Goal: Task Accomplishment & Management: Complete application form

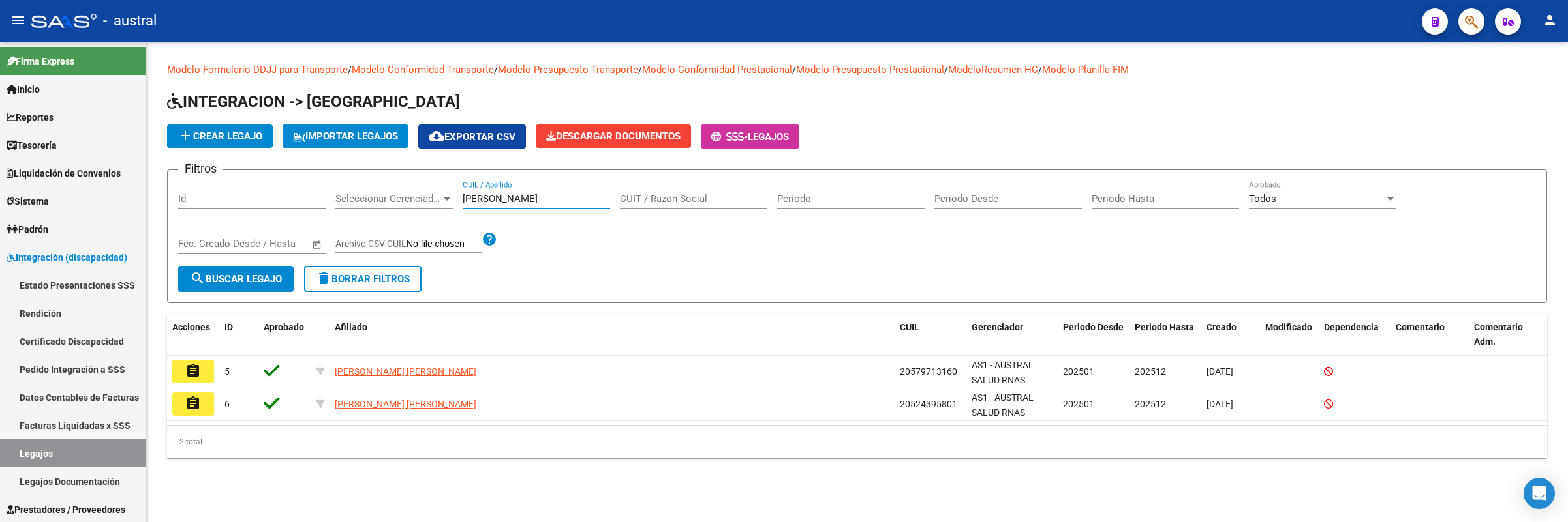
click at [529, 204] on div "[PERSON_NAME] CUIL / Apellido" at bounding box center [537, 194] width 147 height 28
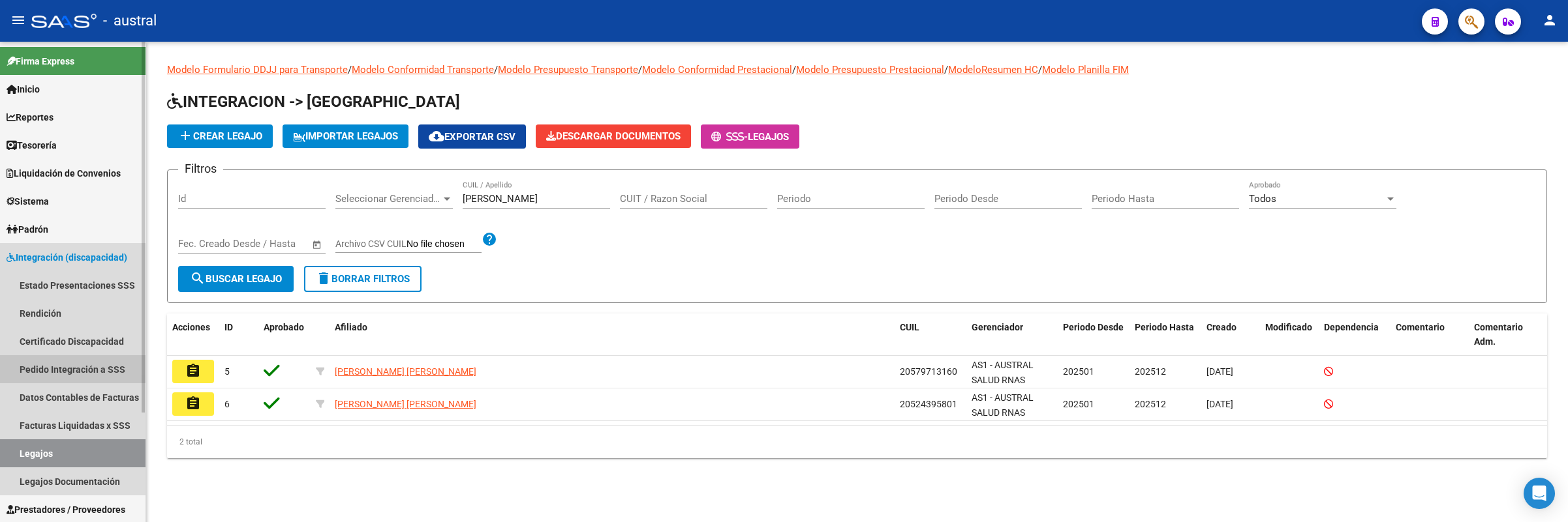
click at [78, 358] on link "Pedido Integración a SSS" at bounding box center [73, 369] width 146 height 28
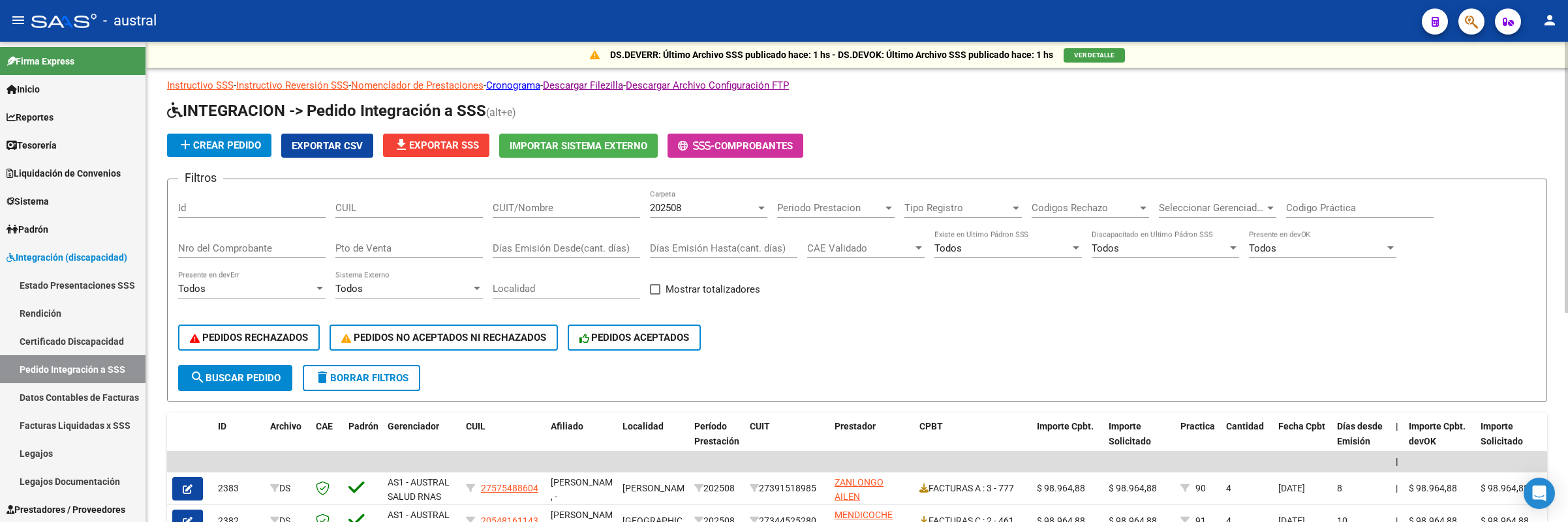
click at [592, 209] on input "CUIT/Nombre" at bounding box center [566, 208] width 147 height 12
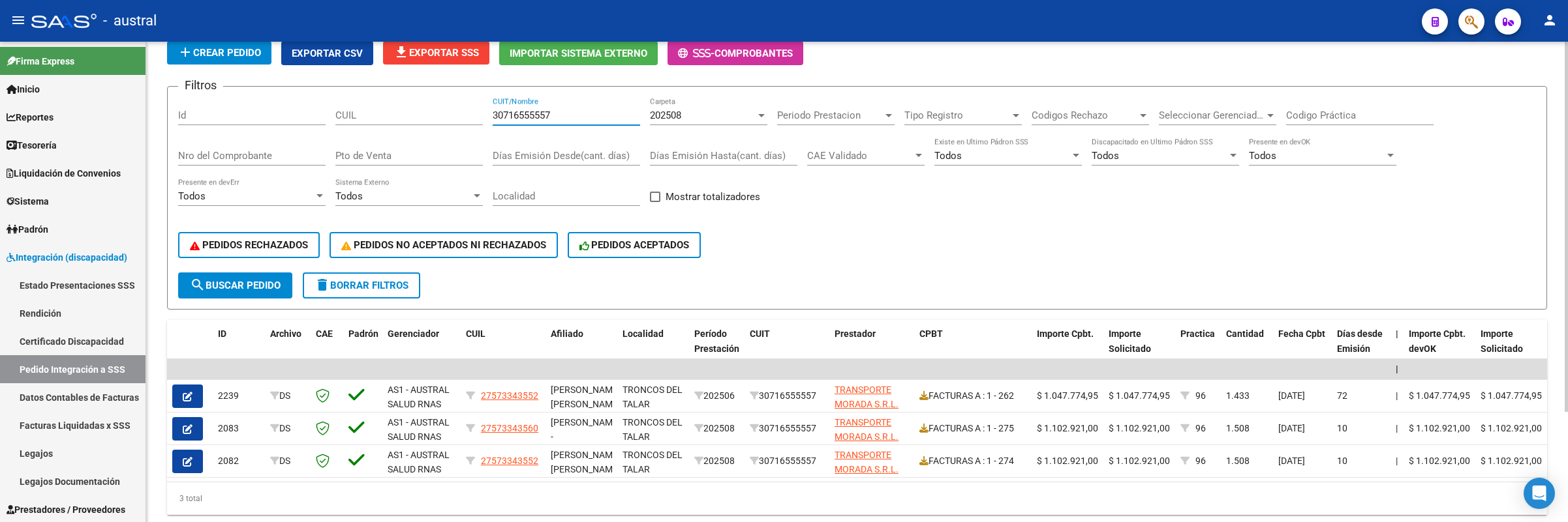
scroll to position [143, 0]
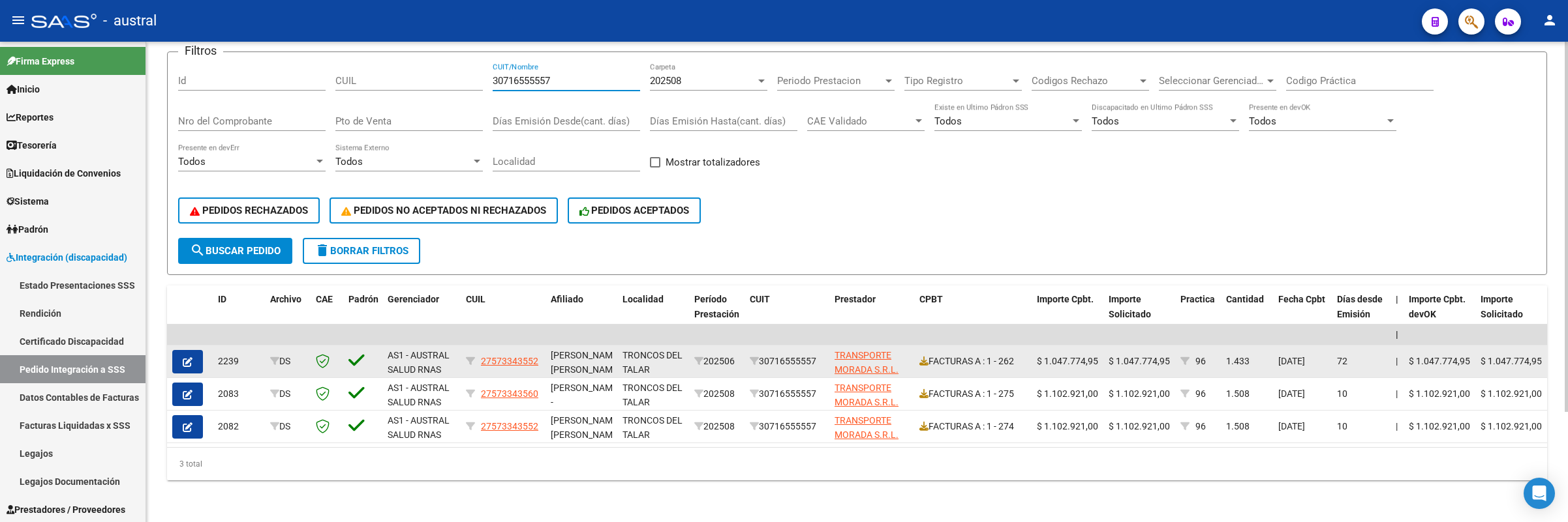
type input "30716555557"
click at [993, 354] on div "FACTURAS A : 1 - 262" at bounding box center [973, 361] width 107 height 15
drag, startPoint x: 738, startPoint y: 341, endPoint x: 708, endPoint y: 347, distance: 30.6
click at [708, 354] on div "202506" at bounding box center [716, 361] width 45 height 15
click at [192, 356] on span "button" at bounding box center [187, 361] width 9 height 12
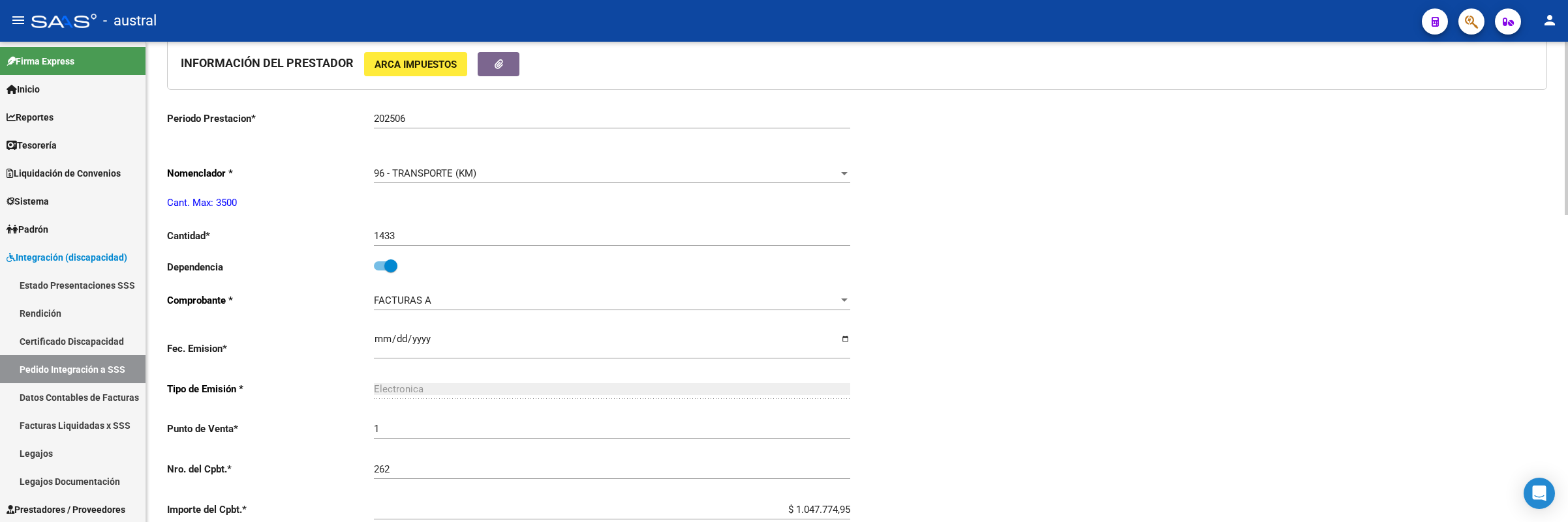
scroll to position [587, 0]
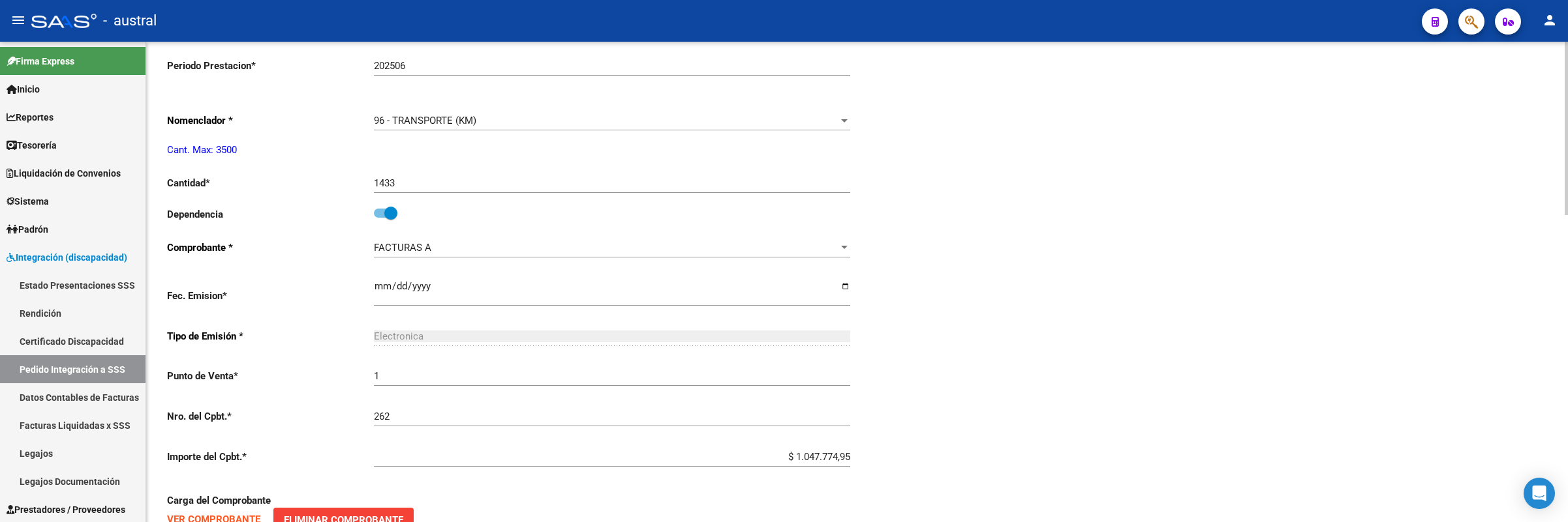
type input "27573343552"
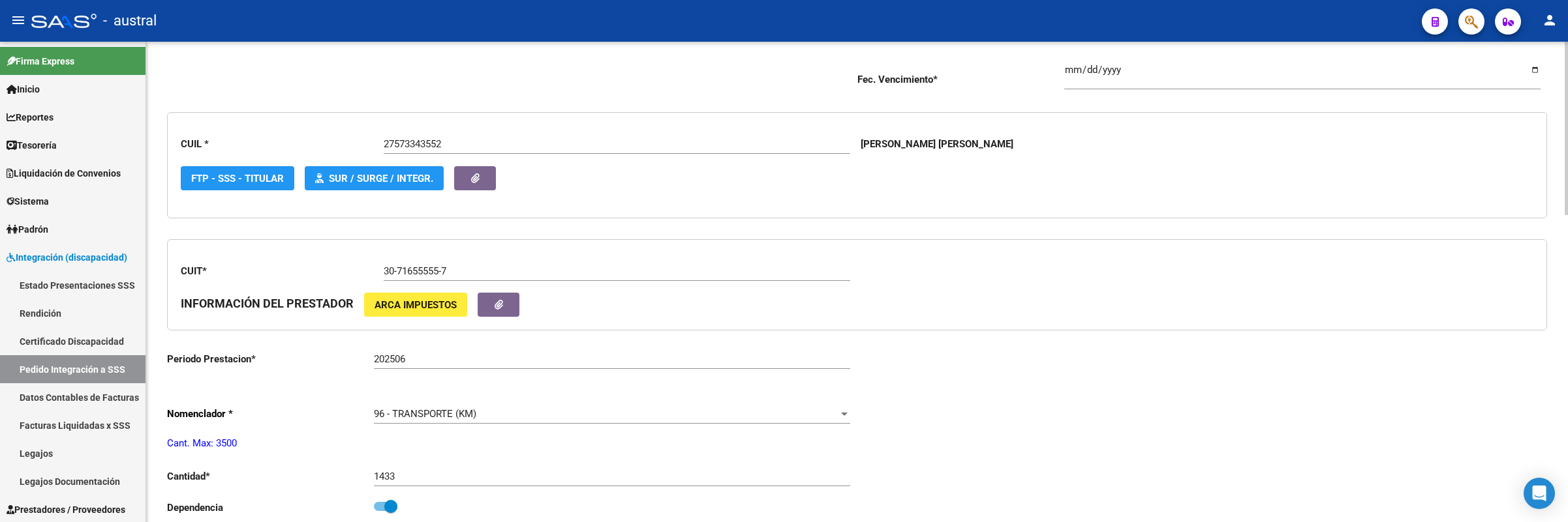
scroll to position [0, 0]
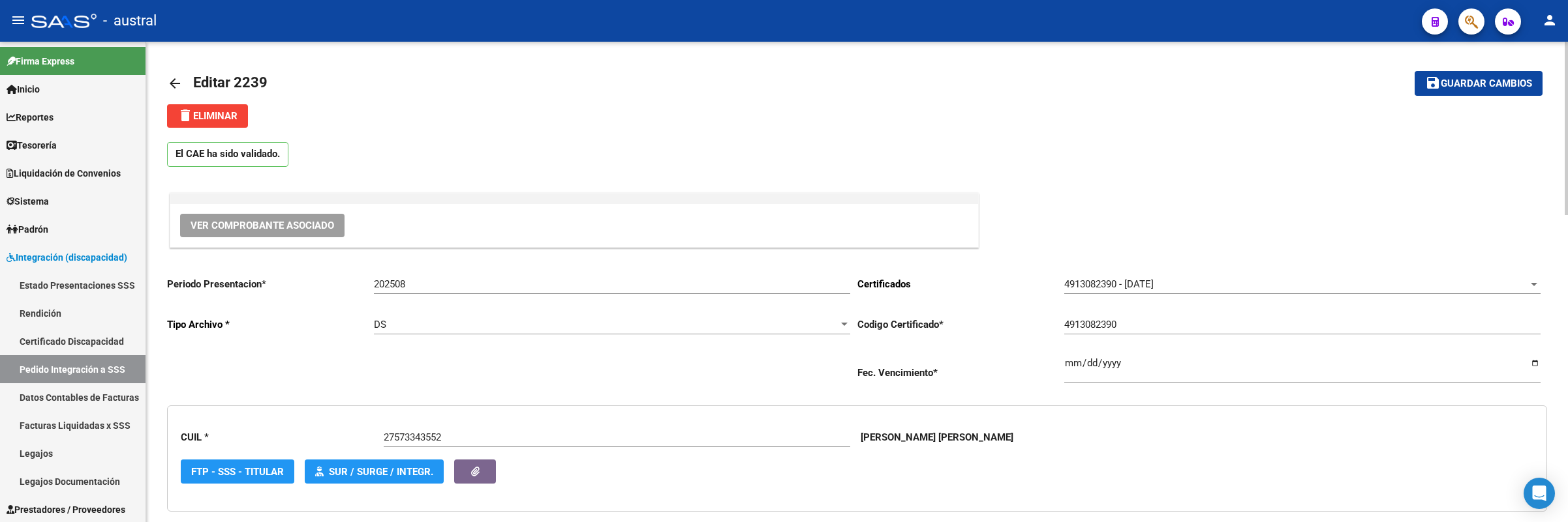
click at [170, 78] on mat-icon "arrow_back" at bounding box center [175, 84] width 16 height 16
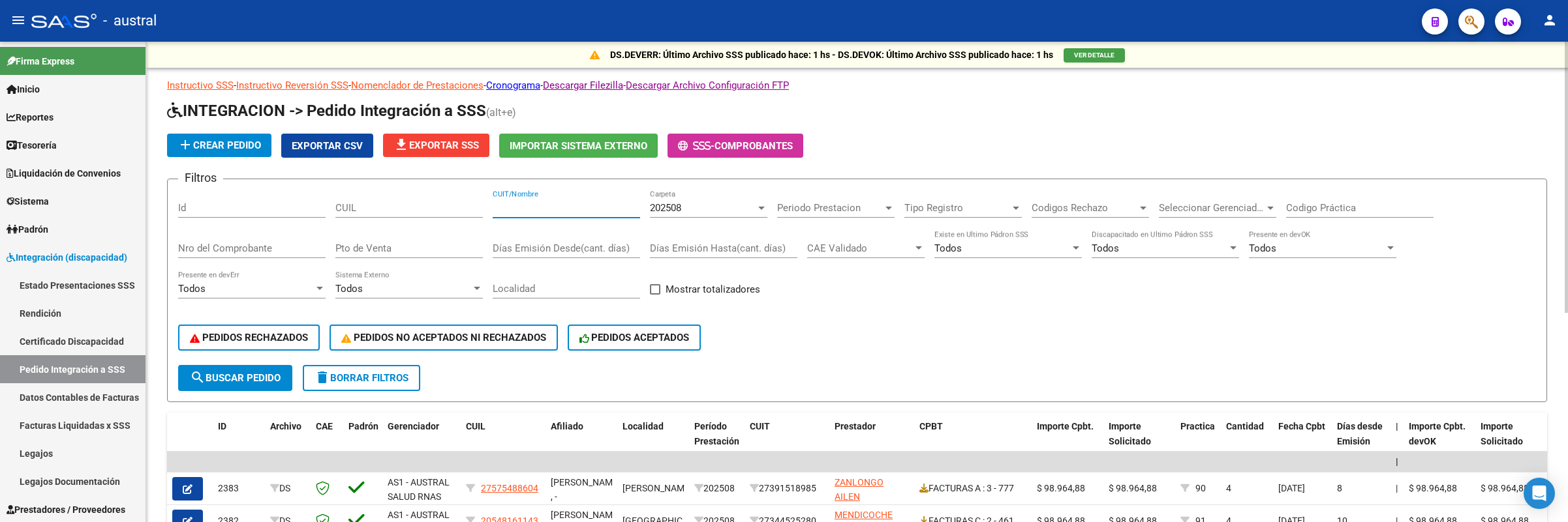
click at [573, 209] on input "CUIT/Nombre" at bounding box center [566, 208] width 147 height 12
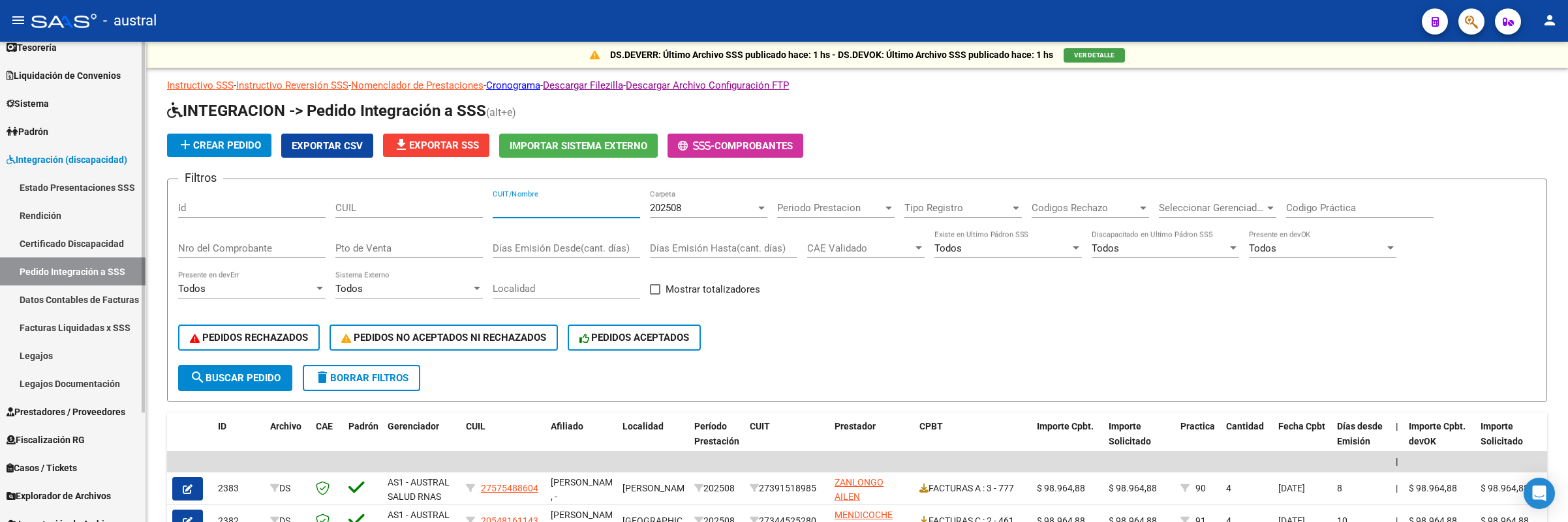
click at [87, 426] on link "Fiscalización RG" at bounding box center [73, 440] width 146 height 28
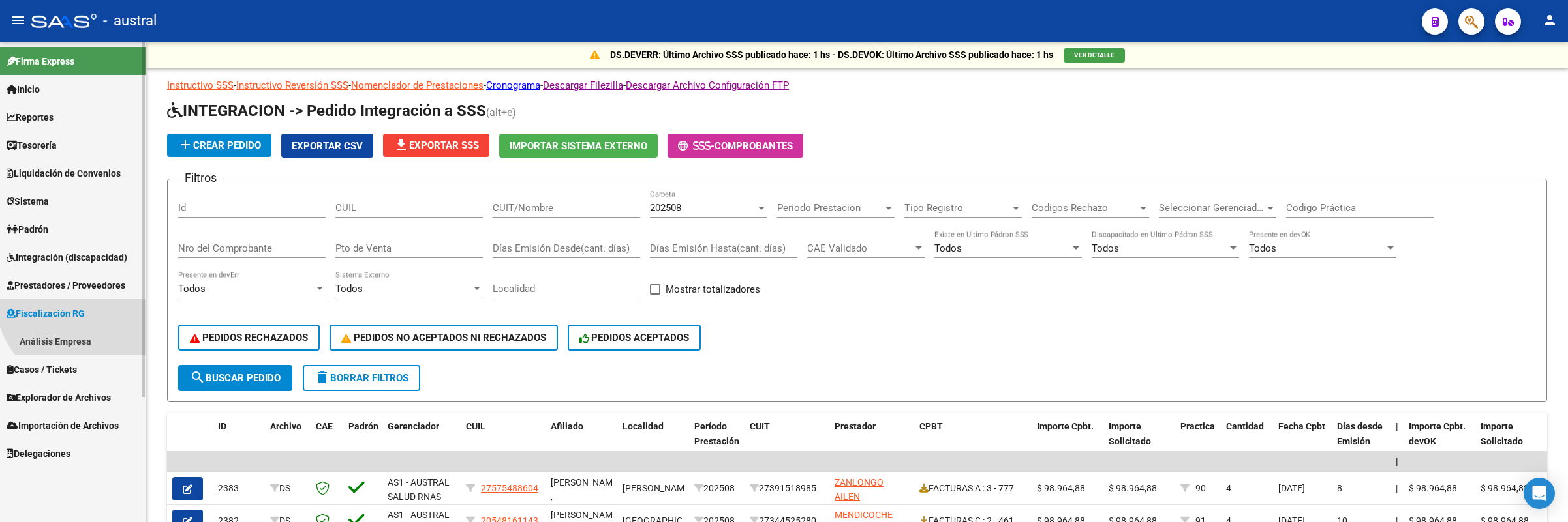
click at [93, 415] on mat-nav-list "Firma Express Inicio Calendario SSS Instructivos Contacto OS Reportes Tablero d…" at bounding box center [73, 254] width 146 height 426
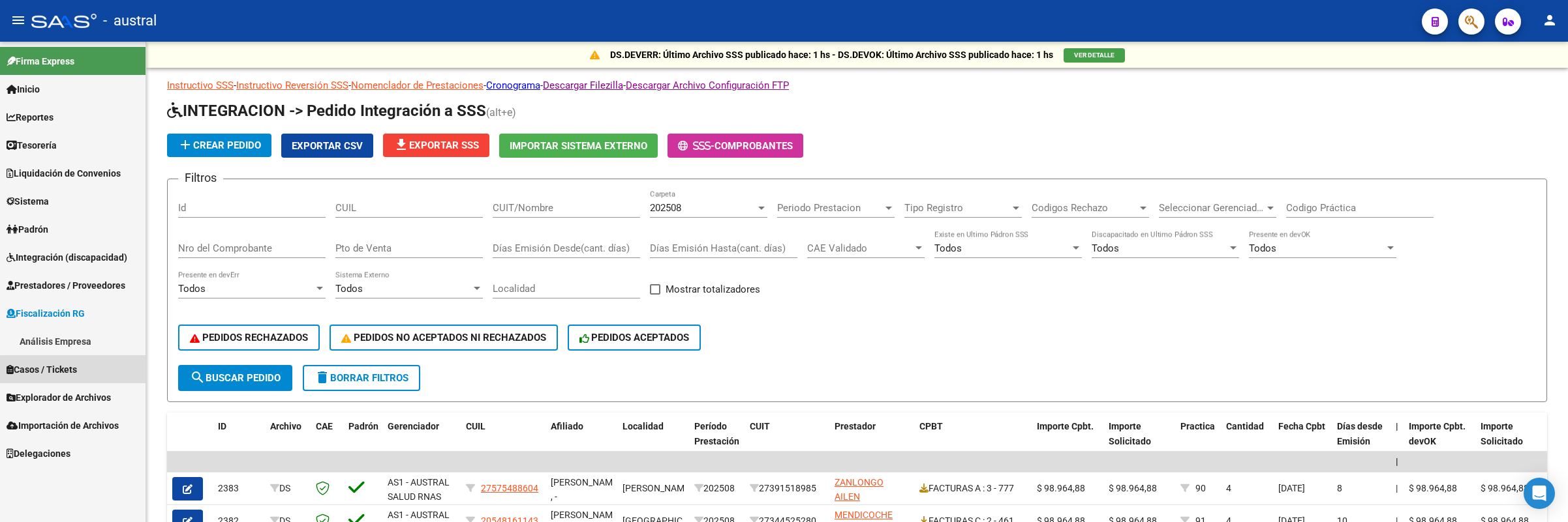
scroll to position [0, 0]
click at [93, 245] on link "Integración (discapacidad)" at bounding box center [73, 257] width 146 height 28
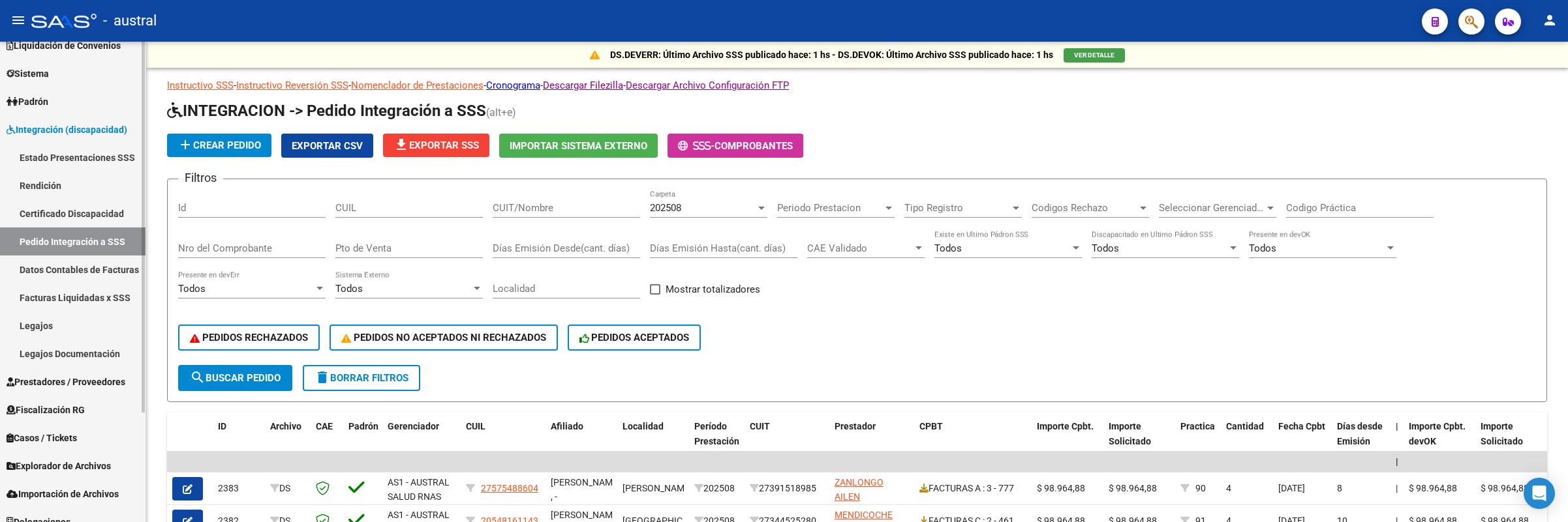
scroll to position [141, 0]
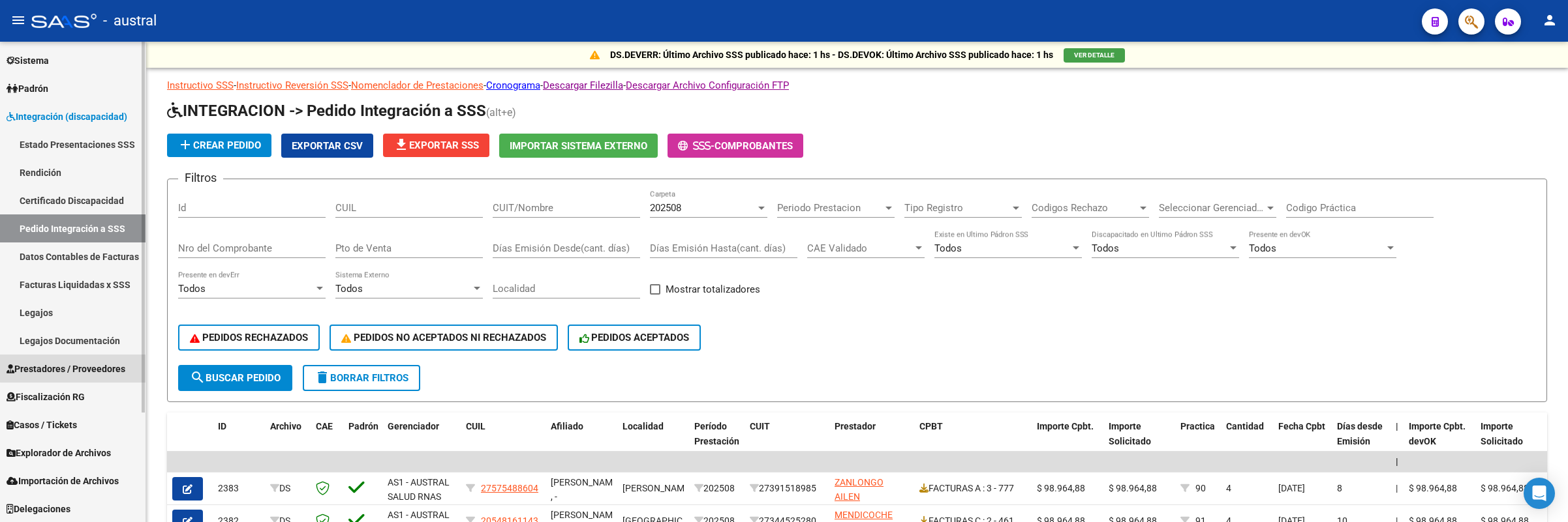
click at [100, 362] on span "Prestadores / Proveedores" at bounding box center [65, 369] width 118 height 14
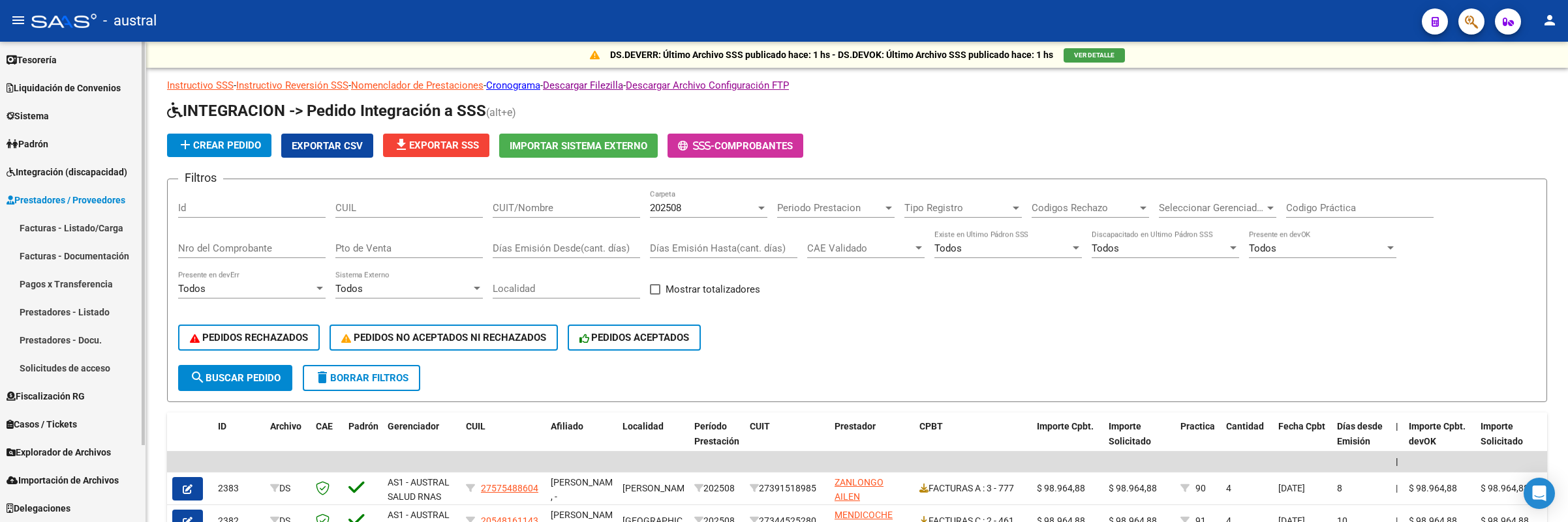
scroll to position [85, 0]
click at [75, 235] on link "Facturas - Listado/Carga" at bounding box center [73, 229] width 146 height 28
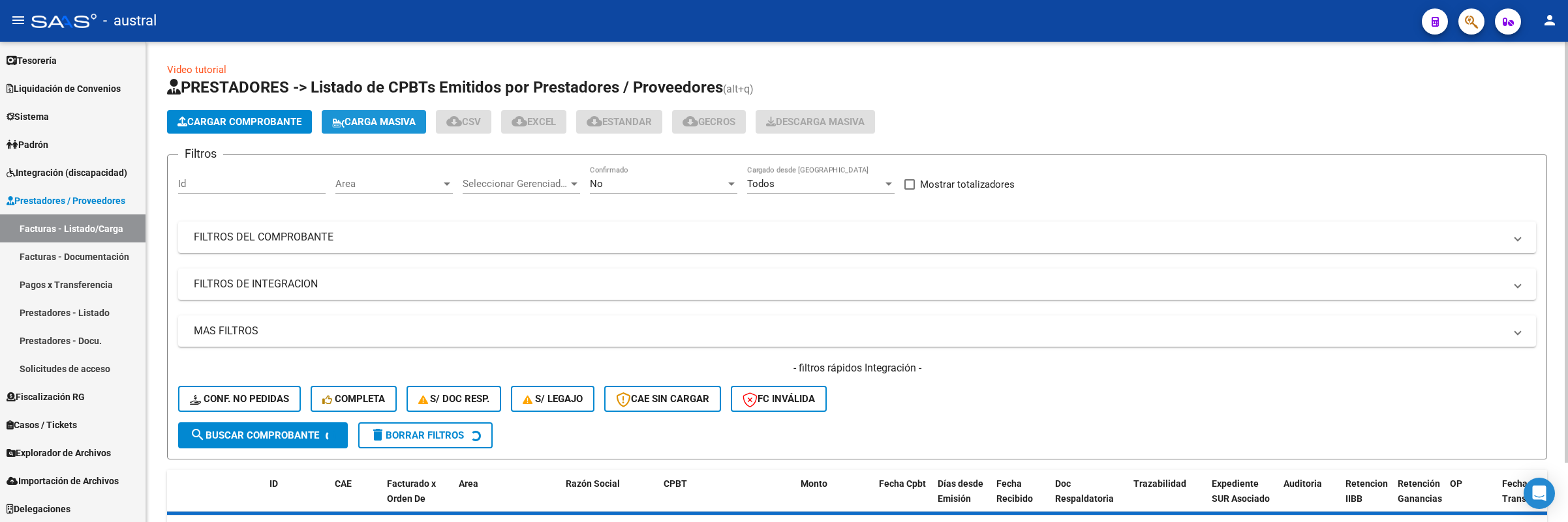
click at [361, 130] on button "Carga Masiva" at bounding box center [373, 122] width 104 height 24
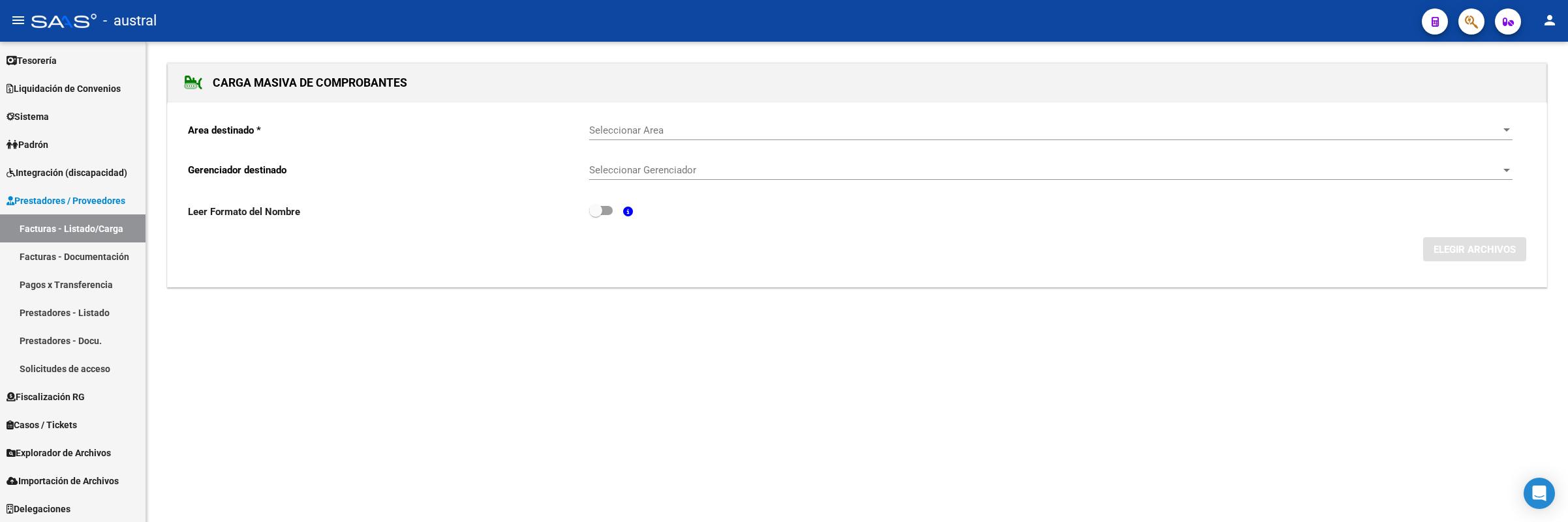
click at [645, 140] on div "Seleccionar Area Seleccionar Area" at bounding box center [1050, 126] width 923 height 28
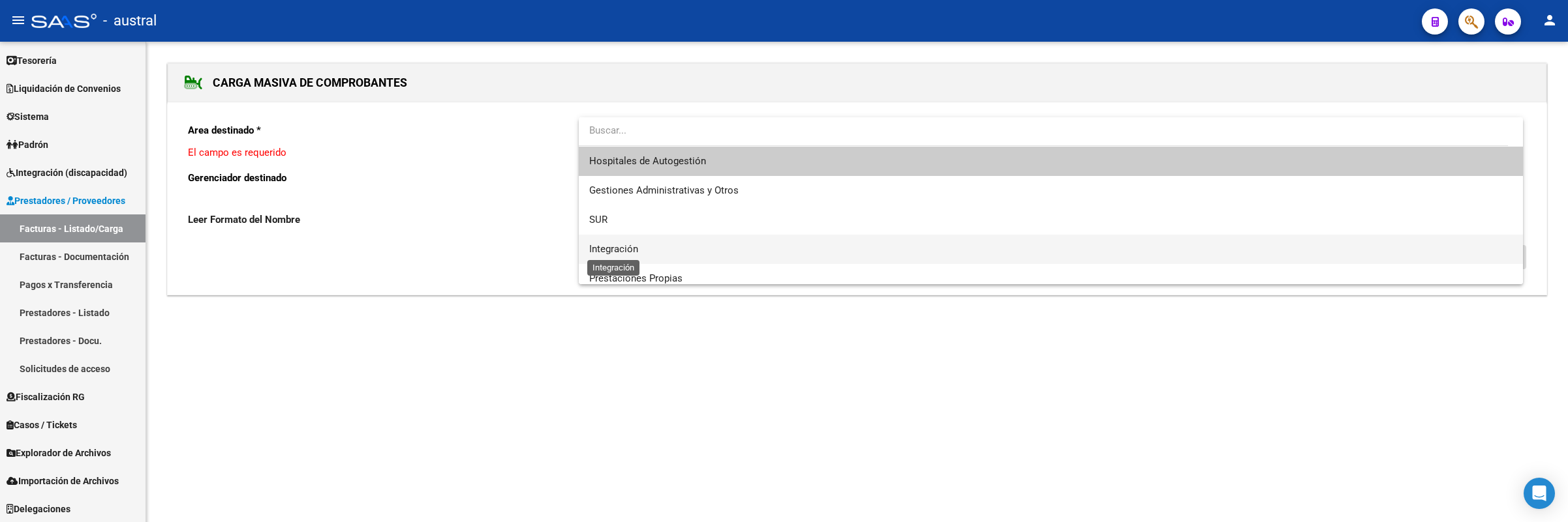
click at [627, 248] on span "Integración" at bounding box center [613, 248] width 49 height 12
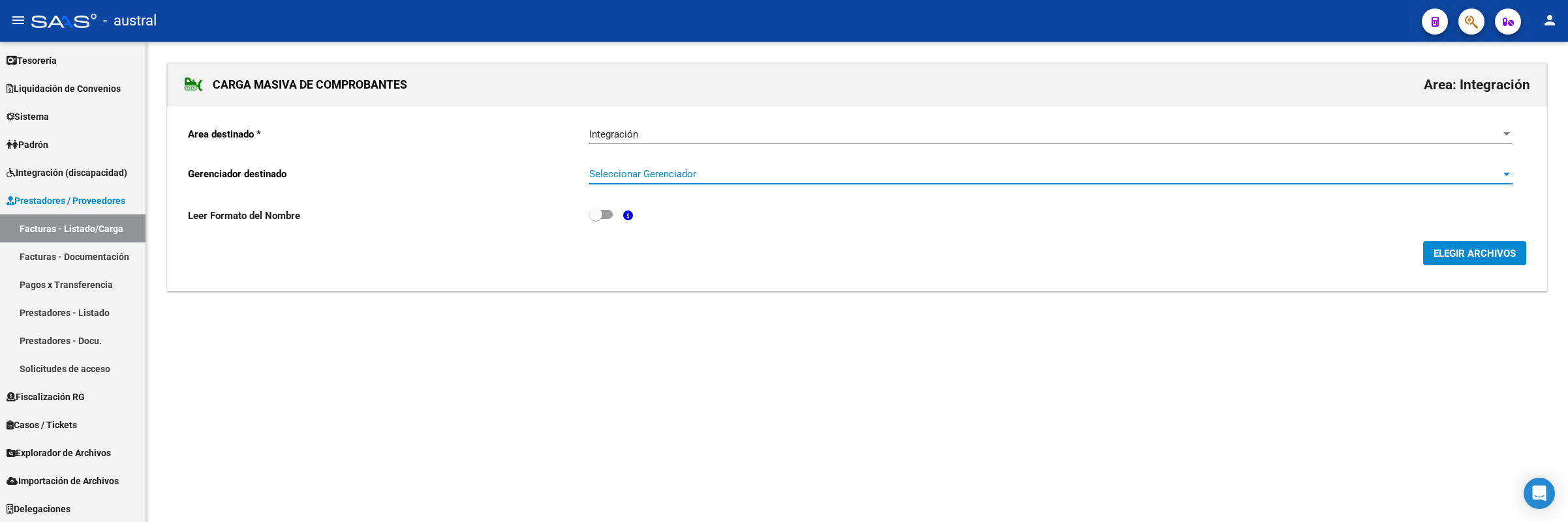
click at [658, 175] on span "Seleccionar Gerenciador" at bounding box center [1045, 174] width 911 height 12
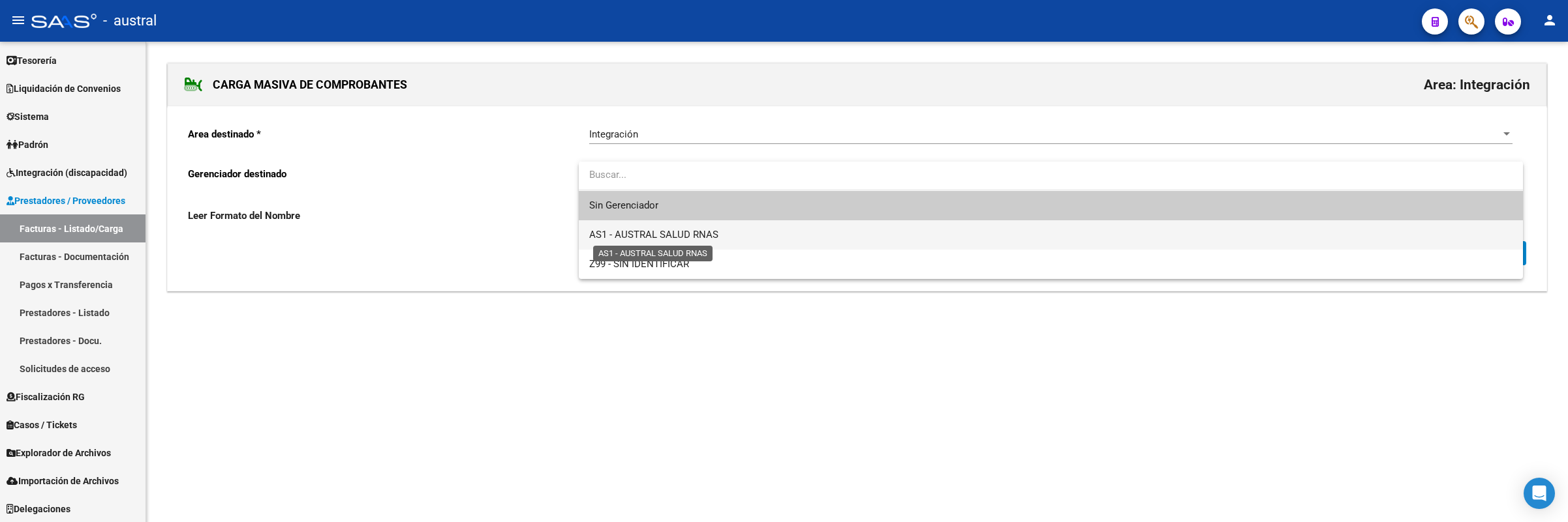
click at [697, 230] on span "AS1 - AUSTRAL SALUD RNAS" at bounding box center [653, 234] width 129 height 12
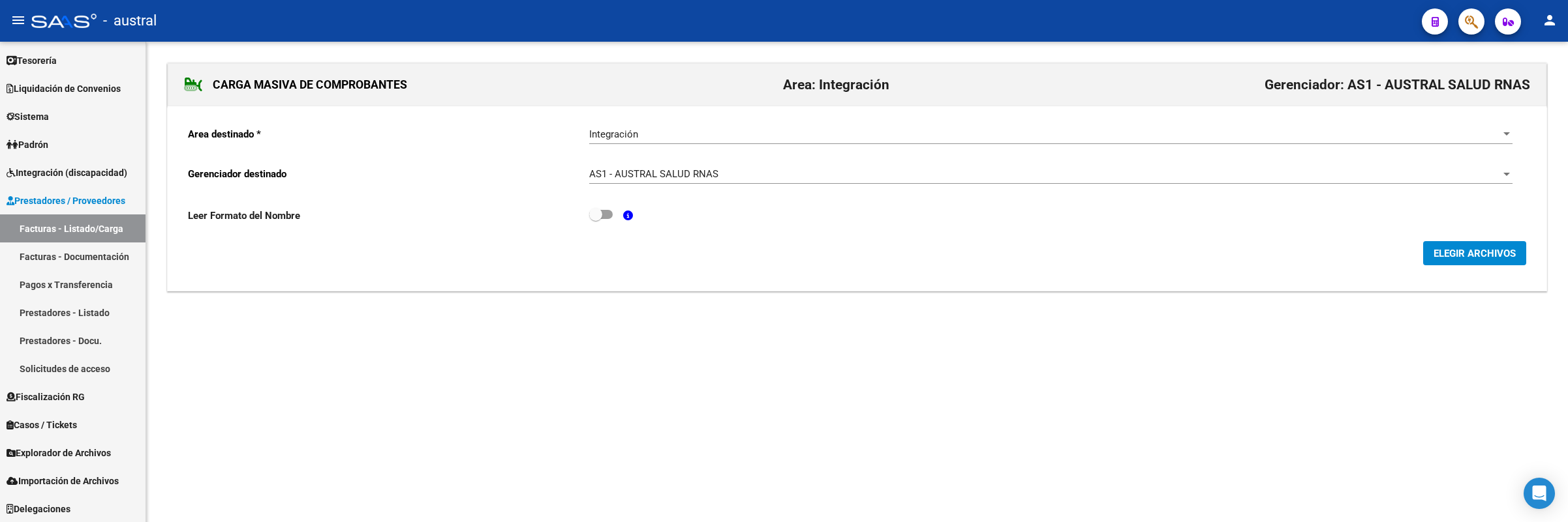
click at [1489, 274] on div "Area destinado * Integración Seleccionar Area Gerenciador destinado AS1 - AUSTR…" at bounding box center [857, 199] width 1379 height 185
click at [1488, 266] on button "ELEGIR ARCHIVOS" at bounding box center [1474, 253] width 103 height 24
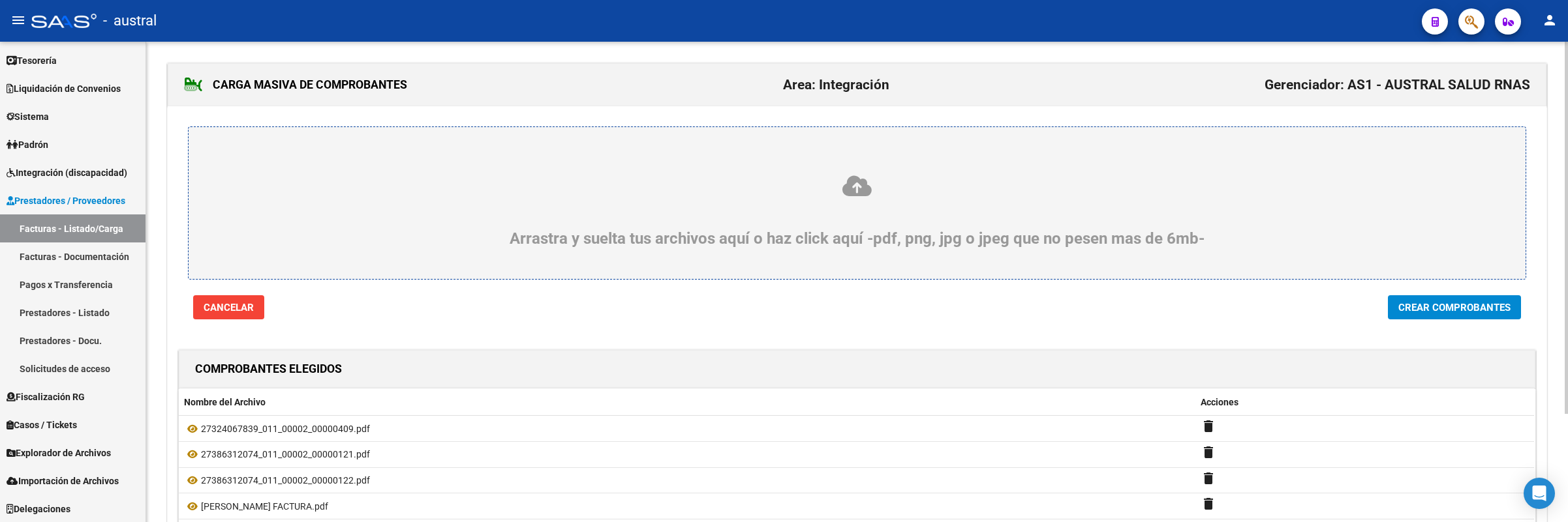
click at [1417, 304] on span "Crear Comprobantes" at bounding box center [1454, 307] width 112 height 12
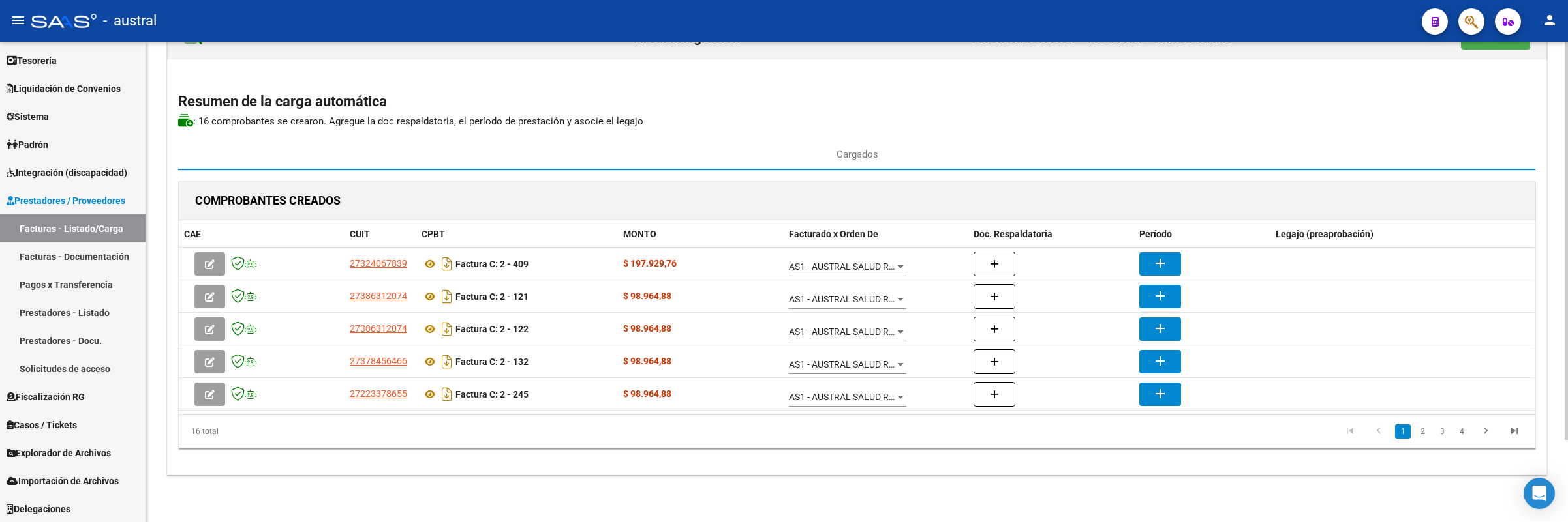
scroll to position [49, 0]
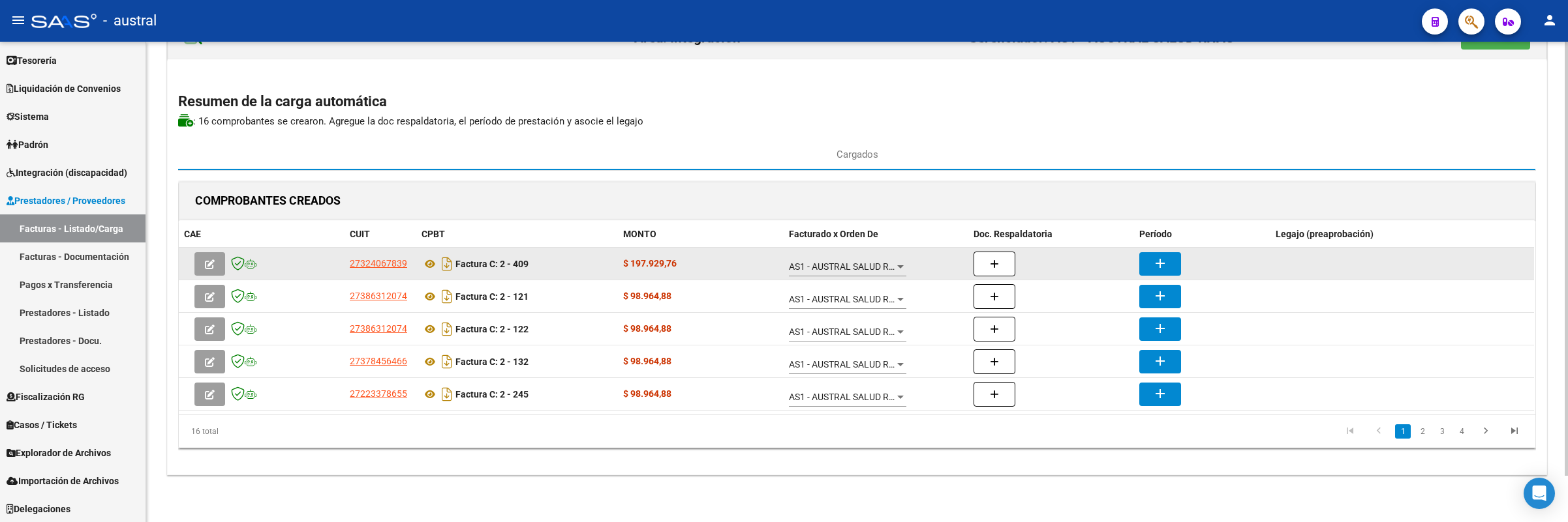
click at [209, 262] on icon "button" at bounding box center [209, 264] width 9 height 9
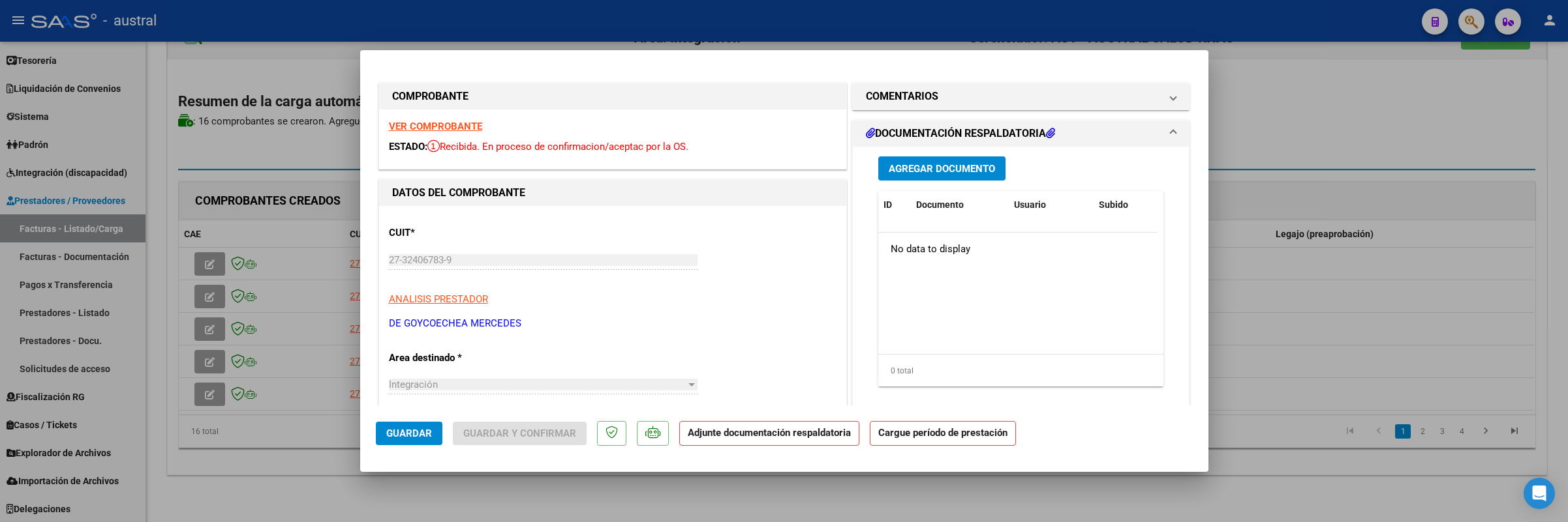
click at [419, 132] on strong "VER COMPROBANTE" at bounding box center [435, 126] width 93 height 12
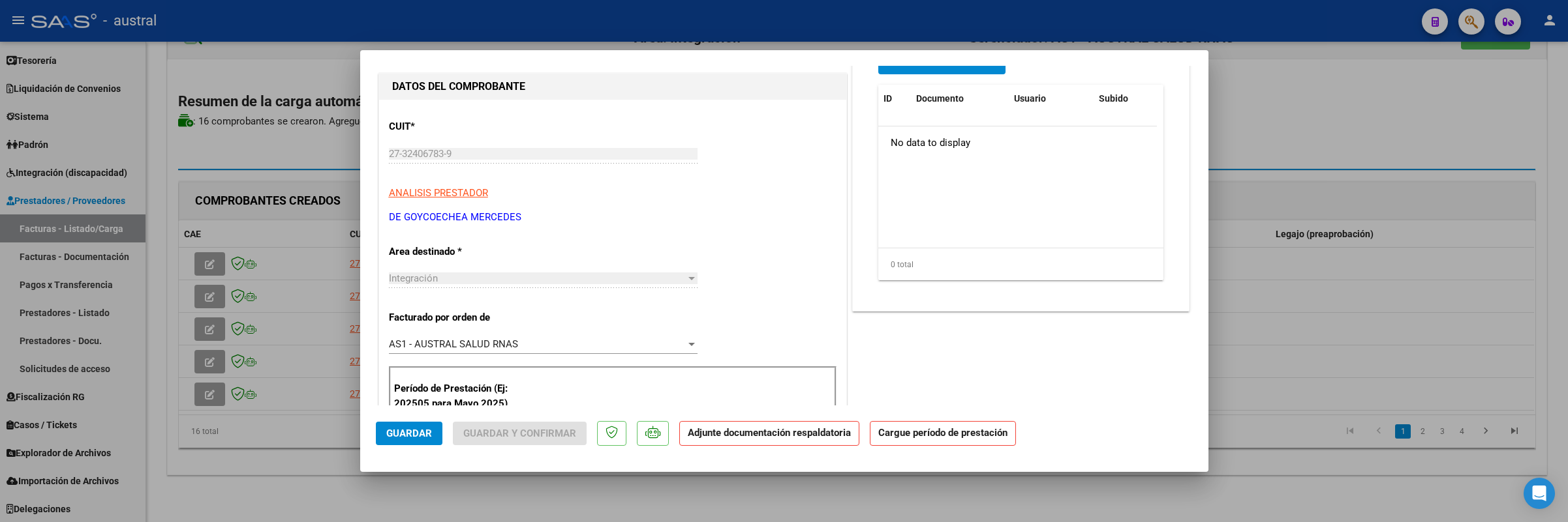
scroll to position [196, 0]
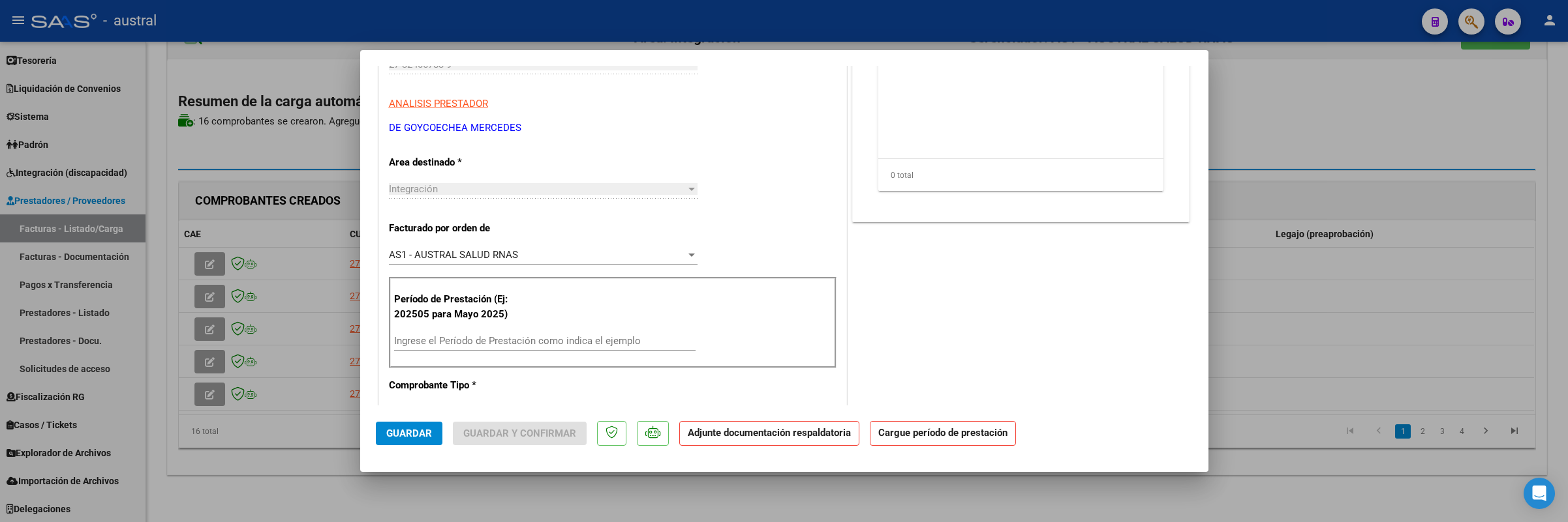
click at [515, 339] on input "Ingrese el Período de Prestación como indica el ejemplo" at bounding box center [544, 341] width 301 height 12
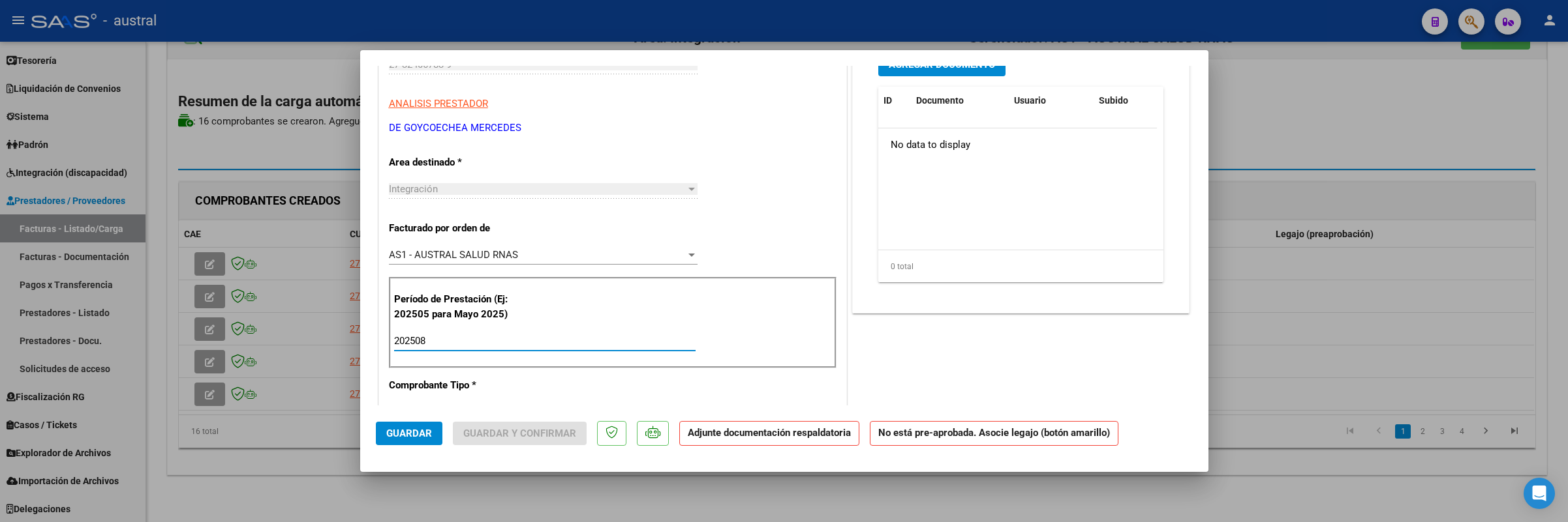
scroll to position [0, 0]
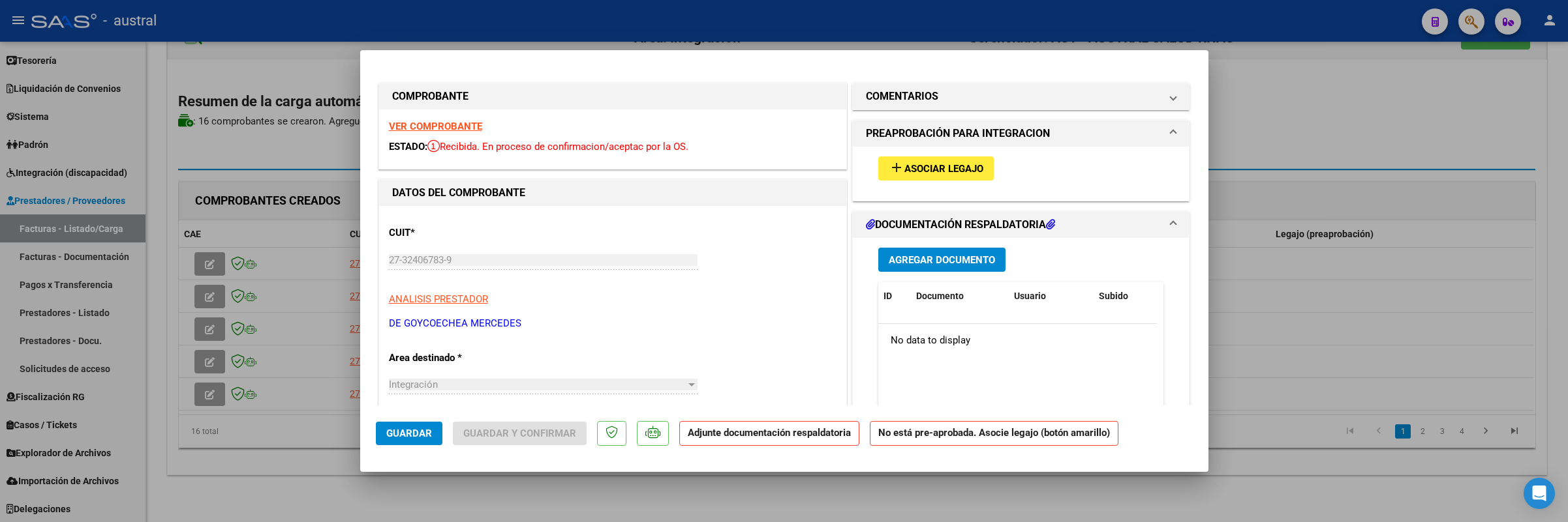
type input "202508"
click at [951, 188] on div "add Asociar Legajo" at bounding box center [1020, 169] width 305 height 44
click at [952, 179] on button "add Asociar Legajo" at bounding box center [936, 169] width 115 height 24
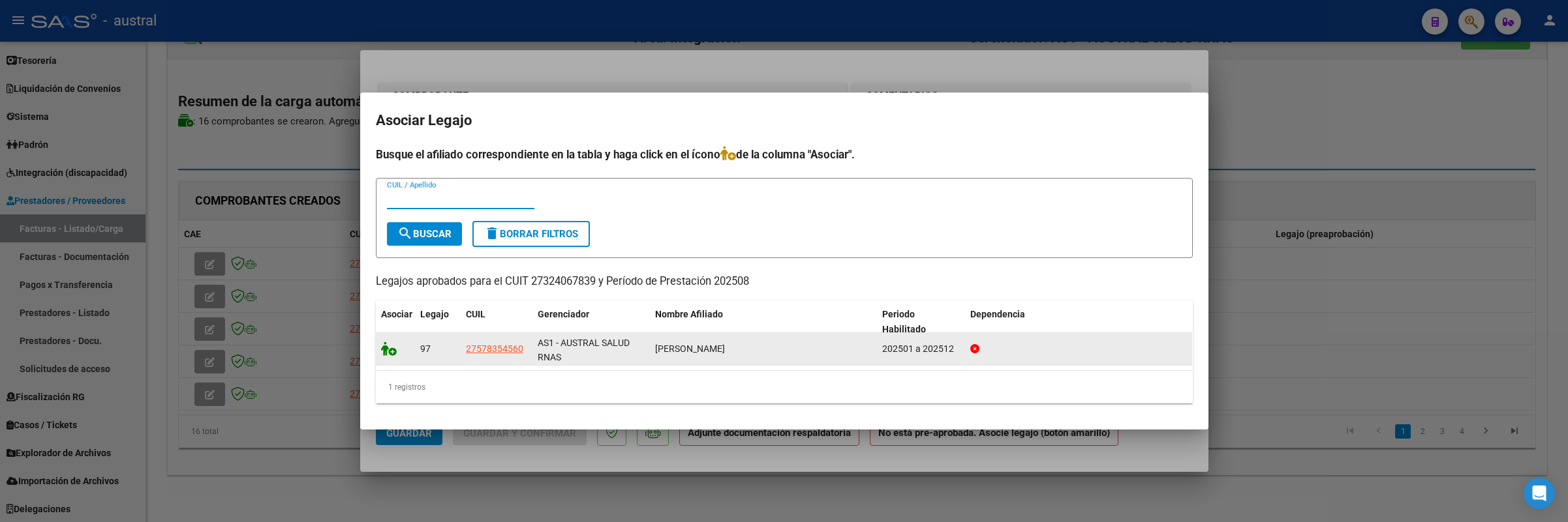
click at [392, 351] on icon at bounding box center [389, 349] width 16 height 14
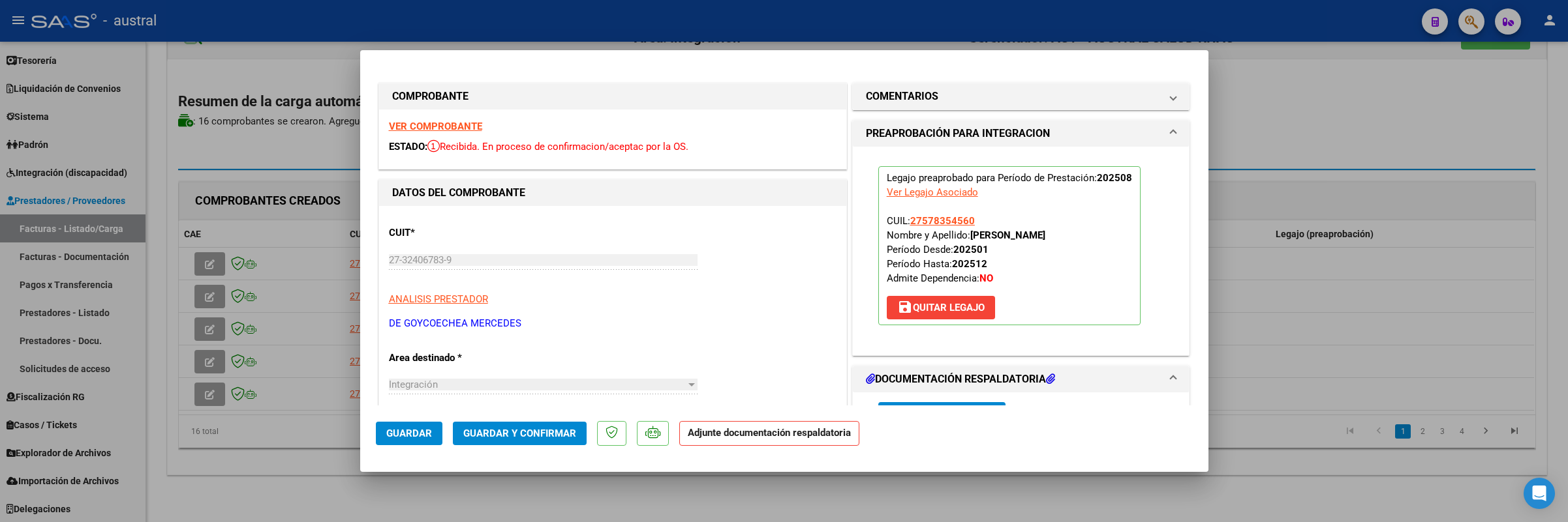
click at [539, 434] on span "Guardar y Confirmar" at bounding box center [520, 433] width 113 height 12
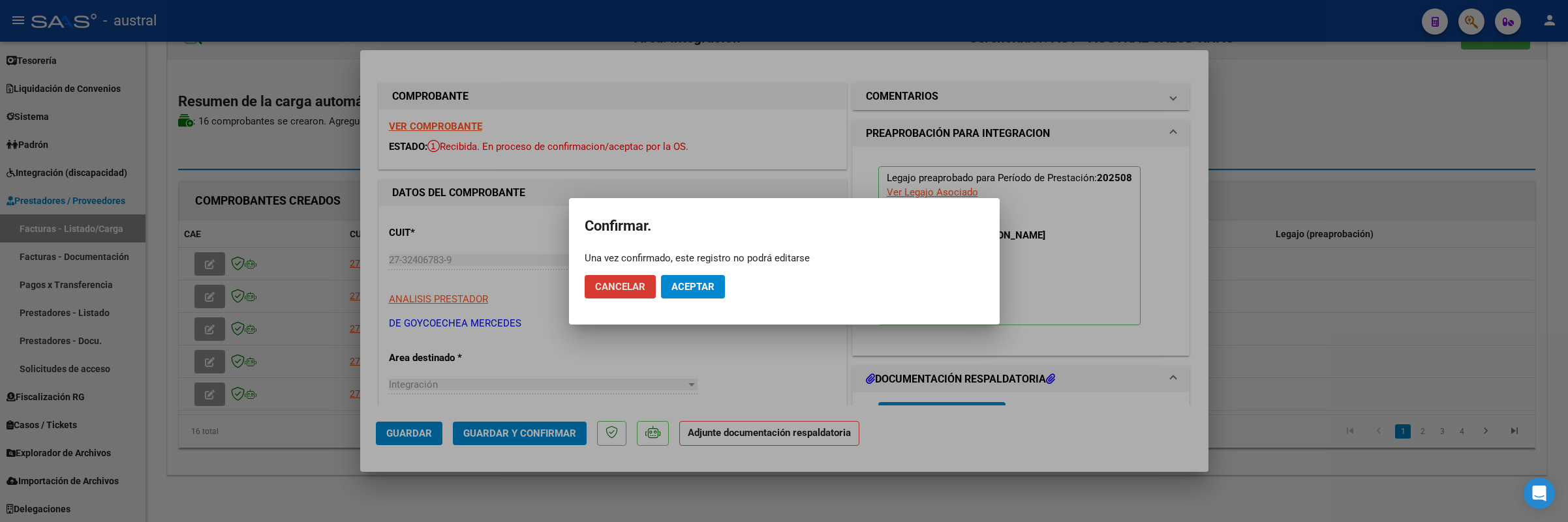
click at [674, 289] on span "Aceptar" at bounding box center [693, 287] width 43 height 12
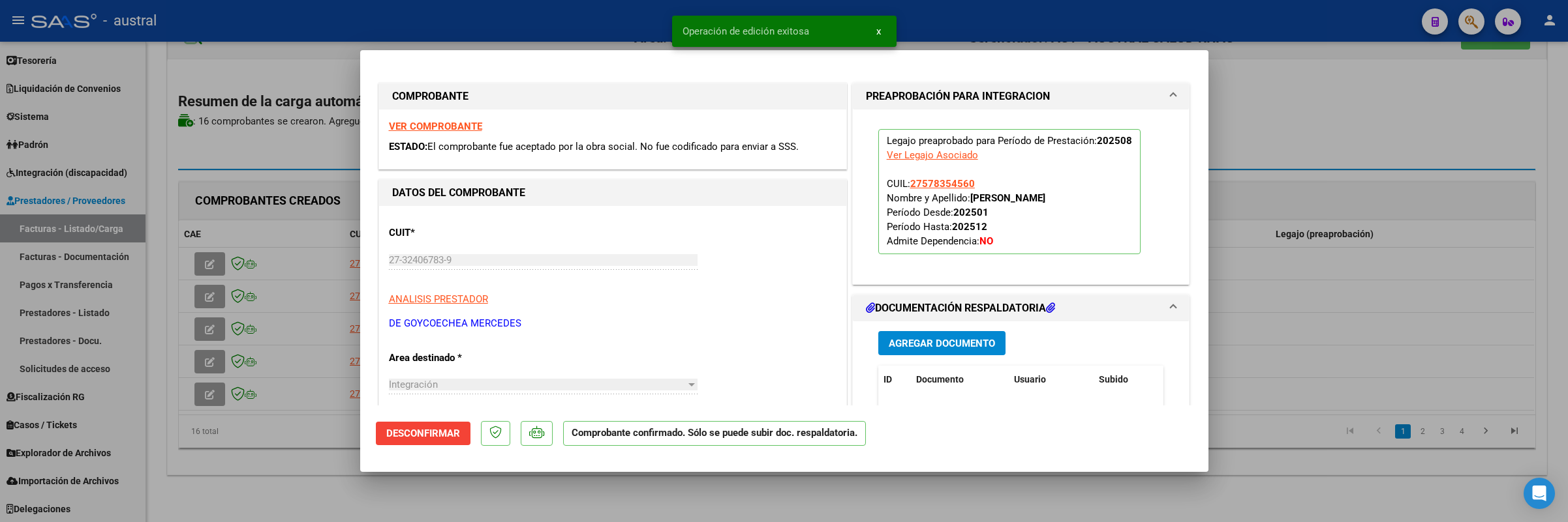
click at [212, 297] on div at bounding box center [784, 261] width 1568 height 522
type input "$ 0,00"
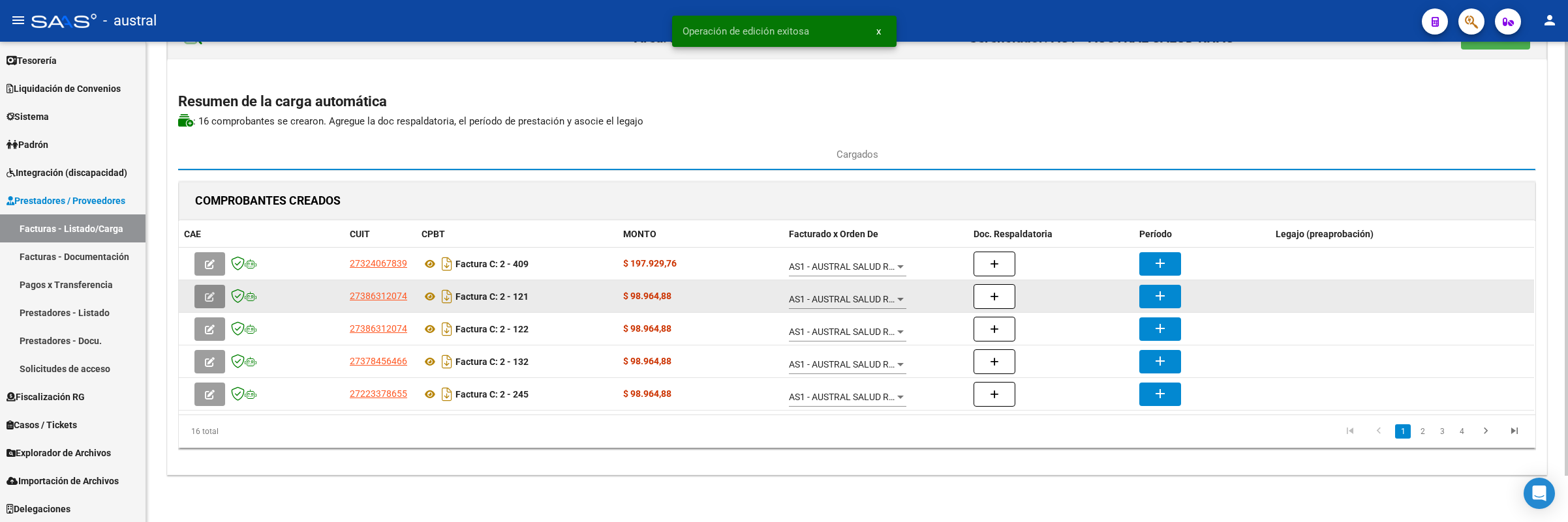
click at [212, 299] on icon "button" at bounding box center [209, 297] width 9 height 9
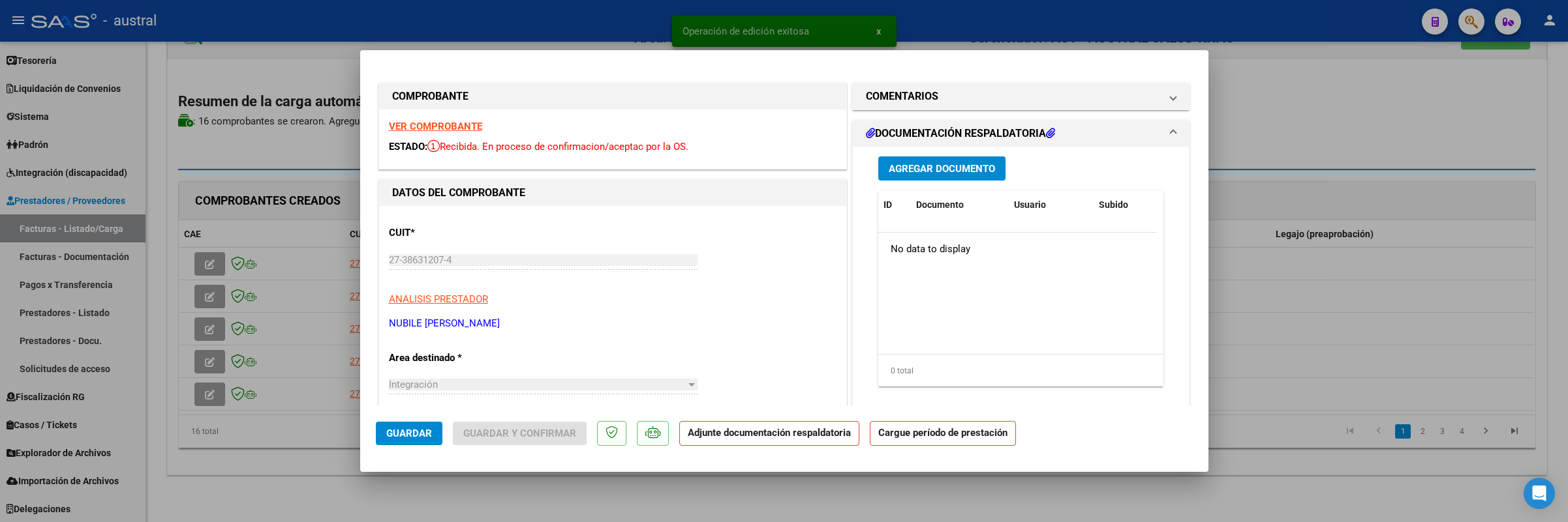
click at [446, 130] on strong "VER COMPROBANTE" at bounding box center [435, 126] width 93 height 12
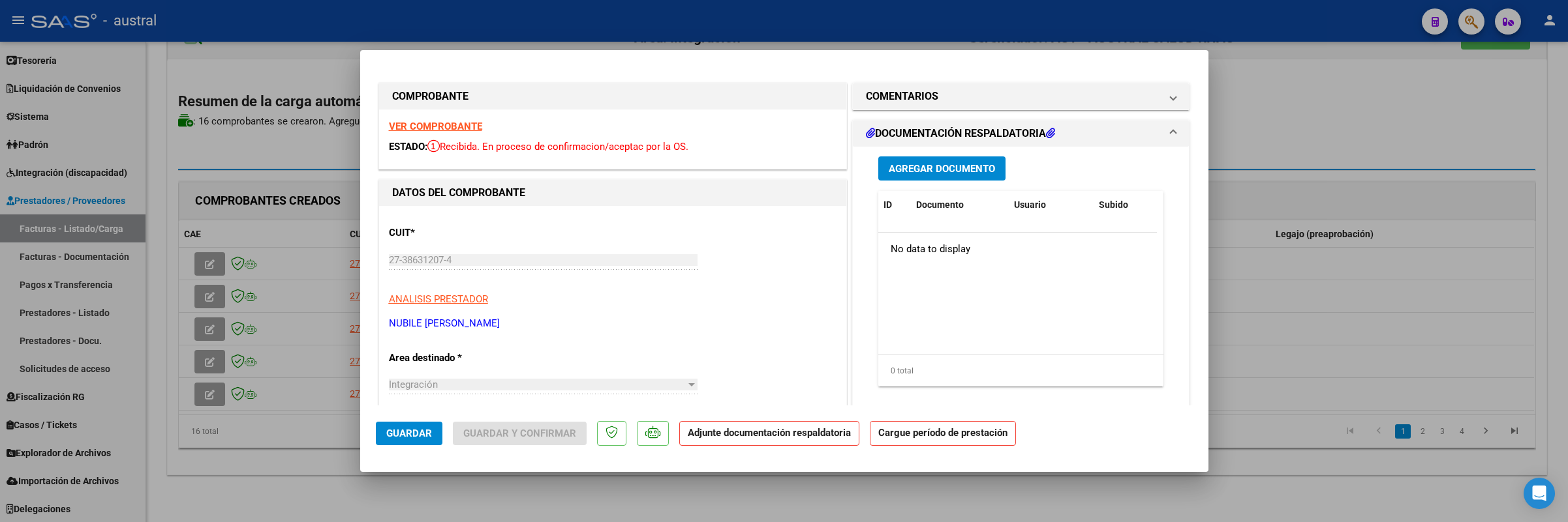
scroll to position [98, 0]
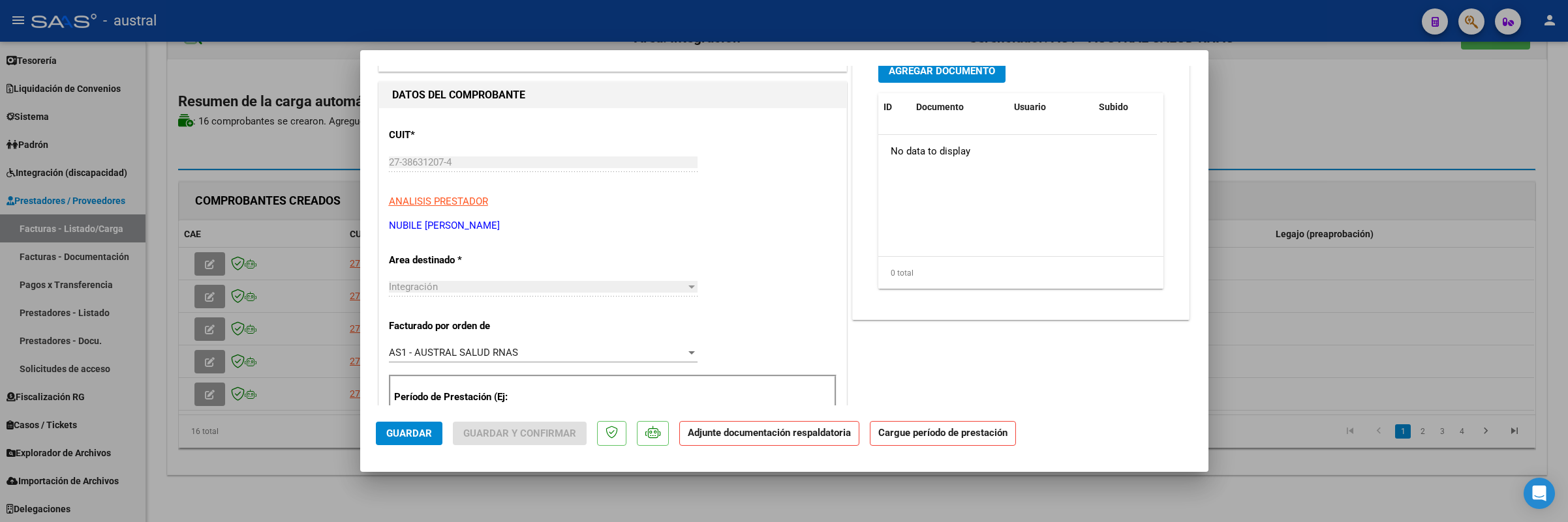
click at [479, 353] on span "AS1 - AUSTRAL SALUD RNAS" at bounding box center [453, 353] width 129 height 12
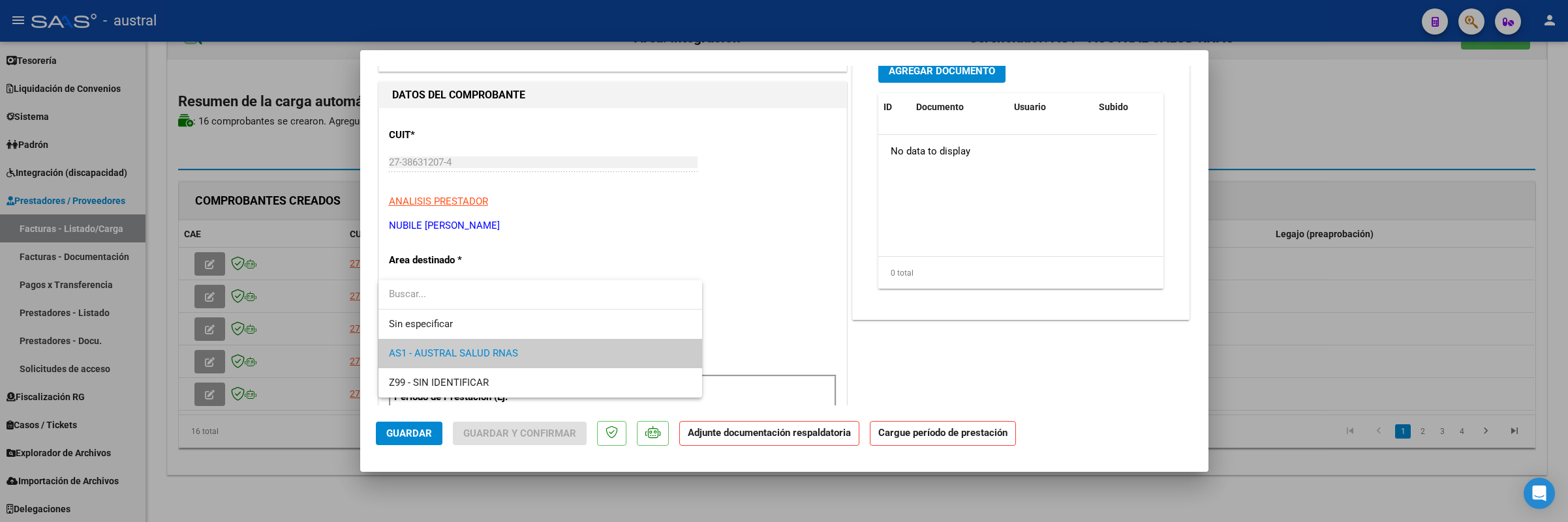
click at [806, 297] on div at bounding box center [784, 261] width 1568 height 522
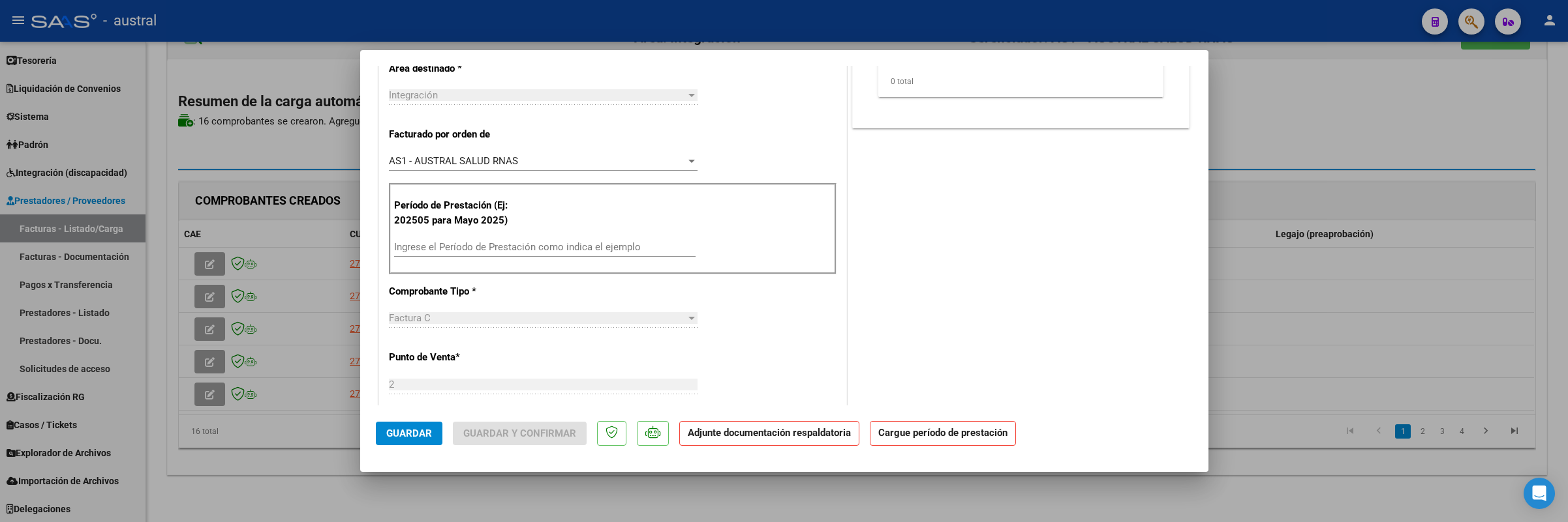
scroll to position [293, 0]
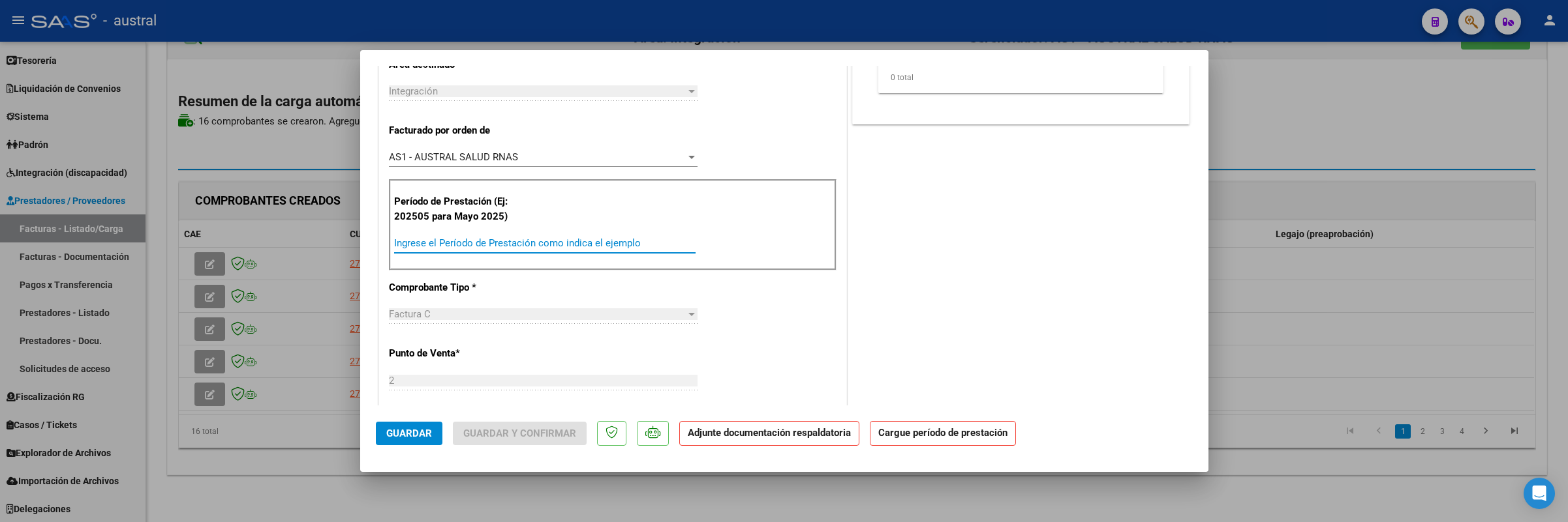
click at [580, 239] on input "Ingrese el Período de Prestación como indica el ejemplo" at bounding box center [544, 243] width 301 height 12
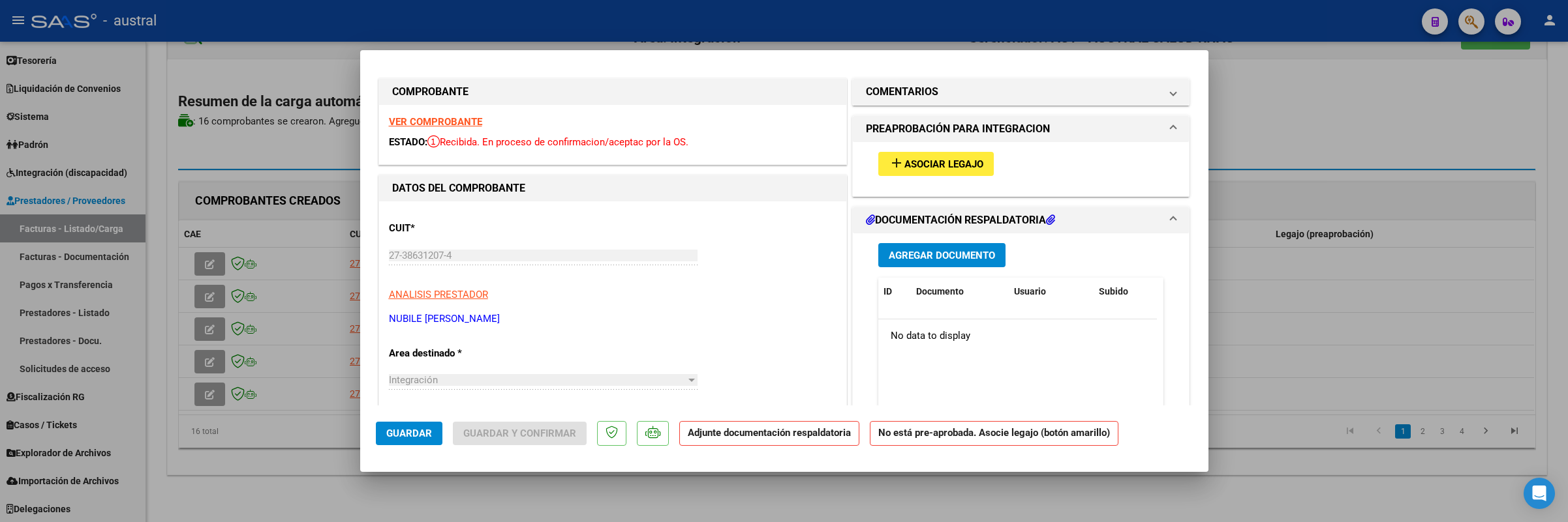
scroll to position [0, 0]
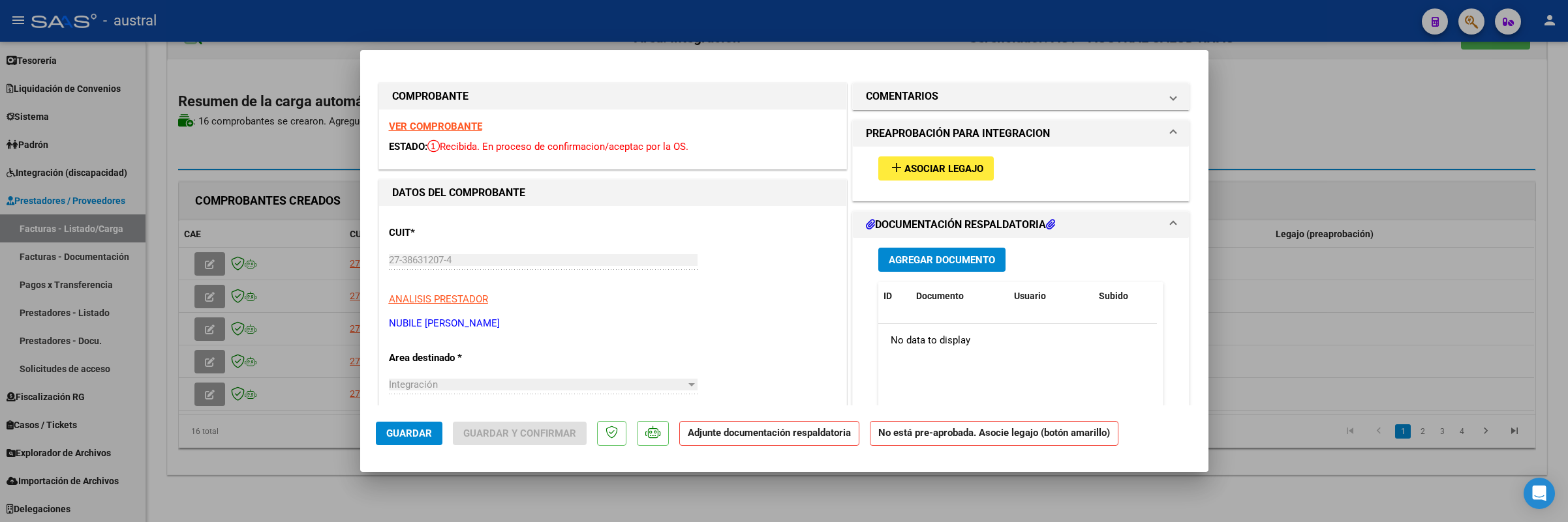
type input "202507"
click at [940, 161] on button "add Asociar Legajo" at bounding box center [936, 169] width 115 height 24
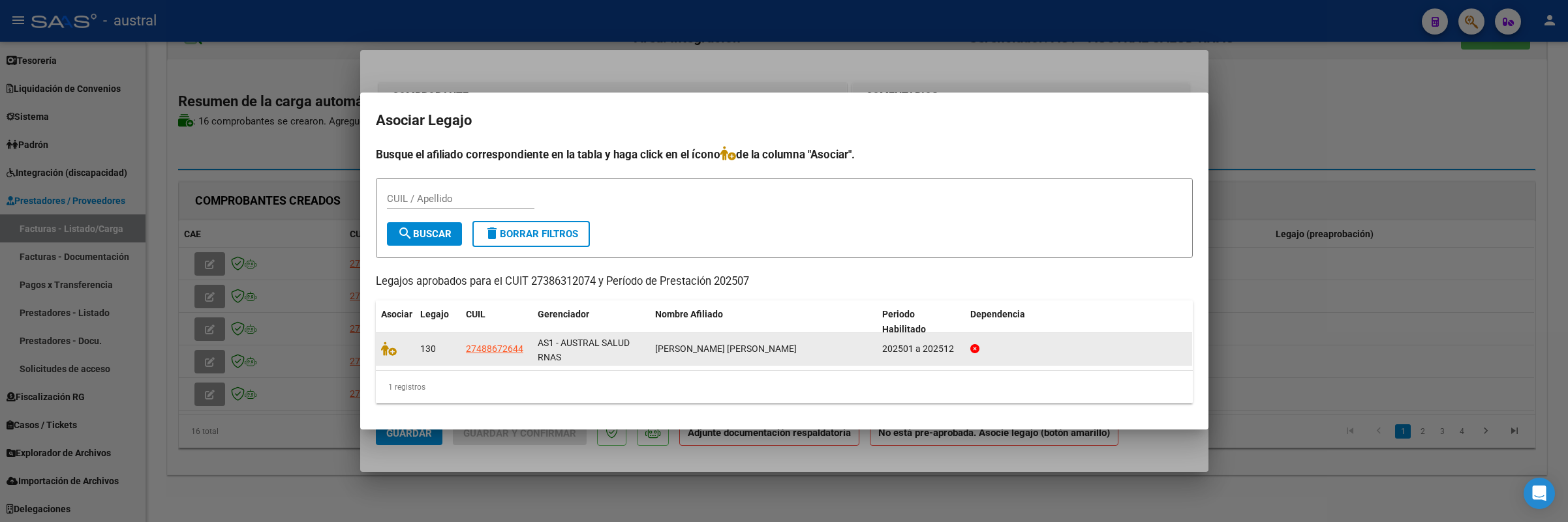
click at [384, 339] on datatable-body-cell at bounding box center [395, 349] width 39 height 32
click at [386, 345] on icon at bounding box center [389, 349] width 16 height 14
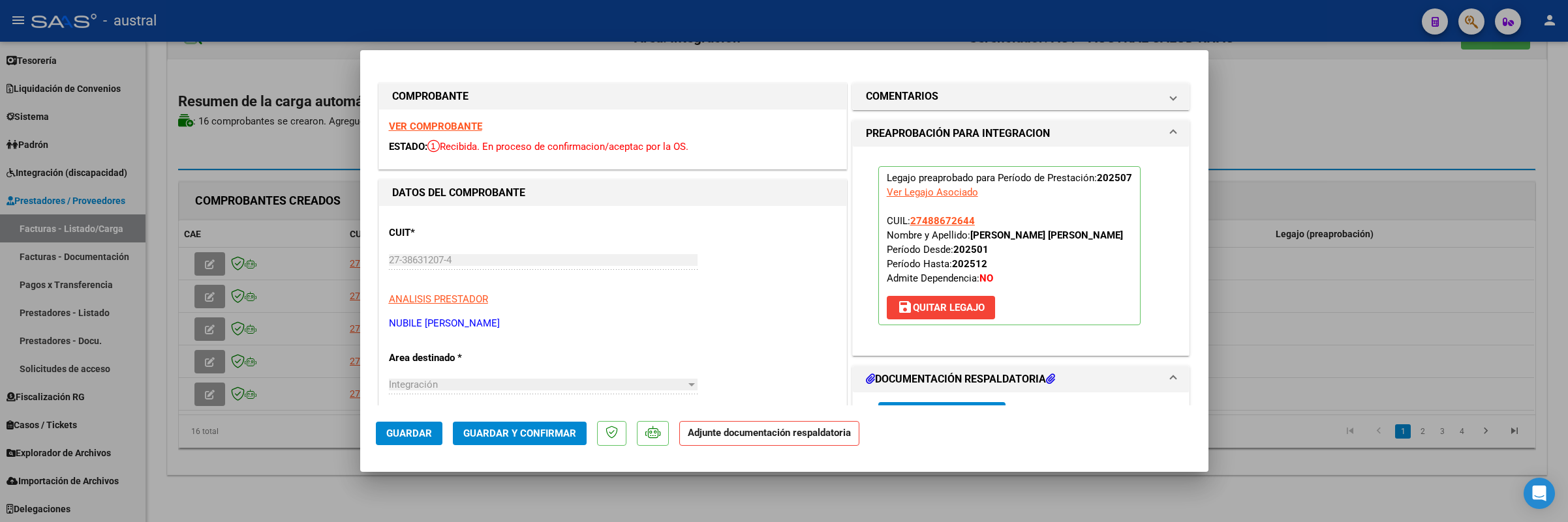
click at [544, 437] on span "Guardar y Confirmar" at bounding box center [520, 433] width 113 height 12
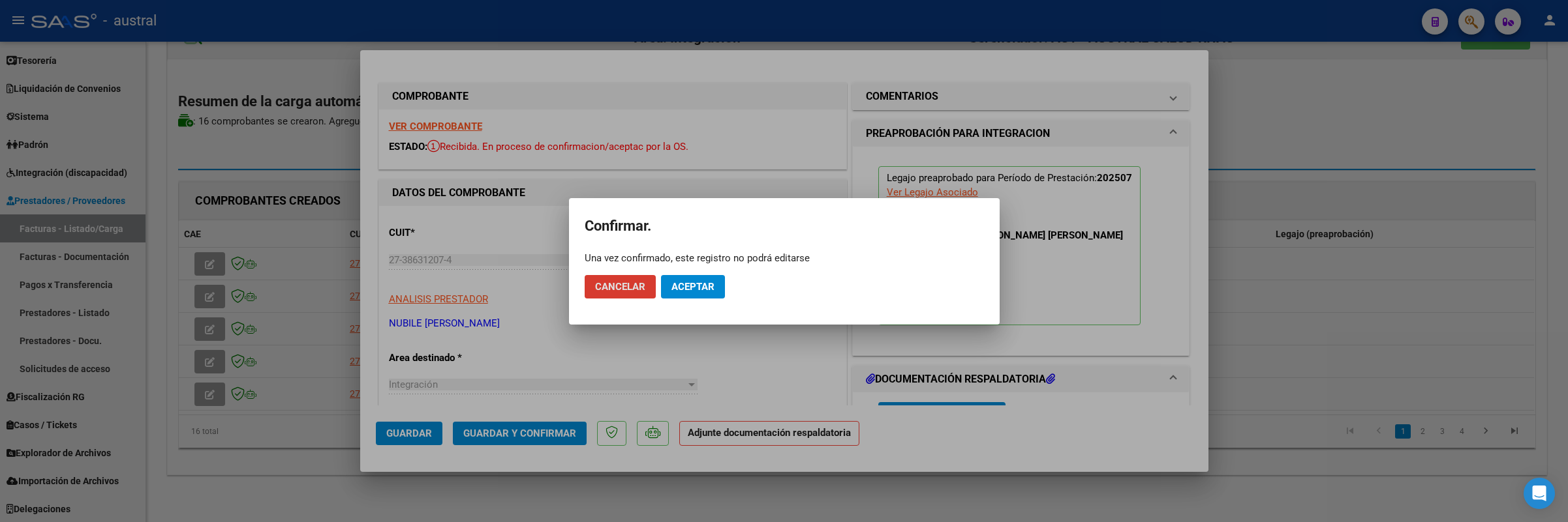
click at [699, 285] on span "Aceptar" at bounding box center [693, 287] width 43 height 12
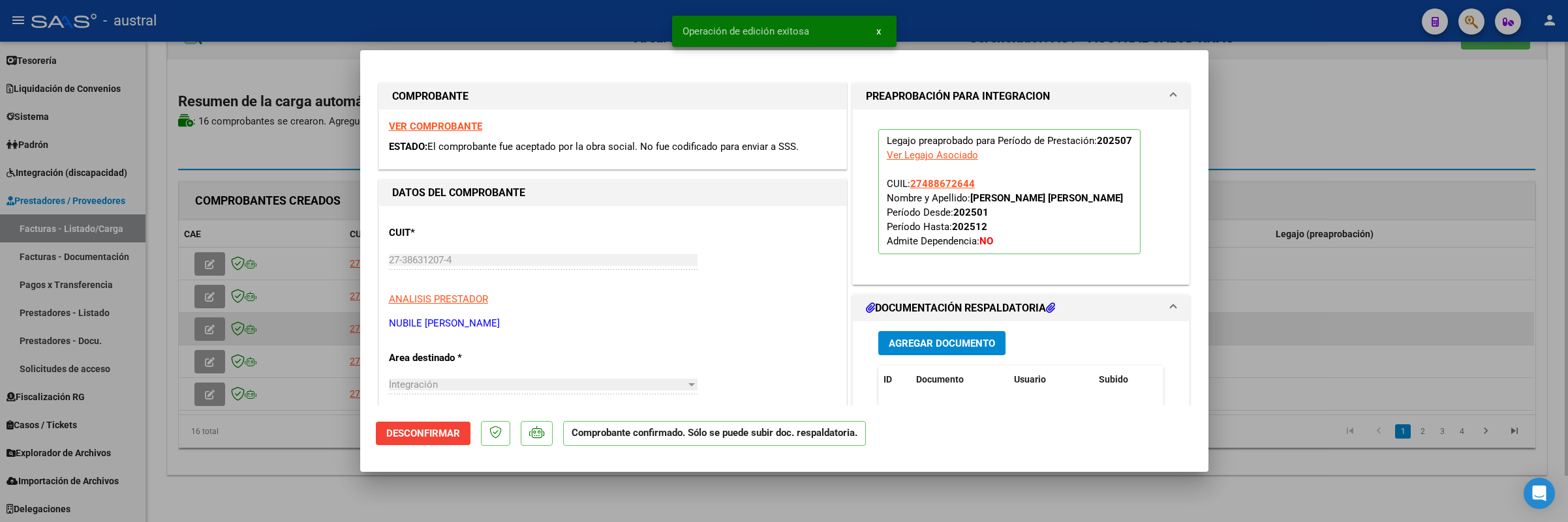
drag, startPoint x: 216, startPoint y: 316, endPoint x: 209, endPoint y: 328, distance: 13.9
click at [216, 316] on div at bounding box center [784, 261] width 1568 height 522
type input "$ 0,00"
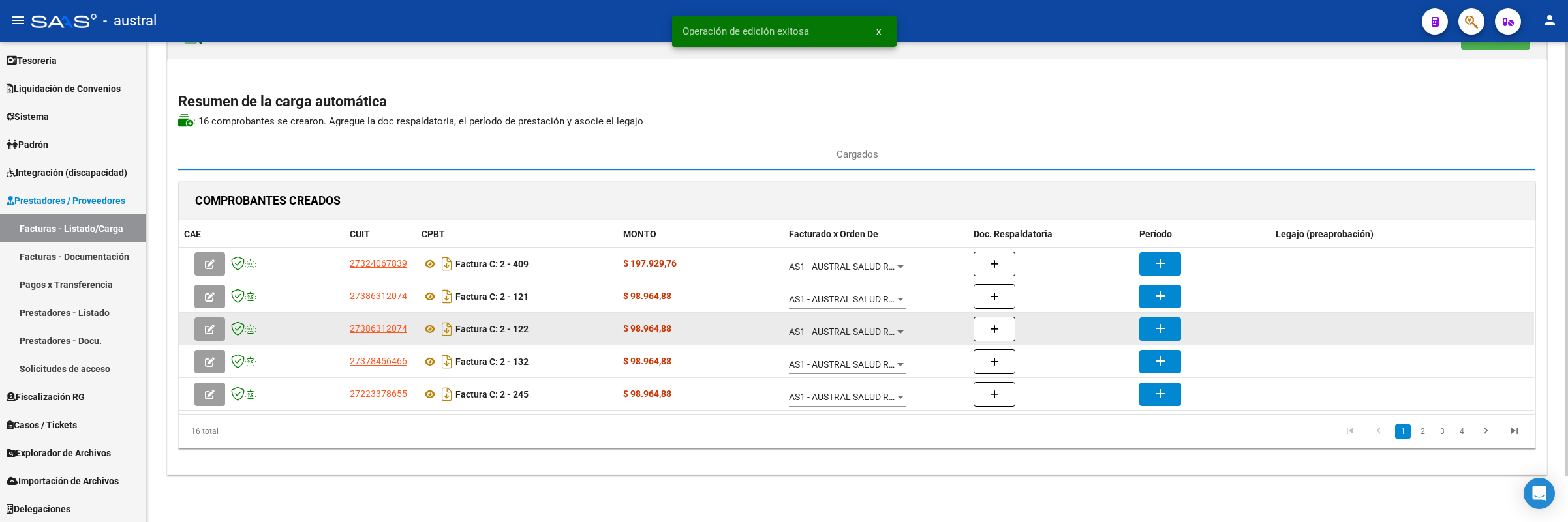
click at [209, 328] on icon "button" at bounding box center [209, 329] width 9 height 9
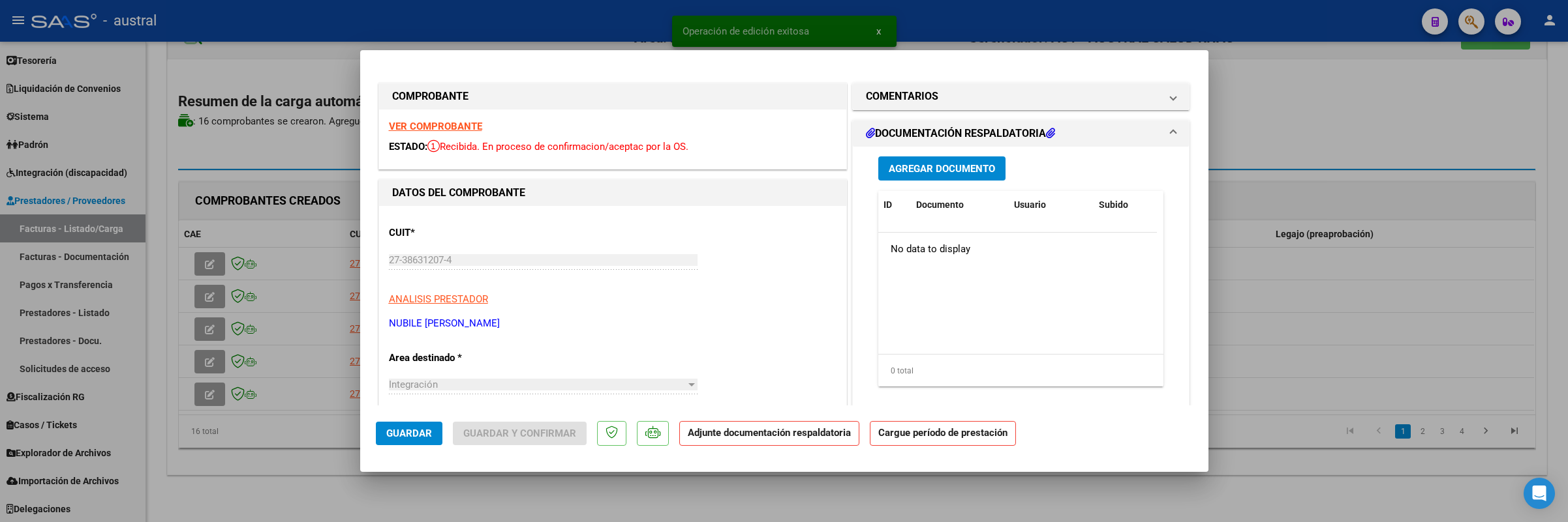
click at [429, 127] on strong "VER COMPROBANTE" at bounding box center [435, 126] width 93 height 12
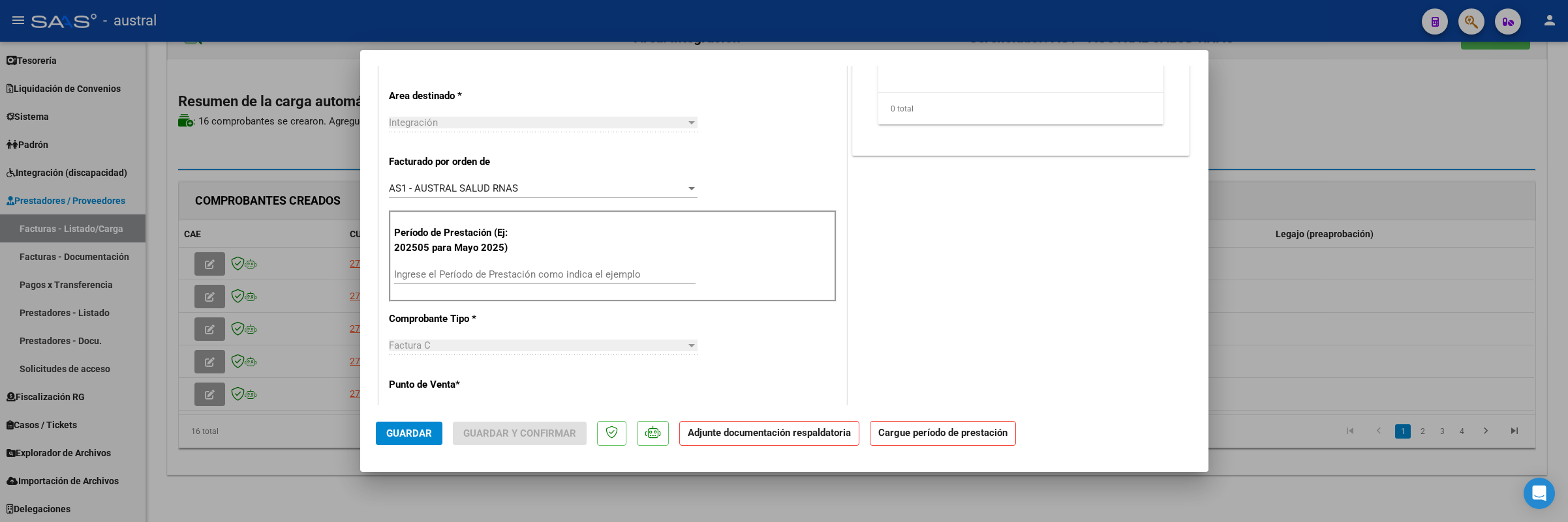
scroll to position [293, 0]
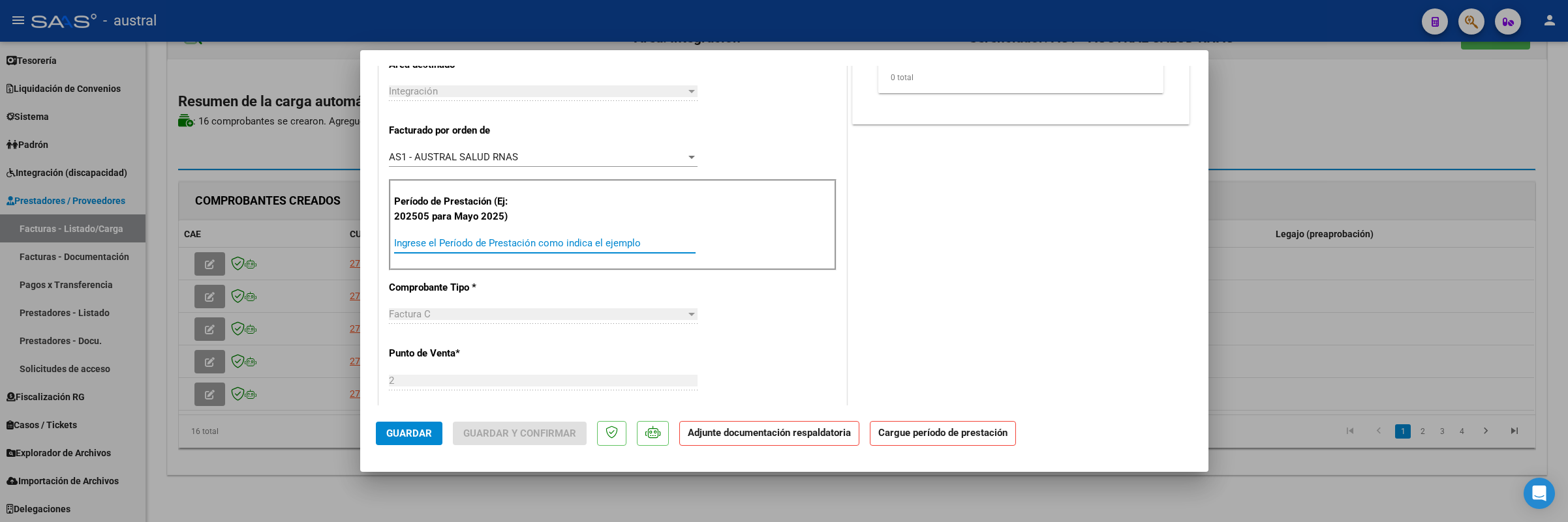
click at [505, 248] on input "Ingrese el Período de Prestación como indica el ejemplo" at bounding box center [544, 243] width 301 height 12
type input "202508"
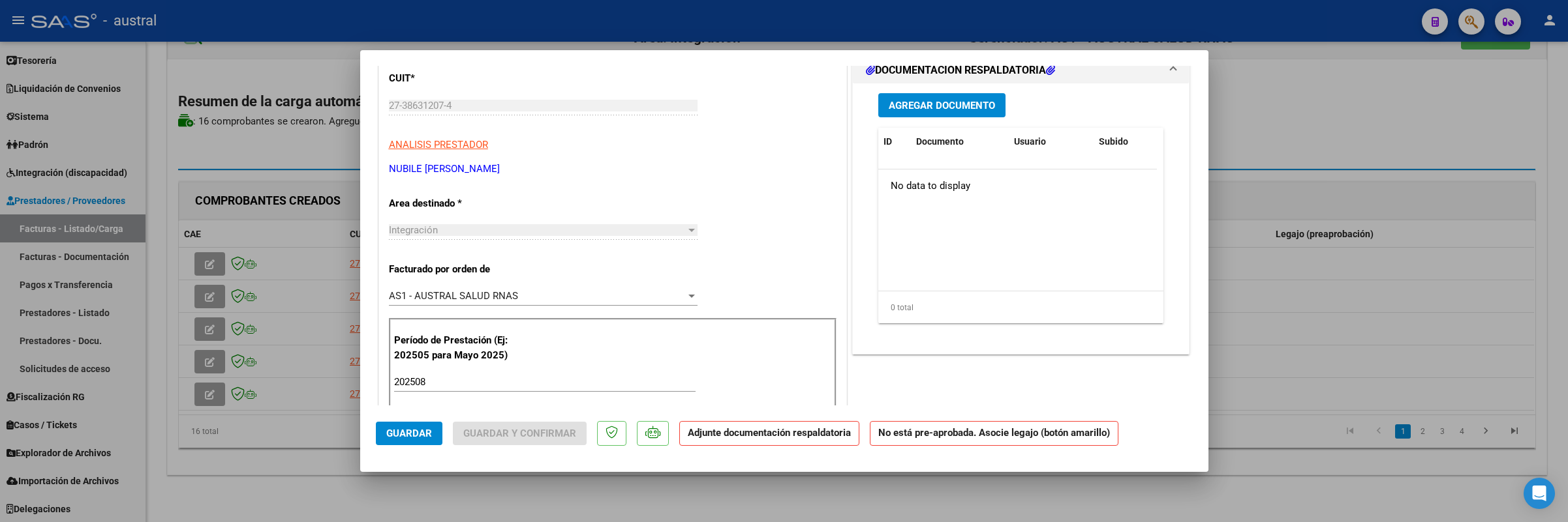
scroll to position [98, 0]
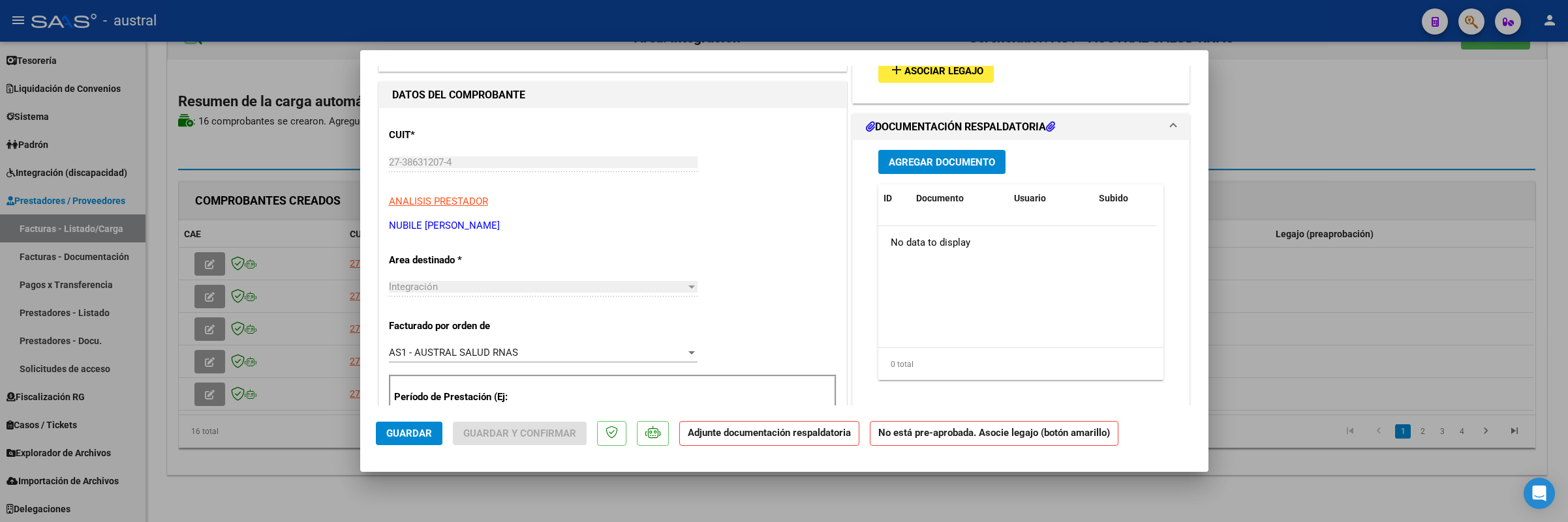
click at [956, 72] on span "Asociar Legajo" at bounding box center [944, 71] width 79 height 12
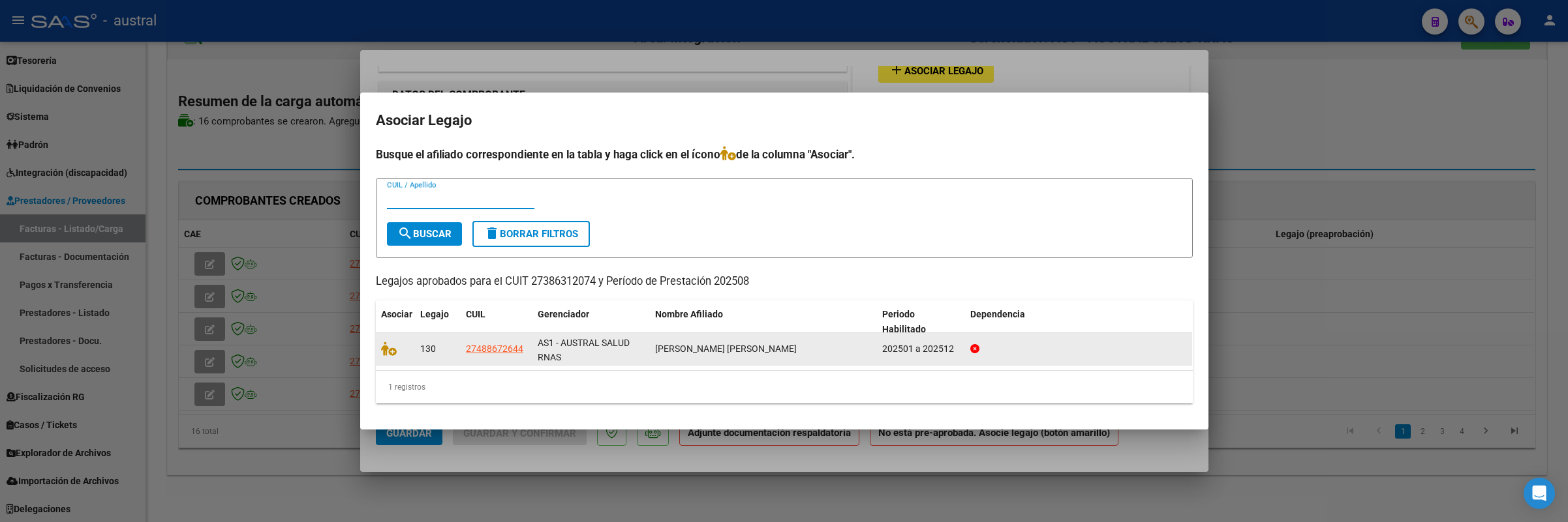
click at [388, 364] on datatable-body-cell at bounding box center [395, 349] width 39 height 32
click at [388, 357] on datatable-body-cell at bounding box center [395, 349] width 39 height 32
click at [390, 353] on icon at bounding box center [389, 349] width 16 height 14
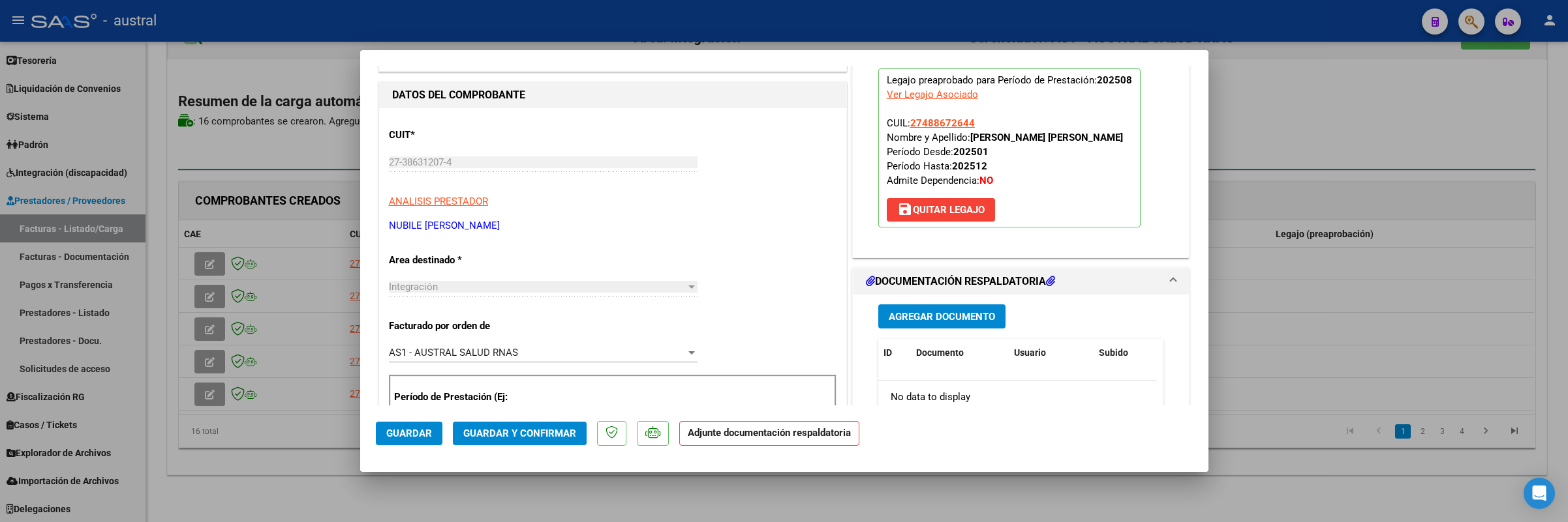
click at [568, 430] on span "Guardar y Confirmar" at bounding box center [520, 433] width 113 height 12
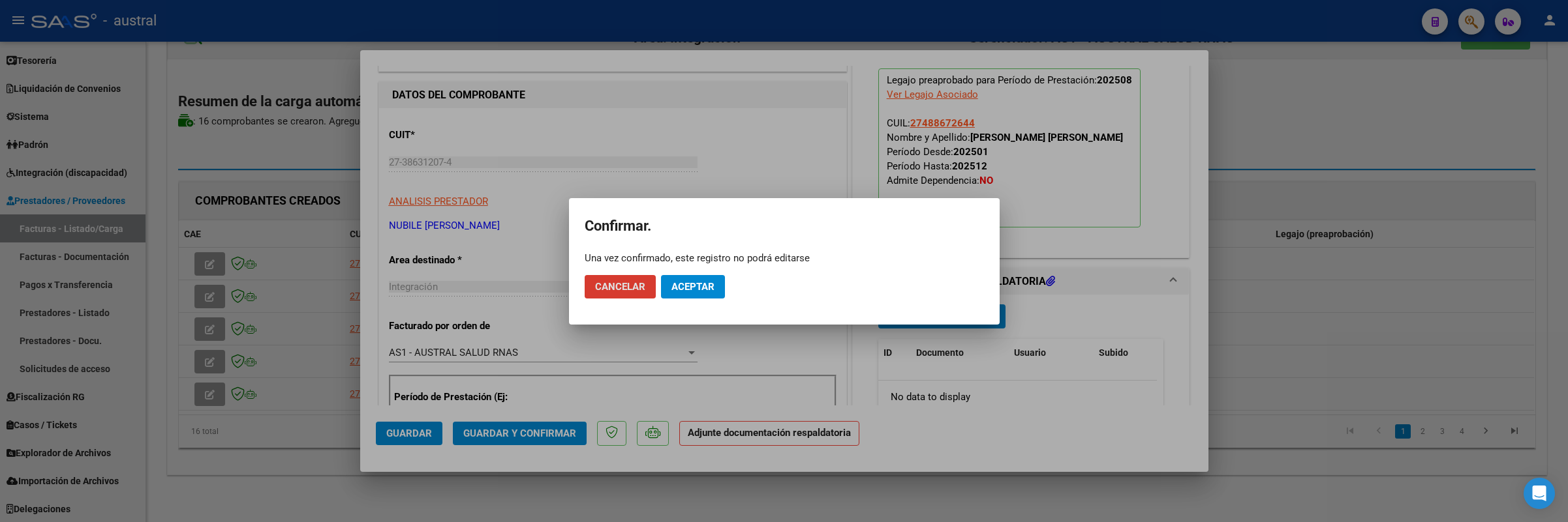
click at [704, 293] on button "Aceptar" at bounding box center [693, 287] width 64 height 24
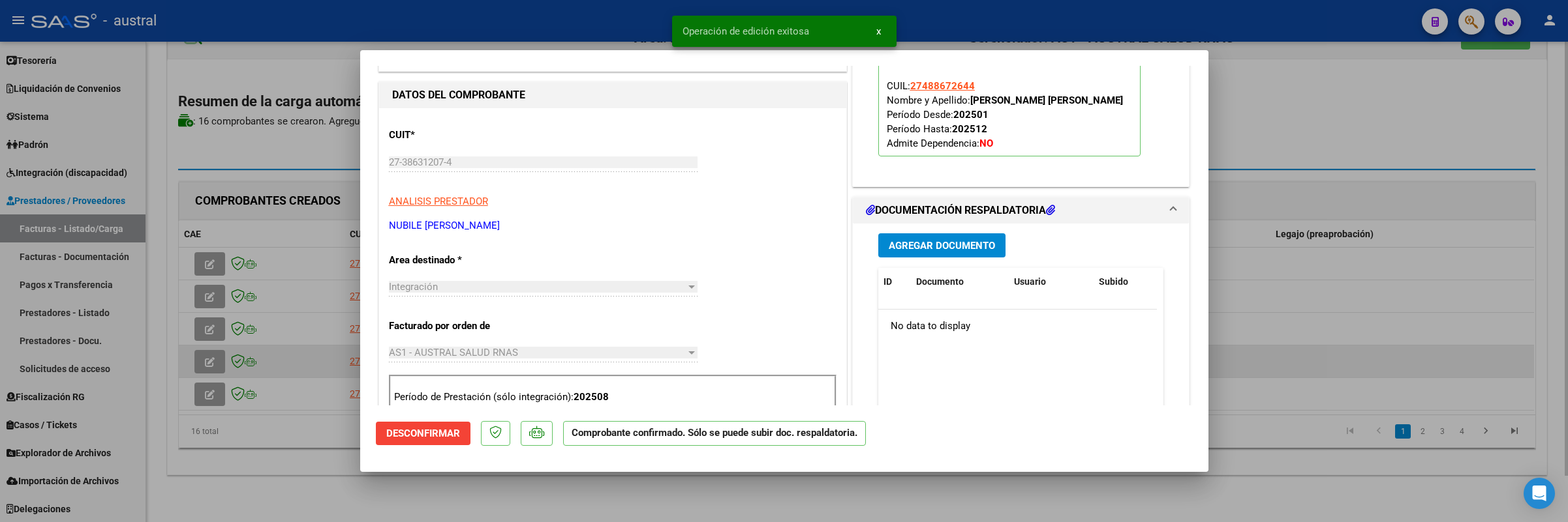
click at [198, 351] on div at bounding box center [784, 261] width 1568 height 522
type input "$ 0,00"
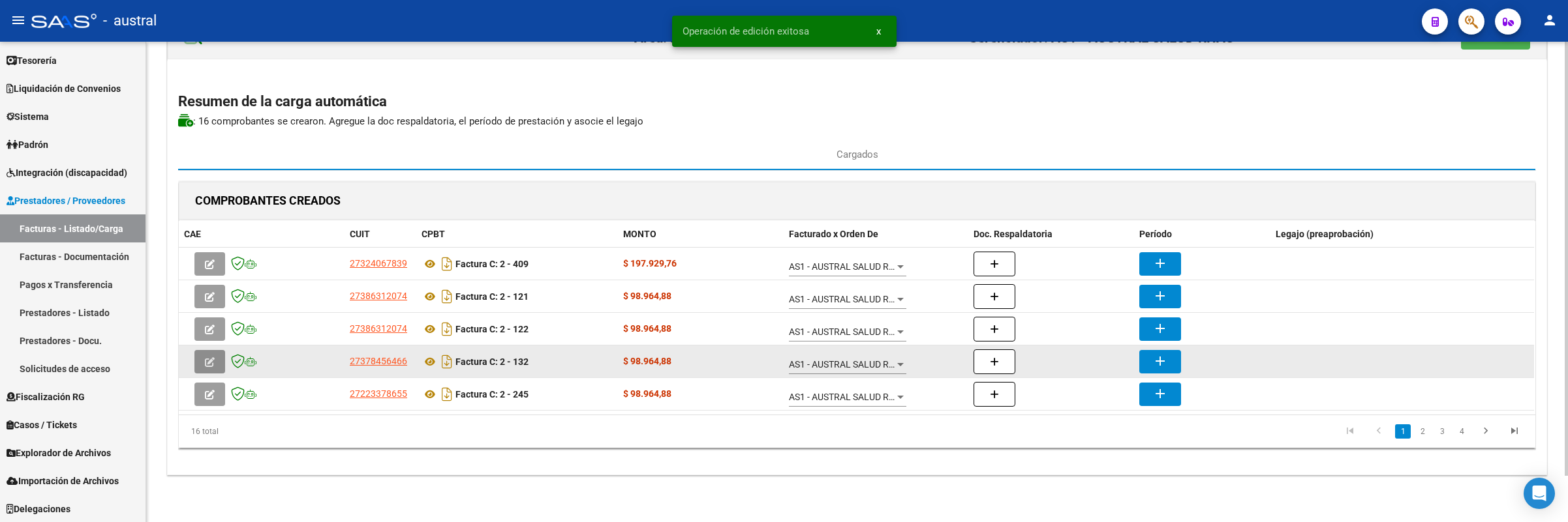
click at [209, 364] on icon "button" at bounding box center [209, 362] width 9 height 9
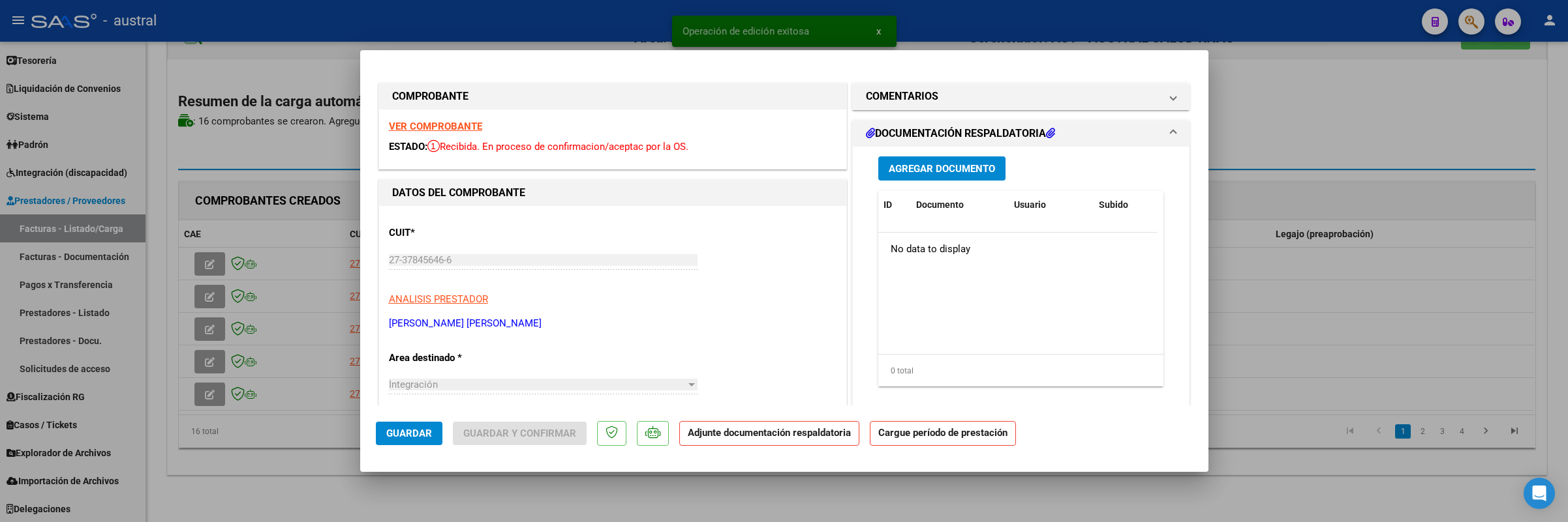
click at [395, 128] on strong "VER COMPROBANTE" at bounding box center [435, 126] width 93 height 12
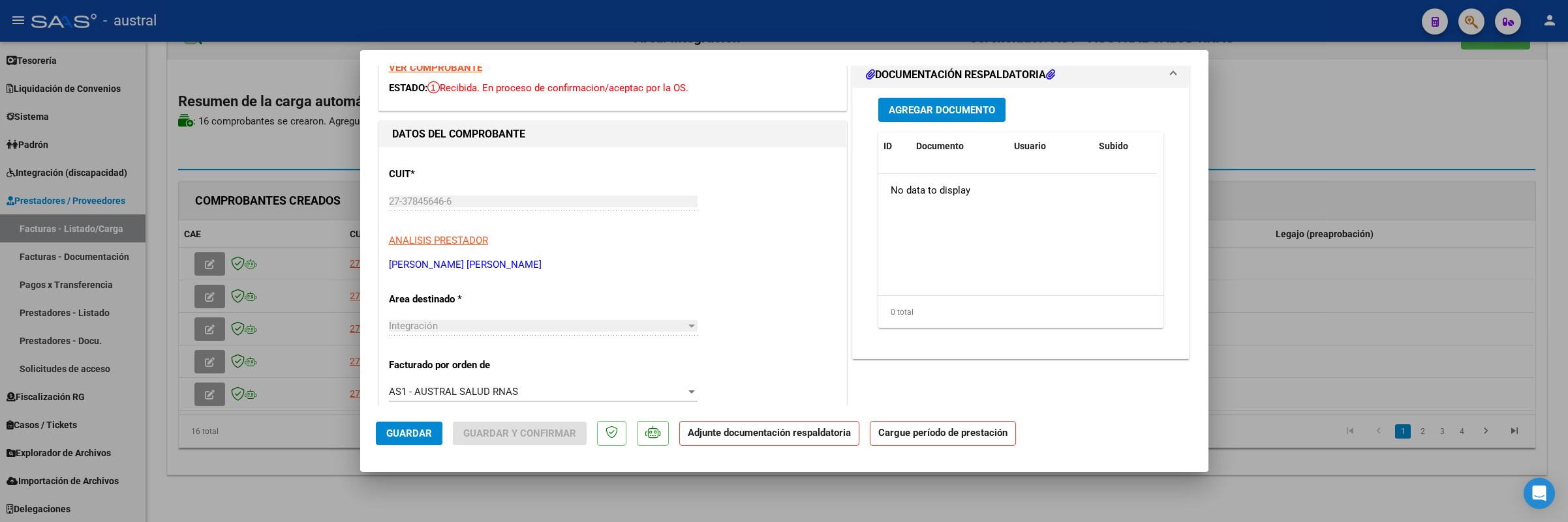
scroll to position [196, 0]
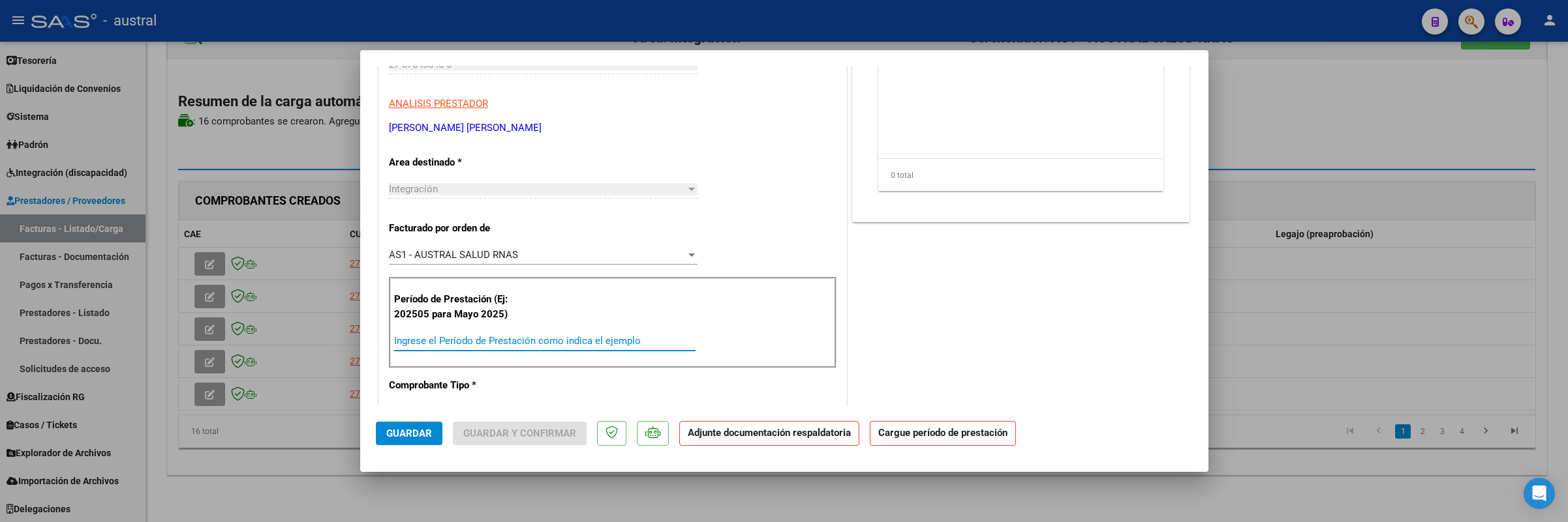
click at [455, 339] on input "Ingrese el Período de Prestación como indica el ejemplo" at bounding box center [544, 341] width 301 height 12
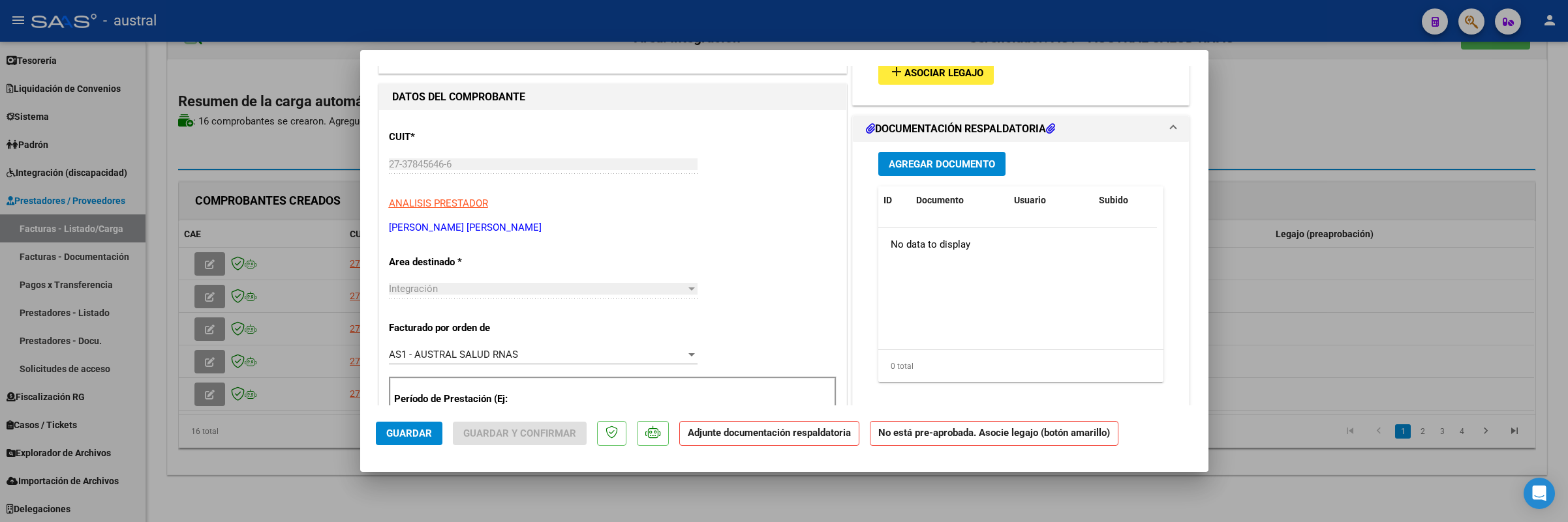
scroll to position [0, 0]
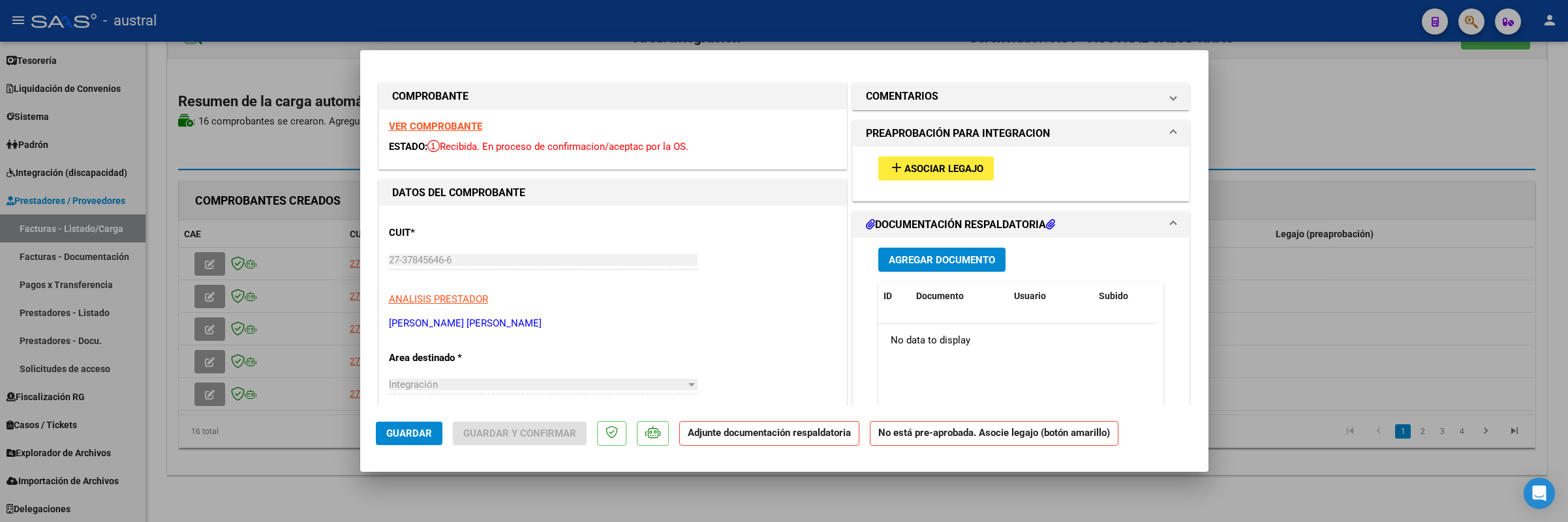
type input "202508"
click at [885, 176] on button "add Asociar Legajo" at bounding box center [936, 169] width 115 height 24
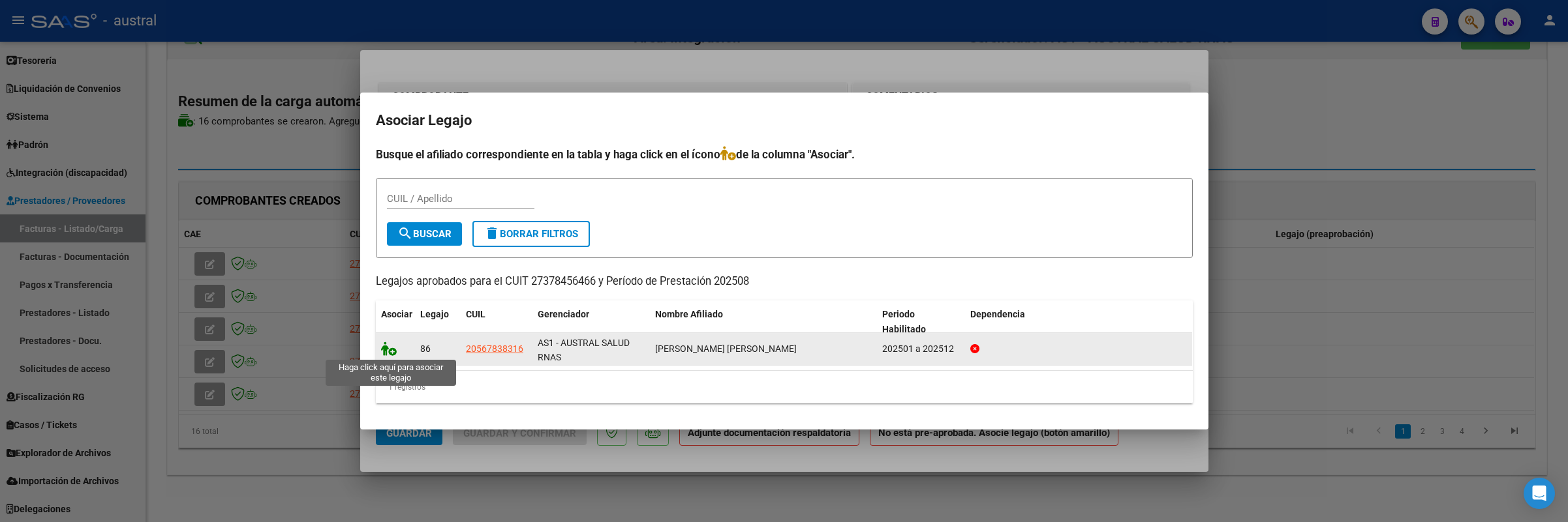
click at [390, 355] on icon at bounding box center [389, 349] width 16 height 14
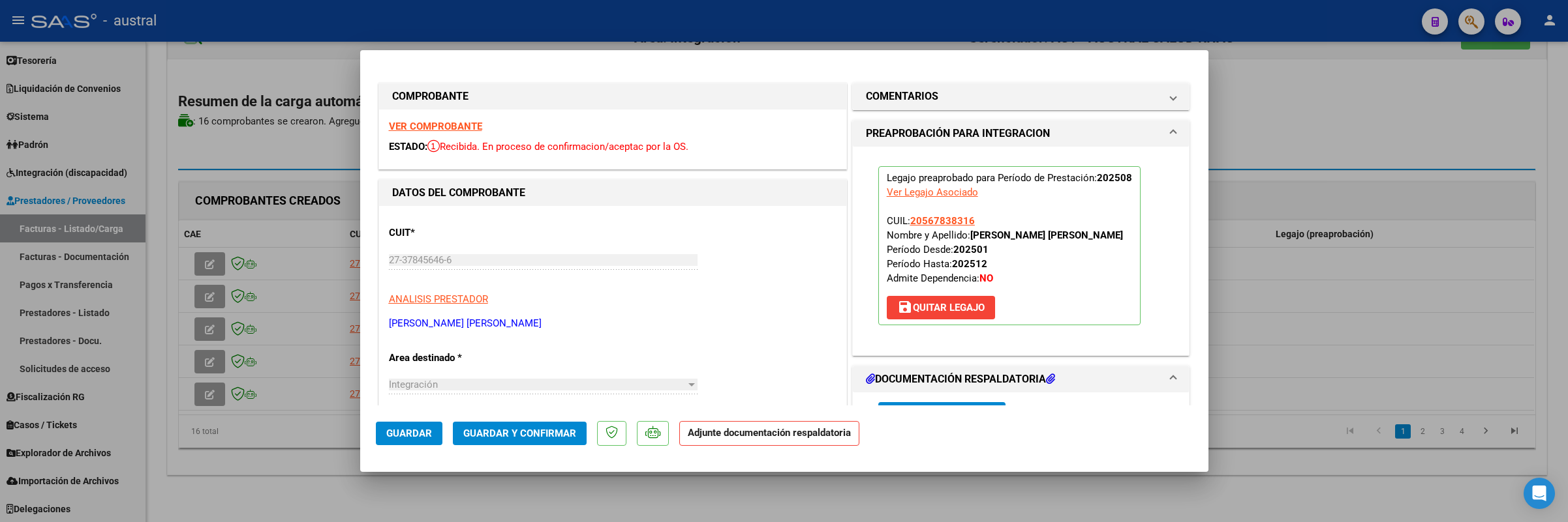
click at [526, 444] on button "Guardar y Confirmar" at bounding box center [519, 433] width 134 height 24
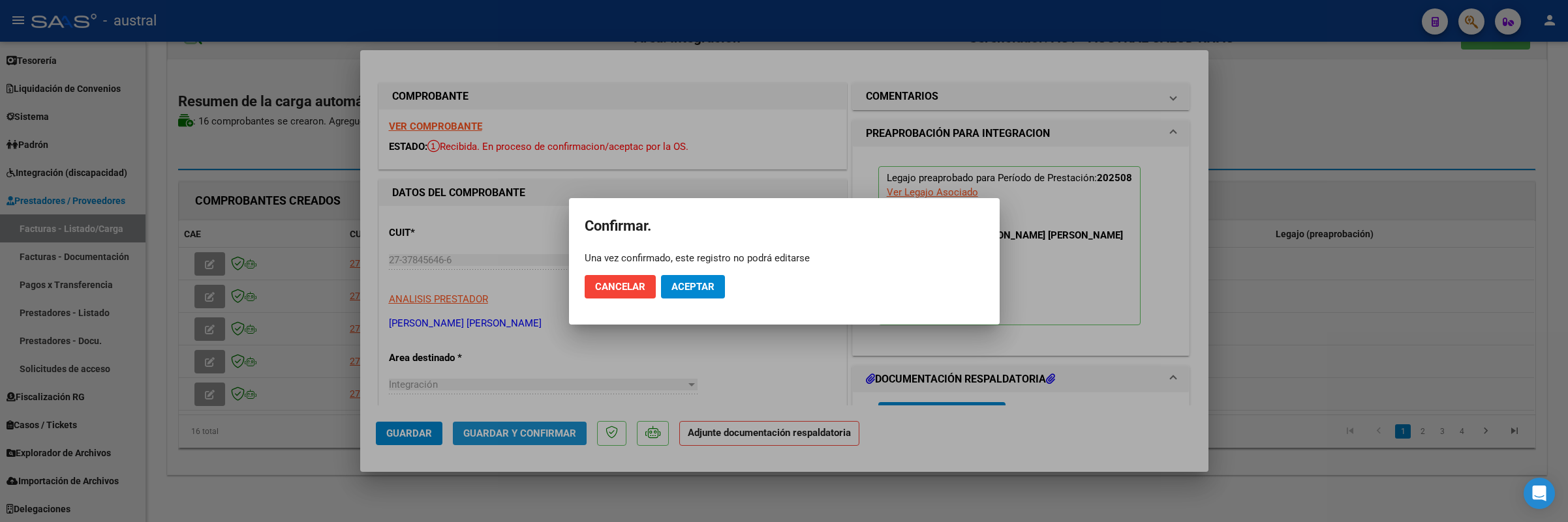
click at [526, 444] on div at bounding box center [784, 261] width 1568 height 522
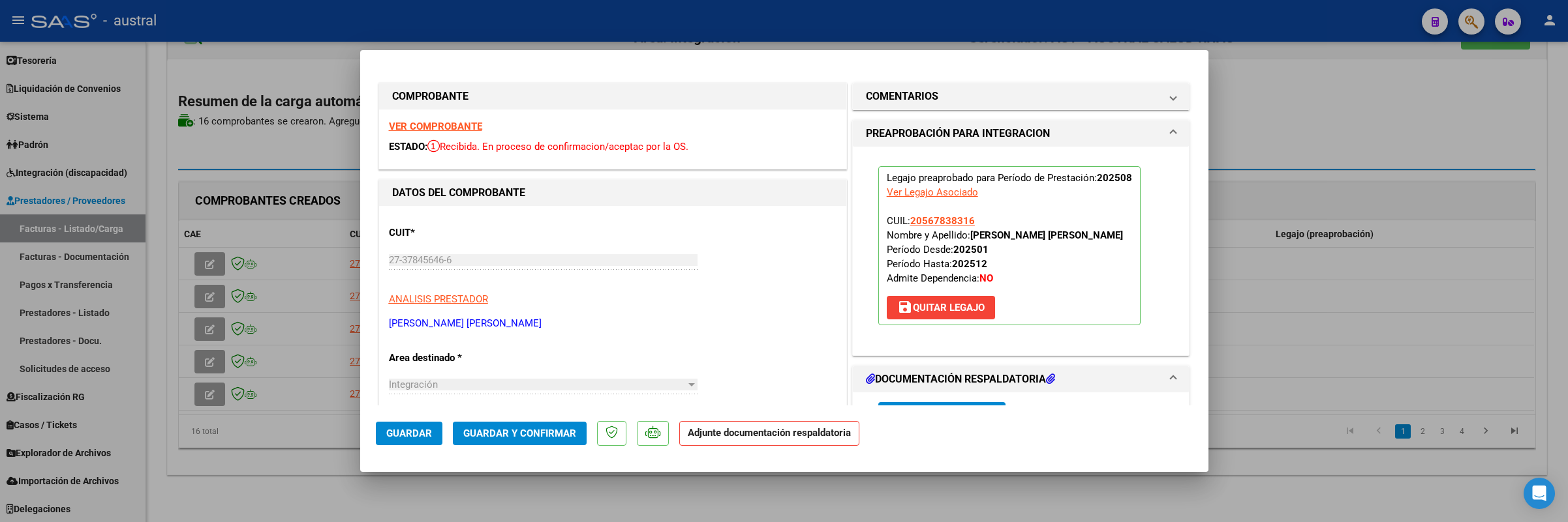
click at [518, 433] on span "Guardar y Confirmar" at bounding box center [520, 433] width 113 height 12
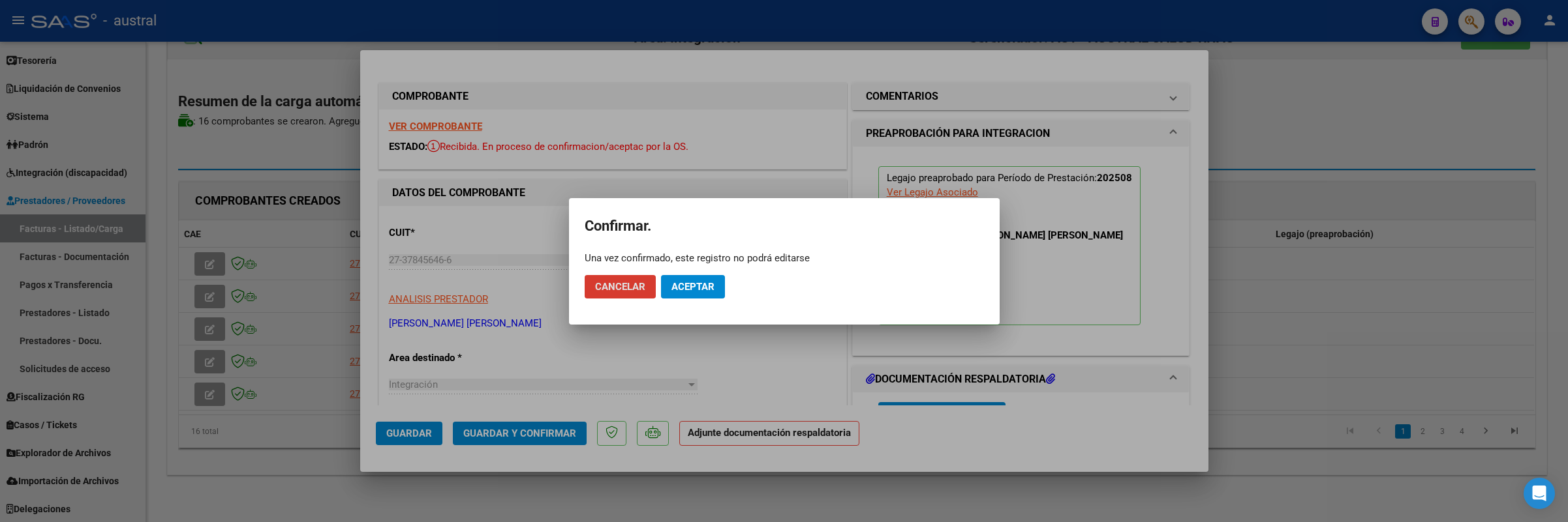
click at [689, 281] on span "Aceptar" at bounding box center [693, 287] width 43 height 12
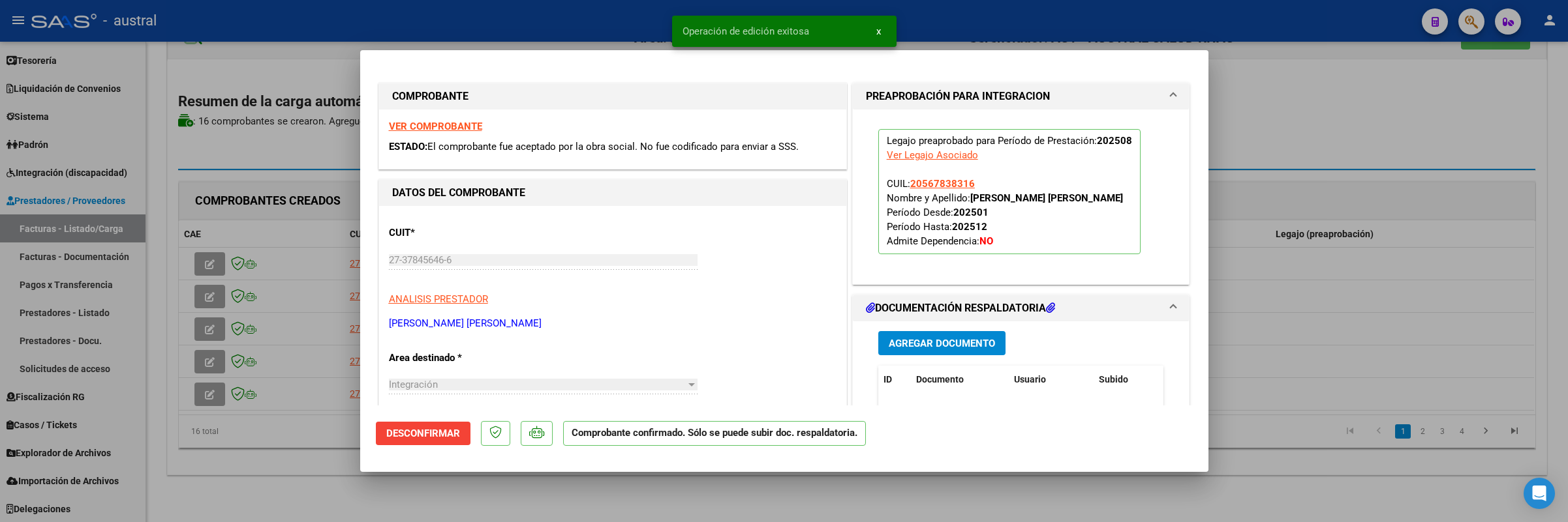
click at [200, 417] on div at bounding box center [784, 261] width 1568 height 522
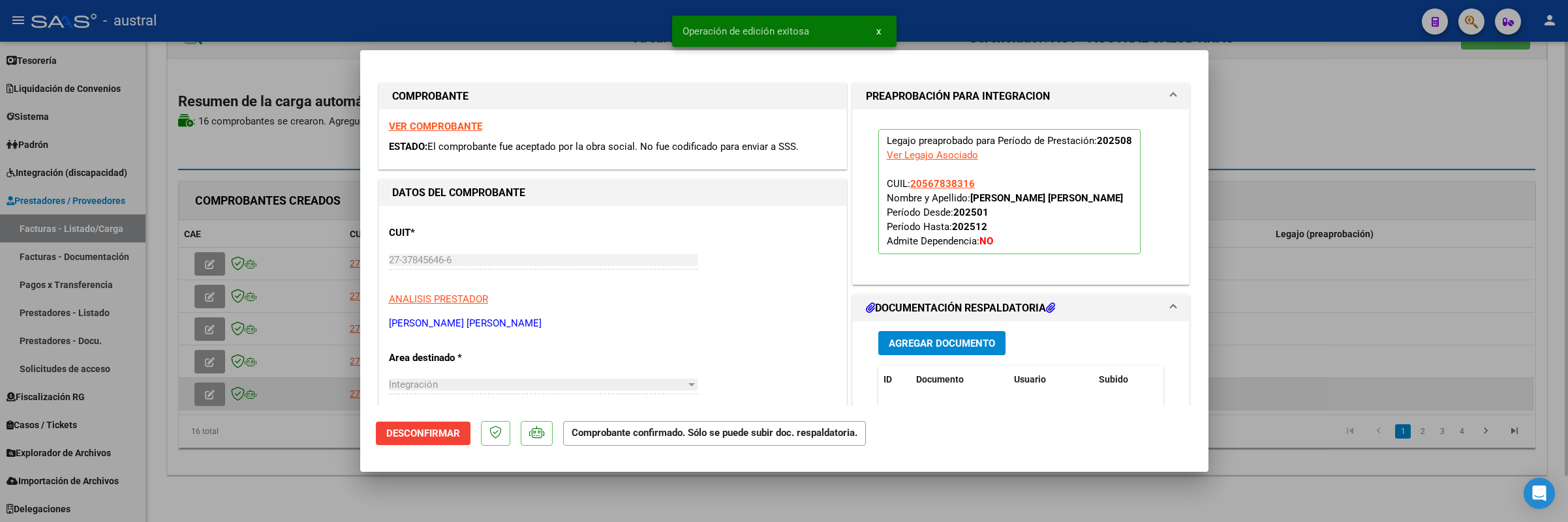
type input "$ 0,00"
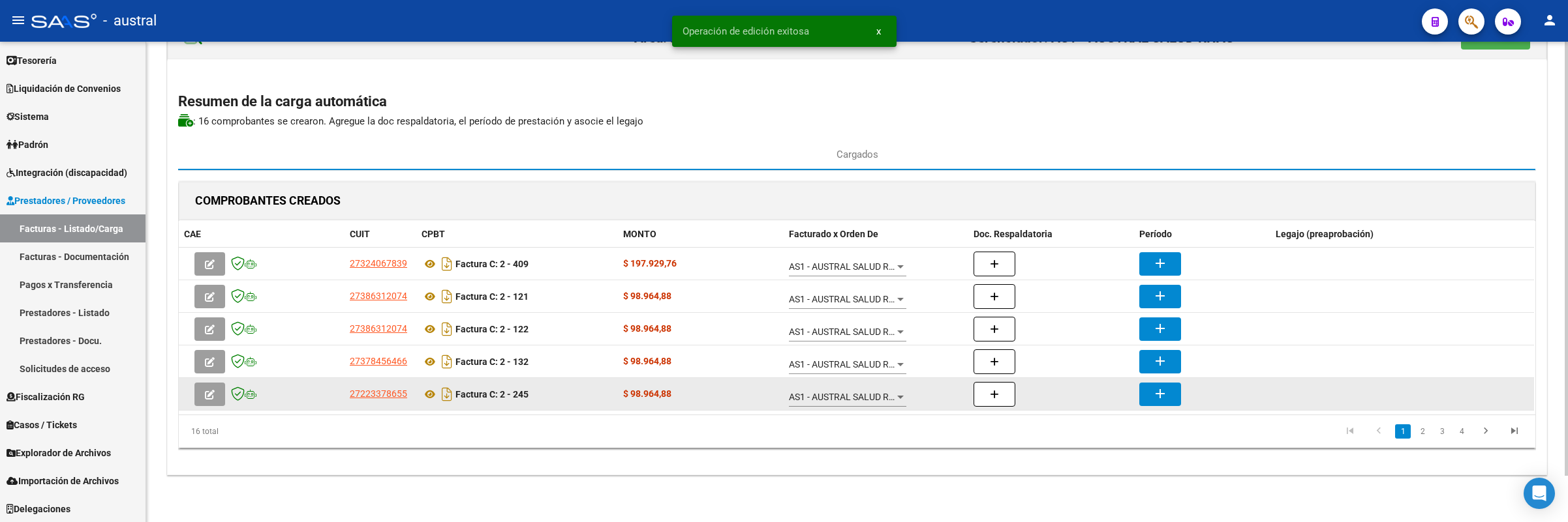
click at [206, 397] on icon "button" at bounding box center [209, 394] width 9 height 9
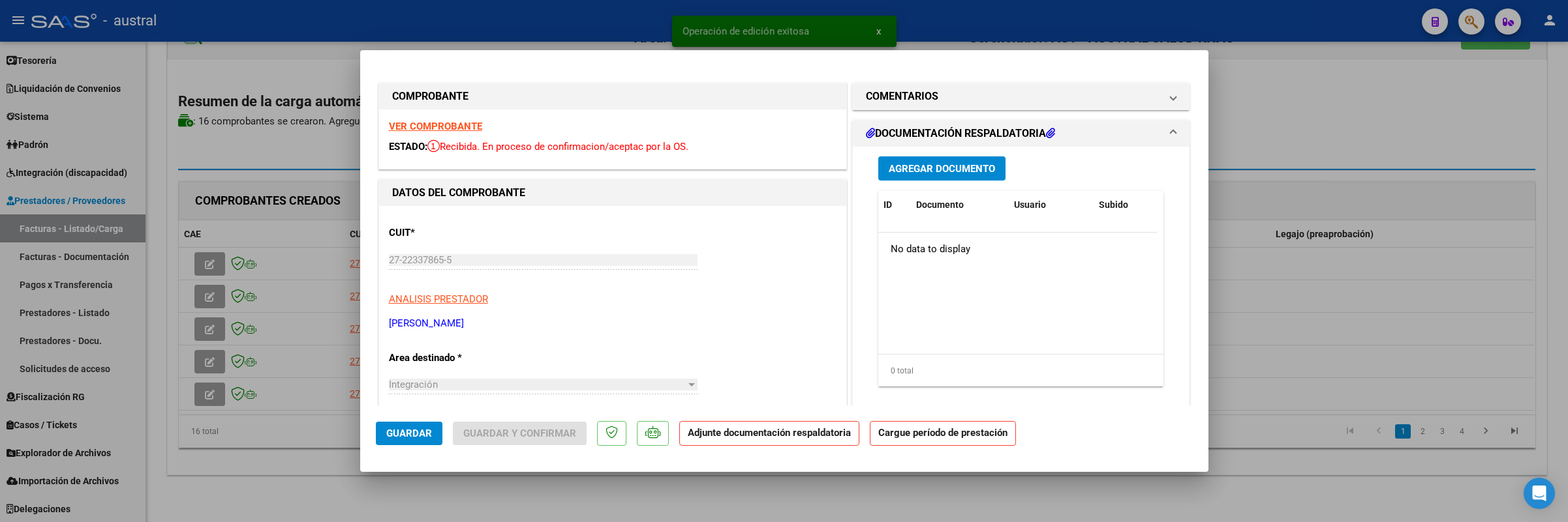
click at [451, 126] on strong "VER COMPROBANTE" at bounding box center [435, 126] width 93 height 12
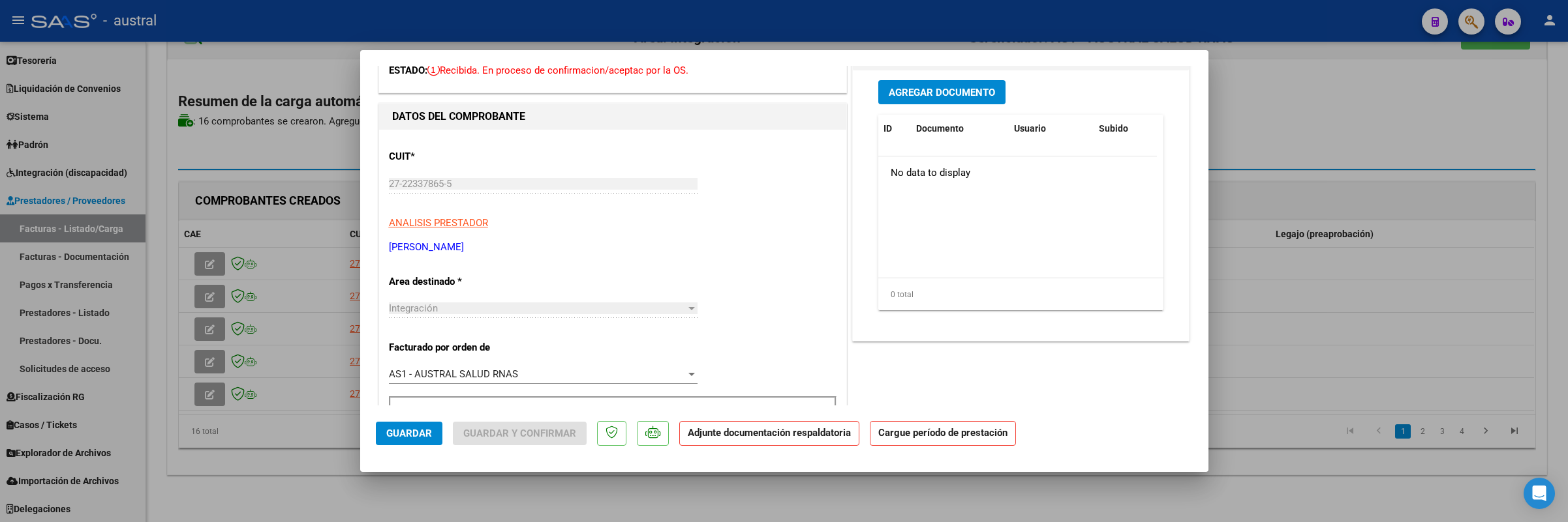
scroll to position [196, 0]
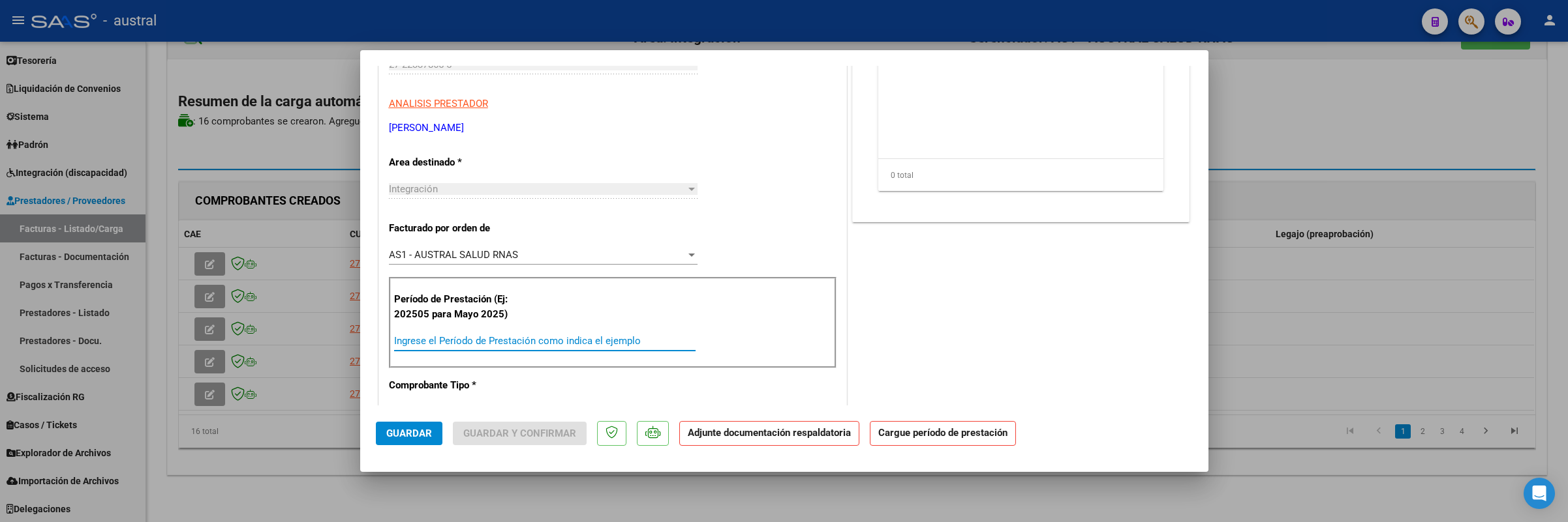
click at [460, 347] on input "Ingrese el Período de Prestación como indica el ejemplo" at bounding box center [544, 341] width 301 height 12
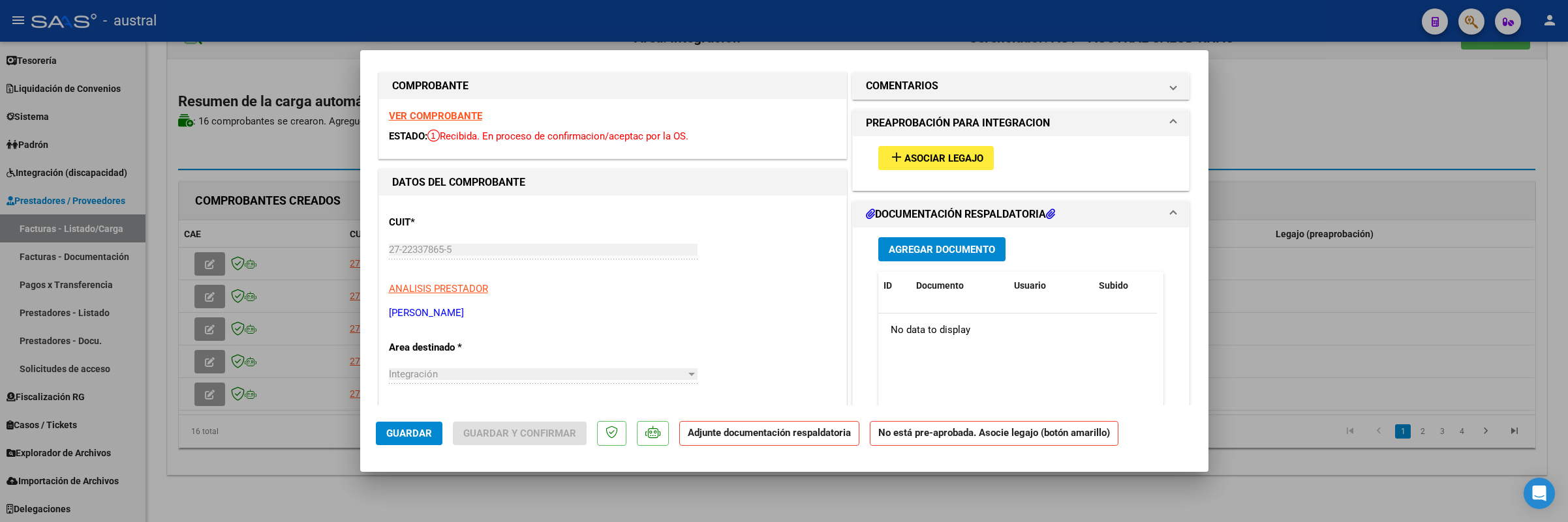
scroll to position [0, 0]
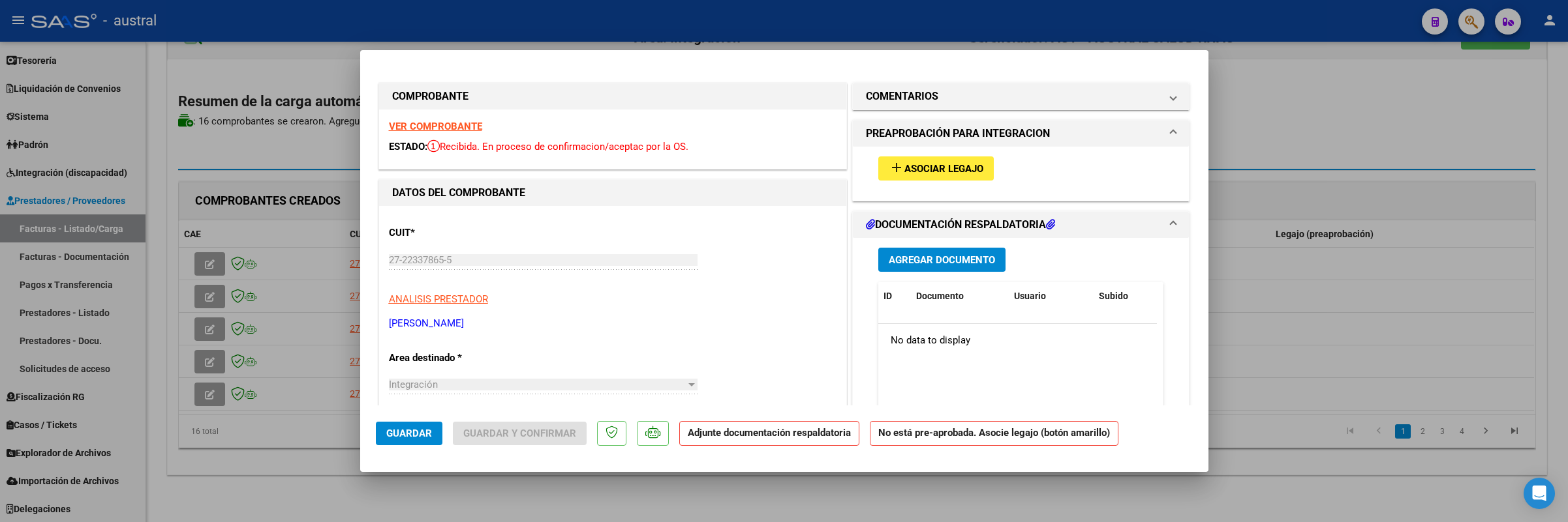
type input "202508"
click at [907, 180] on button "add Asociar Legajo" at bounding box center [936, 169] width 115 height 24
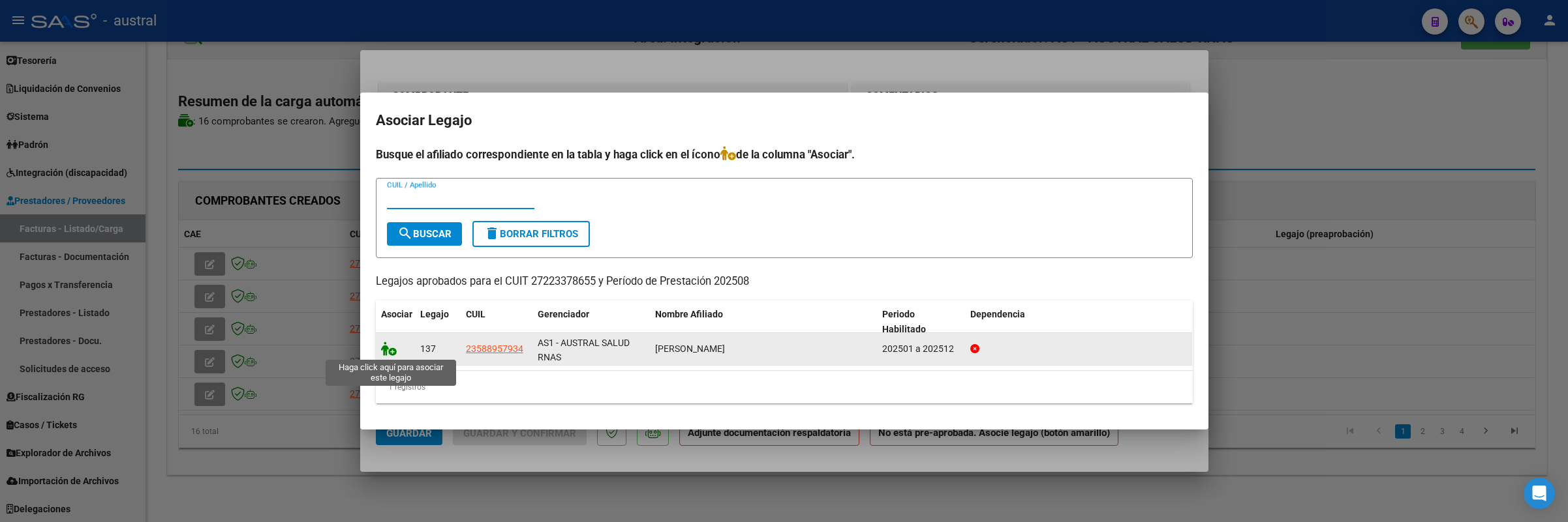
click at [392, 355] on icon at bounding box center [389, 349] width 16 height 14
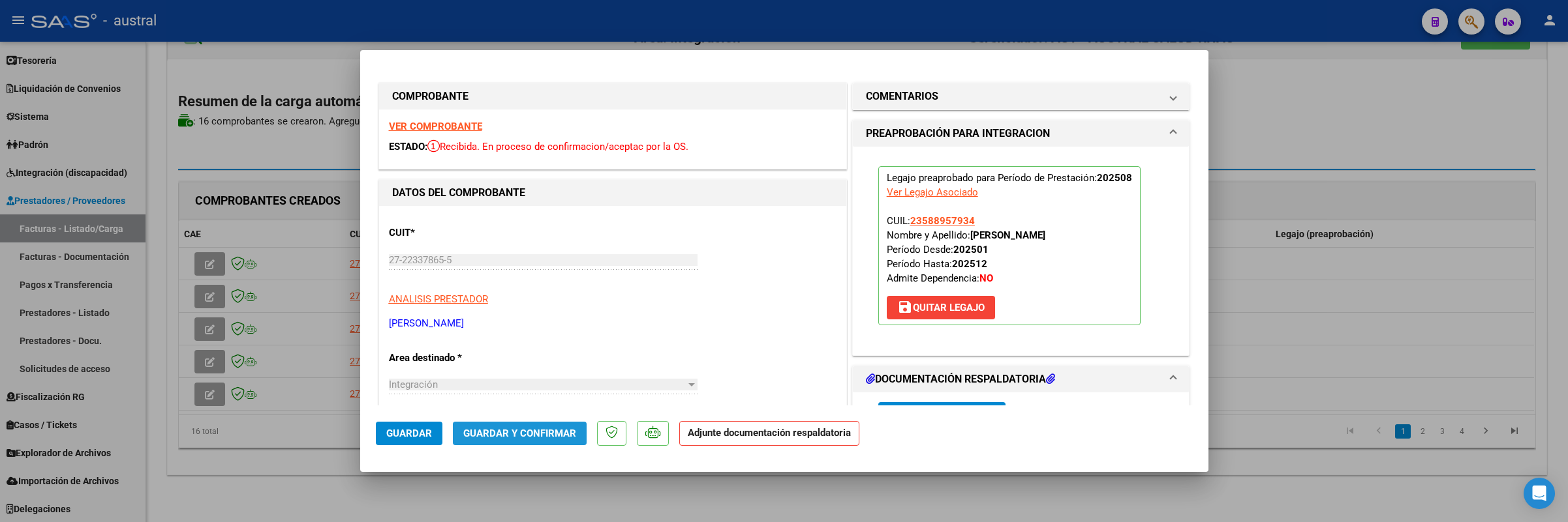
click at [546, 429] on span "Guardar y Confirmar" at bounding box center [520, 433] width 113 height 12
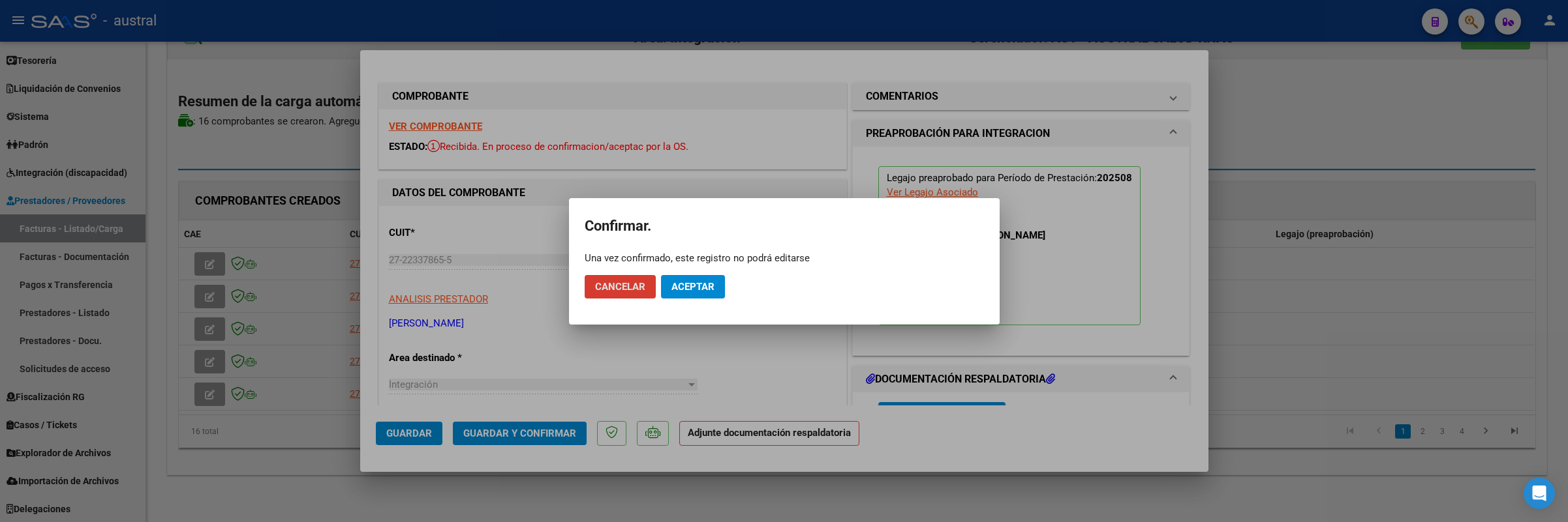
click at [709, 292] on button "Aceptar" at bounding box center [693, 287] width 64 height 24
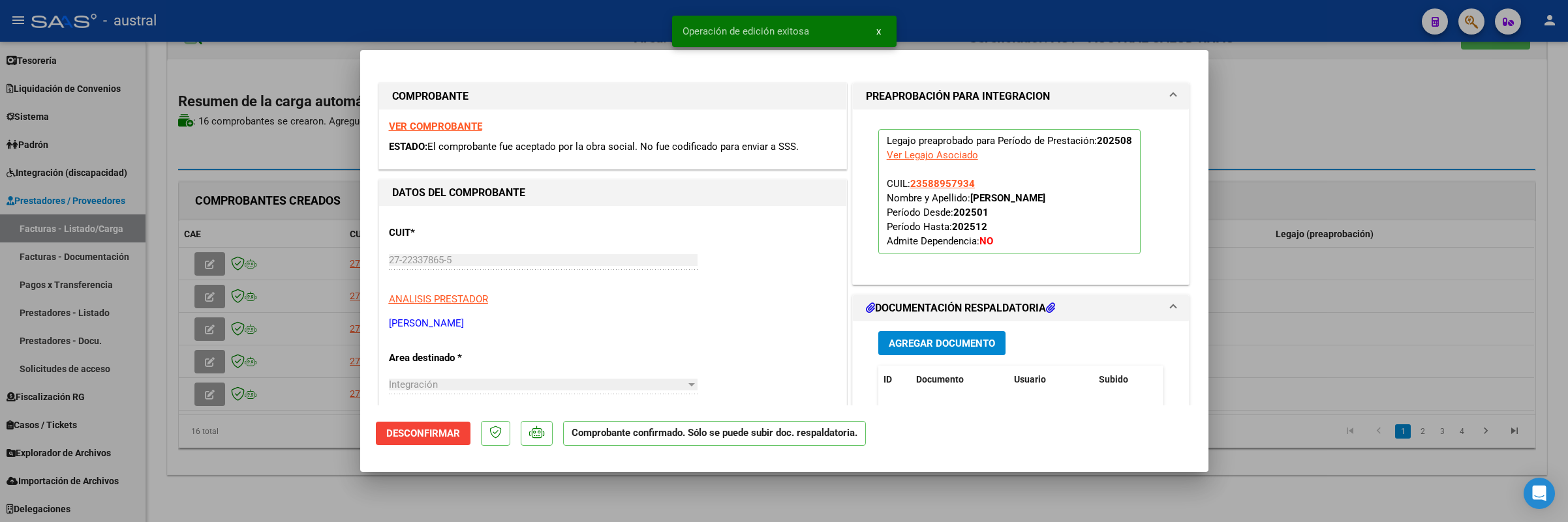
click at [298, 429] on div at bounding box center [784, 261] width 1568 height 522
type input "$ 0,00"
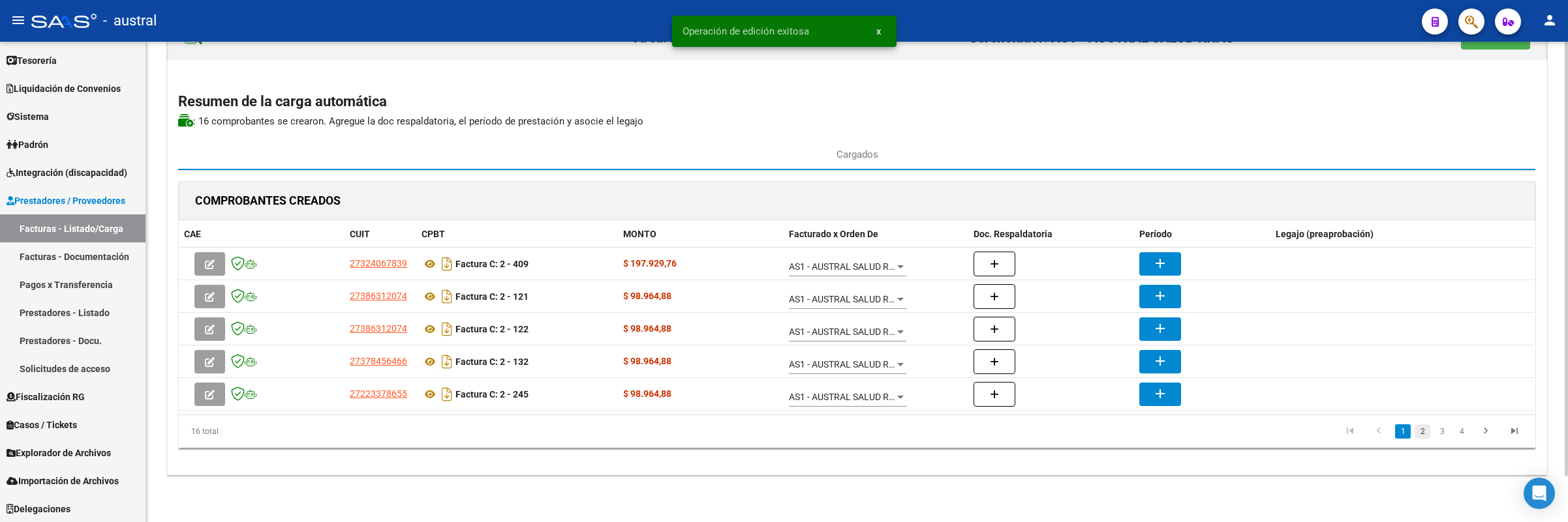
click at [1422, 437] on link "2" at bounding box center [1423, 432] width 16 height 14
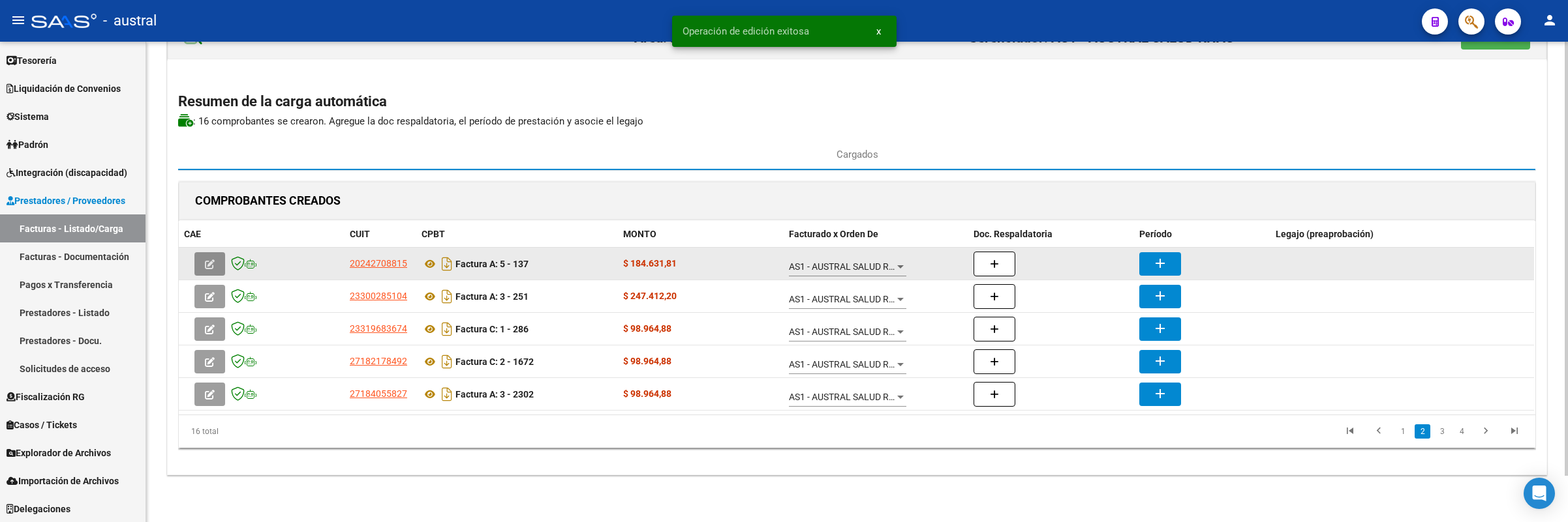
click at [209, 259] on icon "button" at bounding box center [209, 264] width 9 height 9
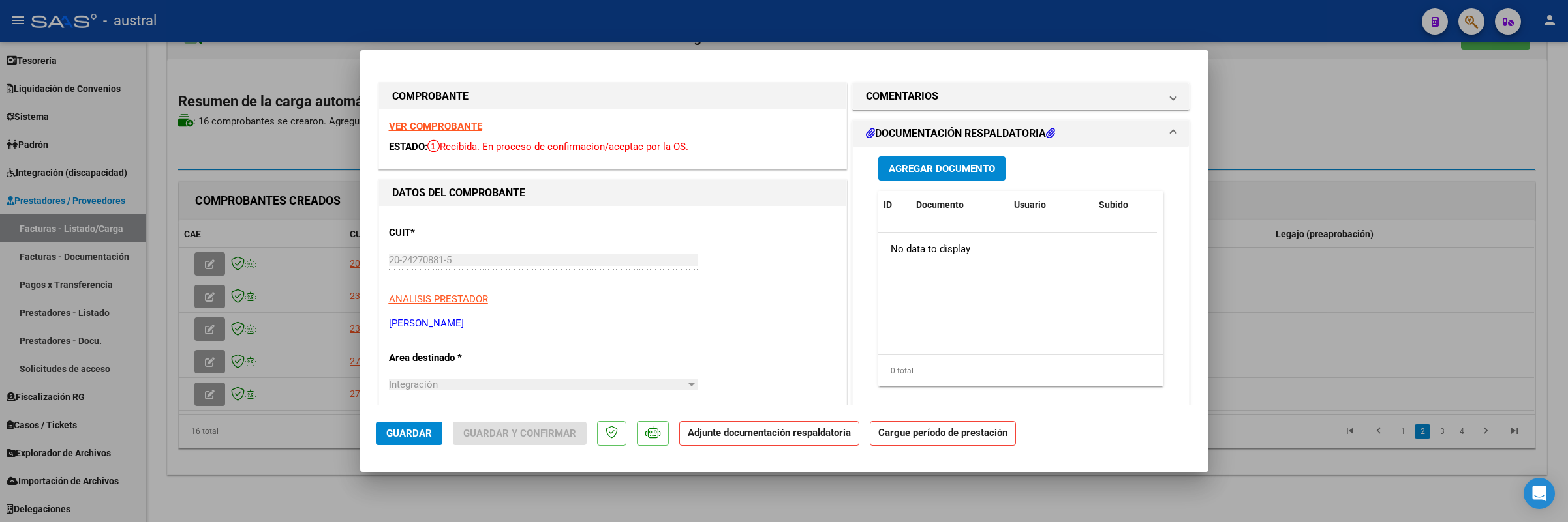
click at [446, 123] on strong "VER COMPROBANTE" at bounding box center [435, 126] width 93 height 12
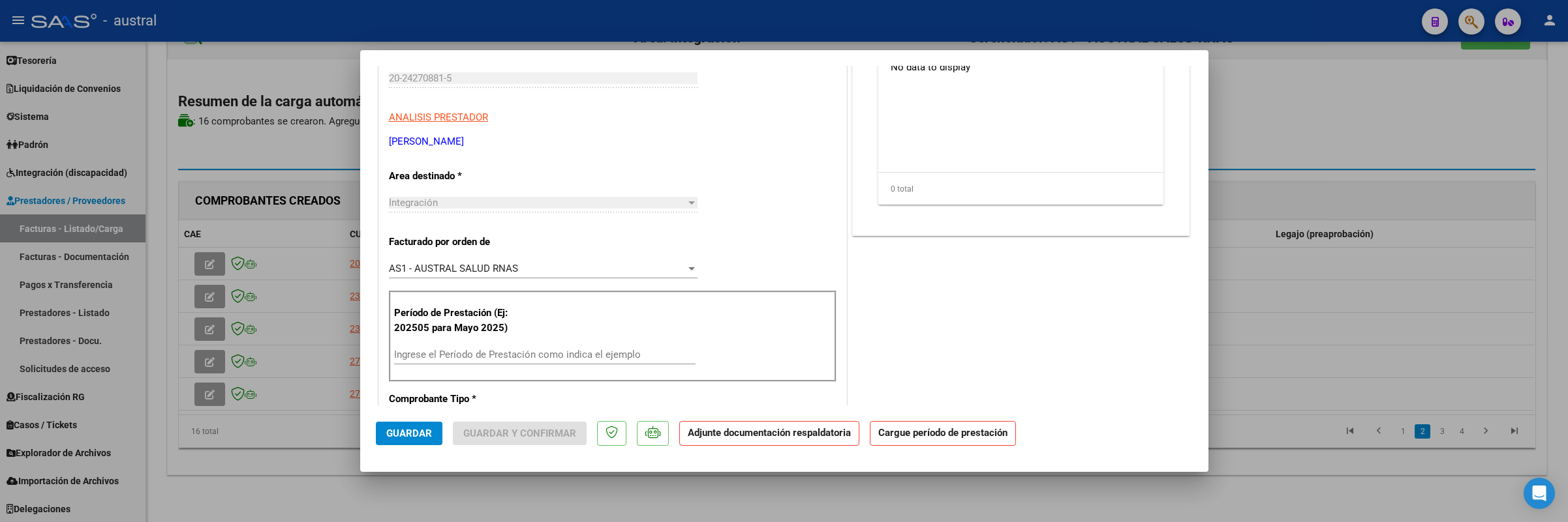
scroll to position [196, 0]
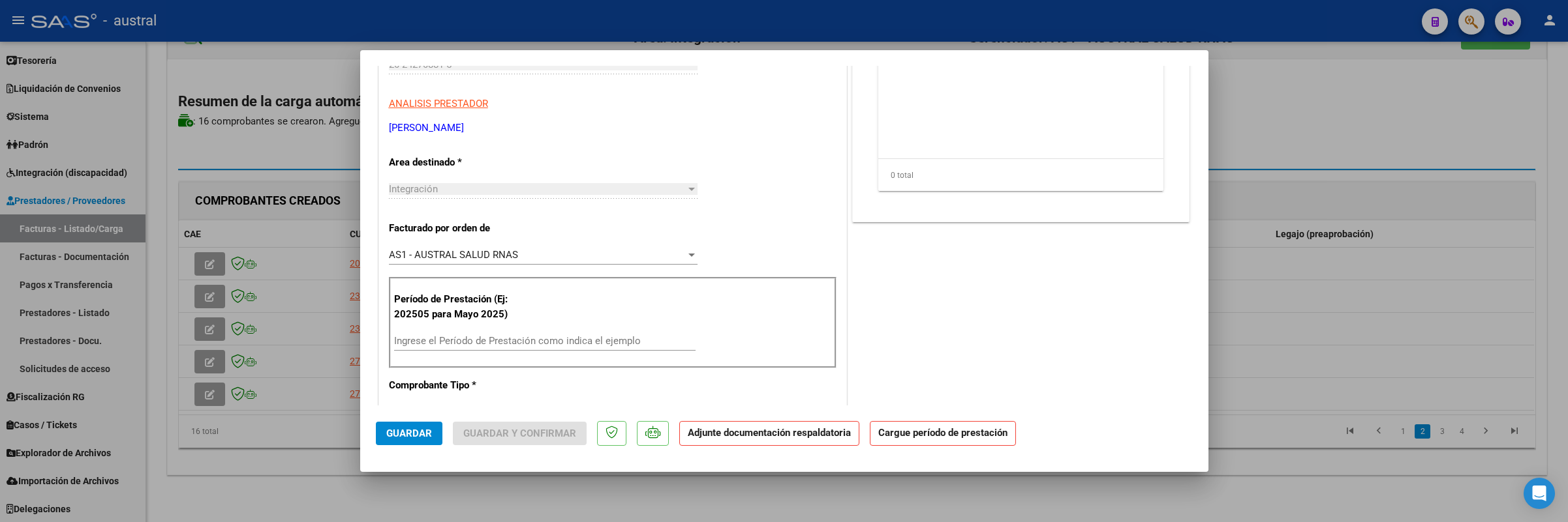
click at [555, 335] on div "Ingrese el Período de Prestación como indica el ejemplo" at bounding box center [544, 341] width 301 height 20
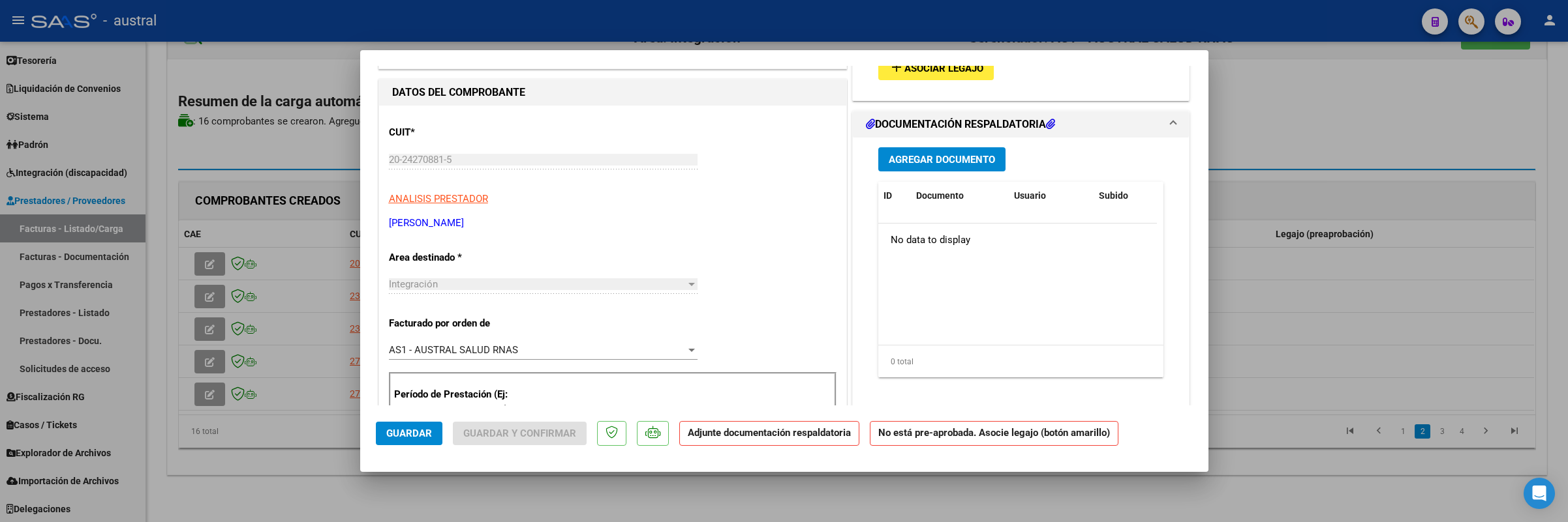
scroll to position [0, 0]
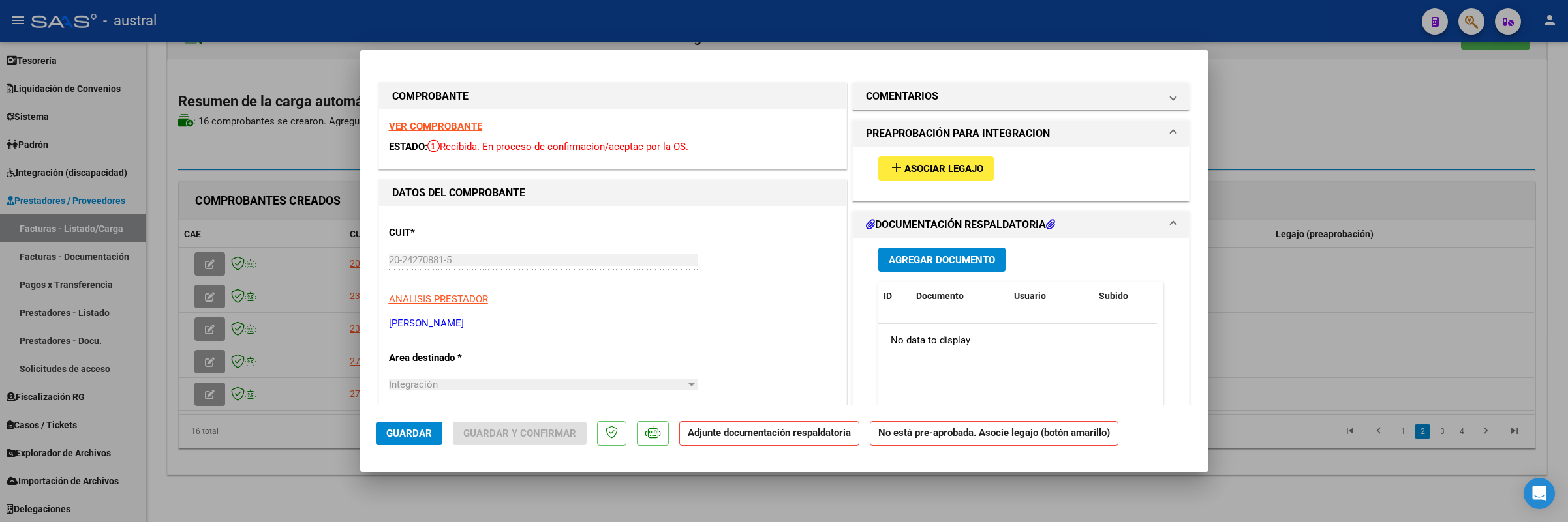
type input "202508"
click at [933, 174] on span "Asociar Legajo" at bounding box center [944, 169] width 79 height 12
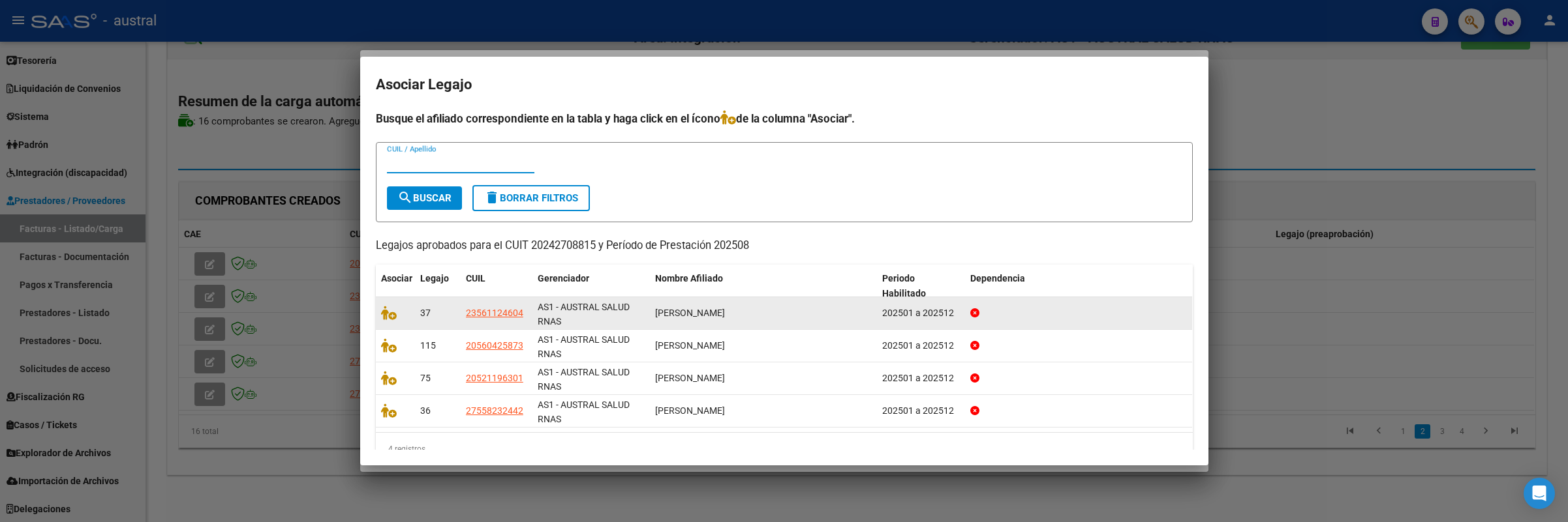
click at [380, 316] on datatable-body-cell at bounding box center [395, 313] width 39 height 32
click at [384, 314] on icon at bounding box center [389, 313] width 16 height 14
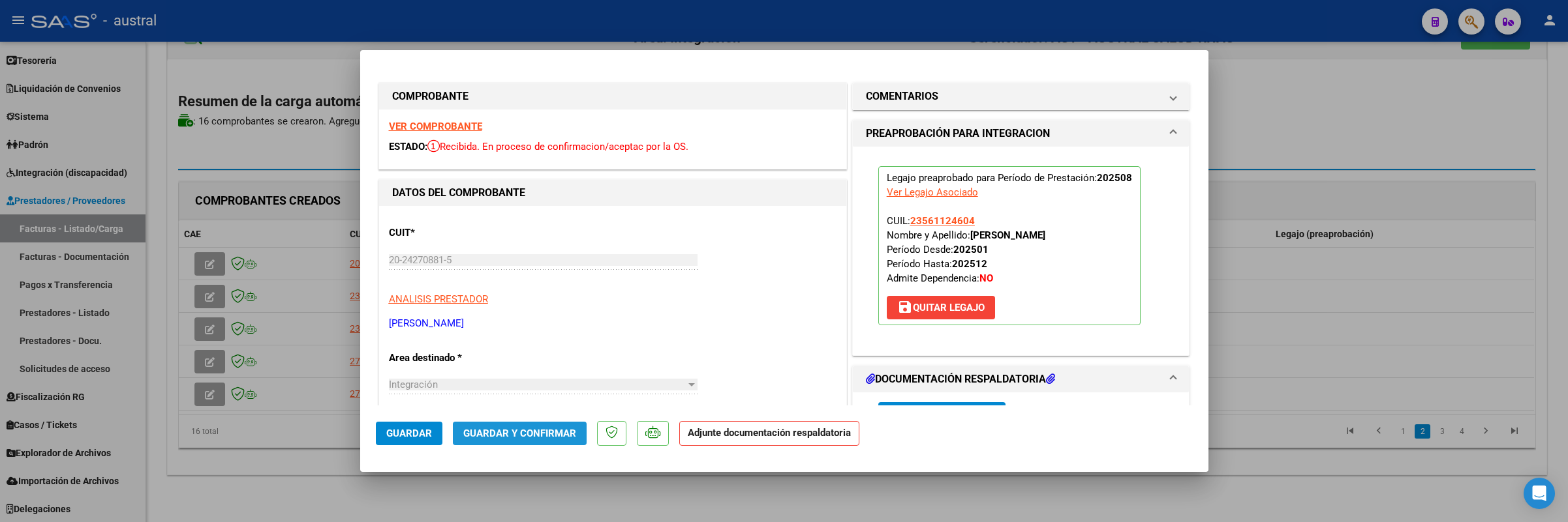
click at [519, 425] on button "Guardar y Confirmar" at bounding box center [519, 433] width 134 height 24
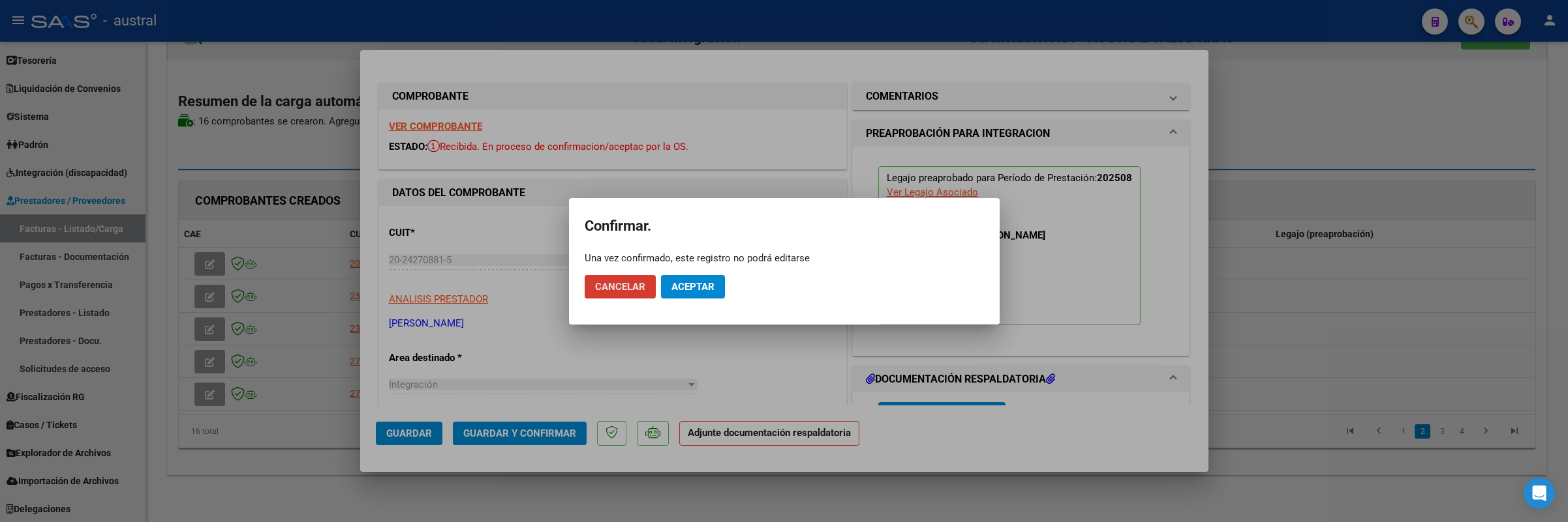
click at [678, 296] on button "Aceptar" at bounding box center [693, 287] width 64 height 24
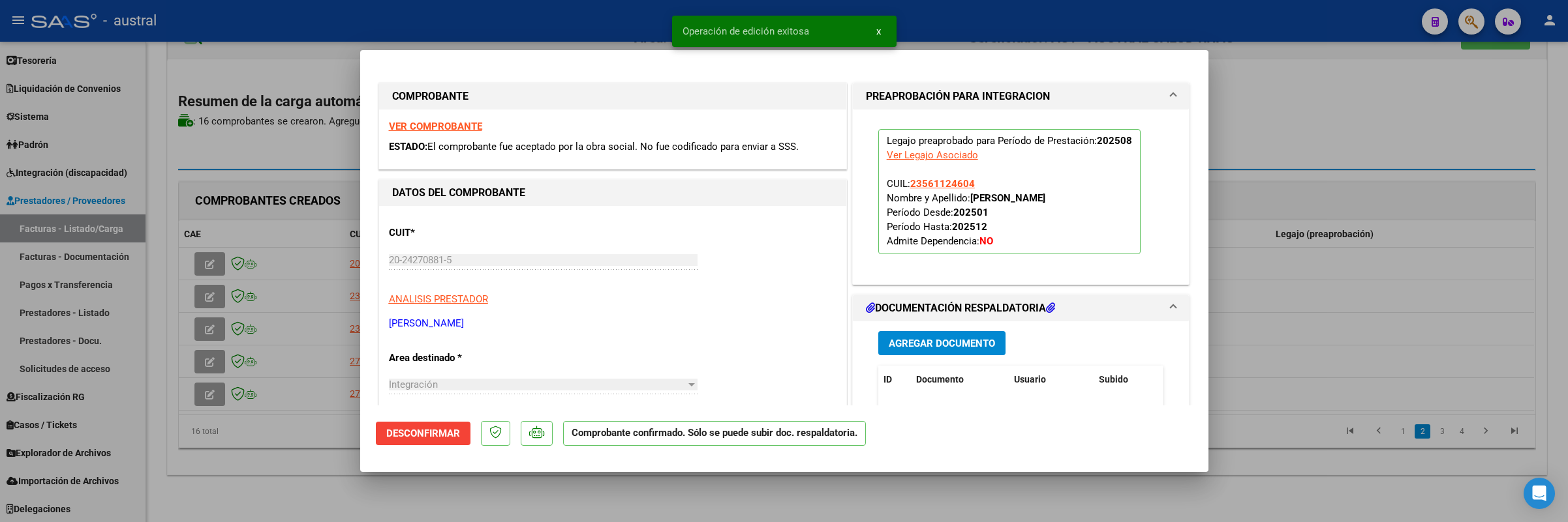
click at [188, 311] on div at bounding box center [784, 261] width 1568 height 522
type input "$ 0,00"
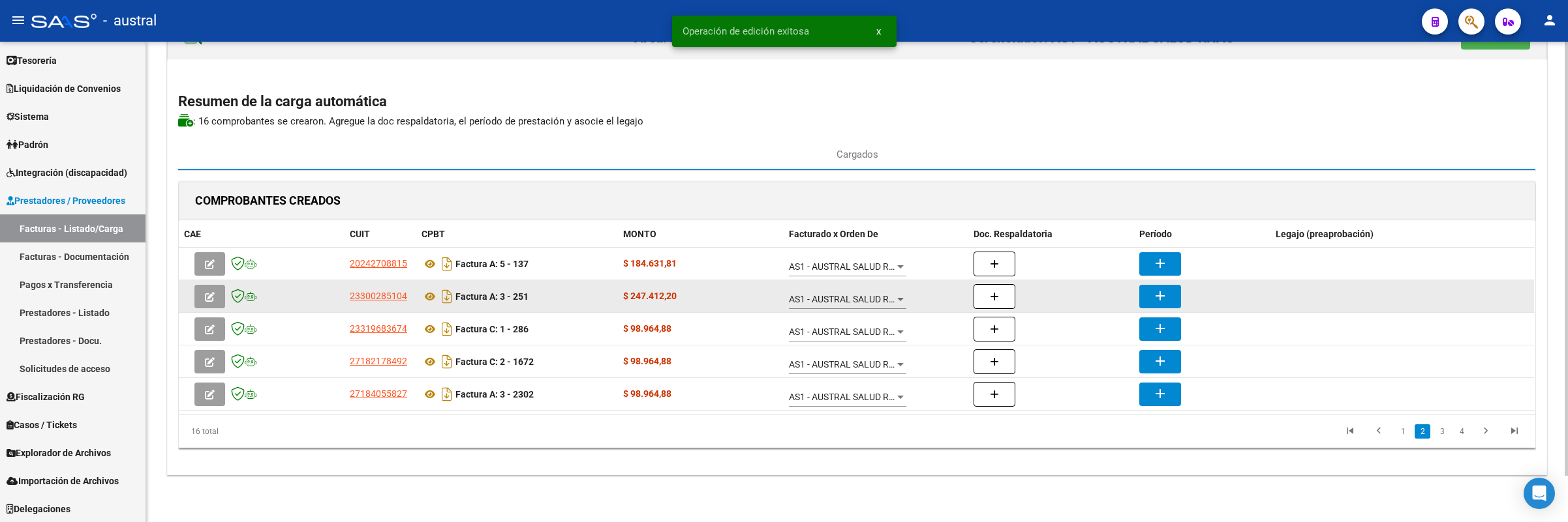
click at [206, 295] on icon "button" at bounding box center [209, 297] width 9 height 9
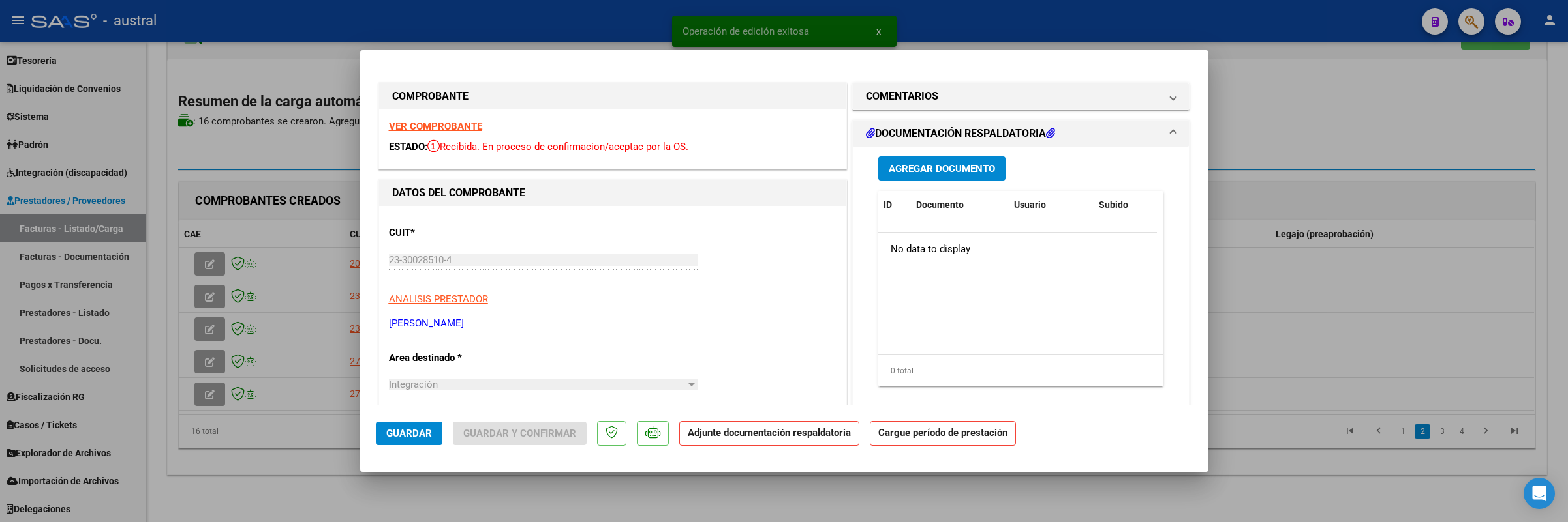
click at [438, 123] on strong "VER COMPROBANTE" at bounding box center [435, 126] width 93 height 12
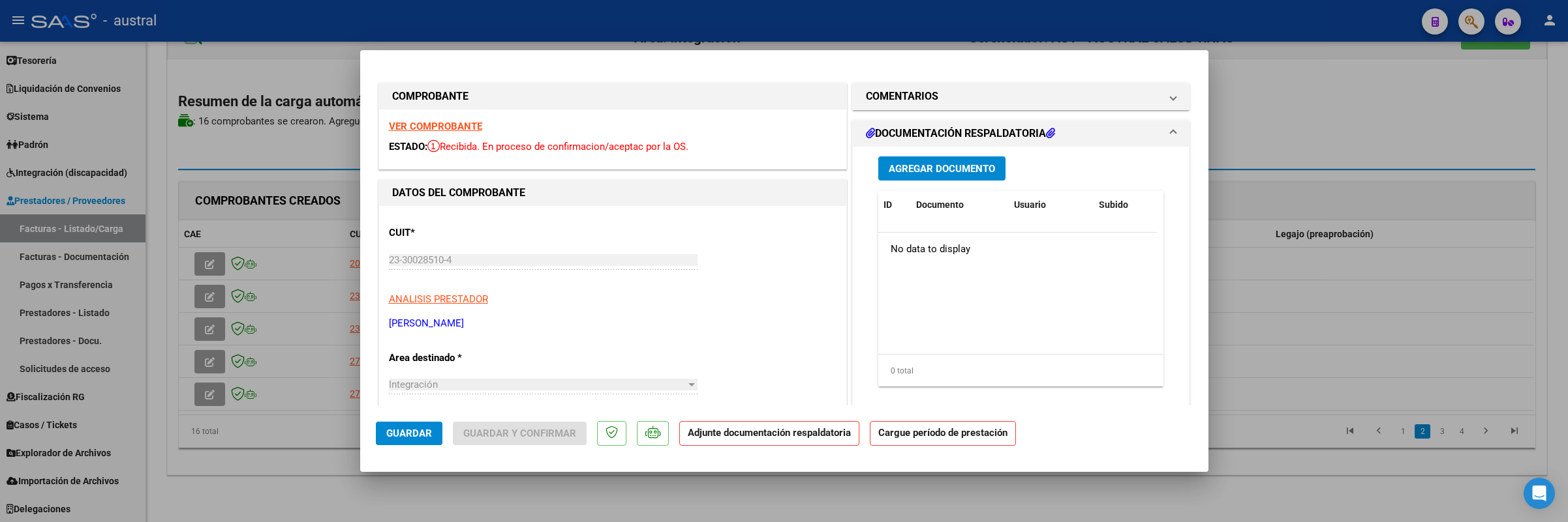
scroll to position [196, 0]
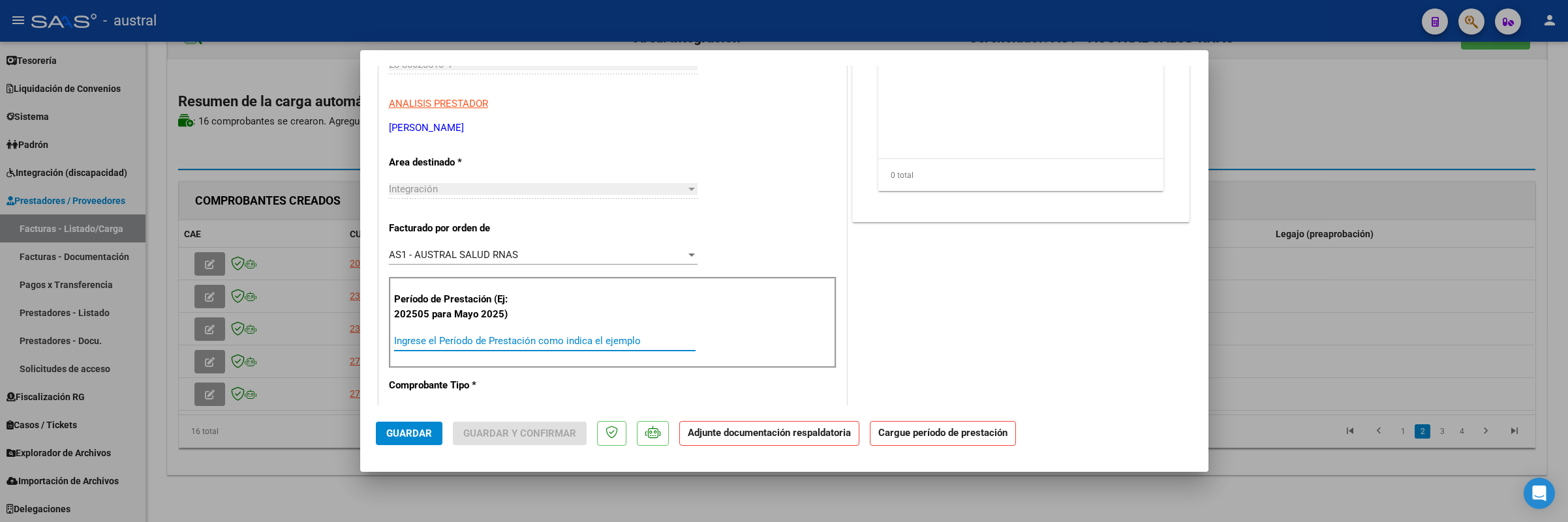
click at [499, 340] on input "Ingrese el Período de Prestación como indica el ejemplo" at bounding box center [544, 341] width 301 height 12
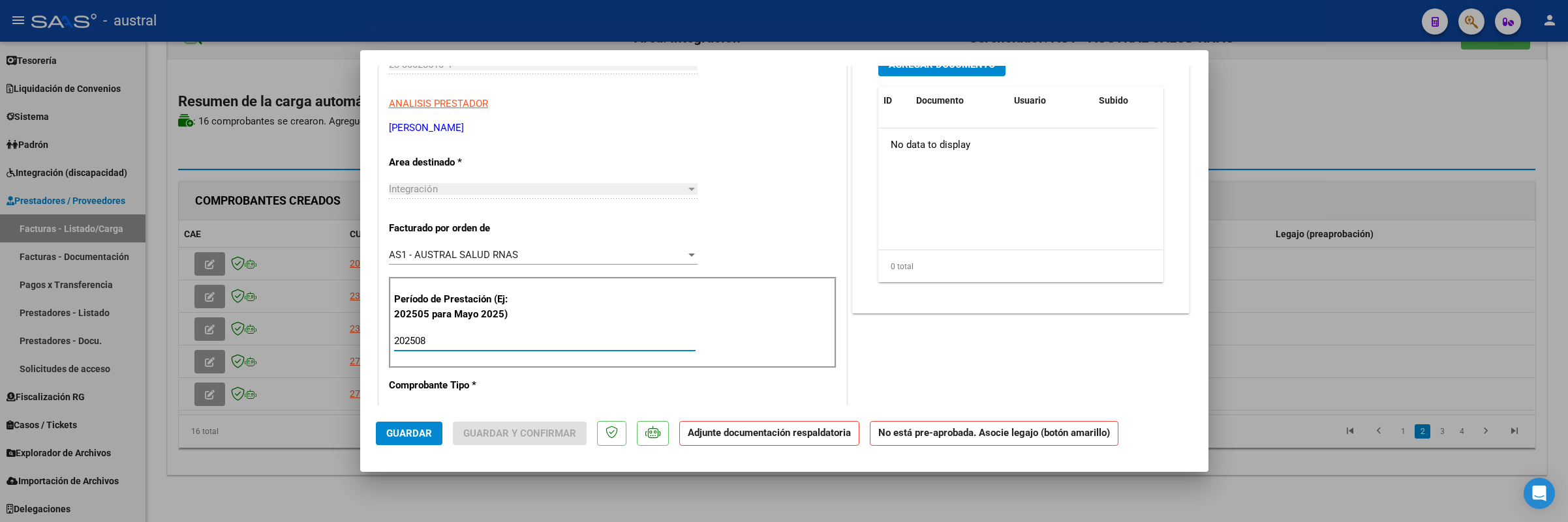
type input "202508"
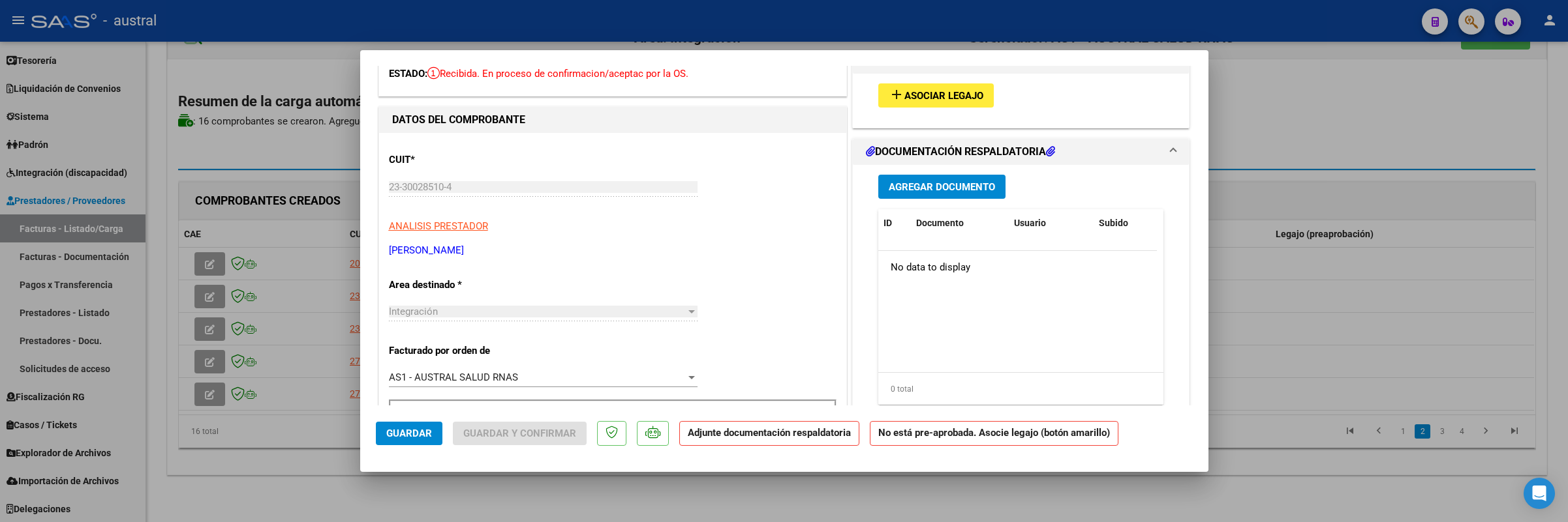
scroll to position [0, 0]
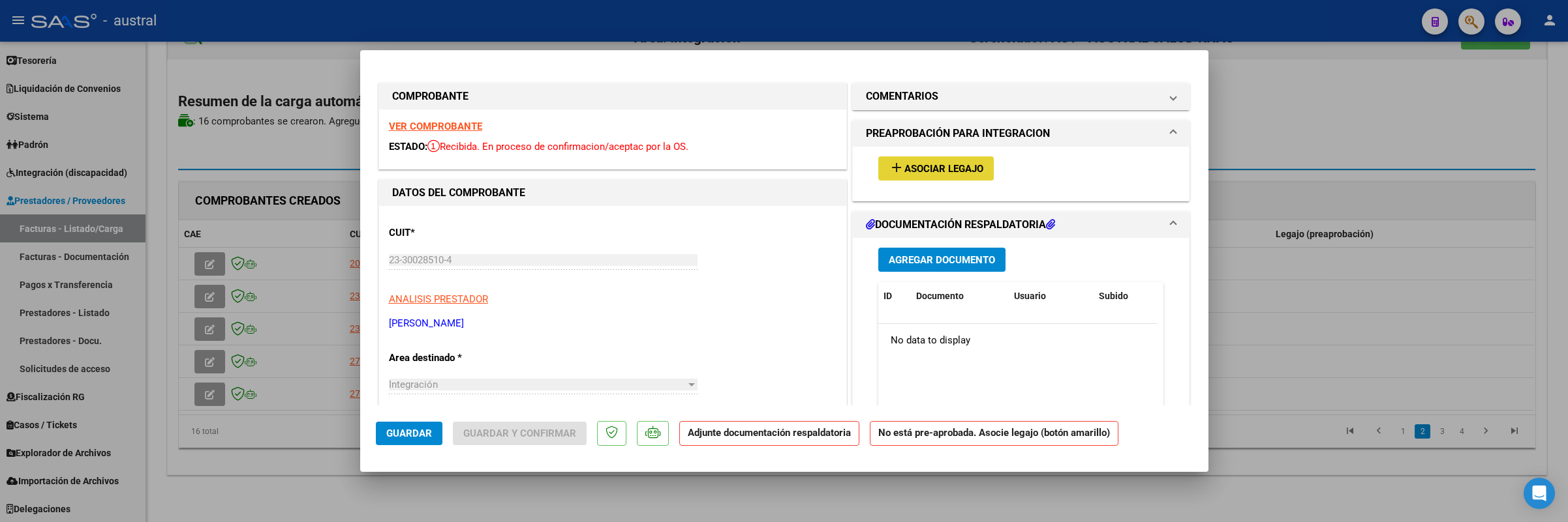
click at [934, 157] on button "add Asociar Legajo" at bounding box center [936, 169] width 115 height 24
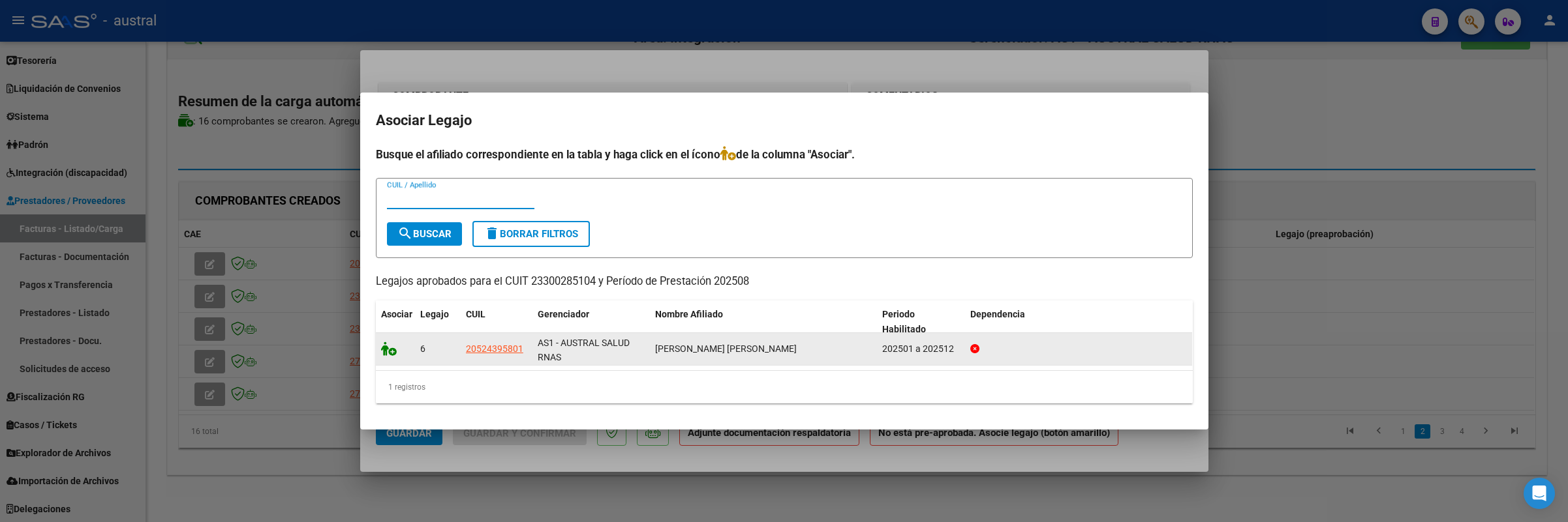
click at [391, 348] on icon at bounding box center [389, 349] width 16 height 14
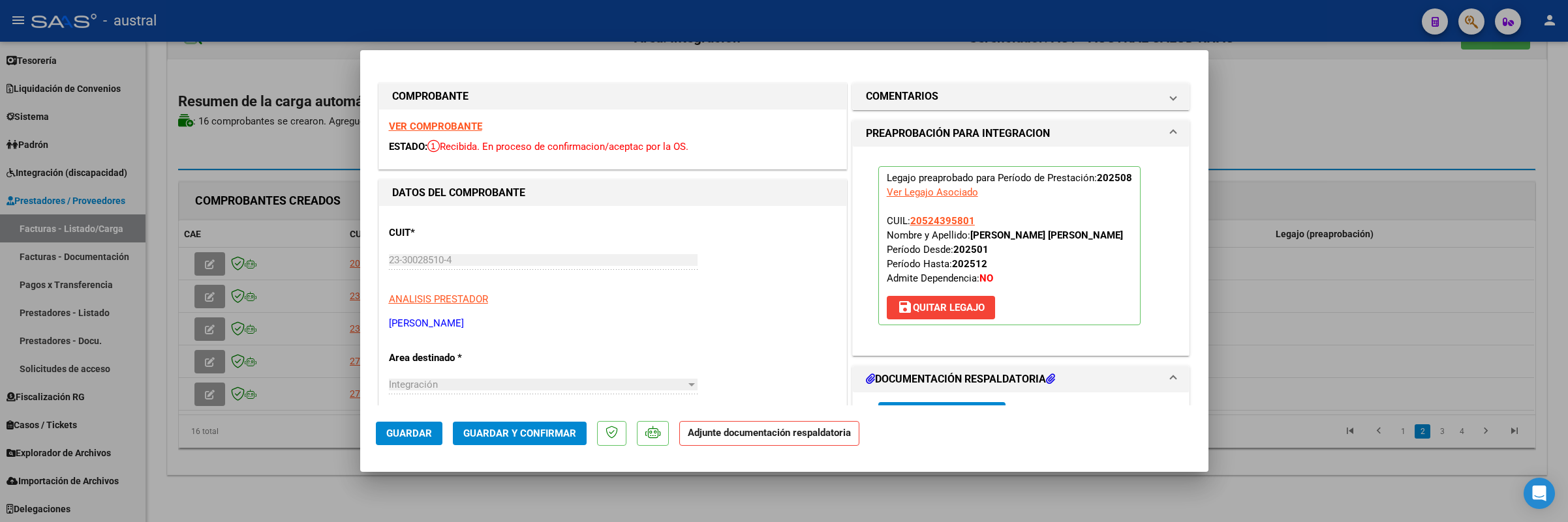
click at [537, 433] on span "Guardar y Confirmar" at bounding box center [520, 433] width 113 height 12
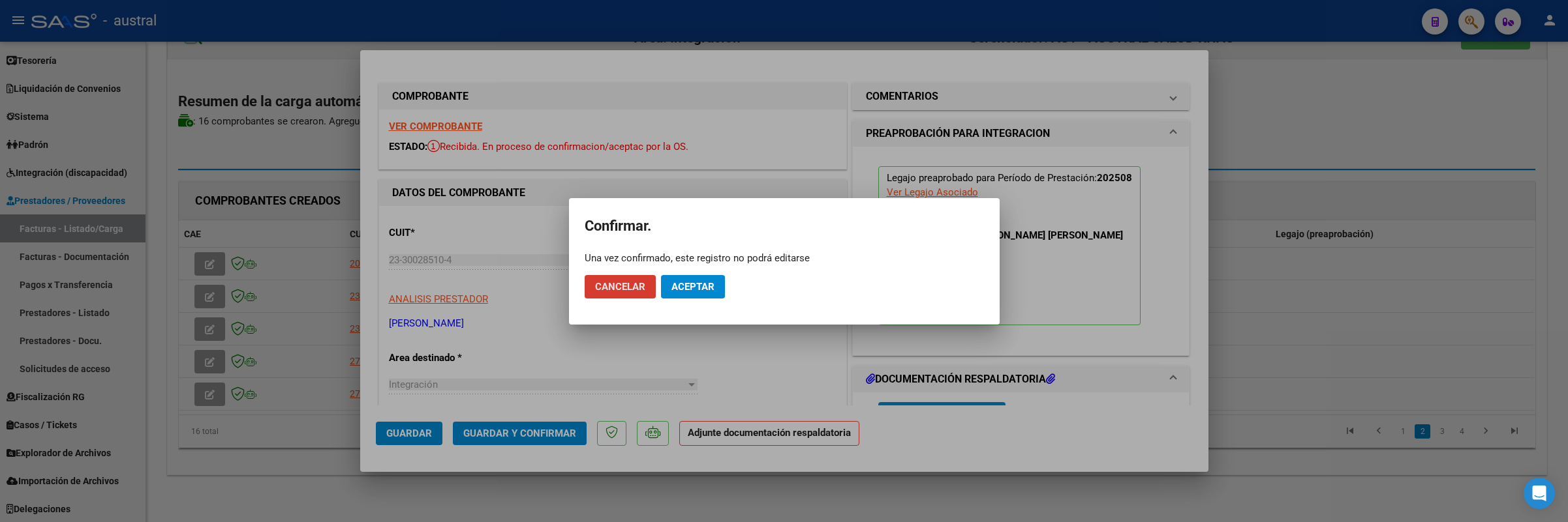
click at [703, 286] on span "Aceptar" at bounding box center [693, 287] width 43 height 12
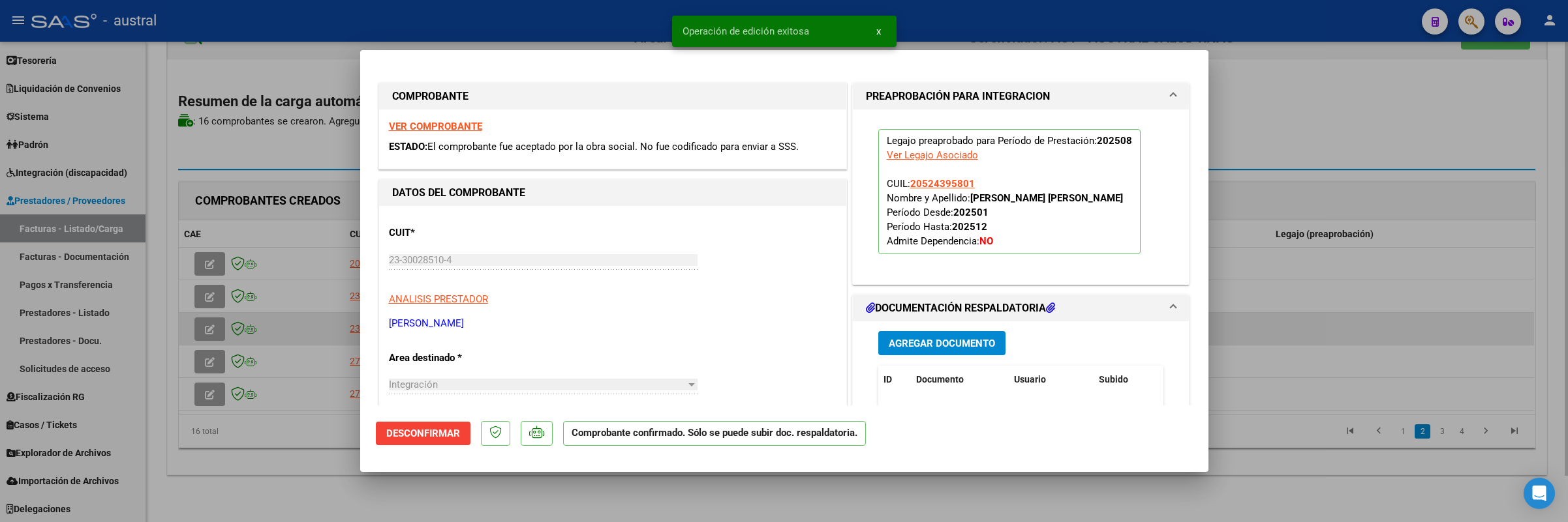
click at [202, 324] on div at bounding box center [784, 261] width 1568 height 522
type input "$ 0,00"
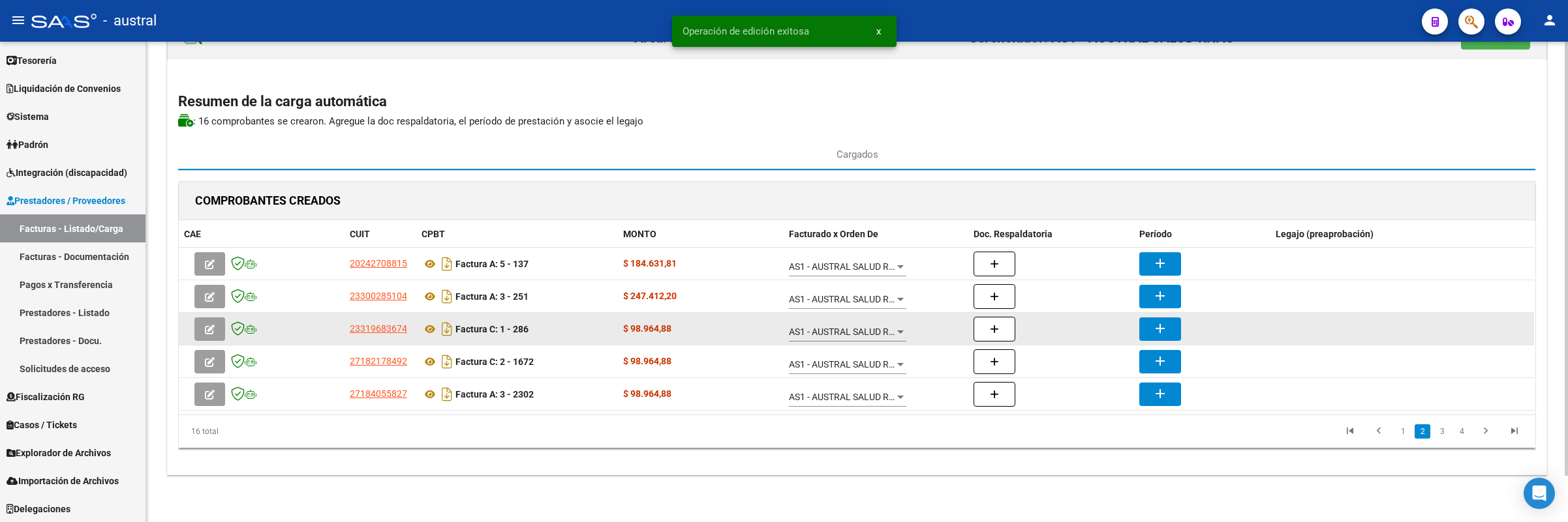
click at [216, 332] on button "button" at bounding box center [209, 329] width 31 height 24
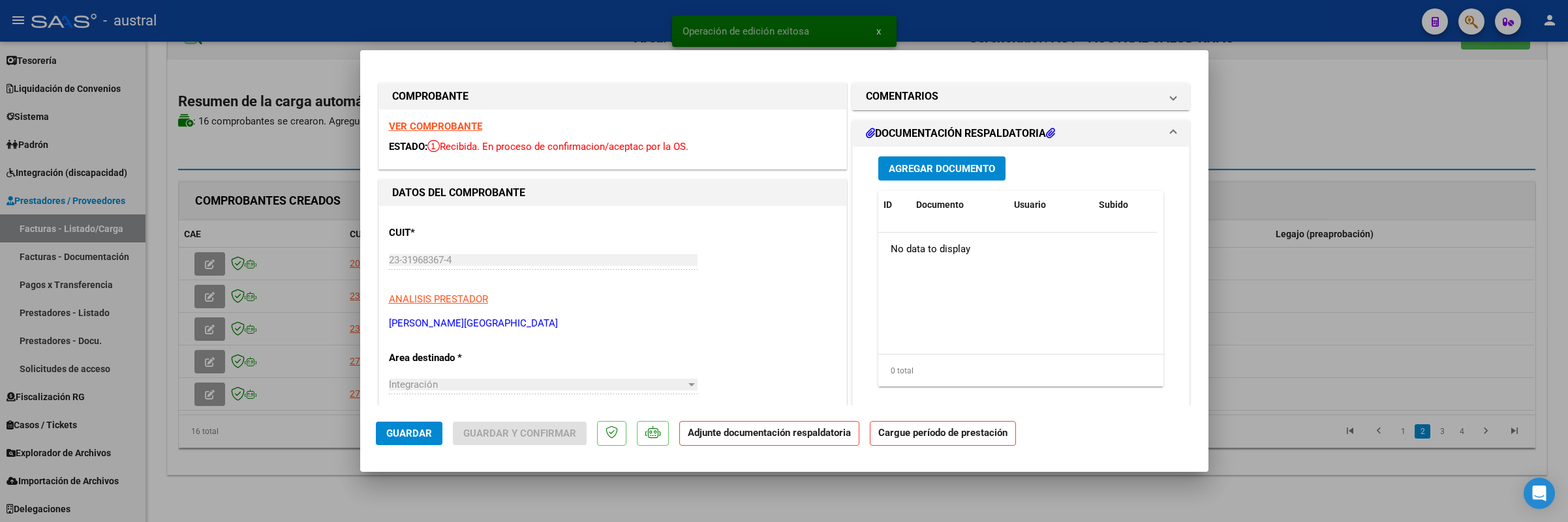
click at [441, 126] on strong "VER COMPROBANTE" at bounding box center [435, 126] width 93 height 12
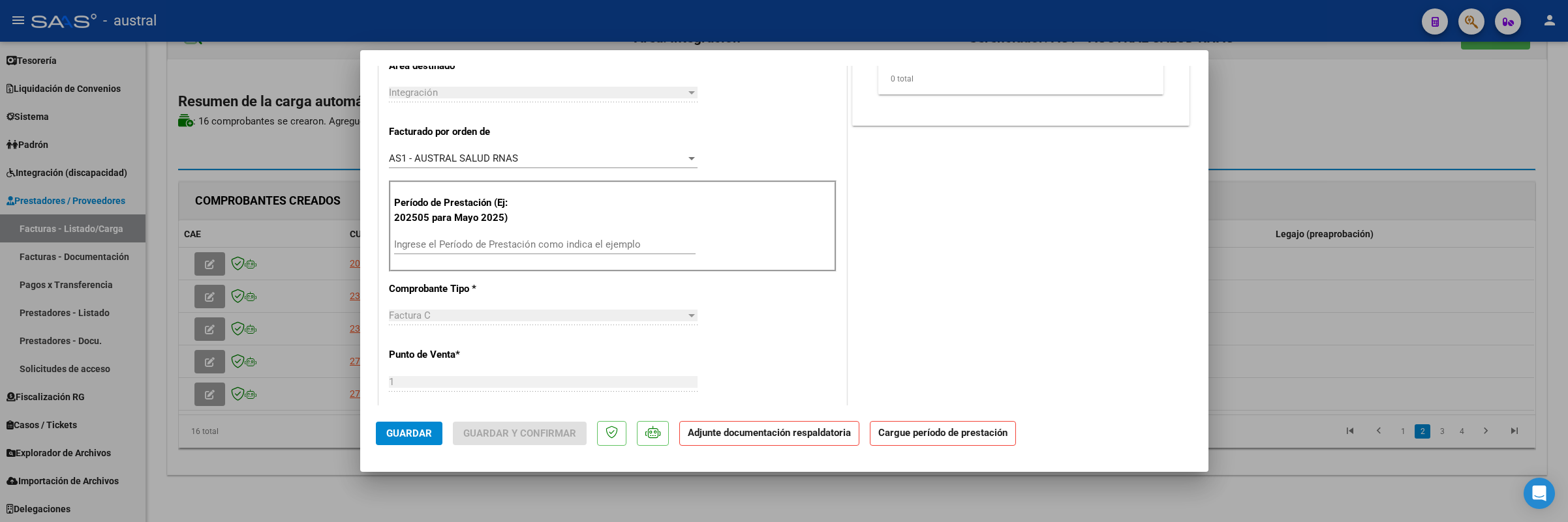
scroll to position [293, 0]
click at [526, 237] on div "Ingrese el Período de Prestación como indica el ejemplo" at bounding box center [544, 243] width 301 height 20
type input "202508"
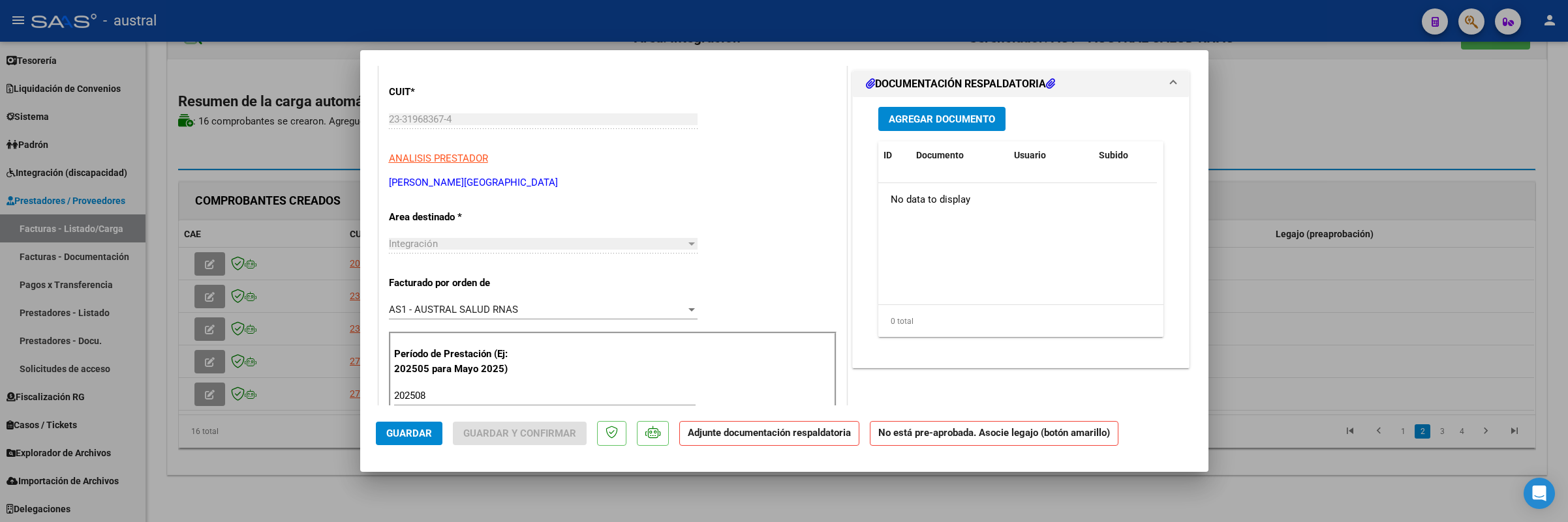
scroll to position [0, 0]
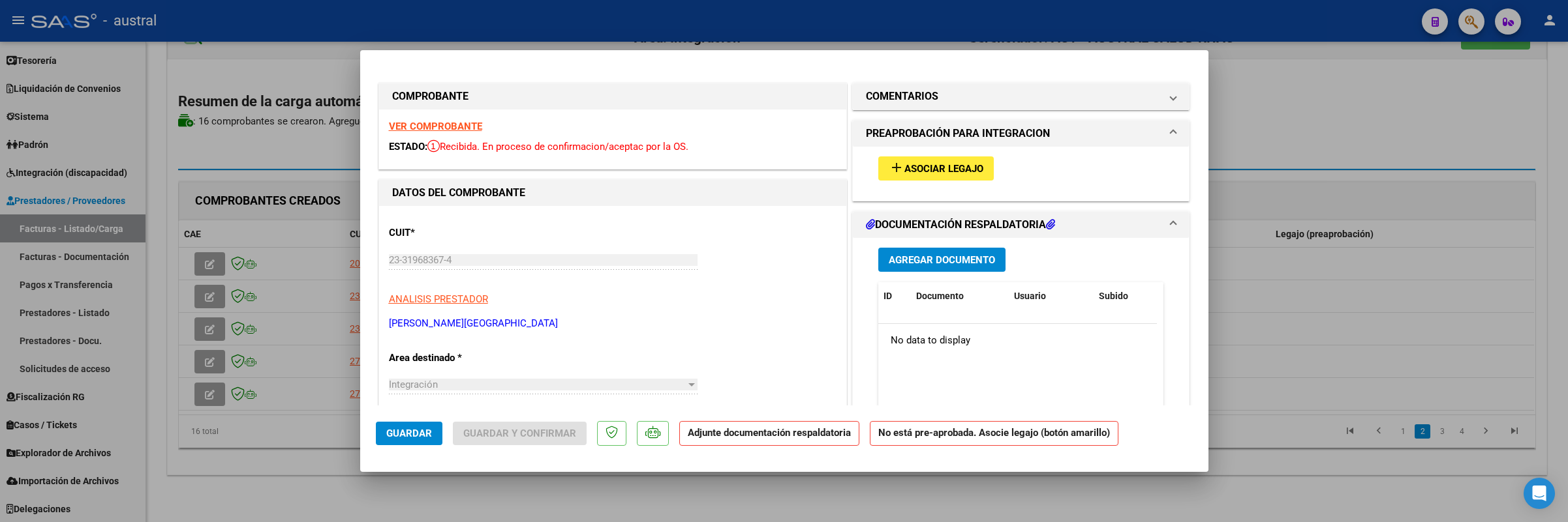
click at [909, 179] on button "add Asociar Legajo" at bounding box center [936, 169] width 115 height 24
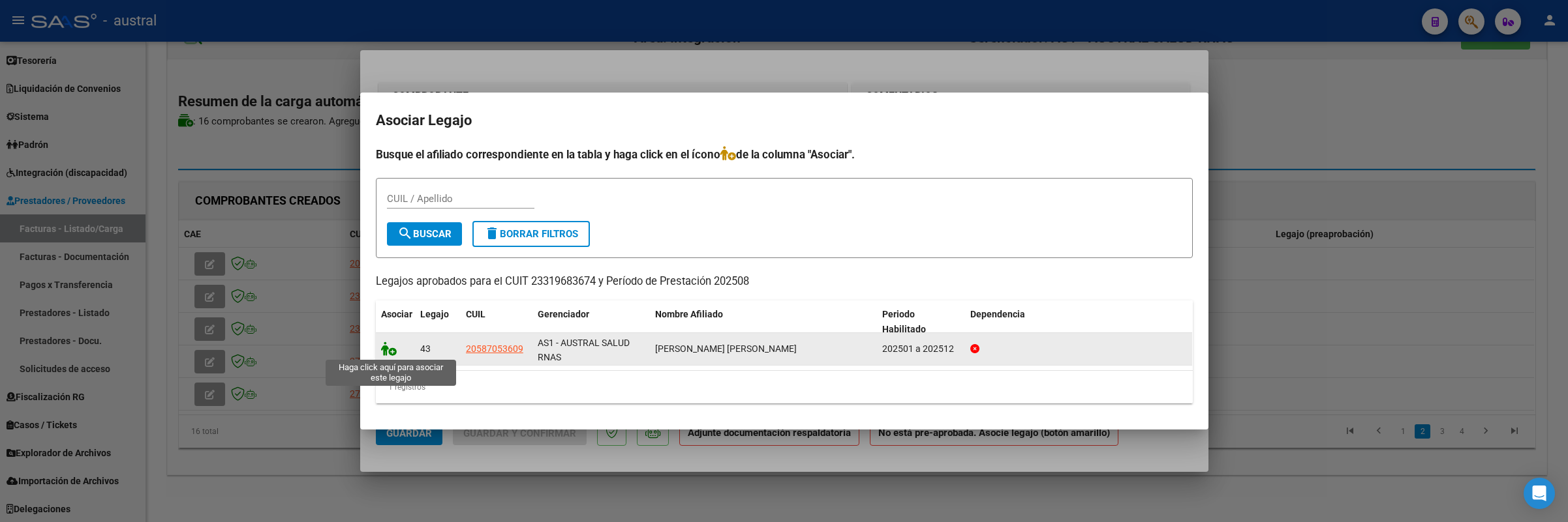
click at [384, 349] on icon at bounding box center [389, 349] width 16 height 14
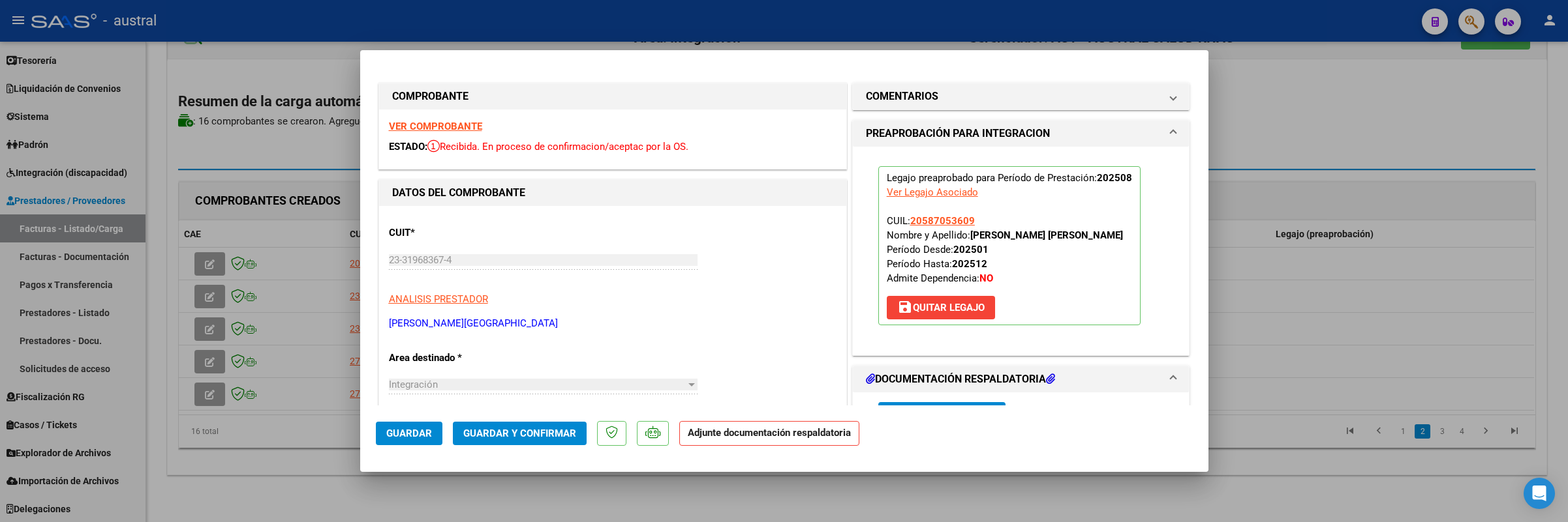
click at [515, 435] on span "Guardar y Confirmar" at bounding box center [520, 433] width 113 height 12
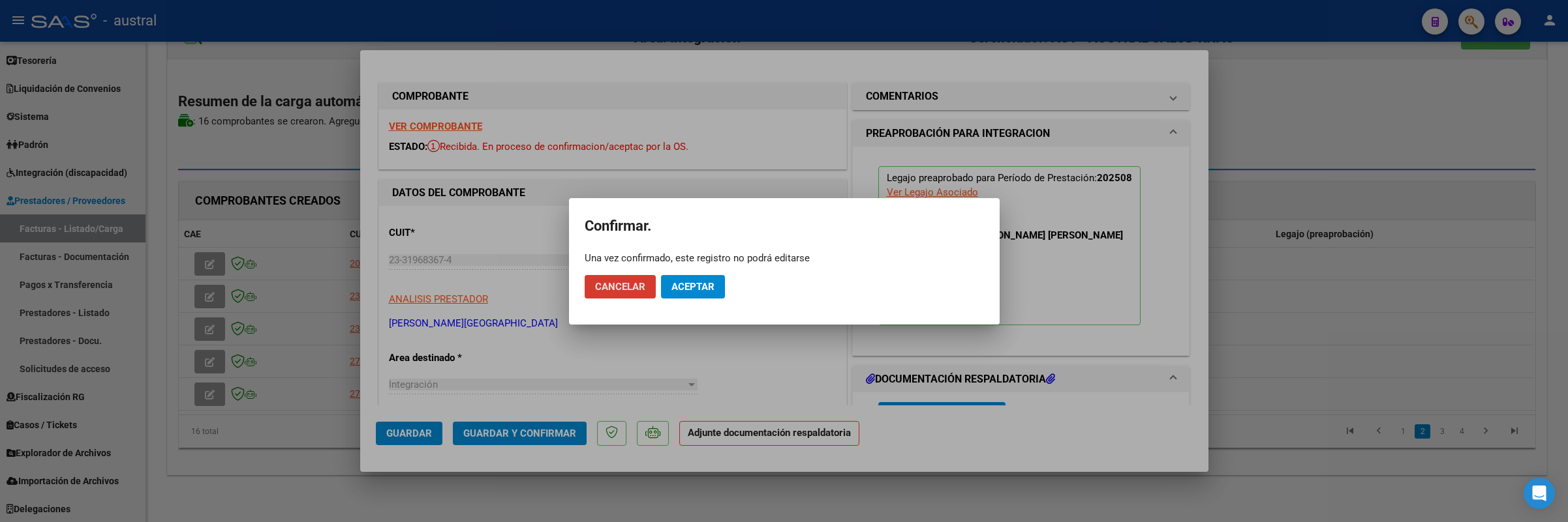
click at [715, 290] on button "Aceptar" at bounding box center [693, 287] width 64 height 24
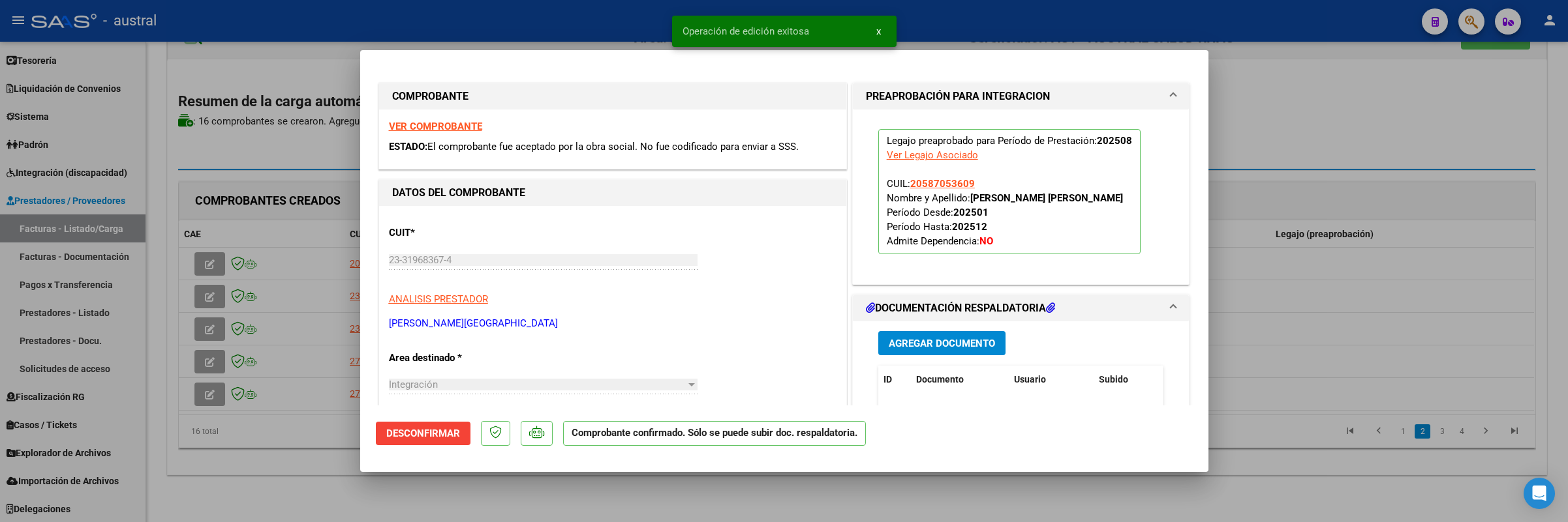
click at [196, 361] on div at bounding box center [784, 261] width 1568 height 522
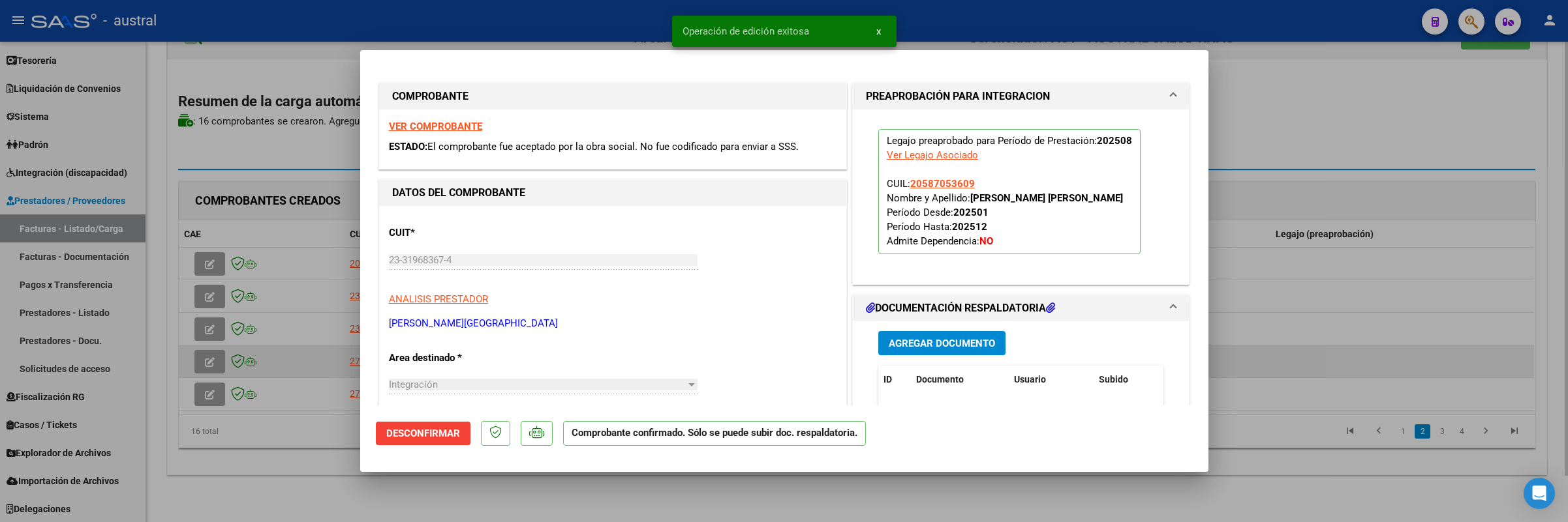
type input "$ 0,00"
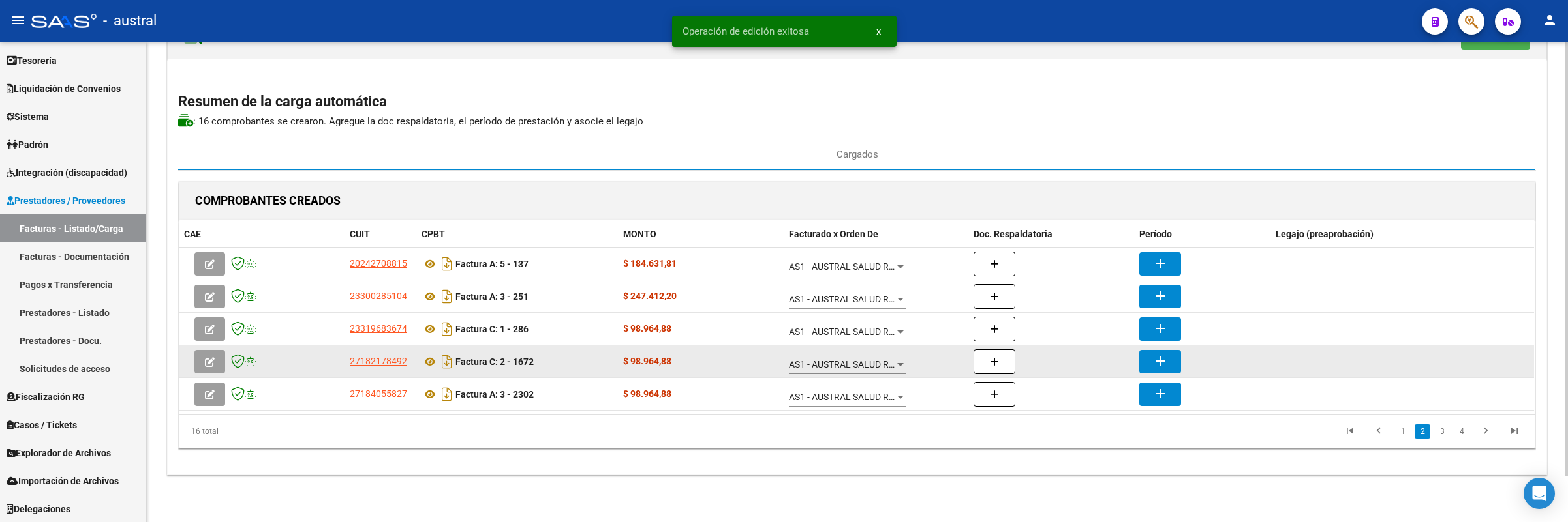
click at [205, 361] on icon "button" at bounding box center [209, 362] width 9 height 9
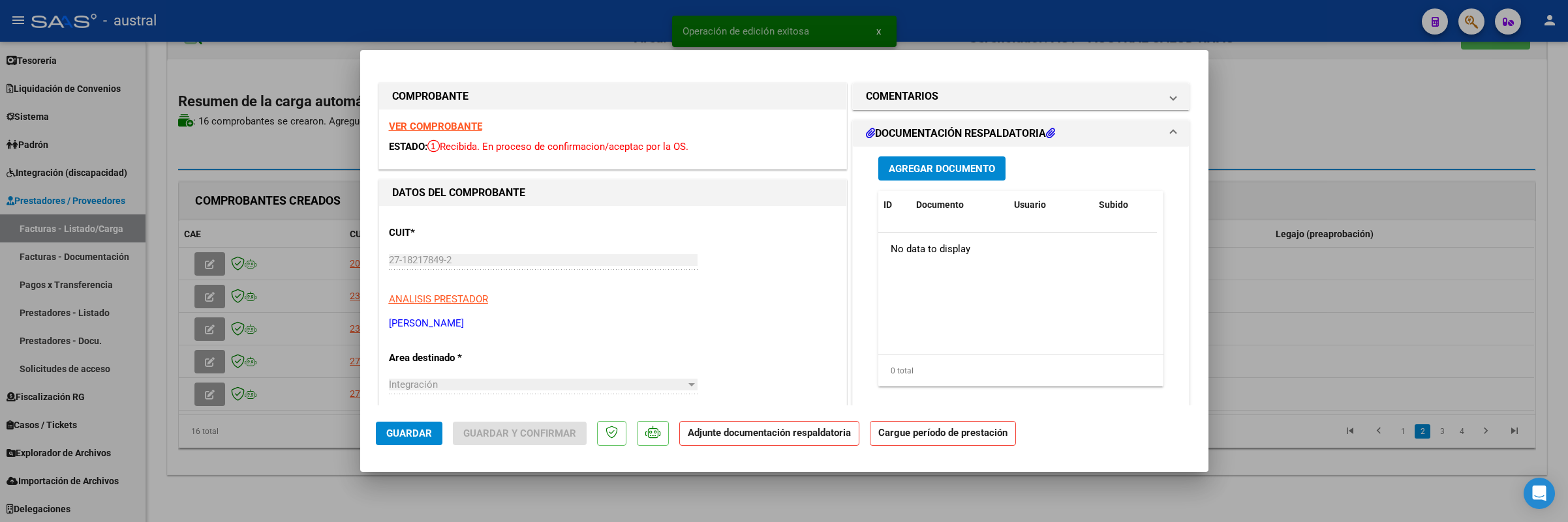
click at [450, 126] on strong "VER COMPROBANTE" at bounding box center [435, 126] width 93 height 12
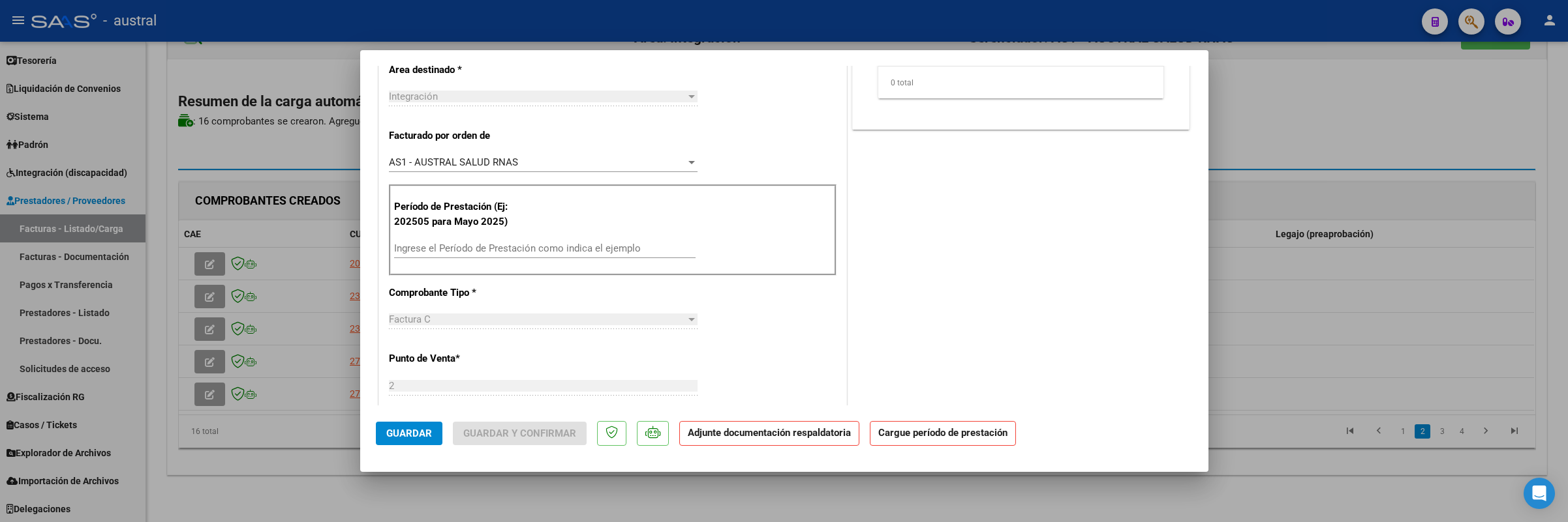
scroll to position [293, 0]
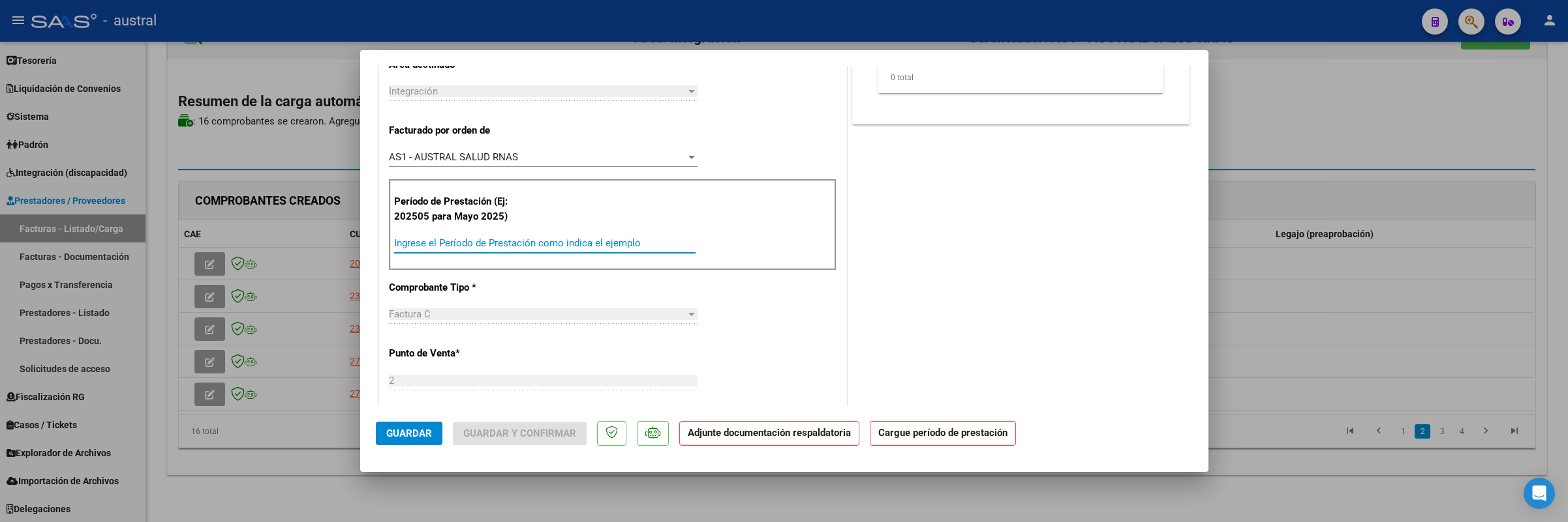
click at [569, 249] on input "Ingrese el Período de Prestación como indica el ejemplo" at bounding box center [544, 243] width 301 height 12
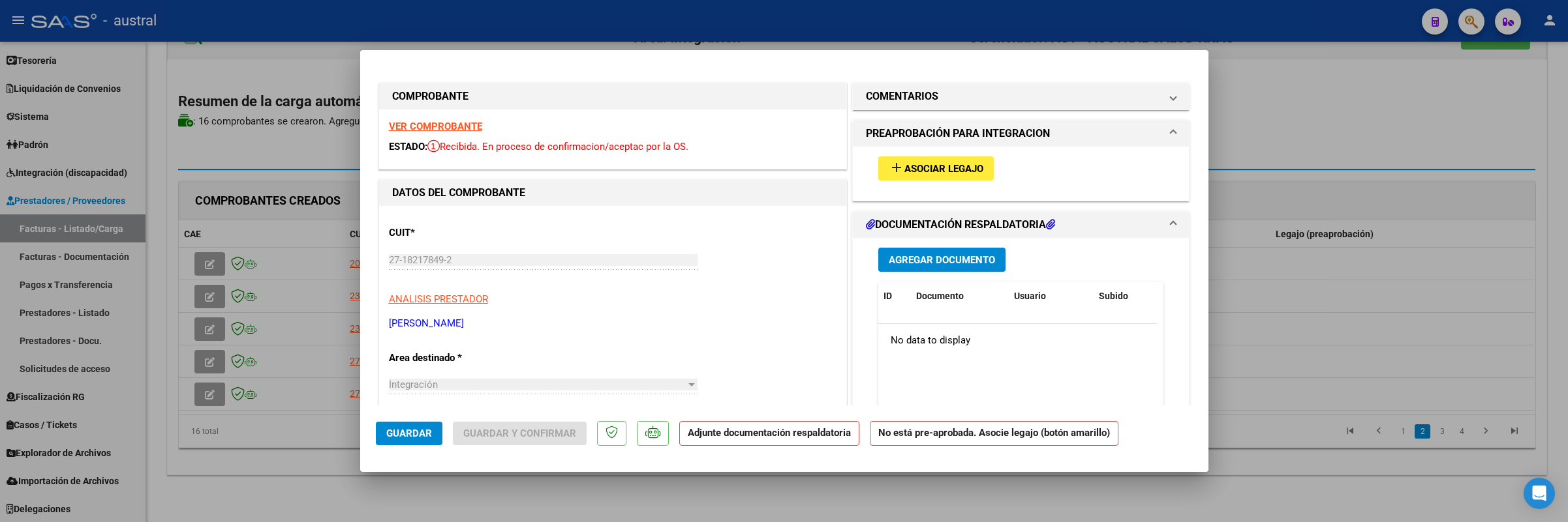
type input "202508"
click at [890, 166] on mat-icon "add" at bounding box center [897, 168] width 16 height 16
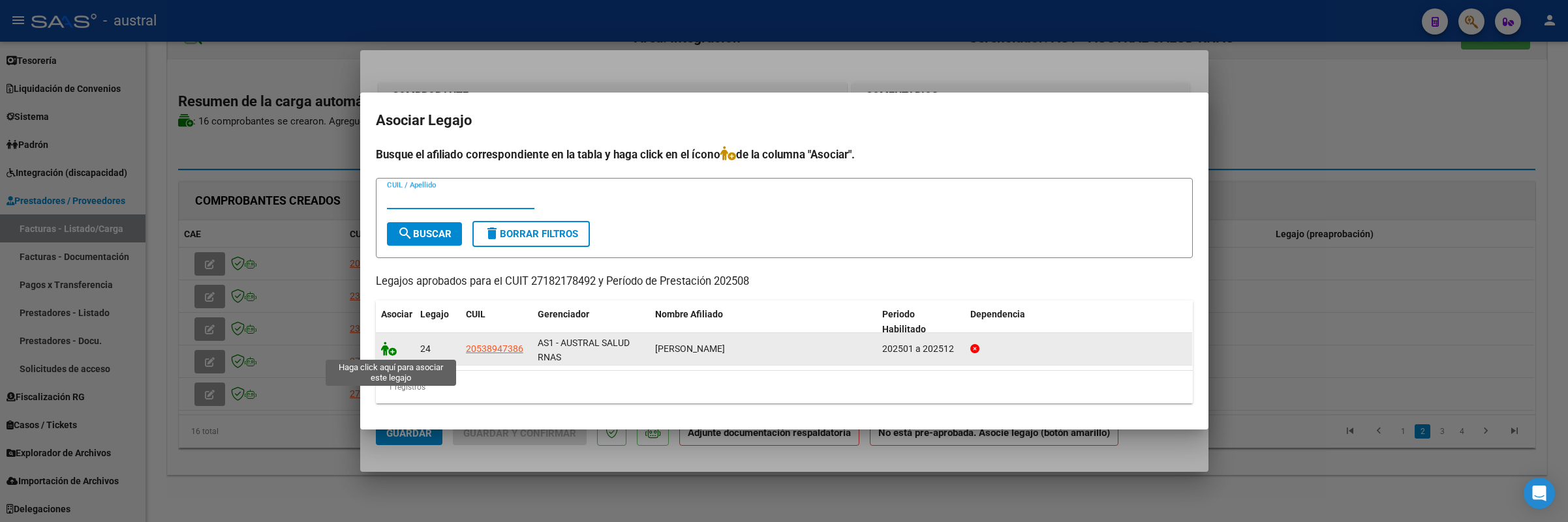
click at [391, 348] on icon at bounding box center [389, 349] width 16 height 14
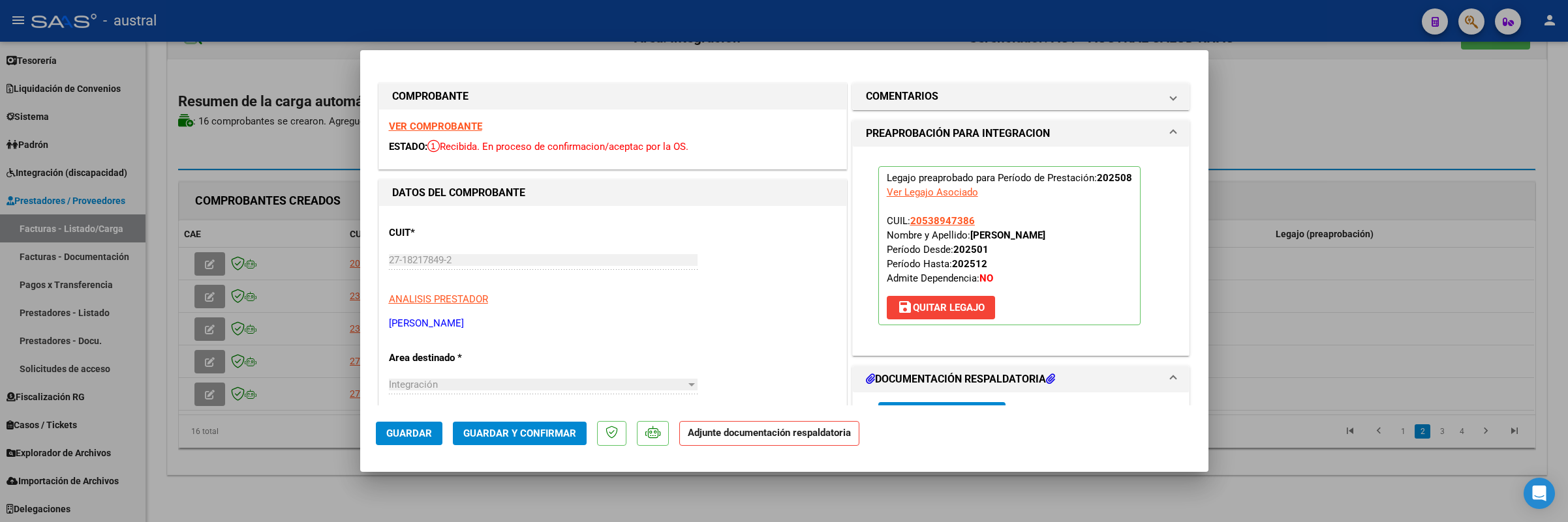
click at [521, 431] on span "Guardar y Confirmar" at bounding box center [520, 433] width 113 height 12
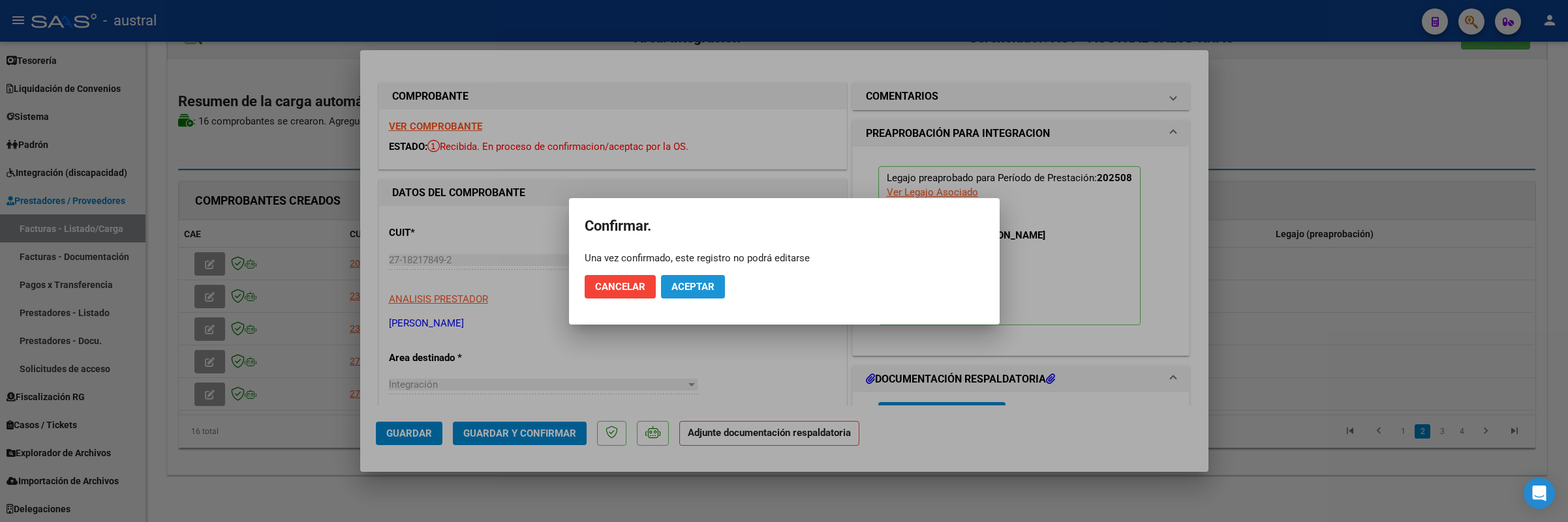
click at [696, 275] on button "Aceptar" at bounding box center [693, 287] width 64 height 24
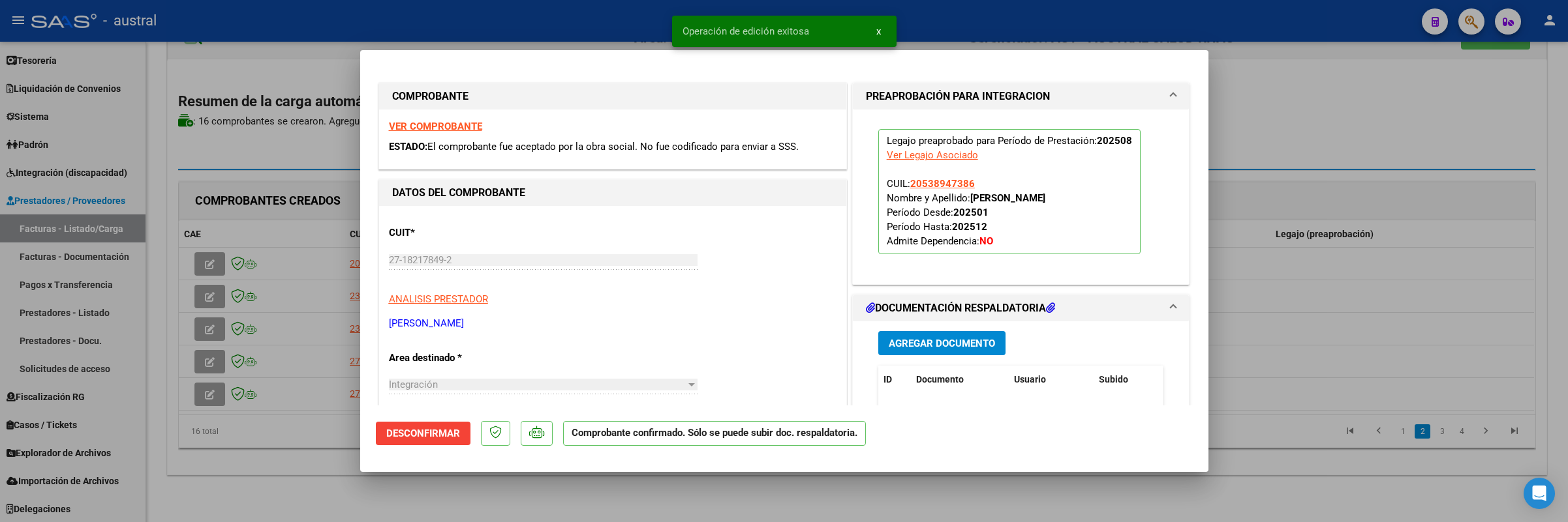
click at [229, 396] on div at bounding box center [784, 261] width 1568 height 522
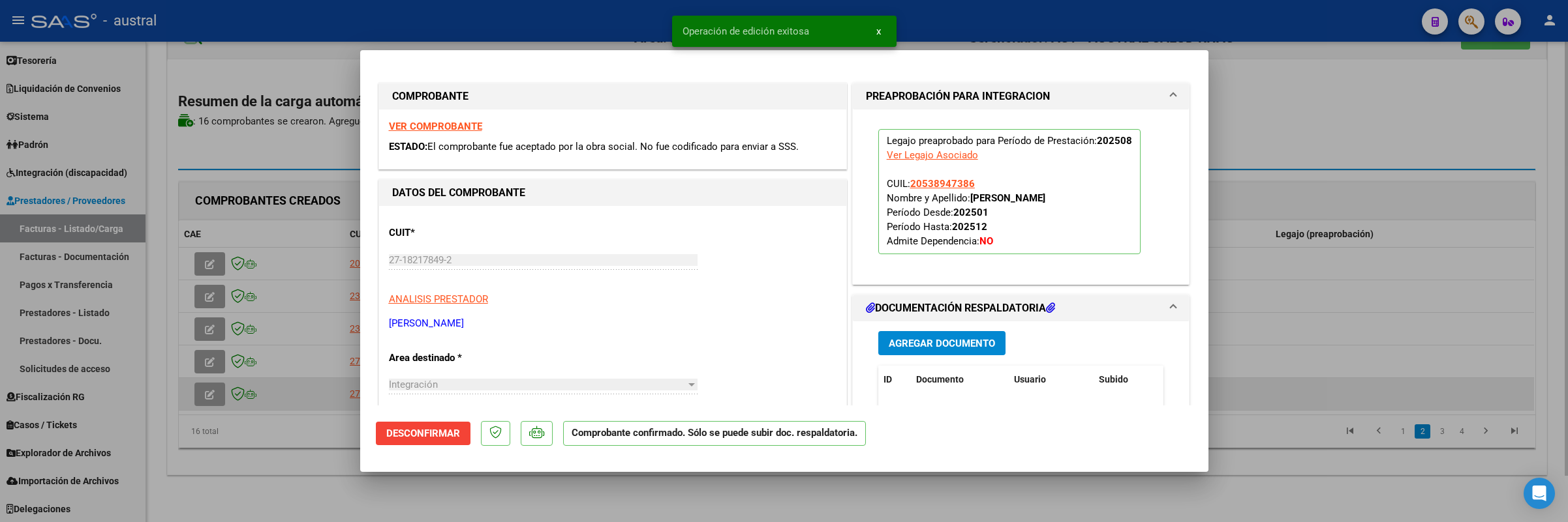
type input "$ 0,00"
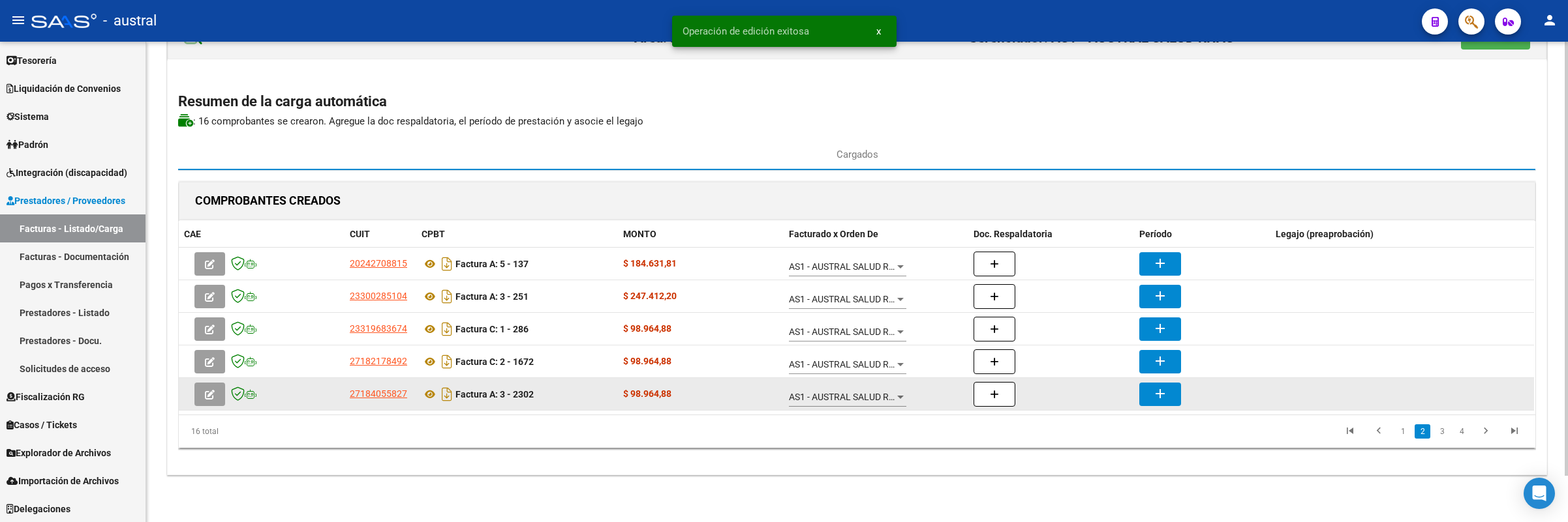
click at [209, 395] on icon "button" at bounding box center [209, 394] width 9 height 9
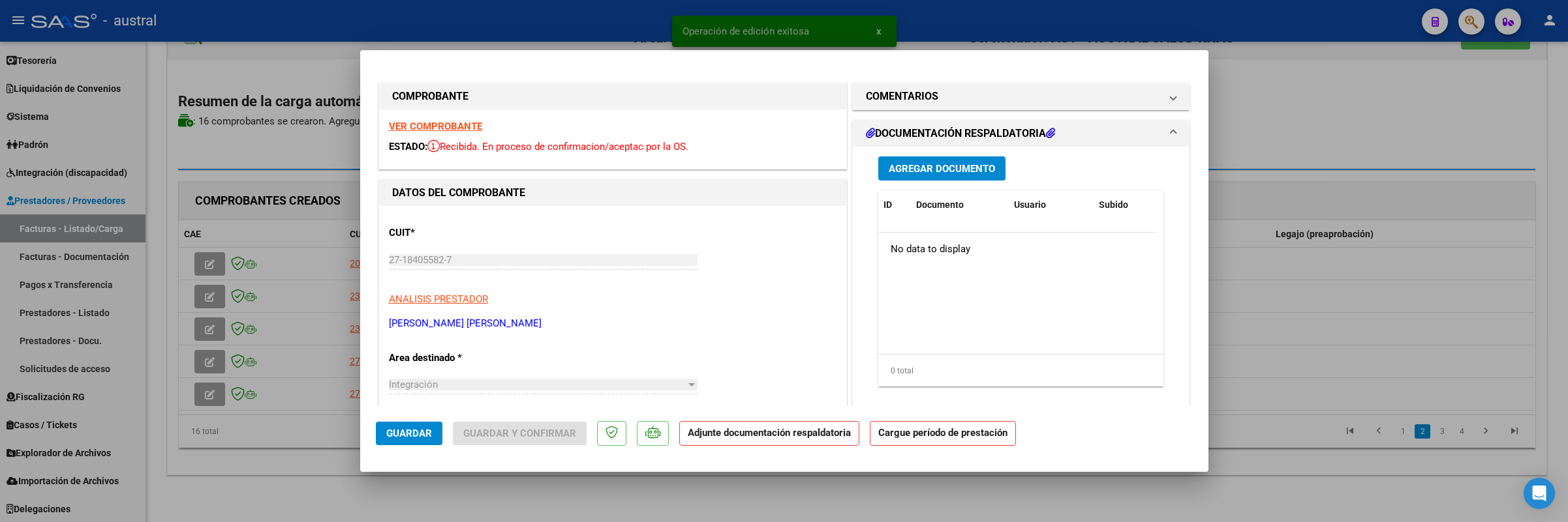
click at [454, 121] on strong "VER COMPROBANTE" at bounding box center [435, 126] width 93 height 12
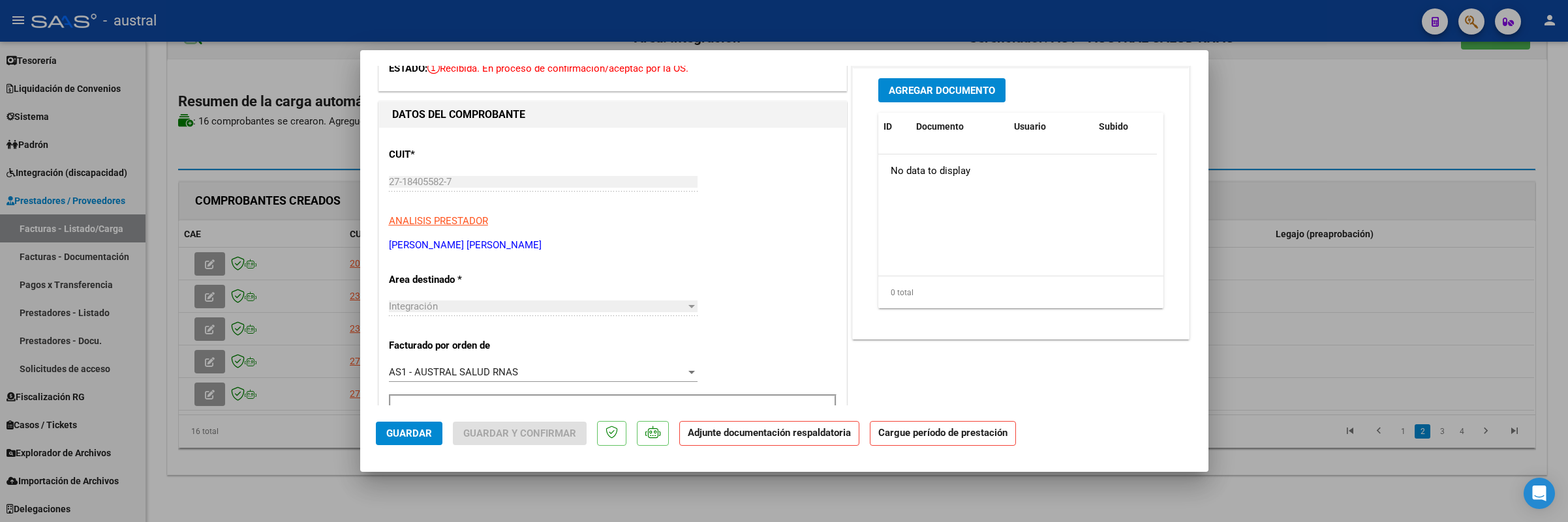
scroll to position [196, 0]
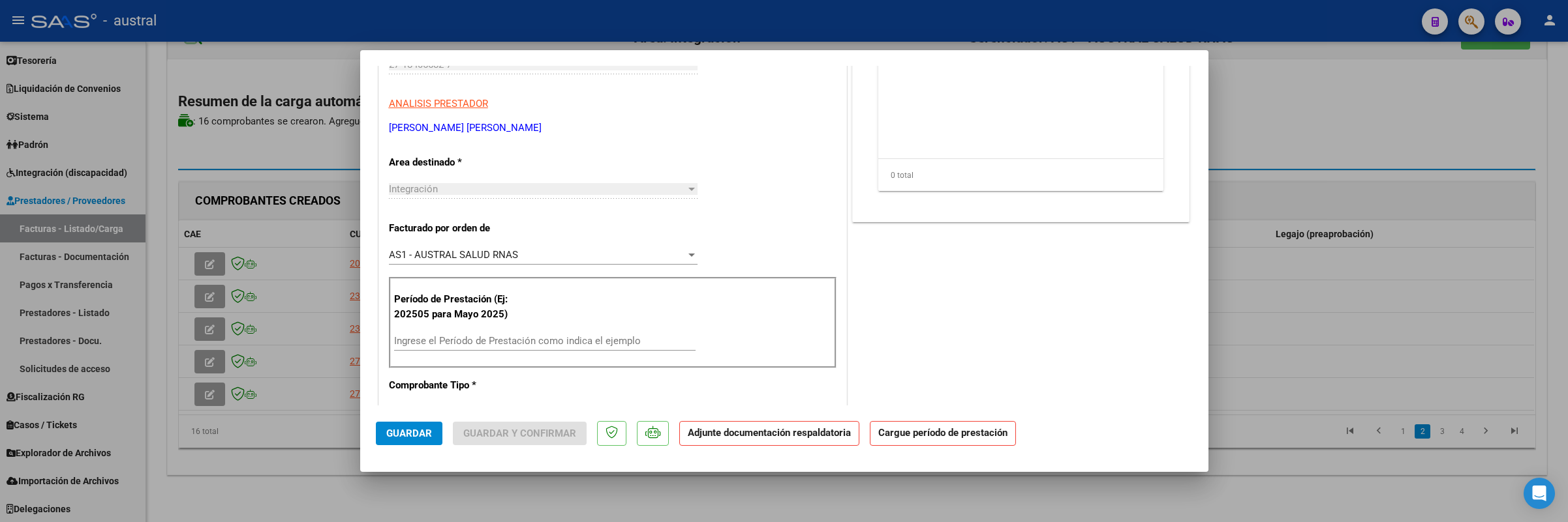
click at [513, 328] on div "Período de Prestación (Ej: 202505 para [DATE]) Ingrese el Período de Prestación…" at bounding box center [613, 323] width 448 height 91
click at [514, 340] on input "Ingrese el Período de Prestación como indica el ejemplo" at bounding box center [544, 341] width 301 height 12
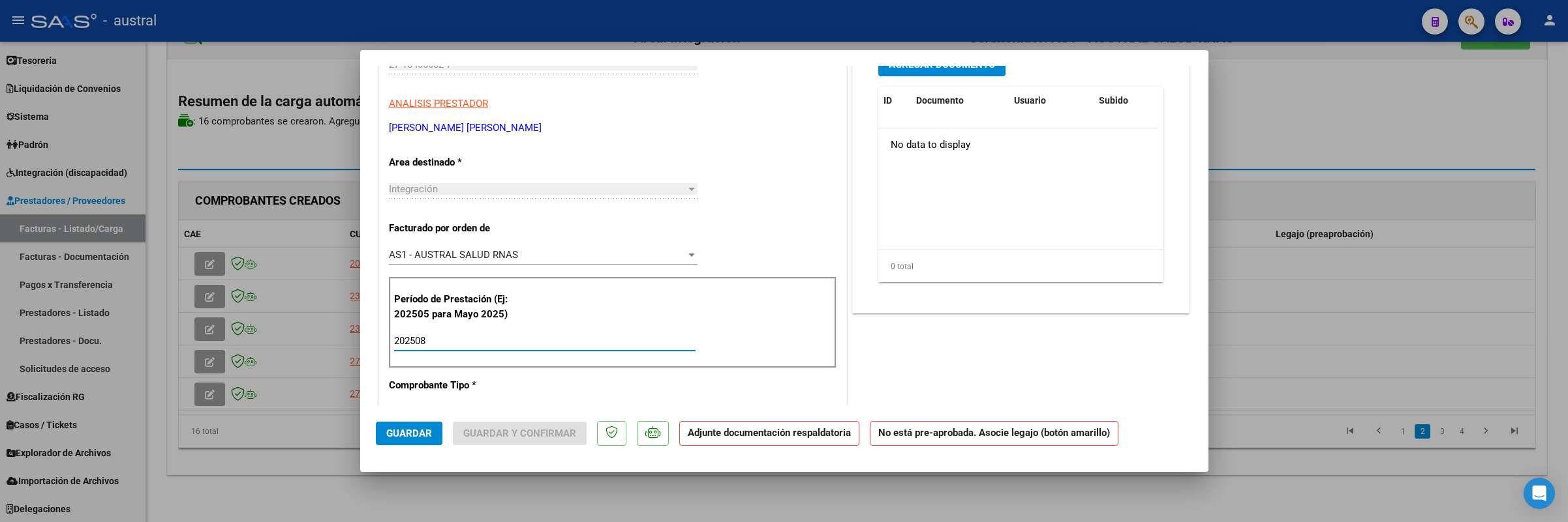
type input "202508"
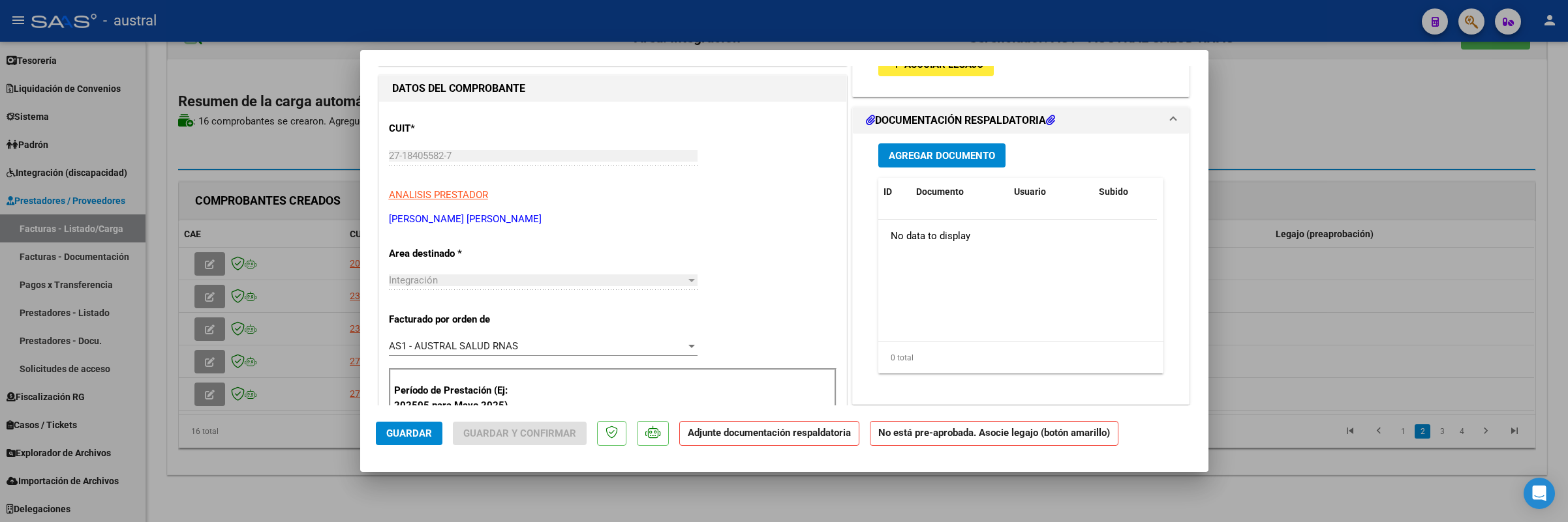
scroll to position [98, 0]
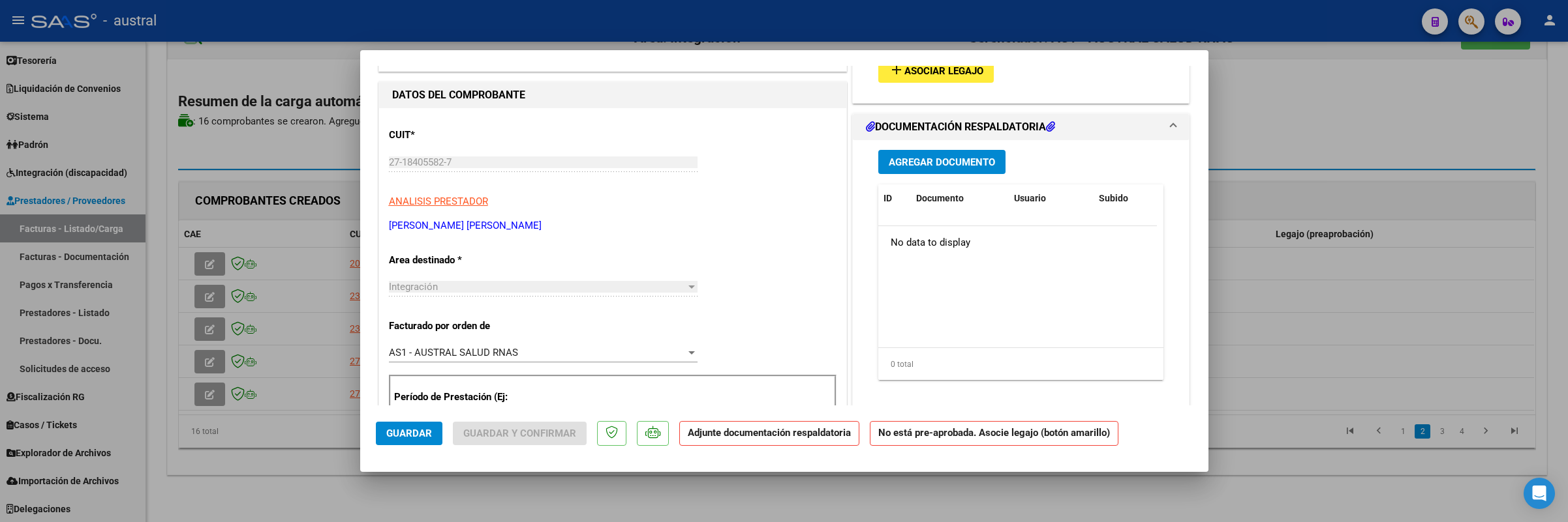
click at [941, 81] on button "add Asociar Legajo" at bounding box center [936, 71] width 115 height 24
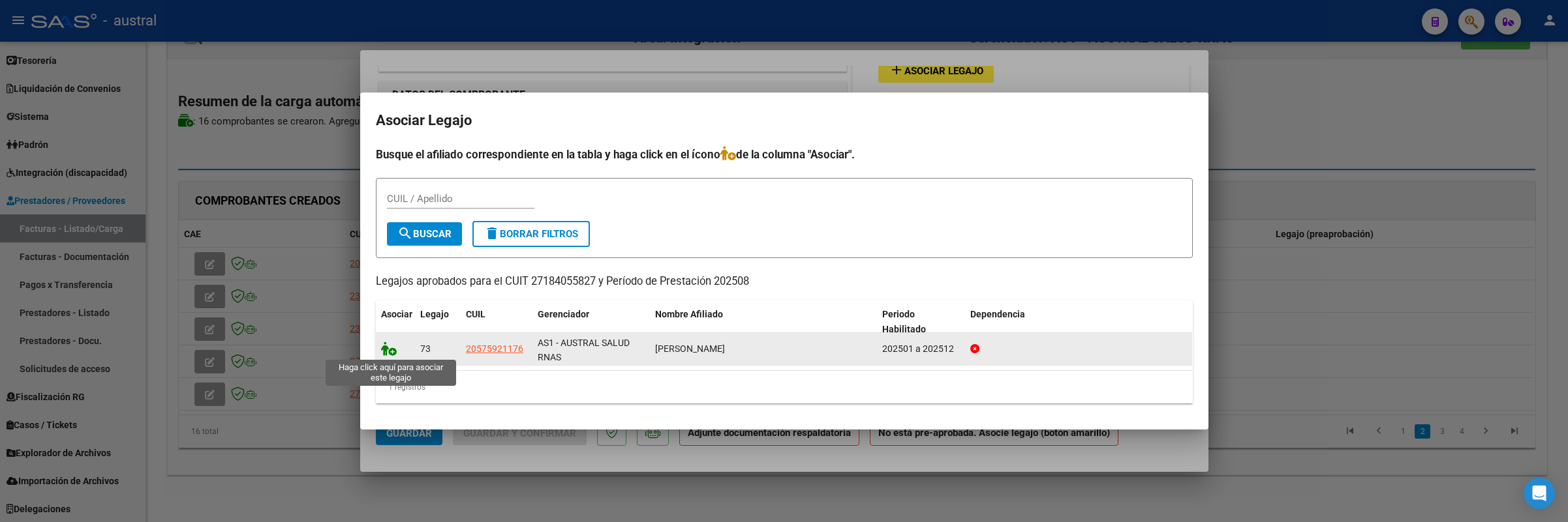
click at [386, 350] on icon at bounding box center [389, 349] width 16 height 14
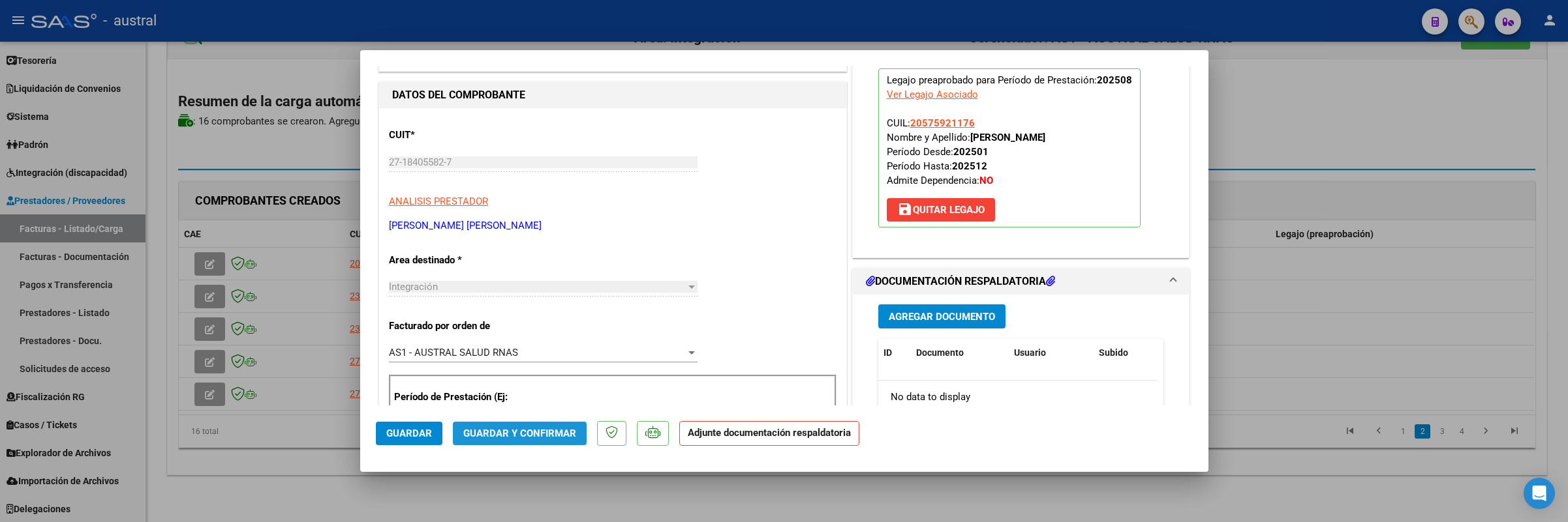
click at [555, 430] on span "Guardar y Confirmar" at bounding box center [520, 433] width 113 height 12
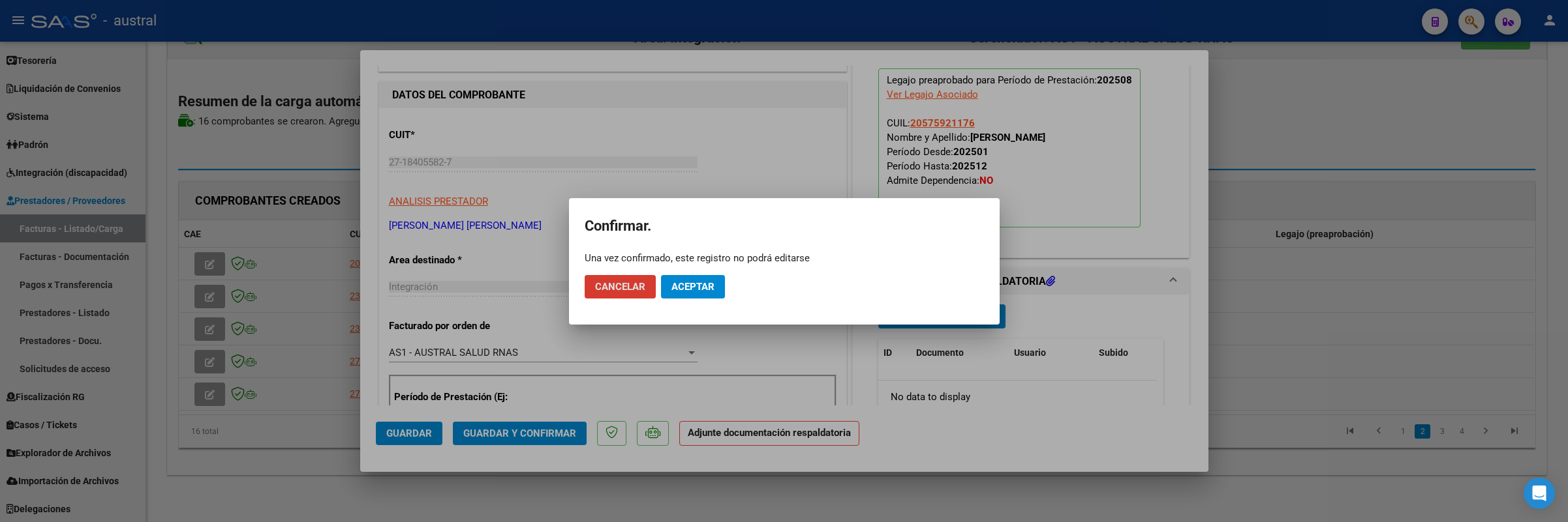
click at [697, 269] on mat-dialog-actions "Cancelar Aceptar" at bounding box center [784, 287] width 399 height 45
click at [697, 281] on span "Aceptar" at bounding box center [693, 287] width 43 height 12
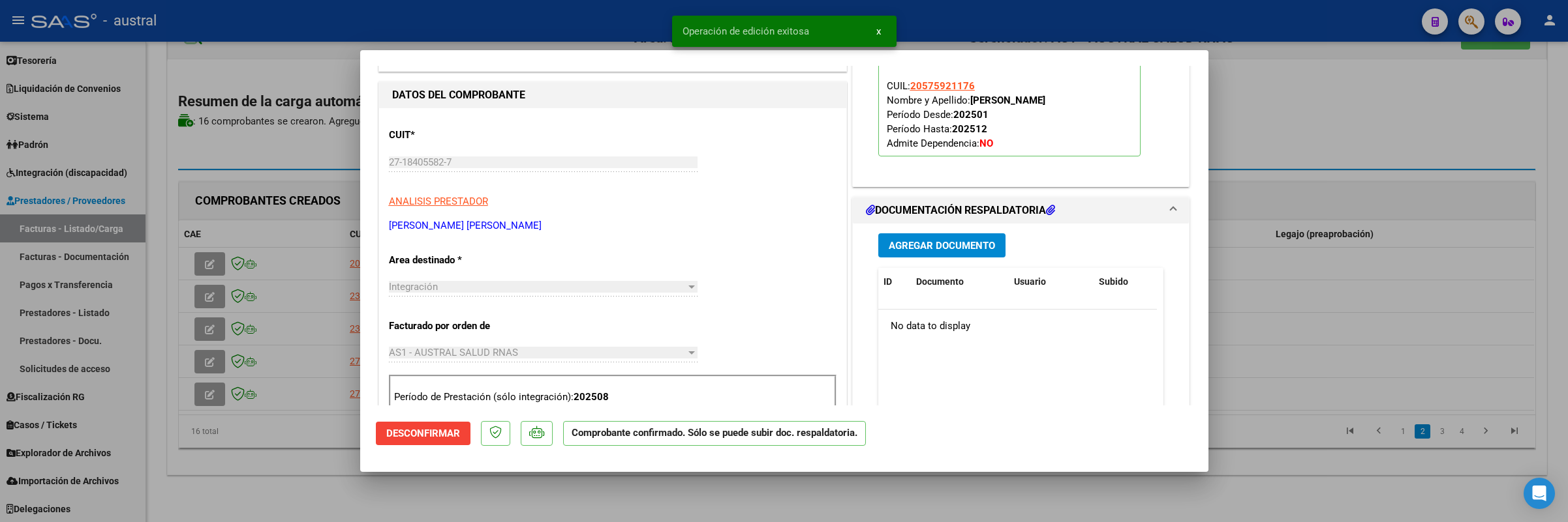
click at [281, 437] on div at bounding box center [784, 261] width 1568 height 522
type input "$ 0,00"
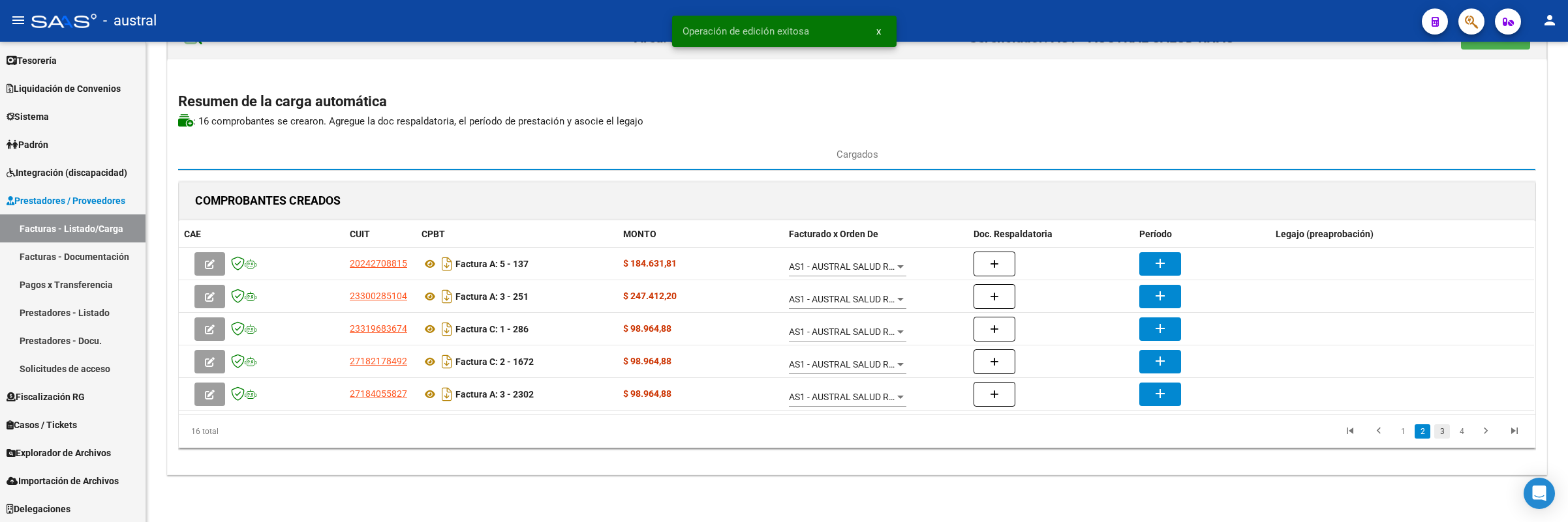
click at [1442, 431] on link "3" at bounding box center [1442, 432] width 16 height 14
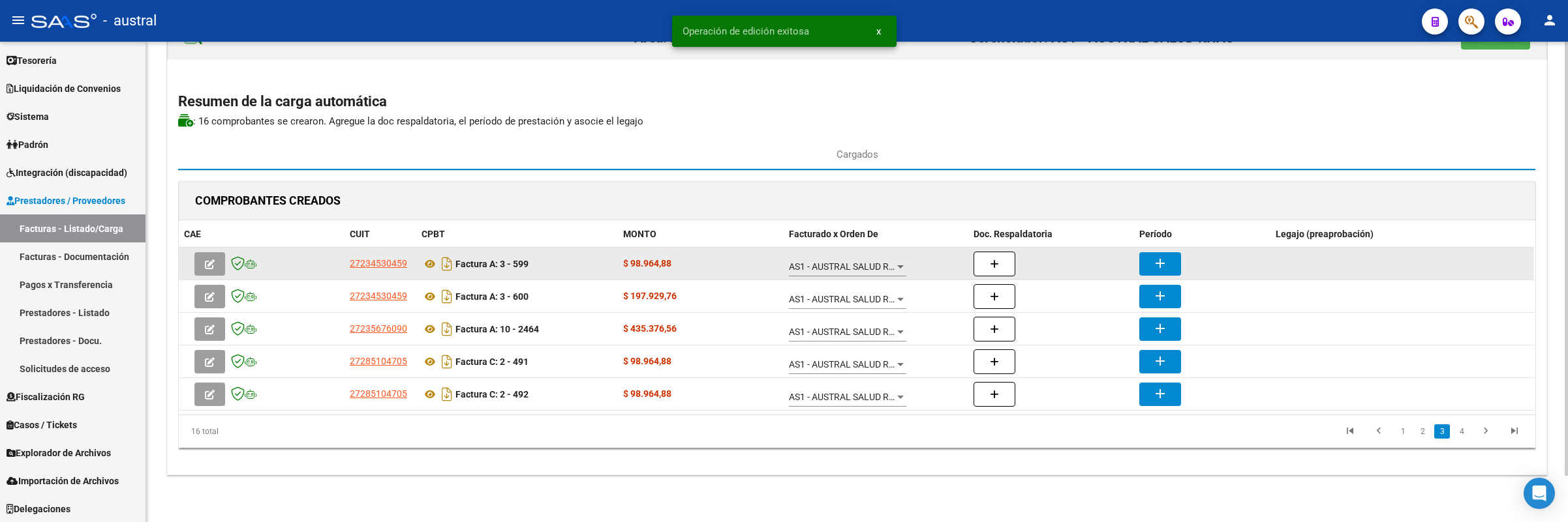
click at [200, 266] on button "button" at bounding box center [209, 264] width 31 height 24
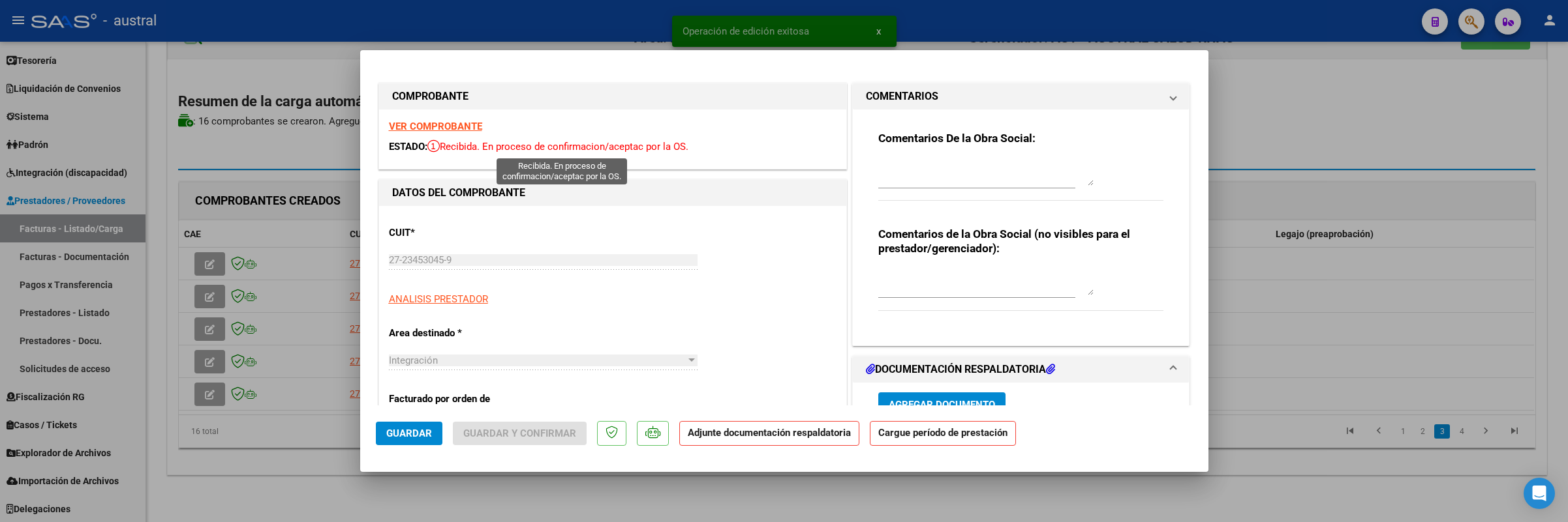
click at [468, 129] on strong "VER COMPROBANTE" at bounding box center [435, 126] width 93 height 12
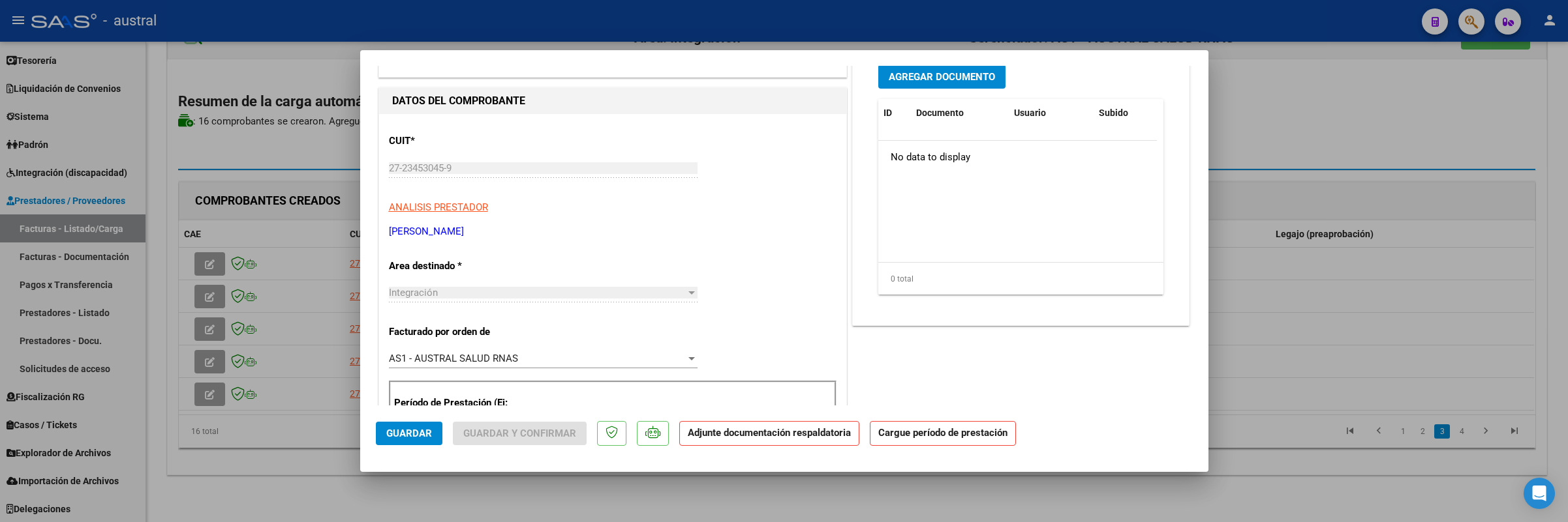
scroll to position [196, 0]
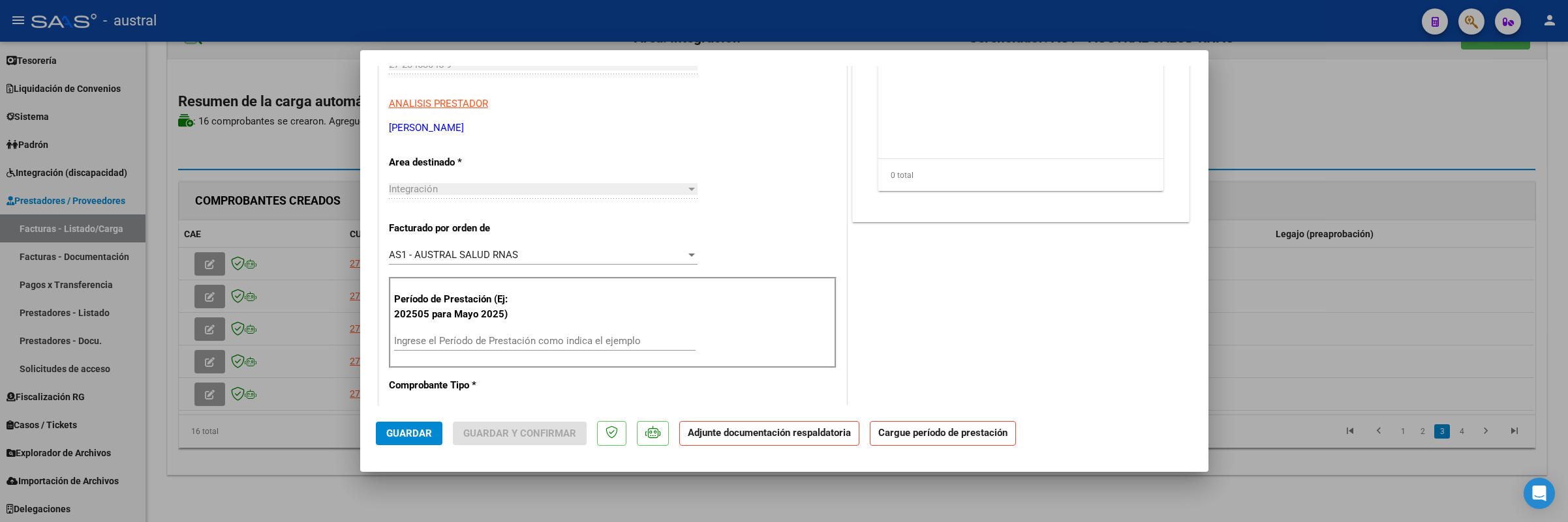
click at [505, 339] on input "Ingrese el Período de Prestación como indica el ejemplo" at bounding box center [544, 341] width 301 height 12
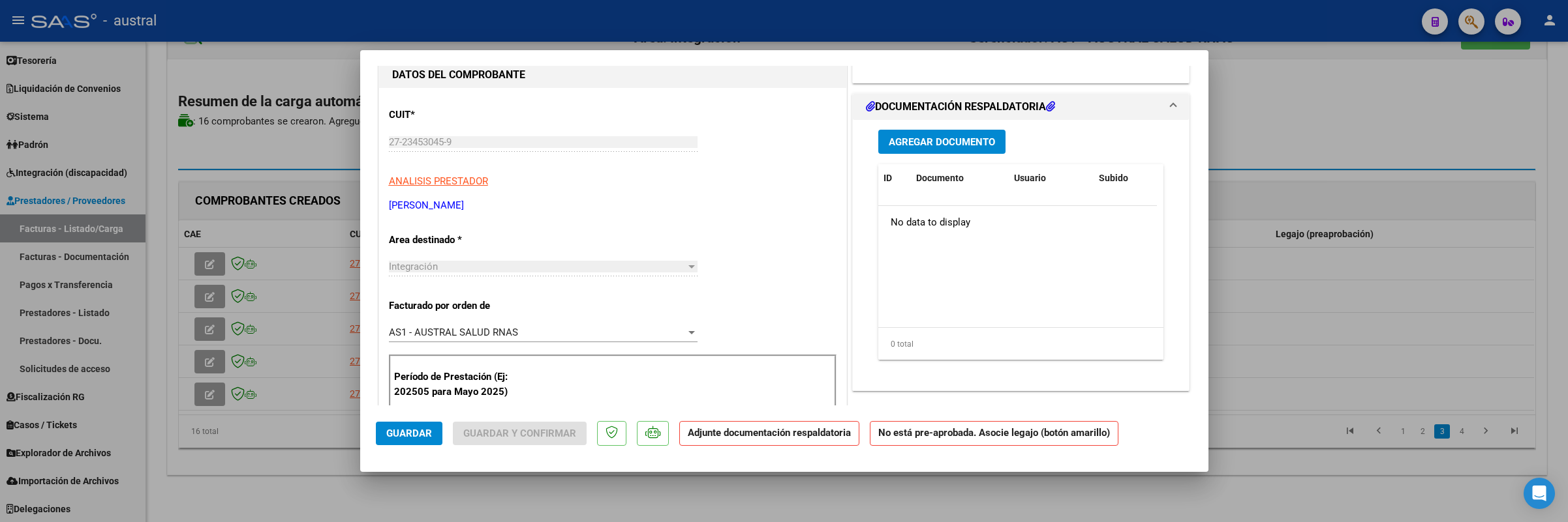
scroll to position [0, 0]
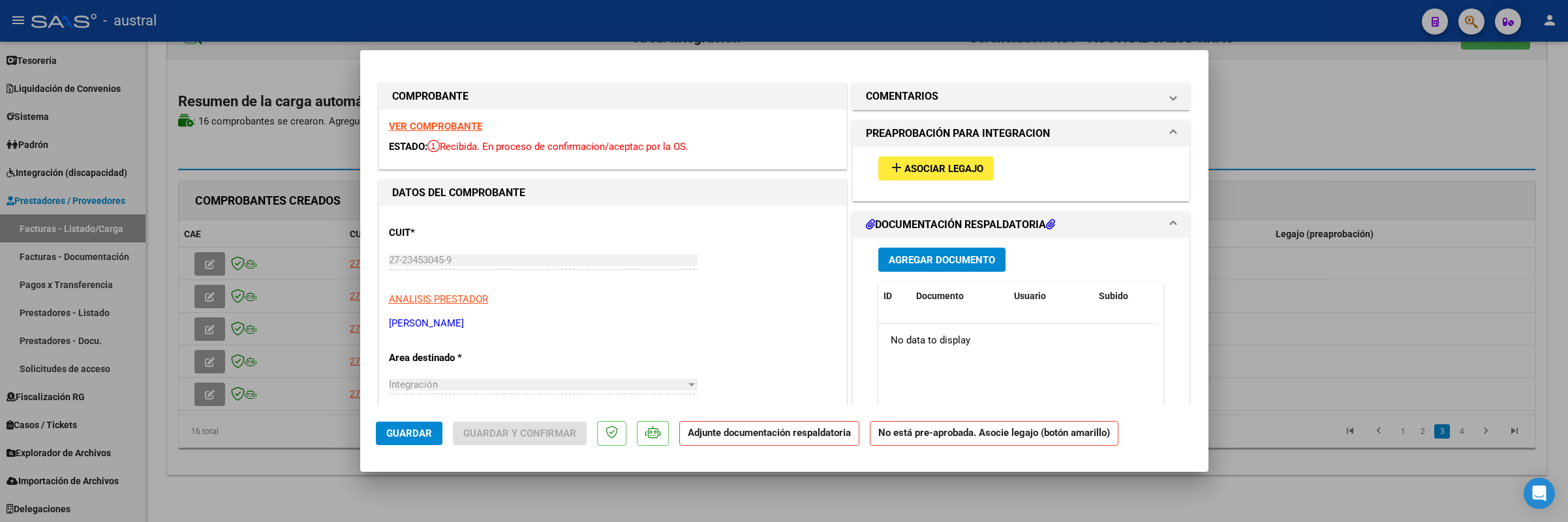
type input "202508"
click at [891, 157] on div "add Asociar Legajo" at bounding box center [1020, 169] width 305 height 44
click at [893, 161] on mat-icon "add" at bounding box center [897, 168] width 16 height 16
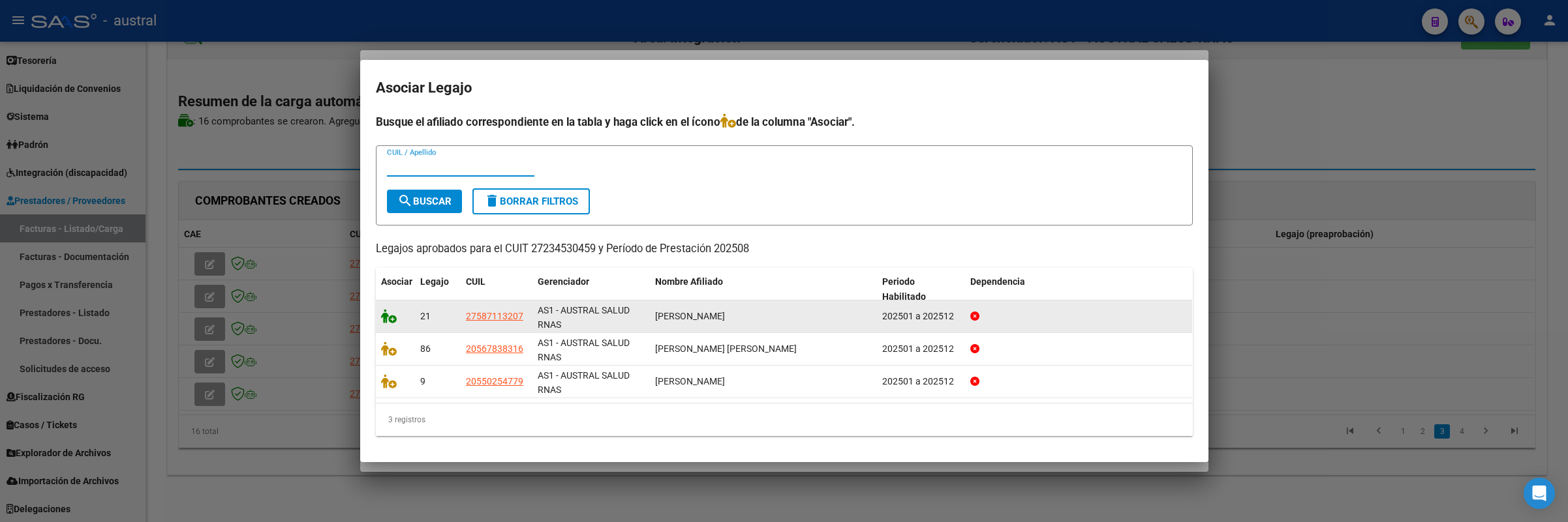
click at [388, 311] on icon at bounding box center [389, 316] width 16 height 14
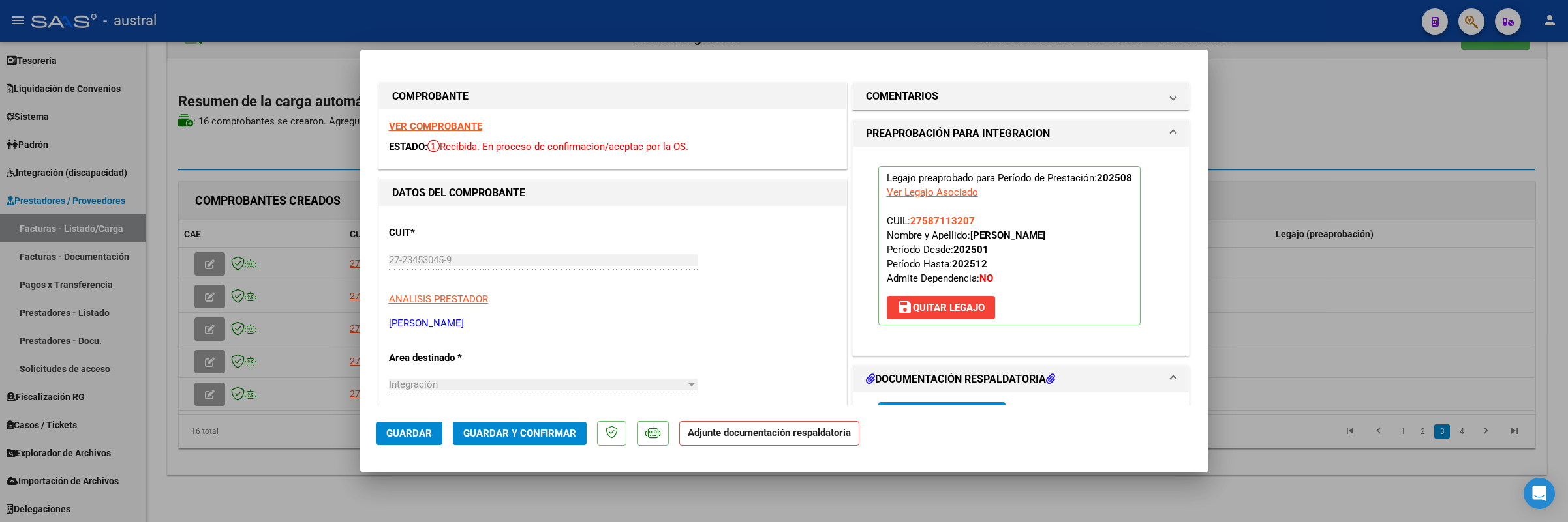
click at [537, 434] on span "Guardar y Confirmar" at bounding box center [520, 433] width 113 height 12
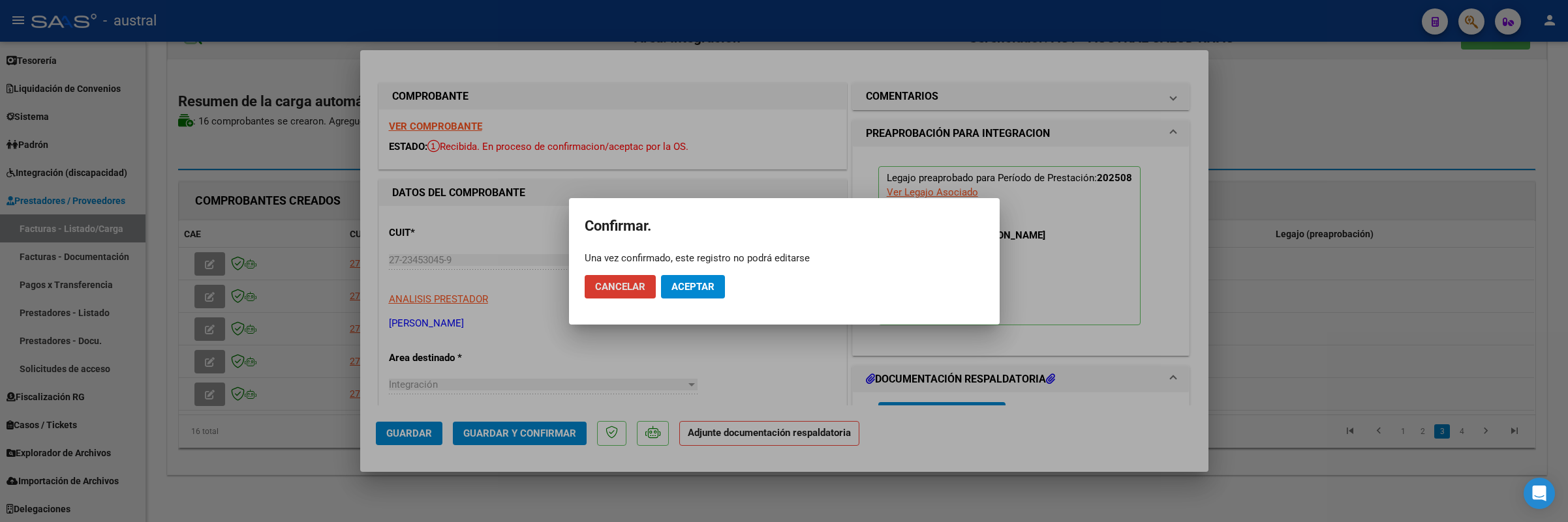
click at [711, 282] on span "Aceptar" at bounding box center [693, 287] width 43 height 12
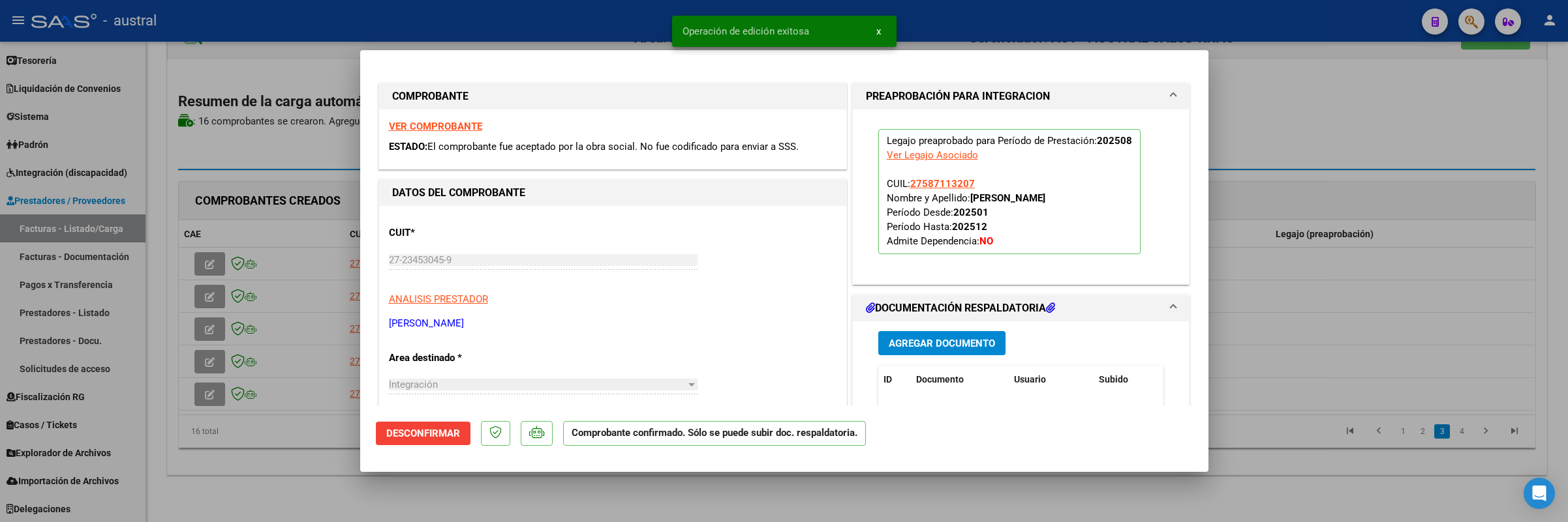
click at [209, 288] on div at bounding box center [784, 261] width 1568 height 522
type input "$ 0,00"
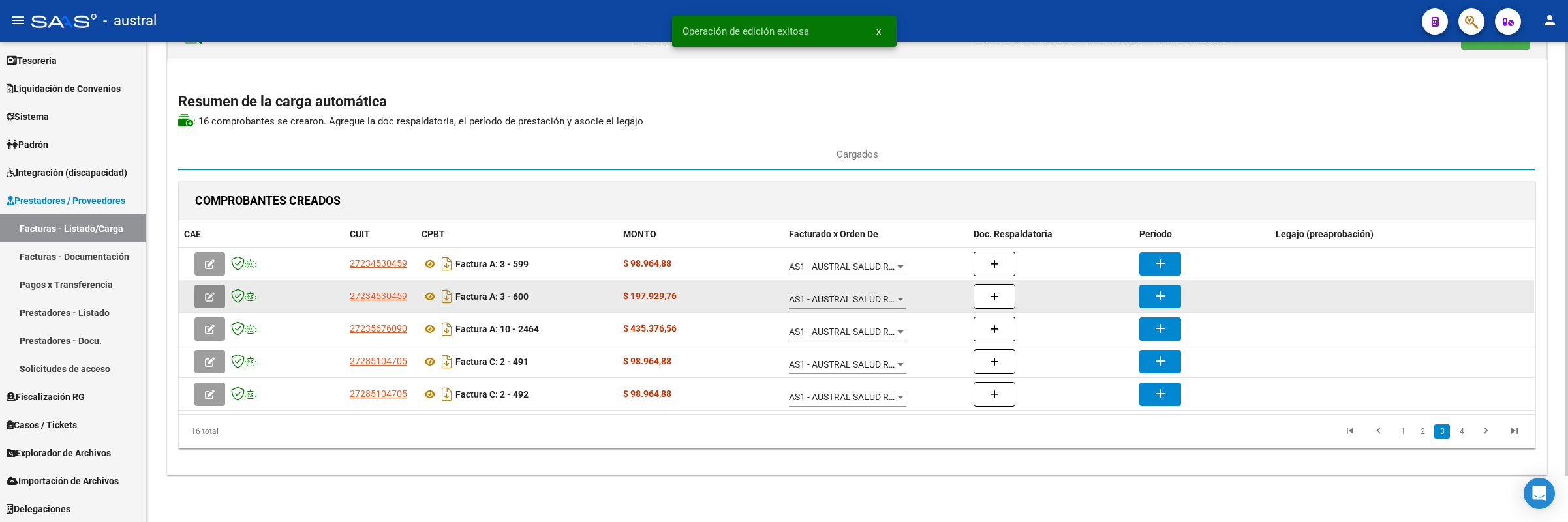
click at [206, 295] on icon "button" at bounding box center [209, 297] width 9 height 9
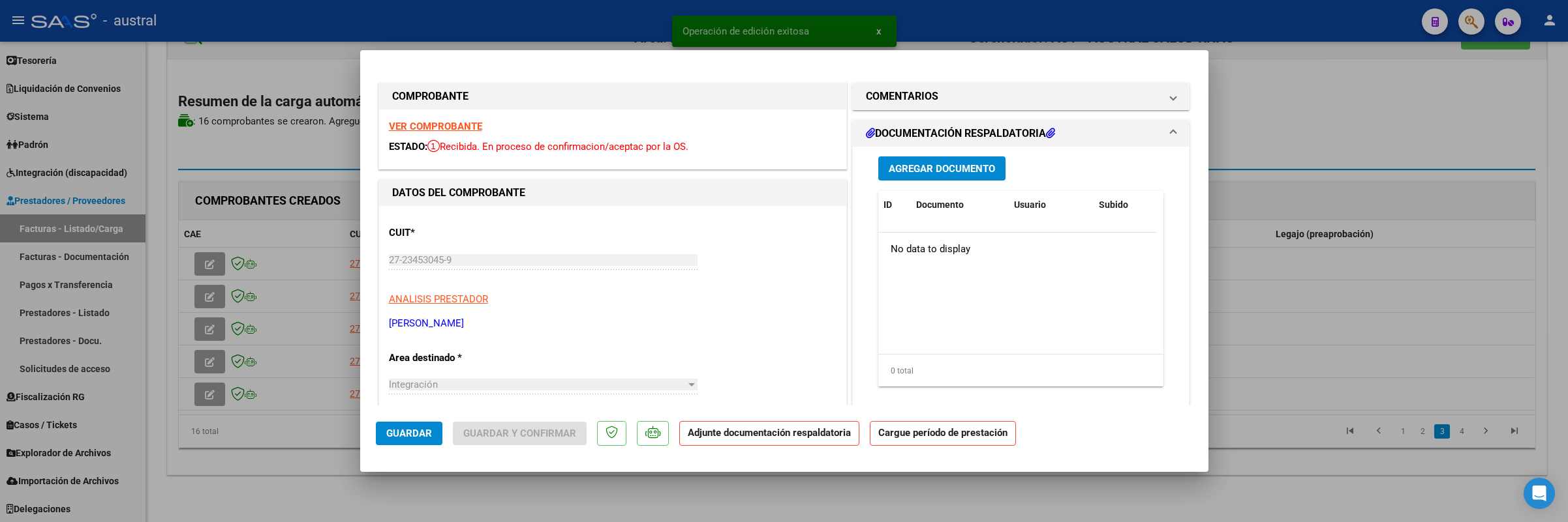
click at [439, 126] on strong "VER COMPROBANTE" at bounding box center [435, 126] width 93 height 12
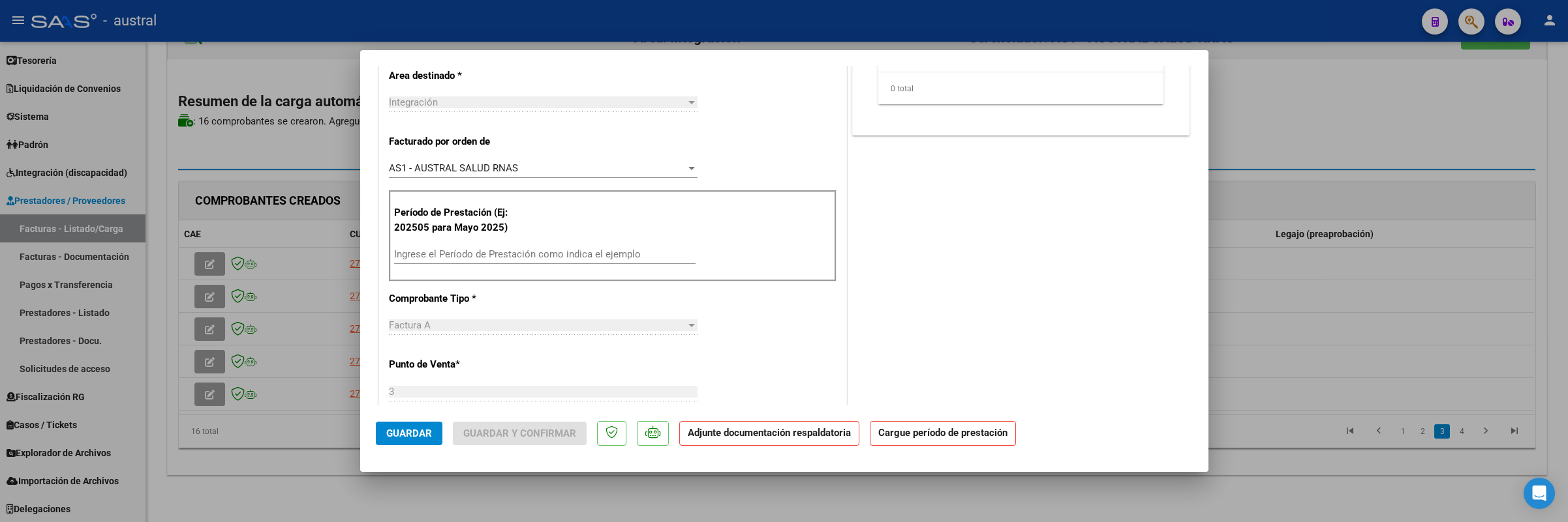
scroll to position [293, 0]
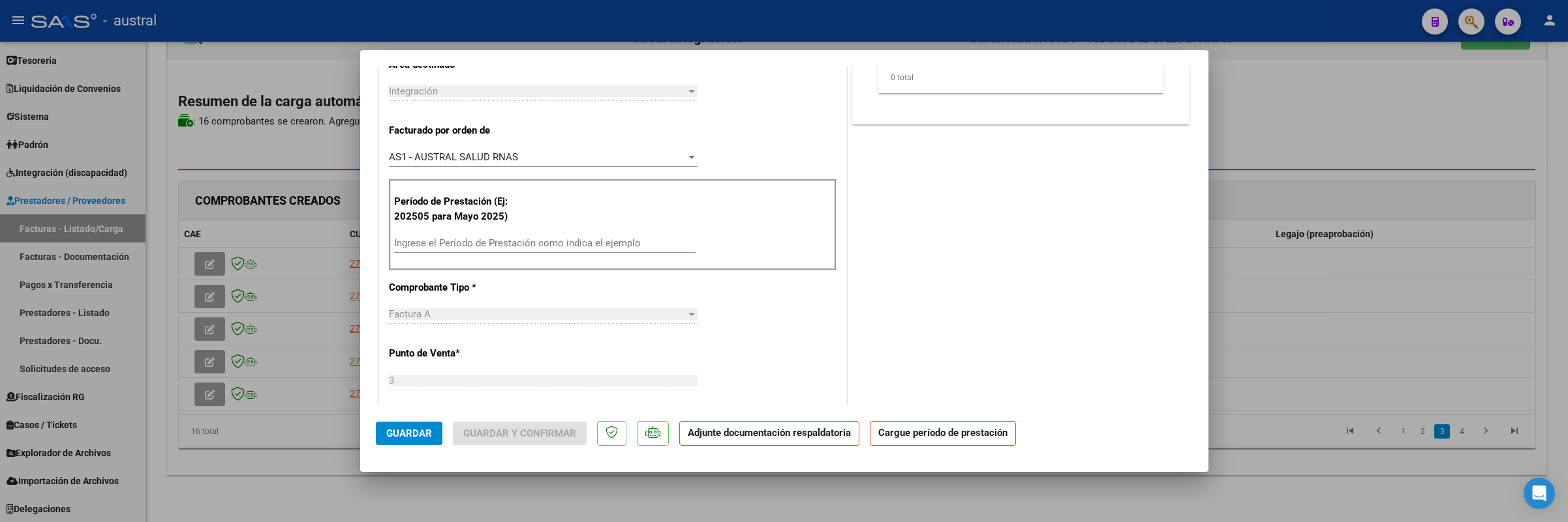
click at [507, 245] on input "Ingrese el Período de Prestación como indica el ejemplo" at bounding box center [544, 243] width 301 height 12
type input "202508"
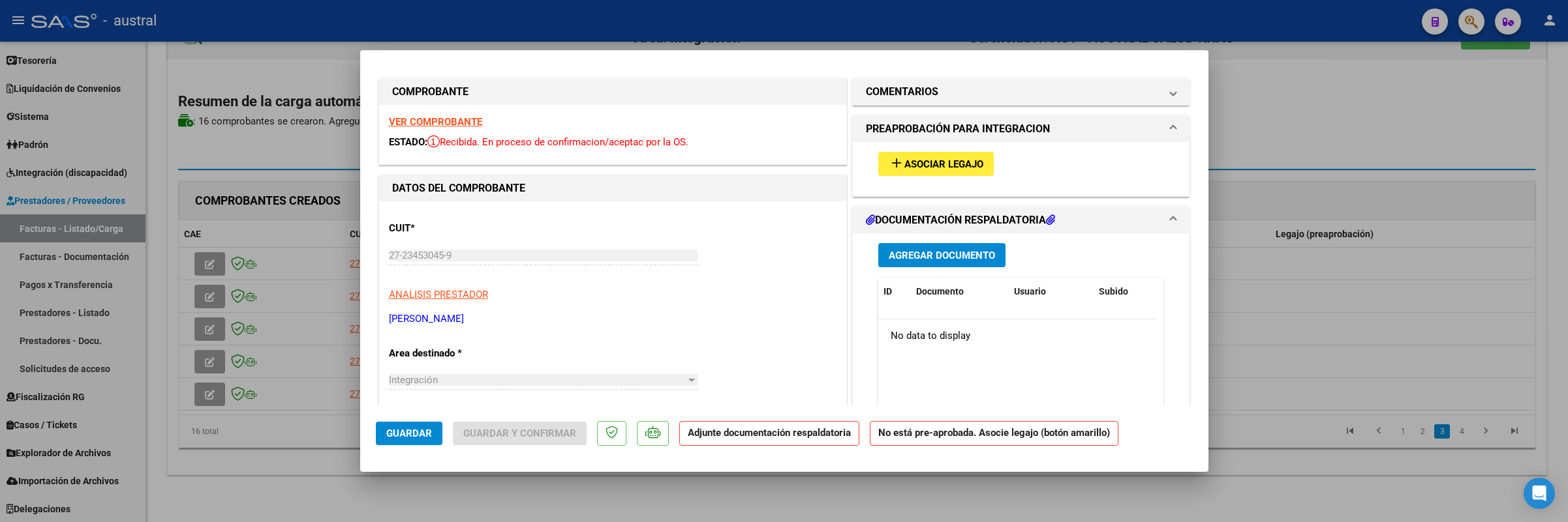
scroll to position [0, 0]
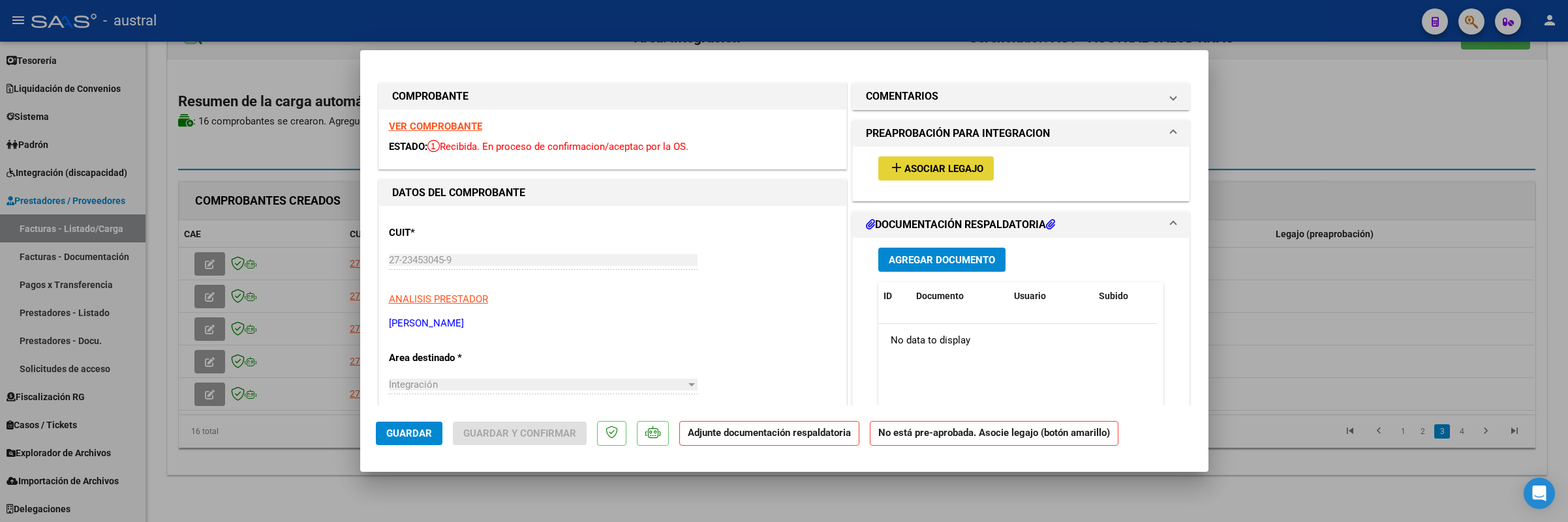
click at [879, 176] on button "add Asociar Legajo" at bounding box center [936, 169] width 115 height 24
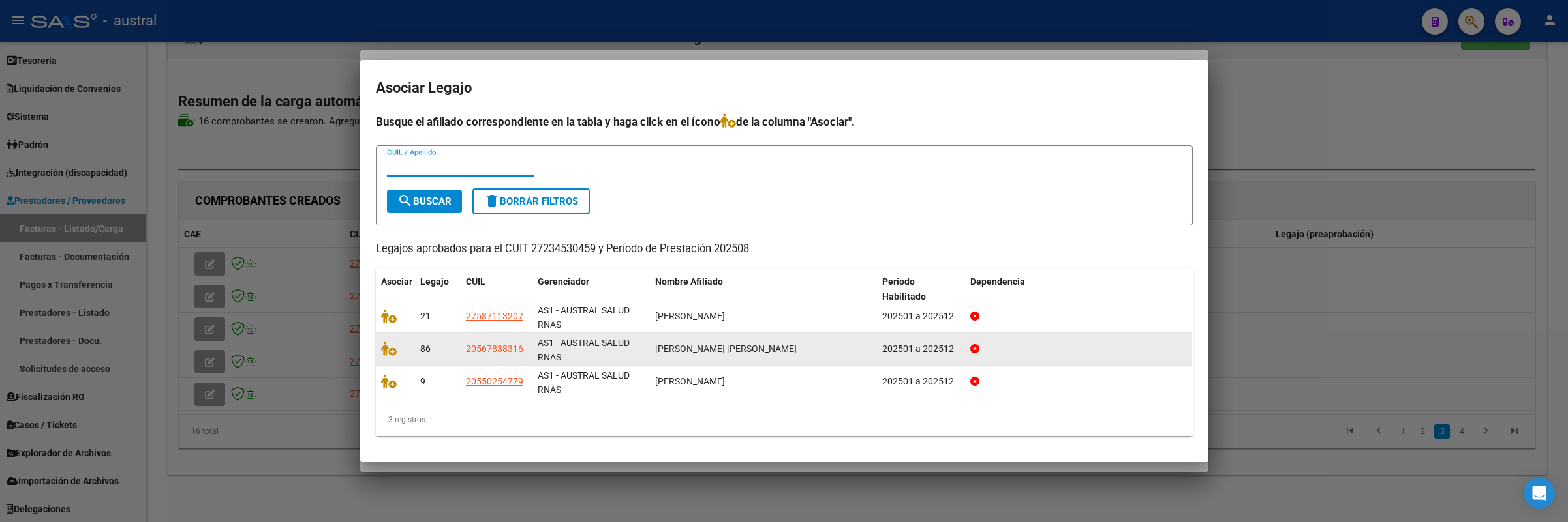
click at [398, 345] on span at bounding box center [391, 349] width 20 height 10
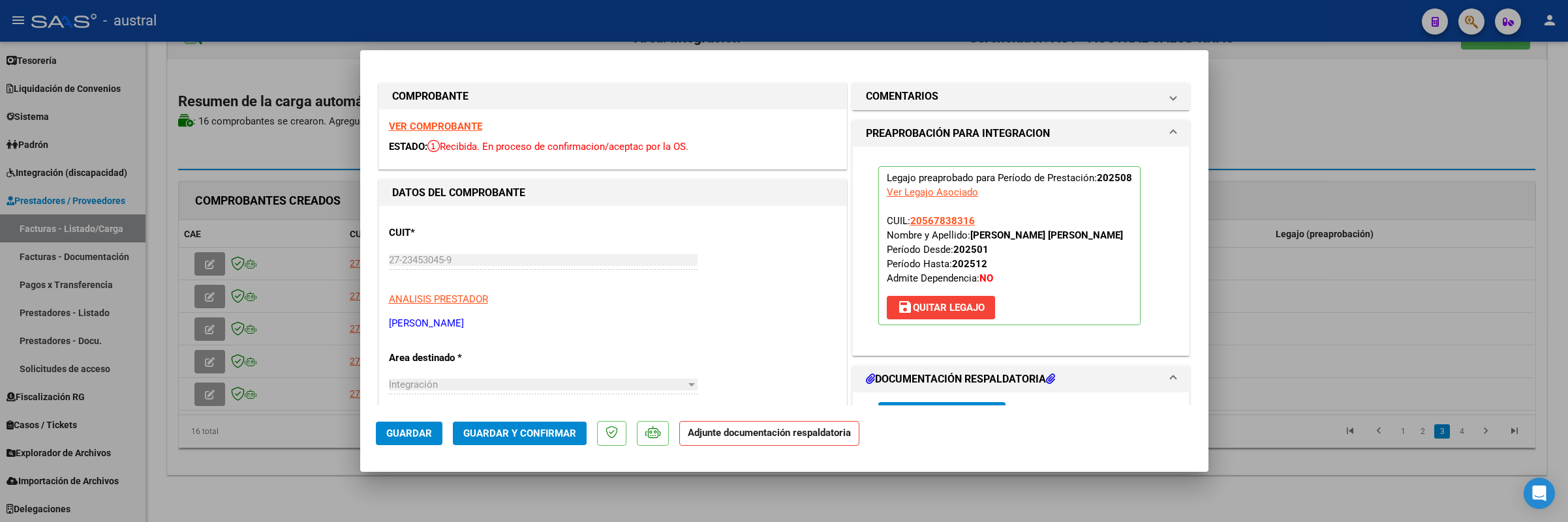
click at [535, 431] on span "Guardar y Confirmar" at bounding box center [520, 433] width 113 height 12
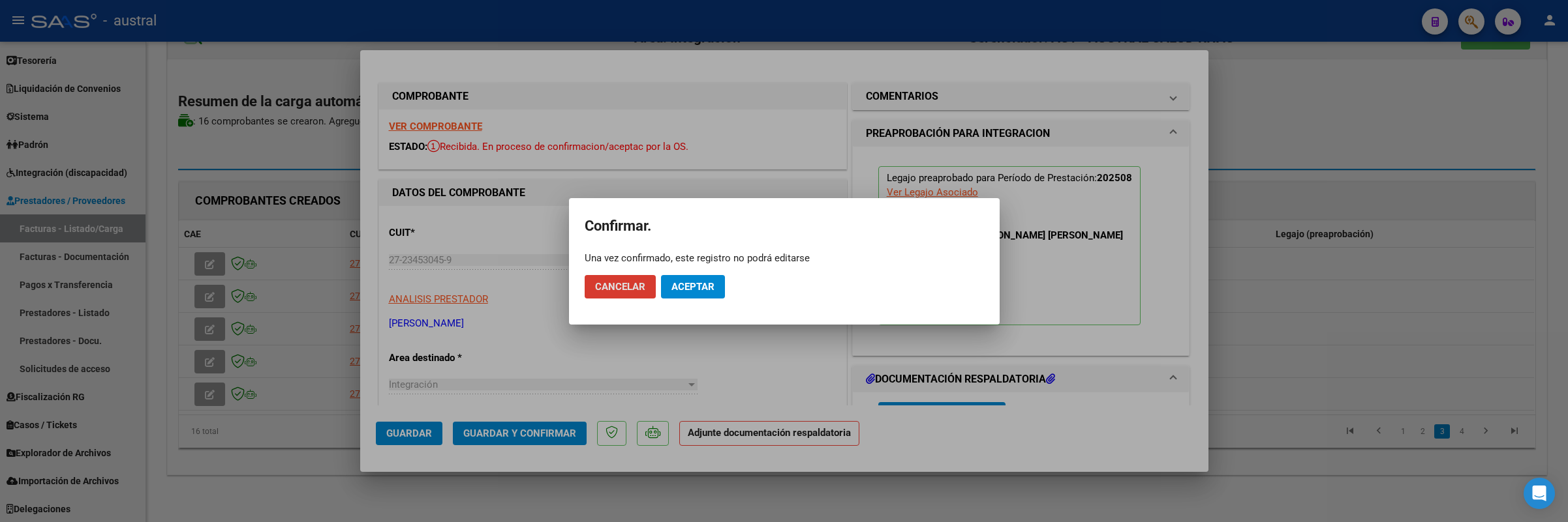
click at [678, 281] on span "Aceptar" at bounding box center [693, 287] width 43 height 12
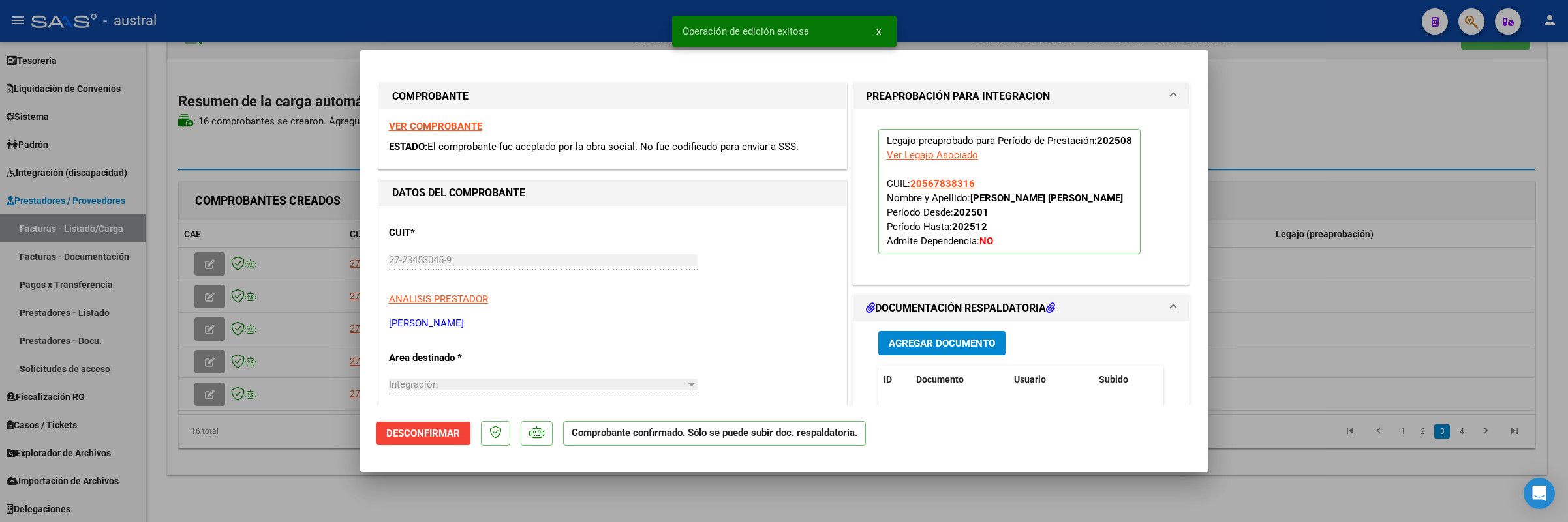
click at [214, 324] on div at bounding box center [784, 261] width 1568 height 522
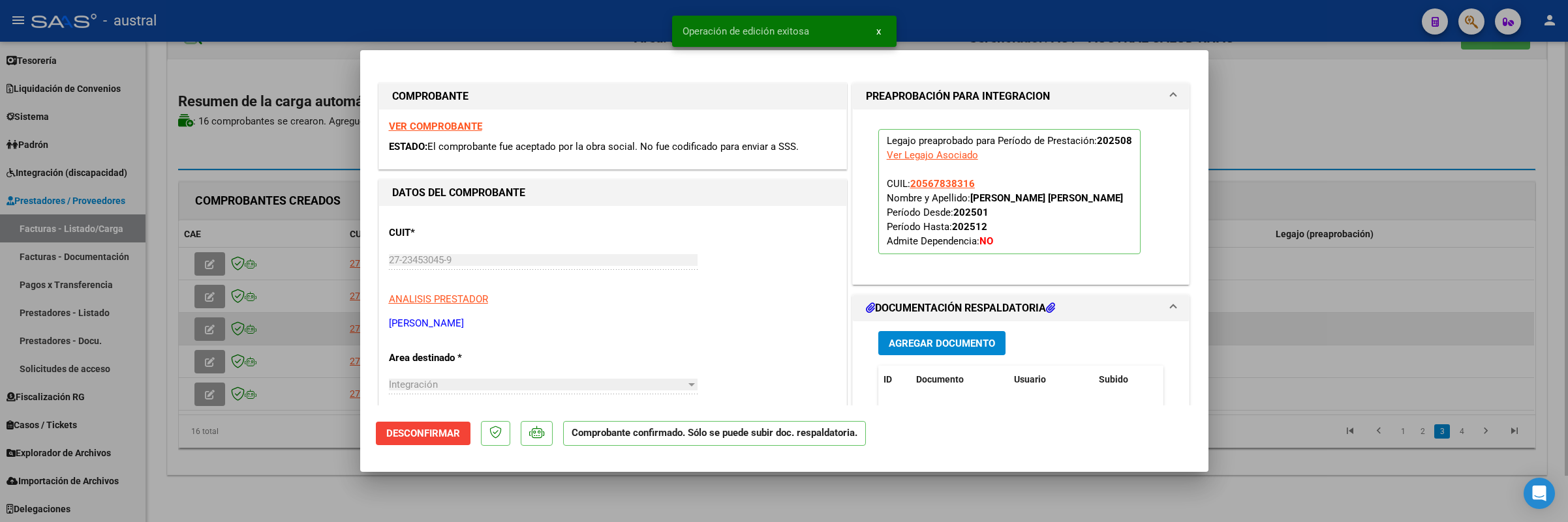
type input "$ 0,00"
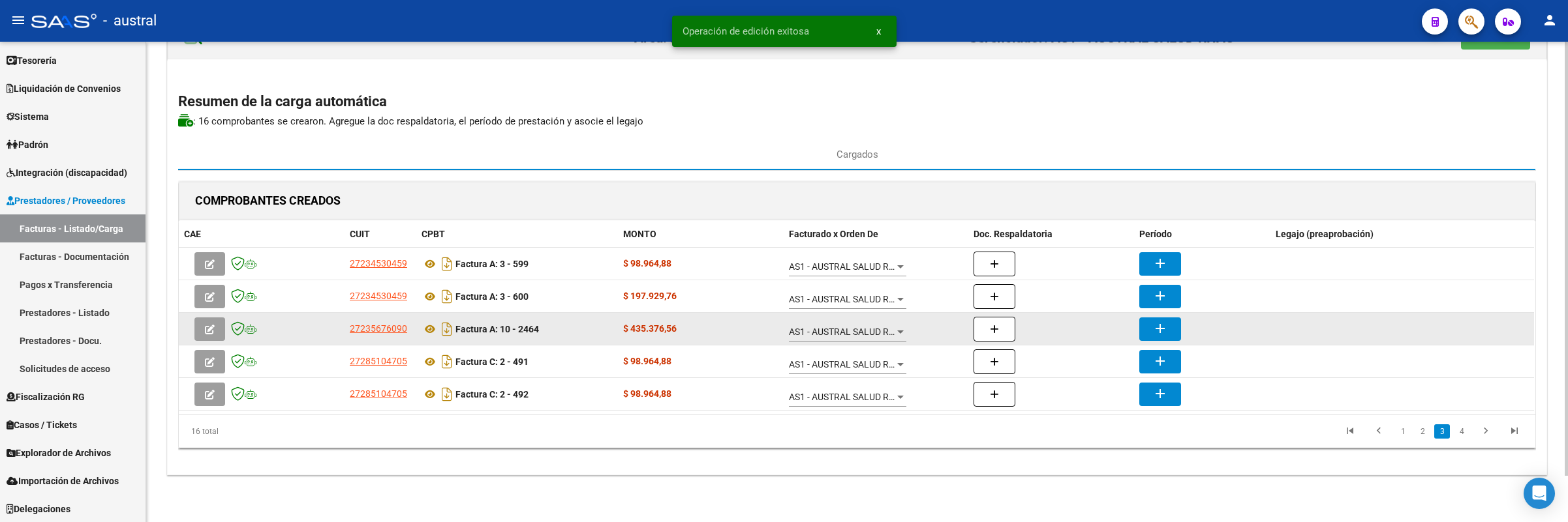
click at [213, 329] on icon "button" at bounding box center [209, 329] width 9 height 9
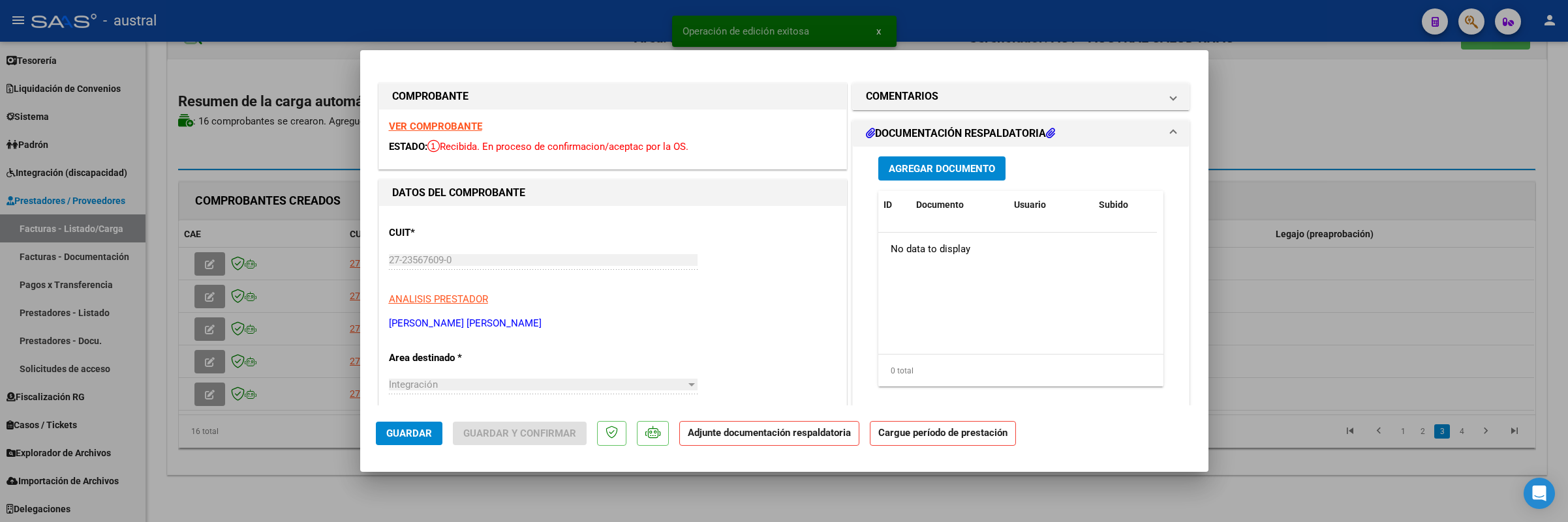
click at [447, 122] on strong "VER COMPROBANTE" at bounding box center [435, 126] width 93 height 12
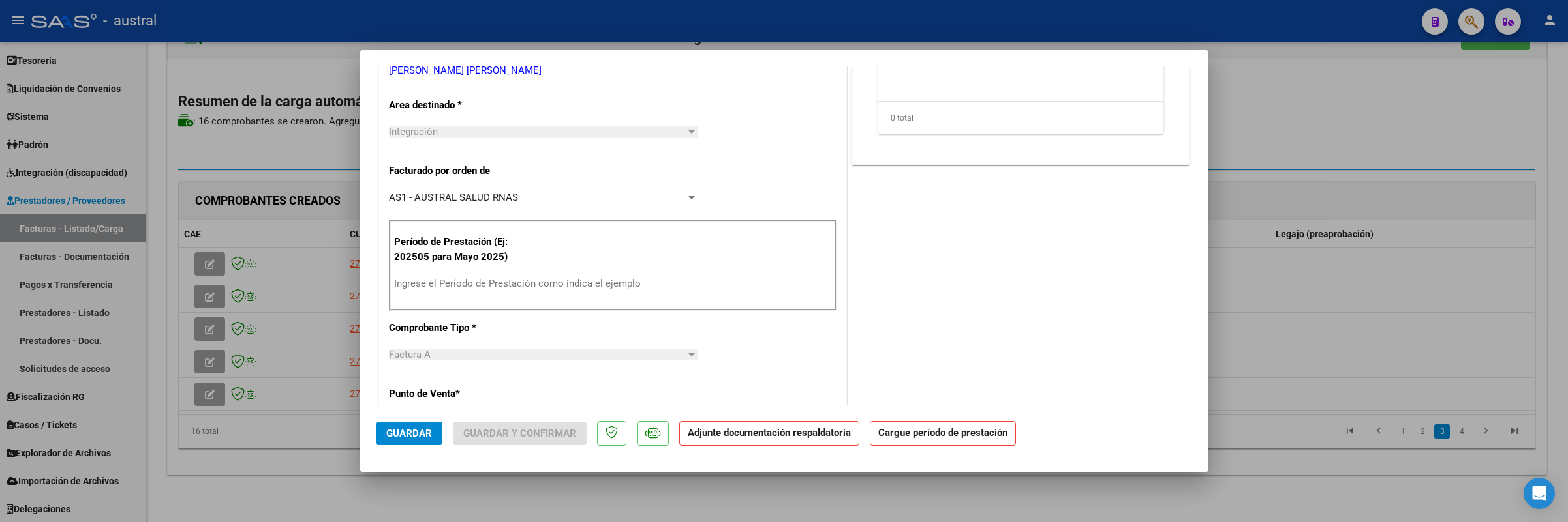
scroll to position [293, 0]
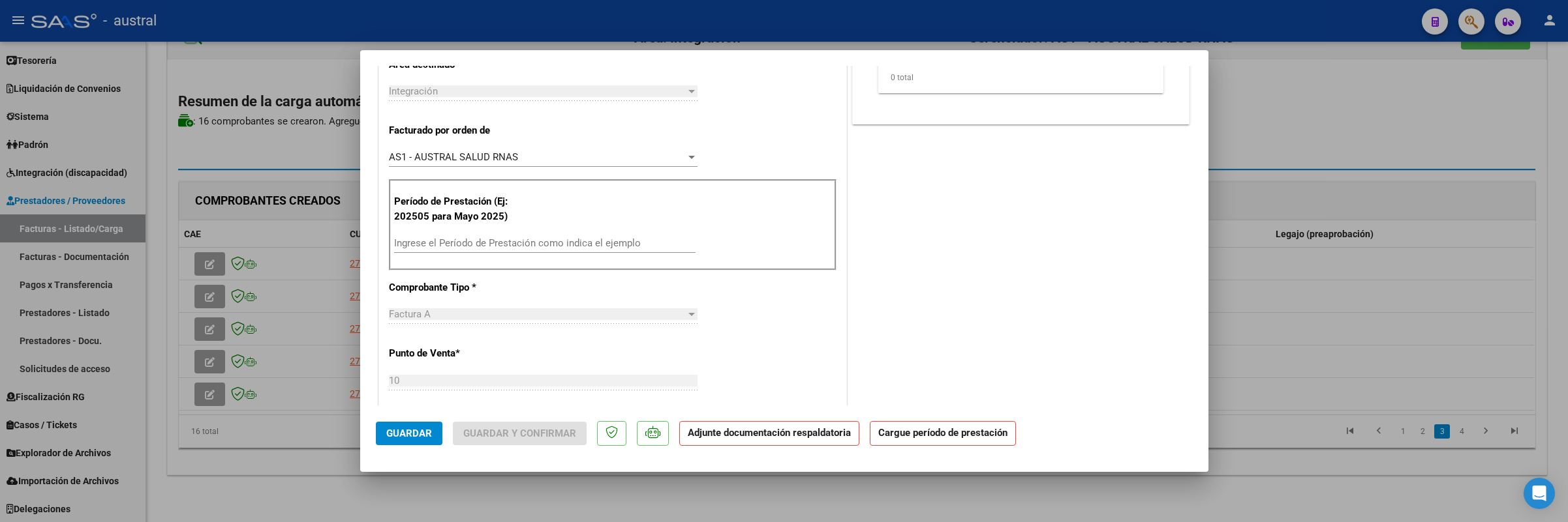
click at [504, 247] on input "Ingrese el Período de Prestación como indica el ejemplo" at bounding box center [544, 243] width 301 height 12
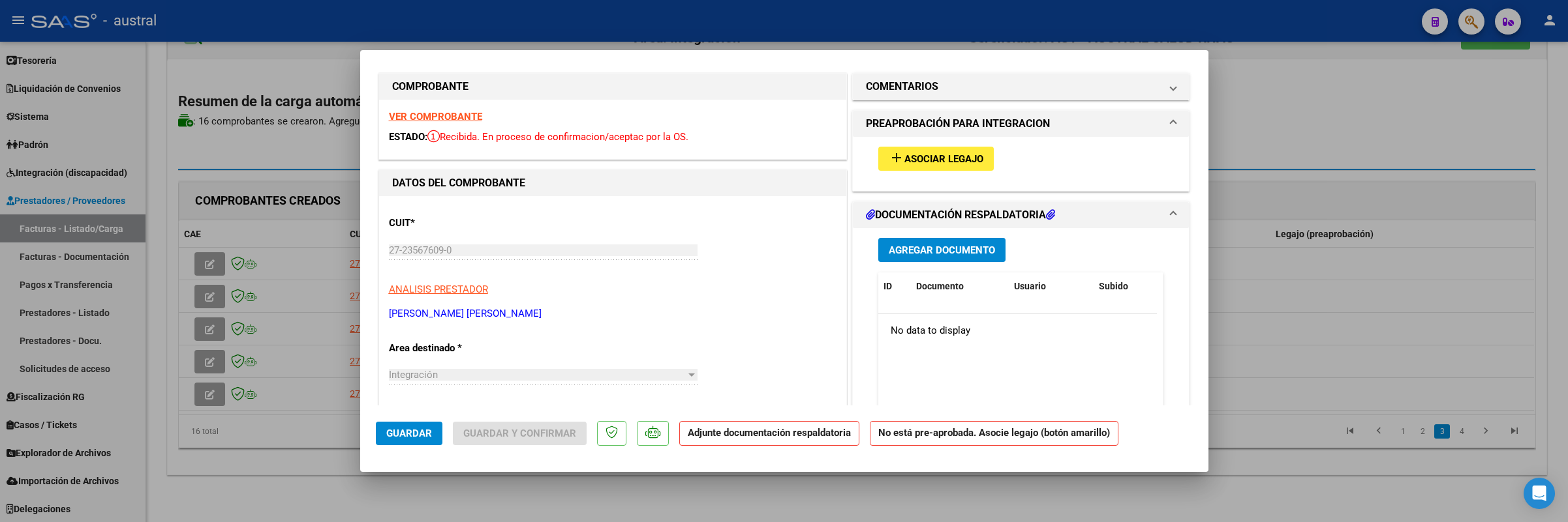
scroll to position [0, 0]
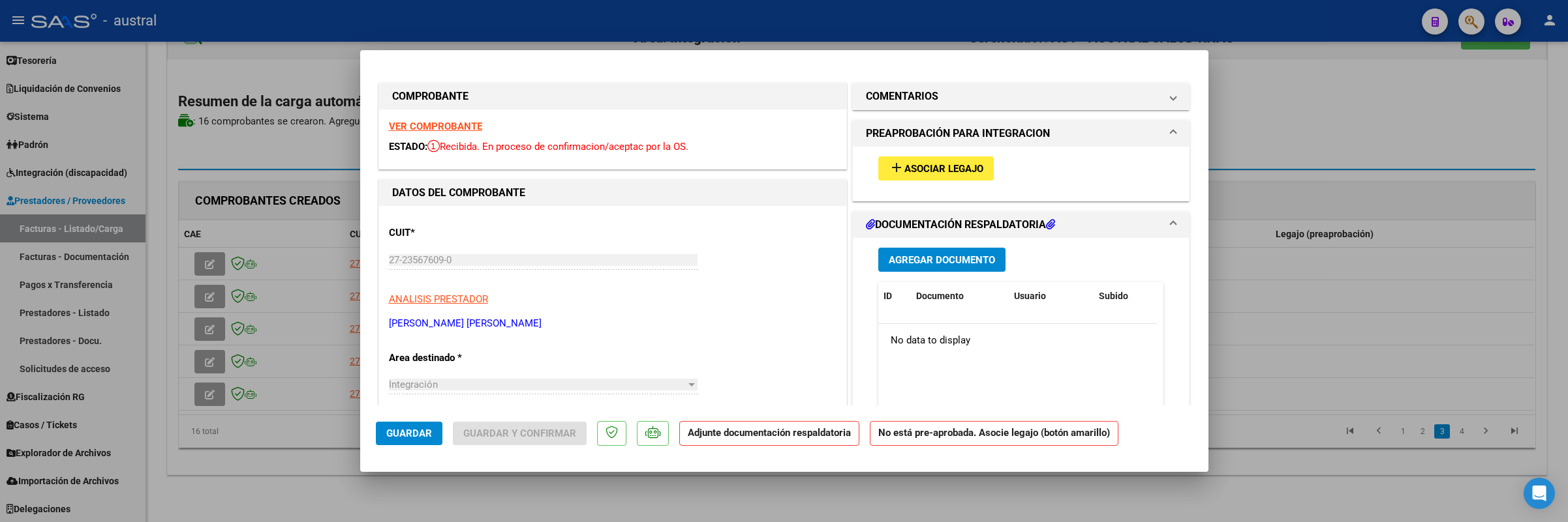
type input "202508"
click at [915, 157] on button "add Asociar Legajo" at bounding box center [936, 169] width 115 height 24
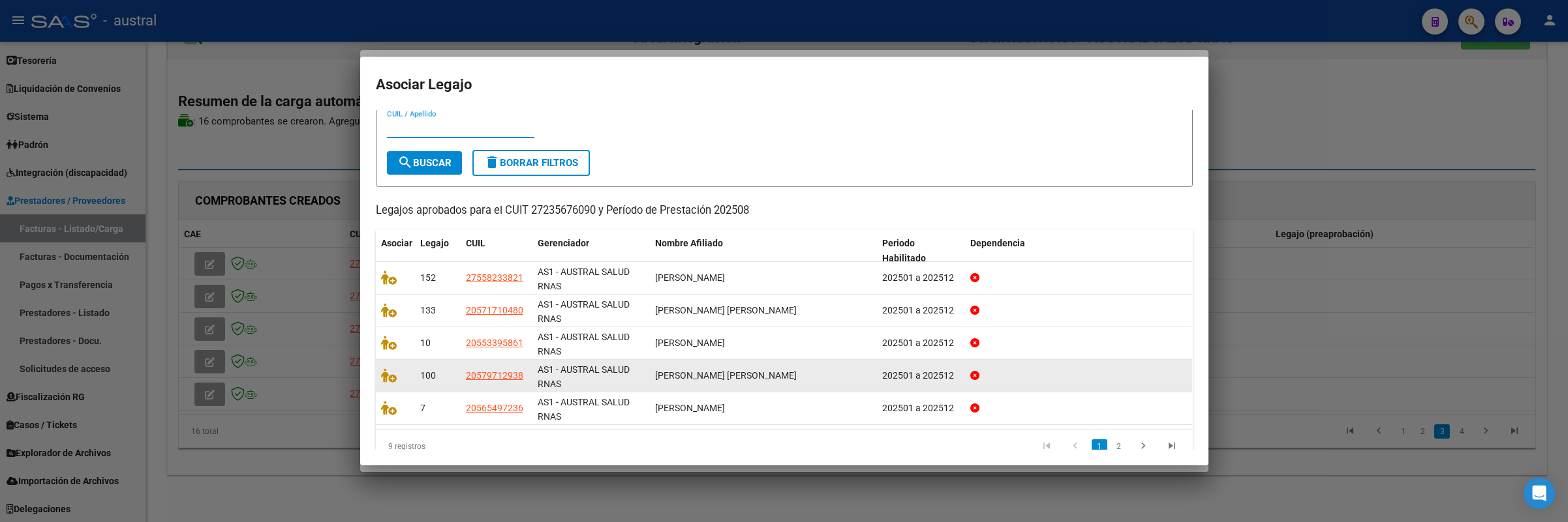
scroll to position [59, 0]
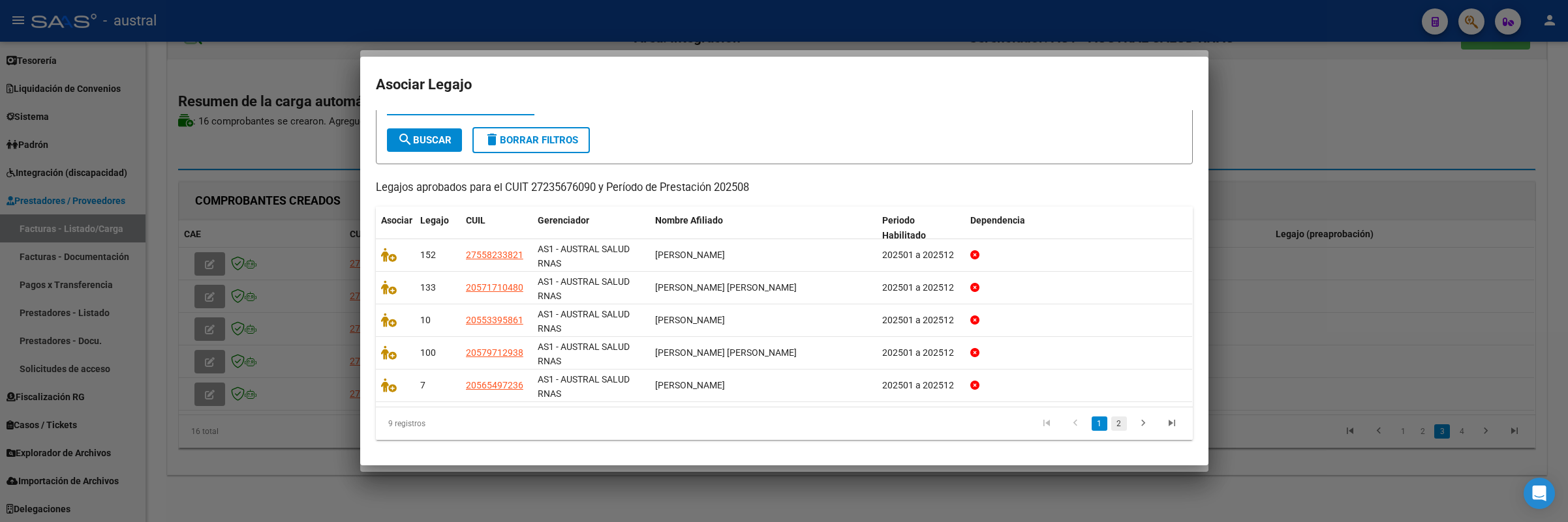
click at [1111, 417] on link "2" at bounding box center [1119, 424] width 16 height 14
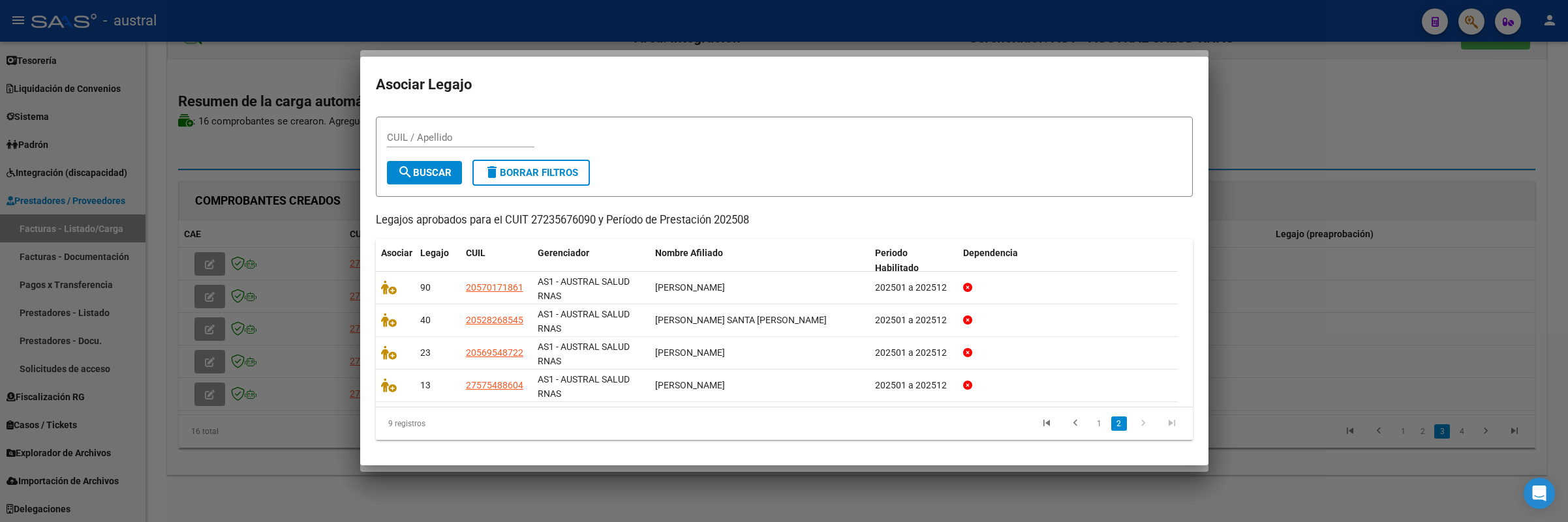
scroll to position [26, 0]
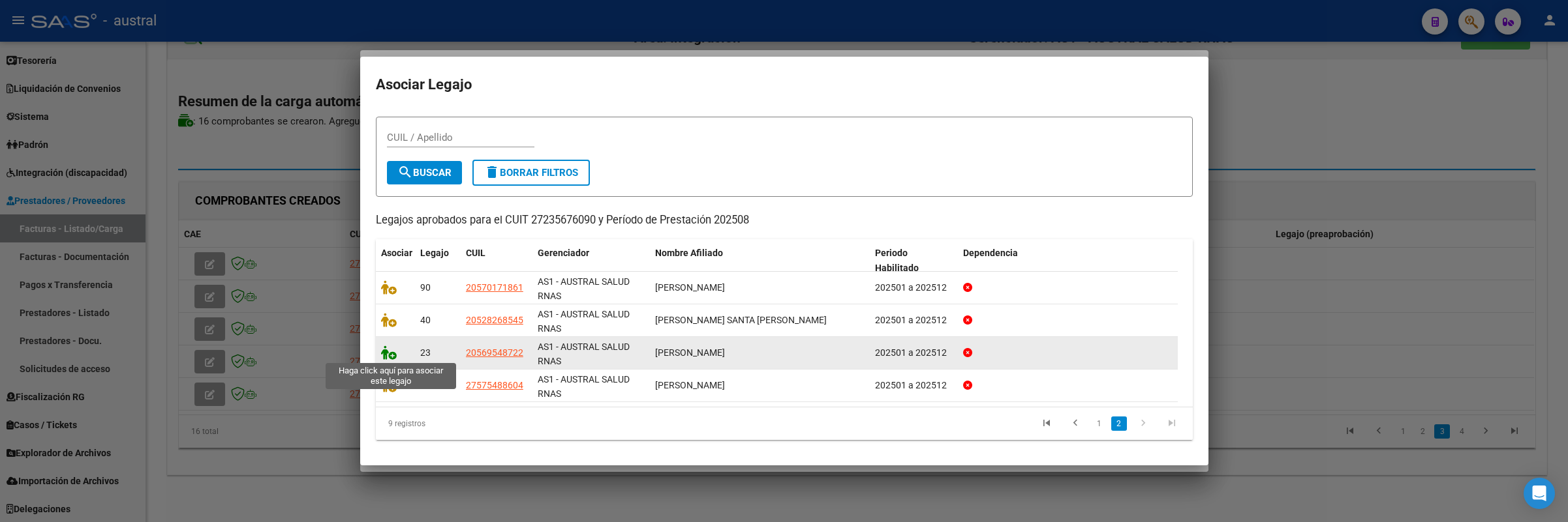
click at [392, 352] on icon at bounding box center [389, 353] width 16 height 14
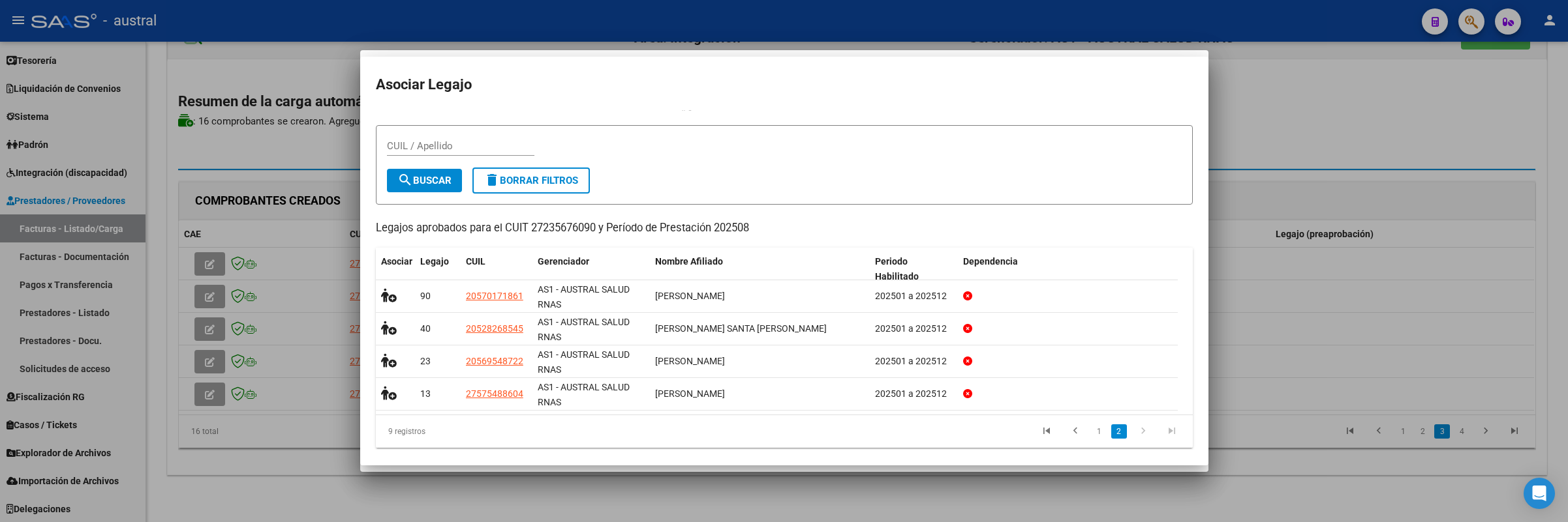
scroll to position [35, 0]
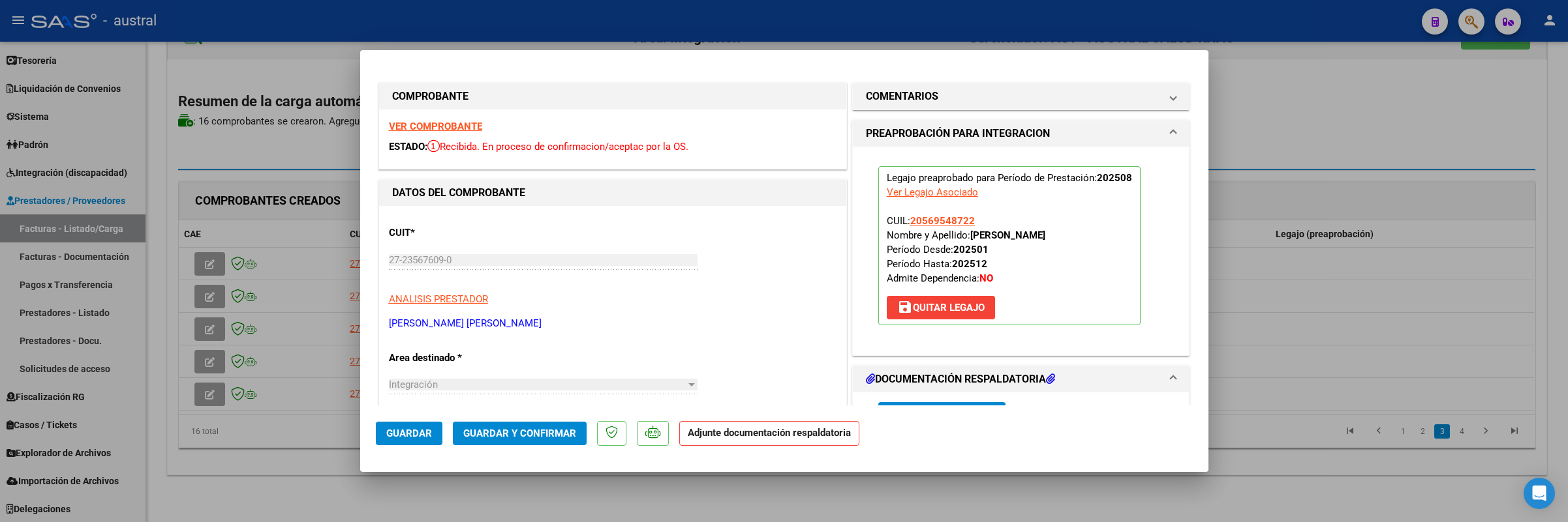
click at [540, 440] on button "Guardar y Confirmar" at bounding box center [519, 433] width 134 height 24
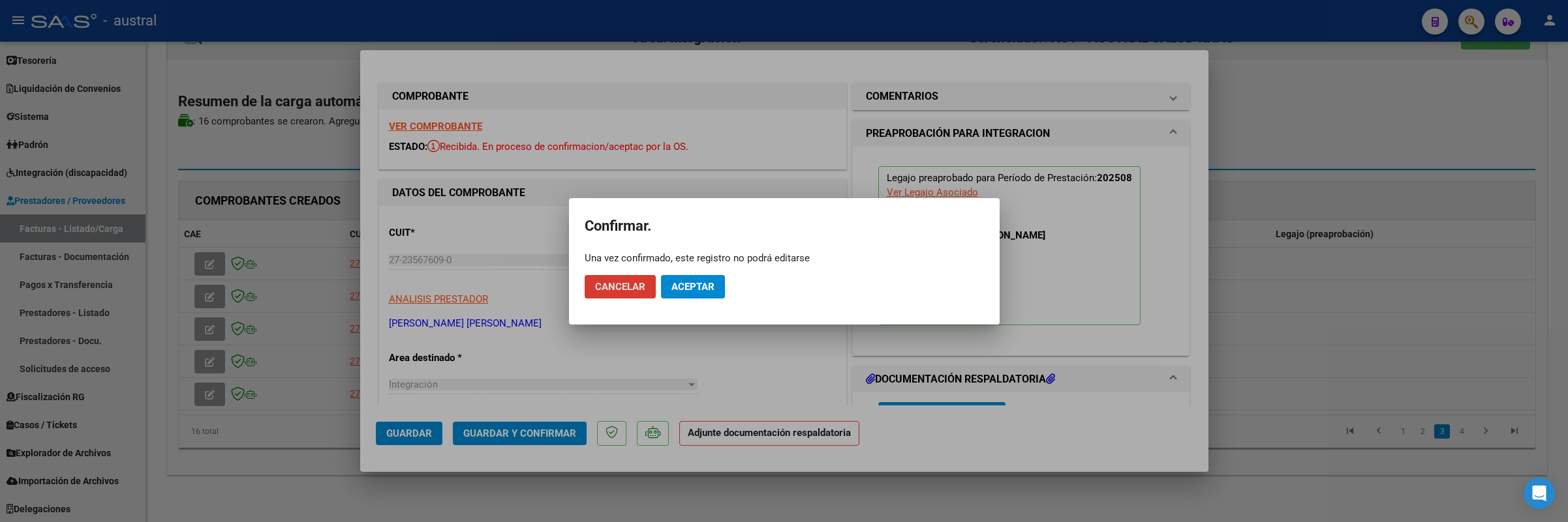
click at [697, 282] on span "Aceptar" at bounding box center [693, 287] width 43 height 12
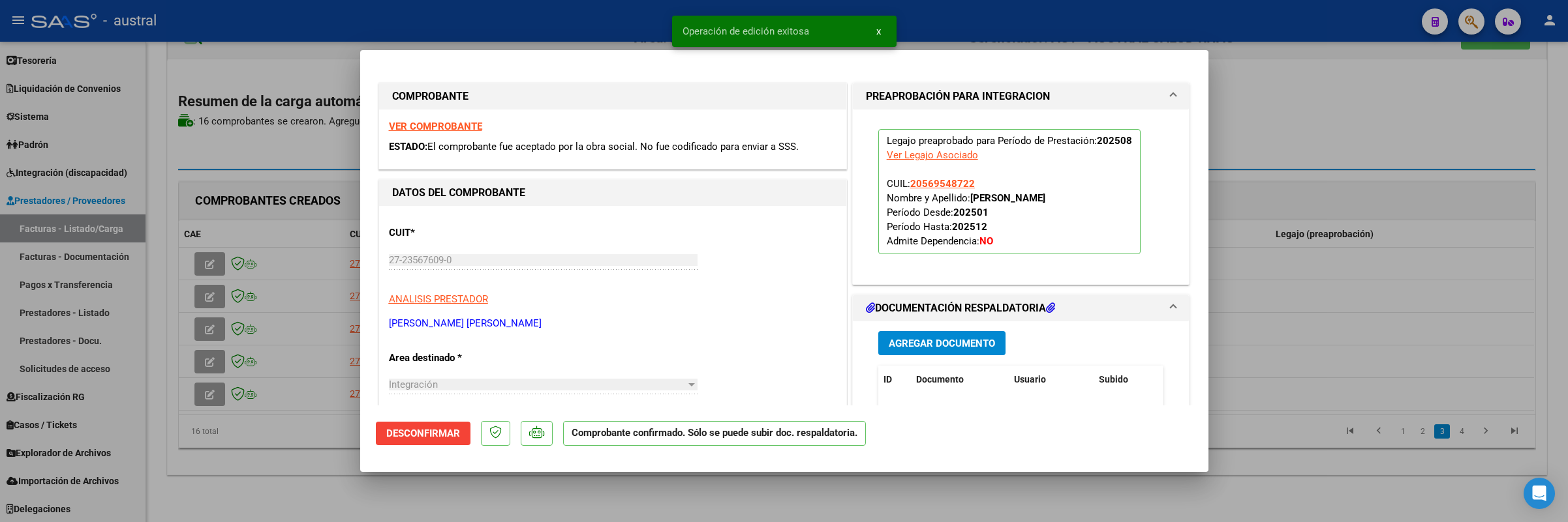
click at [208, 357] on div at bounding box center [784, 261] width 1568 height 522
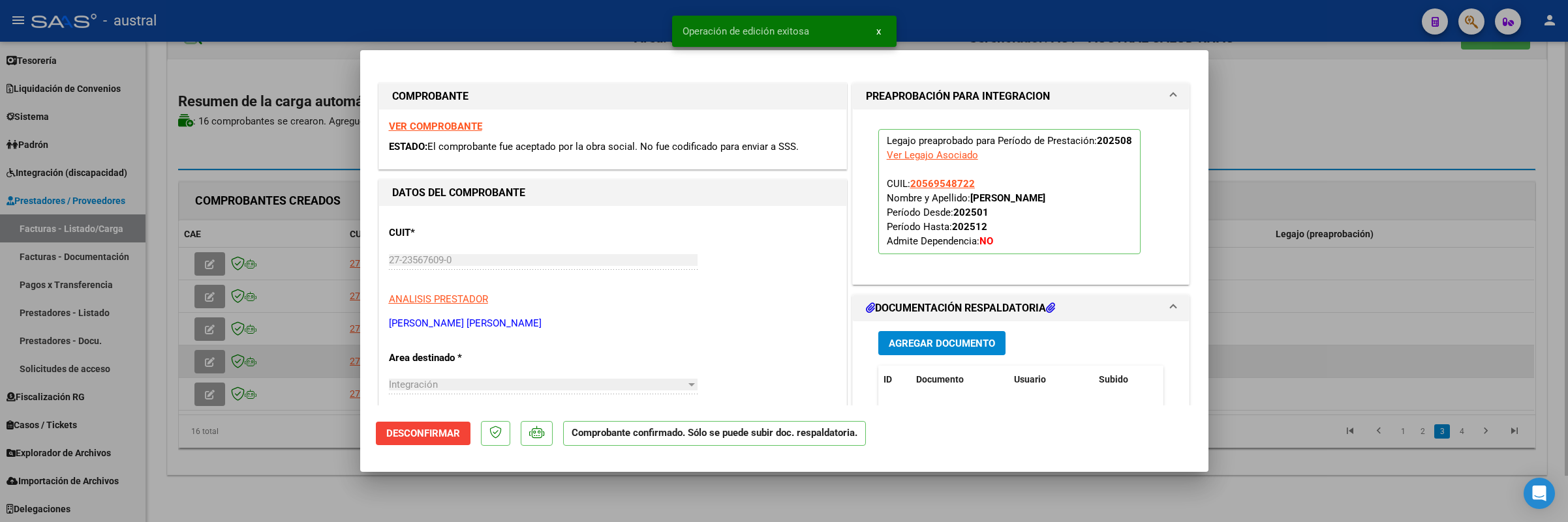
type input "$ 0,00"
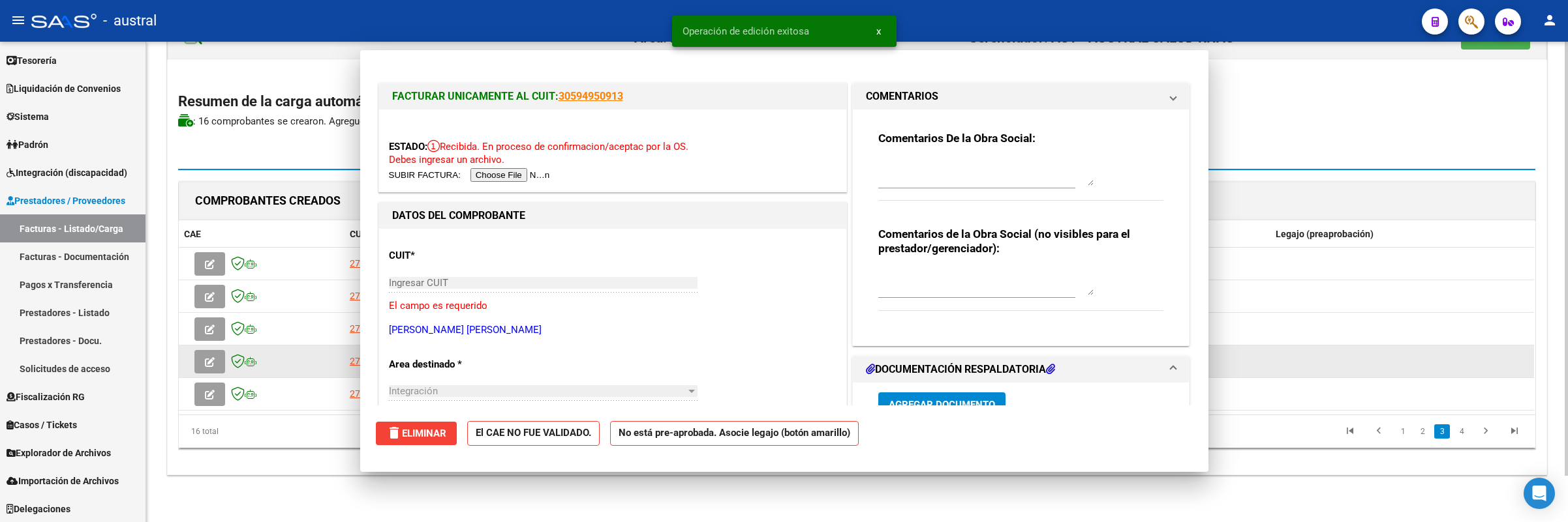
click at [210, 357] on icon "button" at bounding box center [209, 362] width 9 height 9
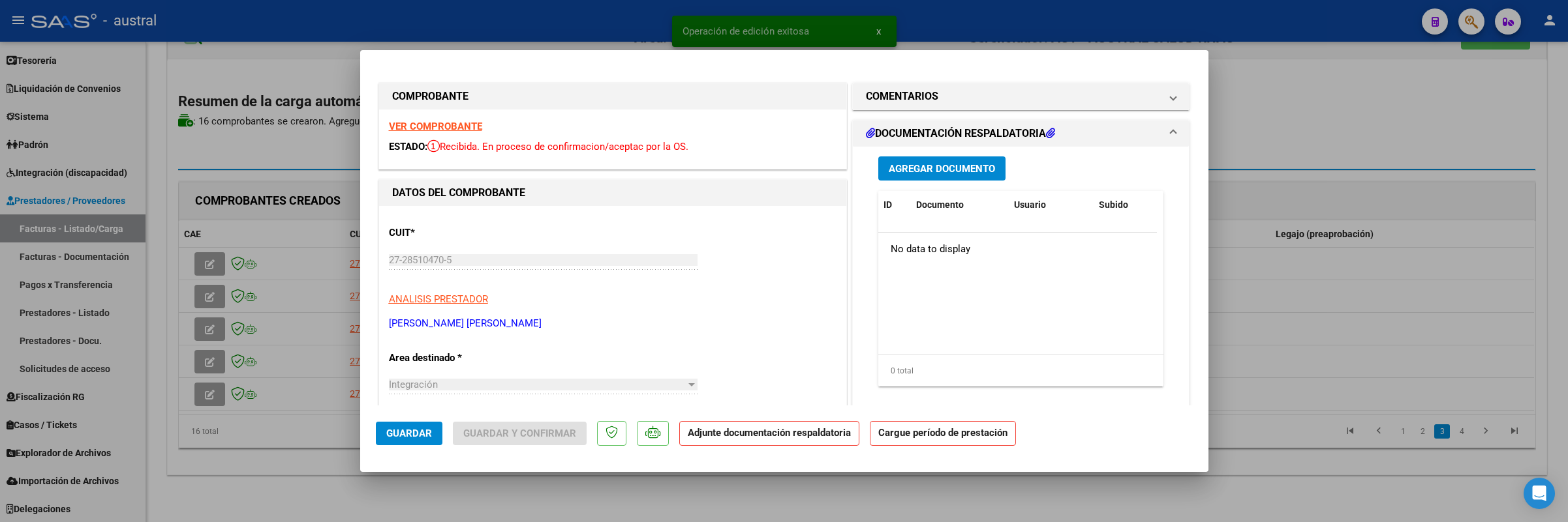
click at [427, 127] on strong "VER COMPROBANTE" at bounding box center [435, 126] width 93 height 12
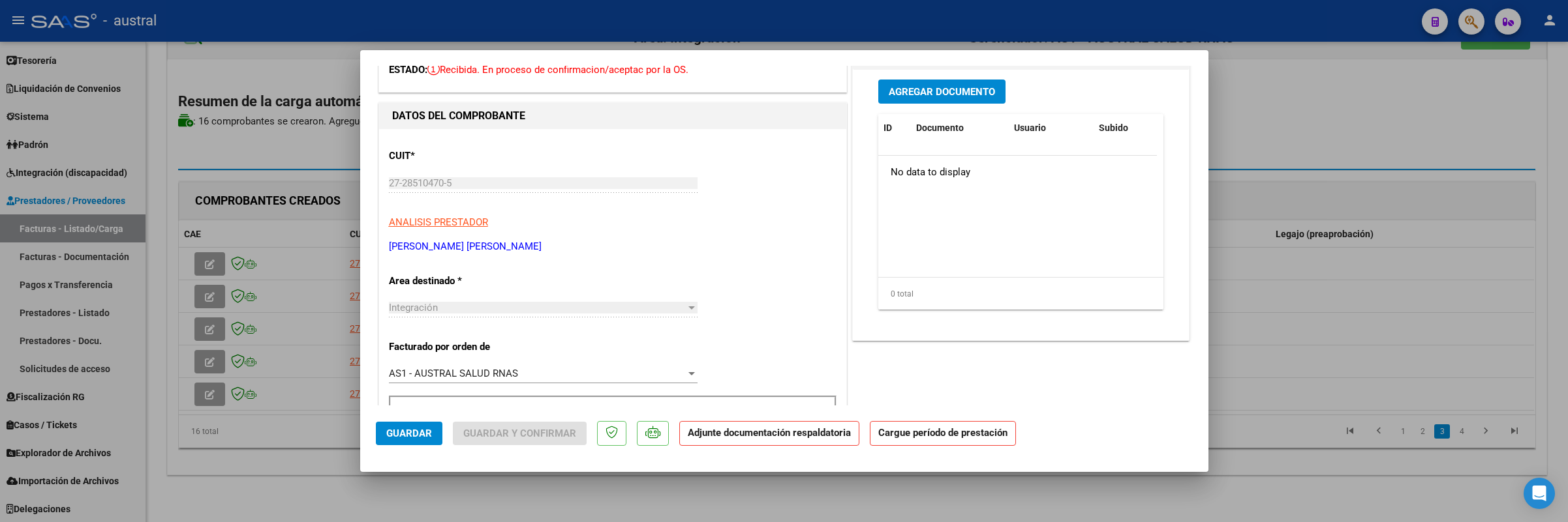
scroll to position [196, 0]
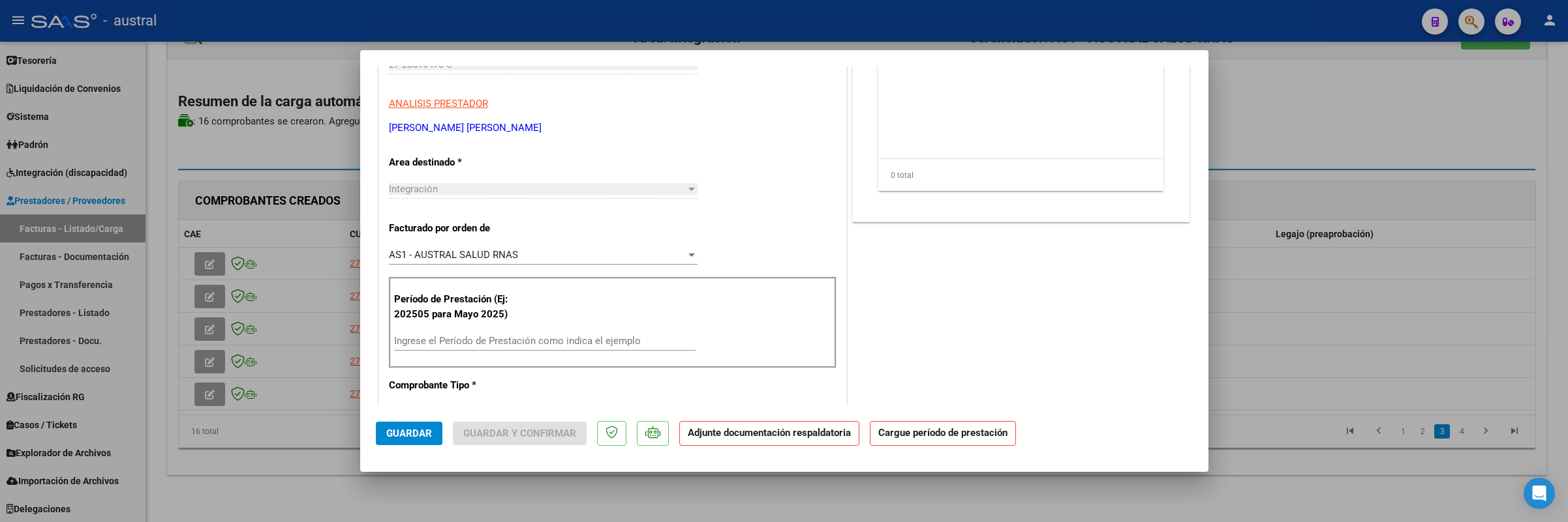
click at [509, 332] on div "Ingrese el Período de Prestación como indica el ejemplo" at bounding box center [544, 341] width 301 height 20
click at [514, 351] on div "Ingrese el Período de Prestación como indica el ejemplo" at bounding box center [544, 341] width 301 height 20
click at [514, 347] on input "Ingrese el Período de Prestación como indica el ejemplo" at bounding box center [544, 341] width 301 height 12
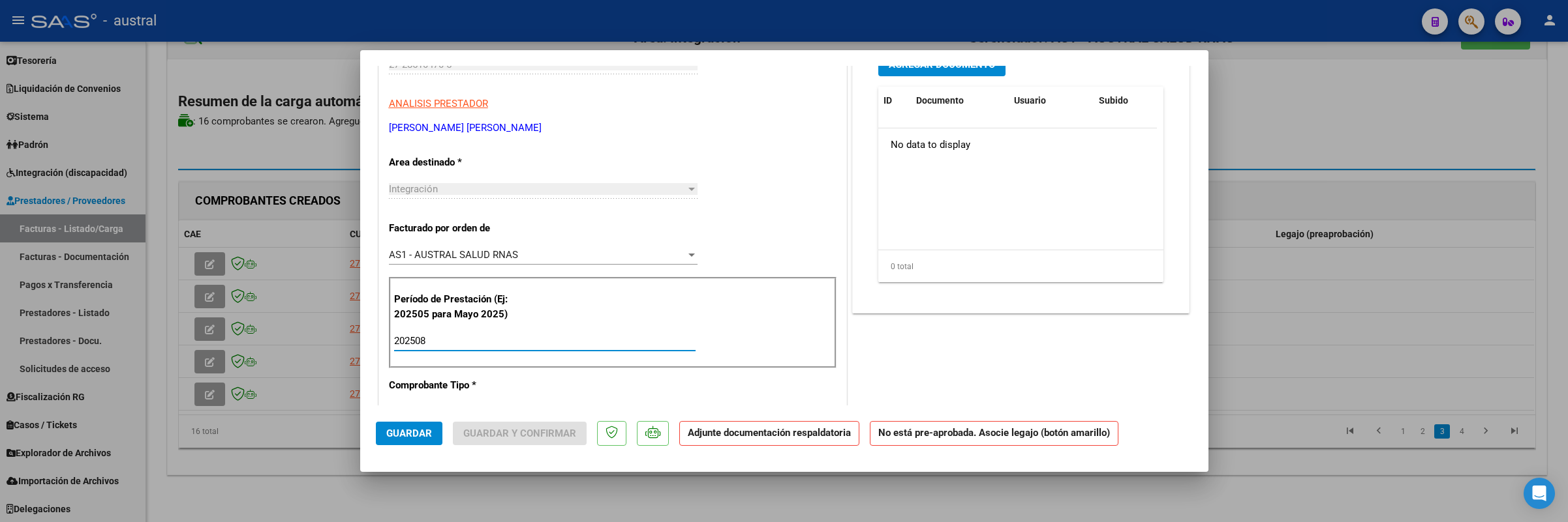
type input "202508"
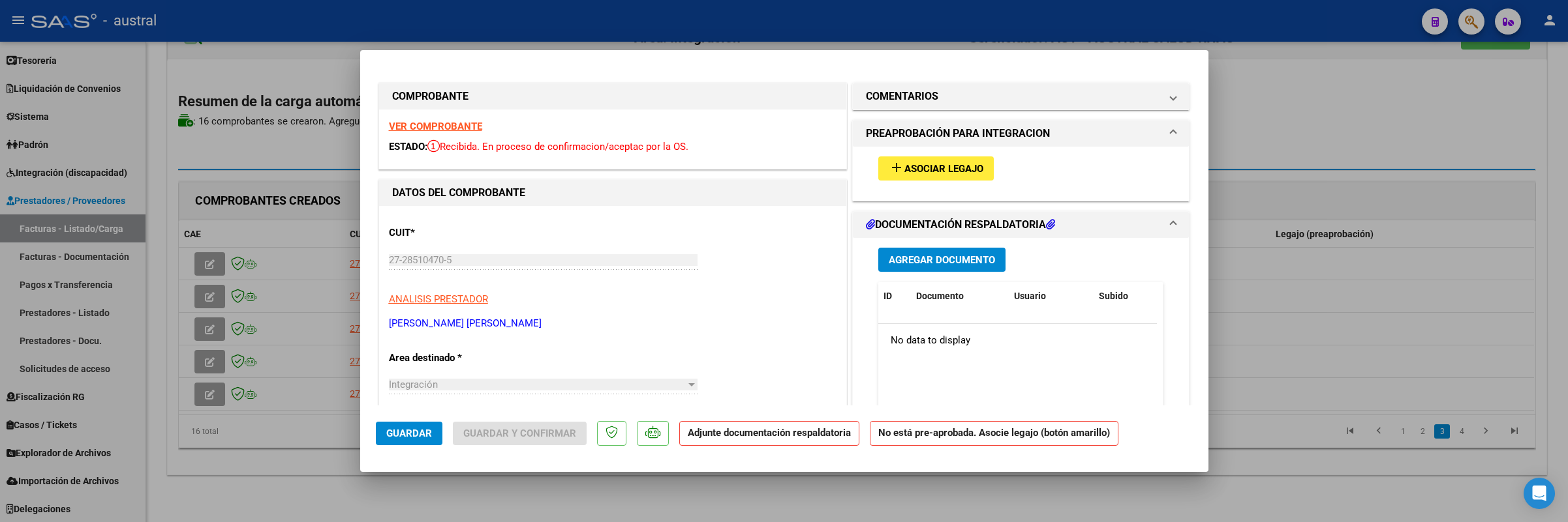
click at [930, 180] on div "add Asociar Legajo" at bounding box center [1020, 169] width 305 height 44
click at [932, 176] on button "add Asociar Legajo" at bounding box center [936, 169] width 115 height 24
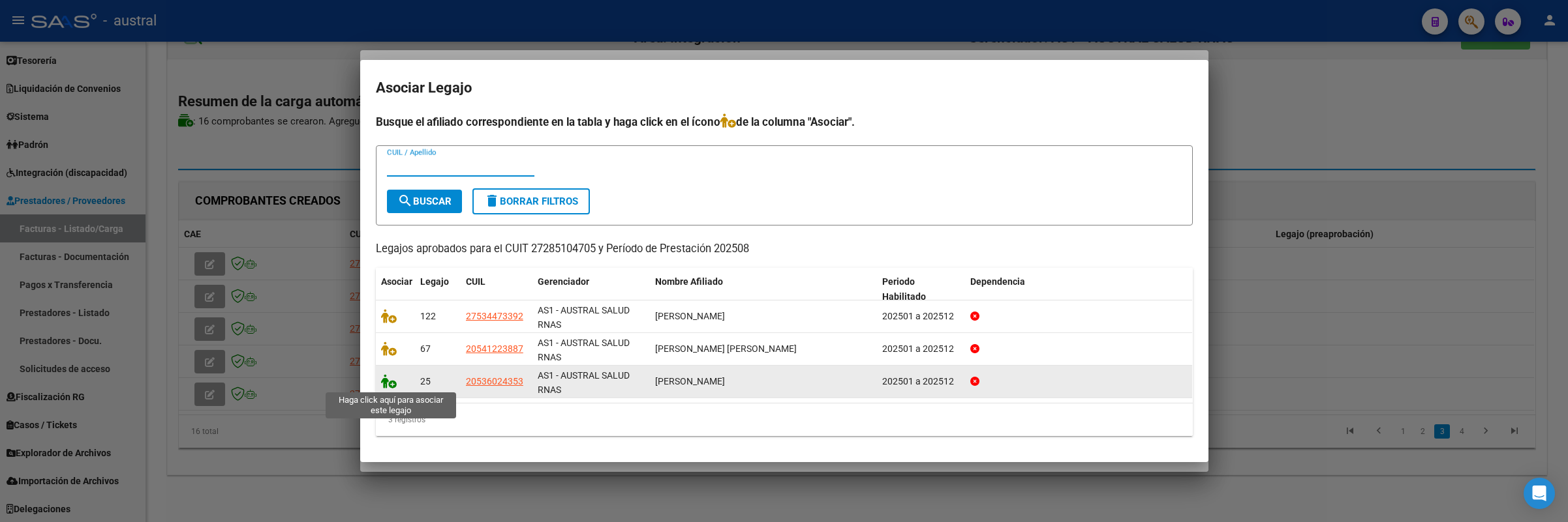
click at [388, 380] on icon at bounding box center [389, 382] width 16 height 14
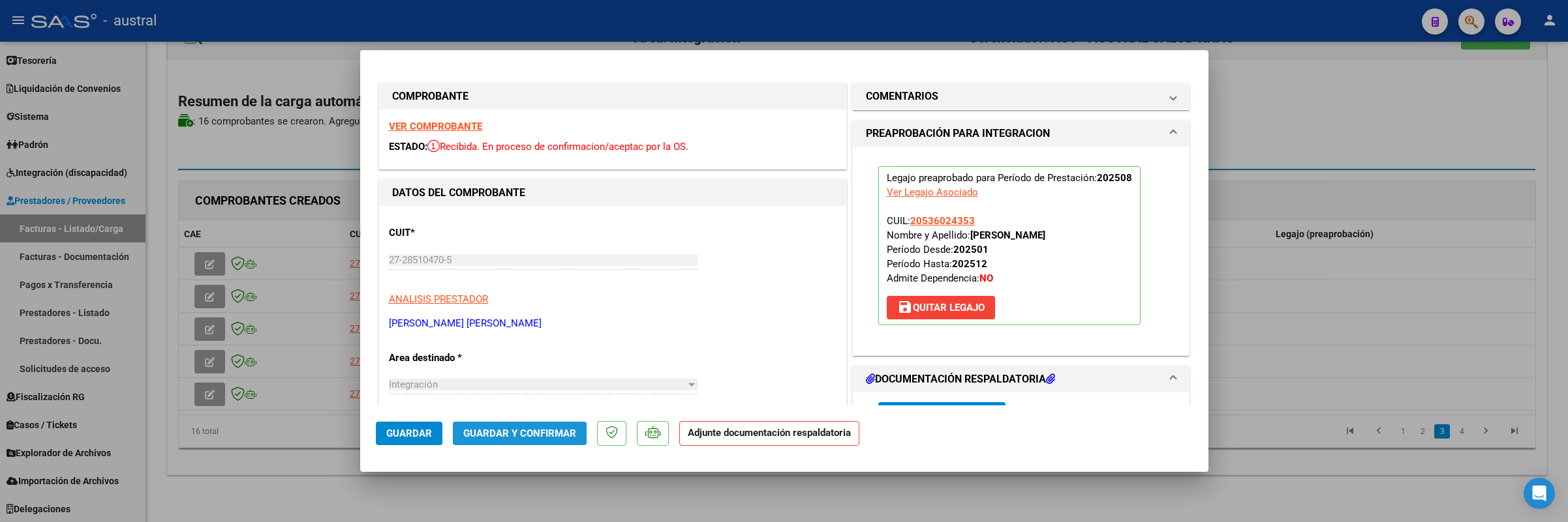
click at [508, 433] on span "Guardar y Confirmar" at bounding box center [520, 433] width 113 height 12
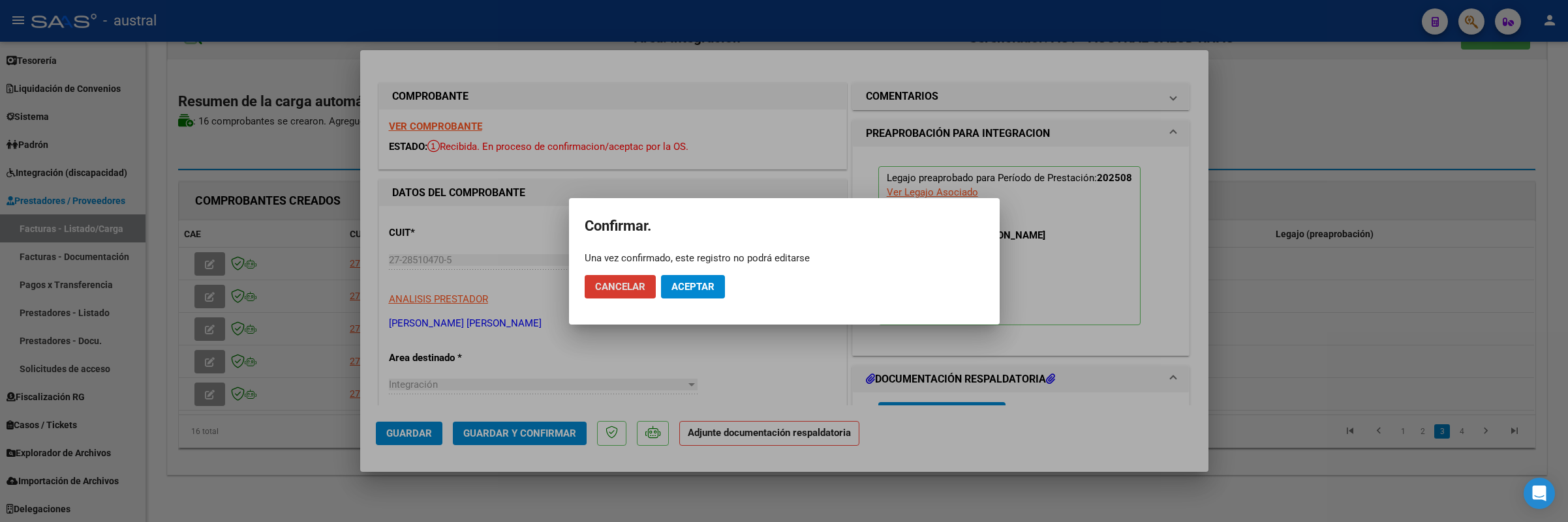
click at [703, 284] on span "Aceptar" at bounding box center [693, 287] width 43 height 12
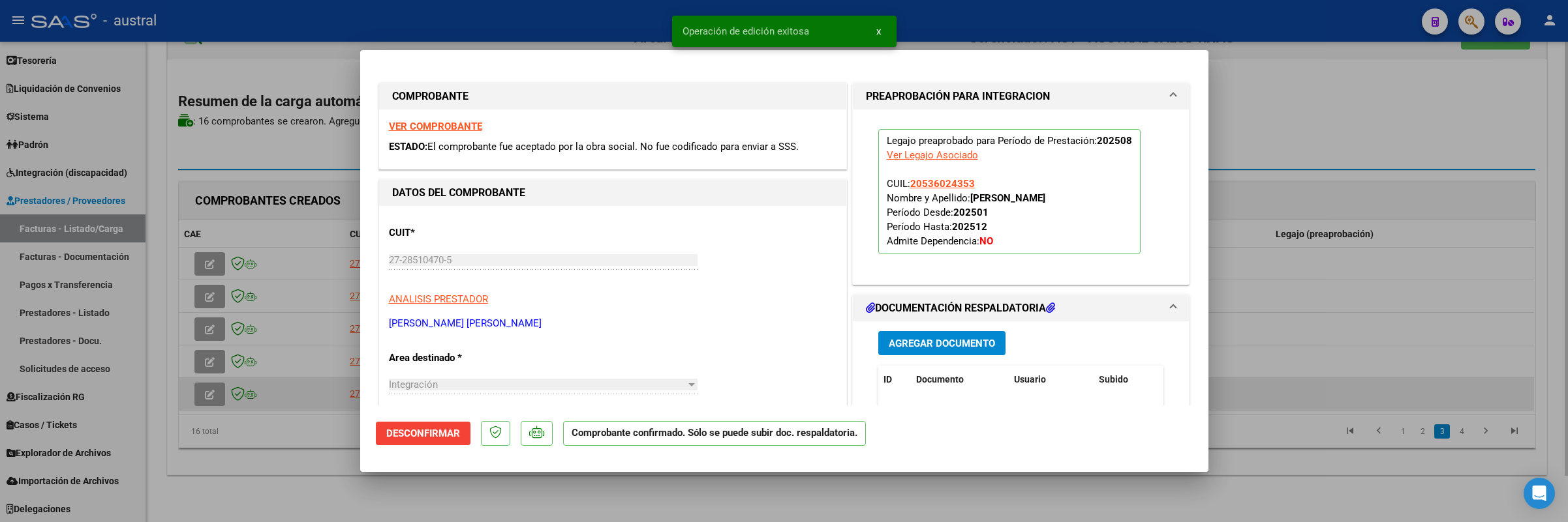
drag, startPoint x: 208, startPoint y: 397, endPoint x: 216, endPoint y: 387, distance: 12.8
click at [214, 390] on div at bounding box center [784, 261] width 1568 height 522
type input "$ 0,00"
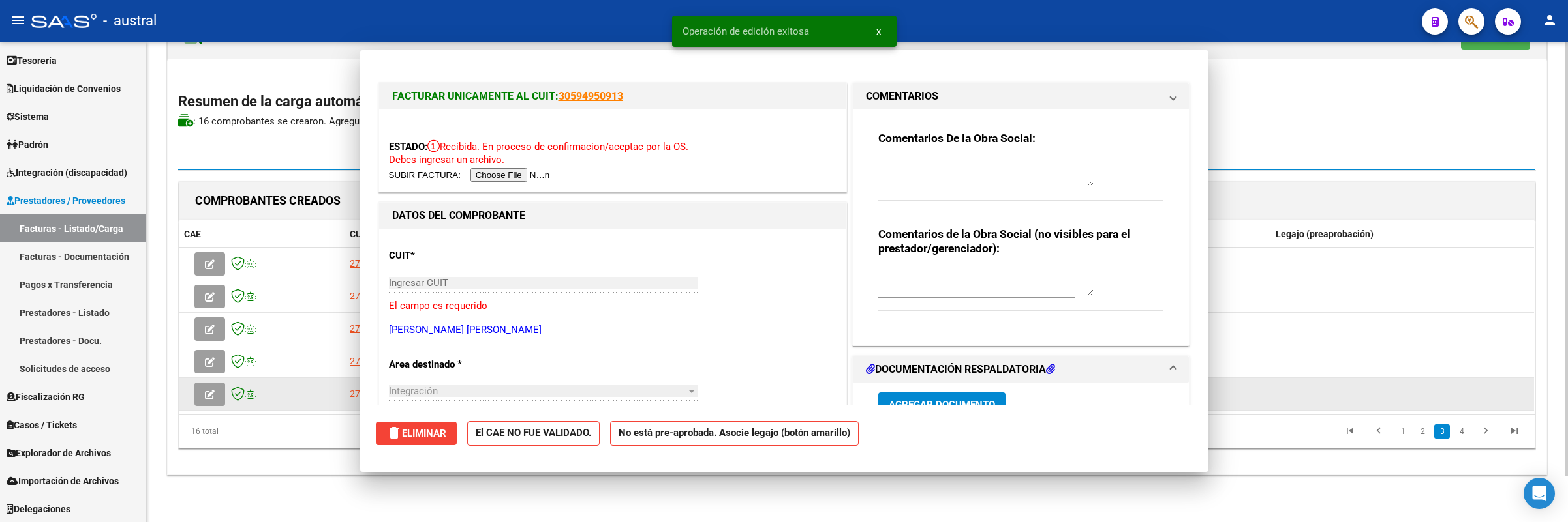
click at [216, 387] on button "button" at bounding box center [209, 394] width 31 height 24
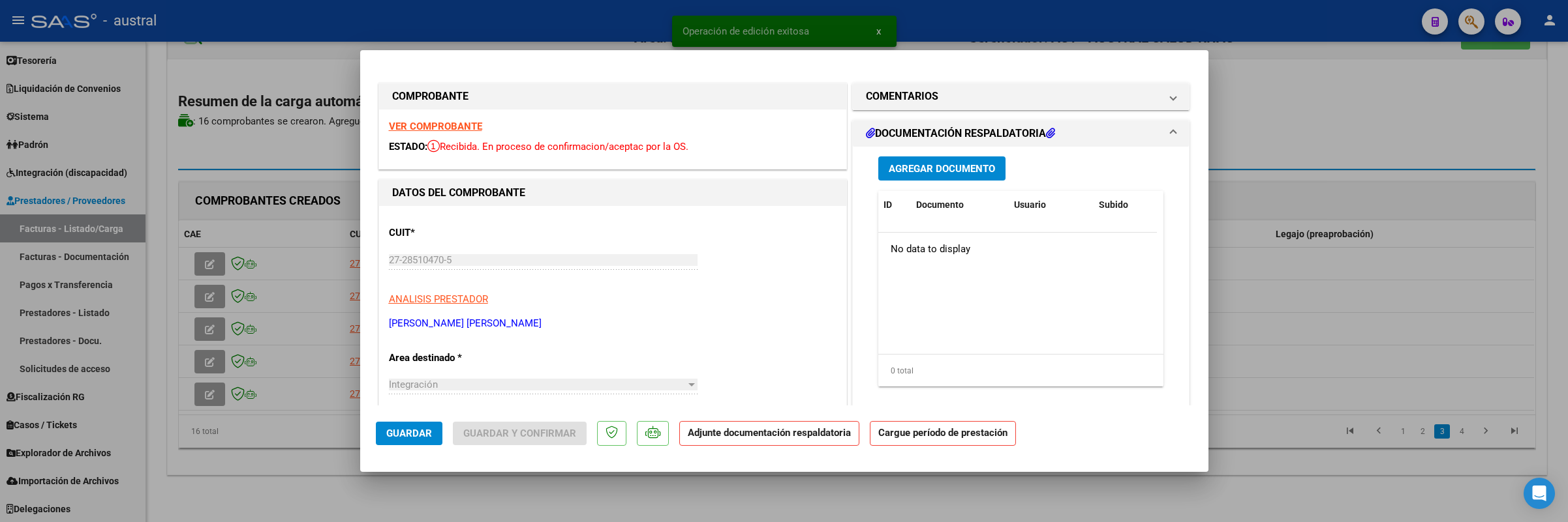
click at [429, 125] on strong "VER COMPROBANTE" at bounding box center [435, 126] width 93 height 12
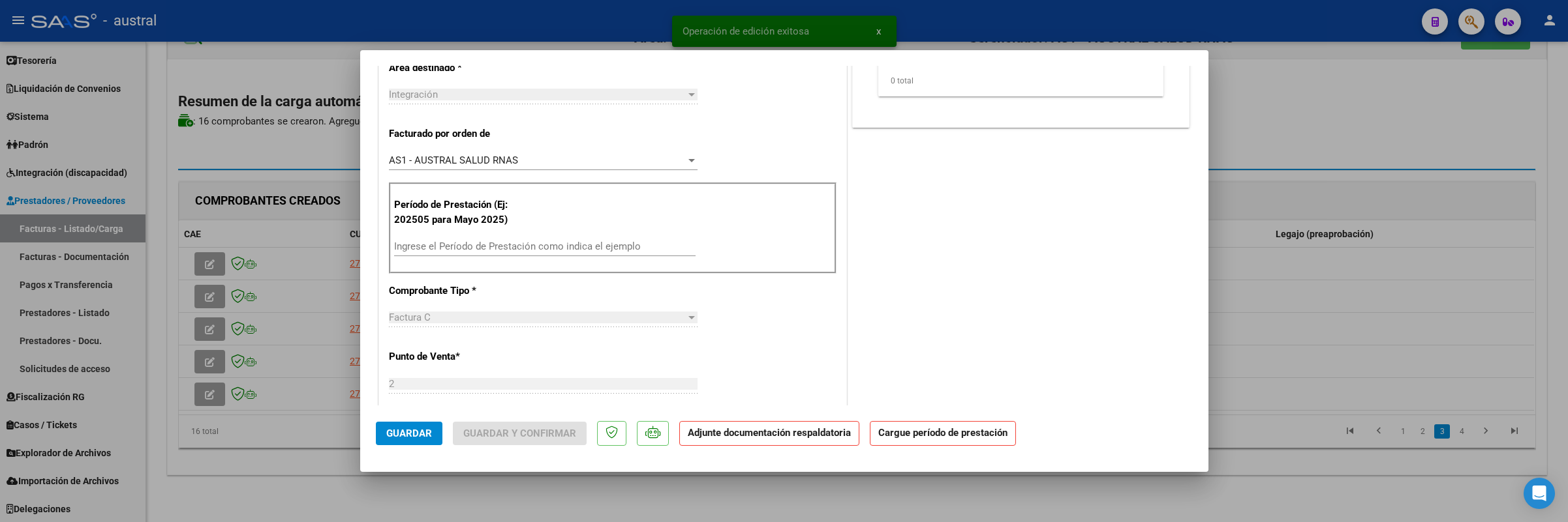
scroll to position [293, 0]
click at [504, 249] on input "Ingrese el Período de Prestación como indica el ejemplo" at bounding box center [544, 243] width 301 height 12
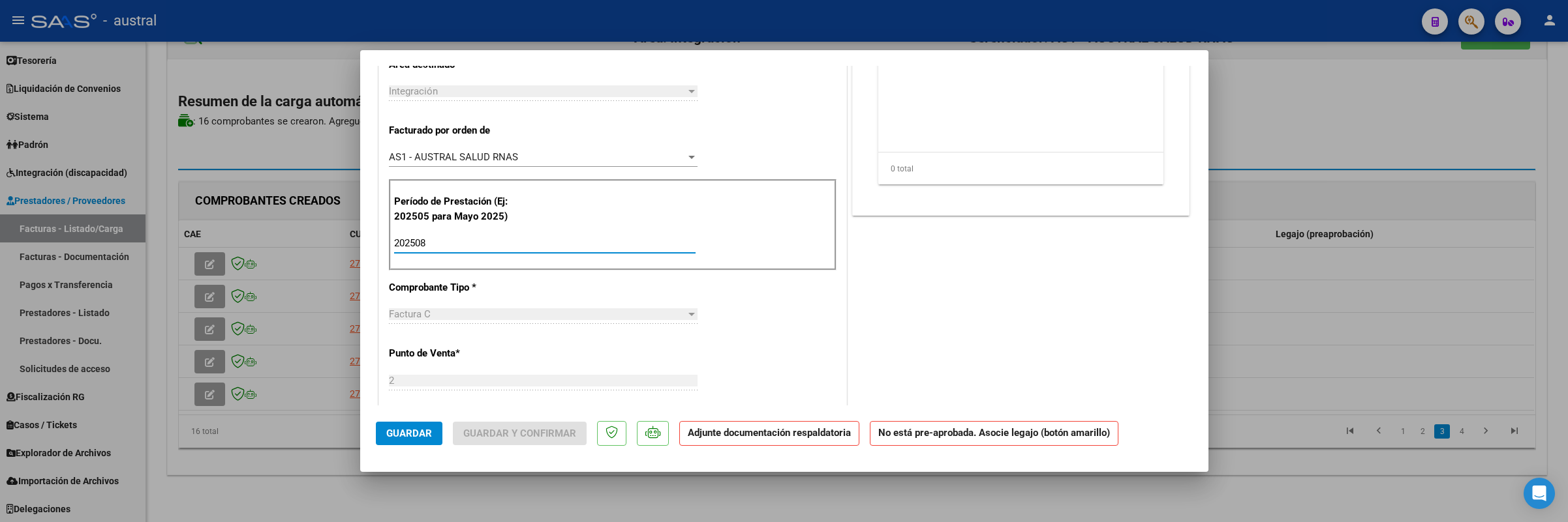
scroll to position [0, 0]
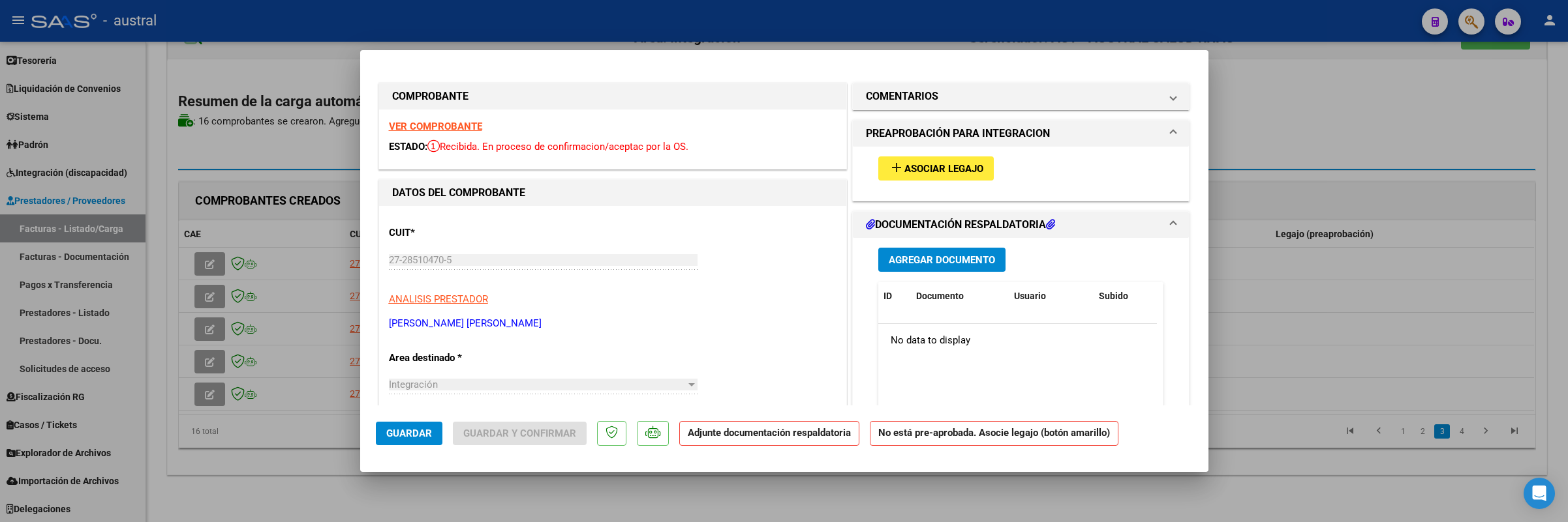
type input "202508"
drag, startPoint x: 920, startPoint y: 172, endPoint x: 920, endPoint y: 165, distance: 7.0
click at [920, 165] on span "Asociar Legajo" at bounding box center [944, 169] width 79 height 12
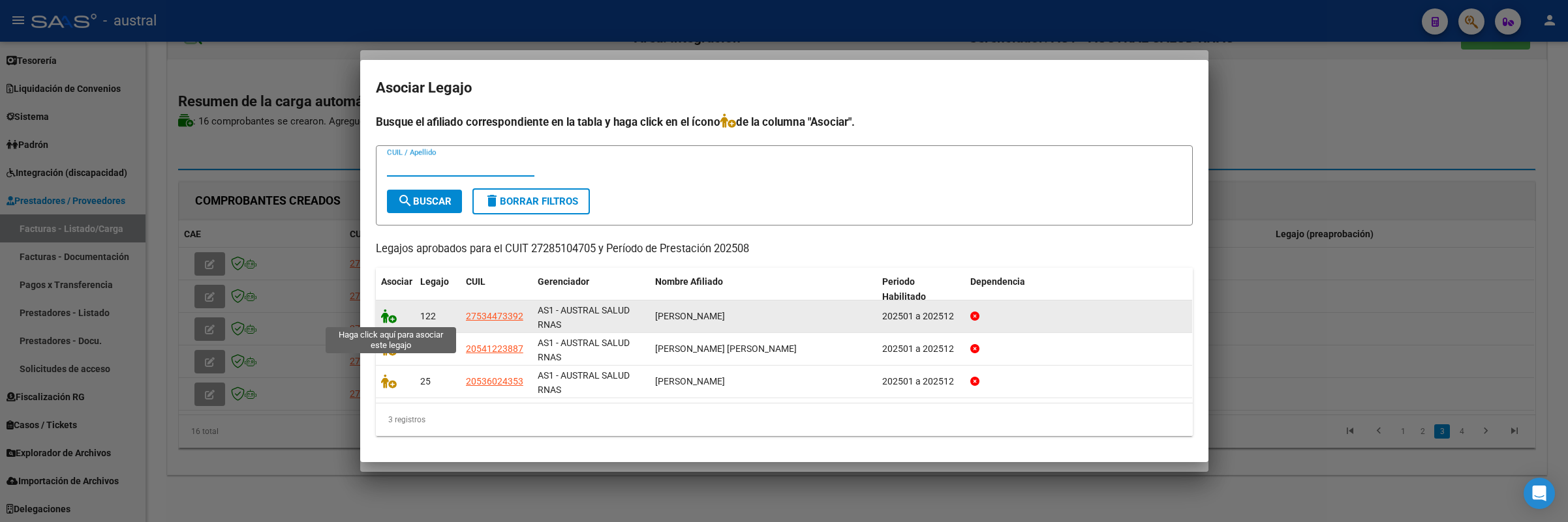
click at [390, 316] on icon at bounding box center [389, 316] width 16 height 14
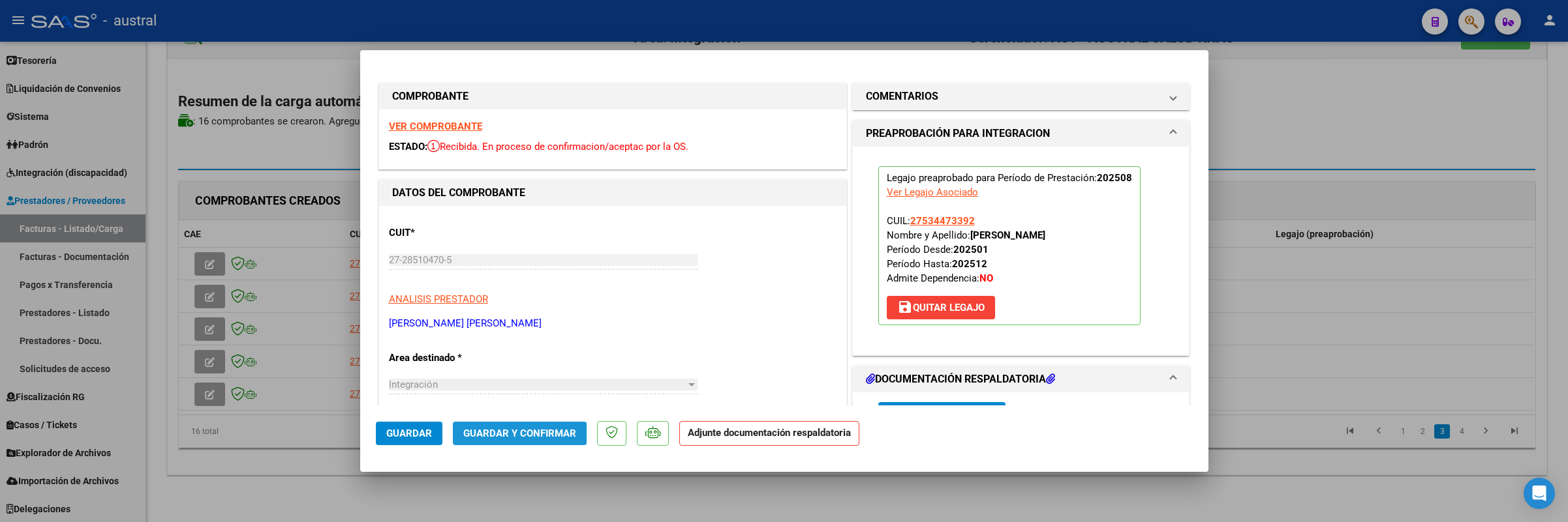
click at [494, 437] on span "Guardar y Confirmar" at bounding box center [520, 433] width 113 height 12
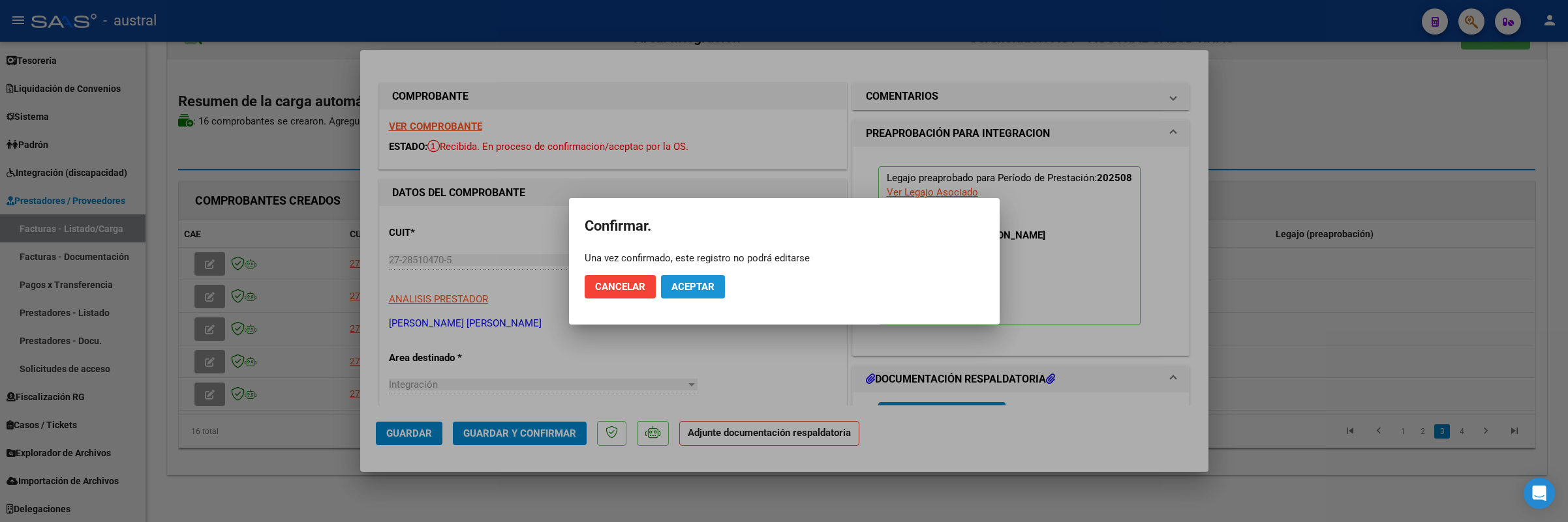
click at [680, 284] on span "Aceptar" at bounding box center [693, 287] width 43 height 12
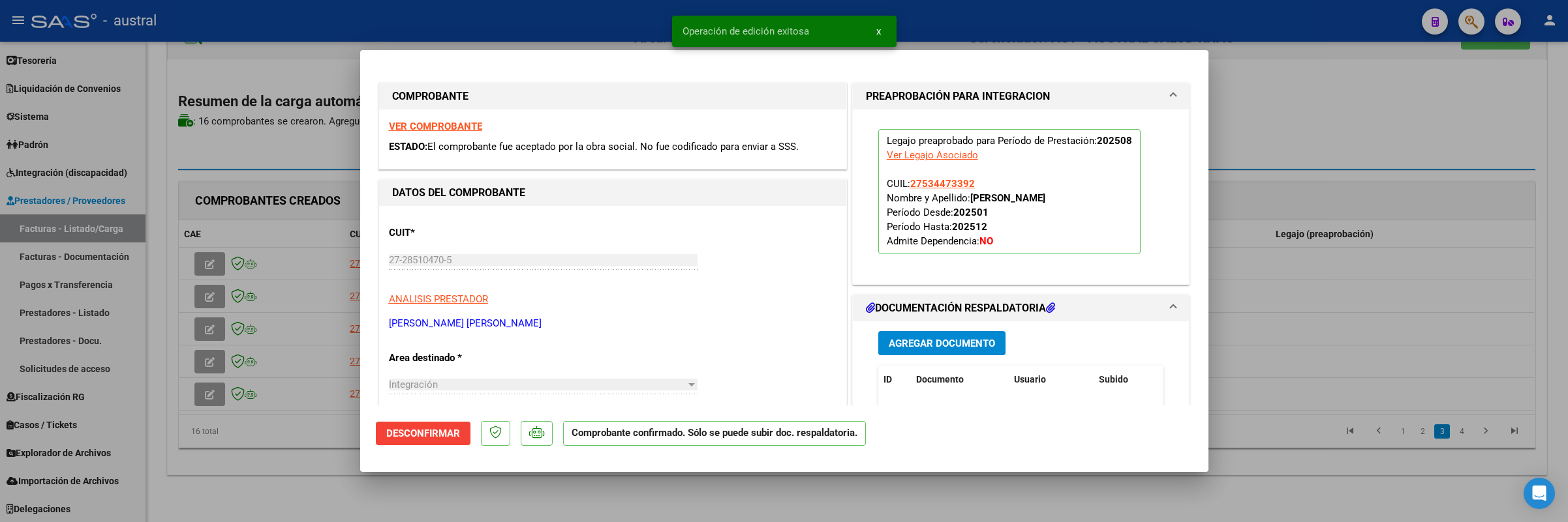
click at [1390, 157] on div at bounding box center [784, 261] width 1568 height 522
type input "$ 0,00"
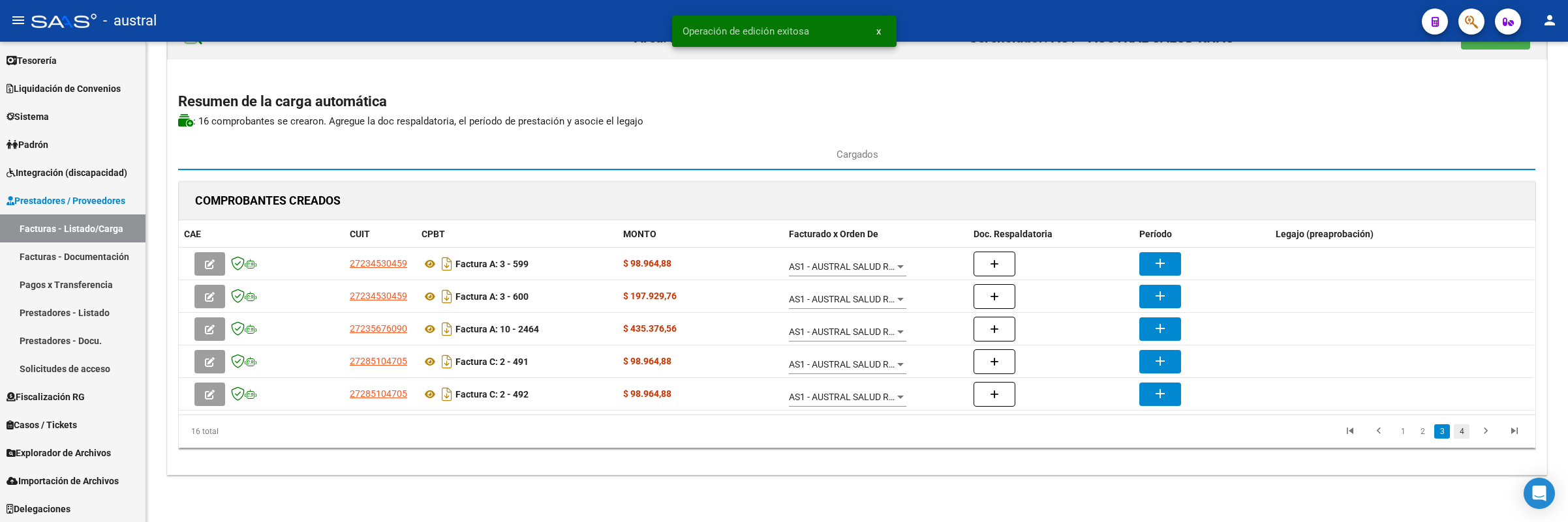
click at [1464, 431] on link "4" at bounding box center [1462, 432] width 16 height 14
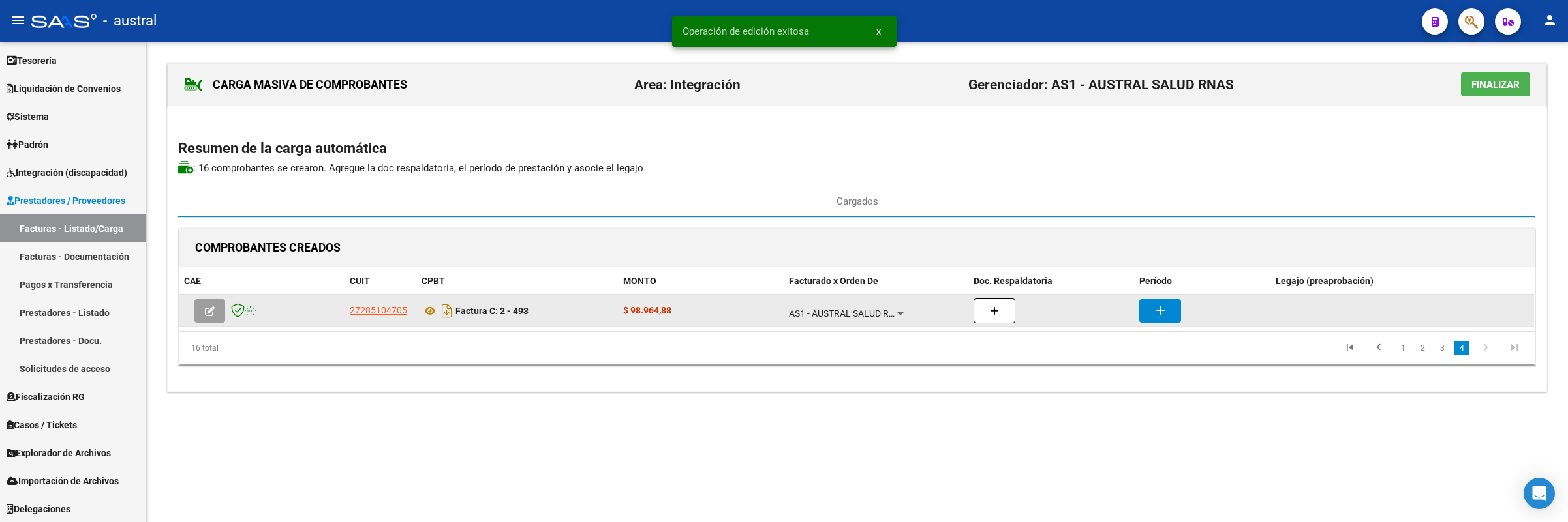
click at [205, 317] on span "button" at bounding box center [209, 310] width 9 height 12
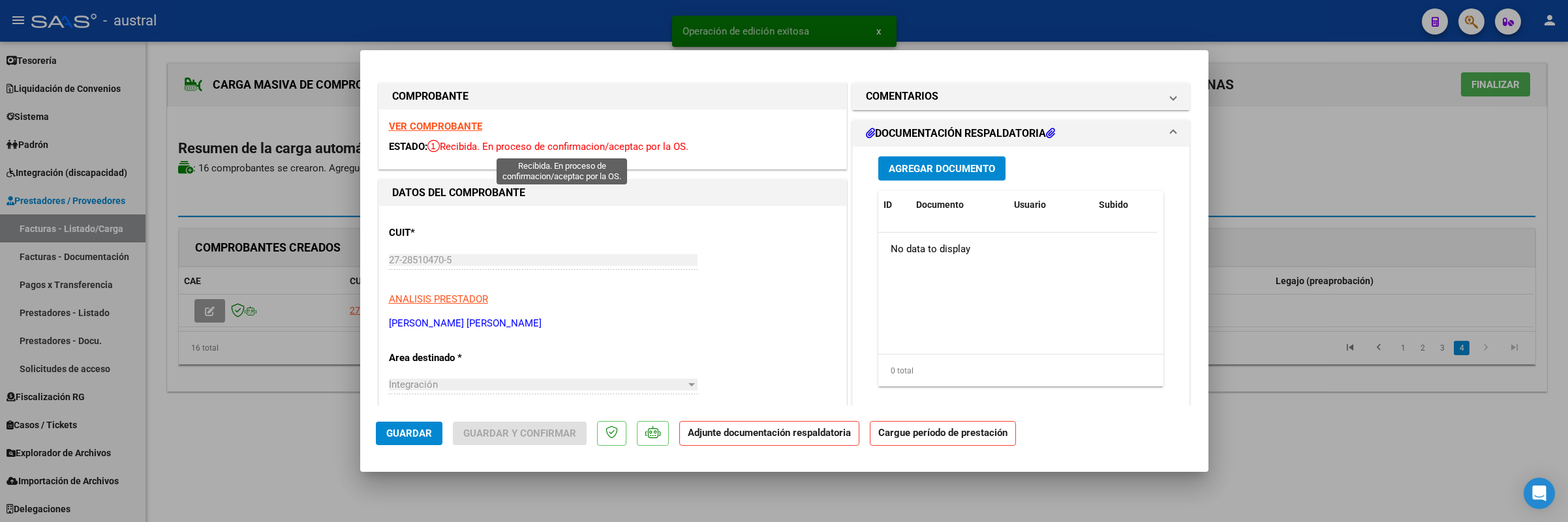
click at [433, 118] on div "VER COMPROBANTE ESTADO: Recibida. En proceso de confirmacion/aceptac por la OS." at bounding box center [613, 140] width 467 height 60
click at [435, 127] on strong "VER COMPROBANTE" at bounding box center [435, 126] width 93 height 12
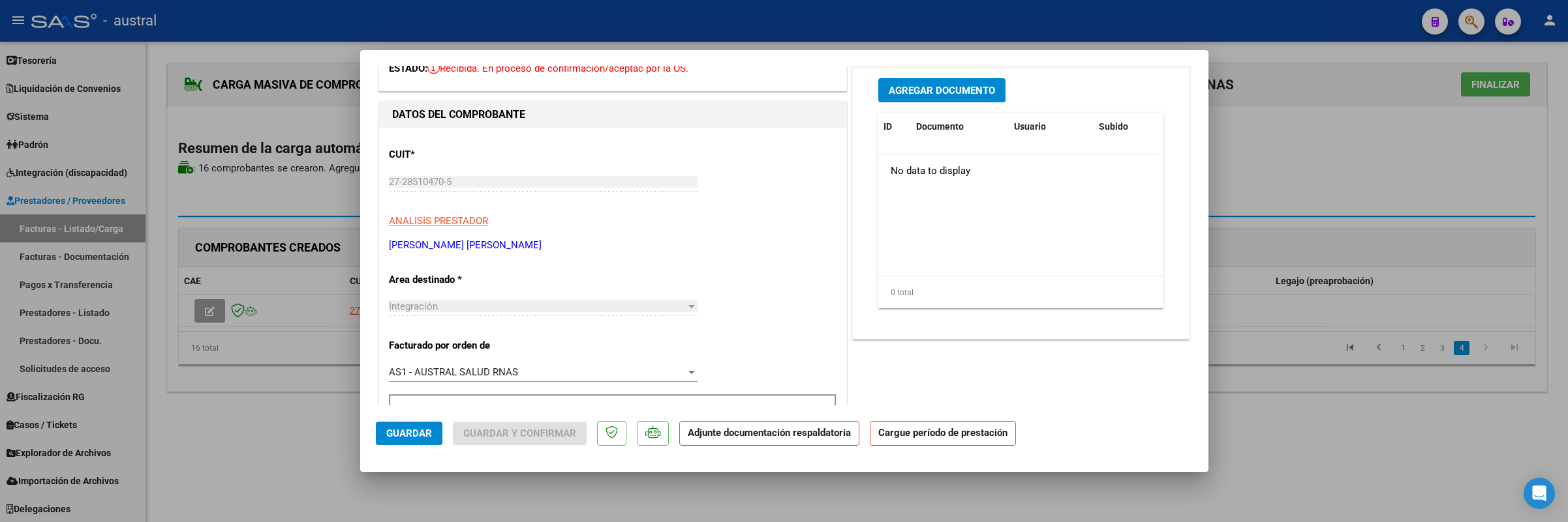
scroll to position [196, 0]
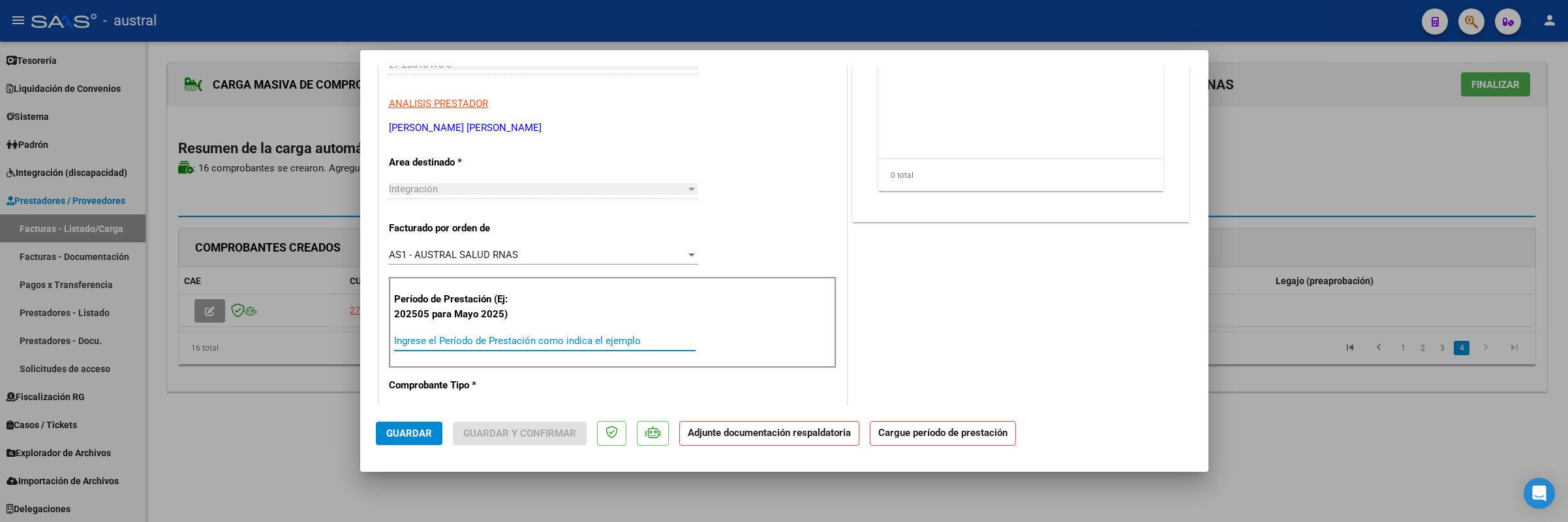
click at [518, 336] on input "Ingrese el Período de Prestación como indica el ejemplo" at bounding box center [544, 341] width 301 height 12
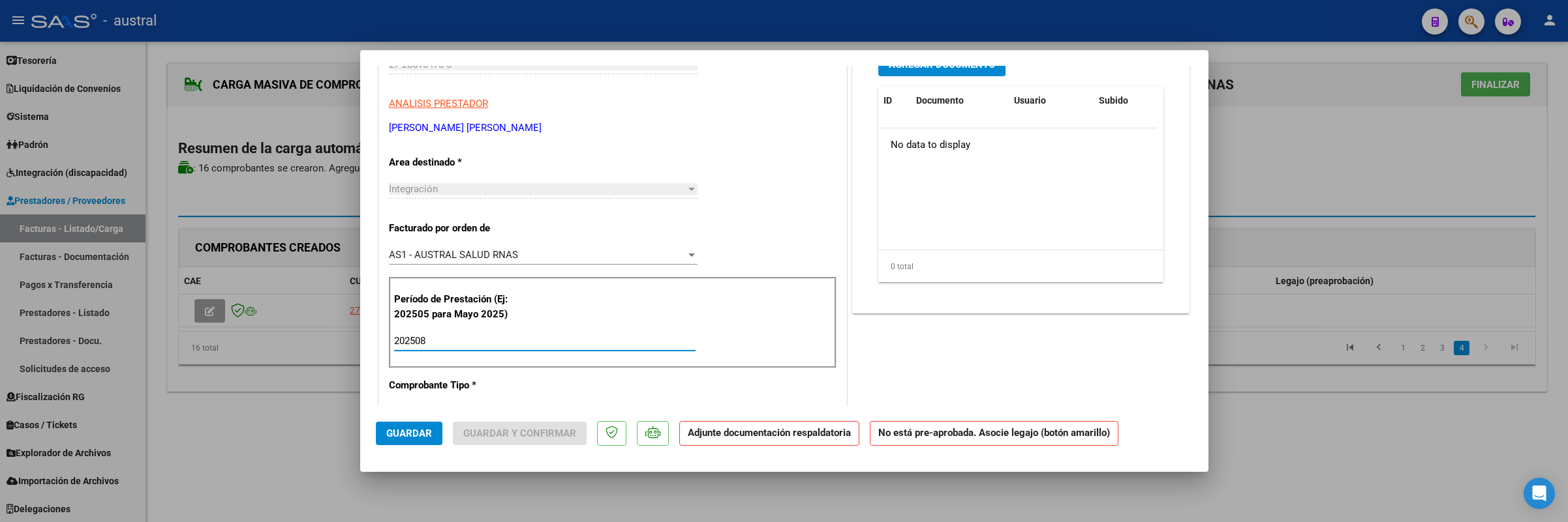
scroll to position [0, 0]
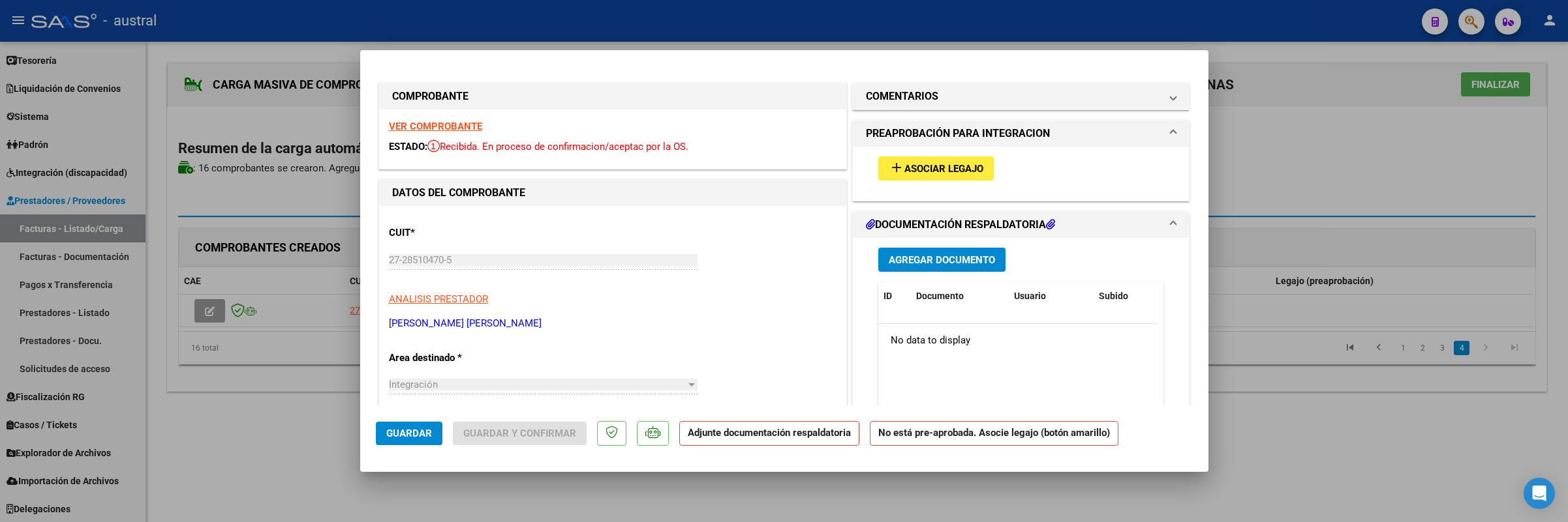
type input "202508"
click at [946, 176] on button "add Asociar Legajo" at bounding box center [936, 169] width 115 height 24
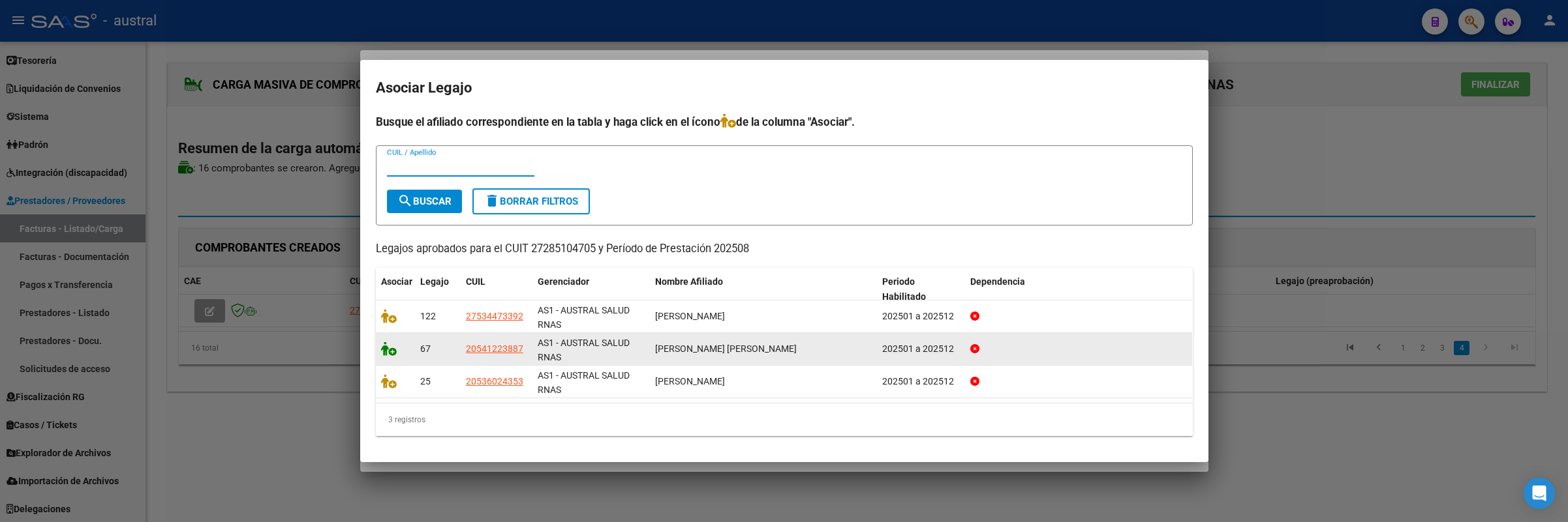
click at [390, 351] on icon at bounding box center [389, 349] width 16 height 14
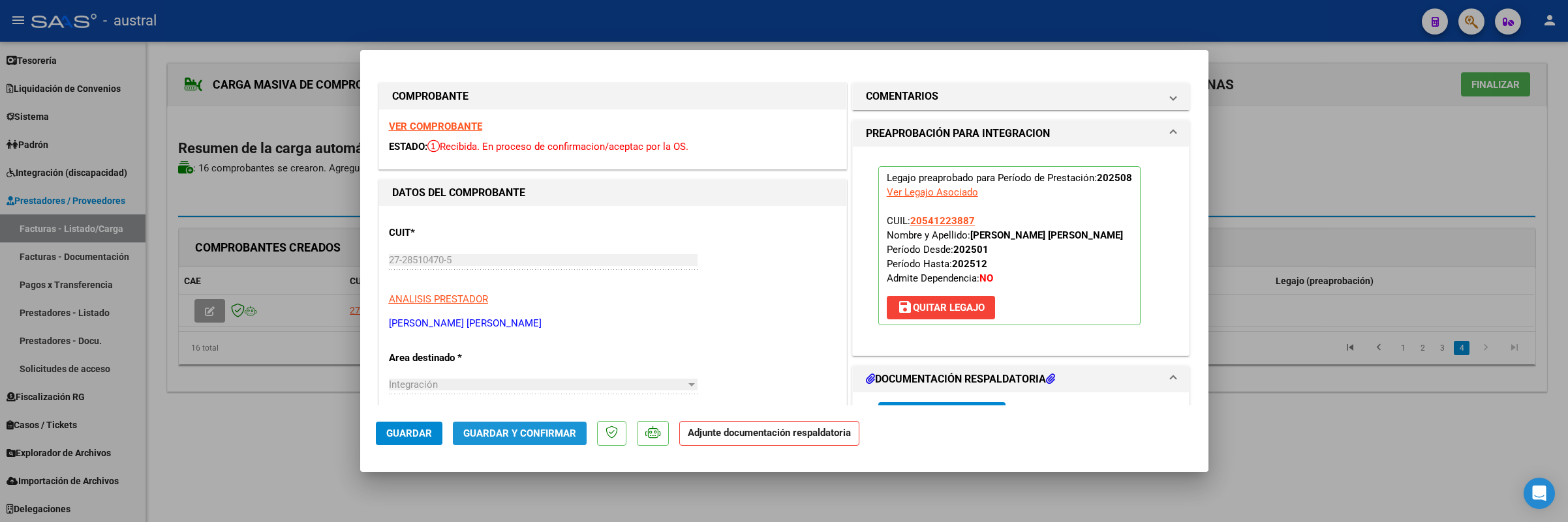
click at [538, 429] on span "Guardar y Confirmar" at bounding box center [520, 433] width 113 height 12
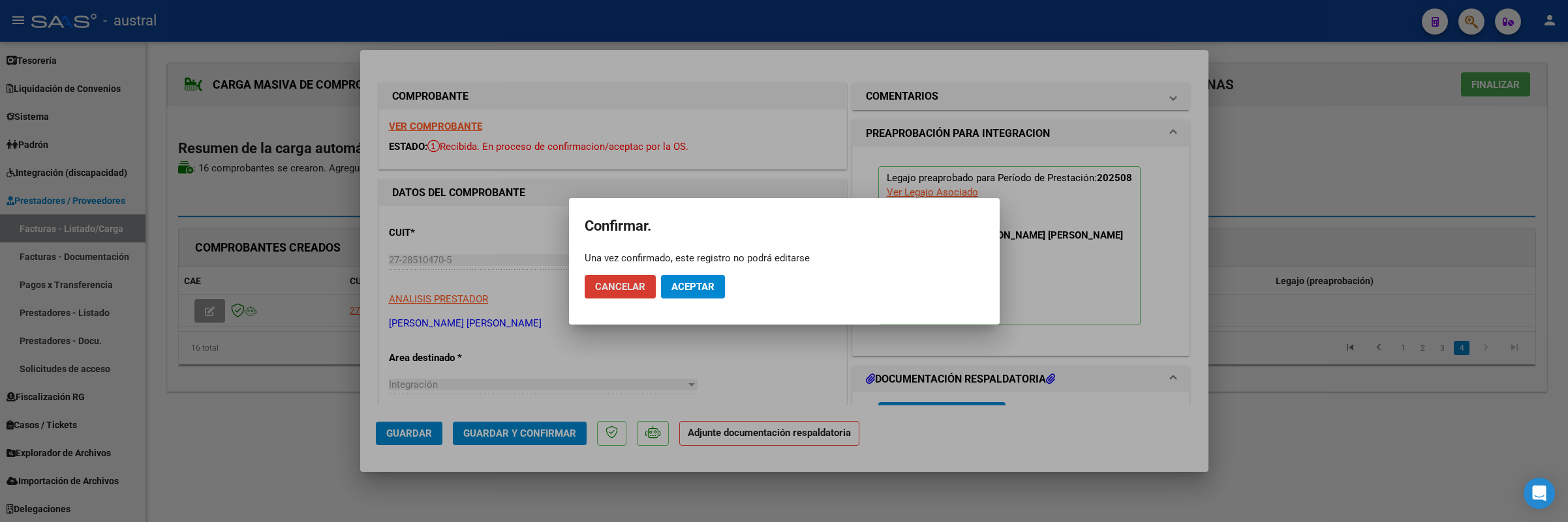
click at [693, 288] on span "Aceptar" at bounding box center [693, 287] width 43 height 12
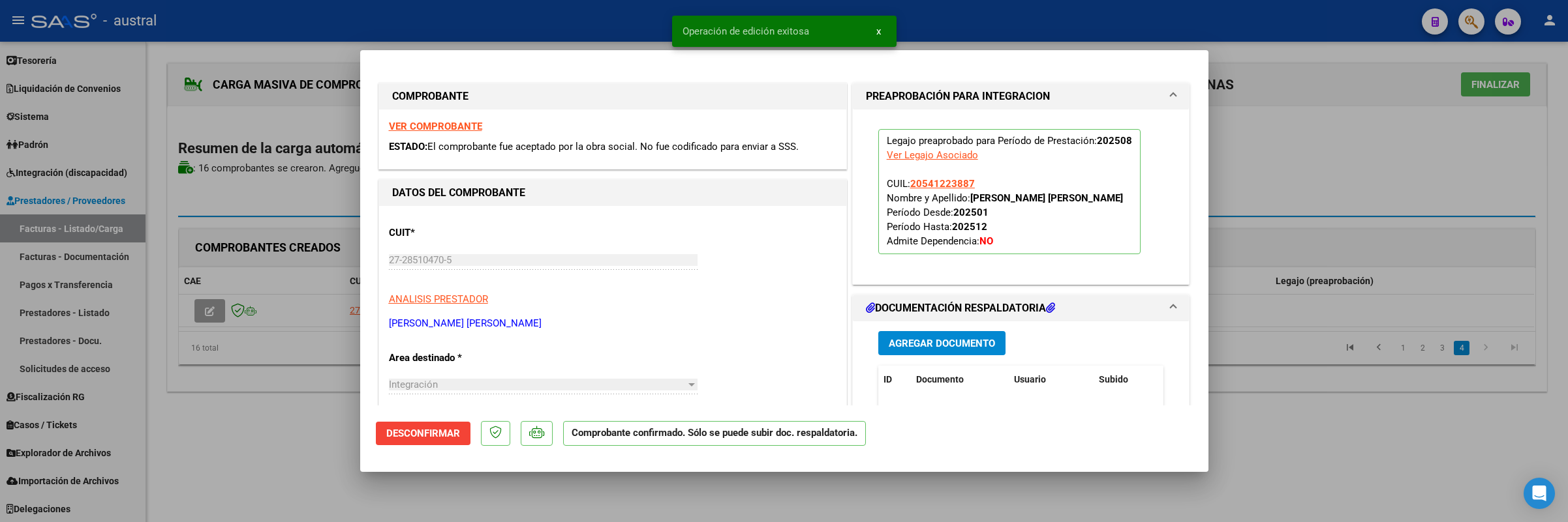
click at [1357, 169] on div at bounding box center [784, 261] width 1568 height 522
type input "$ 0,00"
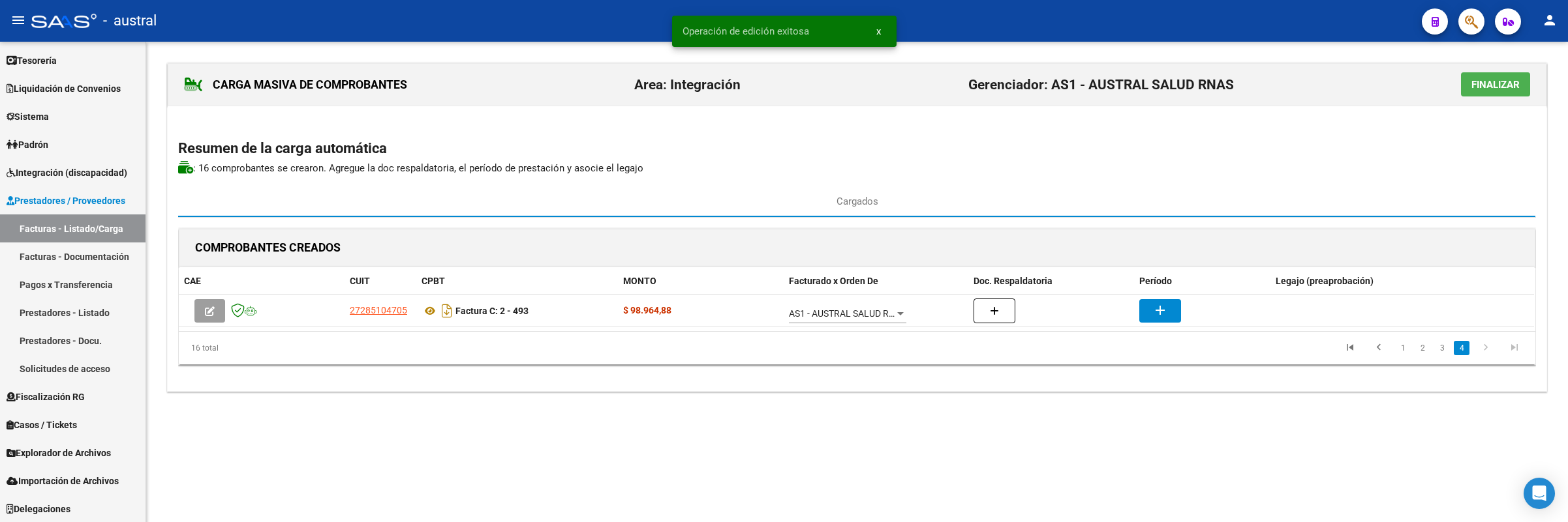
click at [1501, 88] on span "Finalizar" at bounding box center [1496, 85] width 49 height 12
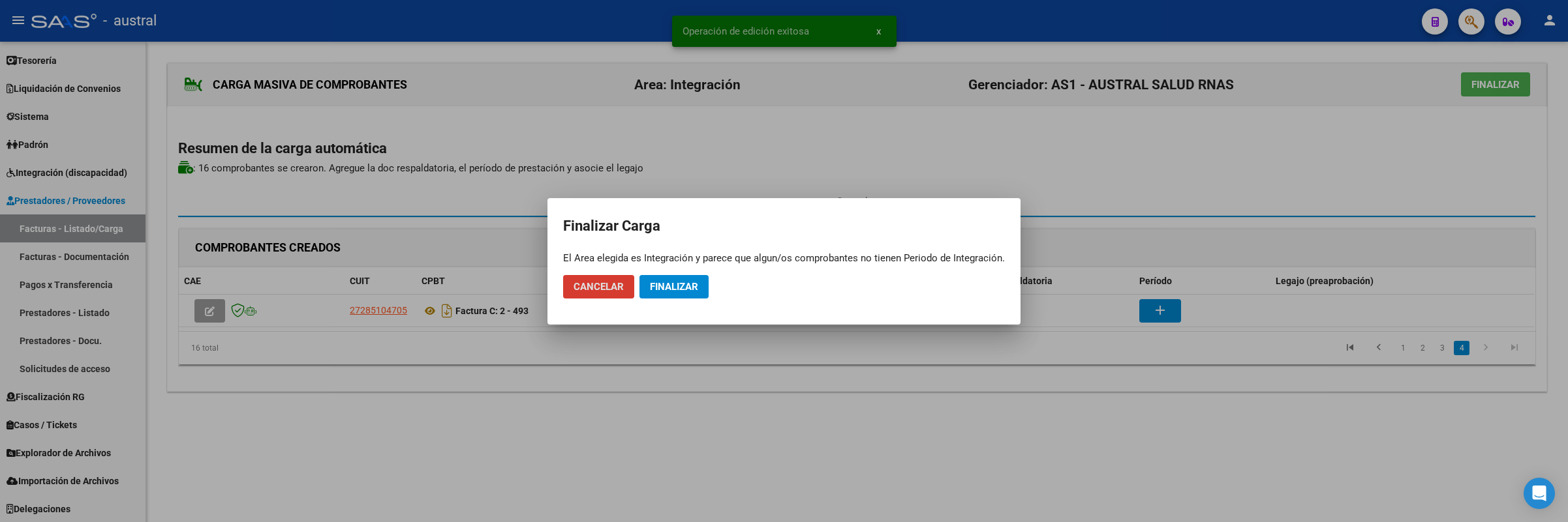
click at [668, 286] on span "Finalizar" at bounding box center [675, 287] width 49 height 12
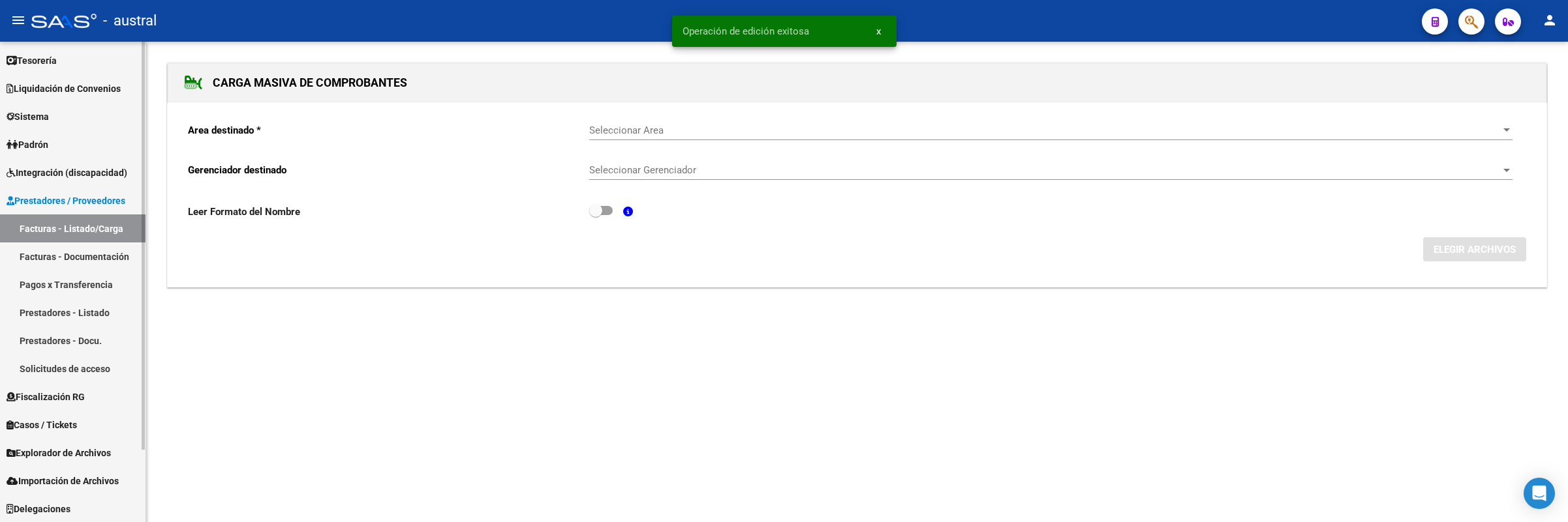
click at [93, 227] on link "Facturas - Listado/Carga" at bounding box center [73, 229] width 146 height 28
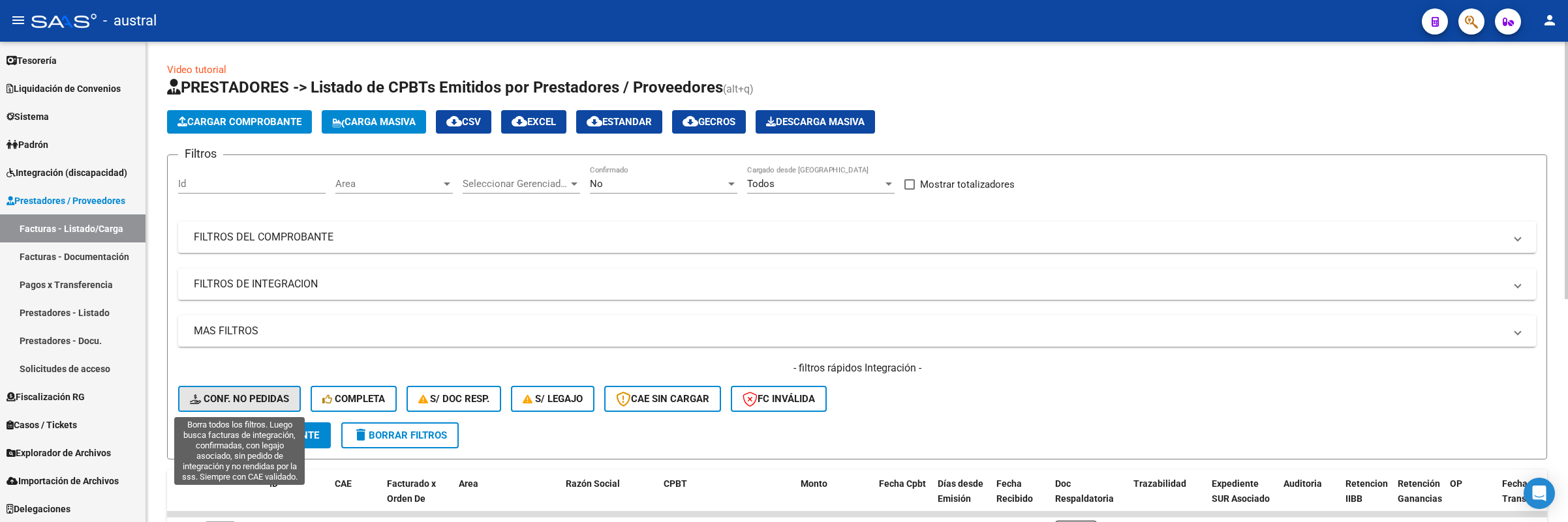
click at [243, 401] on span "Conf. no pedidas" at bounding box center [239, 399] width 99 height 12
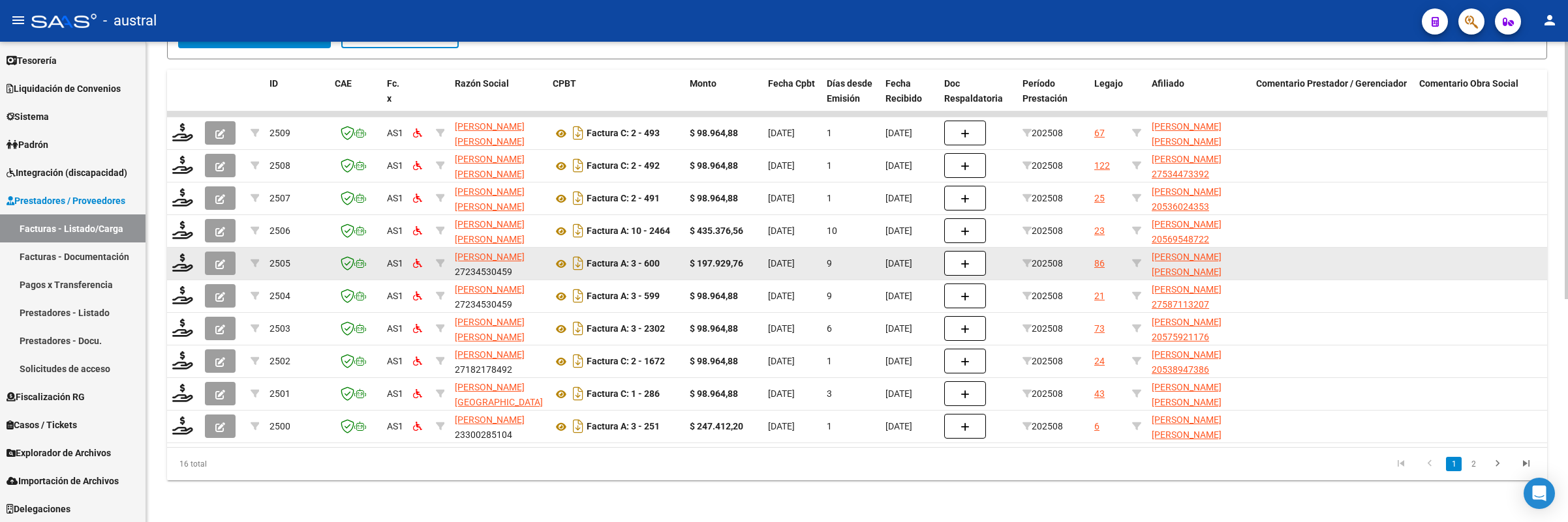
scroll to position [415, 0]
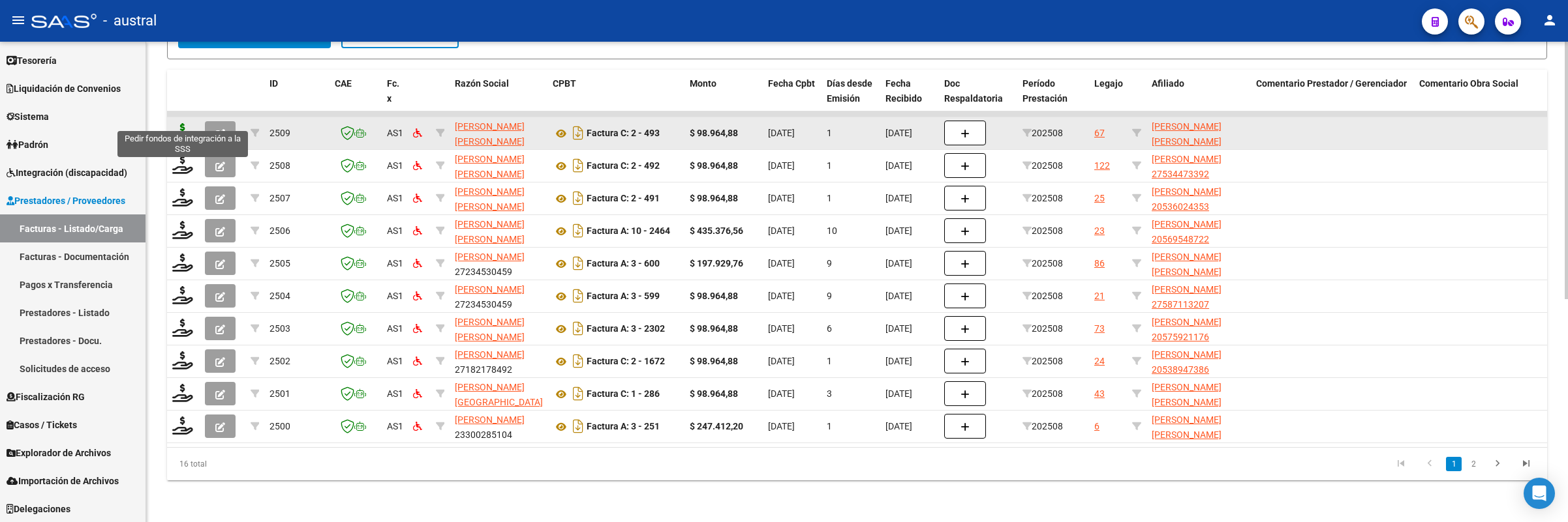
click at [183, 123] on icon at bounding box center [183, 132] width 21 height 18
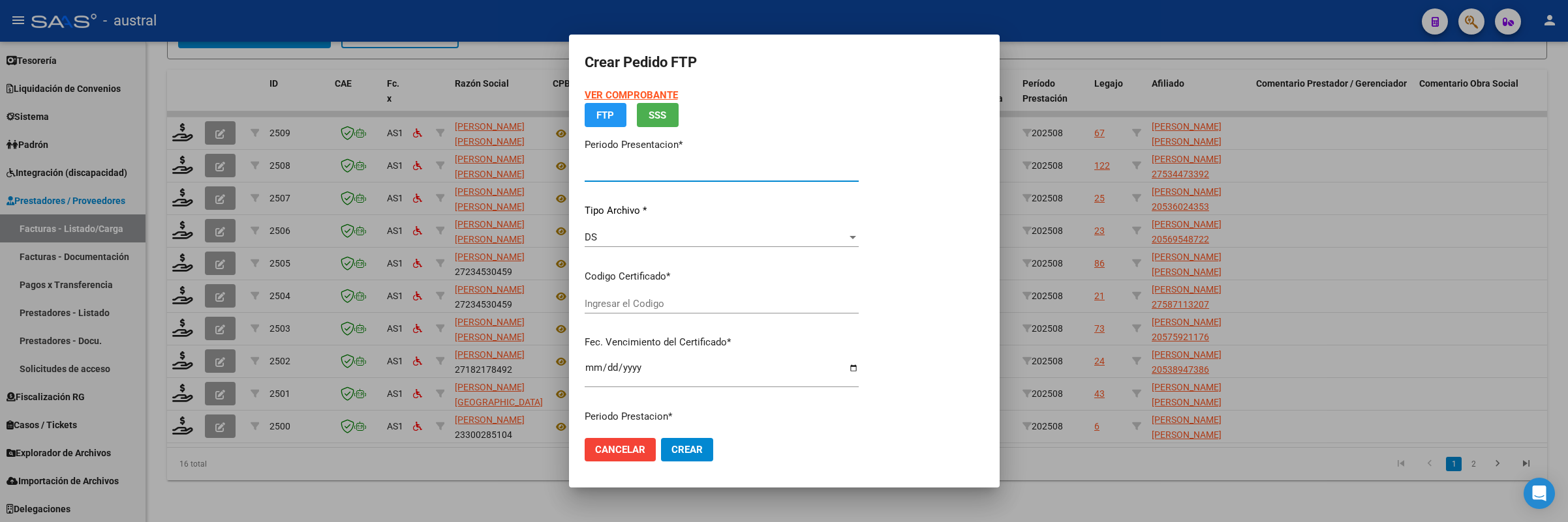
type input "202508"
type input "$ 98.964,88"
type input "8698098968"
type input "[DATE]"
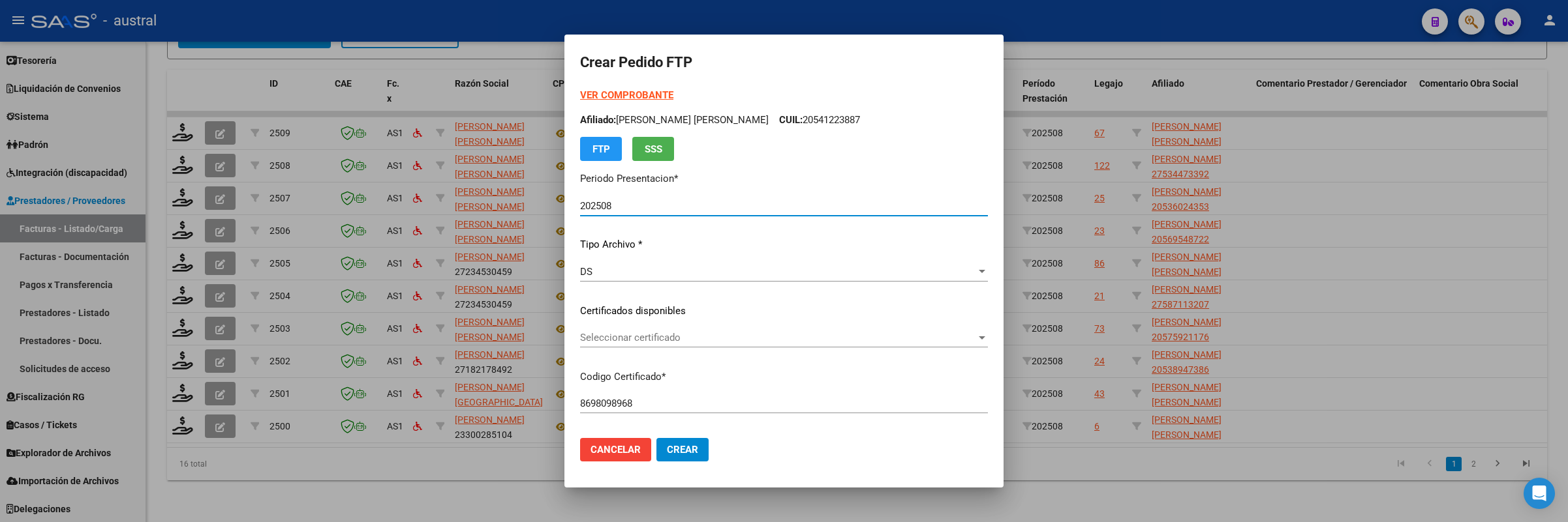
click at [662, 90] on strong "VER COMPROBANTE" at bounding box center [627, 95] width 93 height 12
click at [615, 339] on span "Seleccionar certificado" at bounding box center [778, 337] width 396 height 12
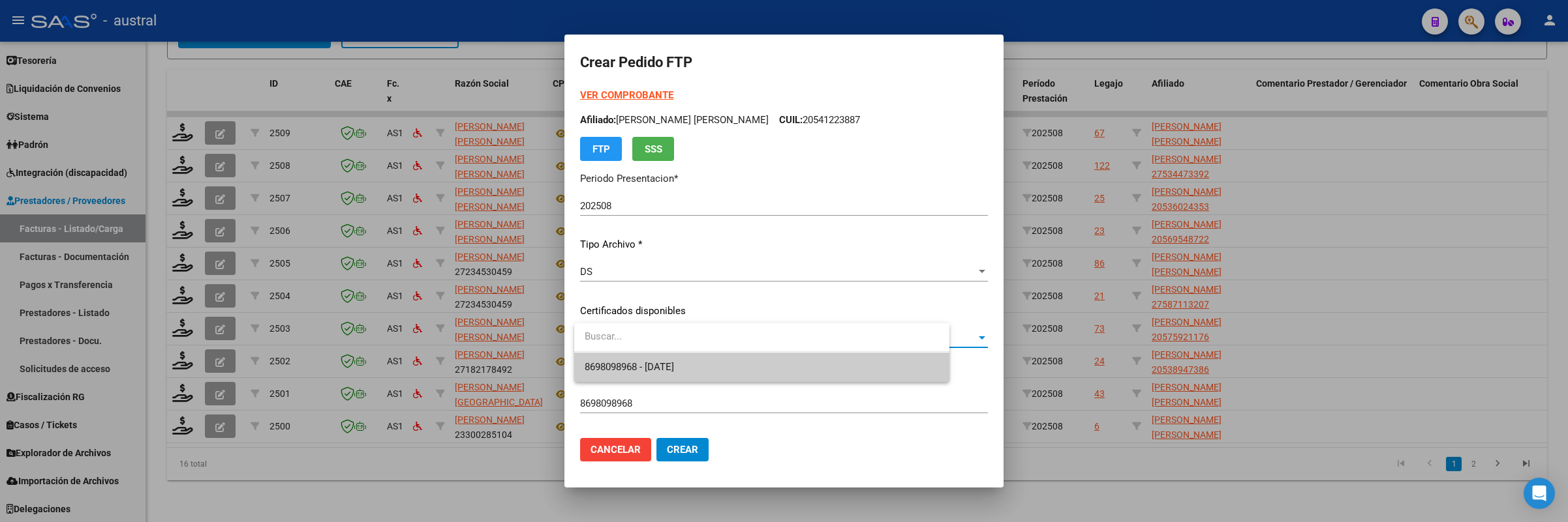
click at [619, 364] on span "8698098968 - [DATE]" at bounding box center [629, 367] width 89 height 12
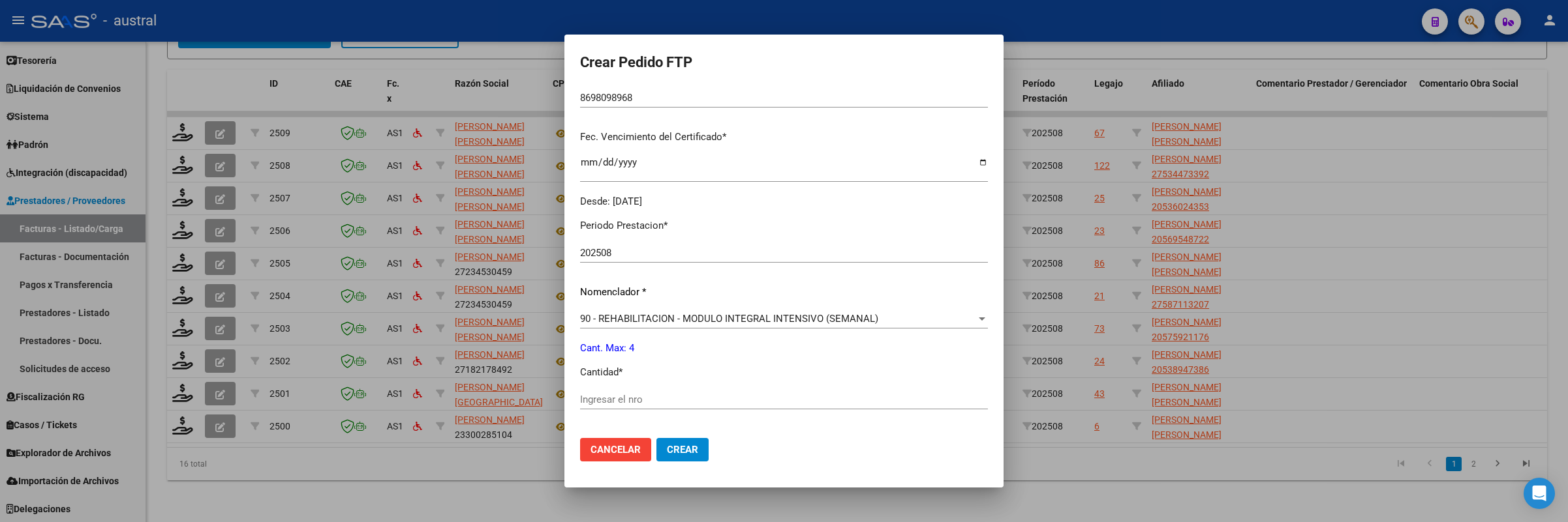
scroll to position [391, 0]
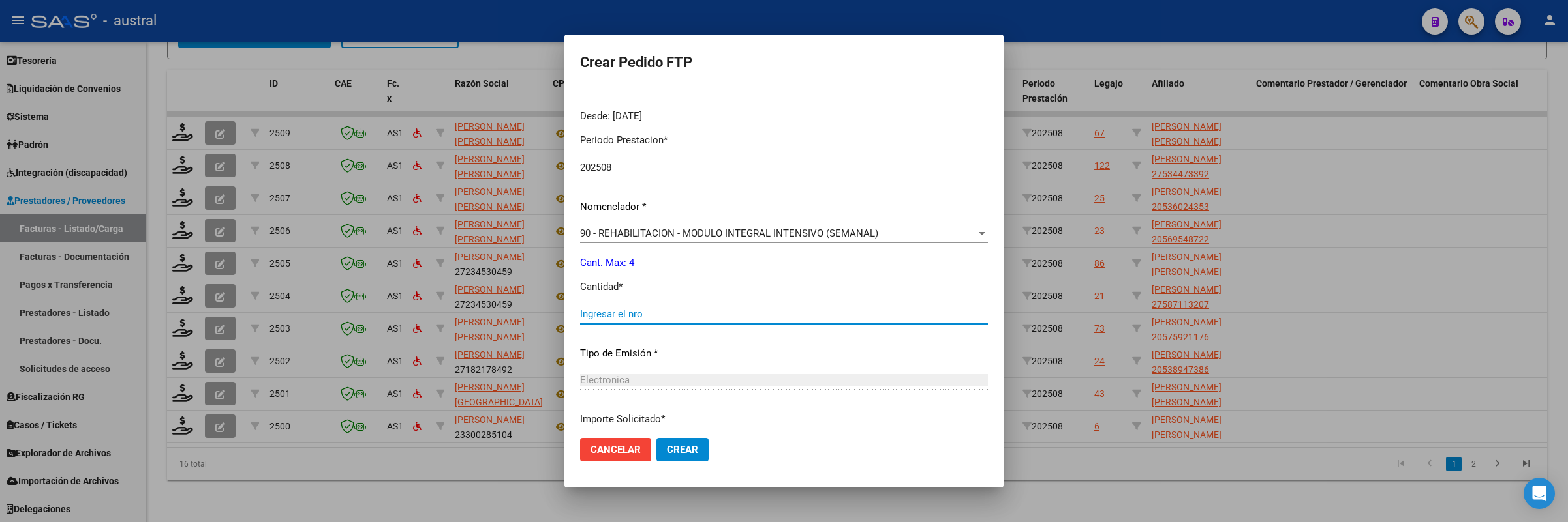
click at [613, 309] on input "Ingresar el nro" at bounding box center [784, 314] width 408 height 12
type input "4"
click at [657, 438] on button "Crear" at bounding box center [682, 450] width 53 height 24
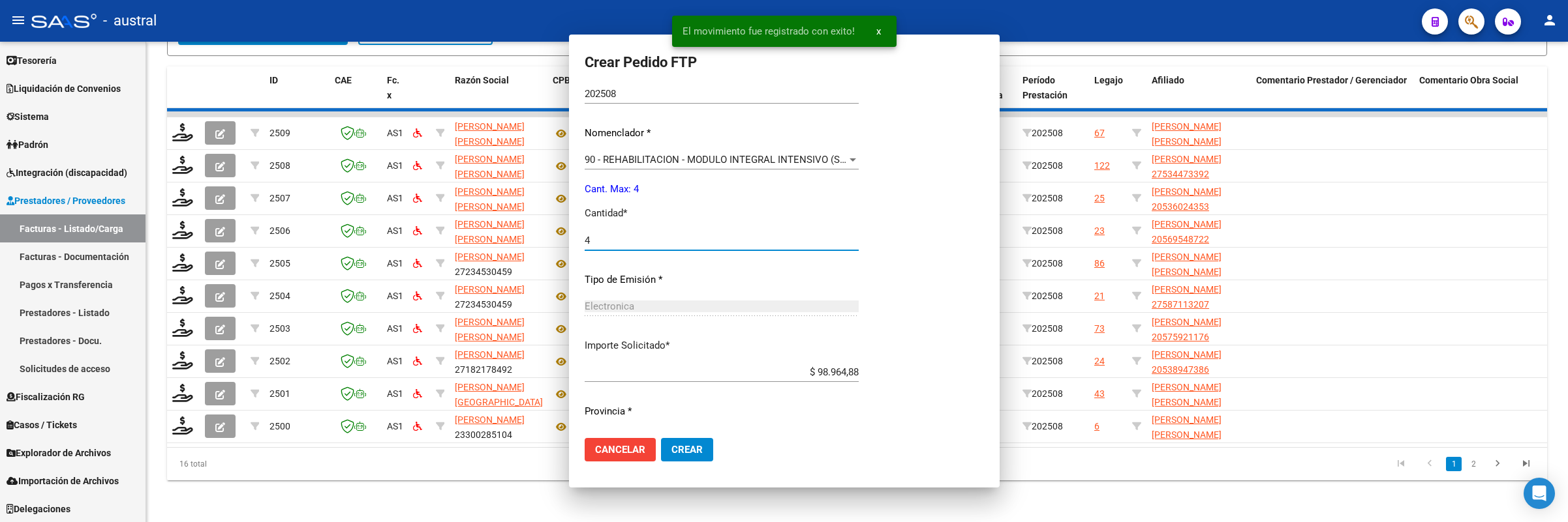
scroll to position [317, 0]
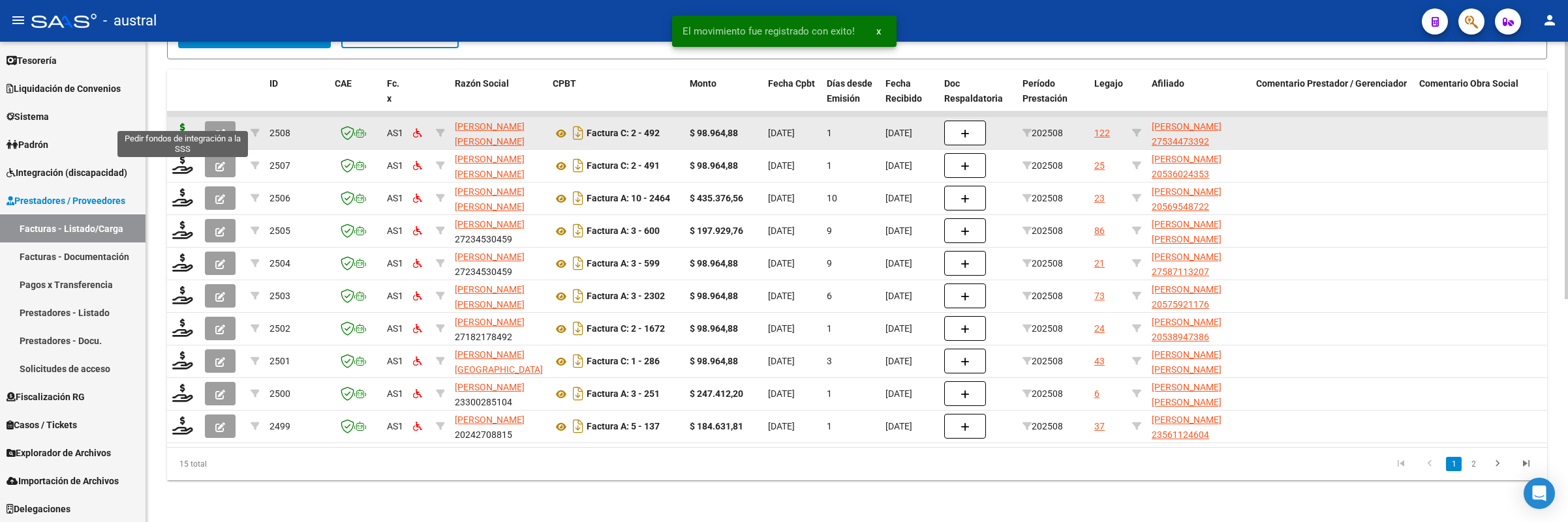
click at [184, 123] on icon at bounding box center [183, 132] width 21 height 18
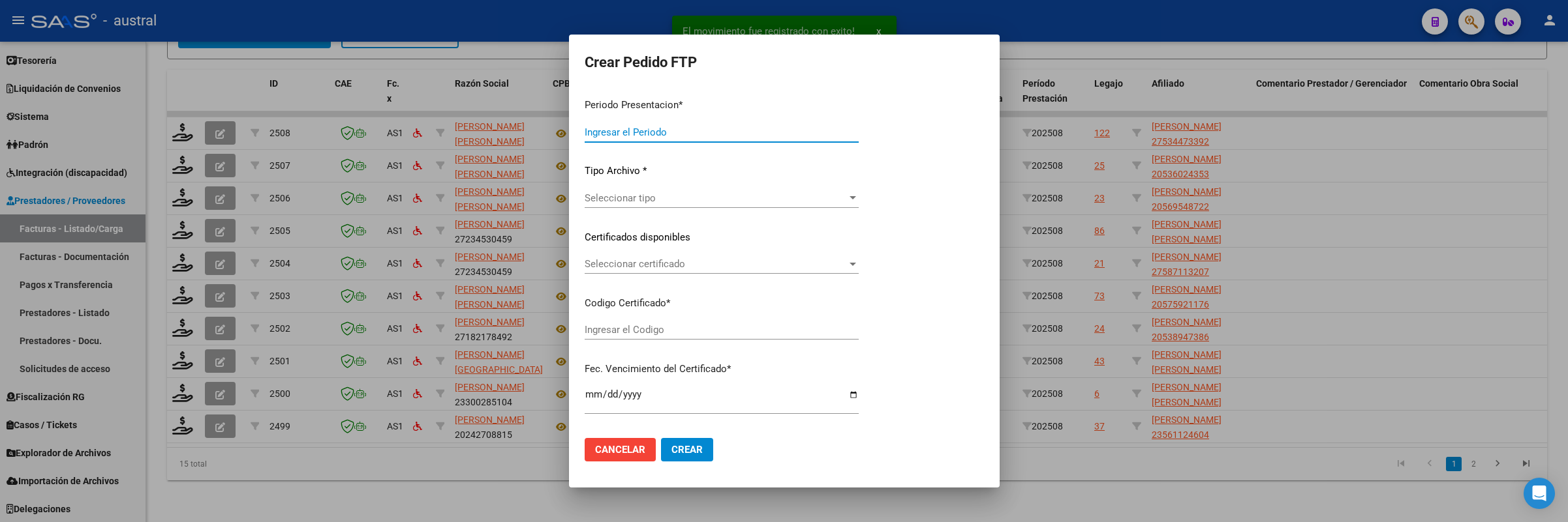
type input "202508"
type input "$ 98.964,88"
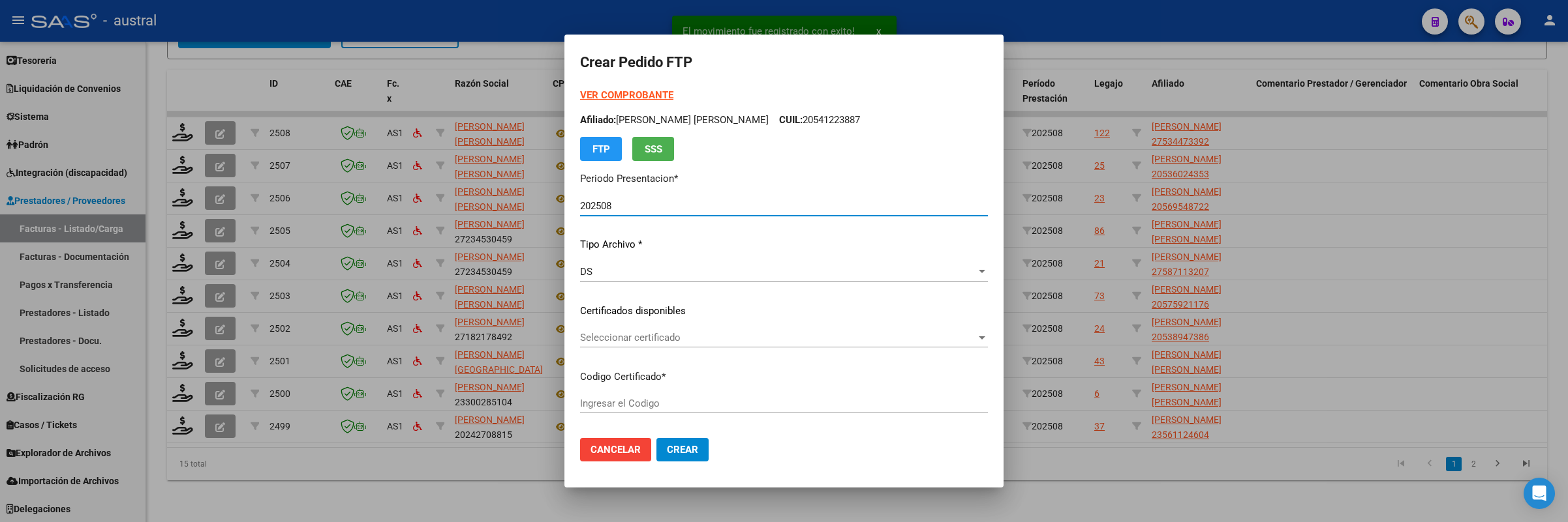
type input "1643549587"
type input "[DATE]"
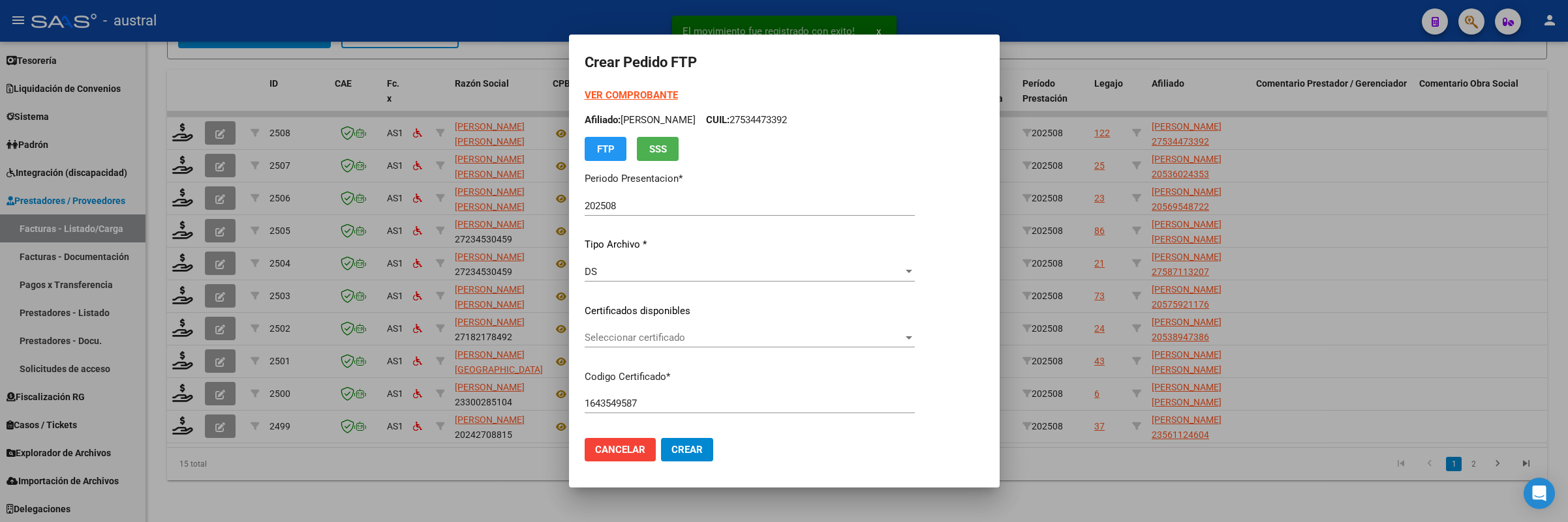
click at [660, 331] on div "Seleccionar certificado Seleccionar certificado" at bounding box center [749, 337] width 330 height 20
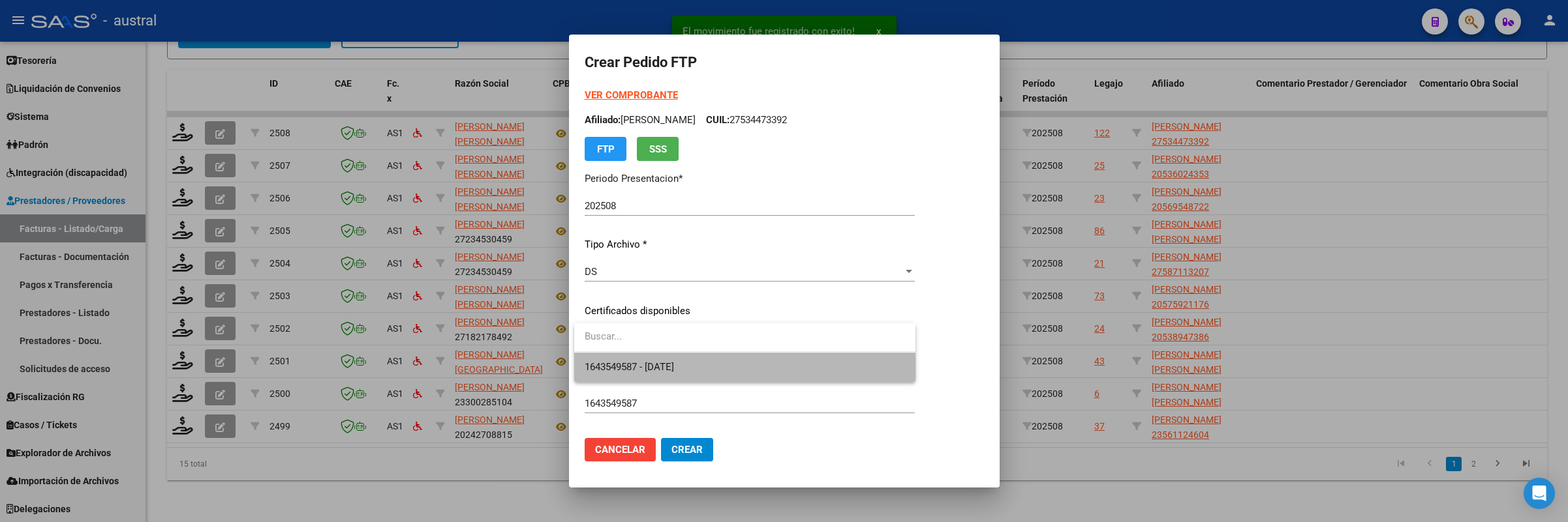
click at [689, 374] on span "1643549587 - [DATE]" at bounding box center [744, 367] width 320 height 29
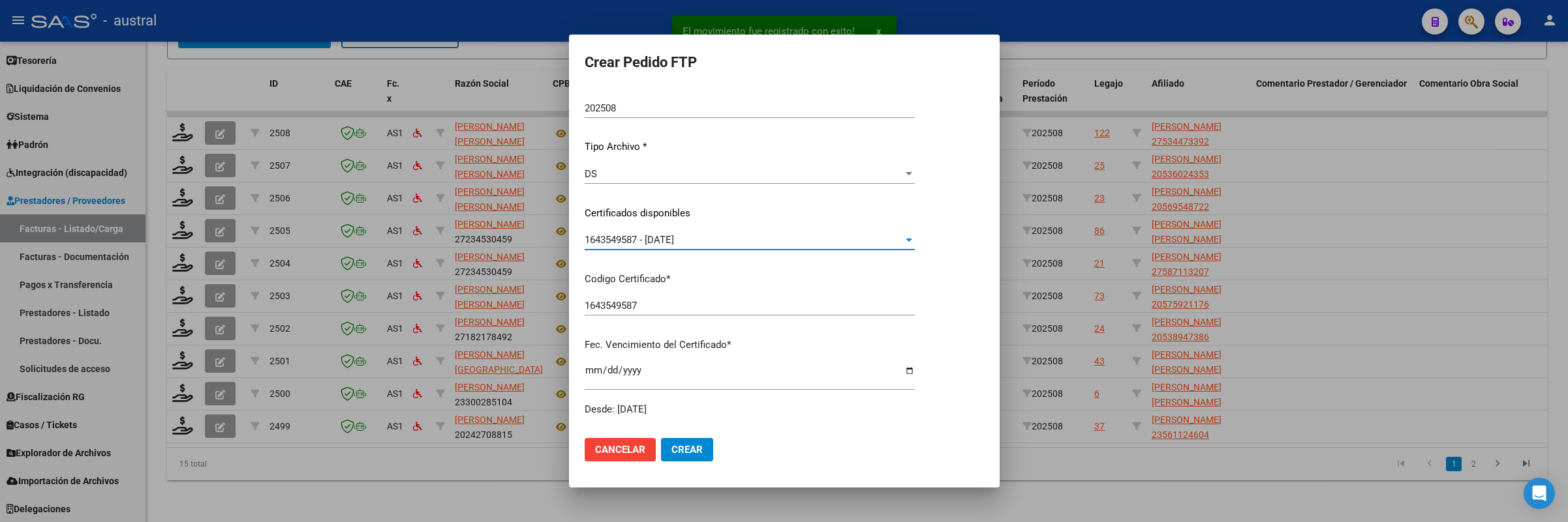
scroll to position [0, 0]
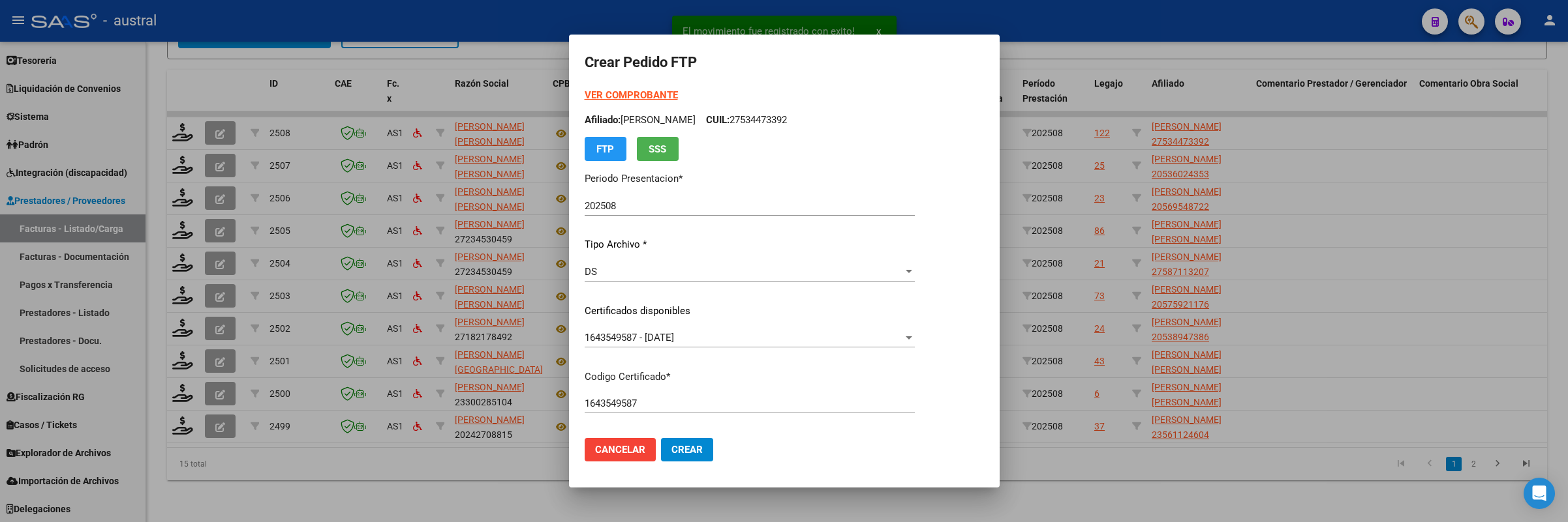
click at [654, 98] on strong "VER COMPROBANTE" at bounding box center [631, 95] width 93 height 12
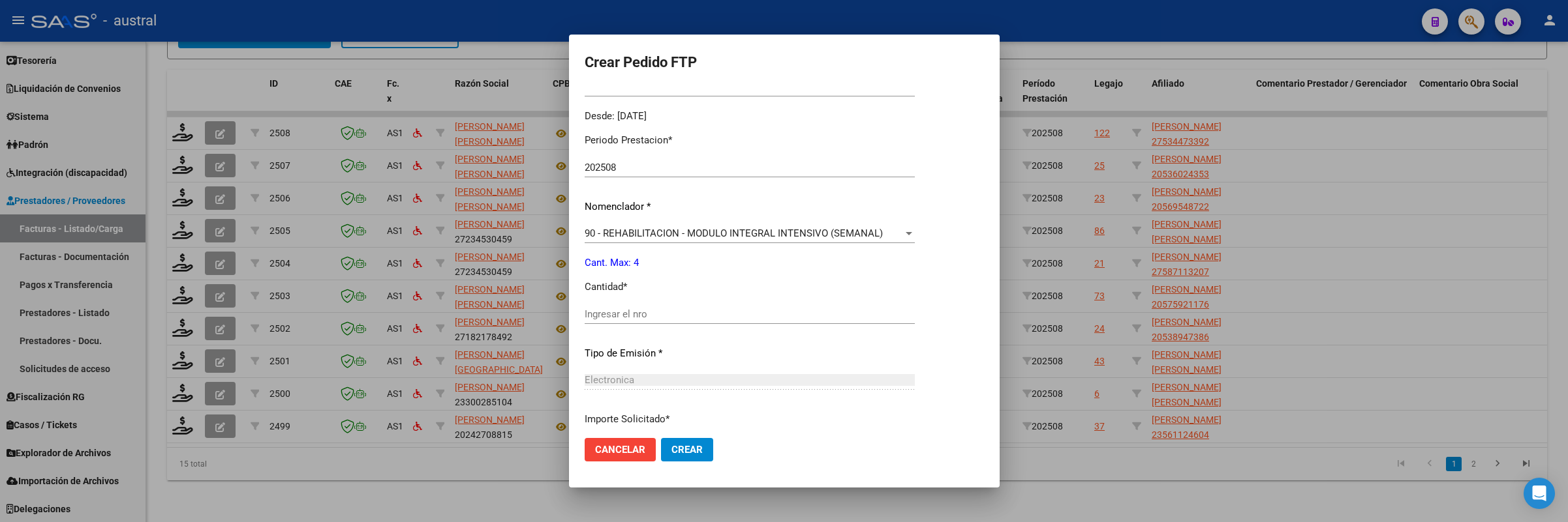
click at [682, 317] on input "Ingresar el nro" at bounding box center [749, 314] width 330 height 12
type input "4"
click at [661, 438] on button "Crear" at bounding box center [687, 450] width 53 height 24
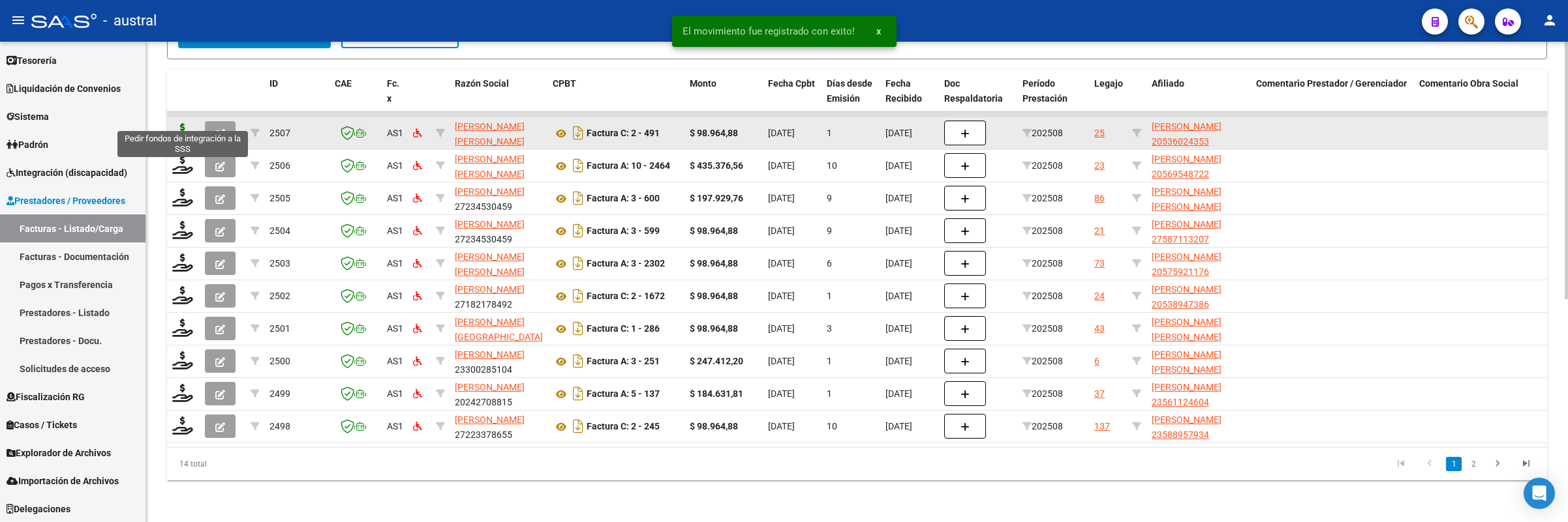
click at [184, 123] on icon at bounding box center [183, 132] width 21 height 18
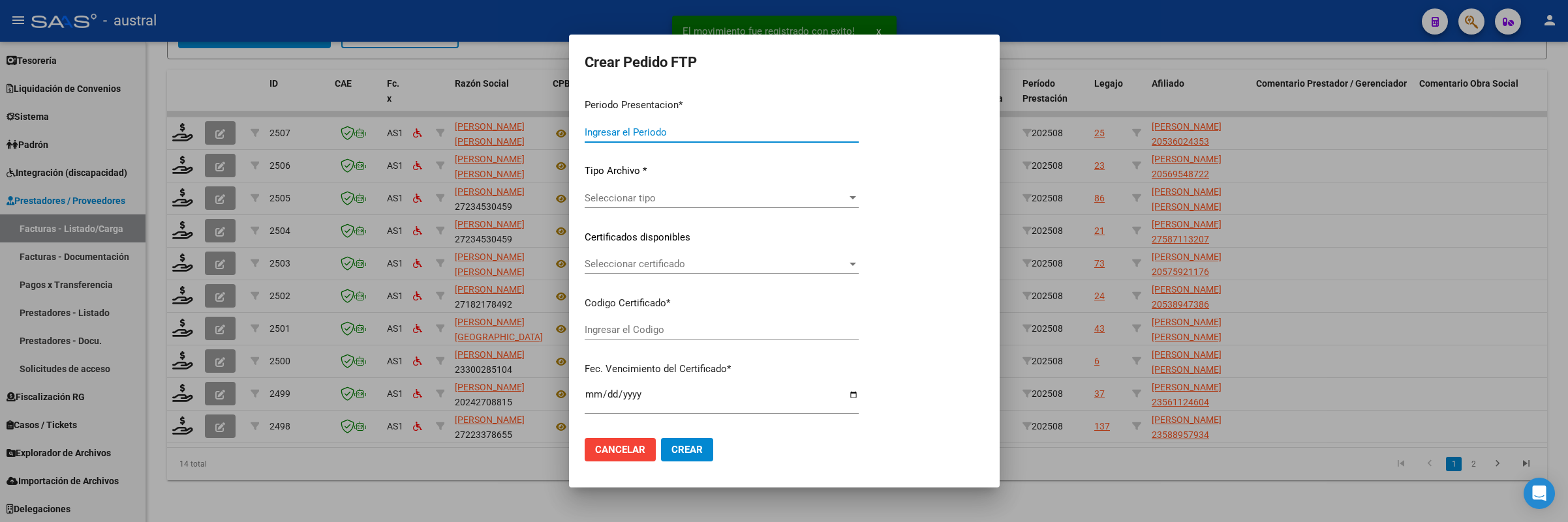
type input "202508"
type input "$ 98.964,88"
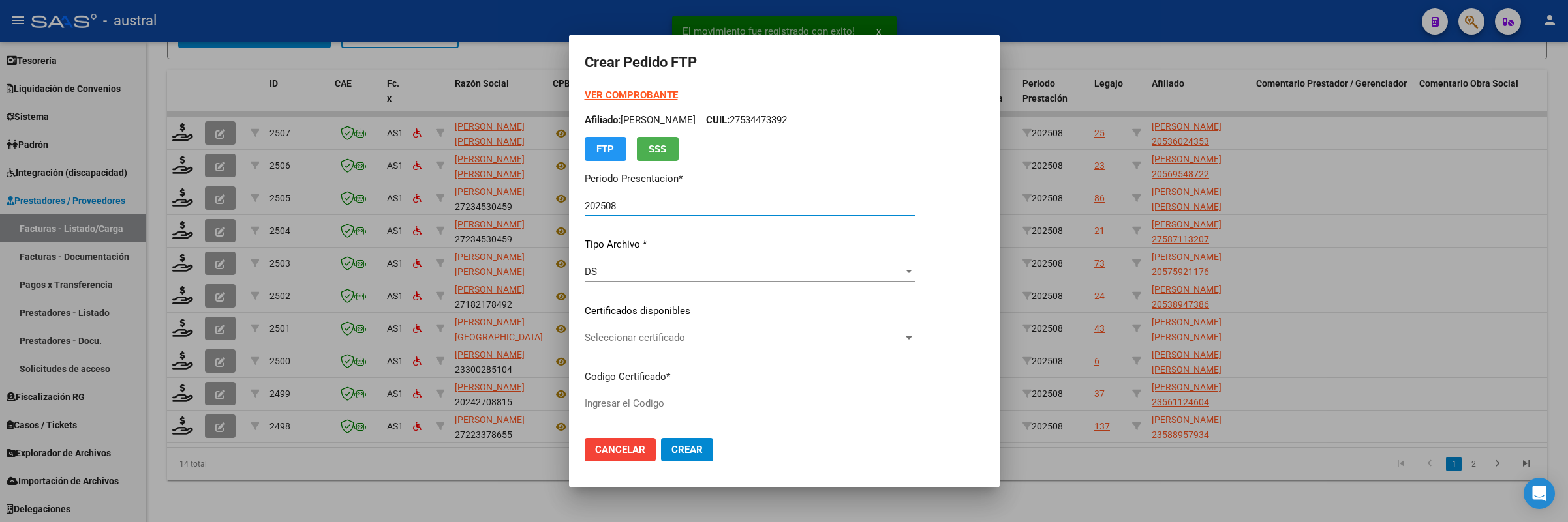
type input "265751890"
type input "[DATE]"
click at [632, 352] on div "Seleccionar certificado Seleccionar certificado" at bounding box center [749, 343] width 330 height 32
click at [635, 335] on span "Seleccionar certificado" at bounding box center [744, 337] width 318 height 12
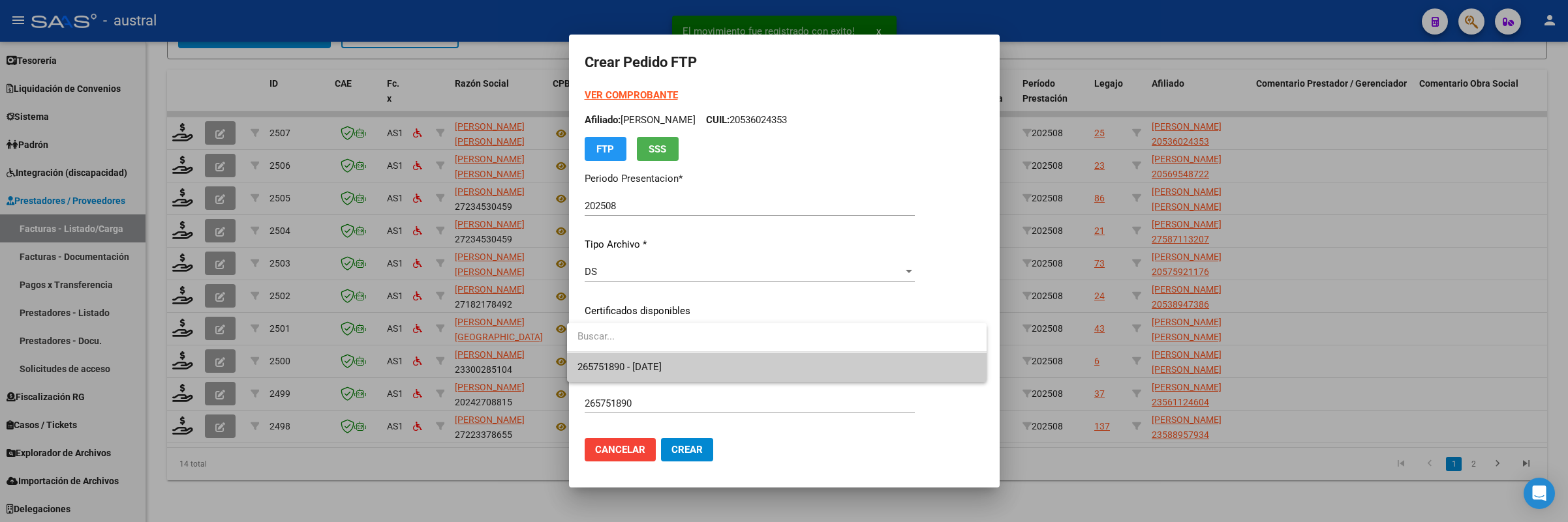
click at [638, 376] on span "265751890 - [DATE]" at bounding box center [777, 367] width 398 height 29
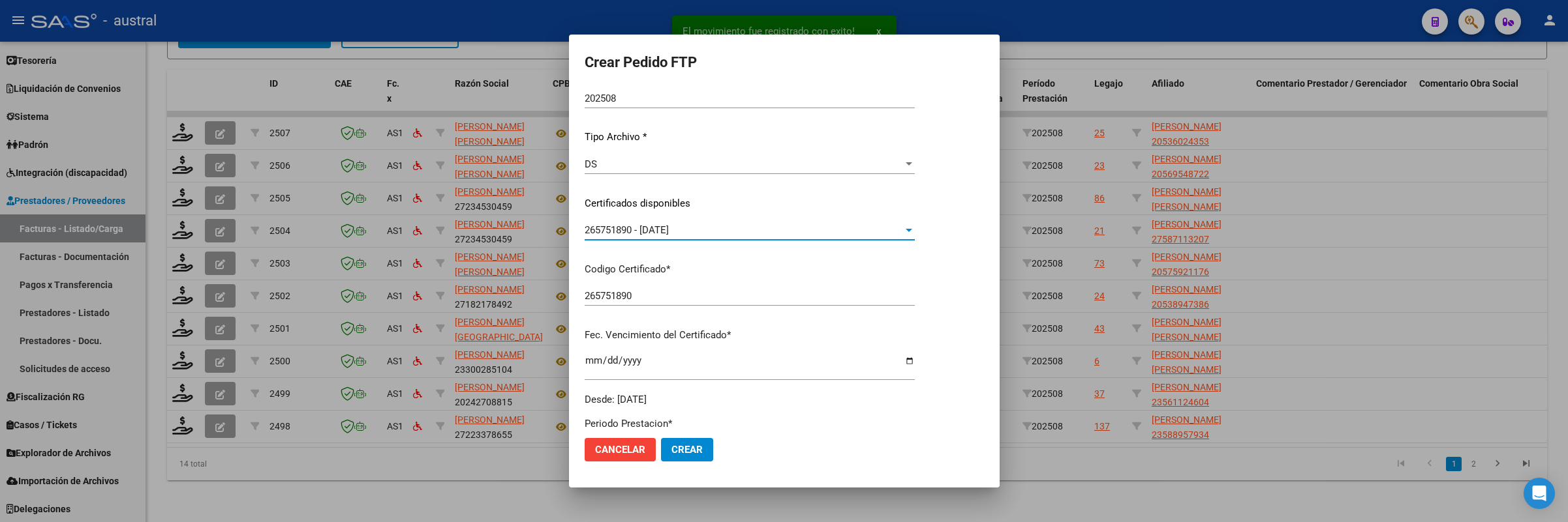
scroll to position [293, 0]
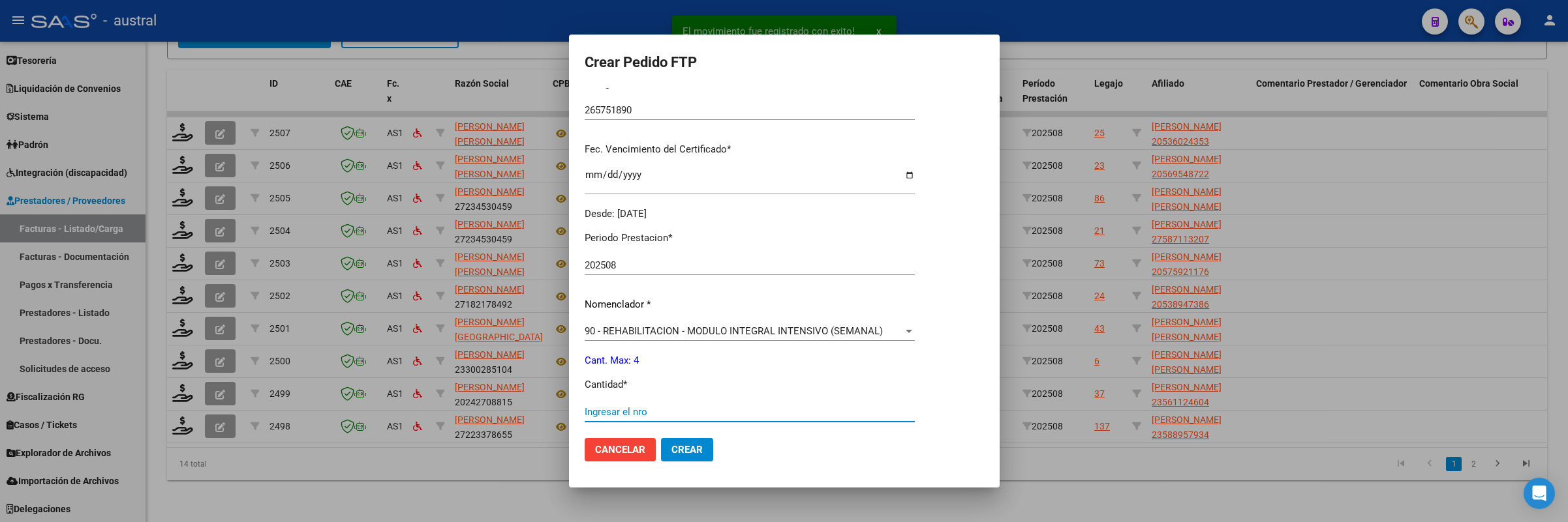
click at [654, 411] on input "Ingresar el nro" at bounding box center [749, 411] width 330 height 12
type input "4"
click at [661, 438] on button "Crear" at bounding box center [687, 450] width 53 height 24
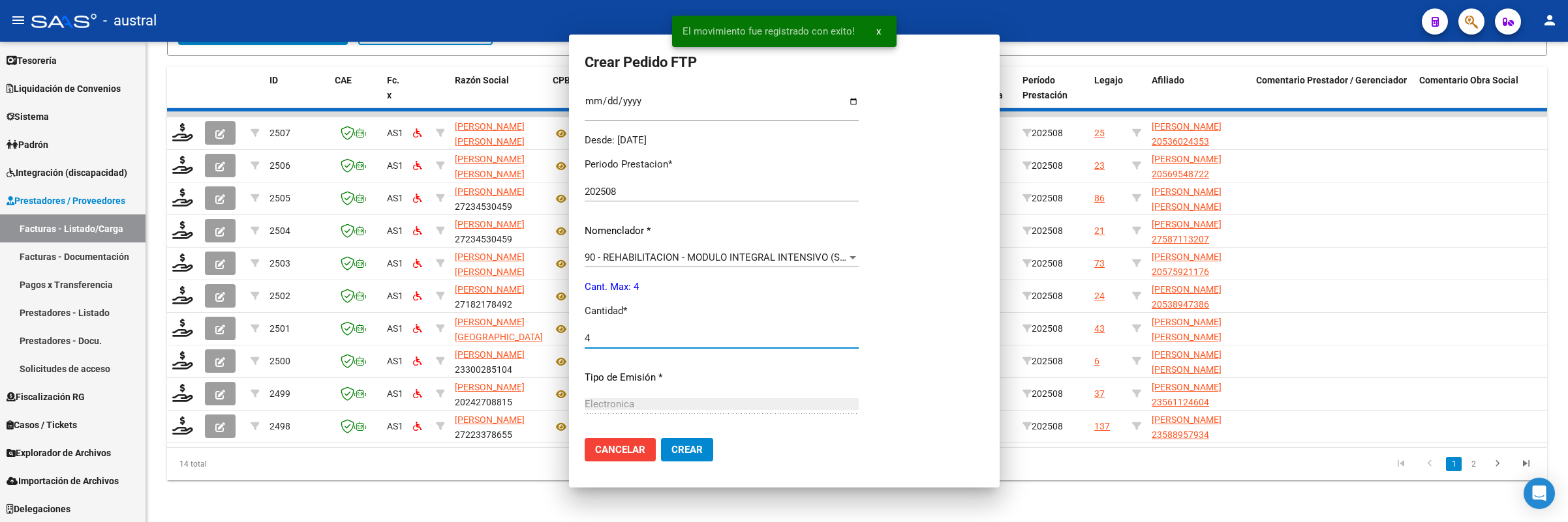
scroll to position [0, 0]
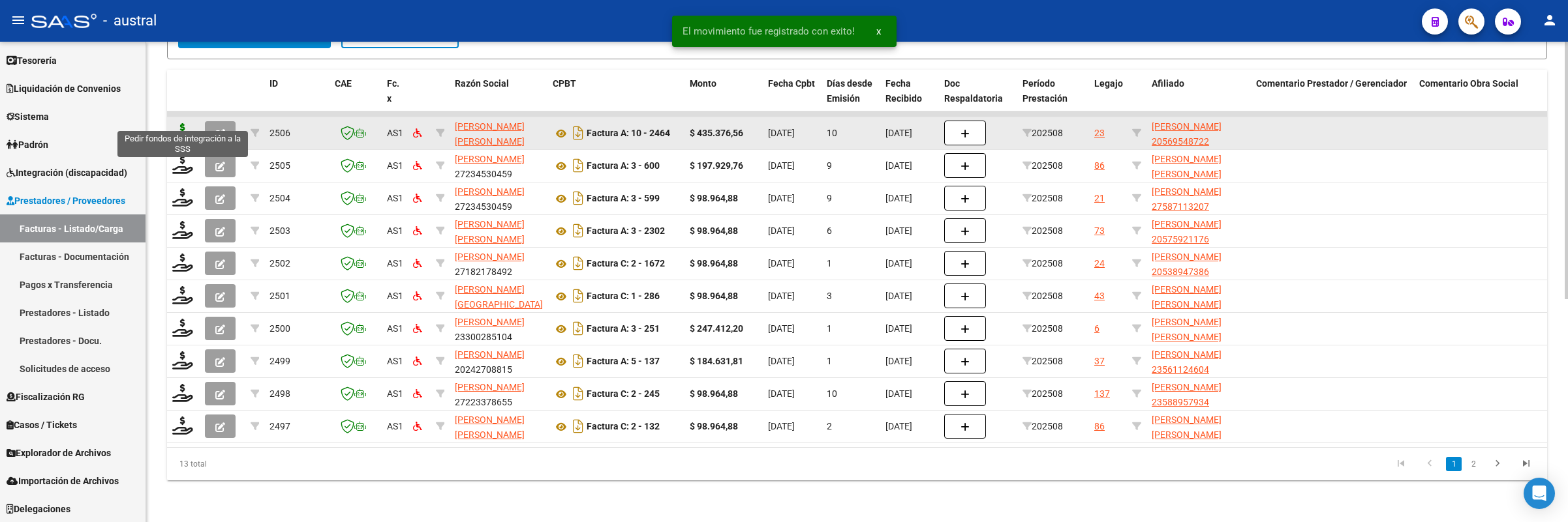
click at [184, 123] on icon at bounding box center [183, 132] width 21 height 18
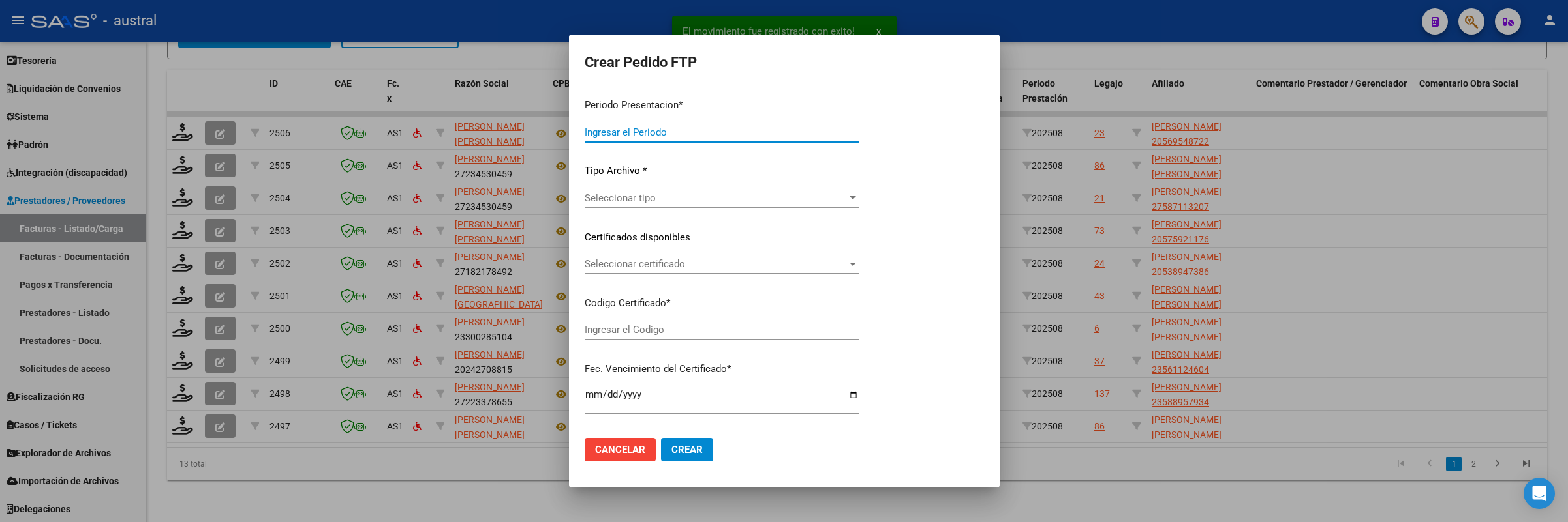
type input "202508"
type input "$ 435.376,56"
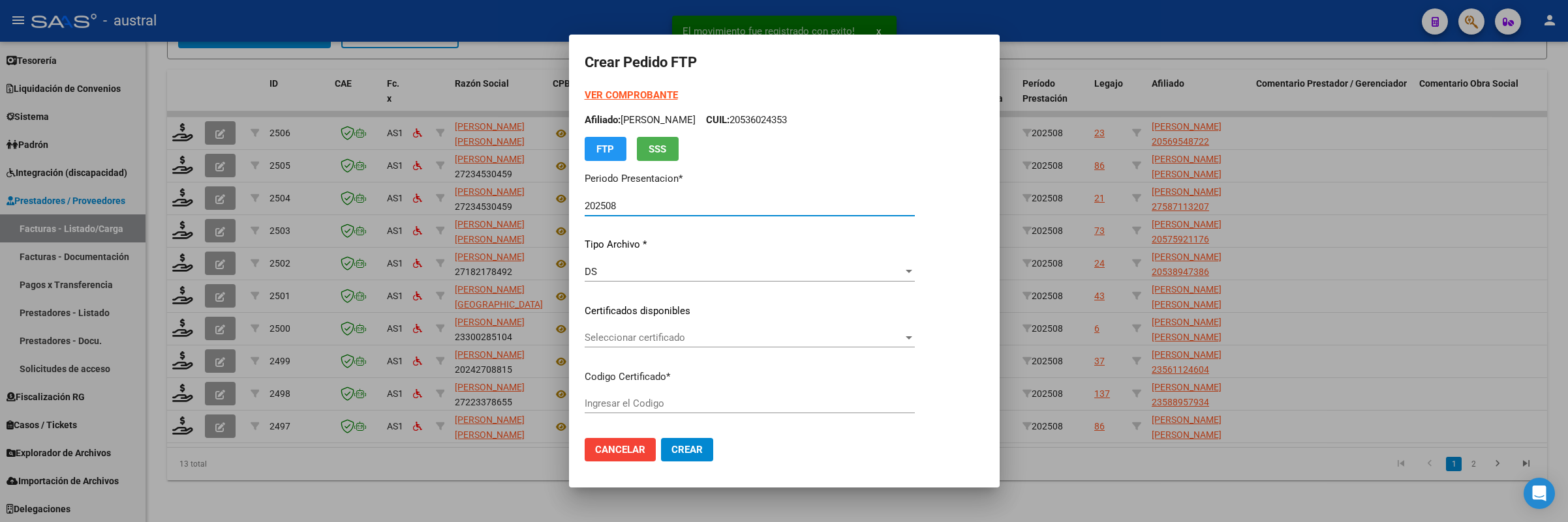
type input "8852583967"
type input "[DATE]"
click at [650, 327] on div "VER COMPROBANTE ARCA Padrón Afiliado: [PERSON_NAME]: 20569548722 FTP SSS Period…" at bounding box center [749, 301] width 330 height 426
click at [650, 335] on span "Seleccionar certificado" at bounding box center [744, 337] width 318 height 12
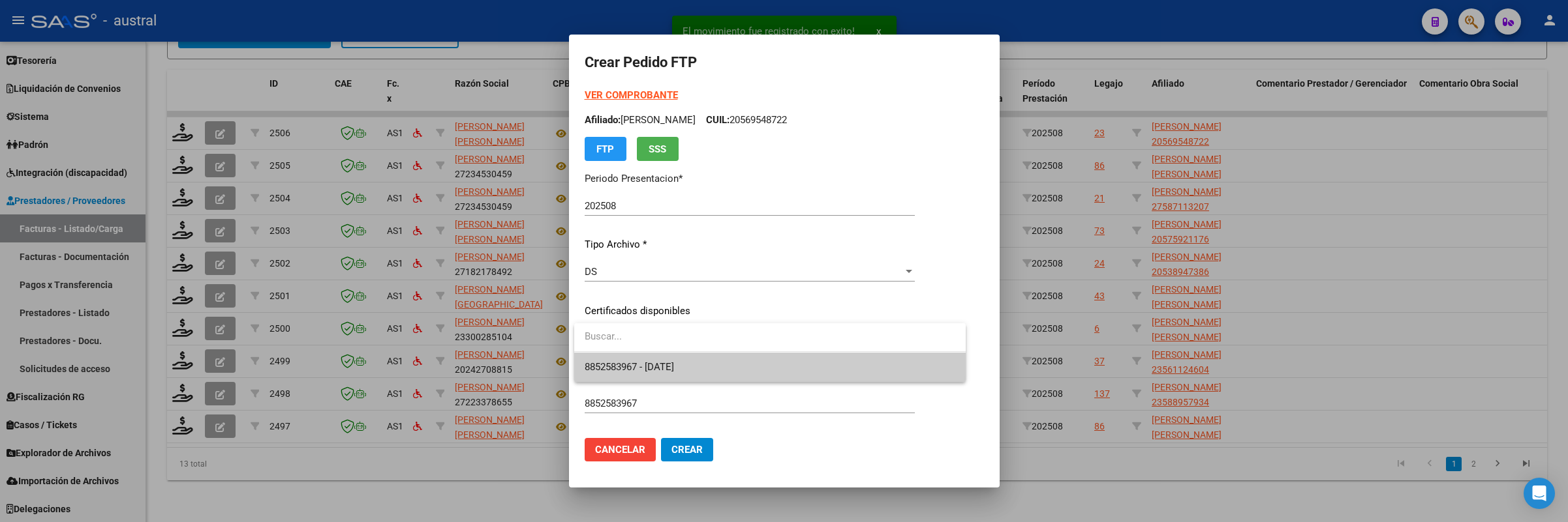
click at [674, 364] on span "8852583967 - [DATE]" at bounding box center [629, 367] width 89 height 12
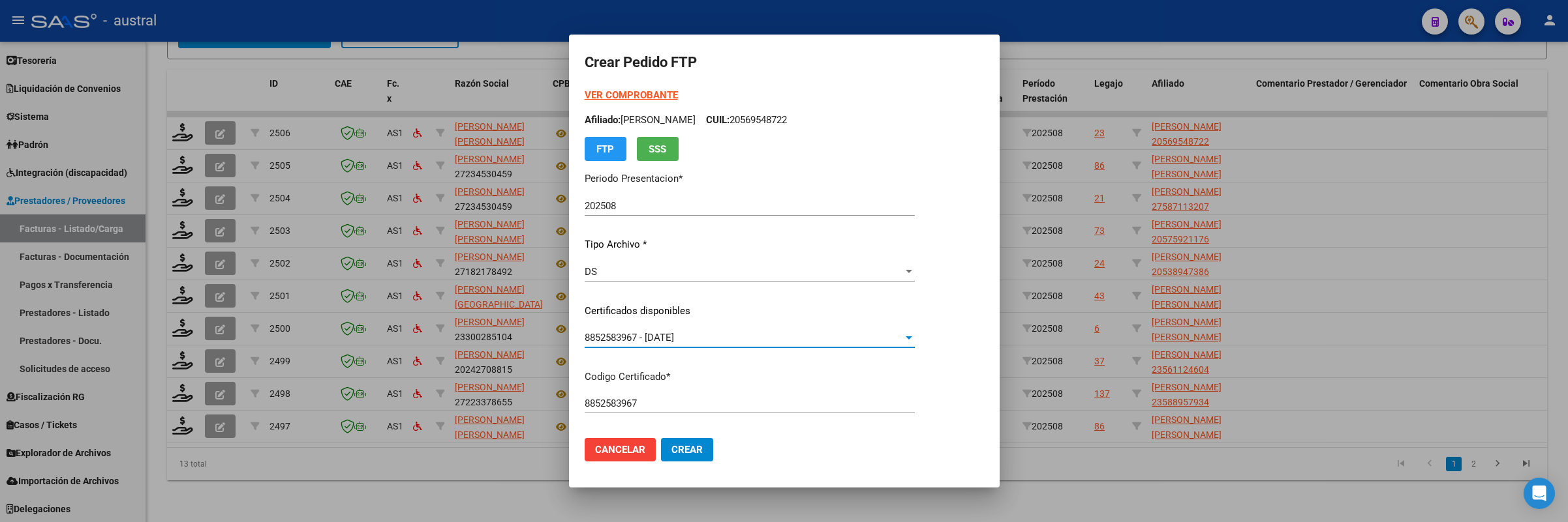
click at [635, 95] on strong "VER COMPROBANTE" at bounding box center [631, 95] width 93 height 12
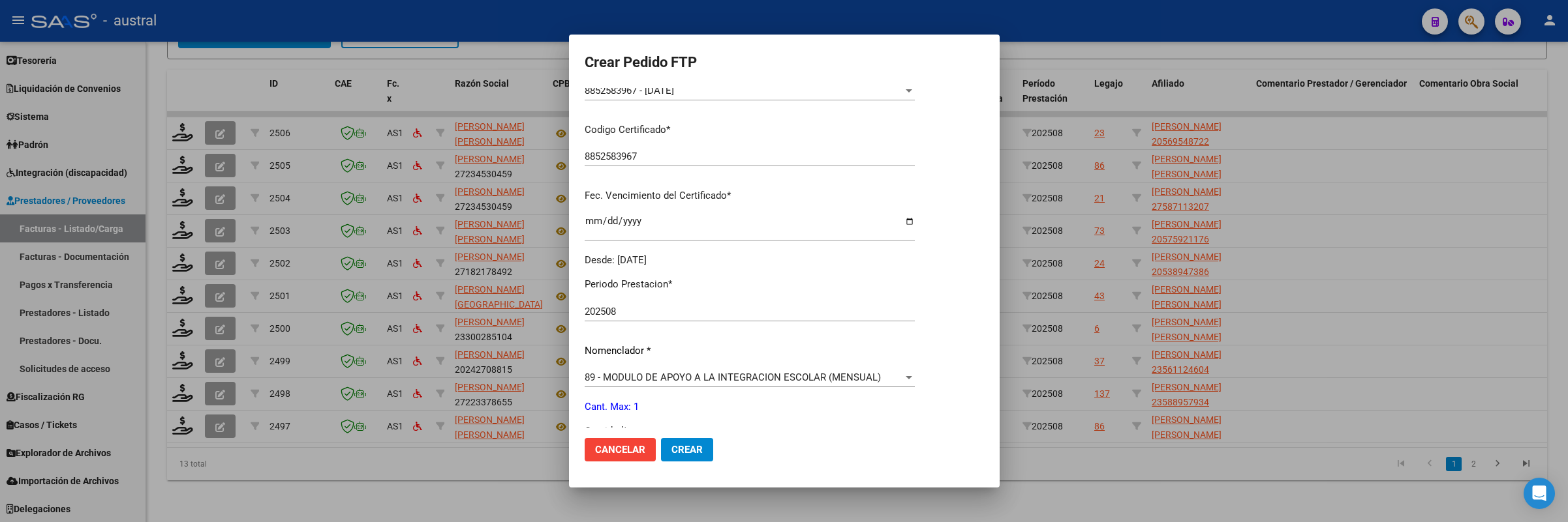
scroll to position [391, 0]
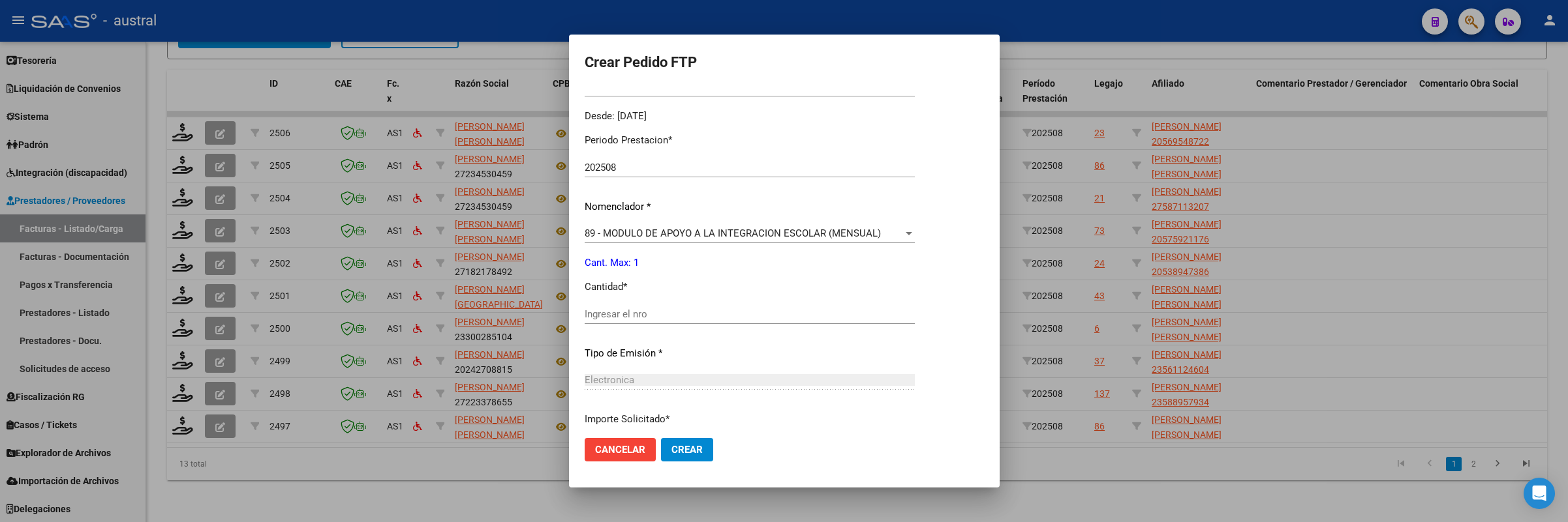
click at [759, 219] on div "Periodo Prestacion * 202508 Ingresar el Periodo Prestacion Nomenclador * 89 - M…" at bounding box center [749, 328] width 330 height 411
click at [767, 231] on span "89 - MODULO DE APOYO A LA INTEGRACION ESCOLAR (MENSUAL)" at bounding box center [733, 233] width 297 height 12
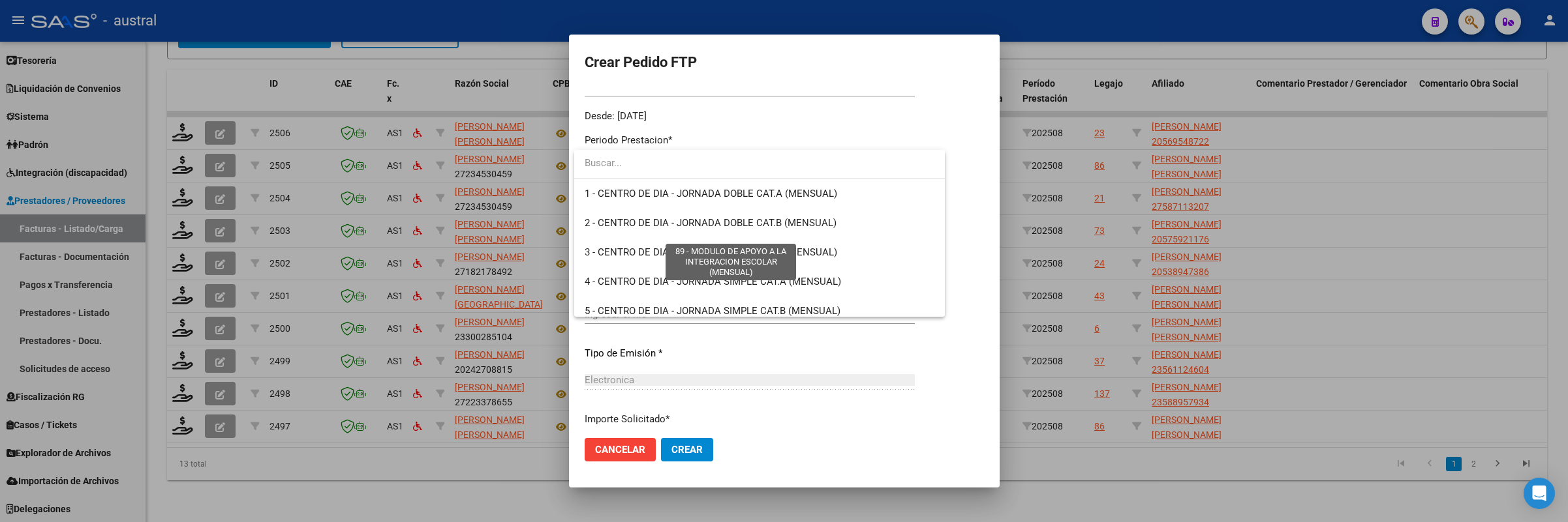
scroll to position [2543, 0]
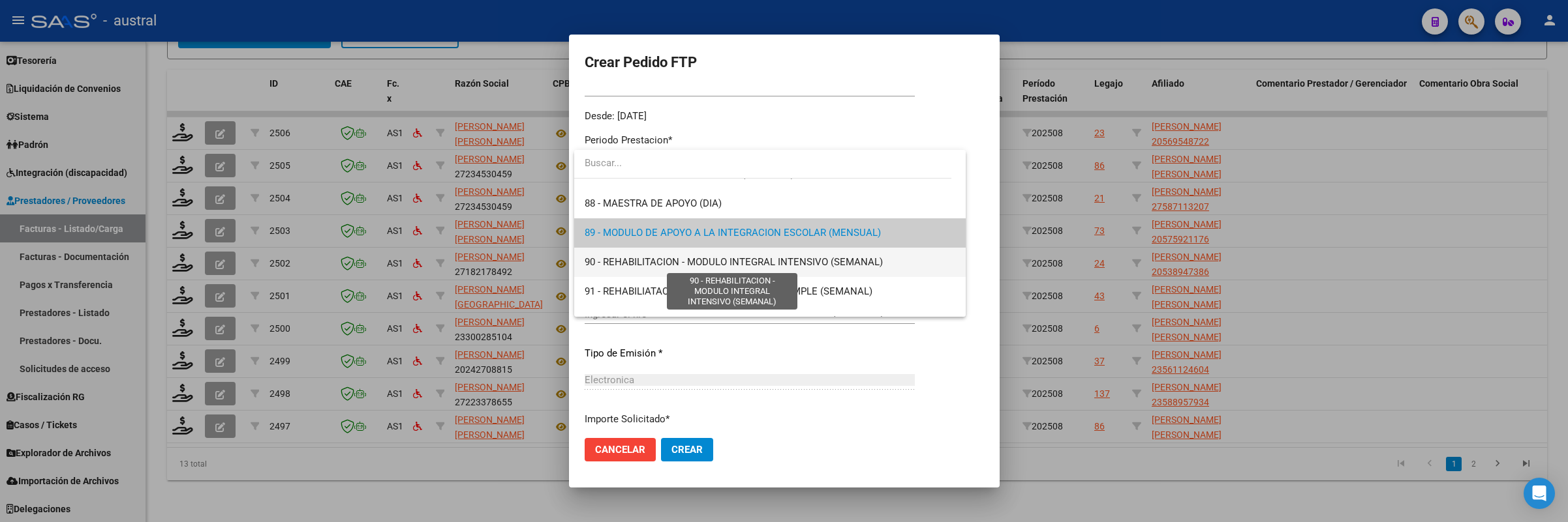
click at [773, 268] on span "90 - REHABILITACION - MODULO INTEGRAL INTENSIVO (SEMANAL)" at bounding box center [733, 262] width 298 height 12
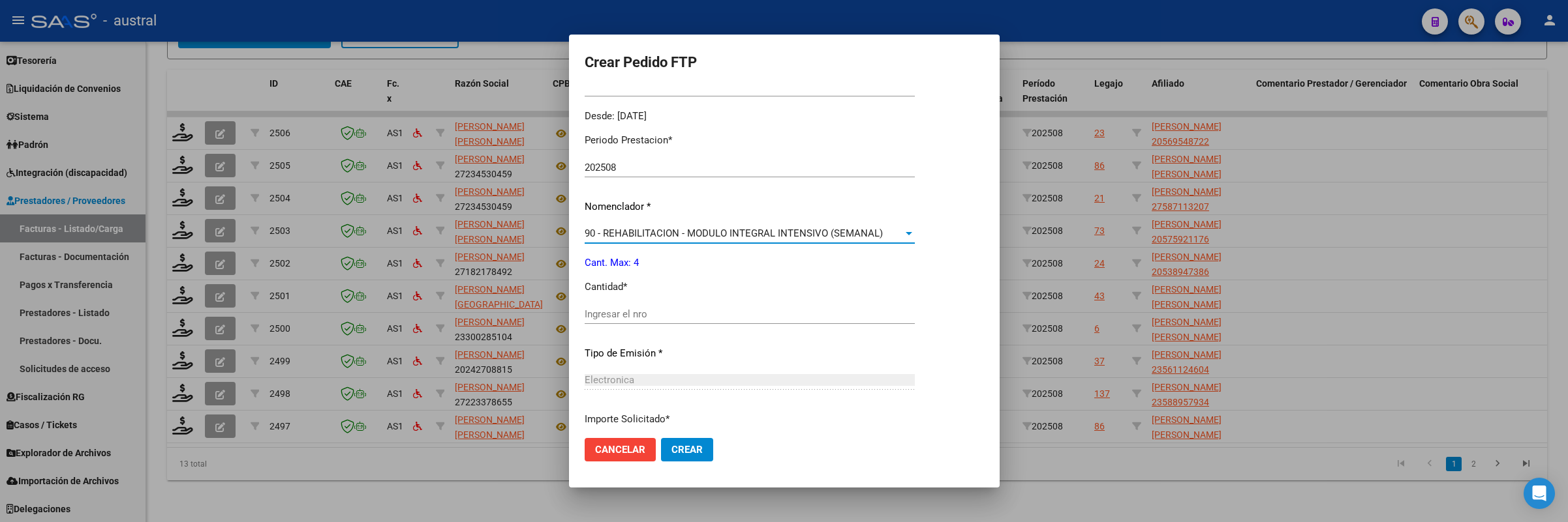
click at [638, 305] on div "Ingresar el nro" at bounding box center [749, 314] width 330 height 20
click at [638, 319] on input "Ingresar el nro" at bounding box center [749, 314] width 330 height 12
type input "4"
click at [661, 438] on button "Crear" at bounding box center [687, 450] width 53 height 24
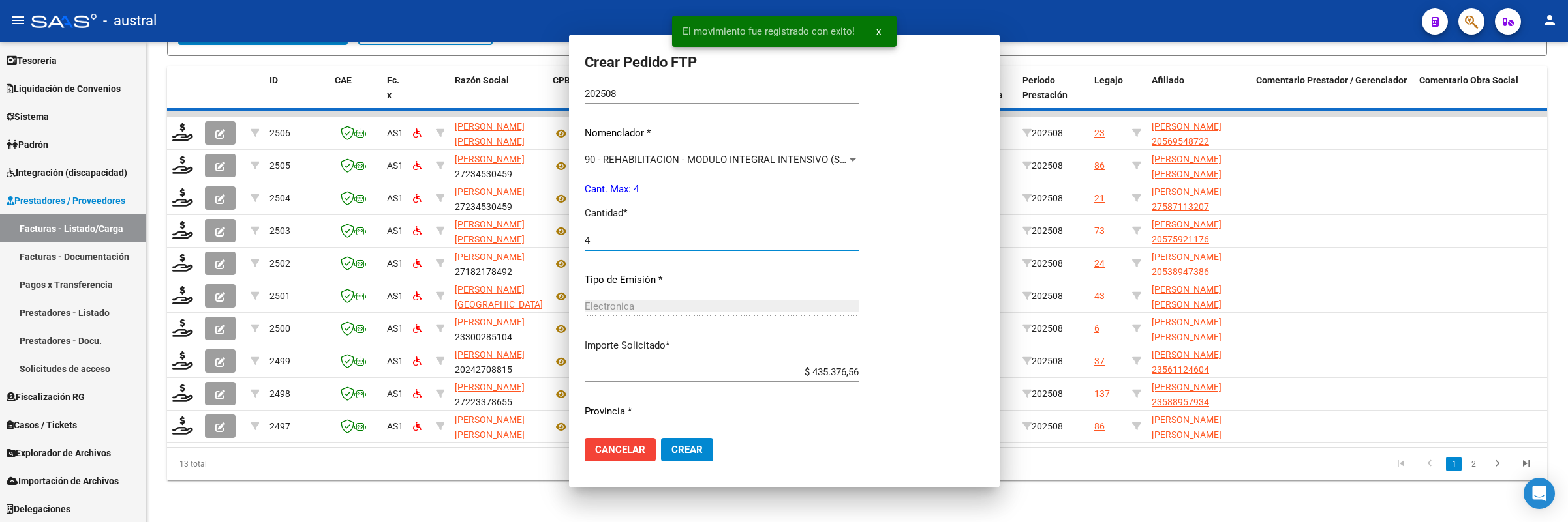
scroll to position [317, 0]
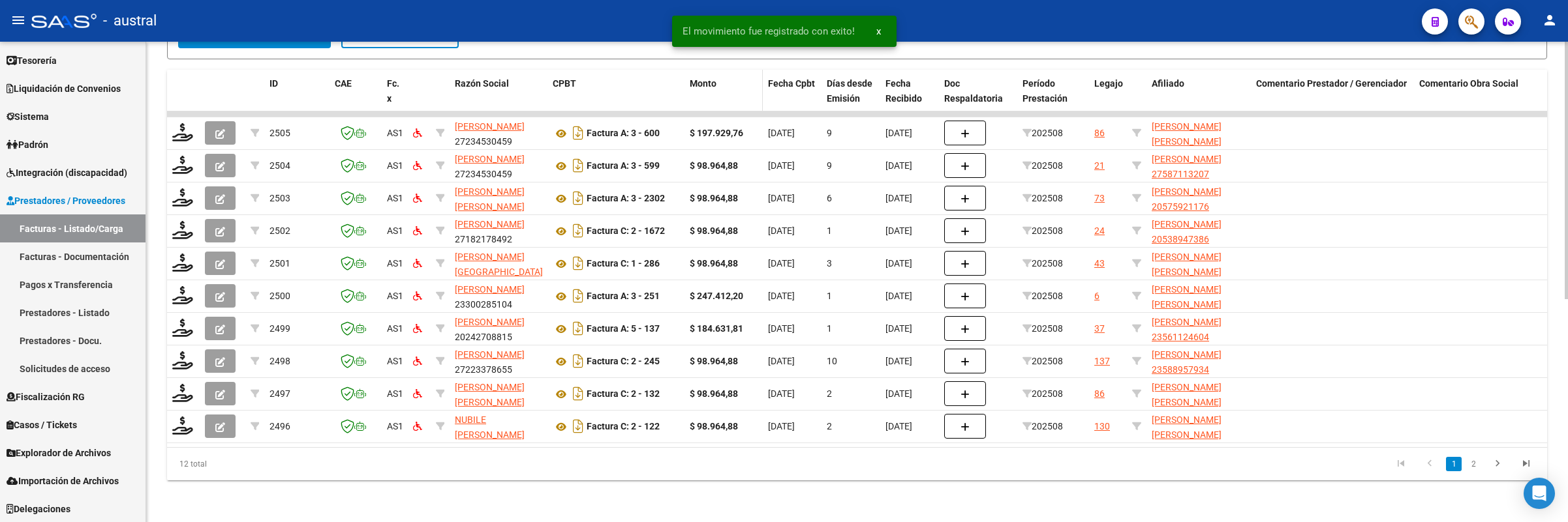
click at [697, 78] on span "Monto" at bounding box center [703, 83] width 27 height 10
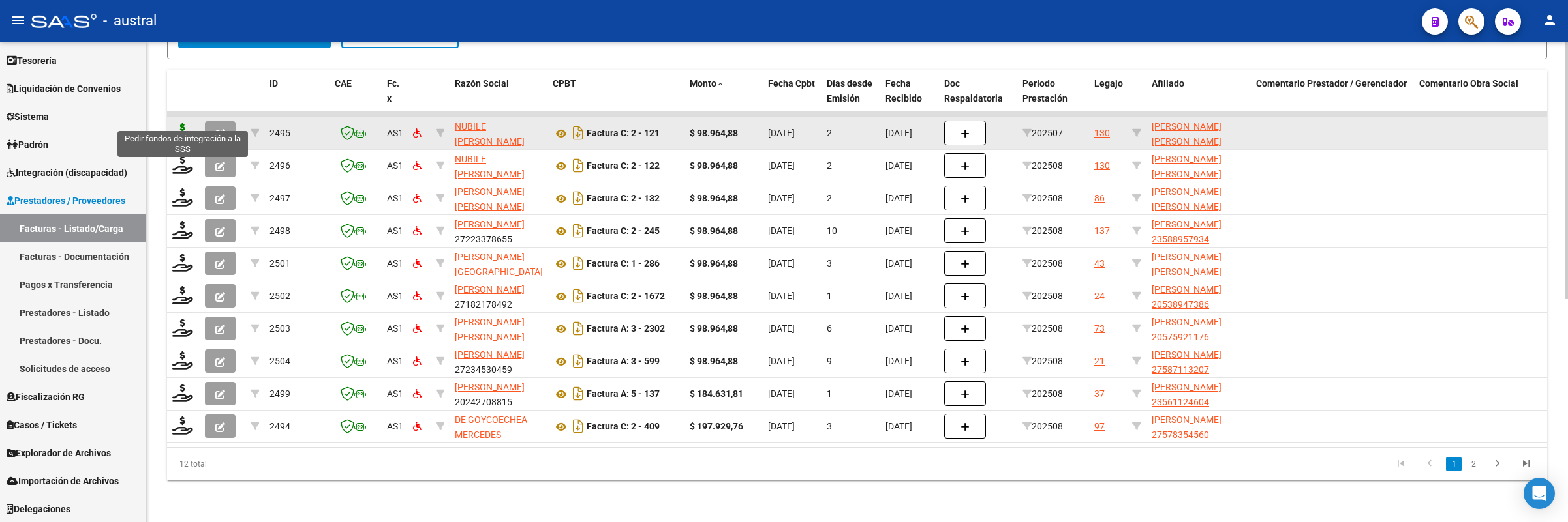
click at [180, 123] on icon at bounding box center [183, 132] width 21 height 18
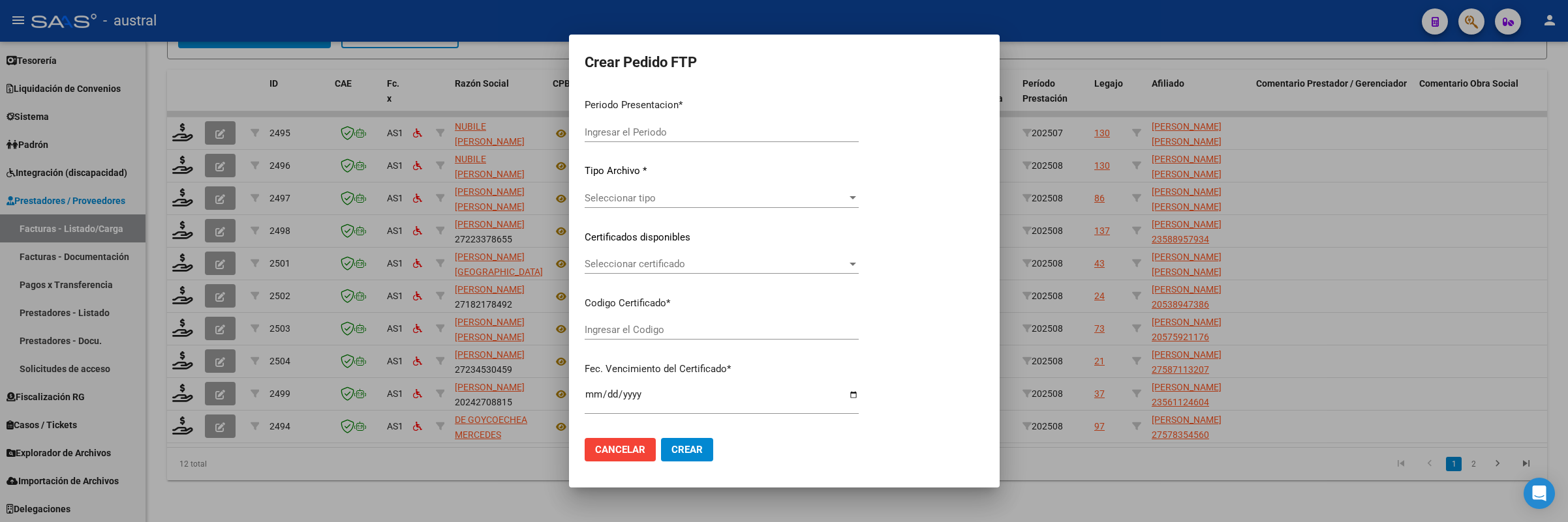
type input "202508"
type input "202507"
type input "$ 98.964,88"
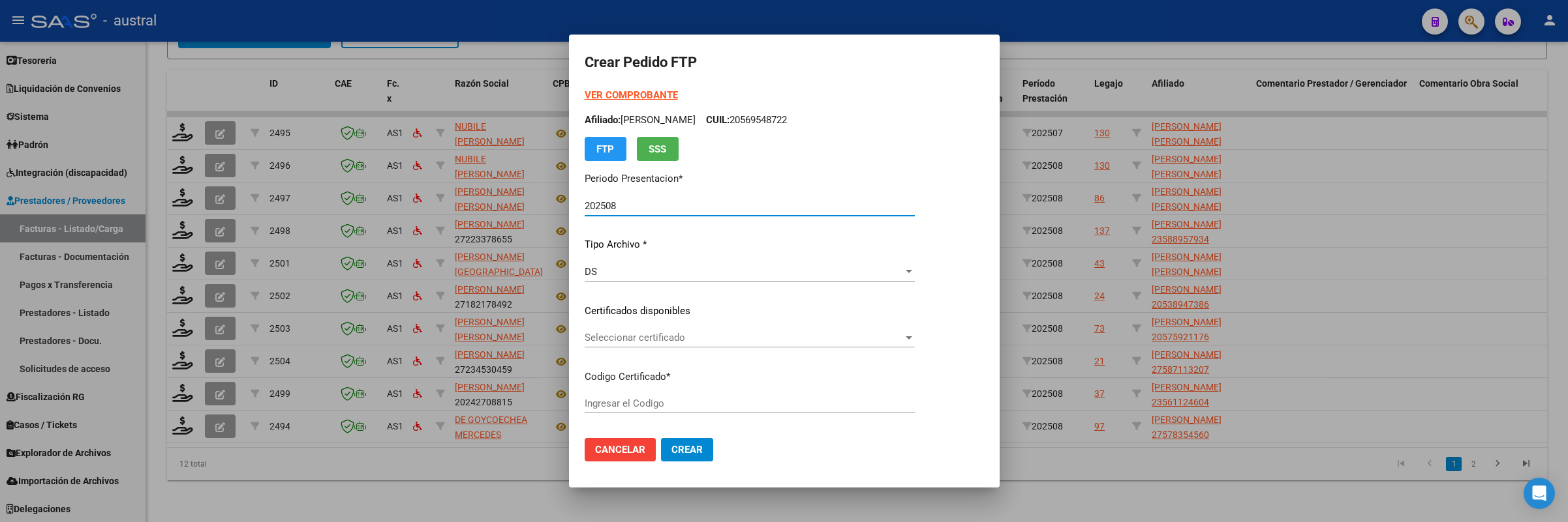
type input "8451679037"
type input "[DATE]"
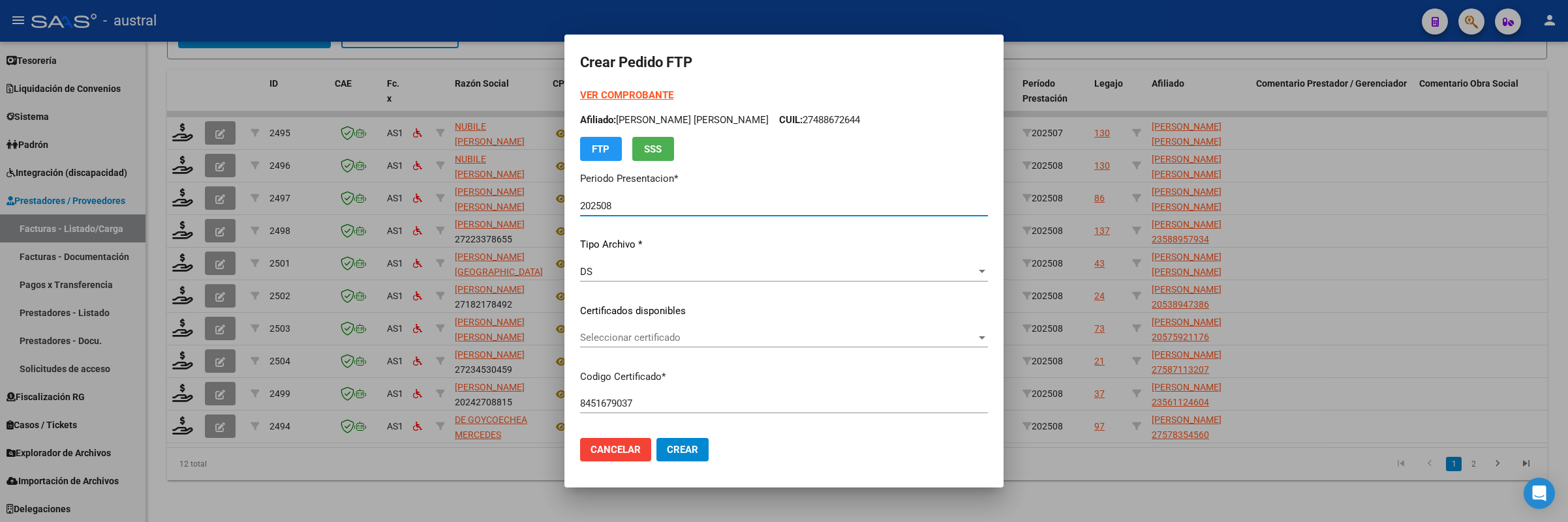
click at [631, 323] on div "VER COMPROBANTE ARCA Padrón Afiliado: [PERSON_NAME] [PERSON_NAME] CUIL: 2748867…" at bounding box center [784, 301] width 408 height 426
click at [633, 333] on span "Seleccionar certificado" at bounding box center [778, 337] width 396 height 12
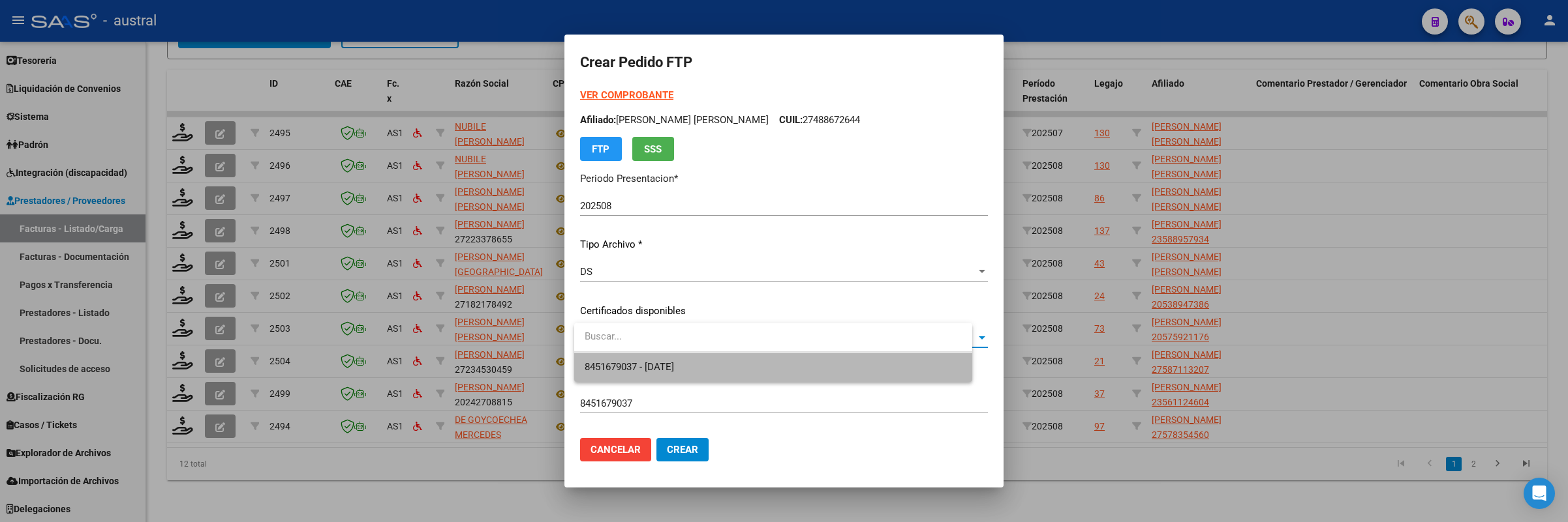
click at [650, 359] on span "8451679037 - [DATE]" at bounding box center [773, 367] width 377 height 29
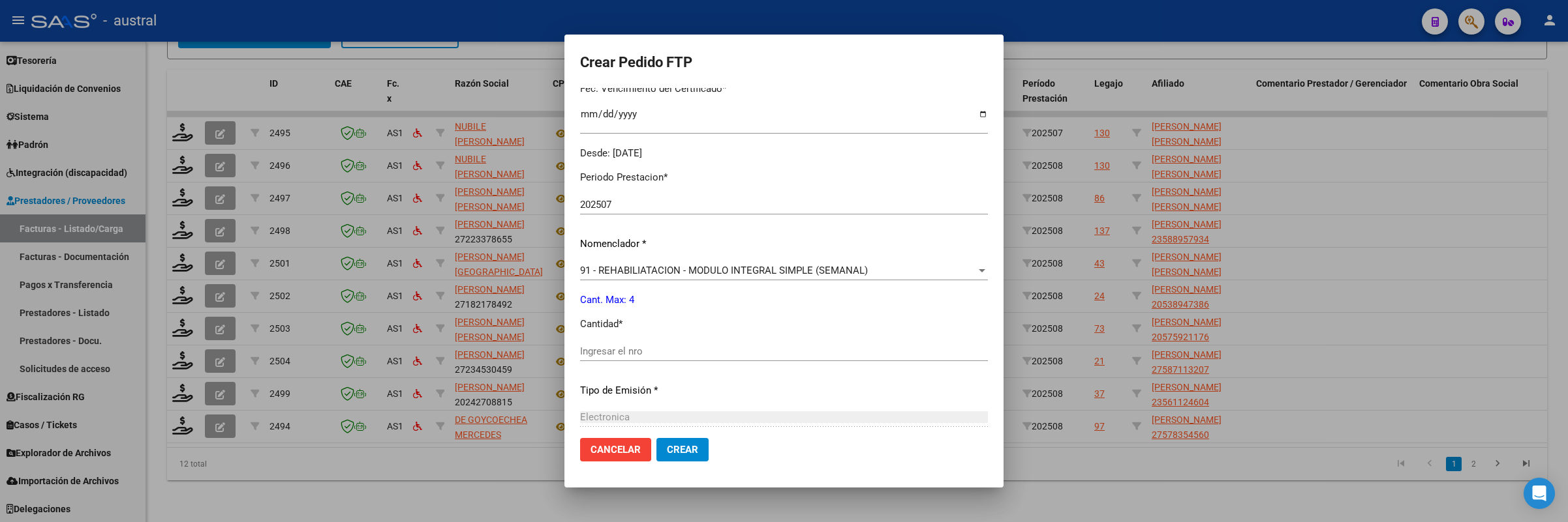
scroll to position [391, 0]
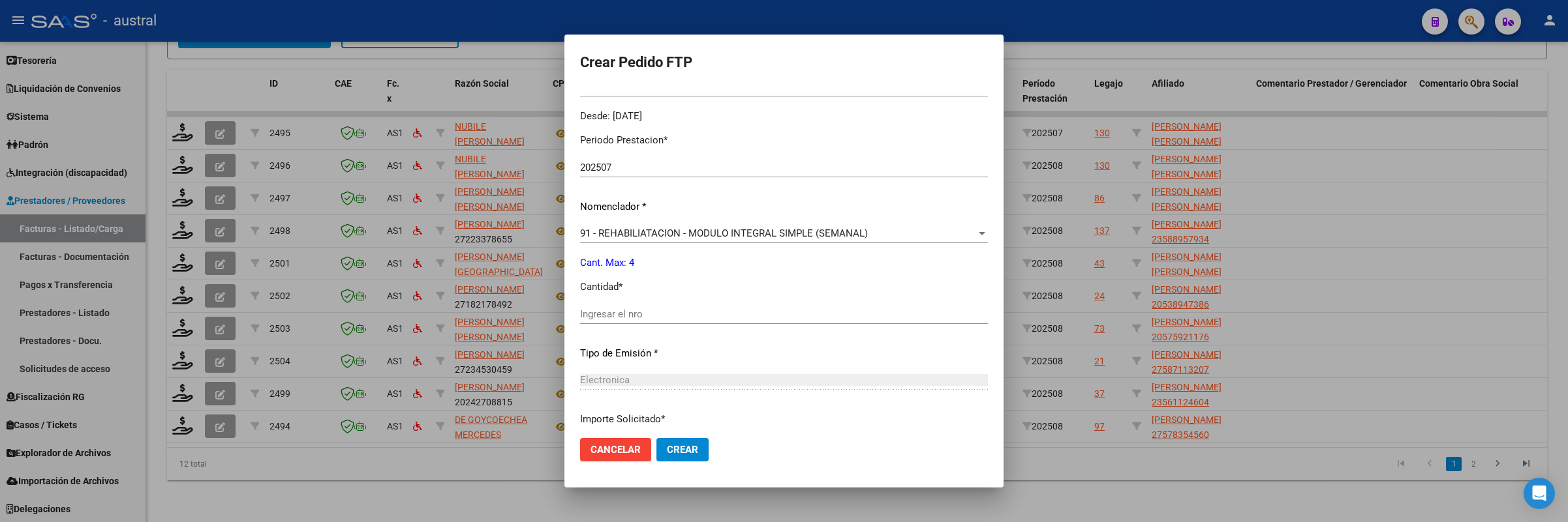
click at [686, 317] on input "Ingresar el nro" at bounding box center [784, 314] width 408 height 12
type input "4"
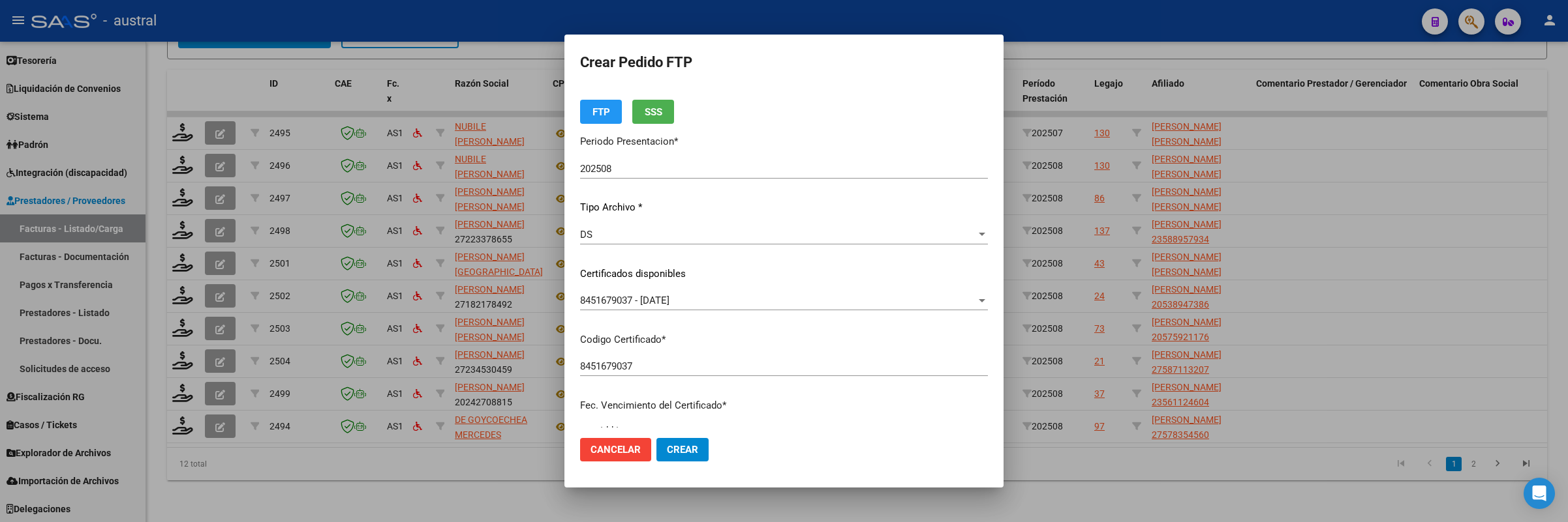
scroll to position [0, 0]
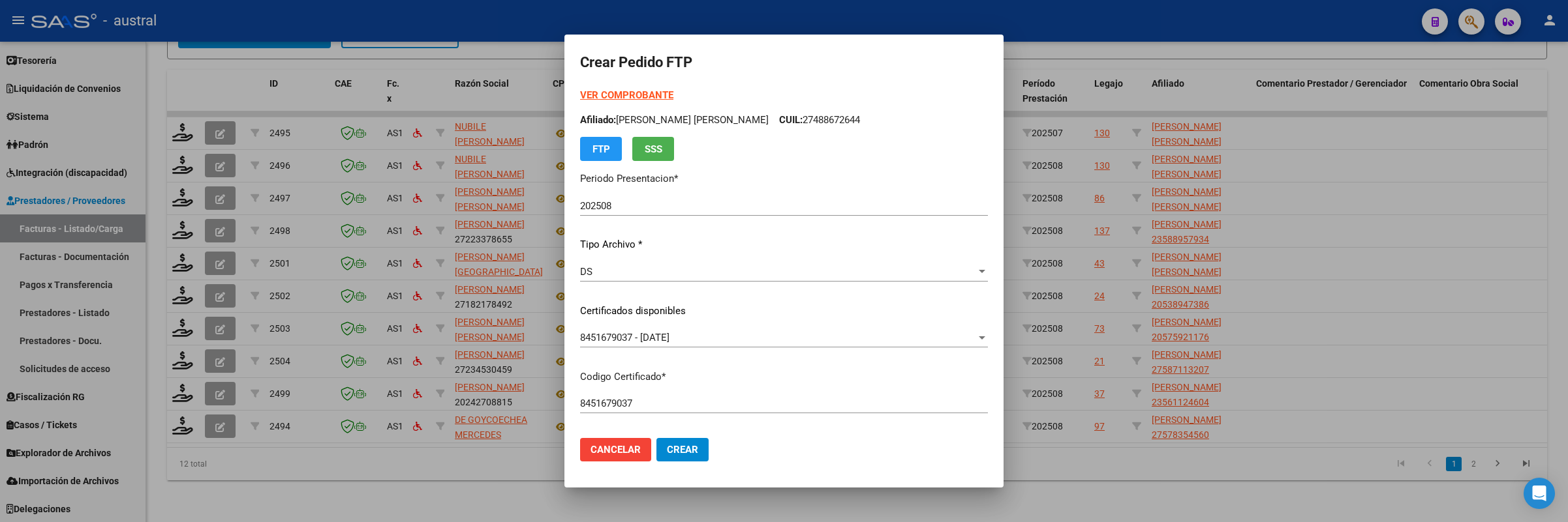
click at [805, 115] on p "Afiliado: [PERSON_NAME] [PERSON_NAME] CUIL: 27488672644" at bounding box center [784, 120] width 408 height 15
copy p "27488672644"
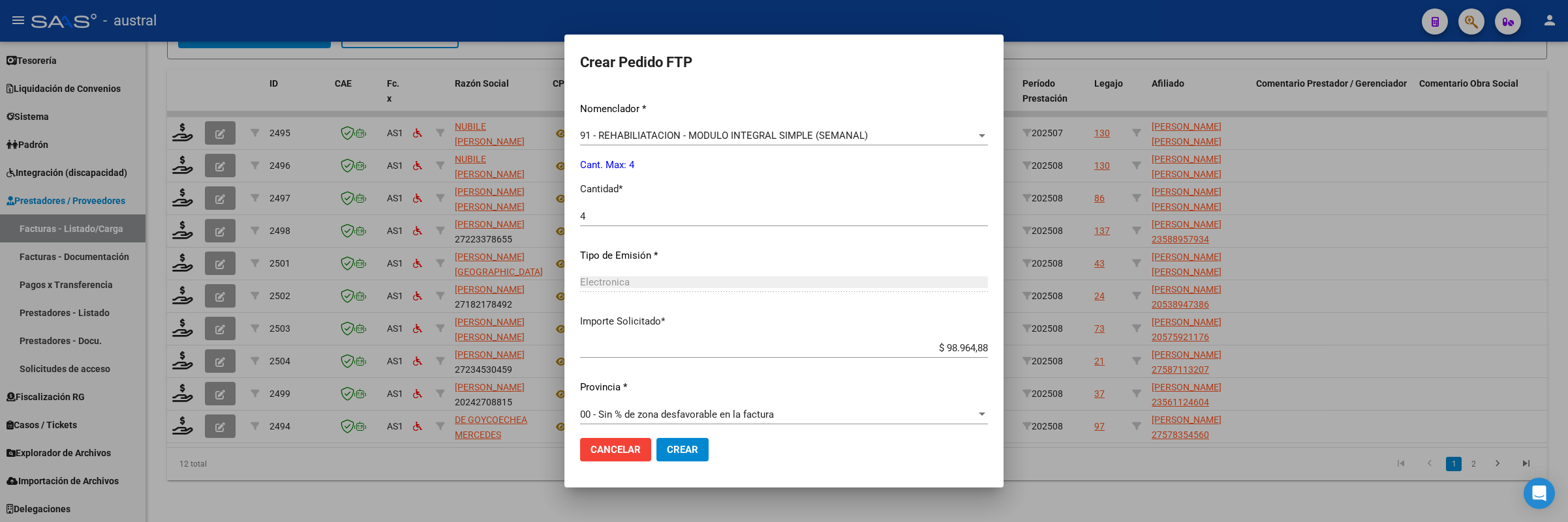
click at [675, 448] on span "Crear" at bounding box center [682, 450] width 31 height 12
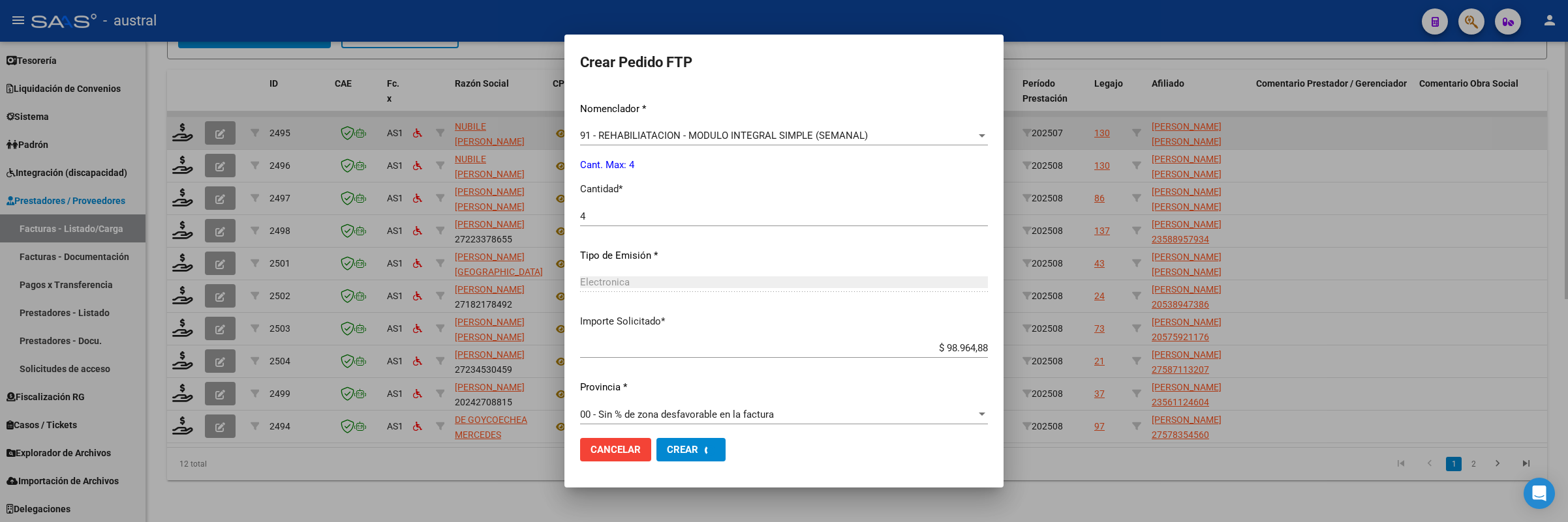
scroll to position [415, 0]
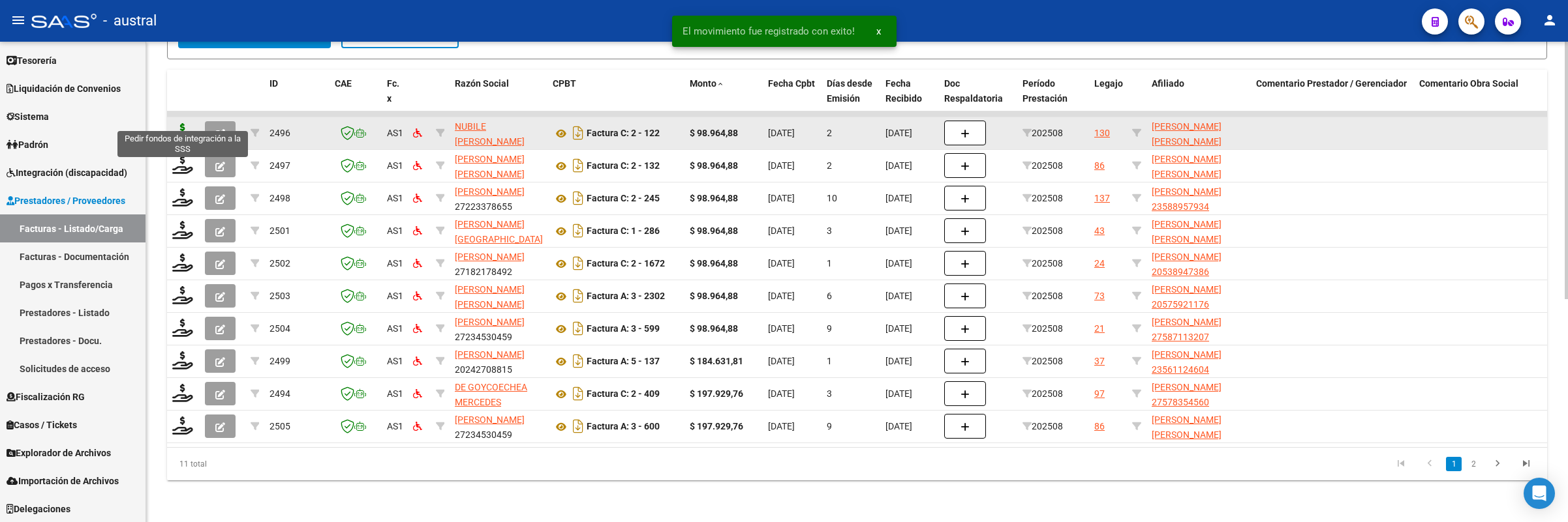
click at [182, 123] on icon at bounding box center [183, 132] width 21 height 18
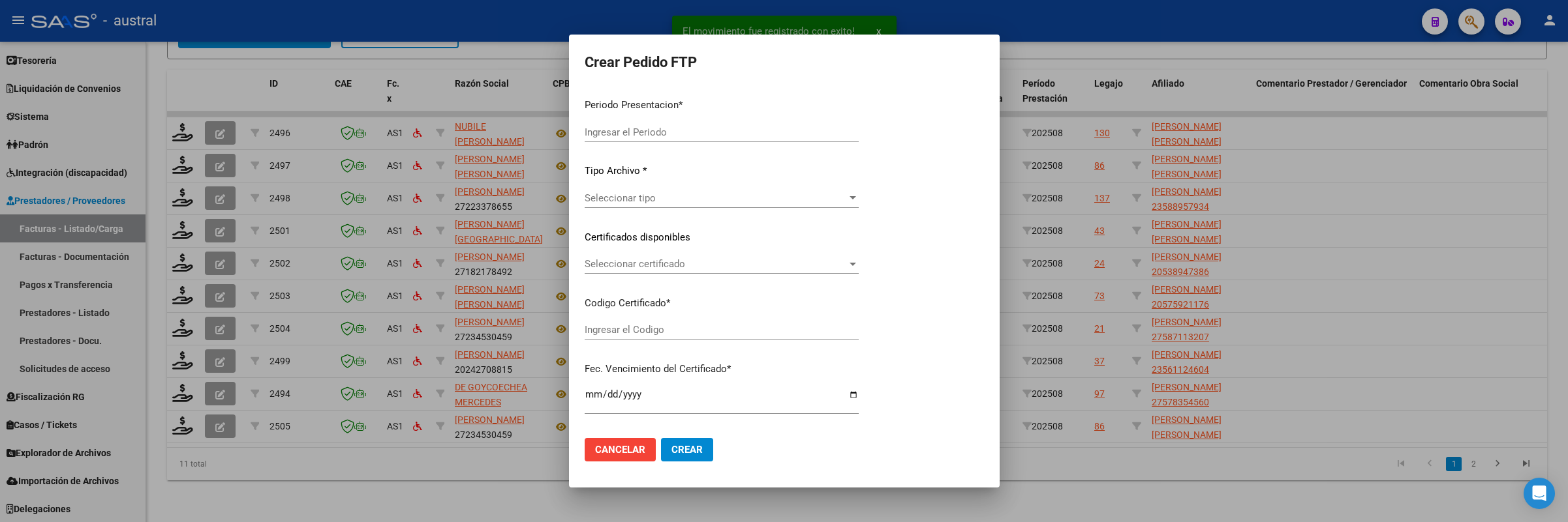
type input "202508"
type input "$ 98.964,88"
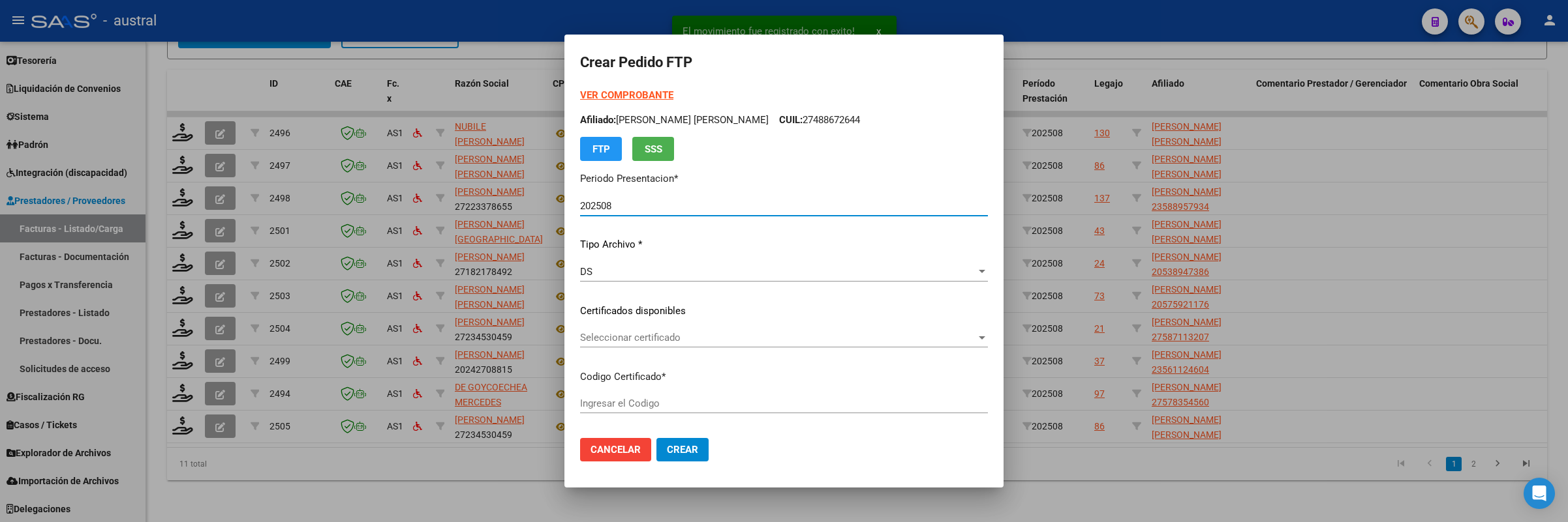
type input "8451679037"
type input "[DATE]"
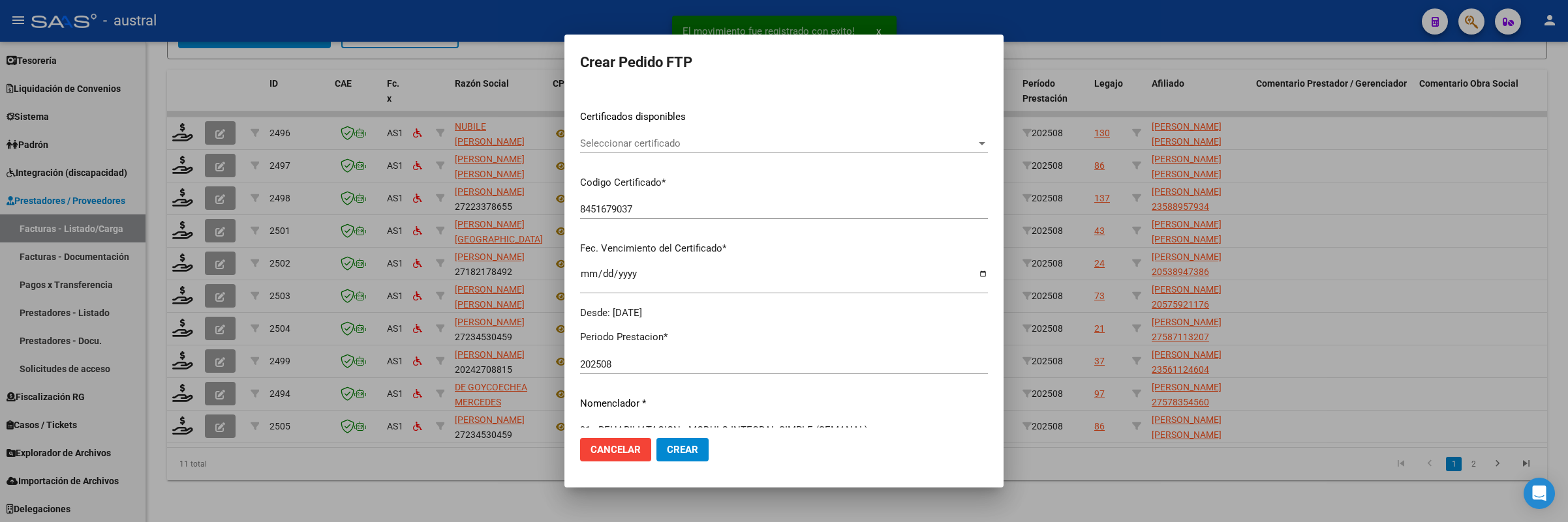
scroll to position [196, 0]
click at [644, 133] on div "Seleccionar certificado Seleccionar certificado" at bounding box center [784, 142] width 408 height 20
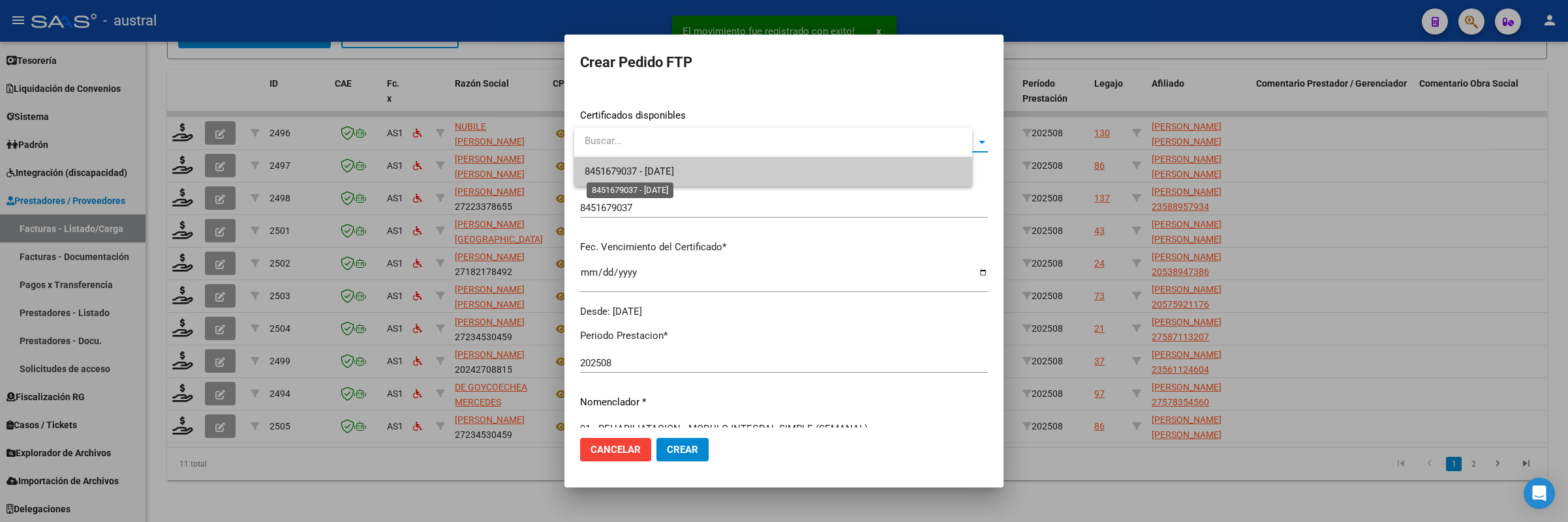
click at [674, 169] on span "8451679037 - [DATE]" at bounding box center [629, 171] width 89 height 12
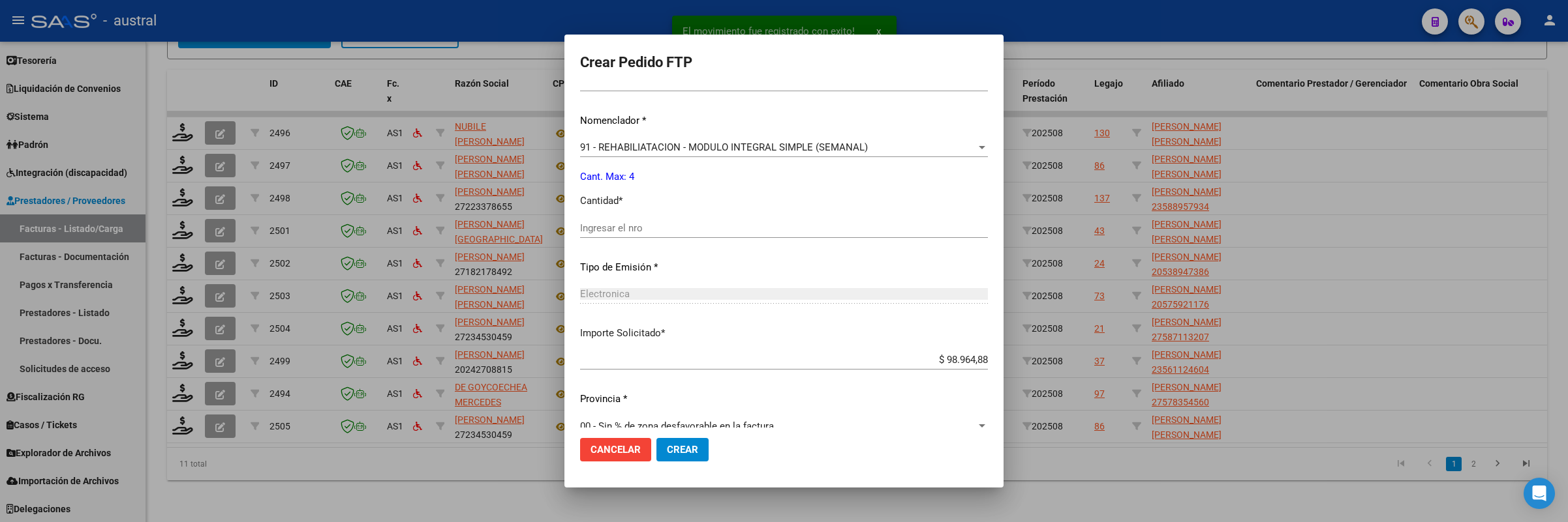
scroll to position [489, 0]
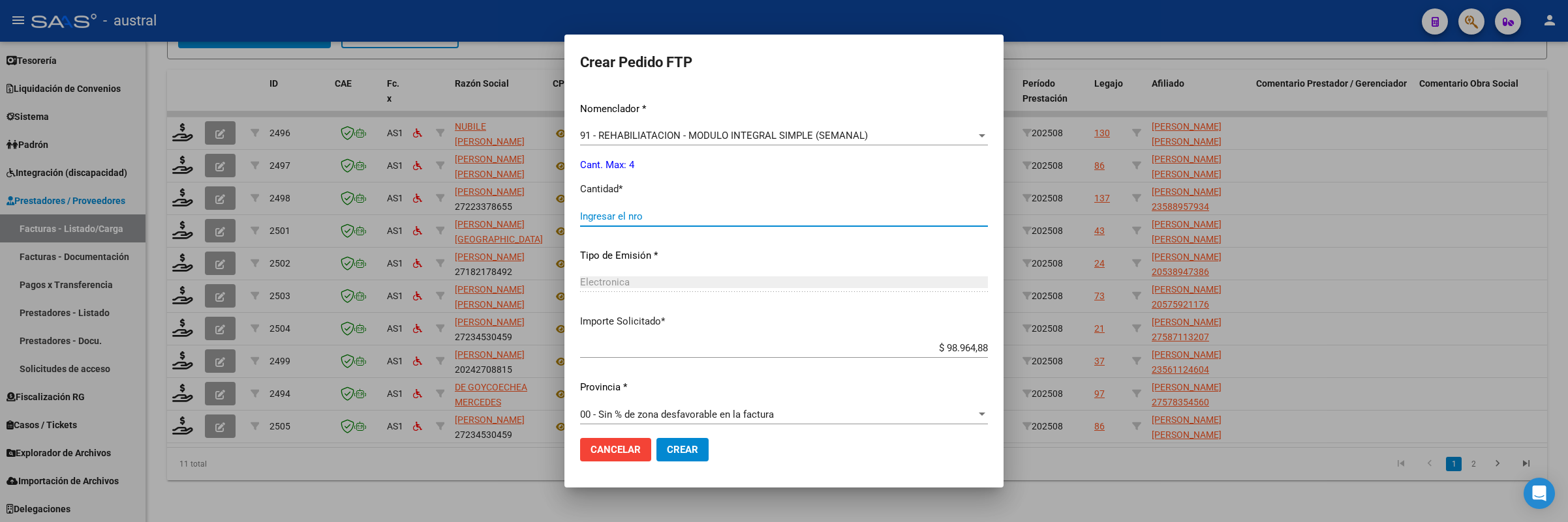
click at [722, 211] on input "Ingresar el nro" at bounding box center [784, 216] width 408 height 12
type input "4"
click at [657, 438] on button "Crear" at bounding box center [682, 450] width 53 height 24
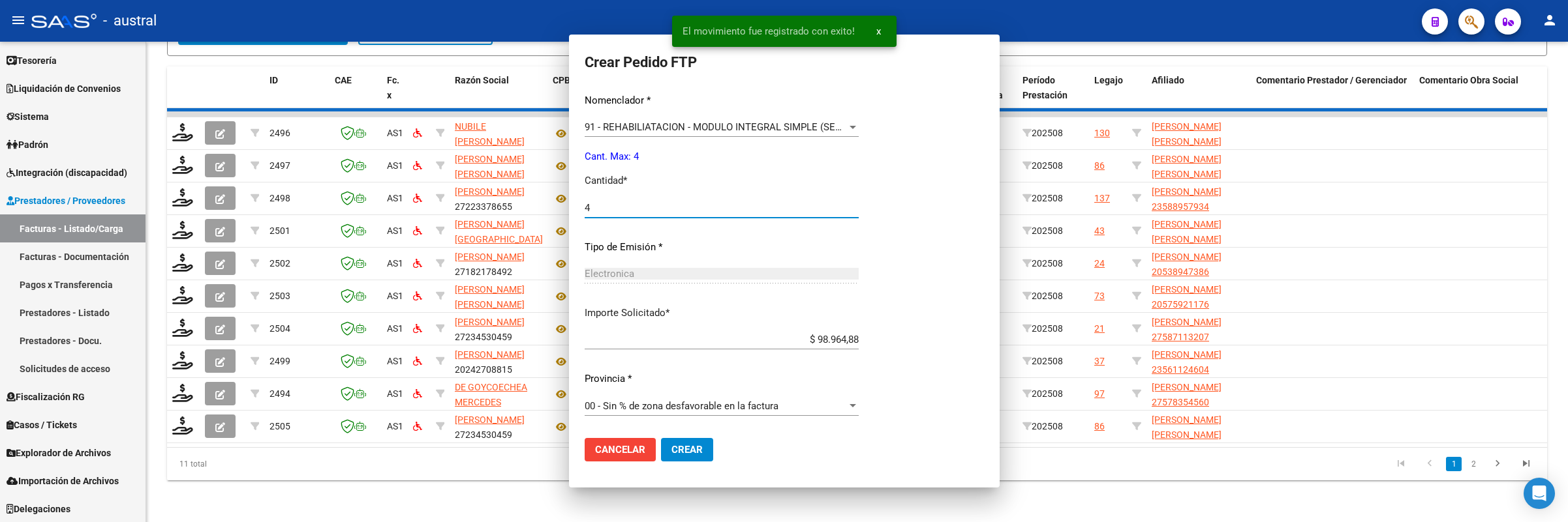
scroll to position [0, 0]
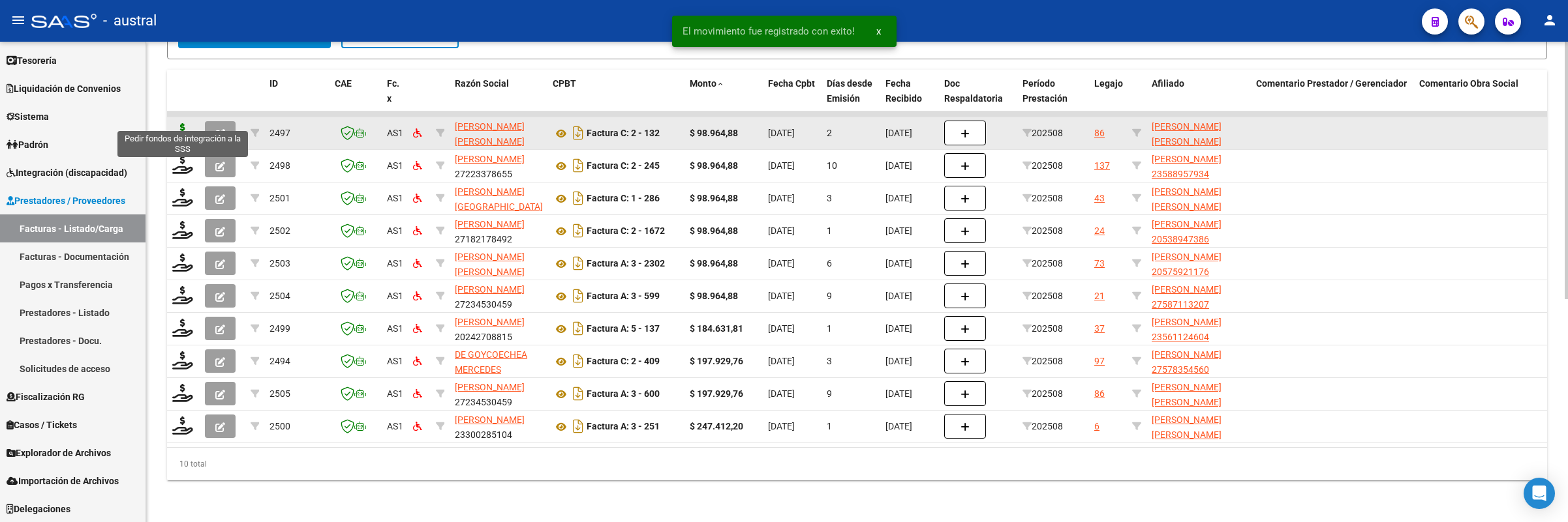
click at [175, 123] on icon at bounding box center [183, 132] width 21 height 18
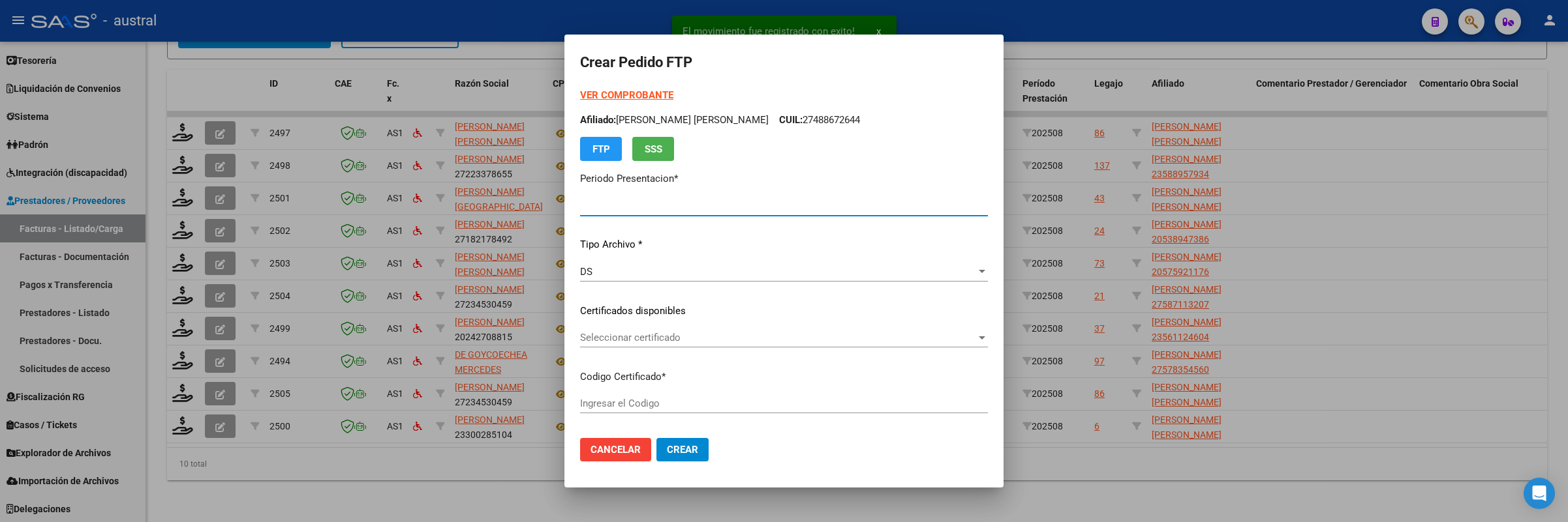
type input "202508"
type input "$ 98.964,88"
type input "5484791984"
type input "[DATE]"
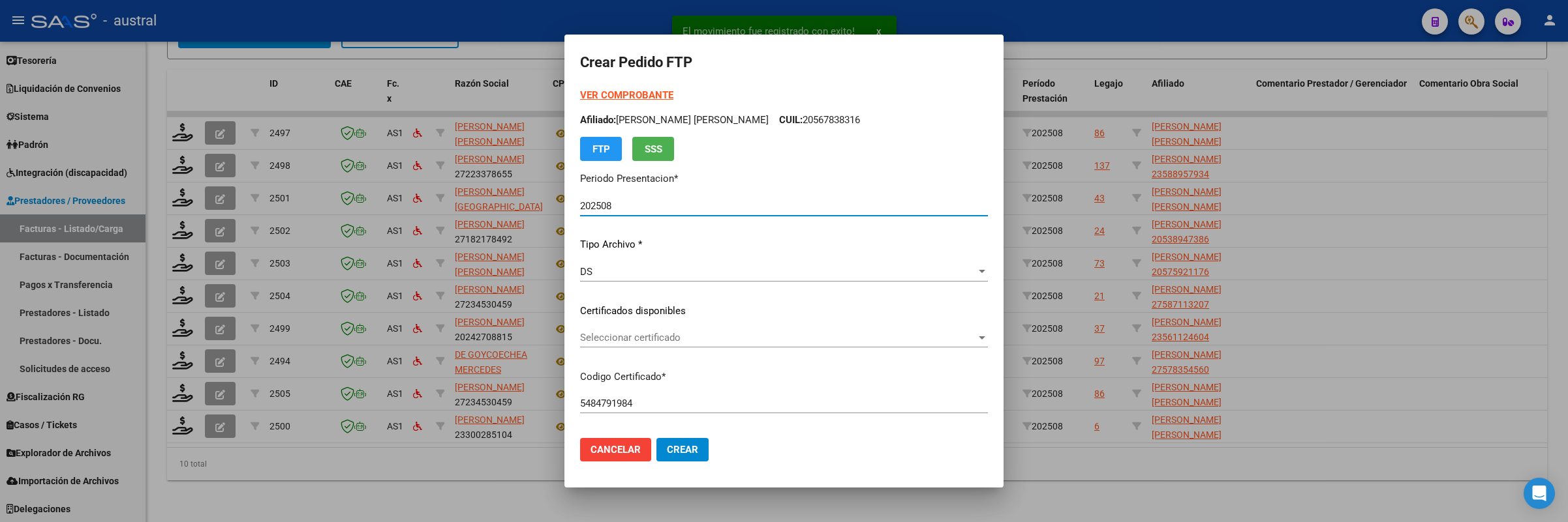
click at [653, 343] on span "Seleccionar certificado" at bounding box center [778, 337] width 396 height 12
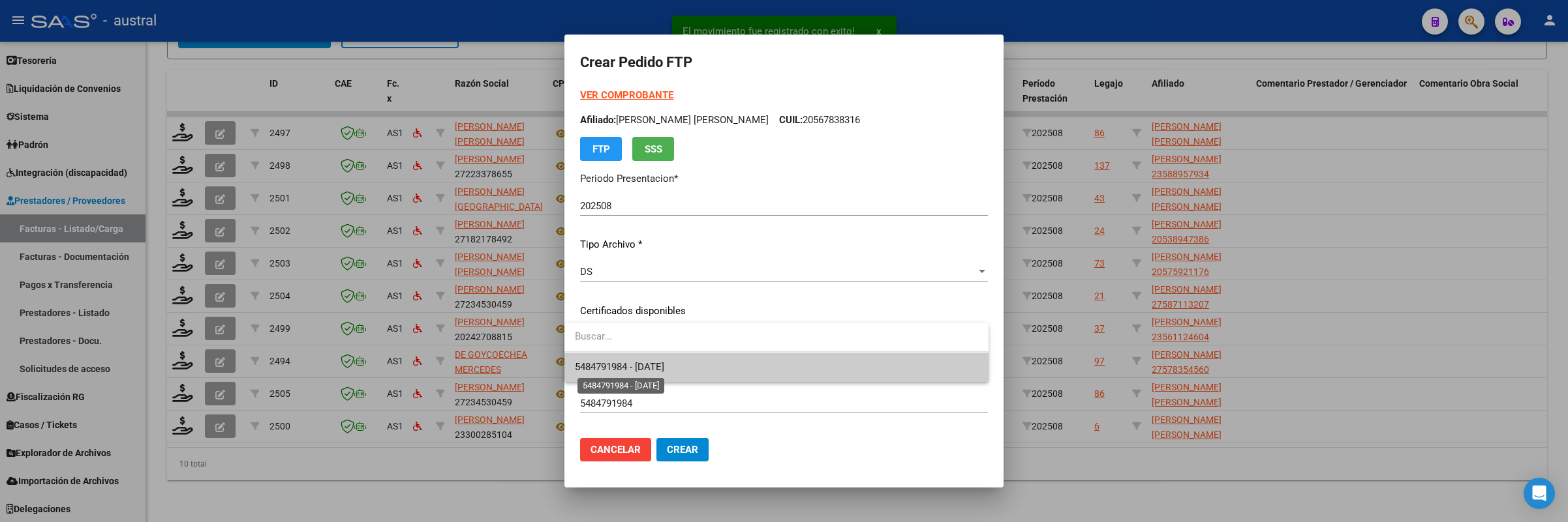
click at [684, 357] on span "5484791984 - [DATE]" at bounding box center [777, 367] width 403 height 29
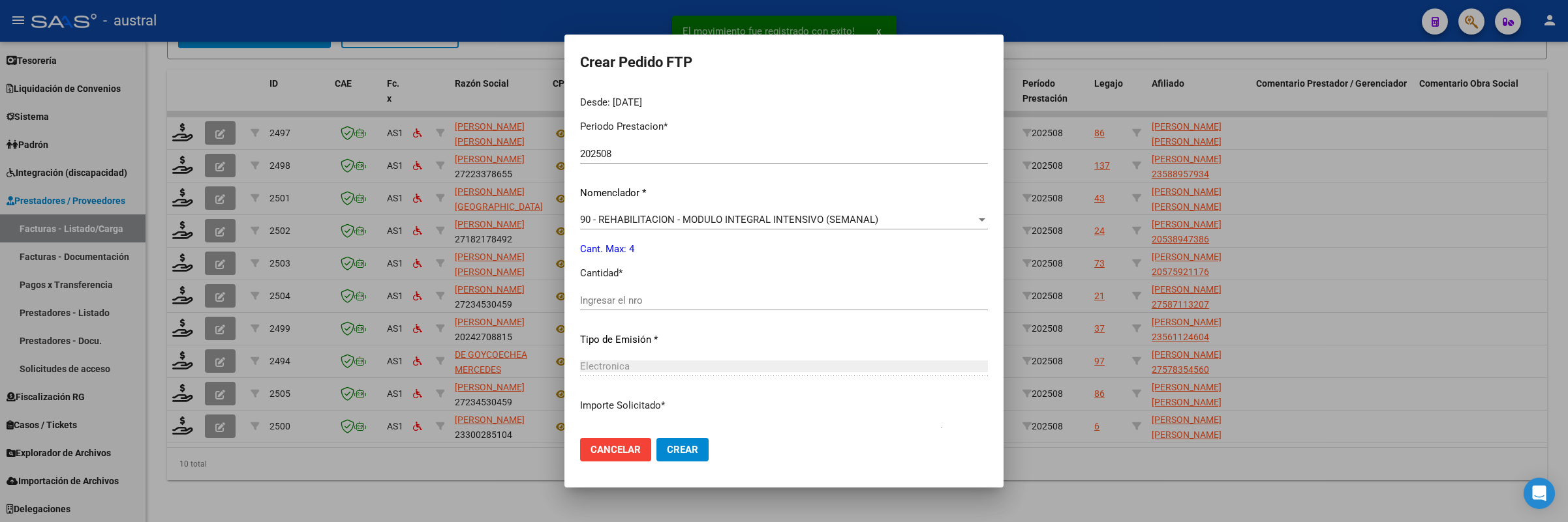
scroll to position [489, 0]
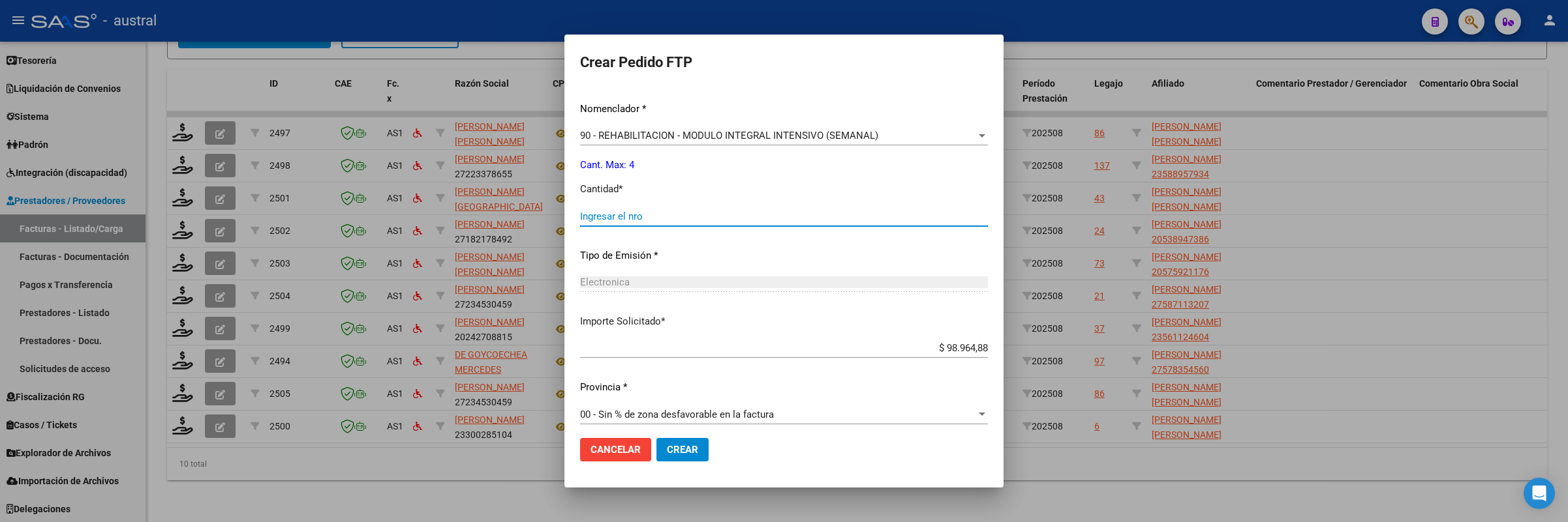
click at [674, 219] on input "Ingresar el nro" at bounding box center [784, 216] width 408 height 12
type input "4"
click at [657, 438] on button "Crear" at bounding box center [682, 450] width 53 height 24
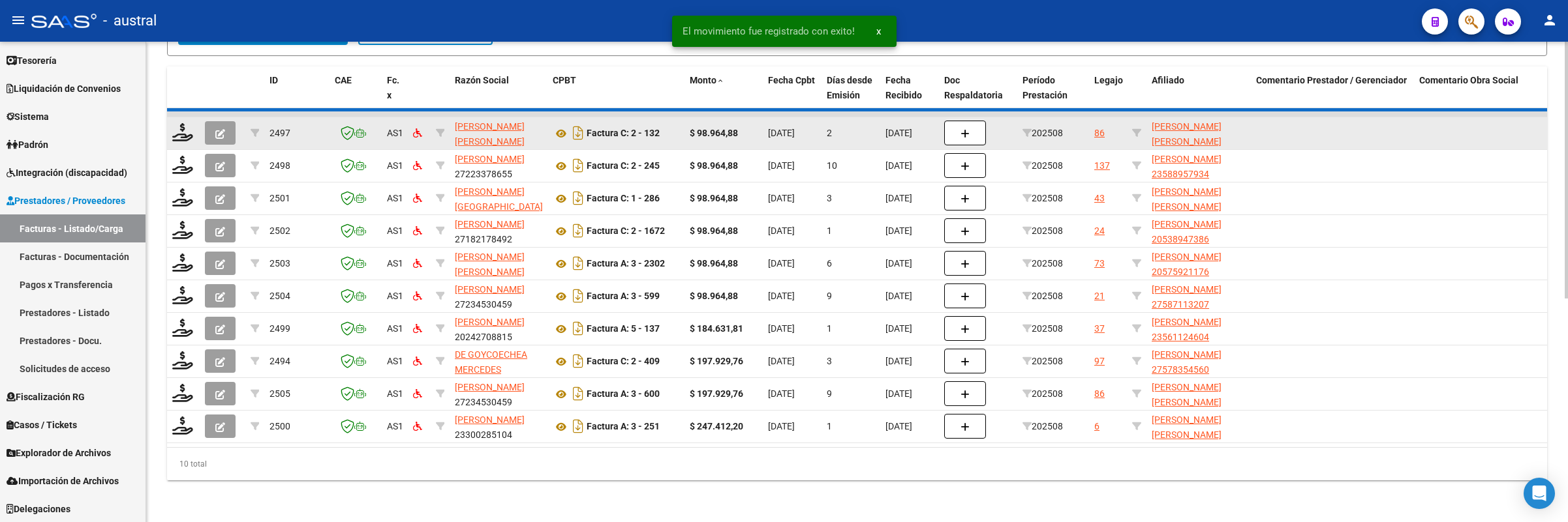
scroll to position [383, 0]
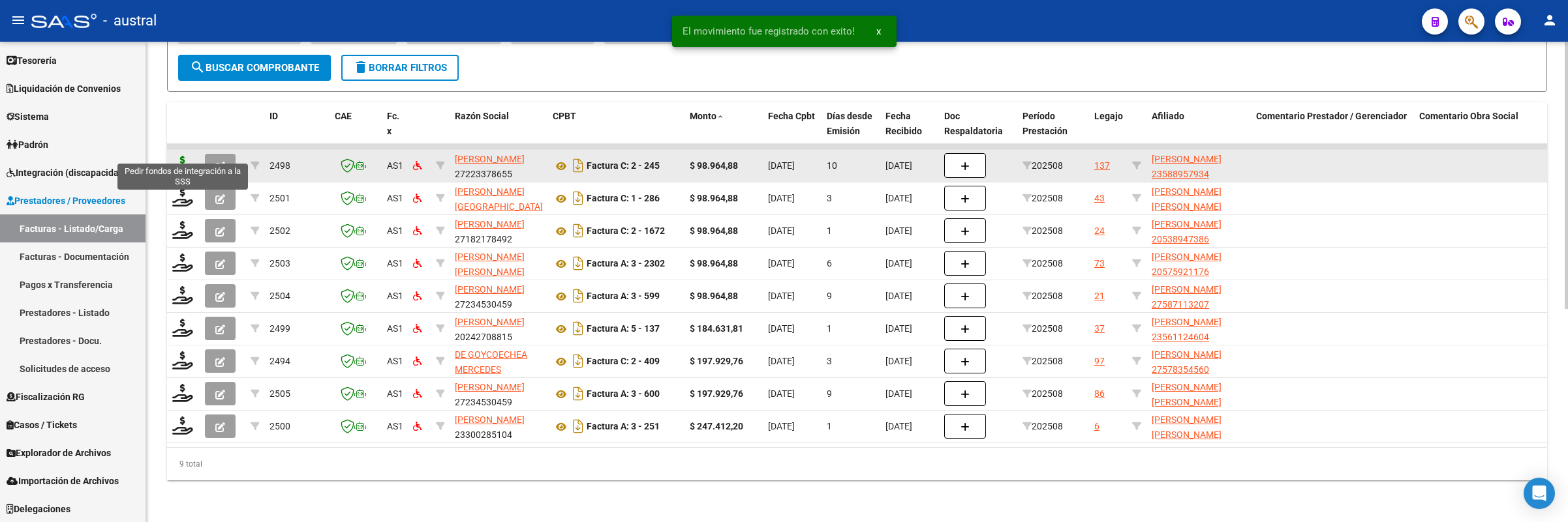
click at [180, 156] on icon at bounding box center [183, 165] width 21 height 18
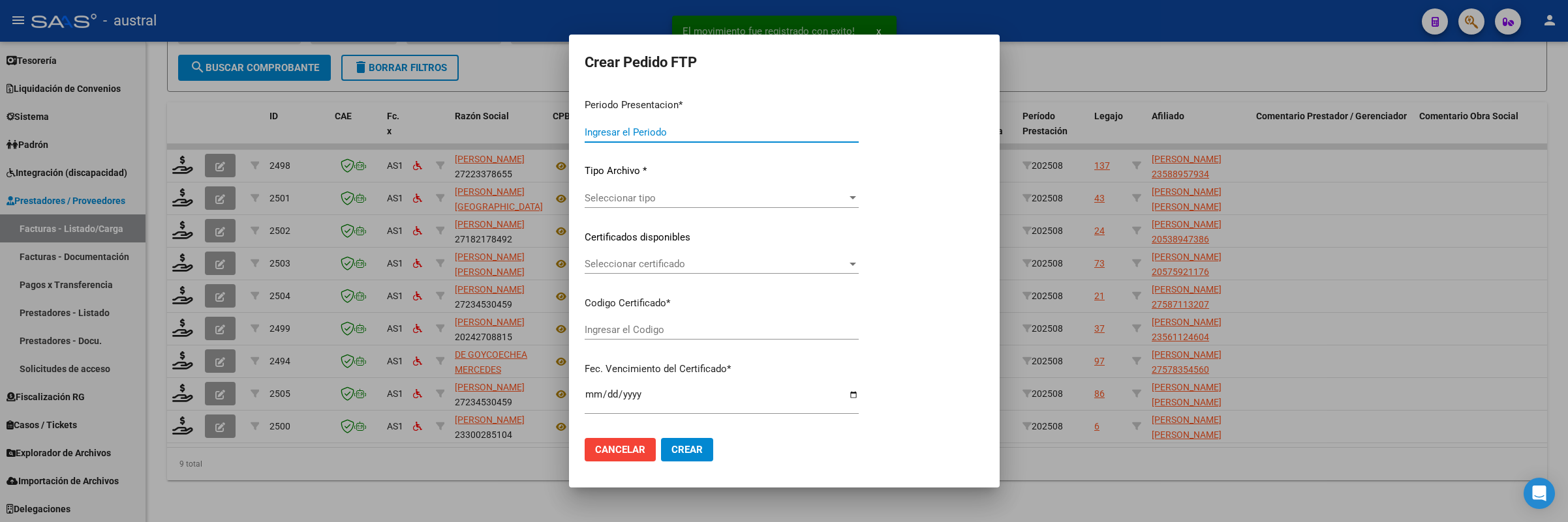
type input "202508"
type input "$ 98.964,88"
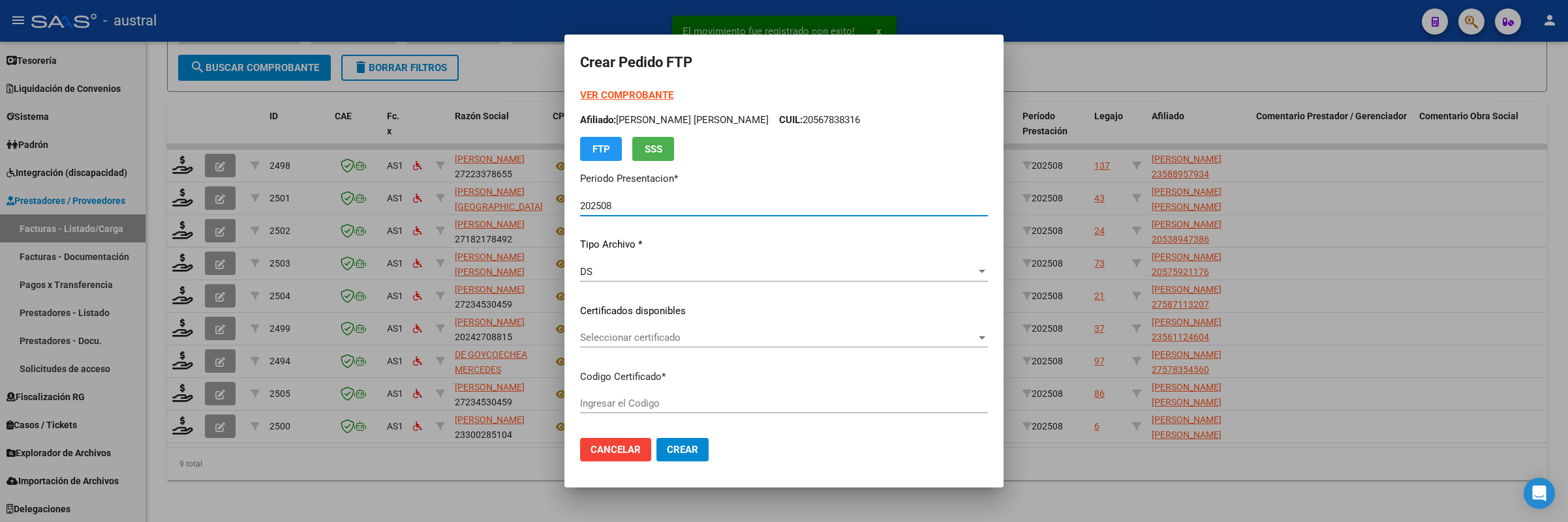
type input "7487070558"
type input "[DATE]"
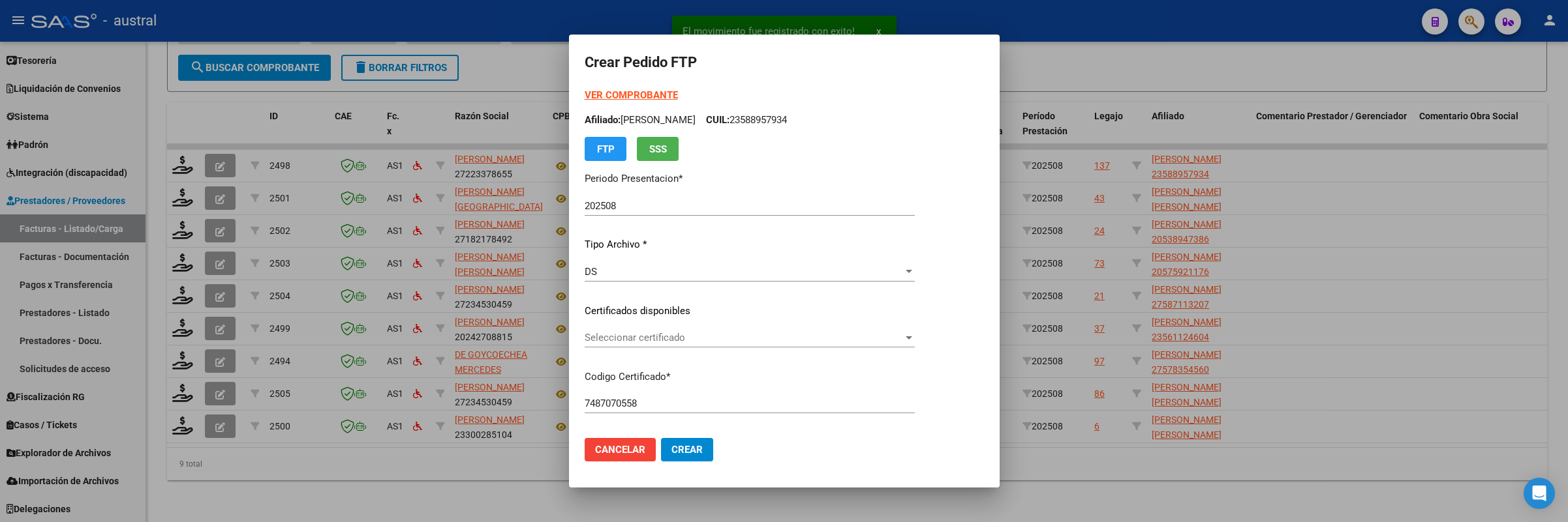
click at [670, 347] on div "Seleccionar certificado Seleccionar certificado" at bounding box center [749, 337] width 330 height 20
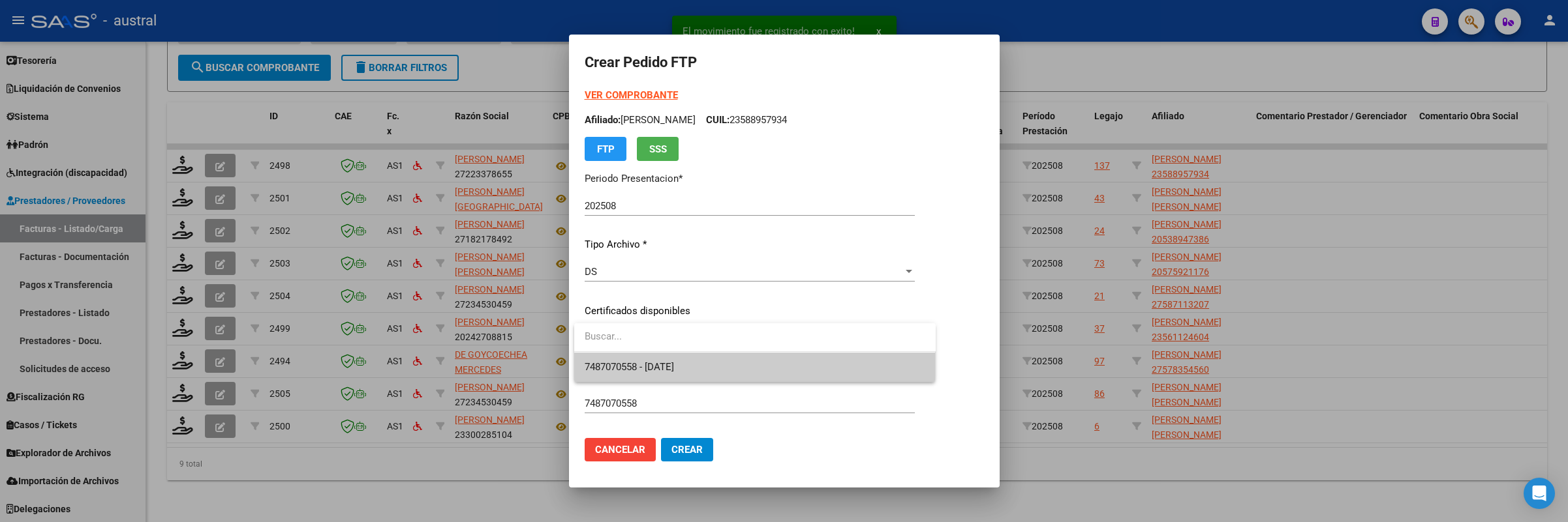
click at [700, 366] on span "7487070558 - [DATE]" at bounding box center [755, 367] width 340 height 29
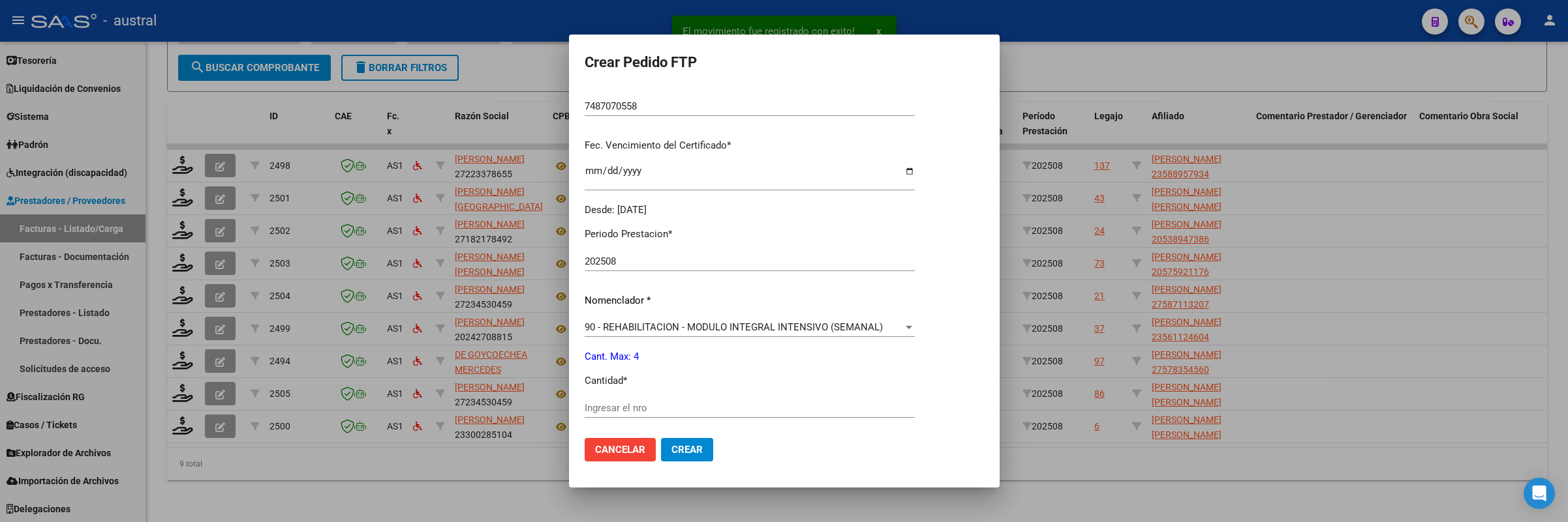
scroll to position [391, 0]
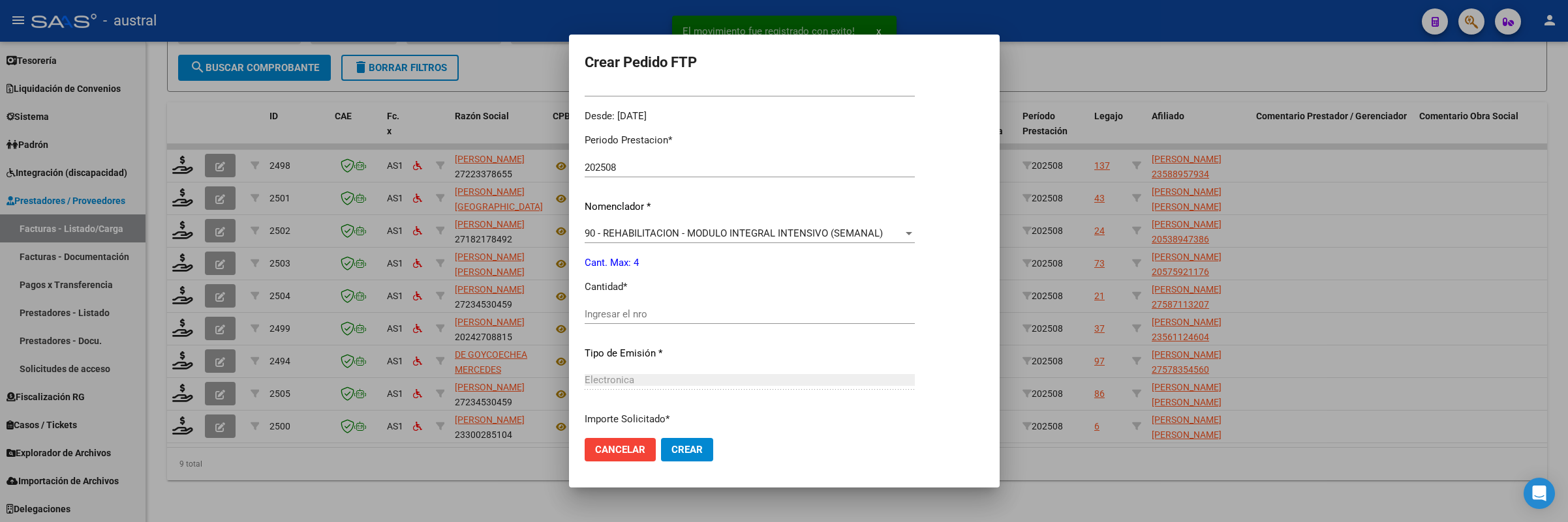
click at [709, 317] on input "Ingresar el nro" at bounding box center [749, 314] width 330 height 12
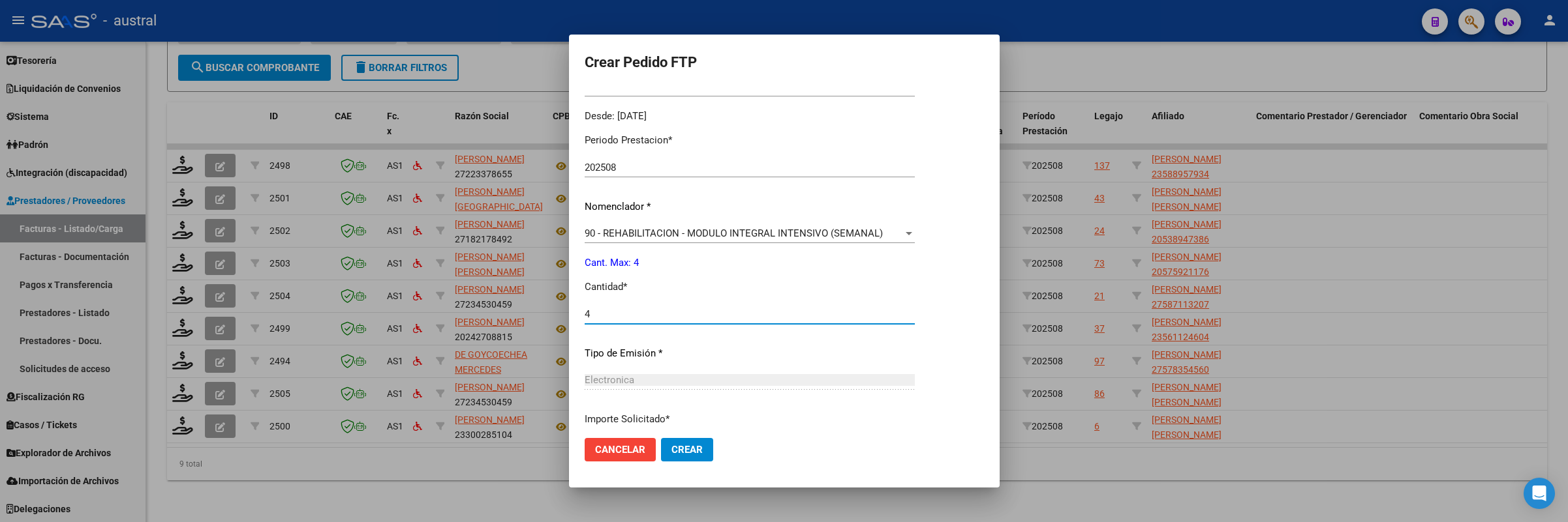
type input "4"
click at [661, 438] on button "Crear" at bounding box center [687, 450] width 53 height 24
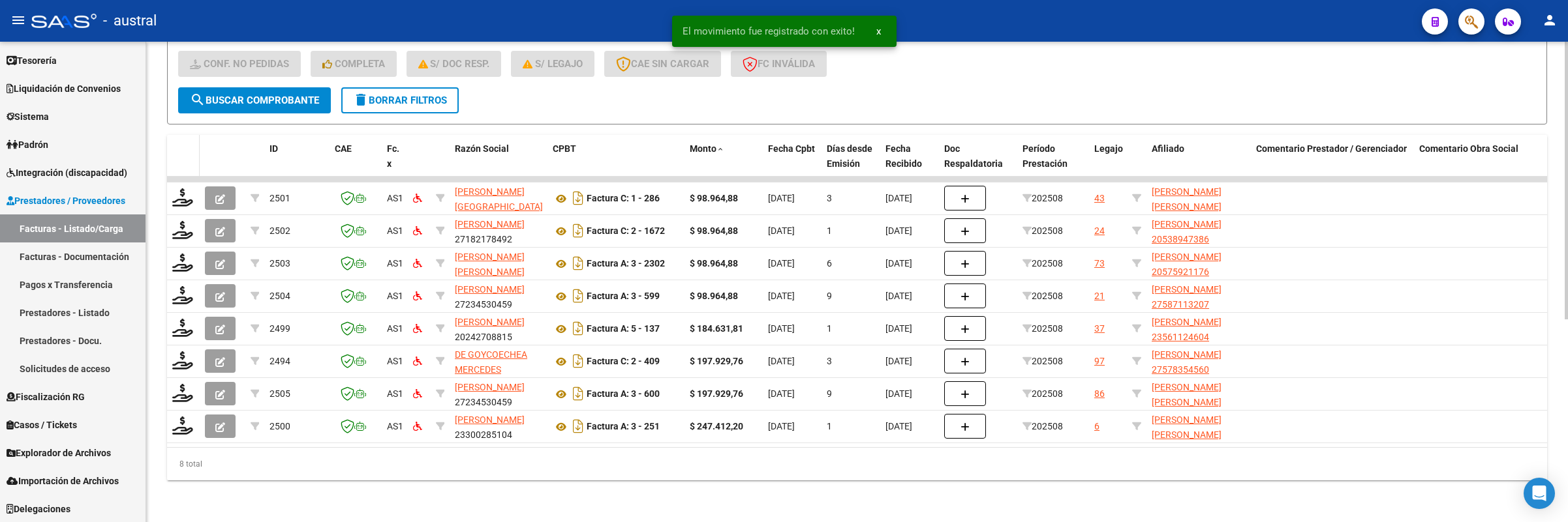
scroll to position [351, 0]
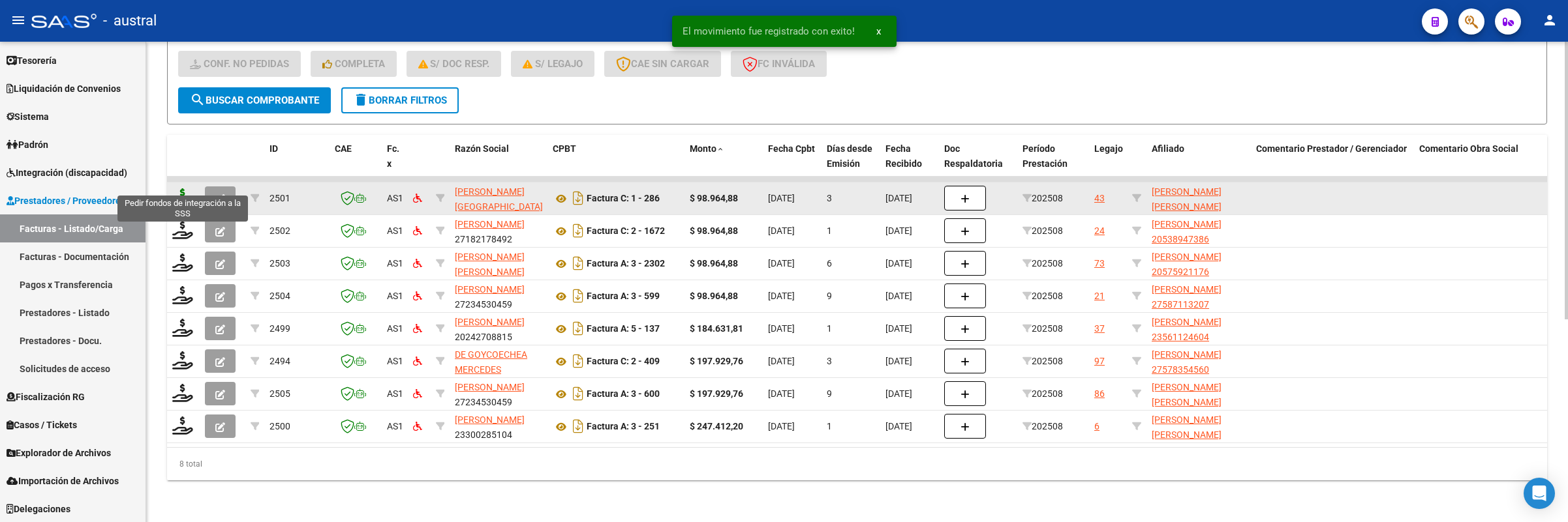
click at [183, 188] on icon at bounding box center [183, 197] width 21 height 18
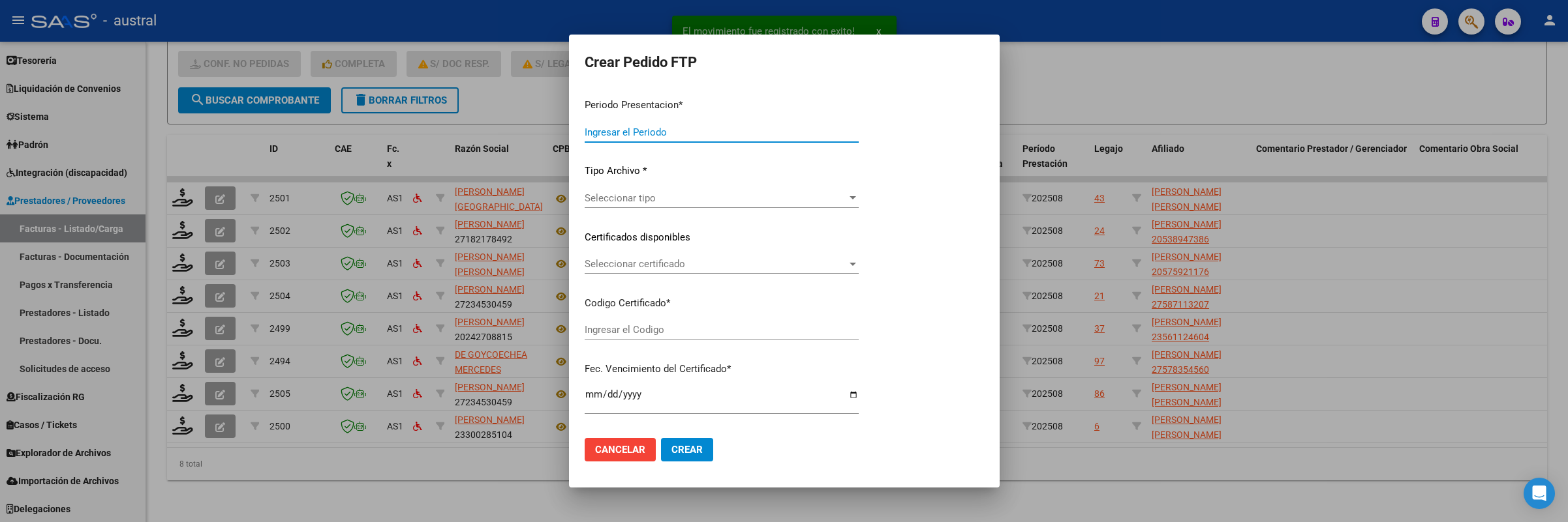
type input "202508"
type input "$ 98.964,88"
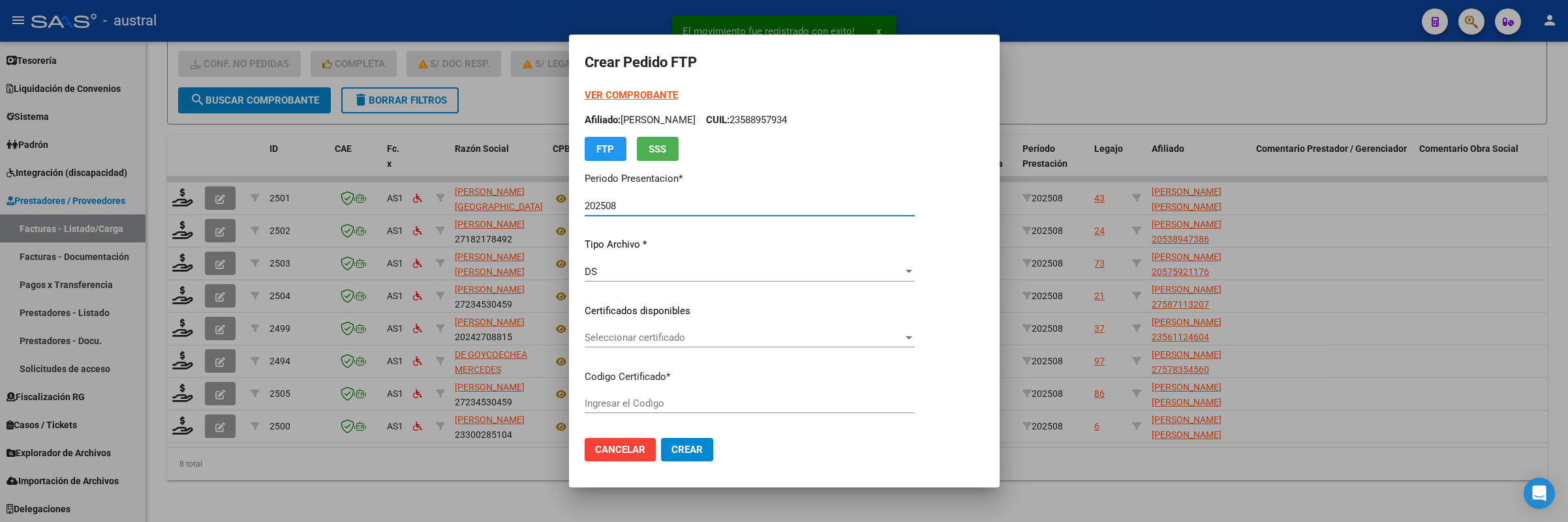
type input "4254053537"
type input "[DATE]"
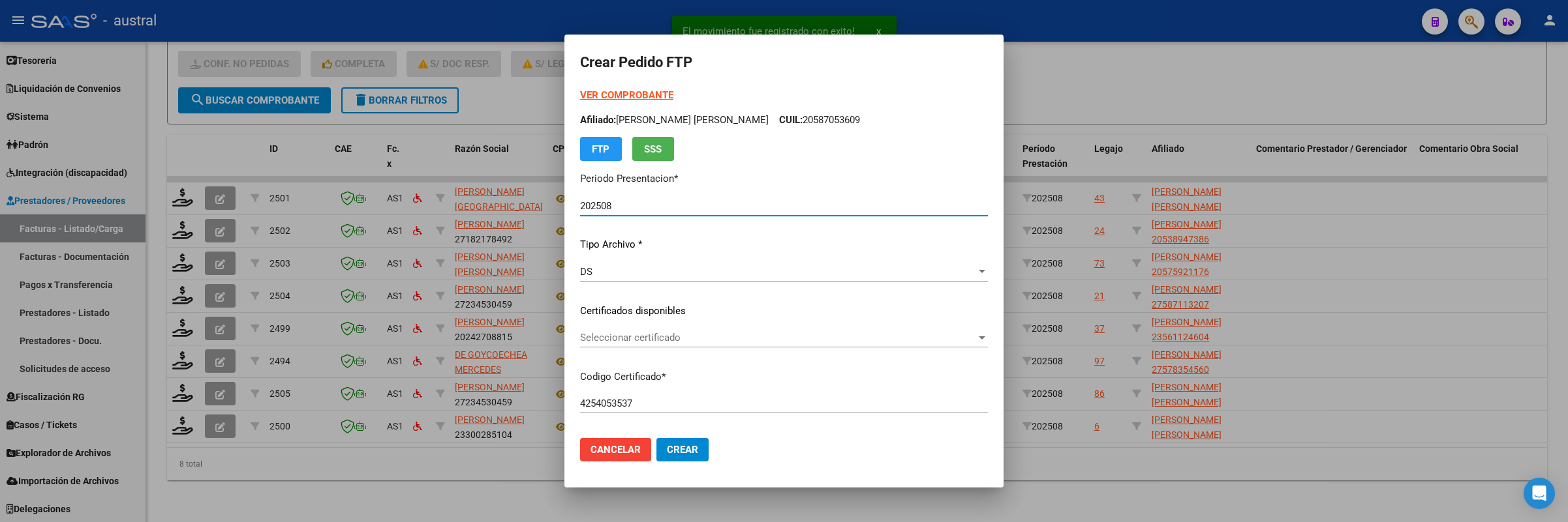
click at [650, 329] on div "Seleccionar certificado Seleccionar certificado" at bounding box center [784, 337] width 408 height 20
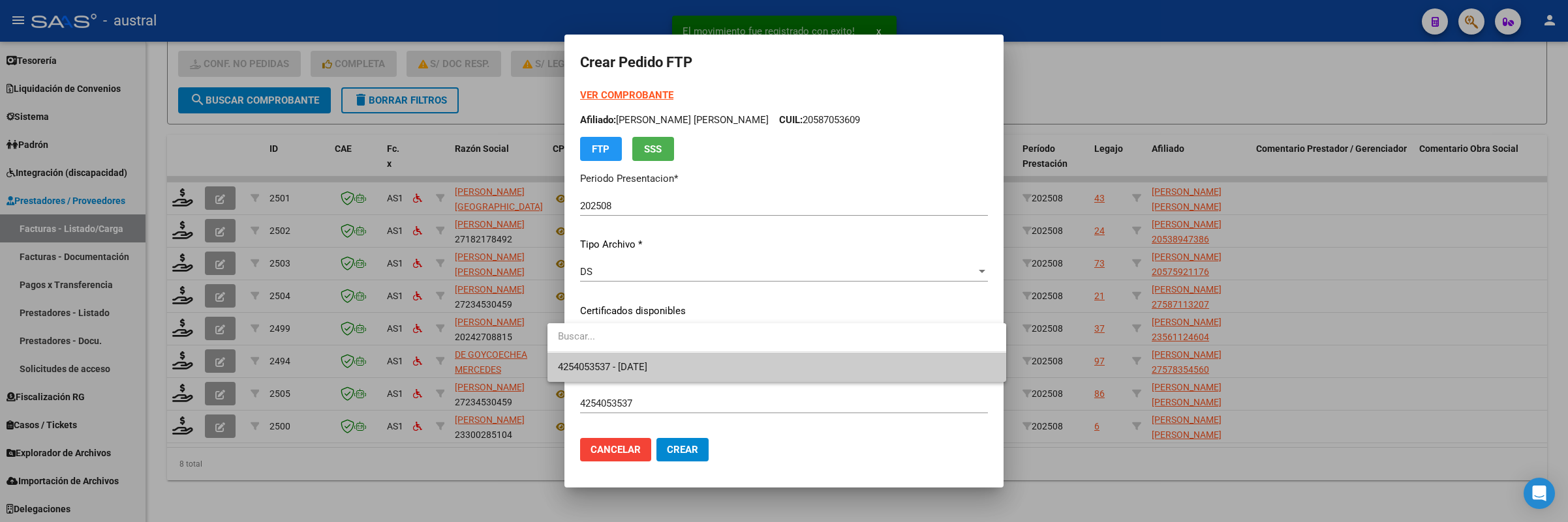
click at [656, 356] on span "4254053537 - [DATE]" at bounding box center [777, 367] width 438 height 29
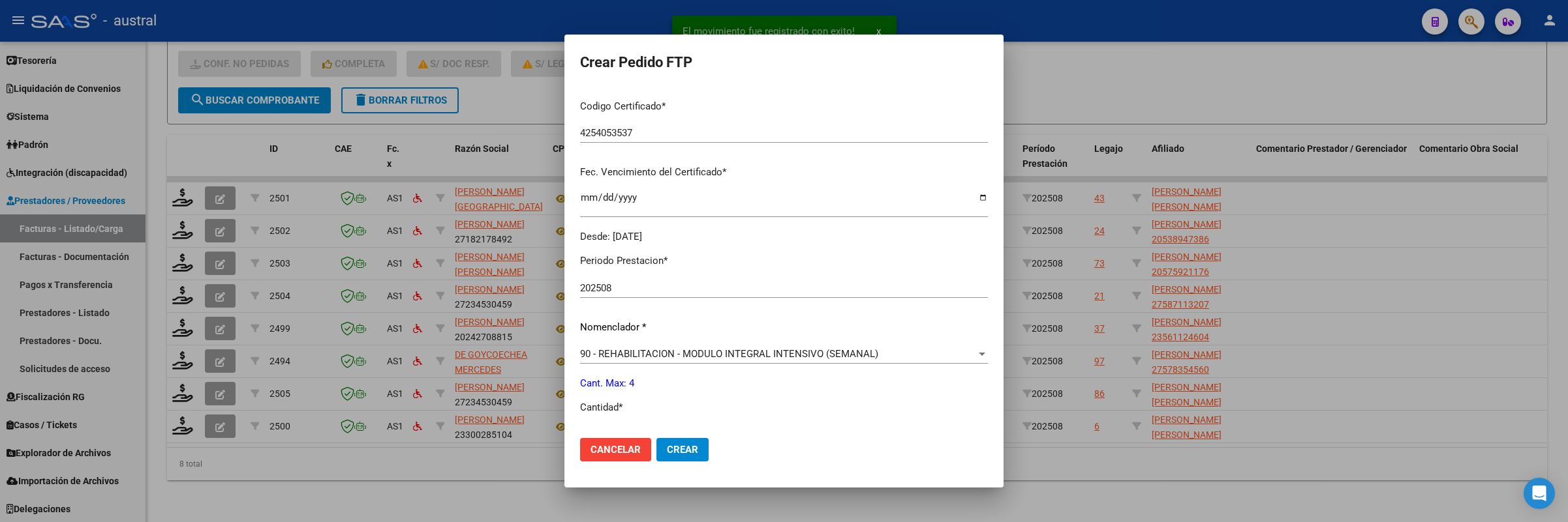
scroll to position [293, 0]
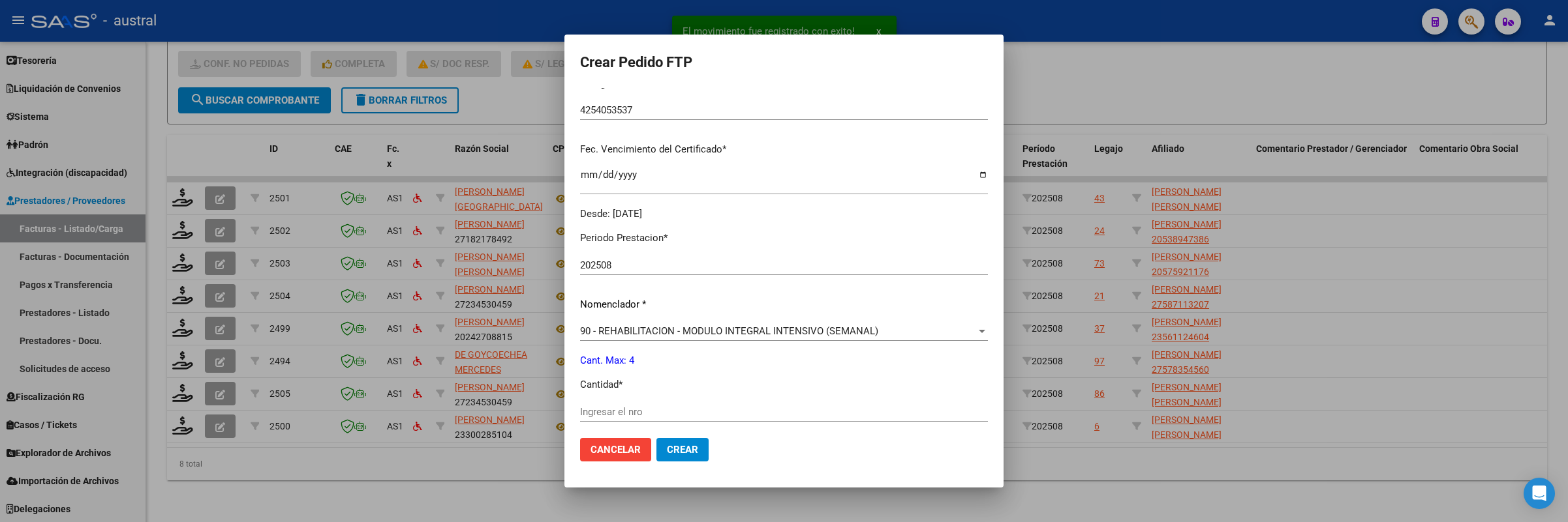
click at [632, 409] on input "Ingresar el nro" at bounding box center [784, 411] width 408 height 12
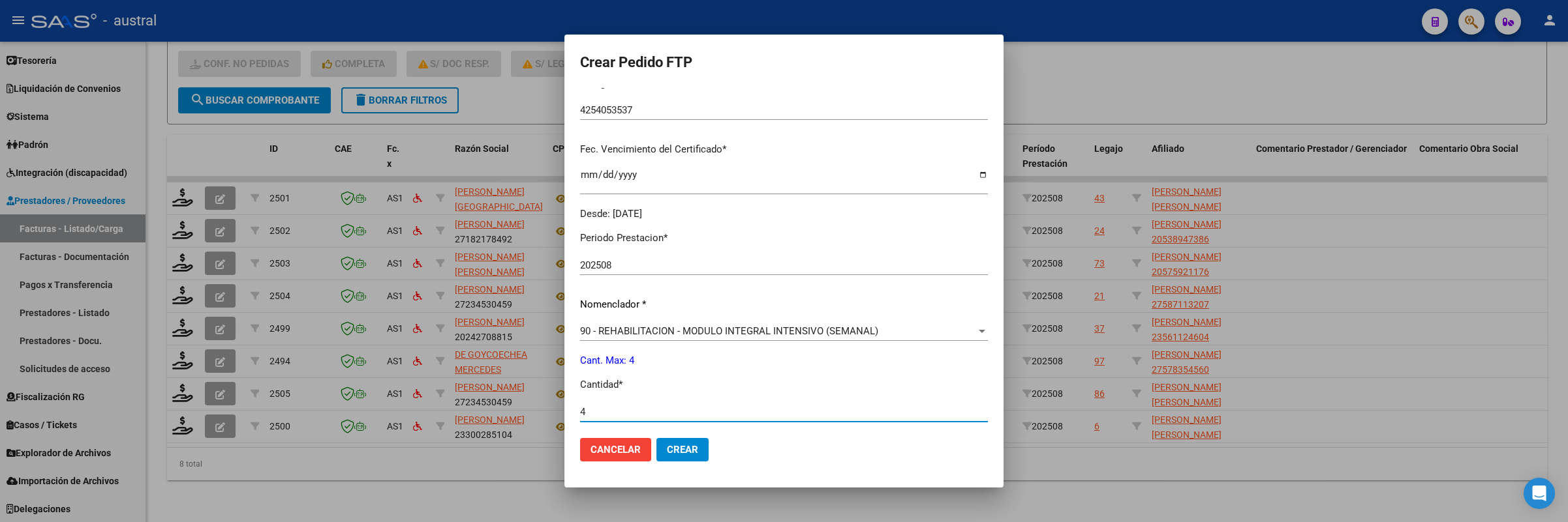
type input "4"
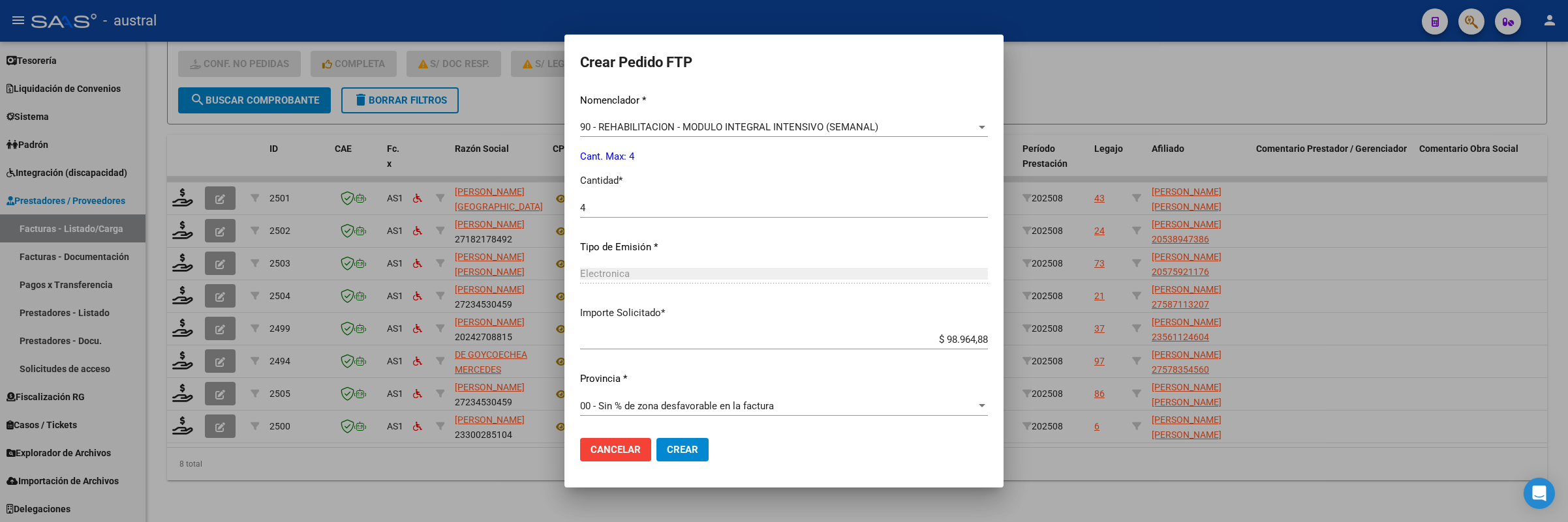
click at [664, 456] on button "Crear" at bounding box center [682, 450] width 53 height 24
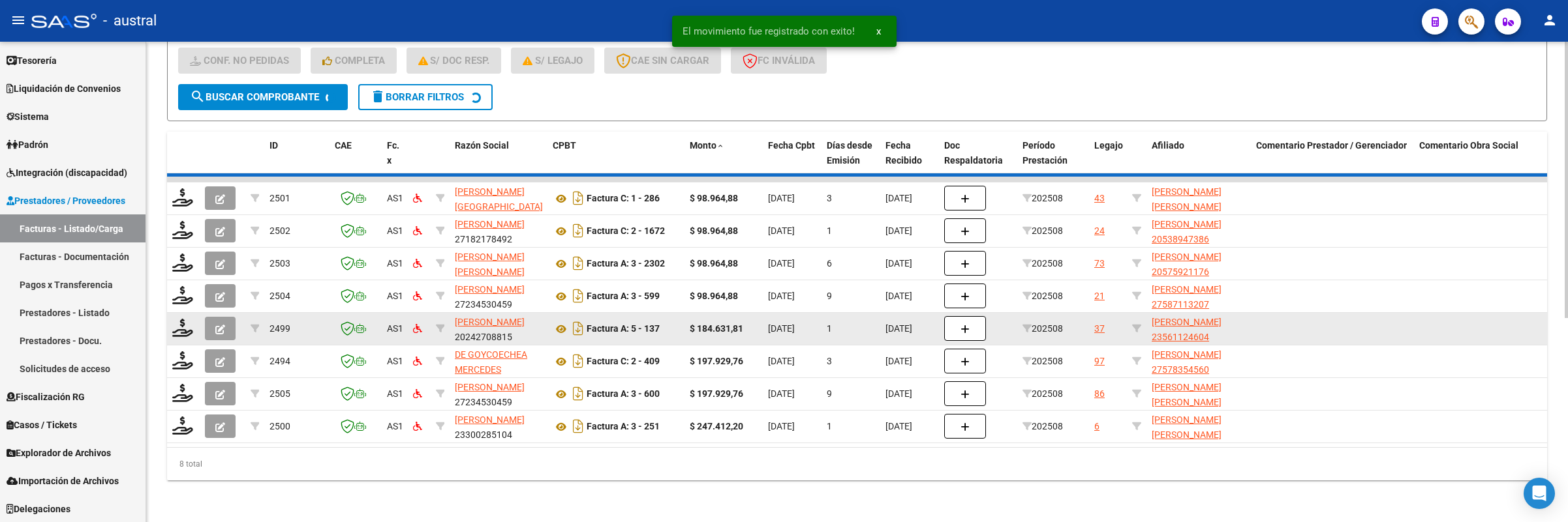
scroll to position [317, 0]
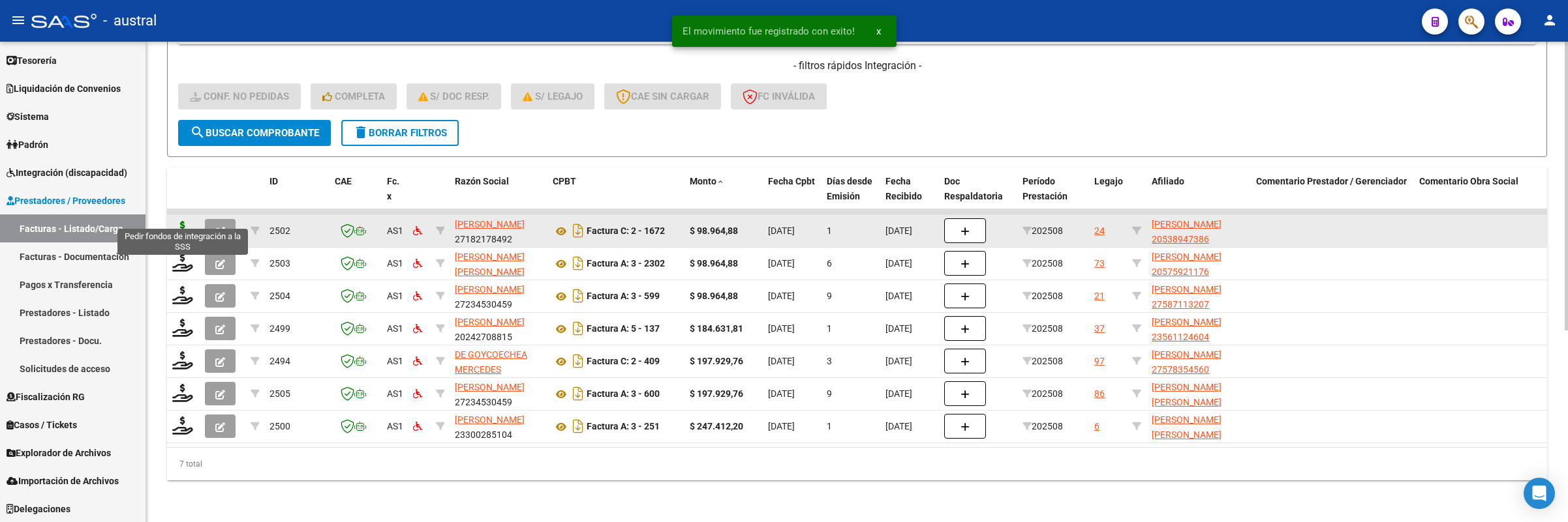
click at [183, 221] on icon at bounding box center [183, 230] width 21 height 18
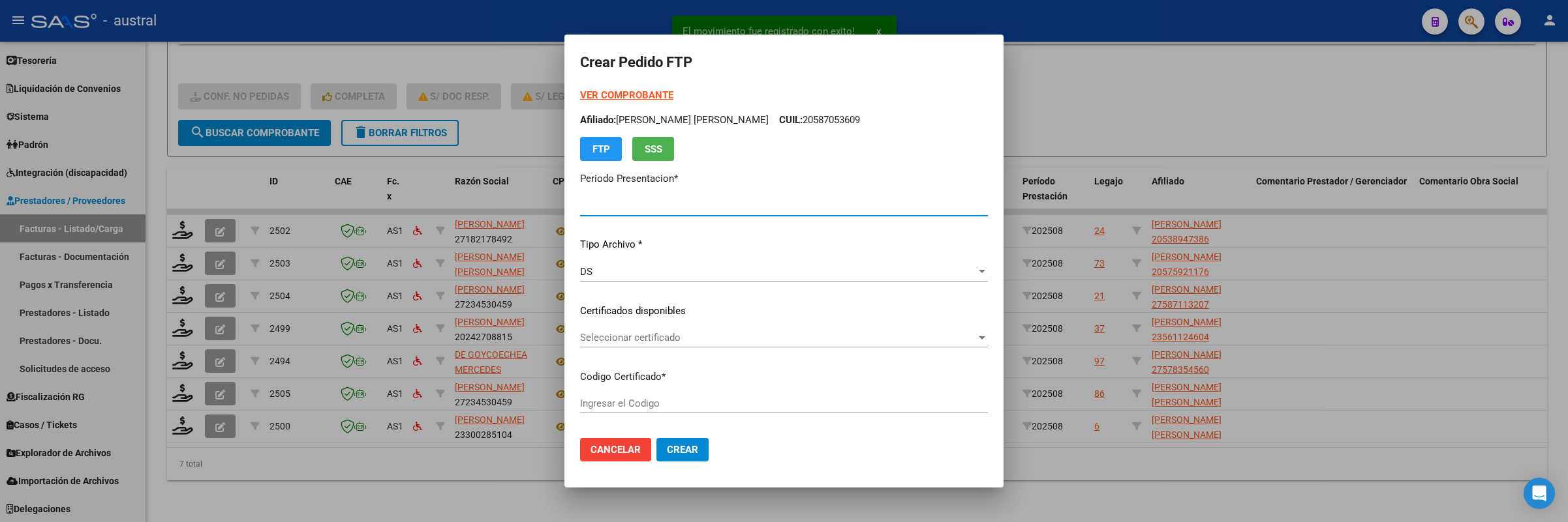
type input "202508"
type input "$ 98.964,88"
type input "4667840704"
type input "[DATE]"
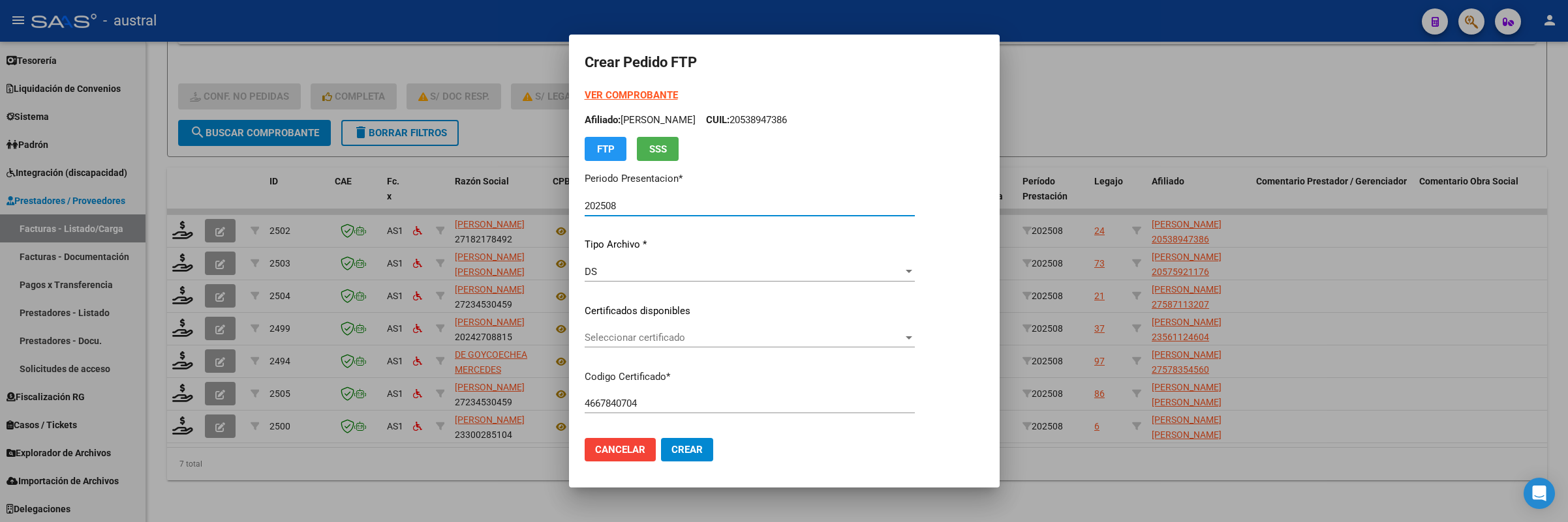
click at [608, 340] on span "Seleccionar certificado" at bounding box center [744, 337] width 318 height 12
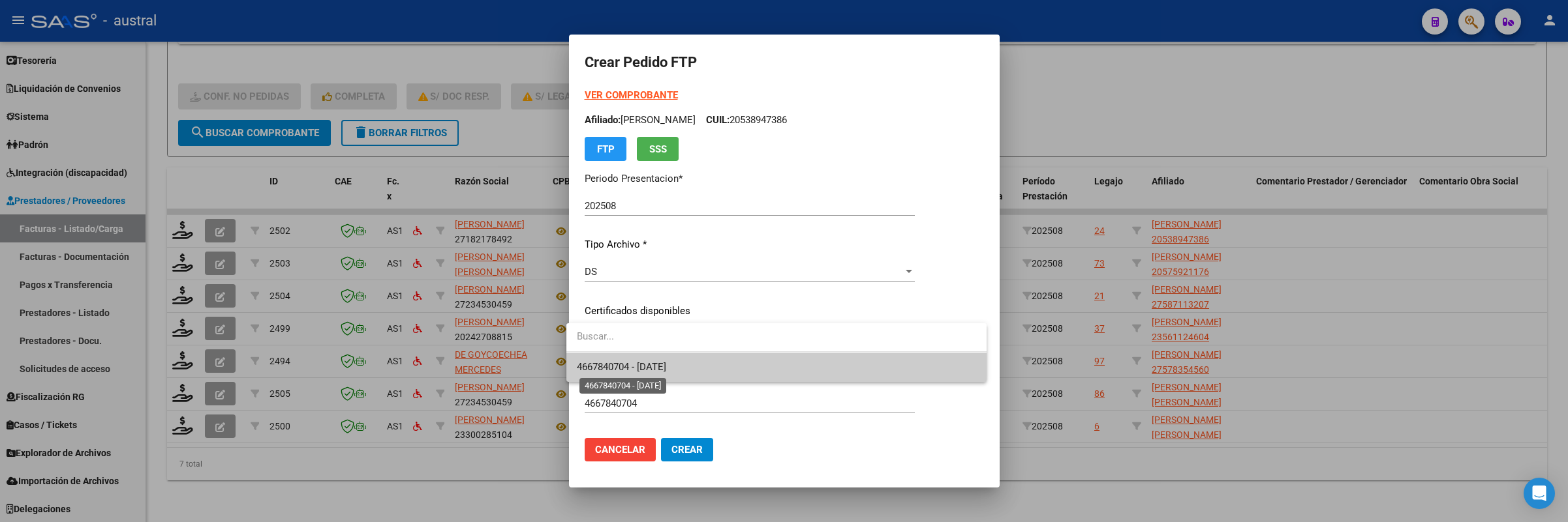
click at [637, 364] on span "4667840704 - [DATE]" at bounding box center [621, 367] width 89 height 12
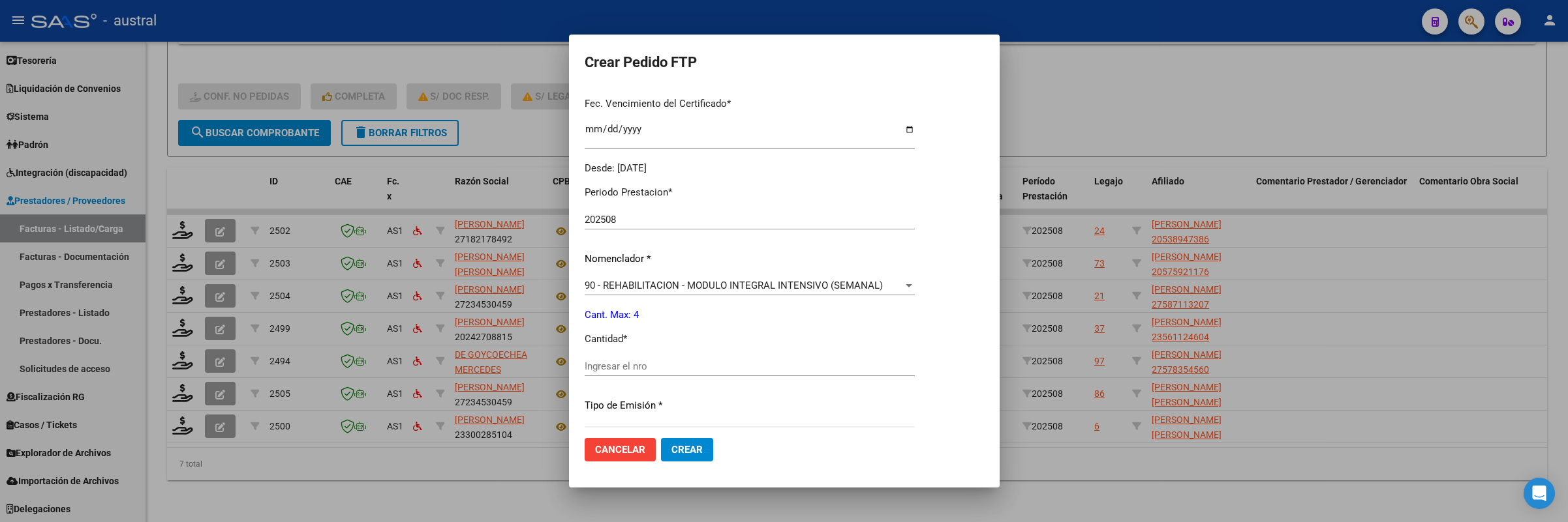
scroll to position [391, 0]
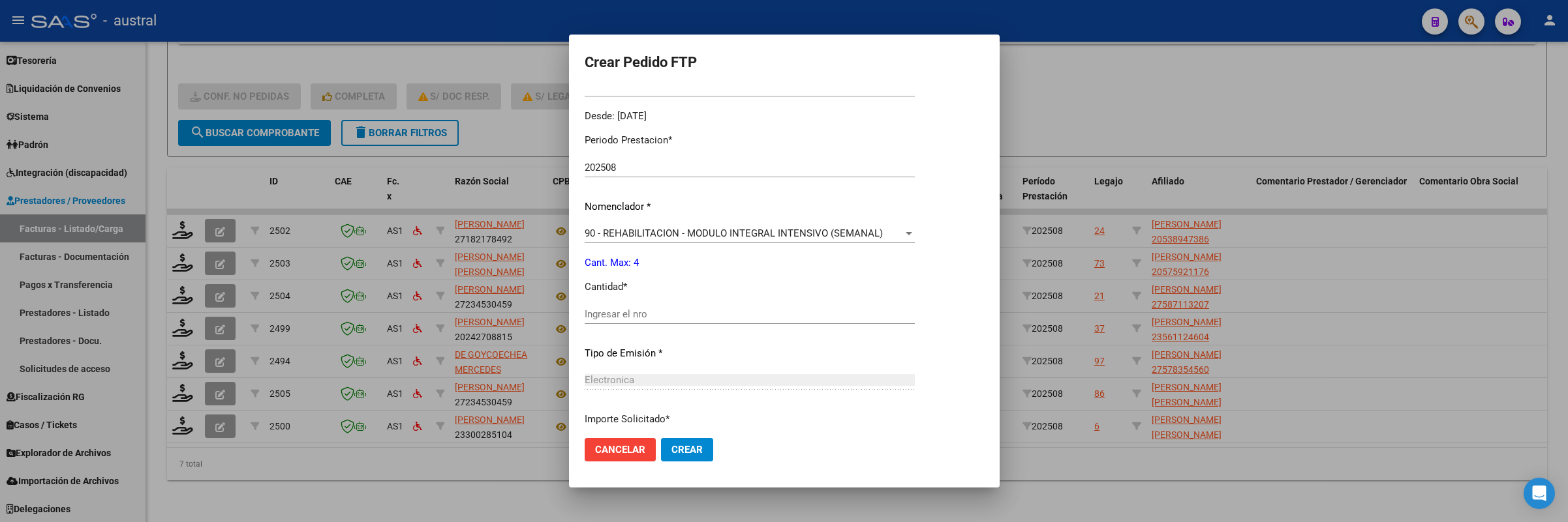
click at [683, 299] on div "Periodo Prestacion * 202508 Ingresar el Periodo Prestacion Nomenclador * 90 - R…" at bounding box center [749, 328] width 330 height 411
click at [737, 317] on input "Ingresar el nro" at bounding box center [749, 314] width 330 height 12
type input "4"
click at [661, 438] on button "Crear" at bounding box center [687, 450] width 53 height 24
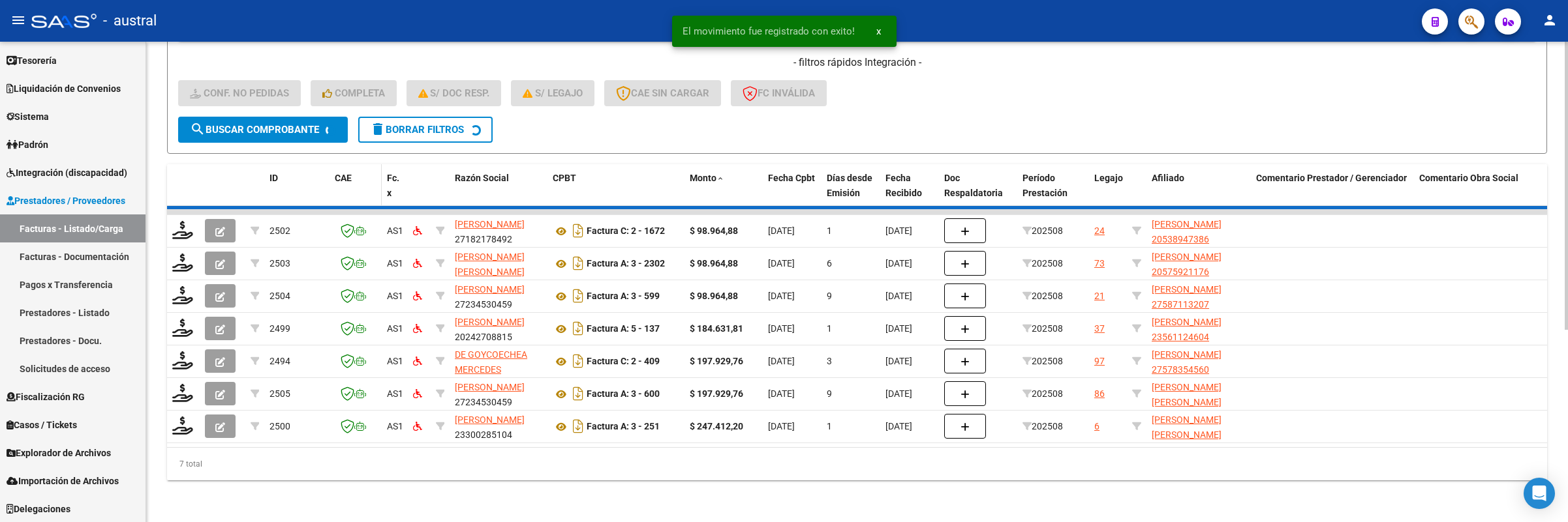
scroll to position [285, 0]
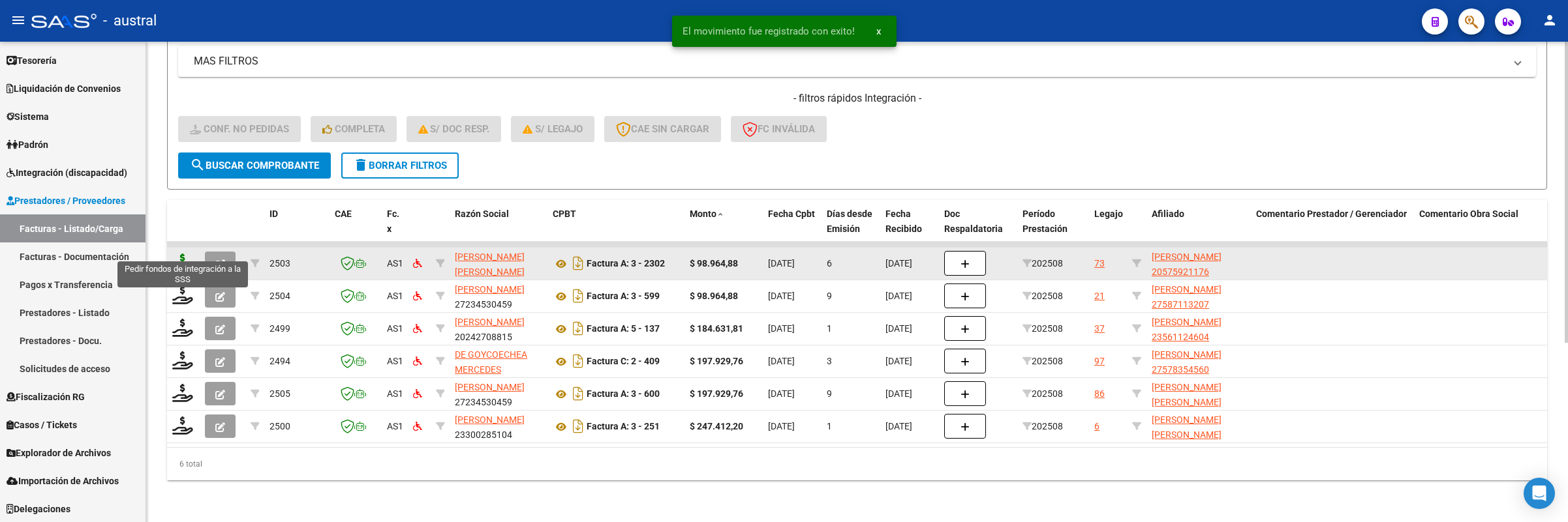
click at [179, 254] on icon at bounding box center [183, 263] width 21 height 18
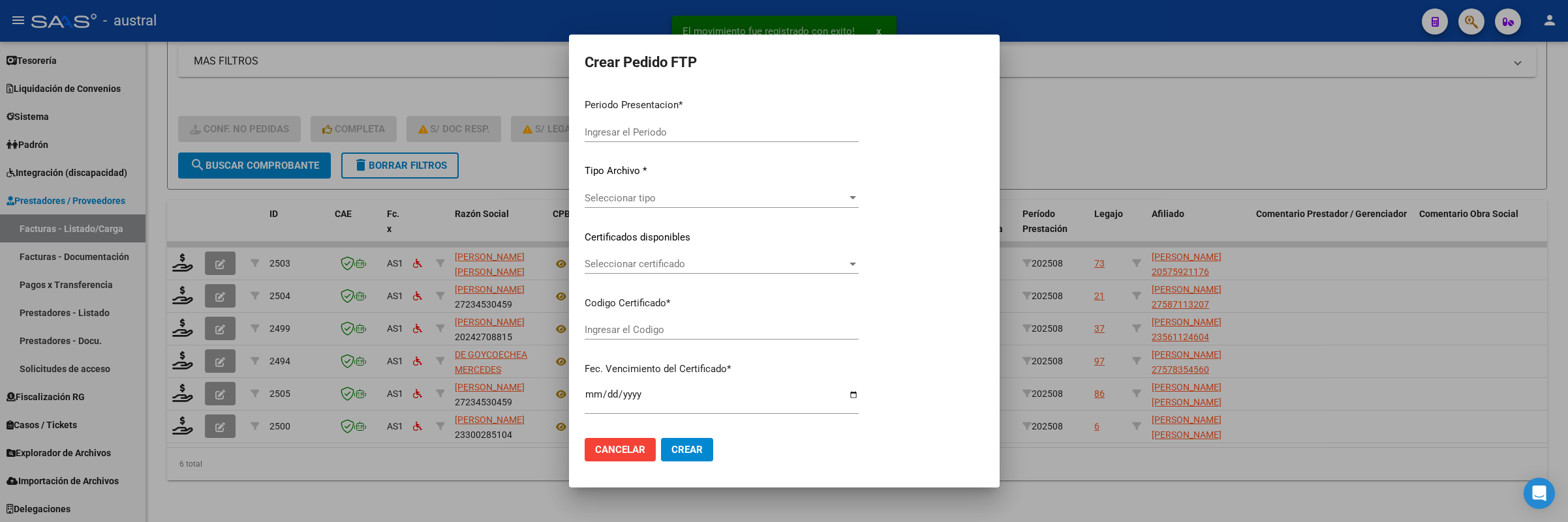
type input "202508"
type input "$ 98.964,88"
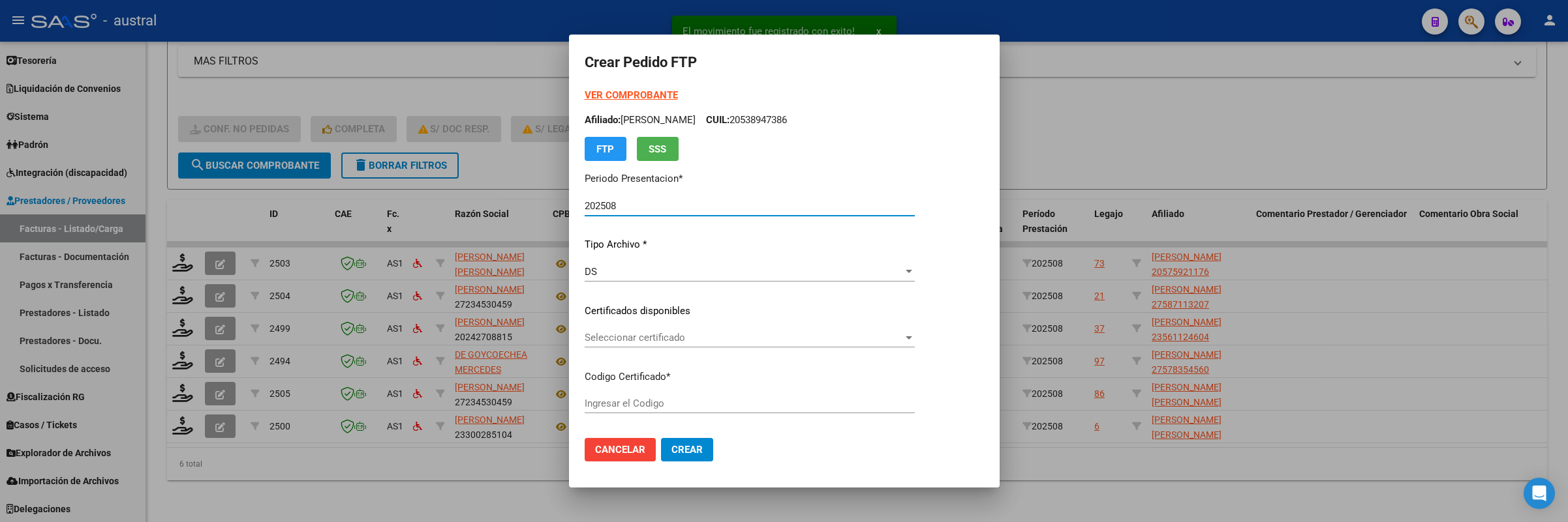
type input "4583688617"
type input "[DATE]"
click at [656, 346] on div "Seleccionar certificado Seleccionar certificado" at bounding box center [749, 337] width 330 height 20
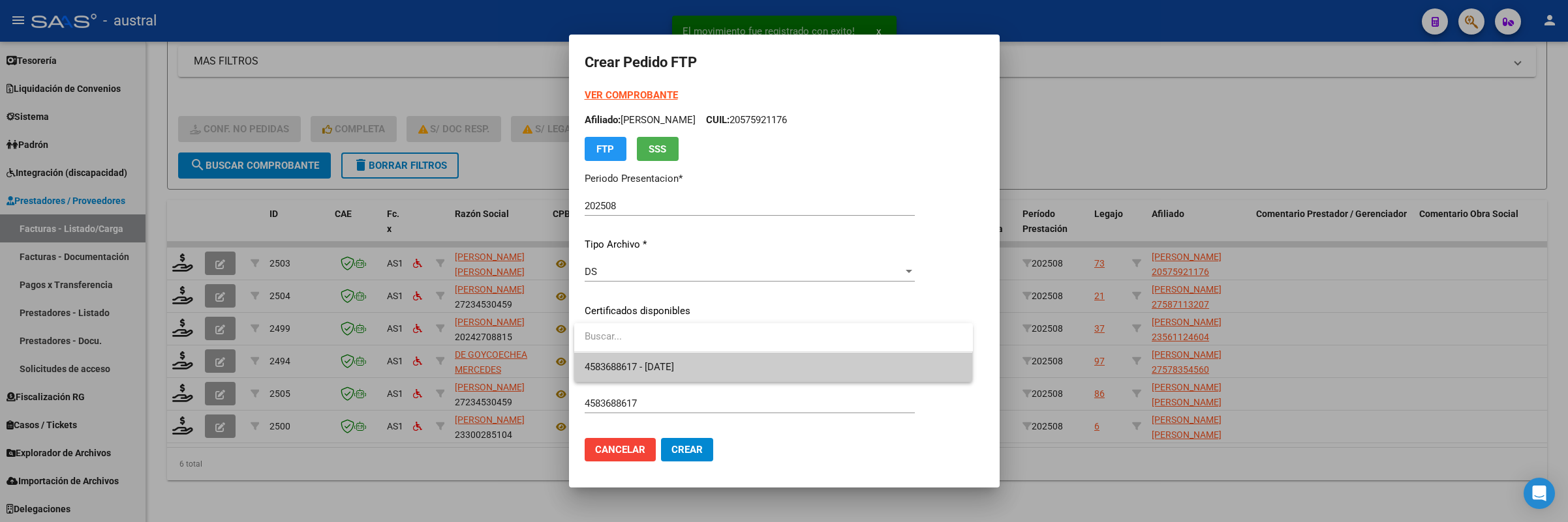
click at [662, 362] on span "4583688617 - [DATE]" at bounding box center [629, 367] width 89 height 12
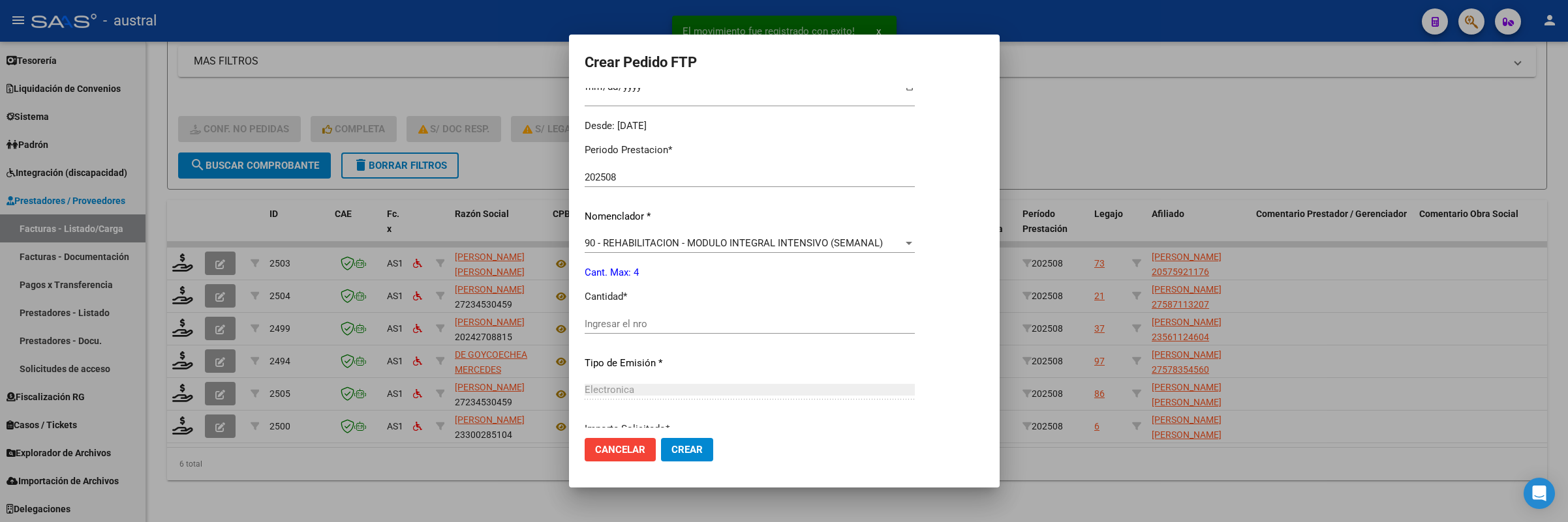
scroll to position [489, 0]
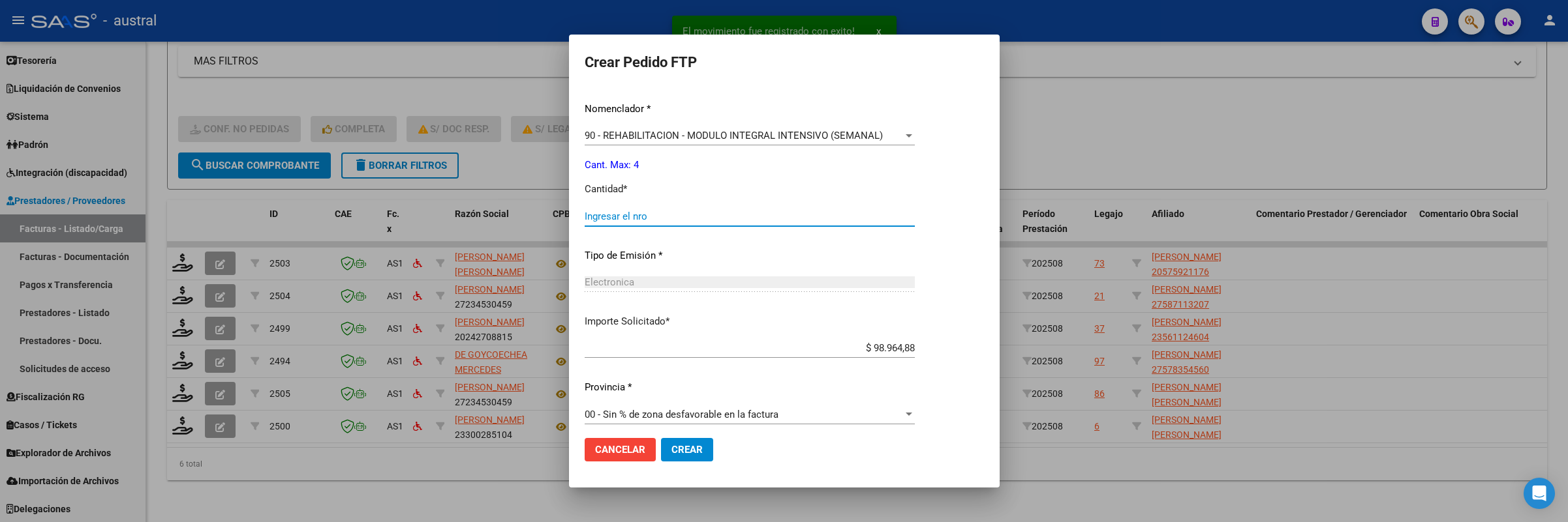
click at [686, 214] on input "Ingresar el nro" at bounding box center [749, 216] width 330 height 12
type input "4"
click at [661, 438] on button "Crear" at bounding box center [687, 450] width 53 height 24
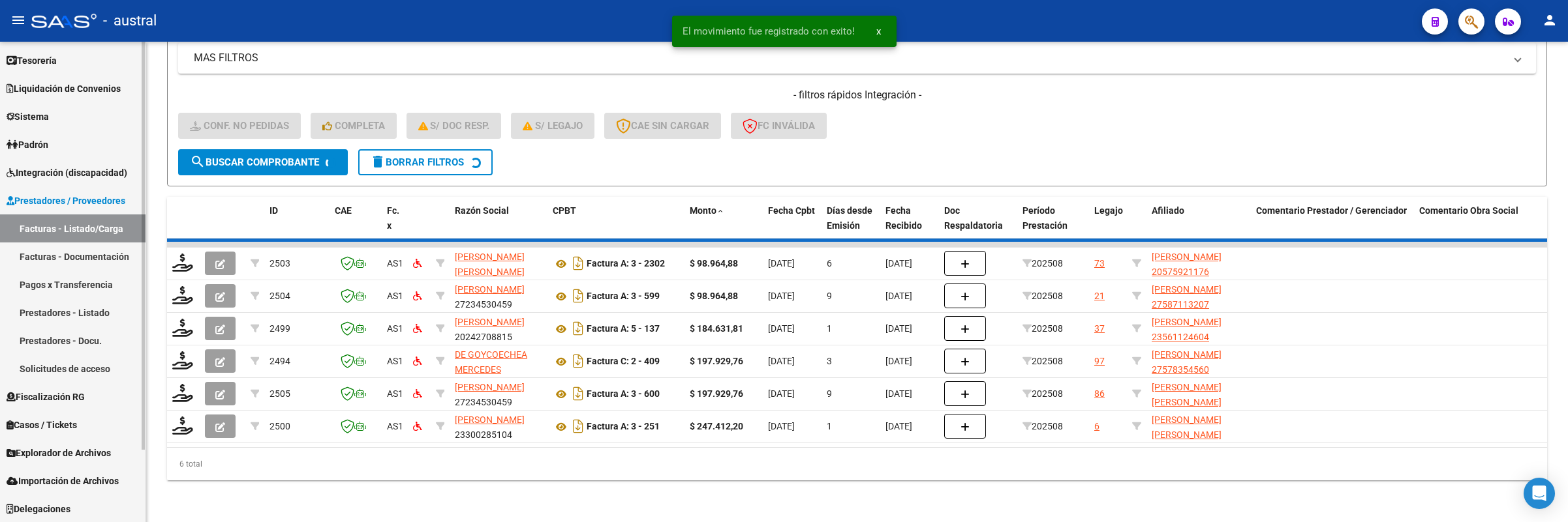
scroll to position [253, 0]
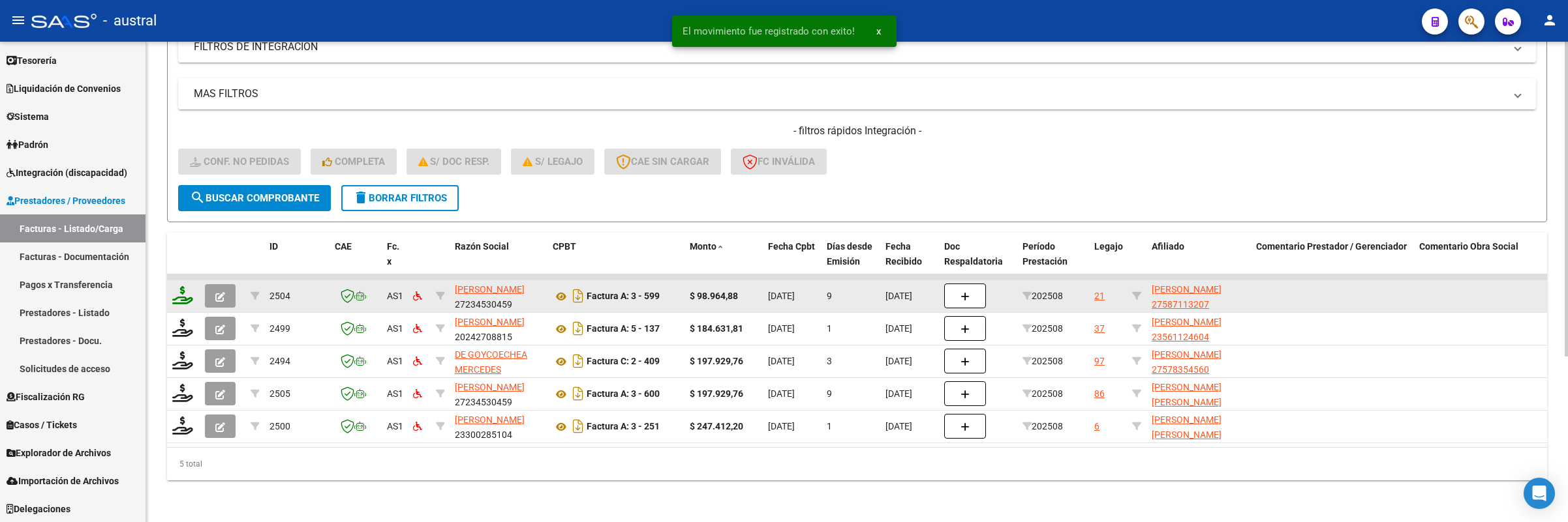
click at [173, 286] on icon at bounding box center [183, 295] width 21 height 18
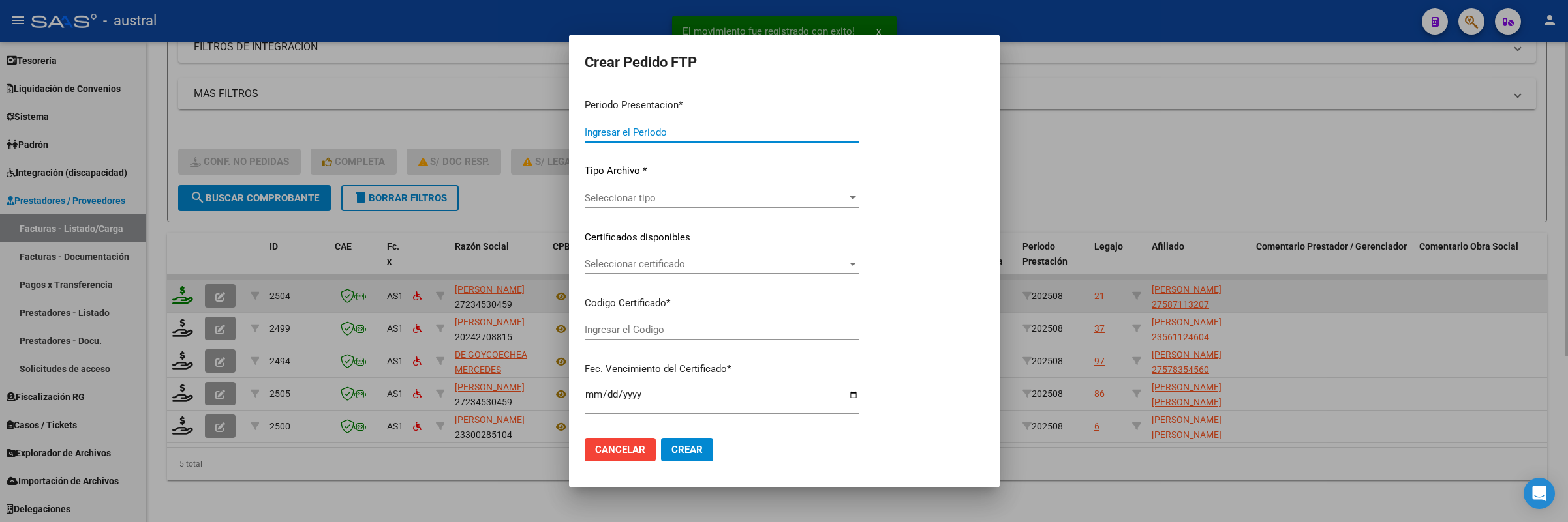
type input "202508"
type input "$ 98.964,88"
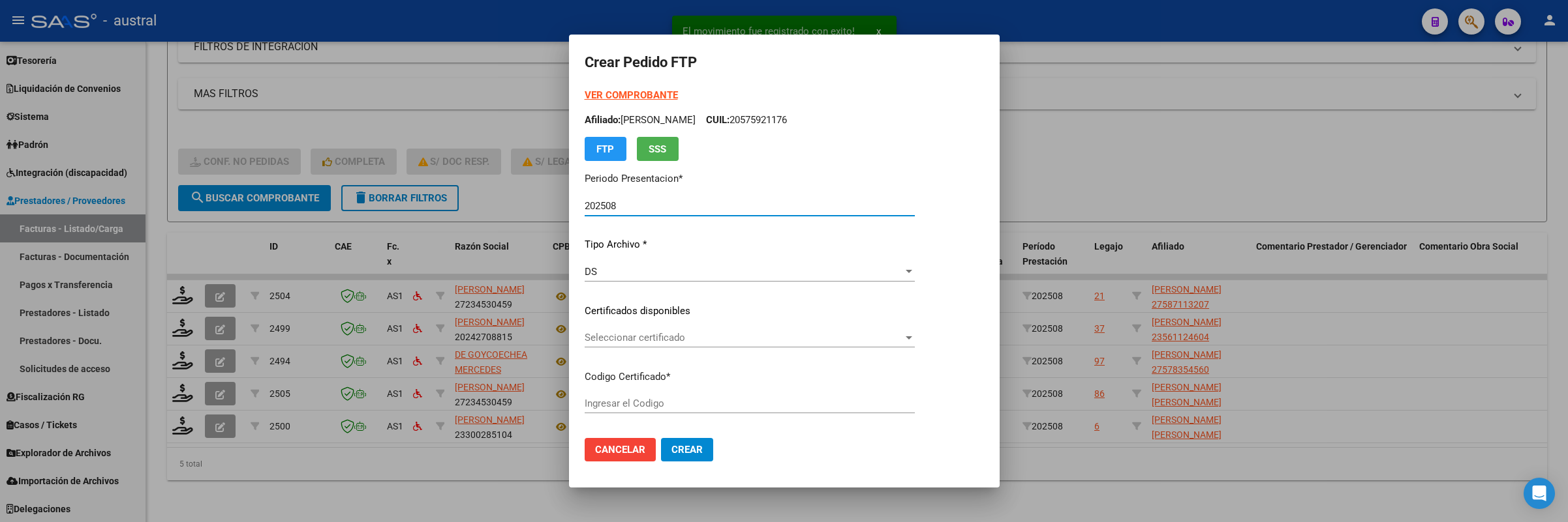
type input "8873343176"
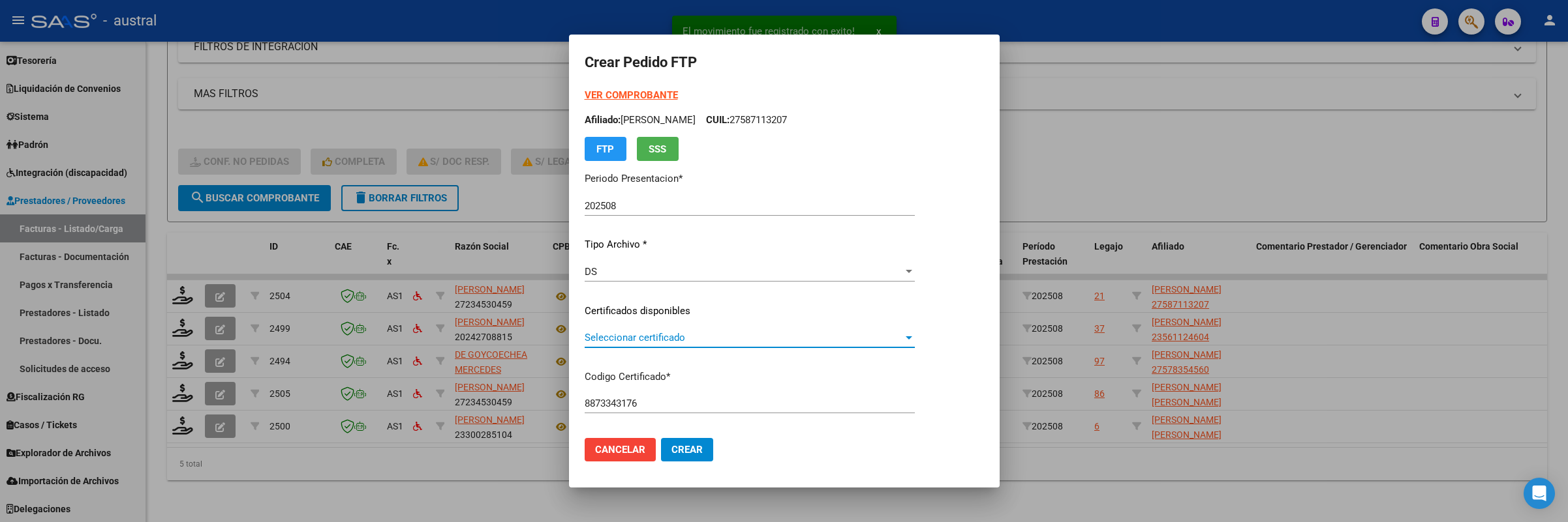
click at [707, 339] on span "Seleccionar certificado" at bounding box center [744, 337] width 318 height 12
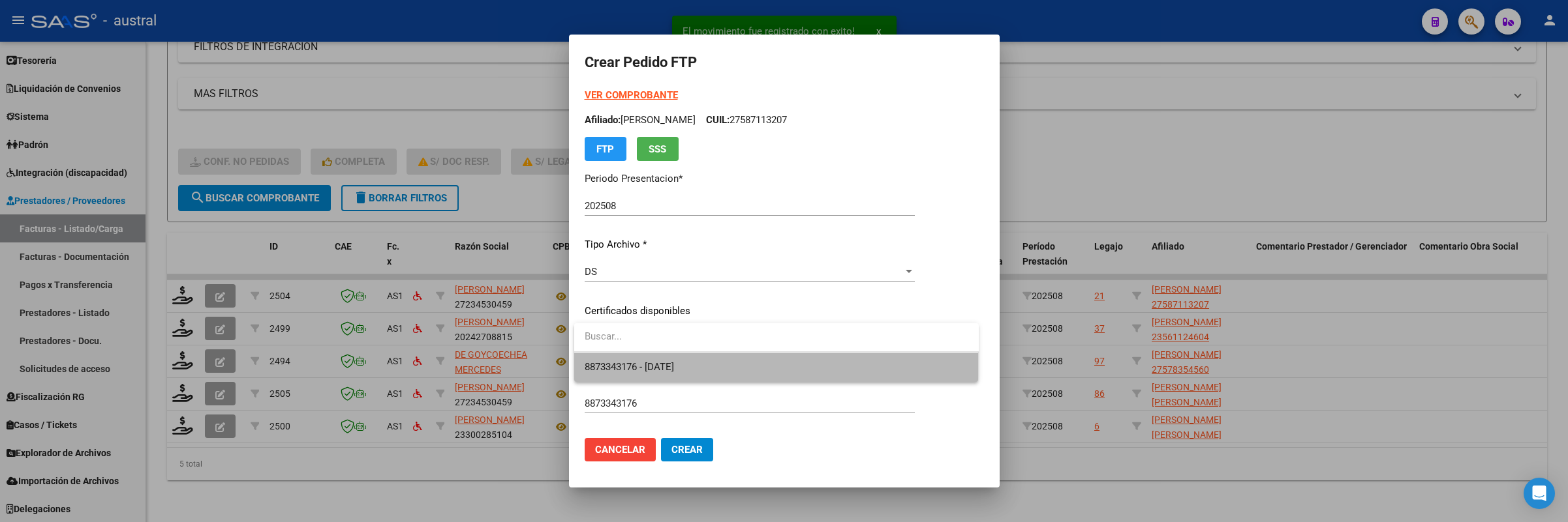
click at [754, 379] on span "8873343176 - [DATE]" at bounding box center [776, 367] width 384 height 29
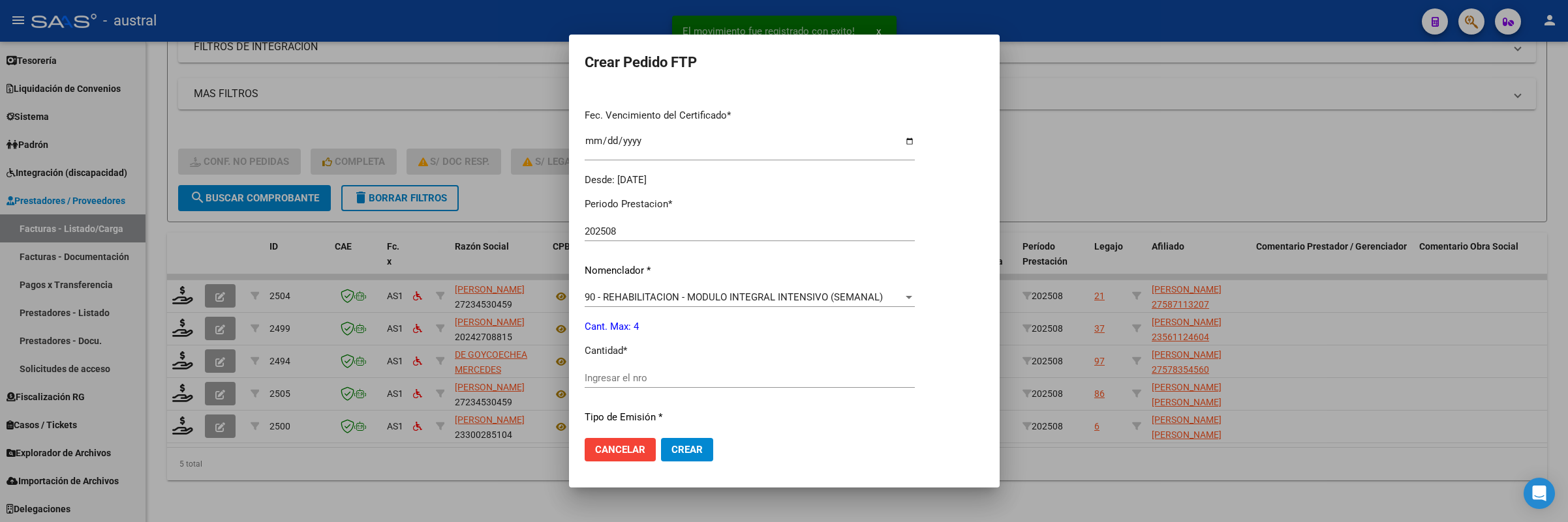
scroll to position [391, 0]
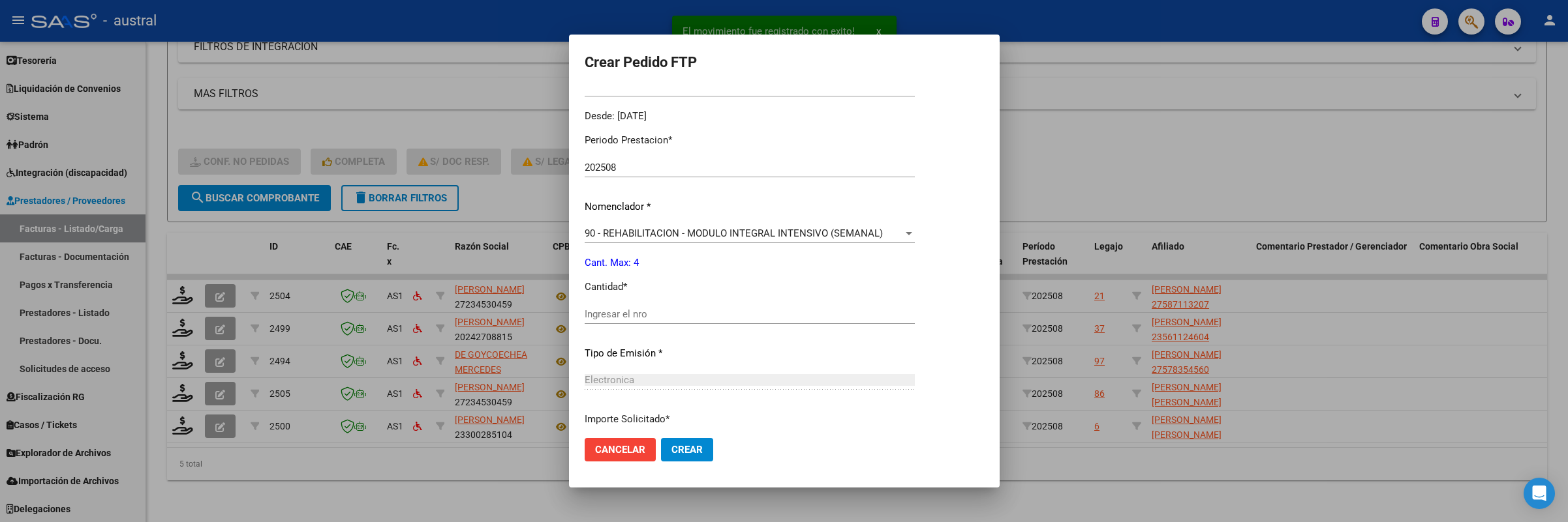
click at [722, 312] on input "Ingresar el nro" at bounding box center [749, 314] width 330 height 12
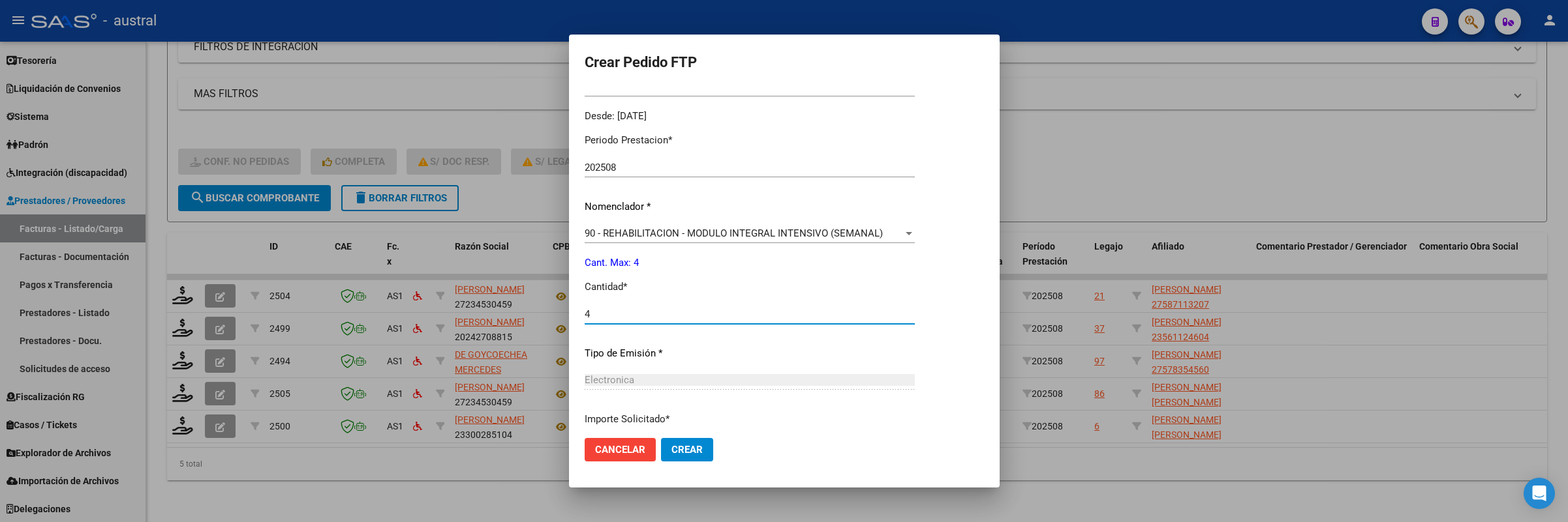
click at [661, 438] on button "Crear" at bounding box center [687, 450] width 53 height 24
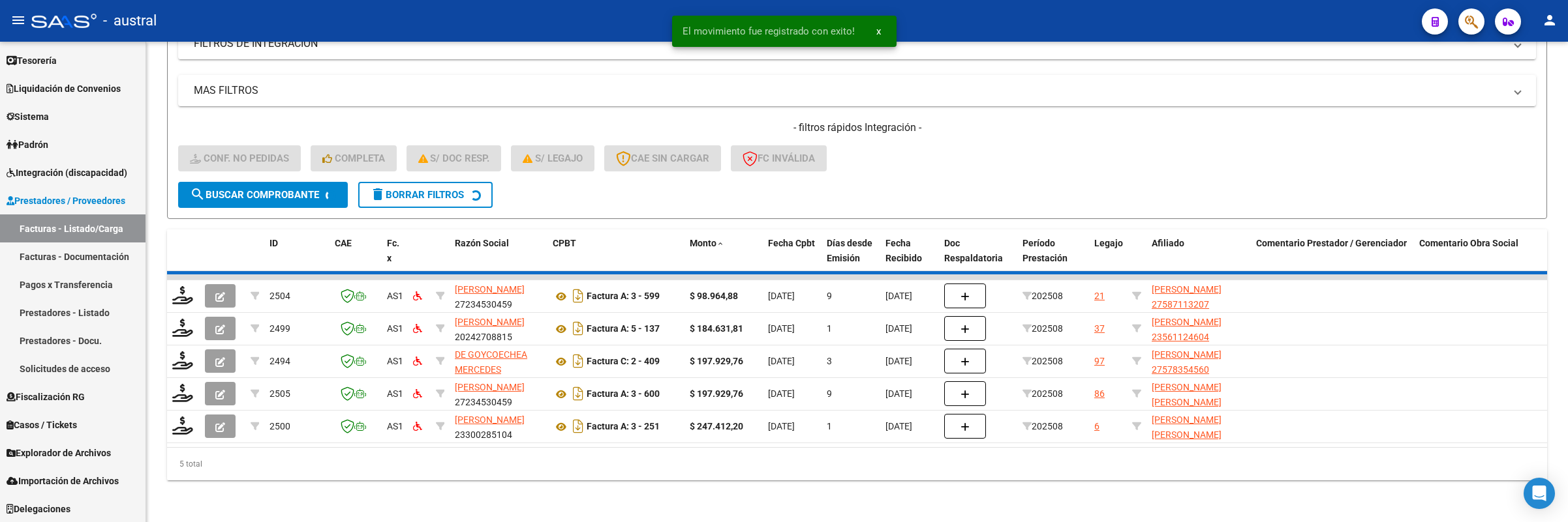
scroll to position [219, 0]
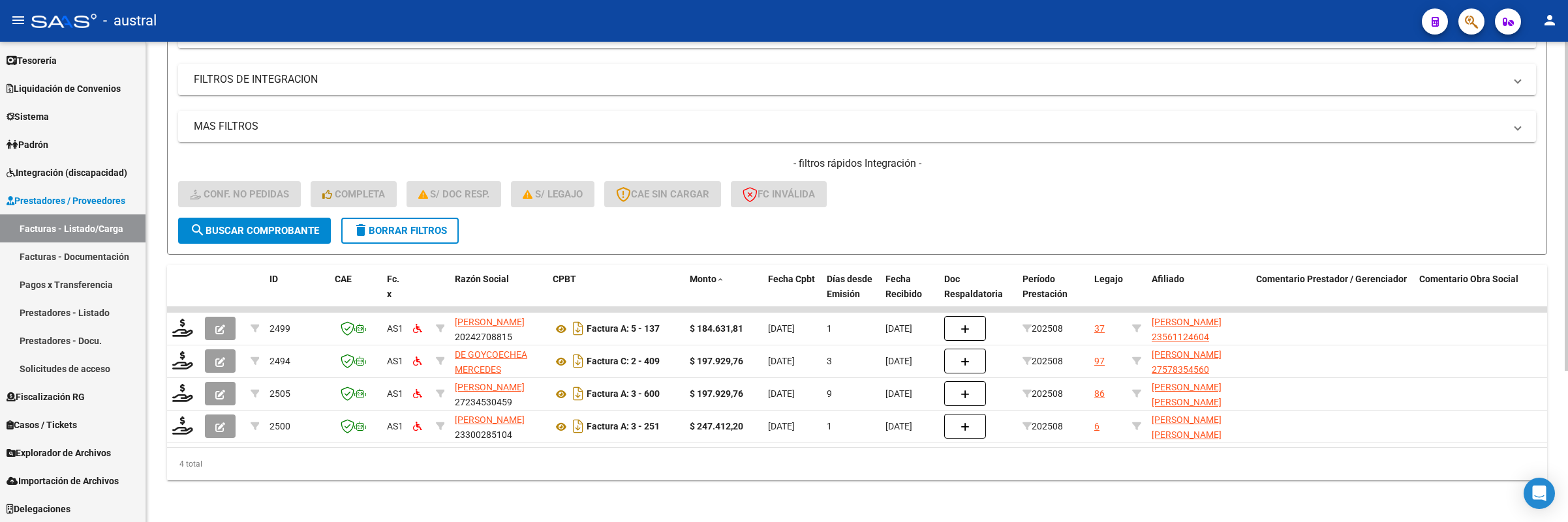
click at [1429, 169] on div "- filtros rápidos Integración - Conf. no pedidas Completa S/ Doc Resp. S/ legaj…" at bounding box center [857, 187] width 1358 height 61
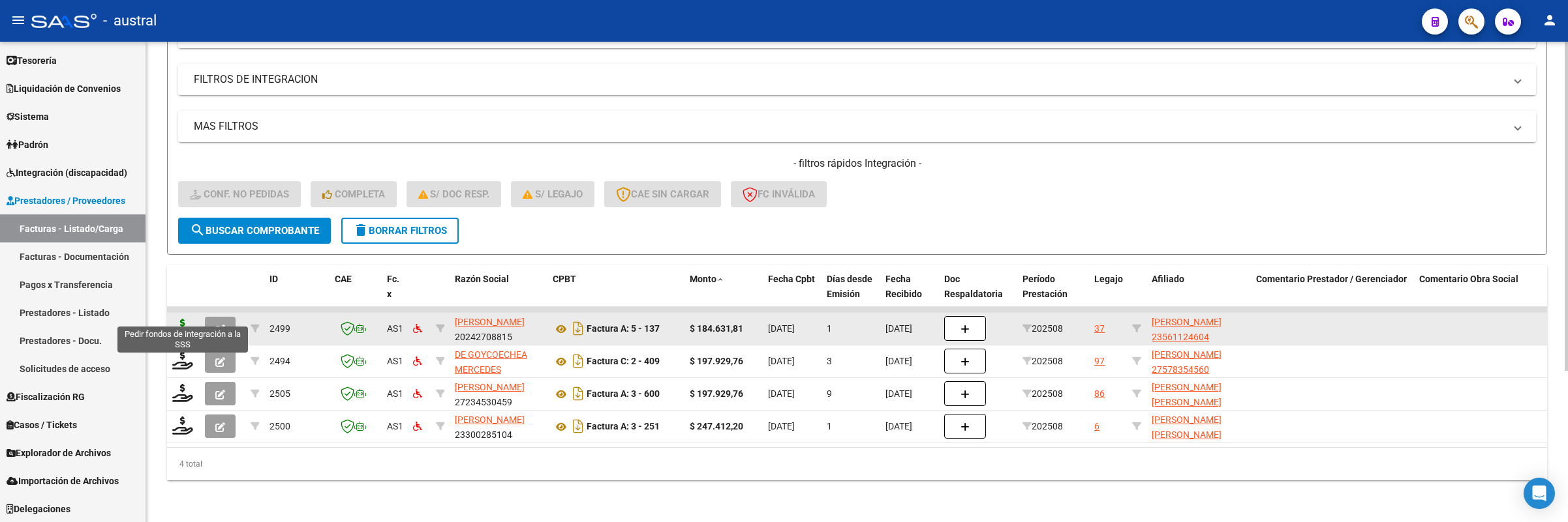
click at [180, 319] on icon at bounding box center [183, 328] width 21 height 18
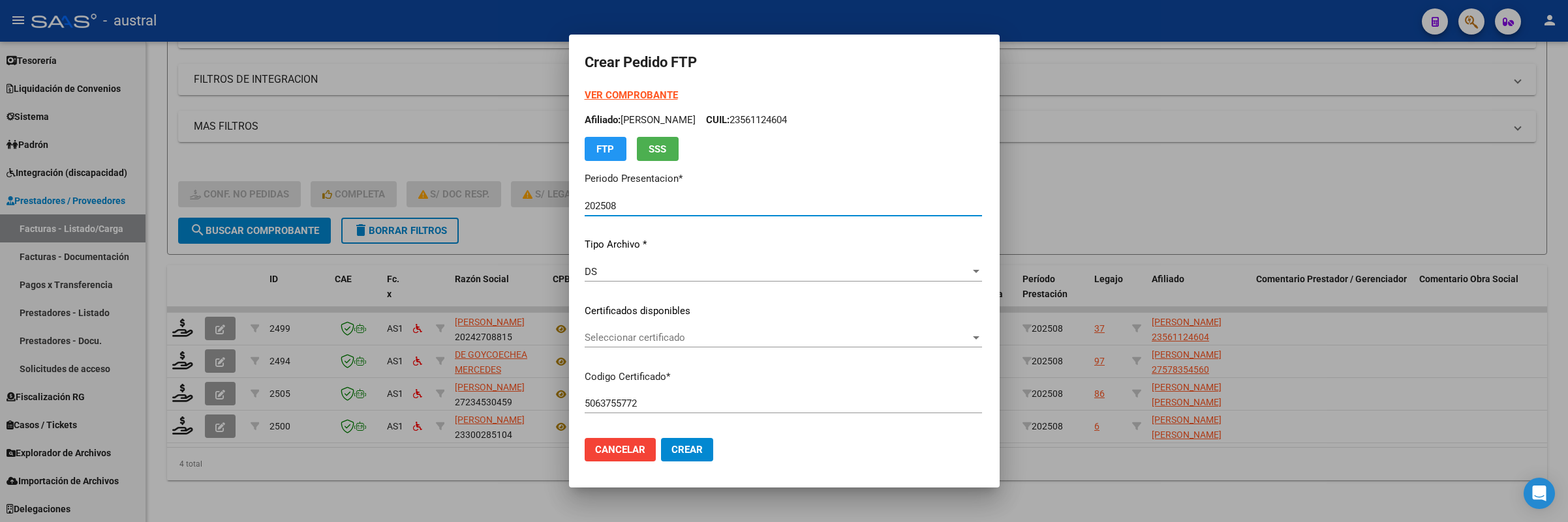
click at [648, 337] on span "Seleccionar certificado" at bounding box center [777, 337] width 386 height 12
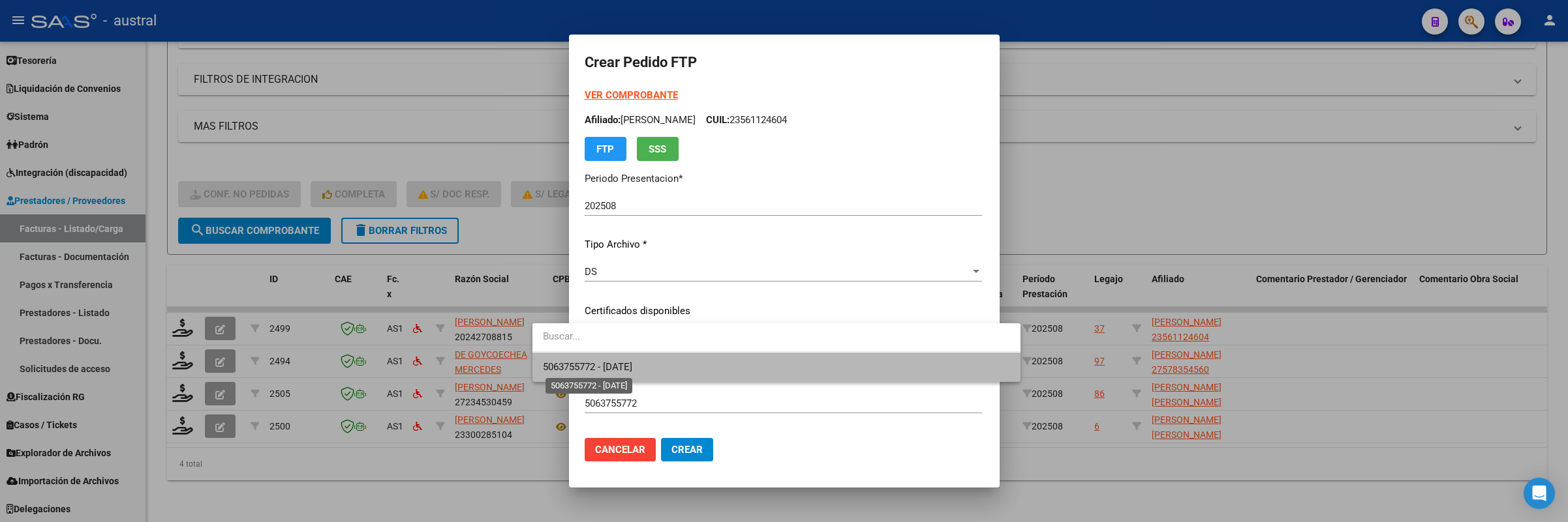
click at [632, 364] on span "5063755772 - [DATE]" at bounding box center [588, 367] width 89 height 12
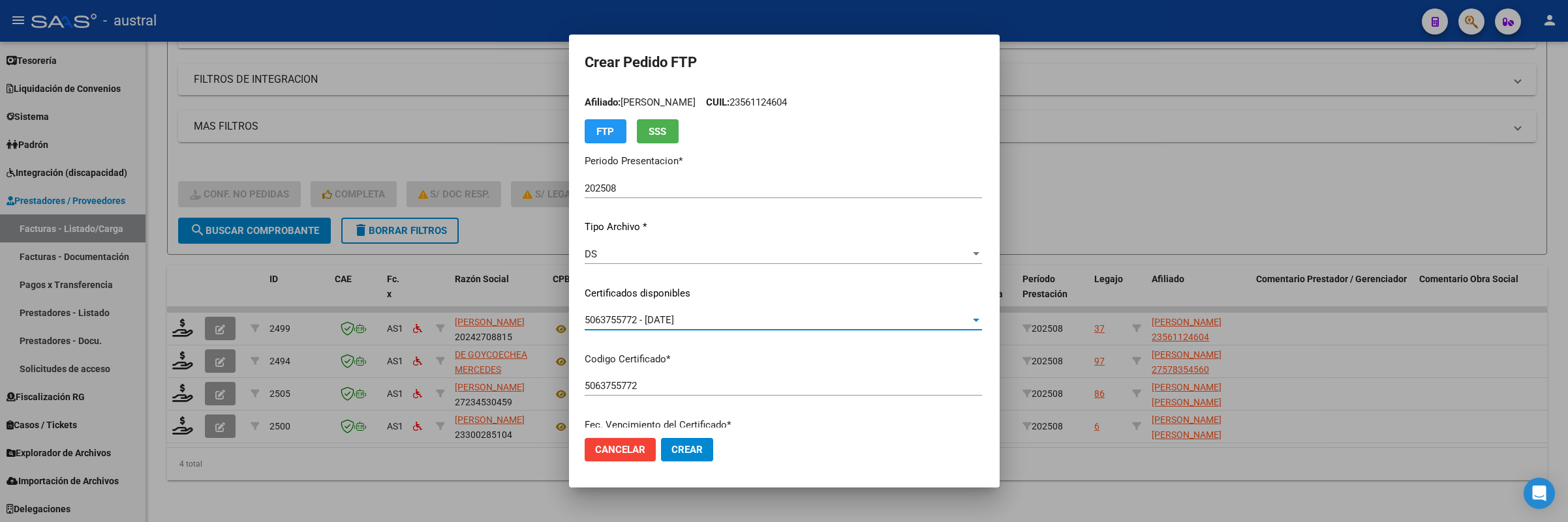
scroll to position [0, 0]
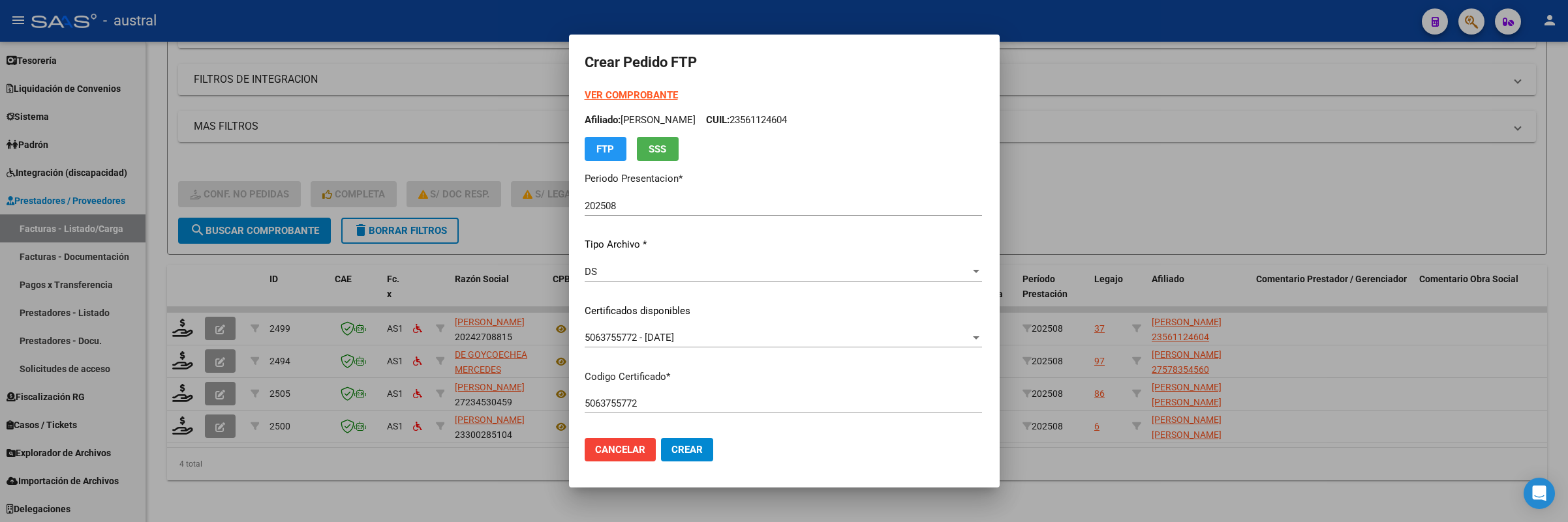
click at [584, 100] on strong "VER COMPROBANTE" at bounding box center [631, 95] width 93 height 12
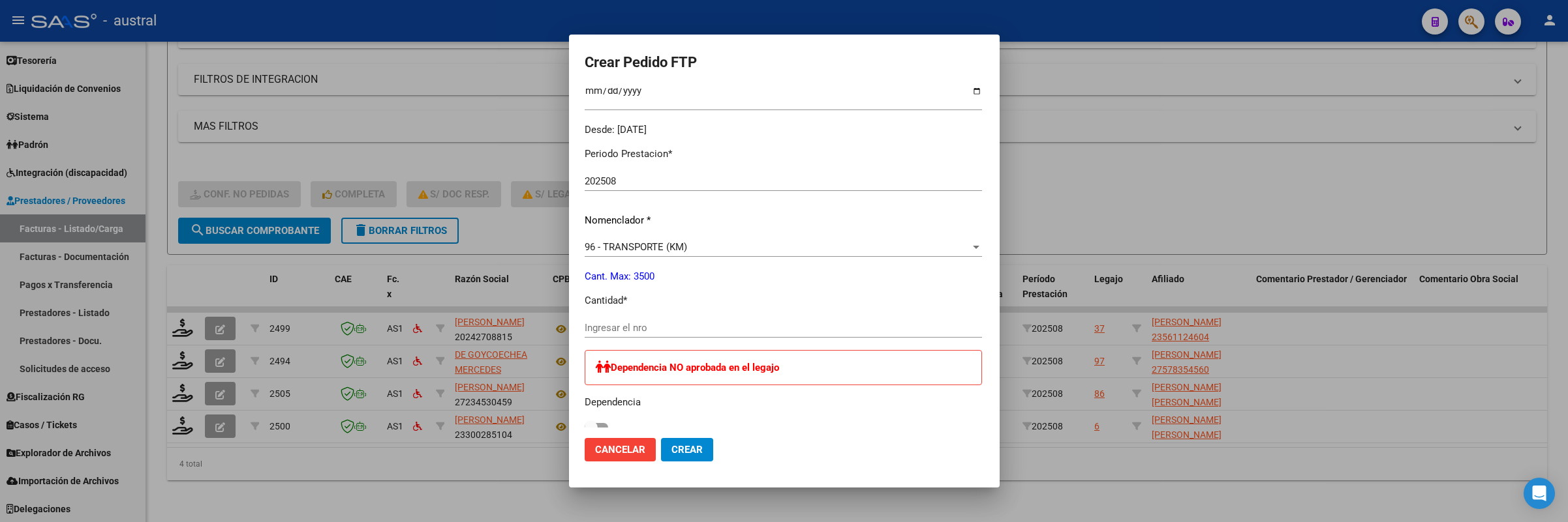
scroll to position [391, 0]
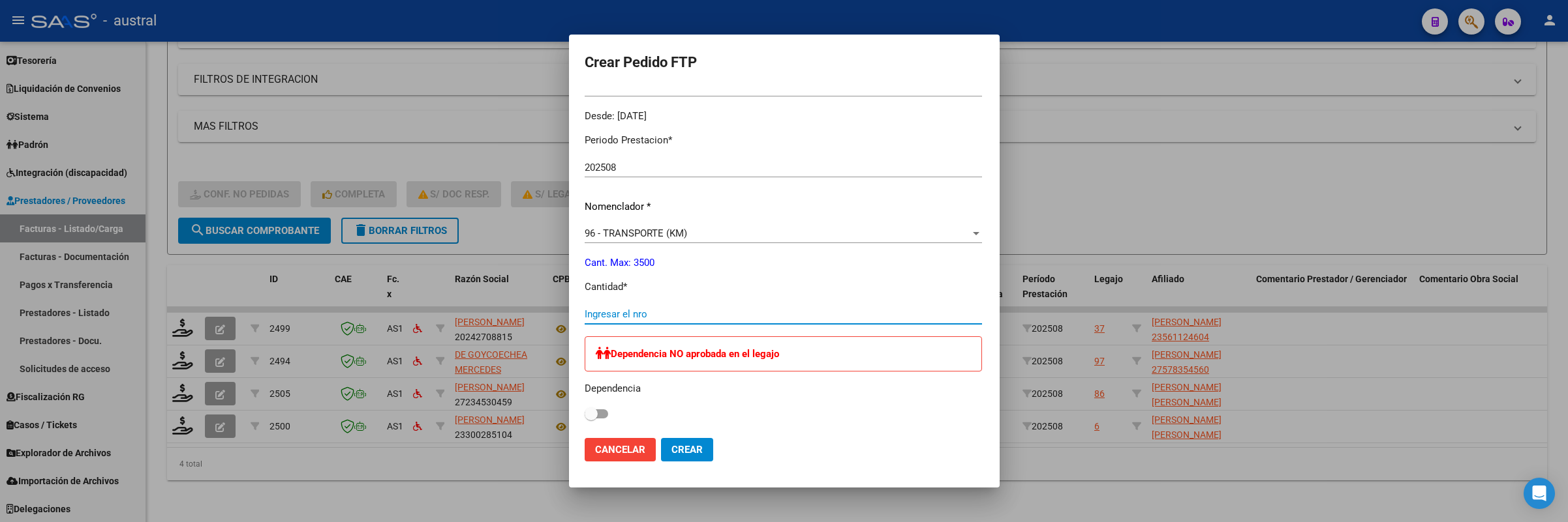
click at [613, 314] on input "Ingresar el nro" at bounding box center [783, 314] width 398 height 12
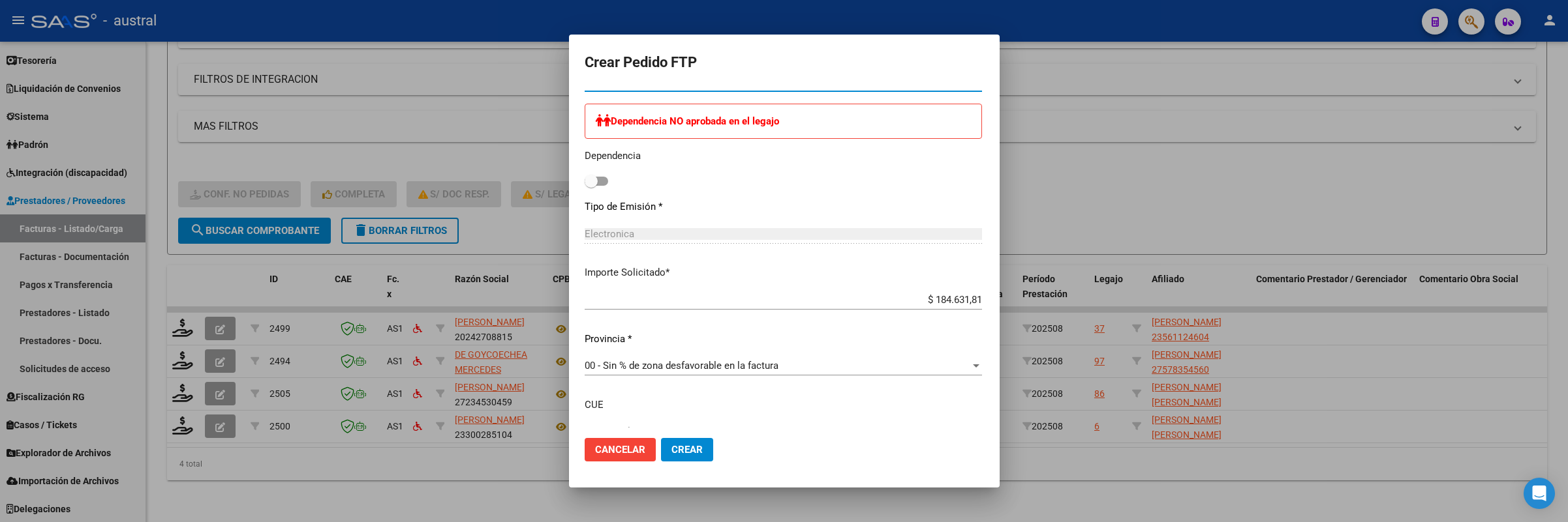
scroll to position [587, 0]
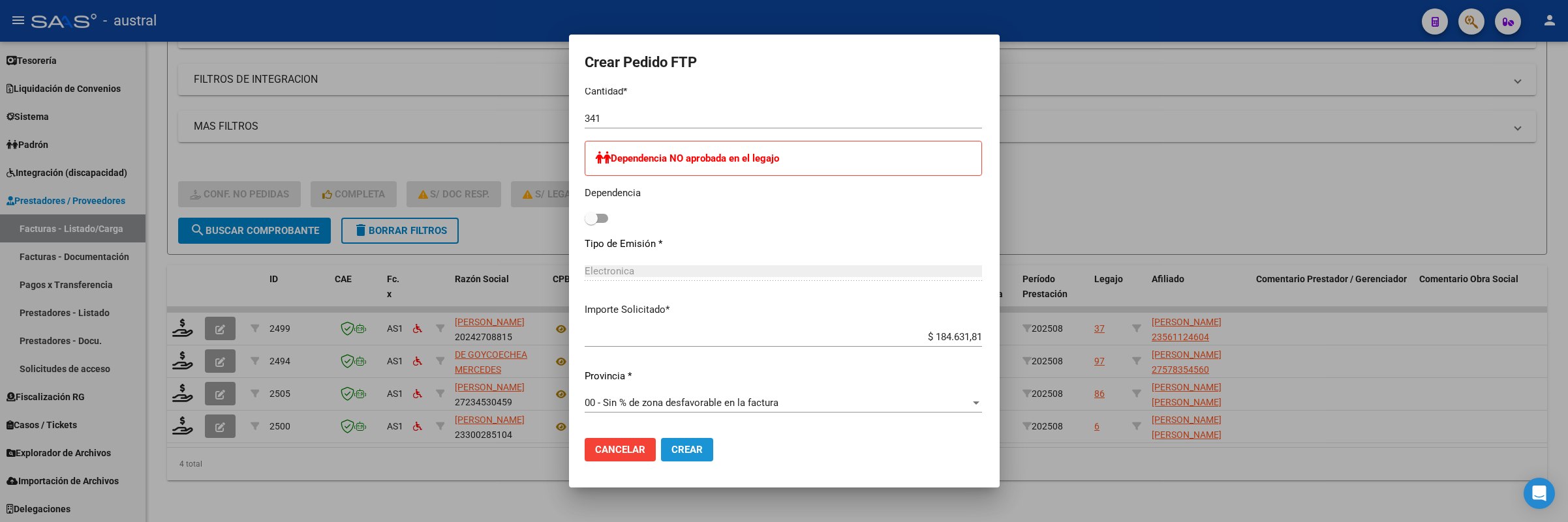
click at [671, 455] on span "Crear" at bounding box center [687, 450] width 31 height 12
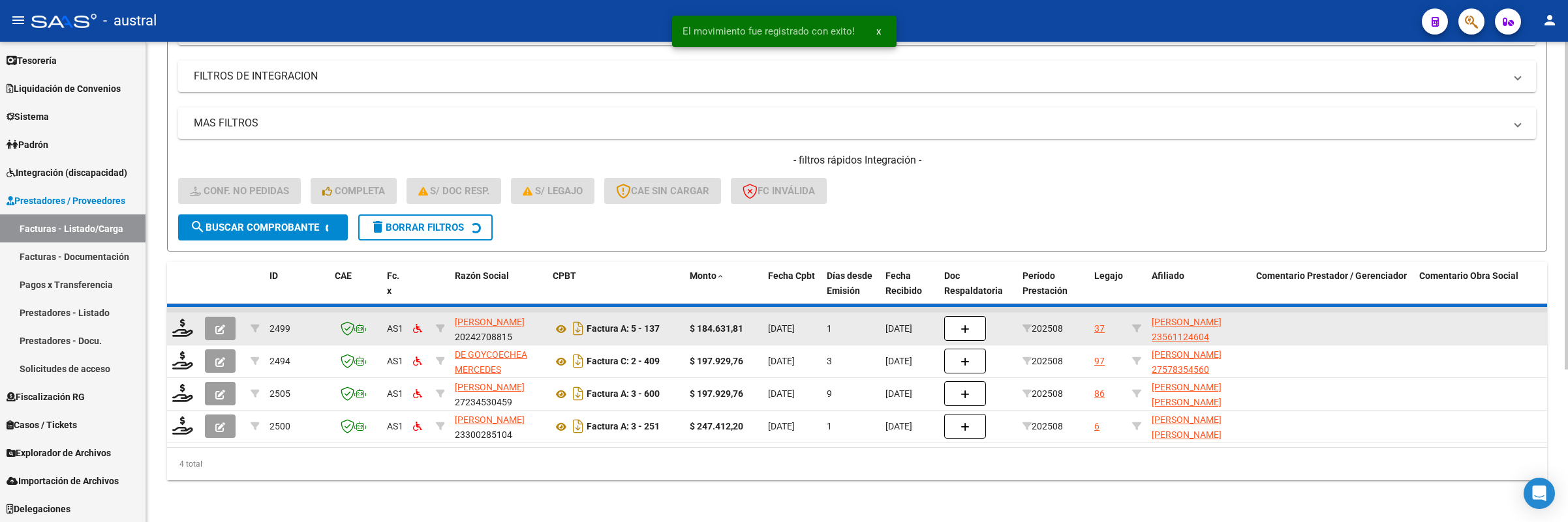
scroll to position [188, 0]
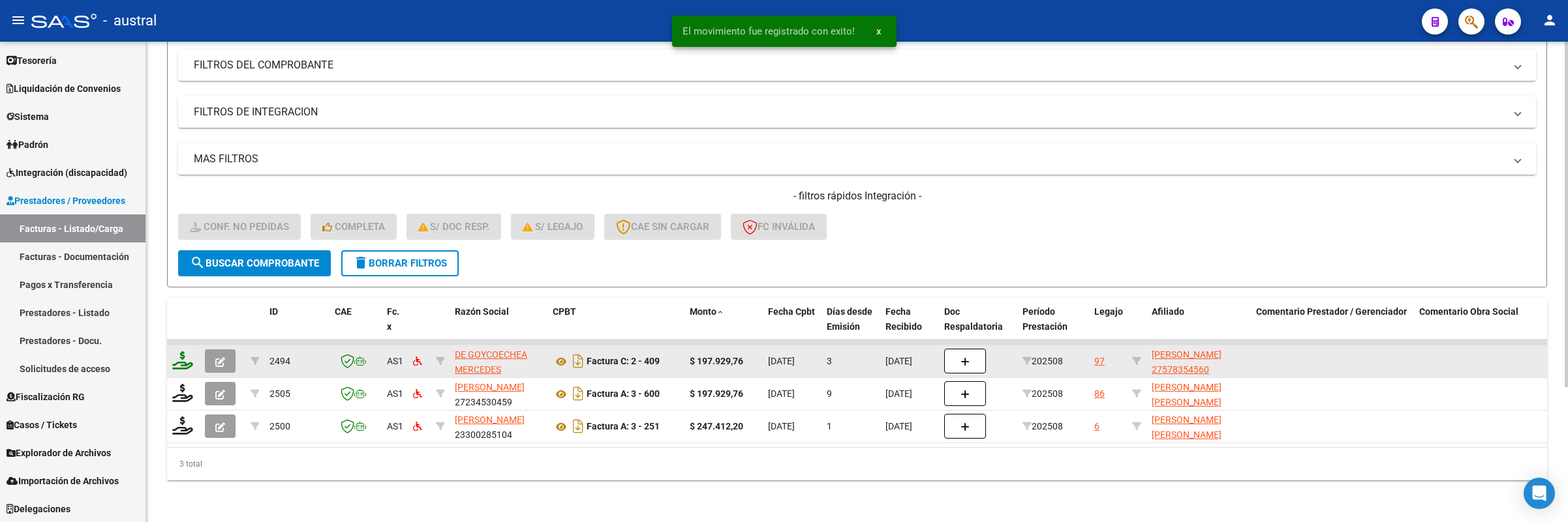
click at [187, 351] on icon at bounding box center [183, 360] width 21 height 18
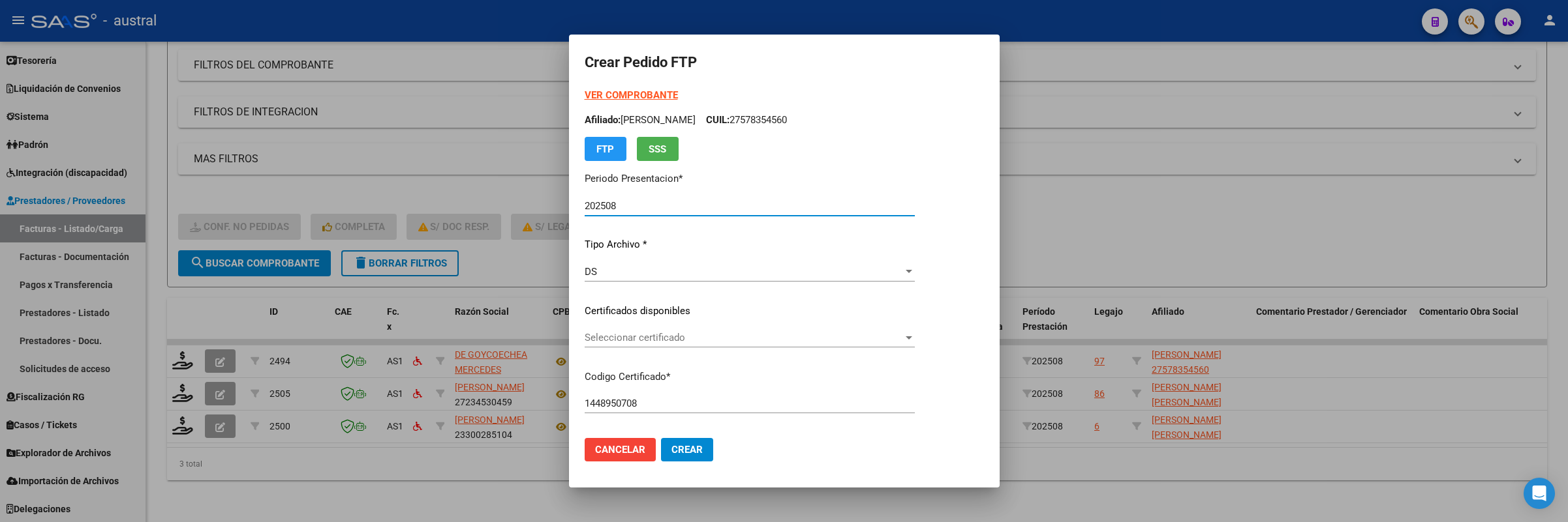
click at [657, 335] on span "Seleccionar certificado" at bounding box center [744, 337] width 318 height 12
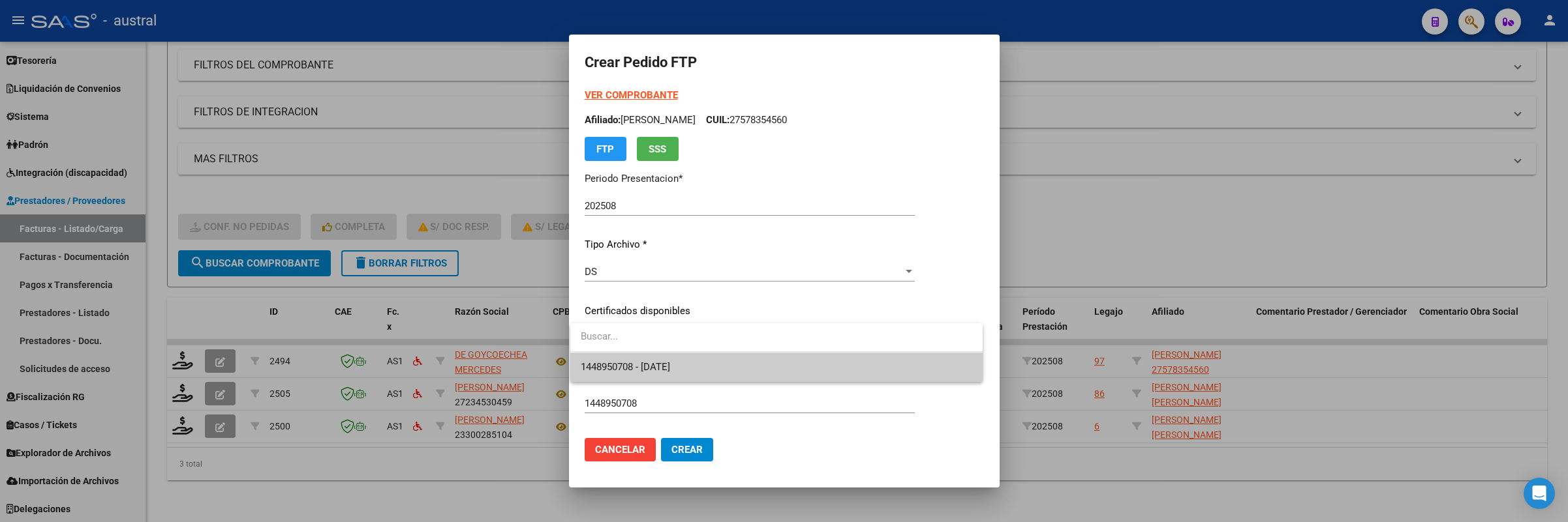
click at [668, 361] on span "1448950708 - [DATE]" at bounding box center [625, 367] width 89 height 12
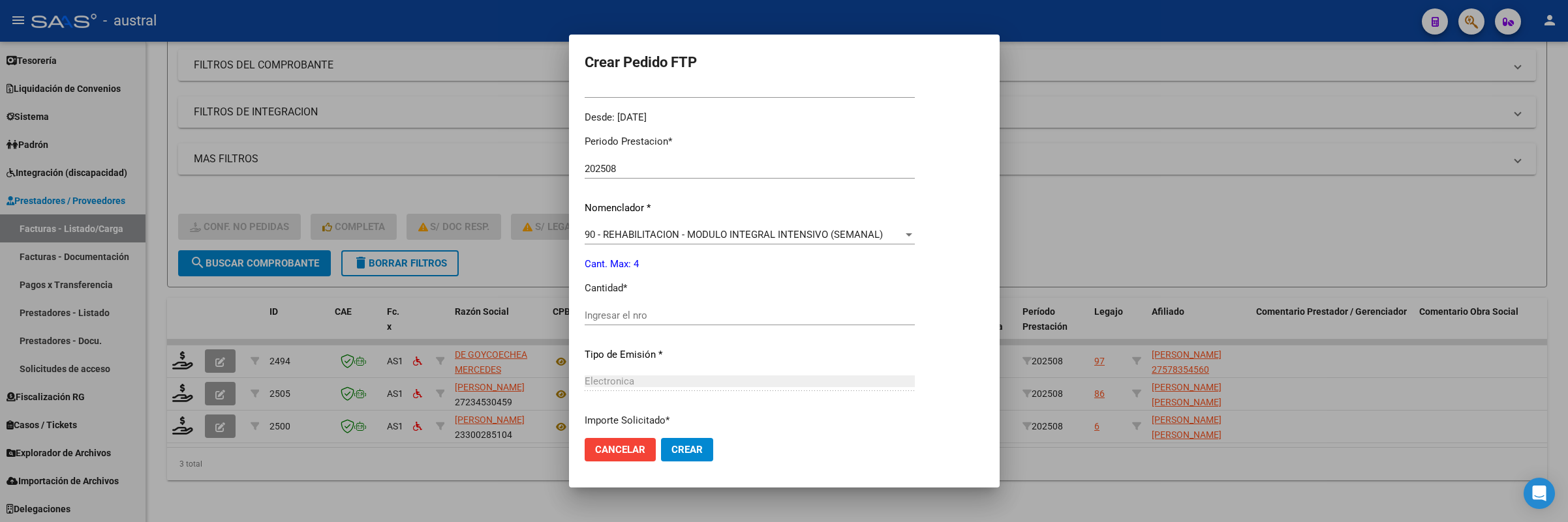
scroll to position [391, 0]
drag, startPoint x: 719, startPoint y: 316, endPoint x: 700, endPoint y: 329, distance: 23.0
click at [715, 317] on input "Ingresar el nro" at bounding box center [749, 314] width 330 height 12
click at [661, 438] on button "Crear" at bounding box center [687, 450] width 53 height 24
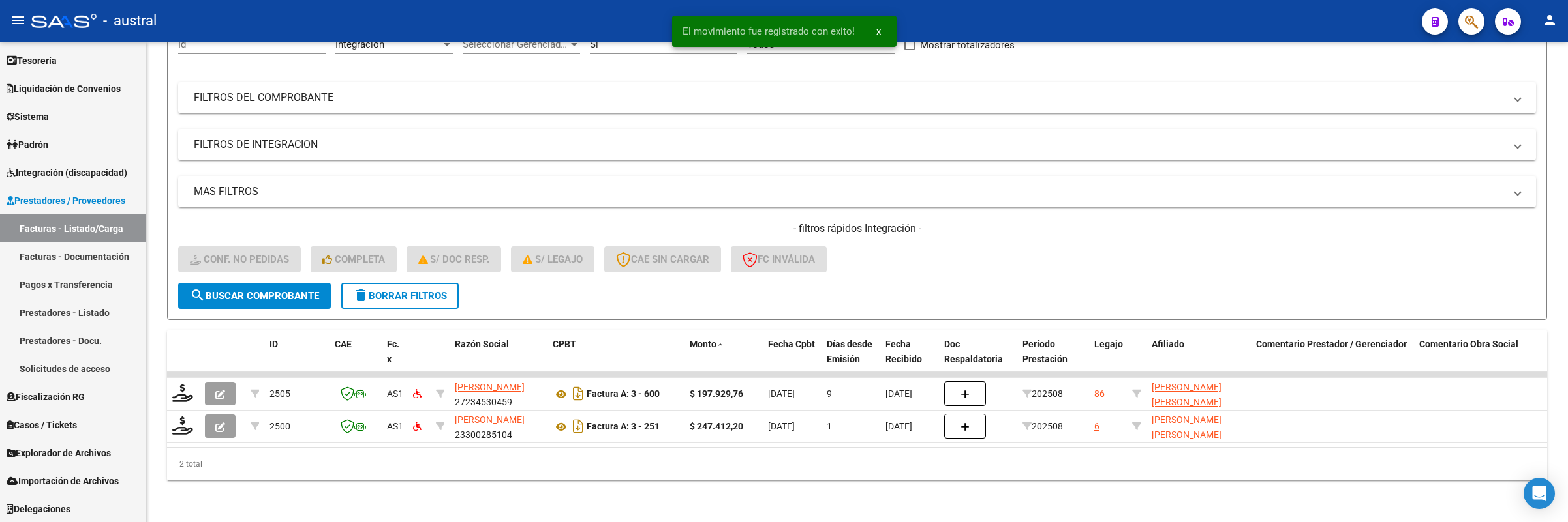
scroll to position [155, 0]
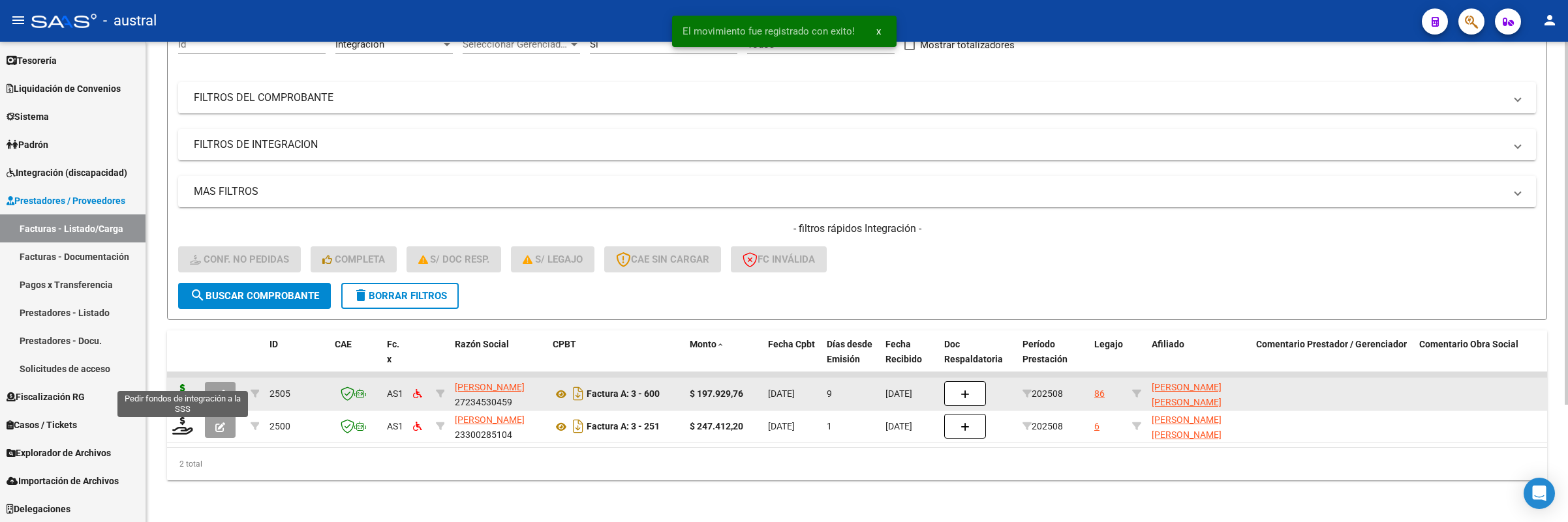
click at [183, 384] on icon at bounding box center [183, 393] width 21 height 18
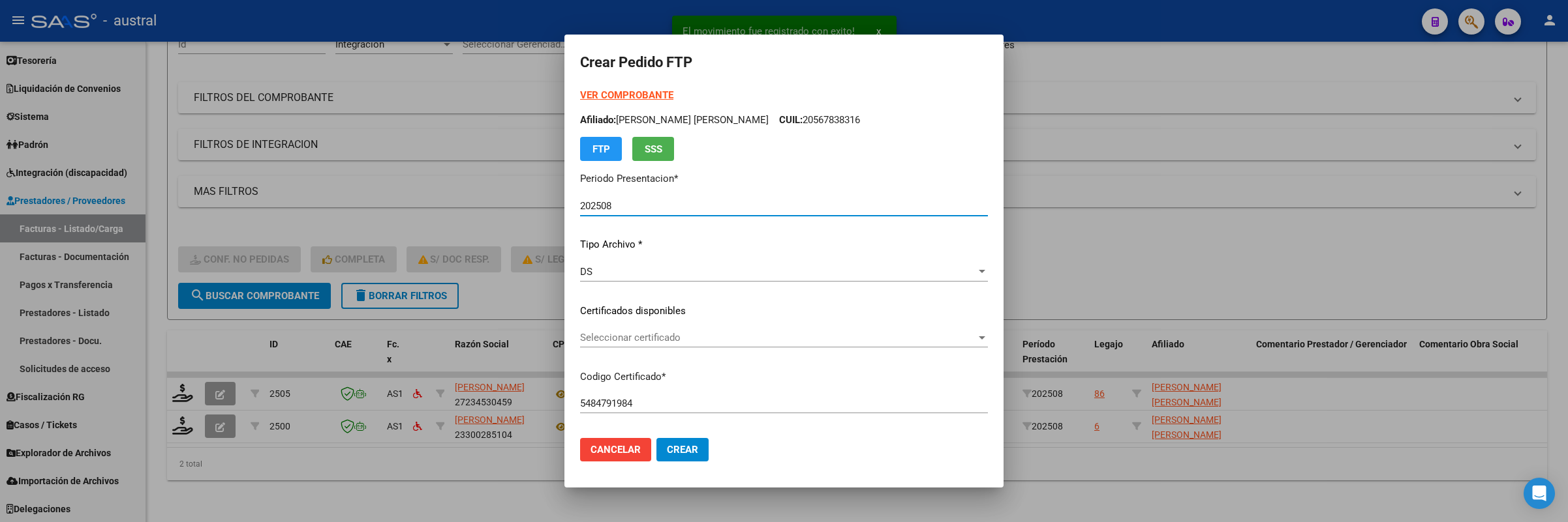
click at [648, 335] on span "Seleccionar certificado" at bounding box center [778, 337] width 396 height 12
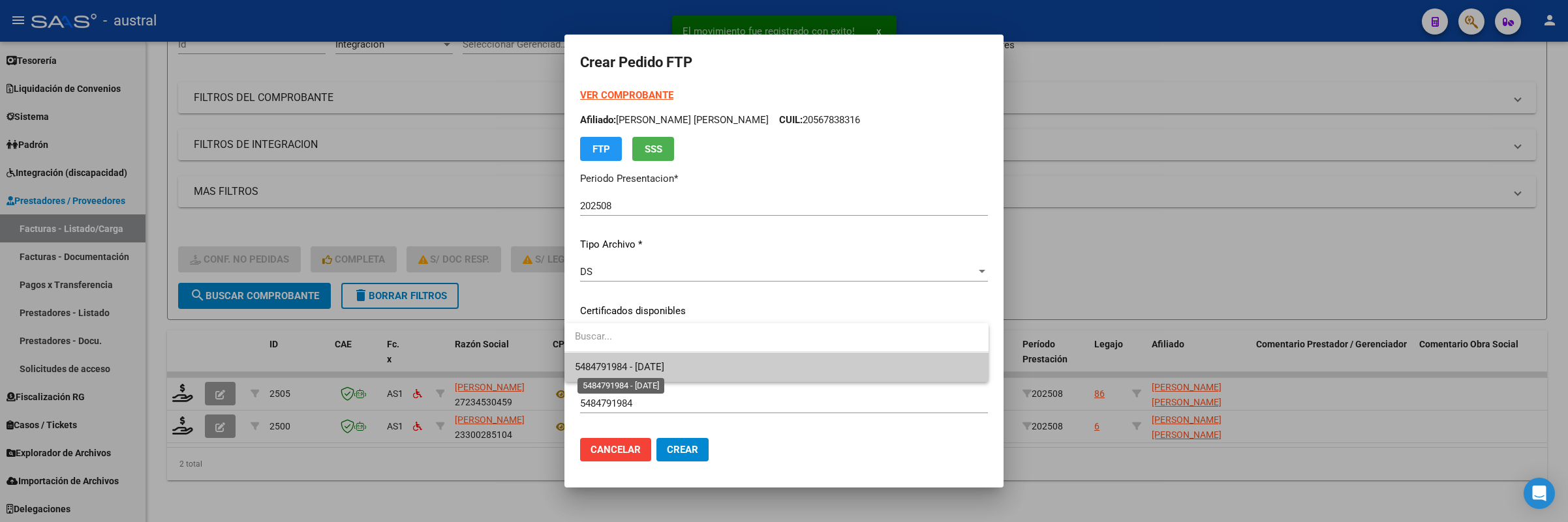
click at [664, 364] on span "5484791984 - [DATE]" at bounding box center [620, 367] width 89 height 12
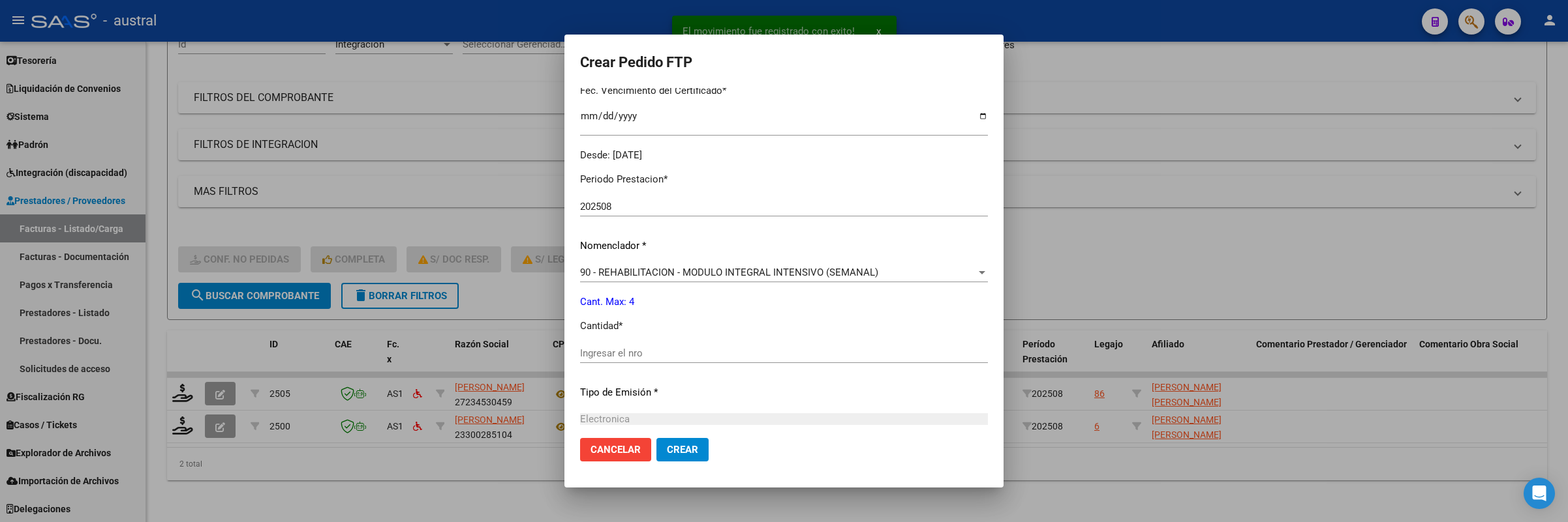
scroll to position [391, 0]
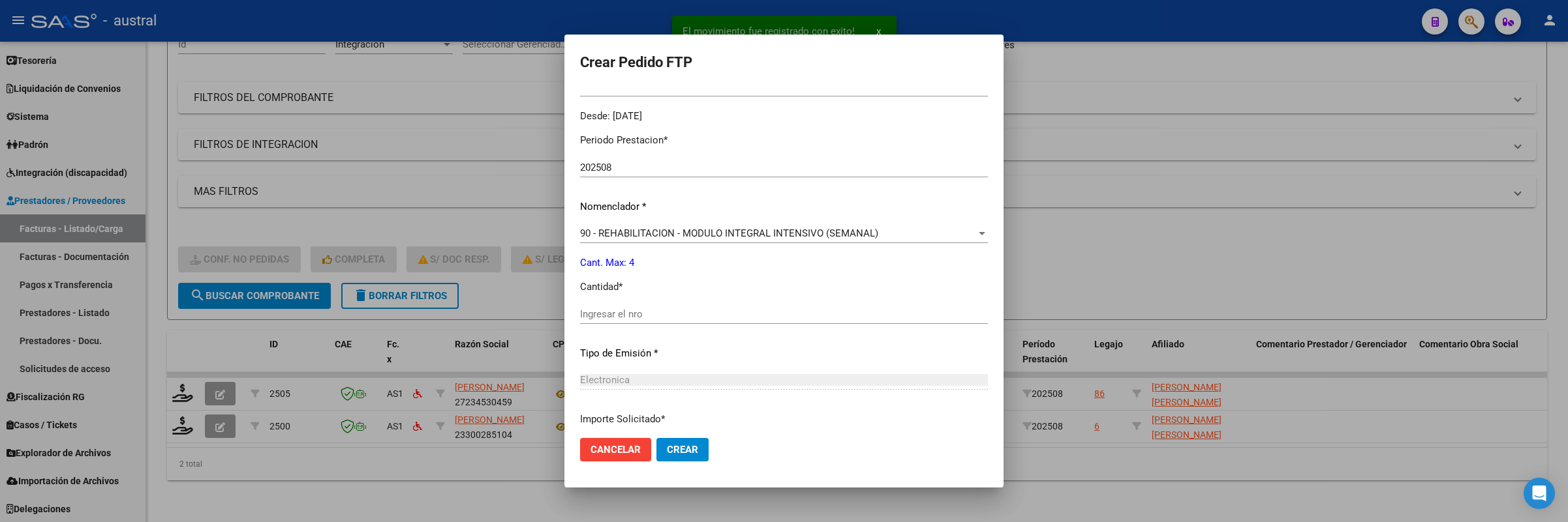
click at [645, 409] on div "Periodo Prestacion * 202508 Ingresar el Periodo Prestacion Nomenclador * 90 - R…" at bounding box center [784, 328] width 408 height 411
click at [650, 324] on div "Ingresar el nro" at bounding box center [784, 321] width 408 height 32
click at [658, 320] on div "Ingresar el nro" at bounding box center [784, 314] width 408 height 20
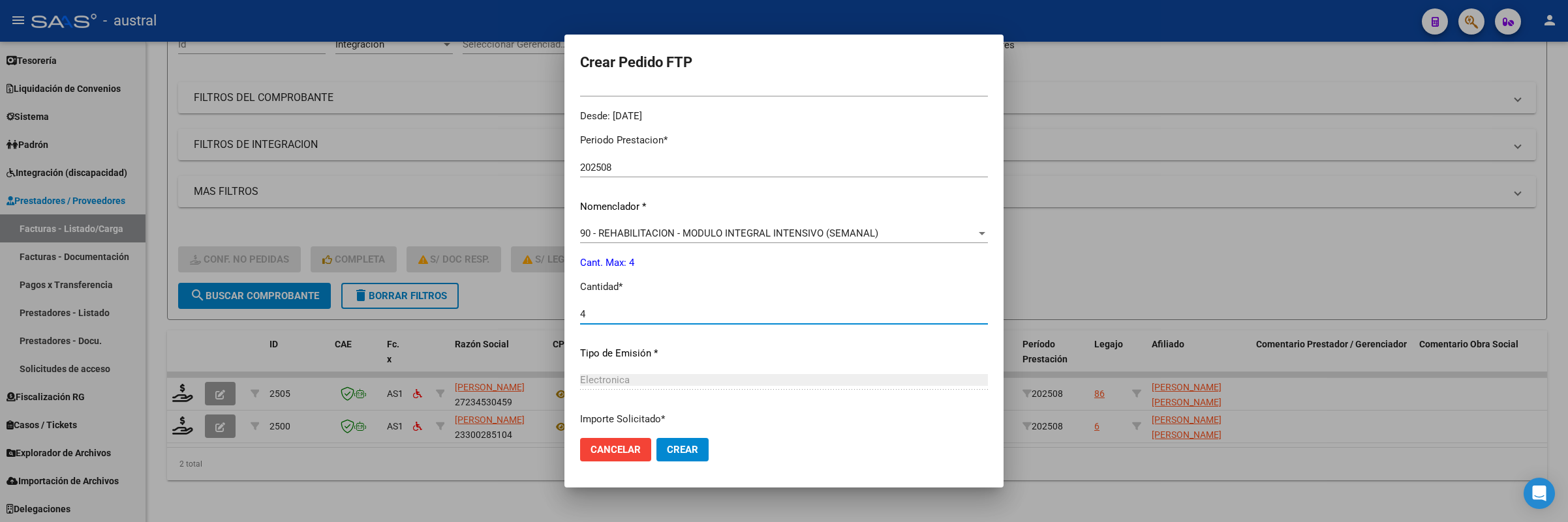
click at [657, 438] on button "Crear" at bounding box center [682, 450] width 53 height 24
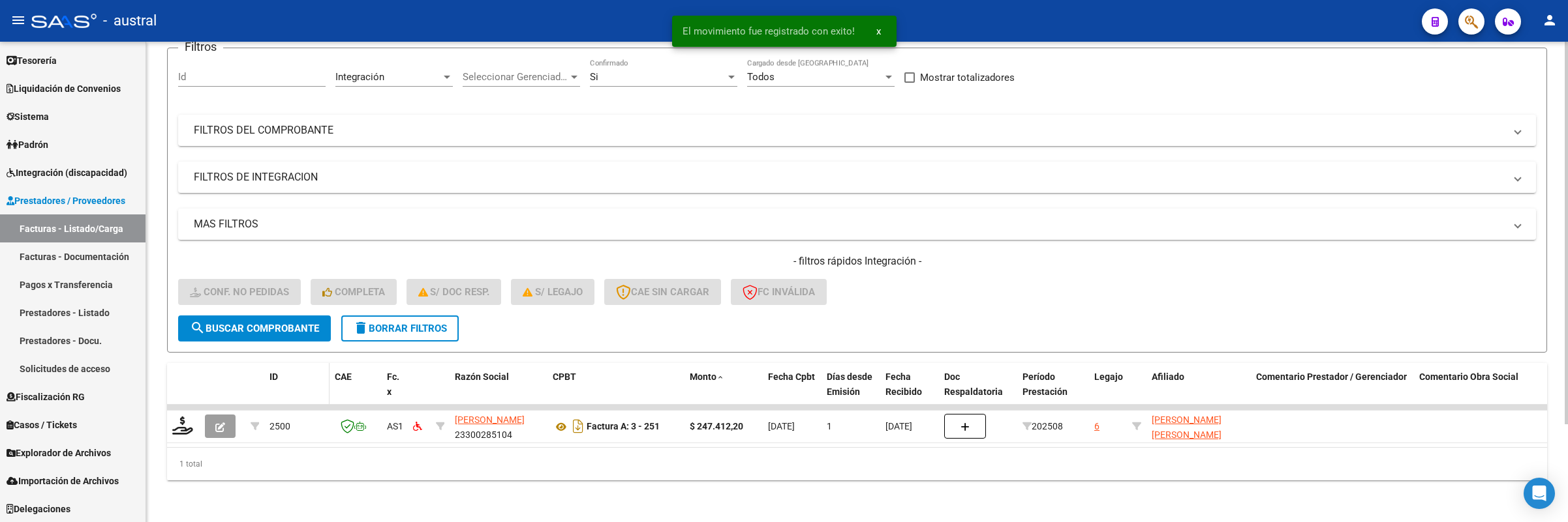
scroll to position [122, 0]
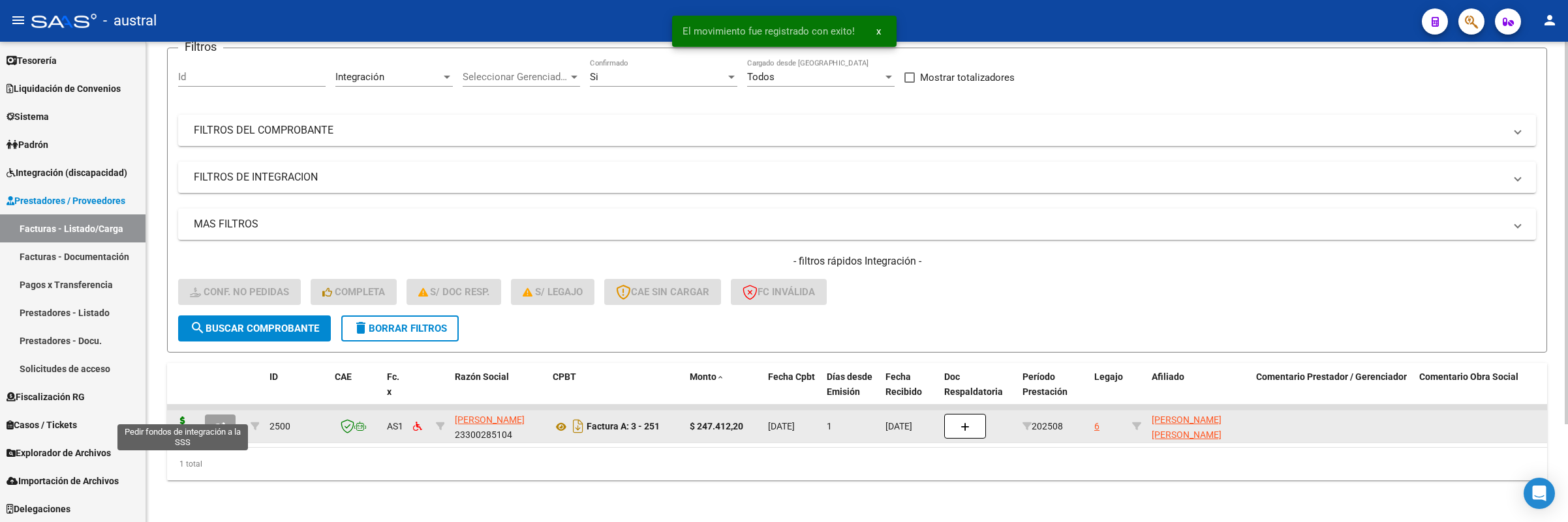
click at [186, 417] on icon at bounding box center [183, 426] width 21 height 18
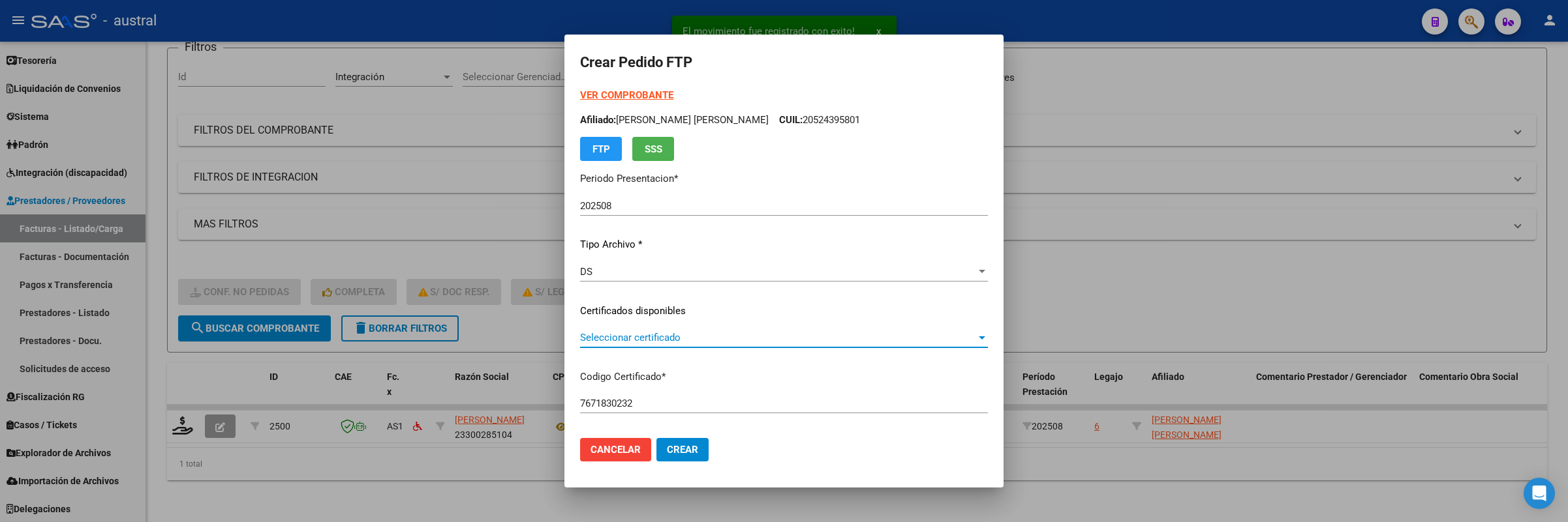
click at [636, 335] on span "Seleccionar certificado" at bounding box center [778, 337] width 396 height 12
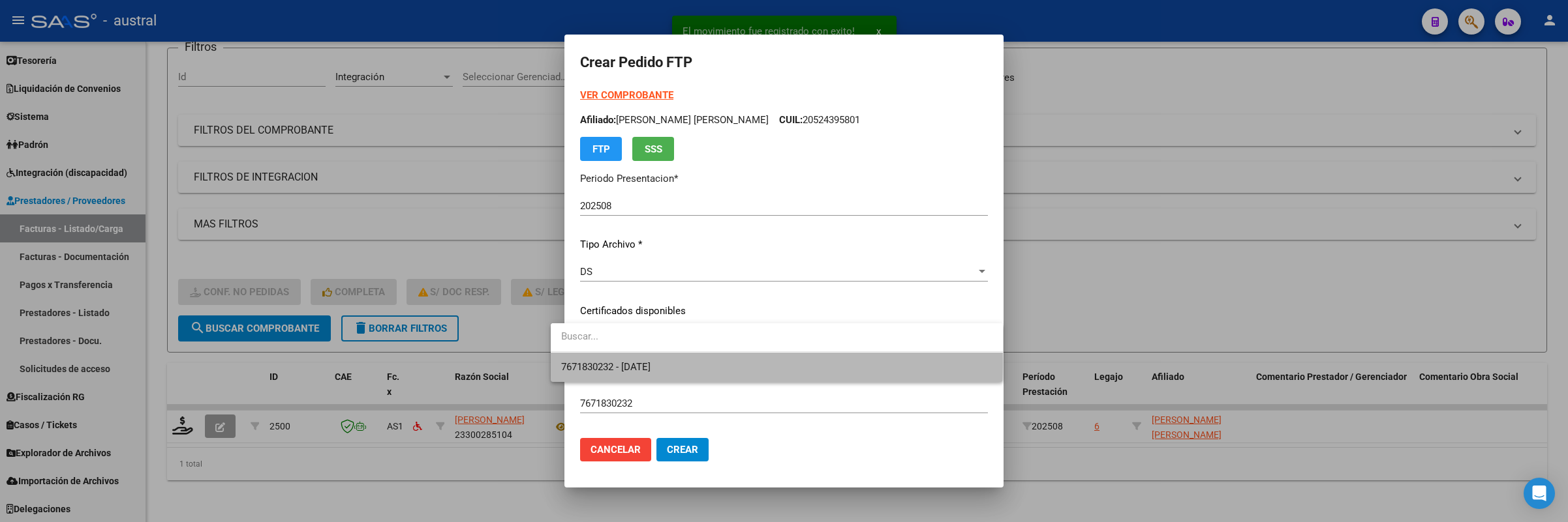
click at [678, 363] on span "7671830232 - [DATE]" at bounding box center [777, 367] width 431 height 29
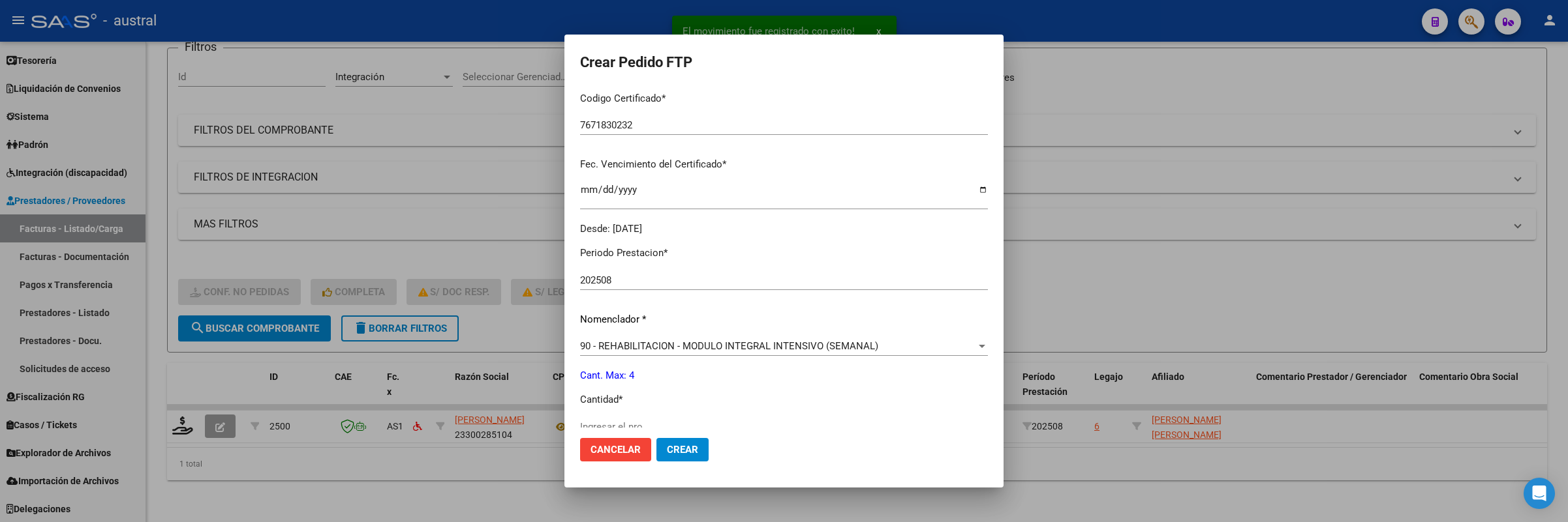
scroll to position [391, 0]
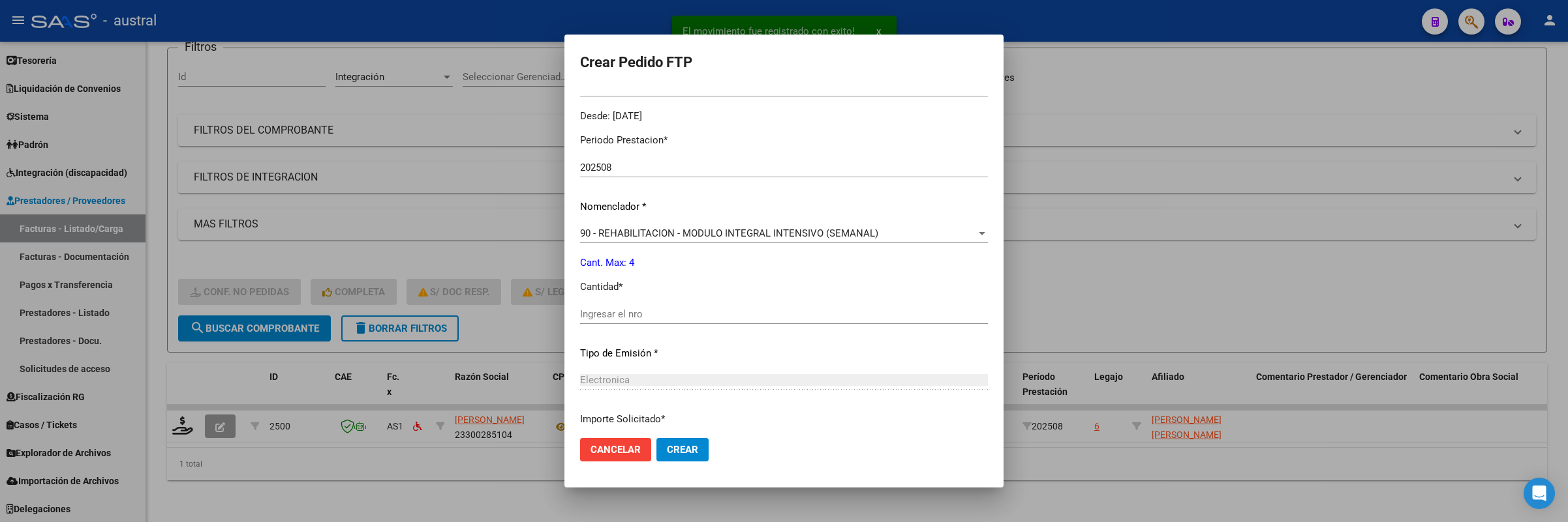
click at [645, 312] on input "Ingresar el nro" at bounding box center [784, 314] width 408 height 12
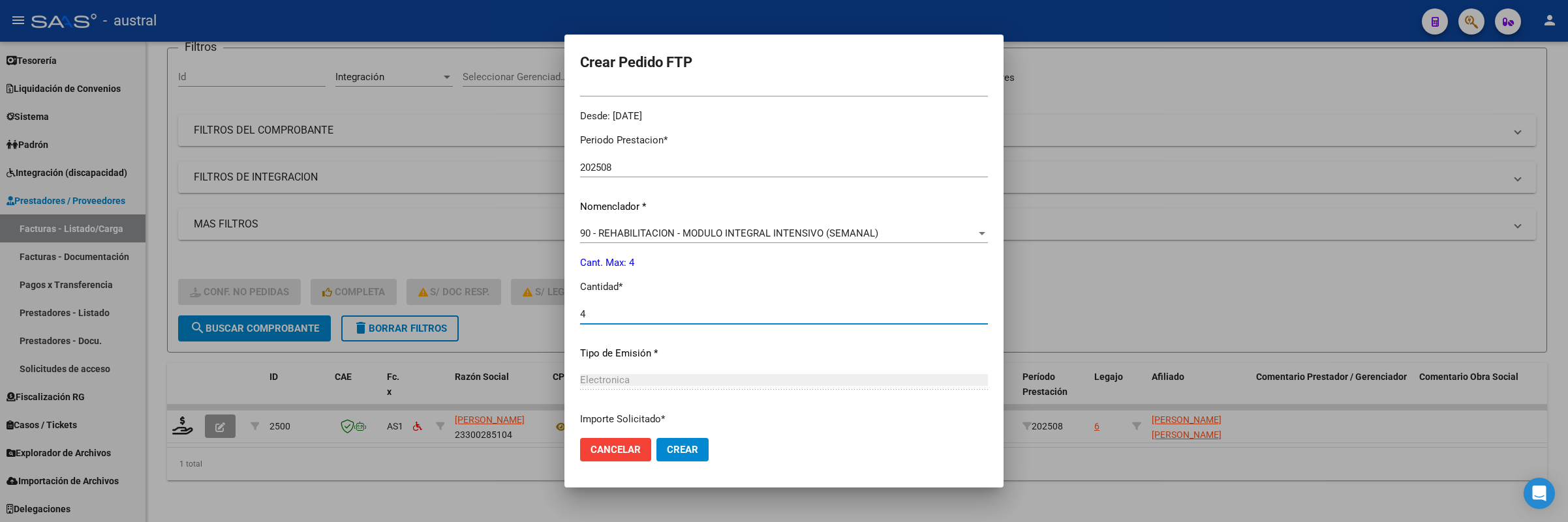
click at [657, 438] on button "Crear" at bounding box center [682, 450] width 53 height 24
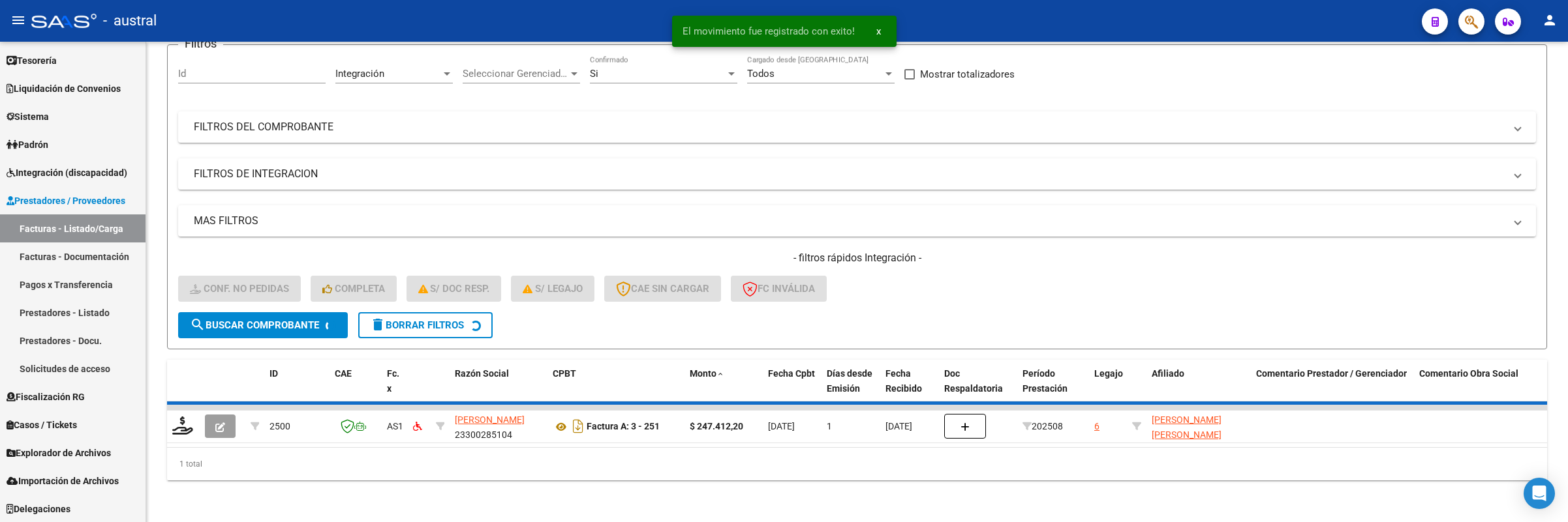
scroll to position [96, 0]
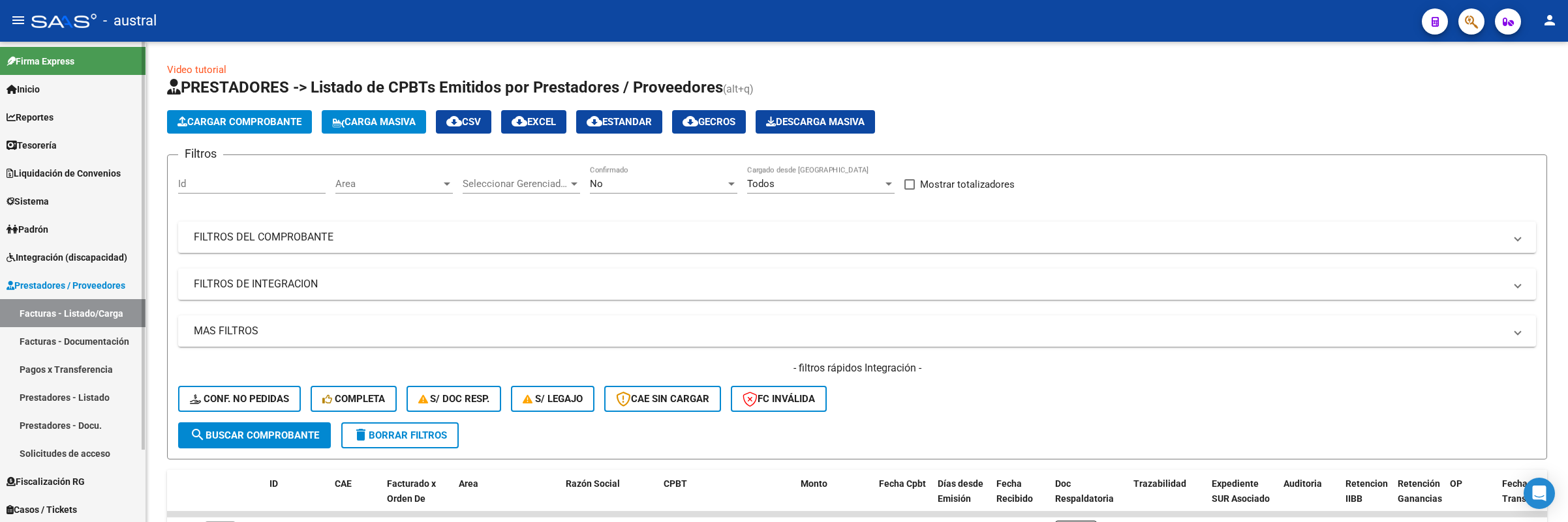
click at [94, 241] on link "Padrón" at bounding box center [73, 230] width 146 height 28
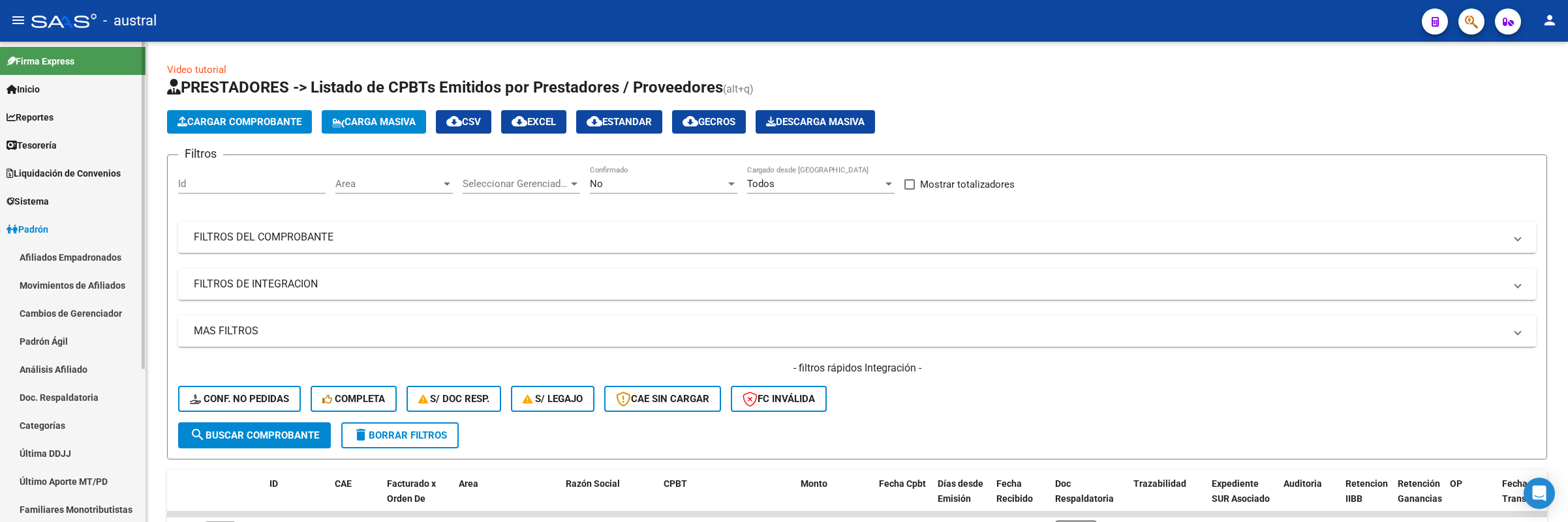
click at [100, 226] on link "Padrón" at bounding box center [73, 230] width 146 height 28
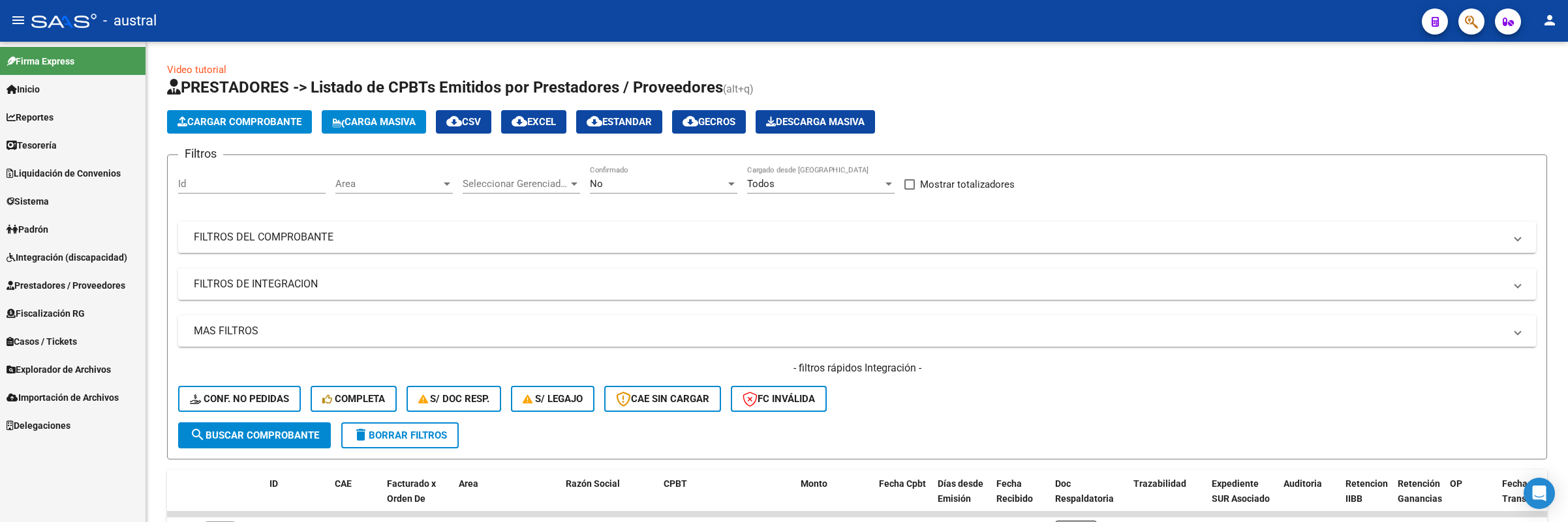
click at [99, 256] on span "Integración (discapacidad)" at bounding box center [67, 257] width 121 height 14
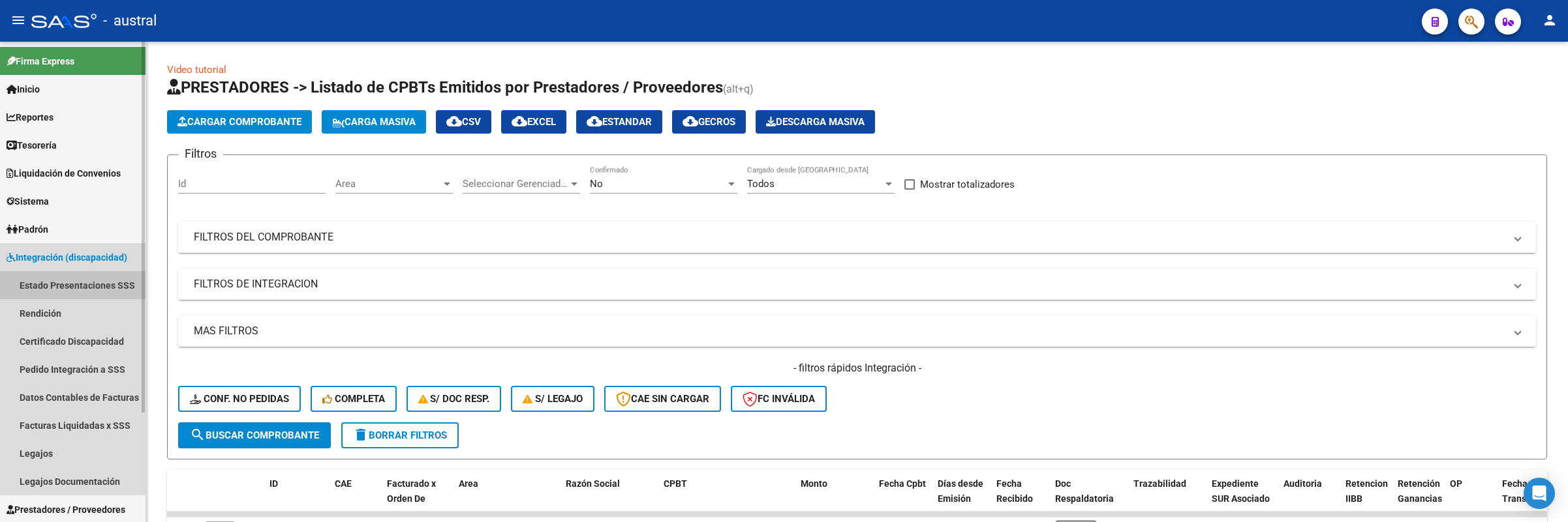
click at [87, 277] on link "Estado Presentaciones SSS" at bounding box center [73, 285] width 146 height 28
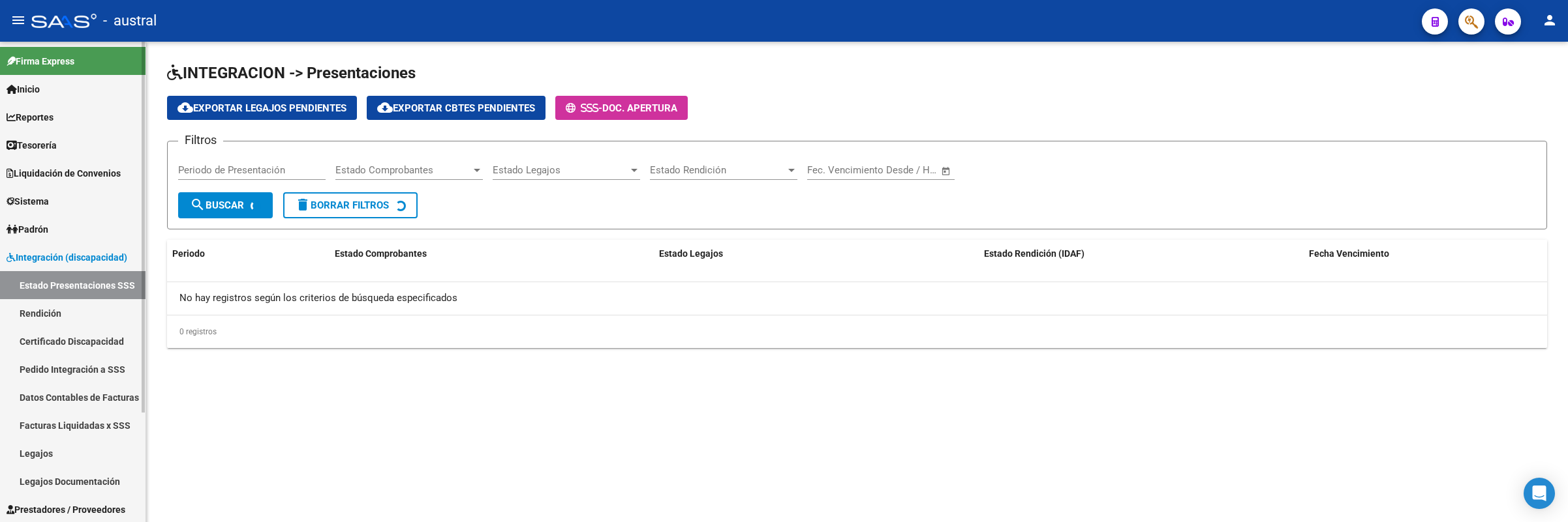
click at [95, 344] on link "Certificado Discapacidad" at bounding box center [73, 342] width 146 height 28
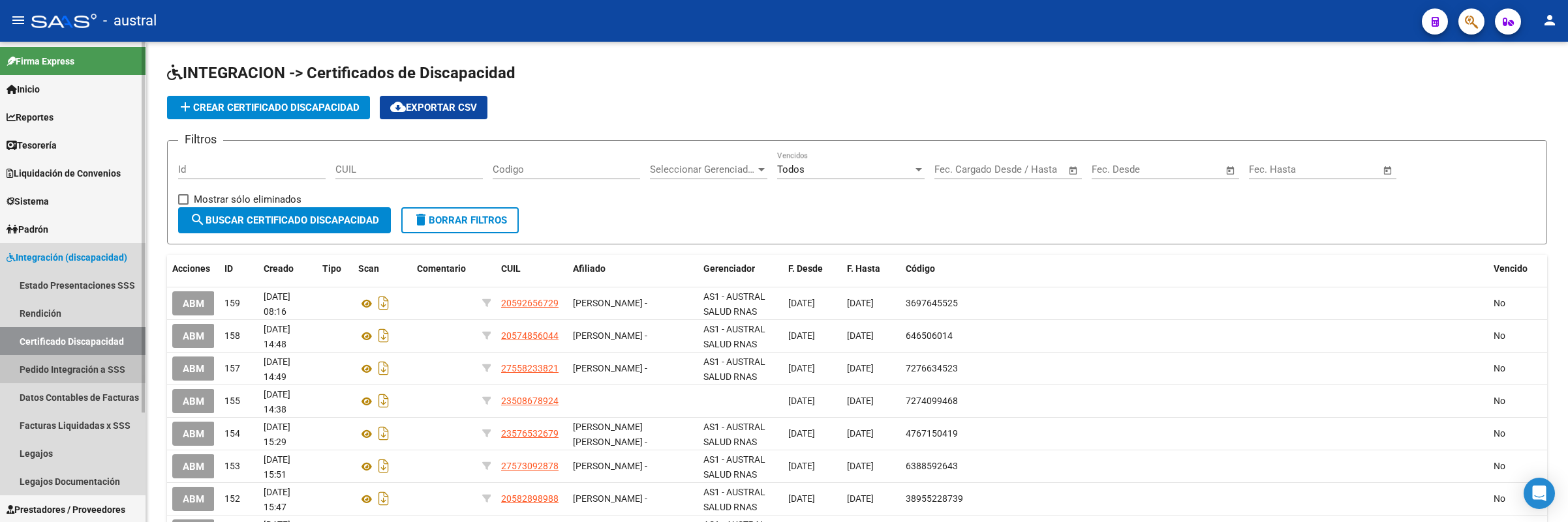
drag, startPoint x: 92, startPoint y: 374, endPoint x: 111, endPoint y: 380, distance: 19.9
click at [91, 375] on link "Pedido Integración a SSS" at bounding box center [73, 369] width 146 height 28
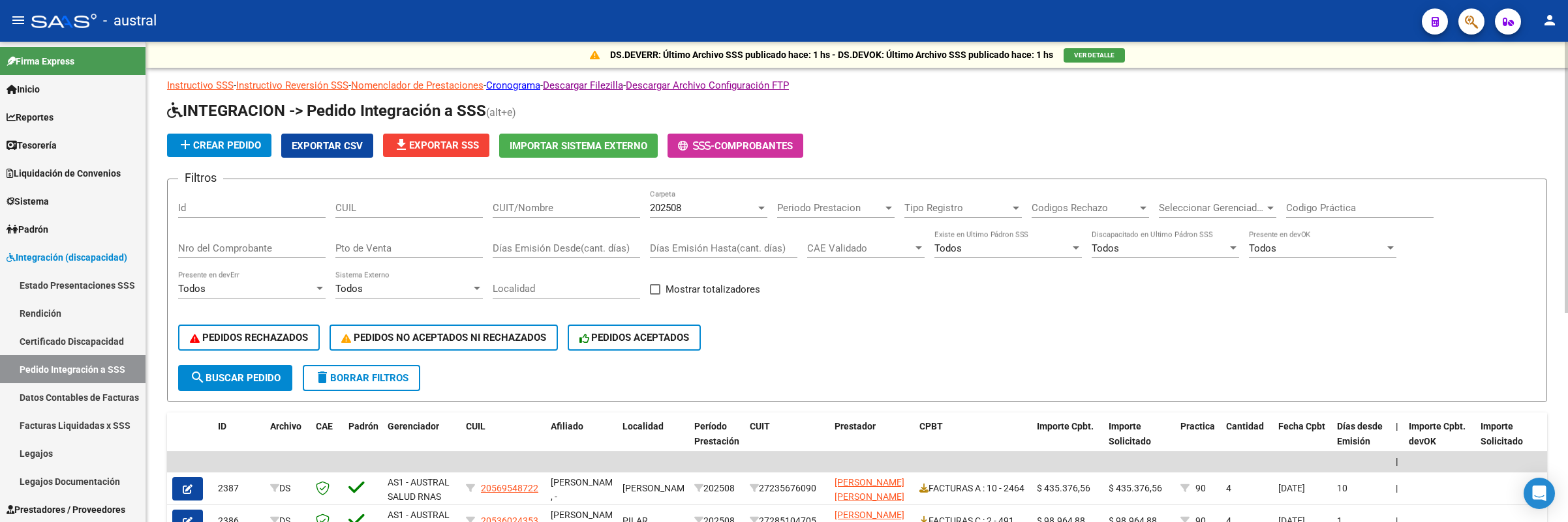
click at [375, 200] on div "CUIL" at bounding box center [409, 204] width 147 height 28
paste input "27488672644"
type input "27488672644"
click at [243, 382] on span "search Buscar Pedido" at bounding box center [235, 378] width 91 height 12
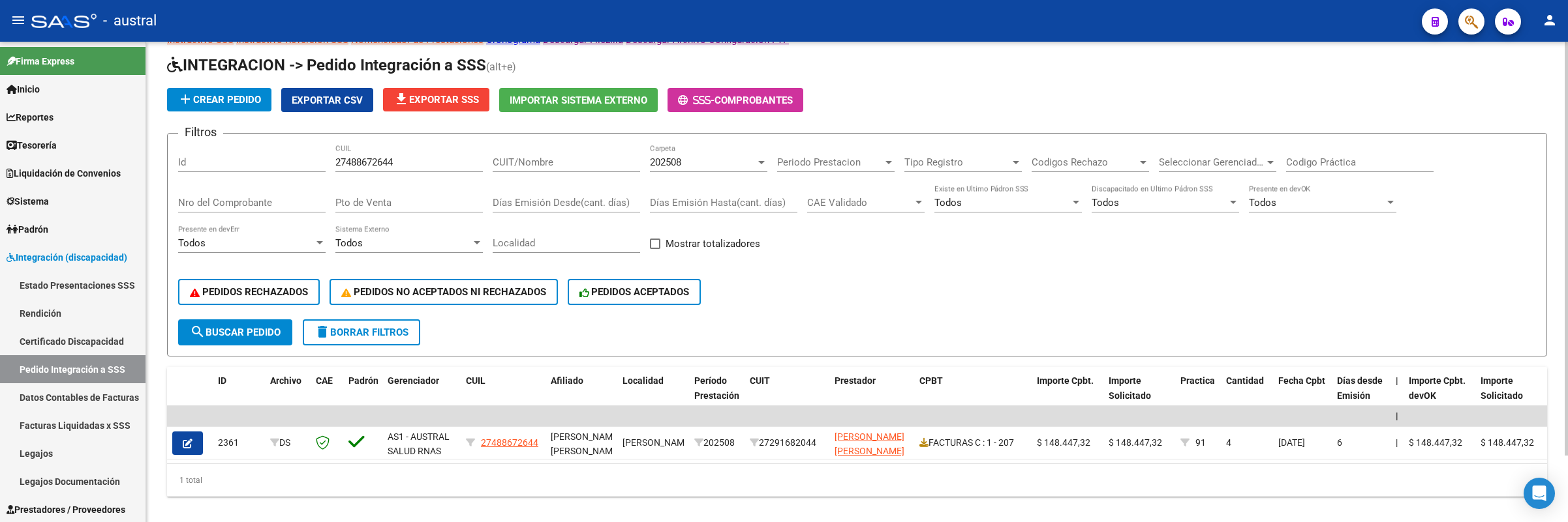
scroll to position [77, 0]
